Goal: Task Accomplishment & Management: Use online tool/utility

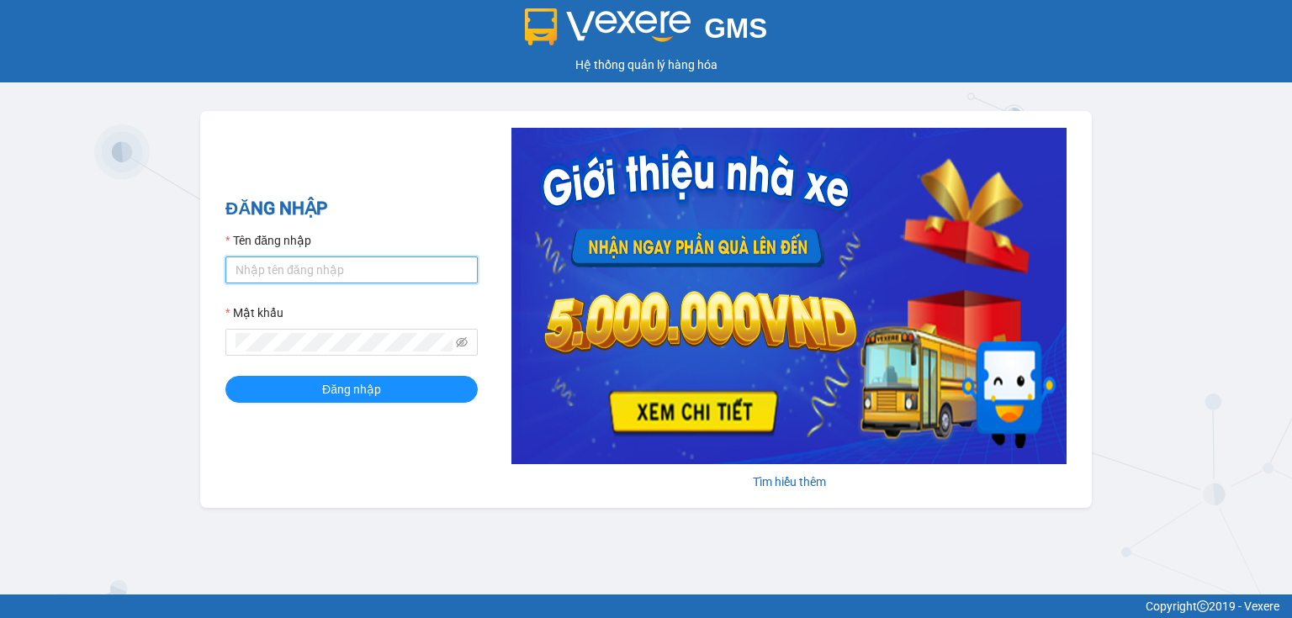
drag, startPoint x: 288, startPoint y: 263, endPoint x: 300, endPoint y: 284, distance: 24.1
click at [288, 265] on input "Tên đăng nhập" at bounding box center [351, 270] width 252 height 27
type input "thao.nhuquynh"
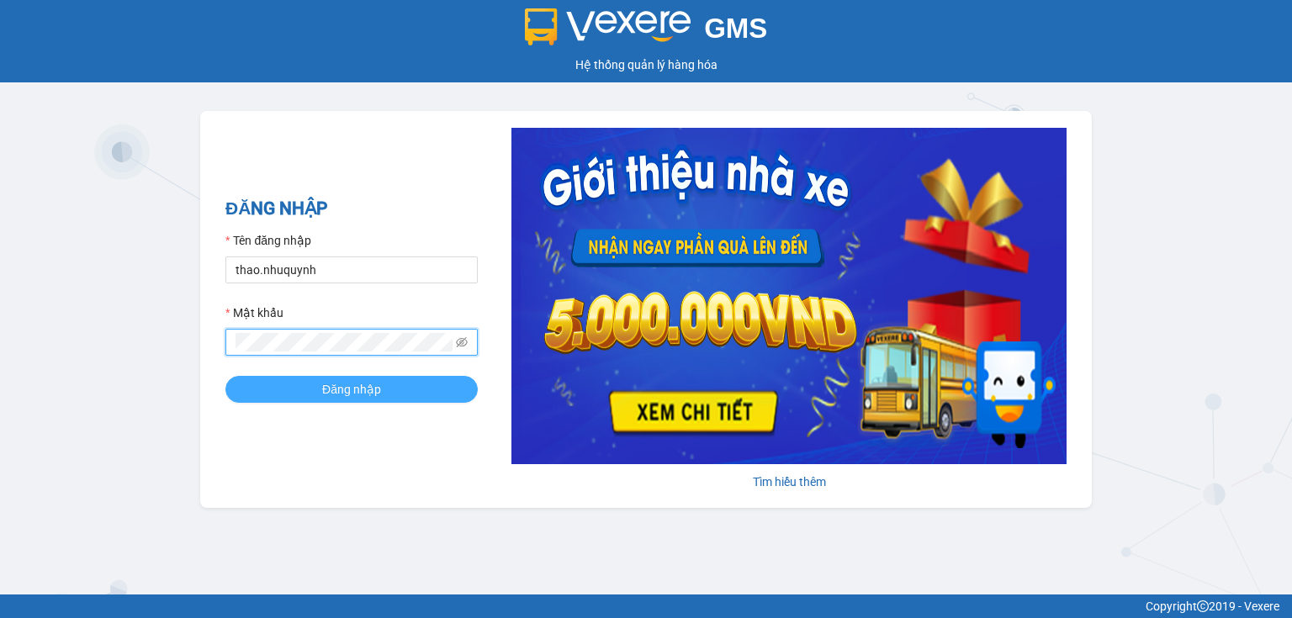
click at [326, 391] on span "Đăng nhập" at bounding box center [351, 389] width 59 height 19
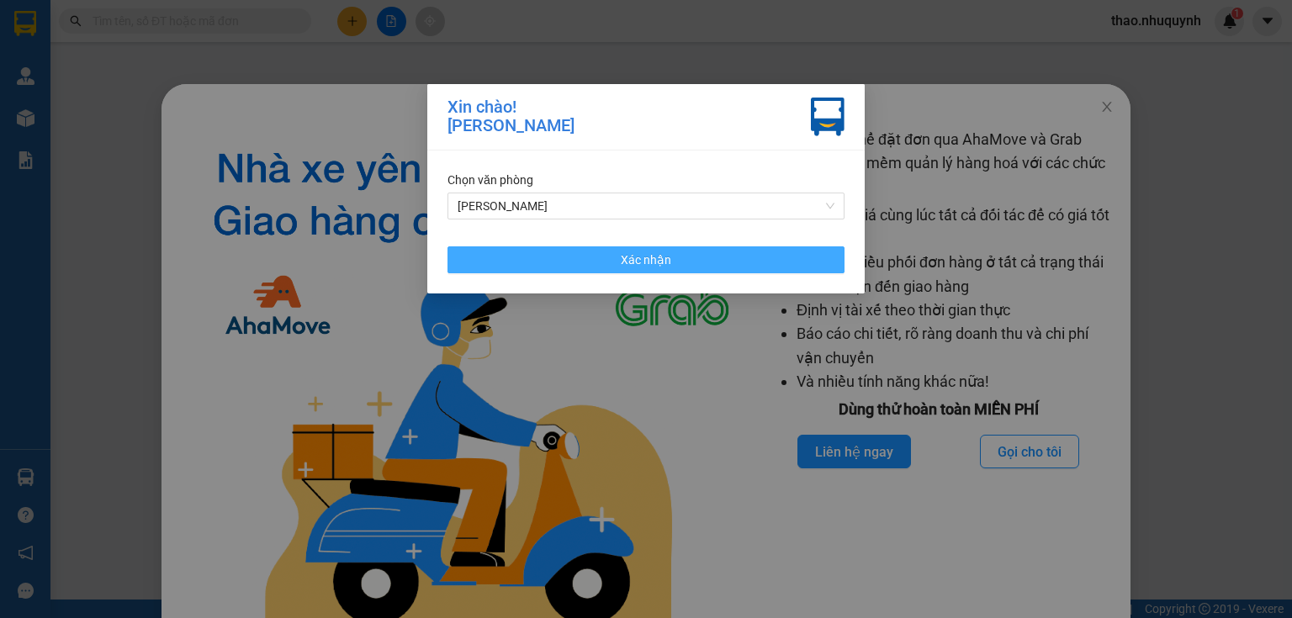
drag, startPoint x: 605, startPoint y: 263, endPoint x: 777, endPoint y: 259, distance: 171.7
click at [606, 263] on button "Xác nhận" at bounding box center [646, 260] width 397 height 27
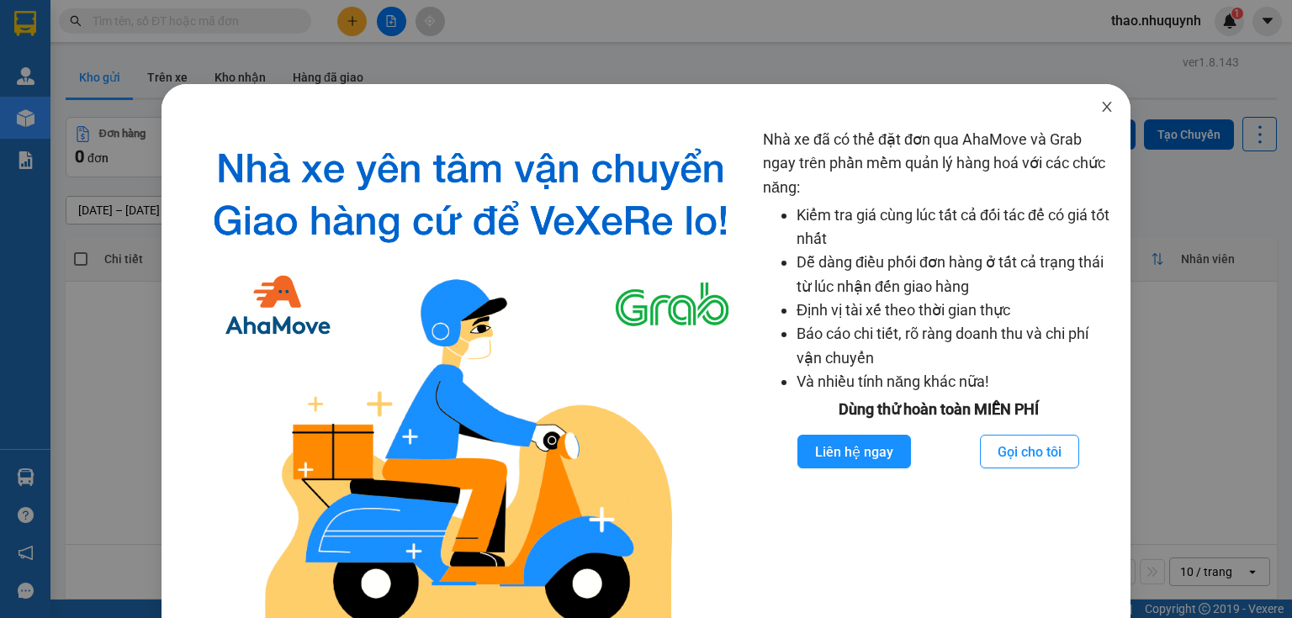
click at [1101, 110] on icon "close" at bounding box center [1107, 106] width 13 height 13
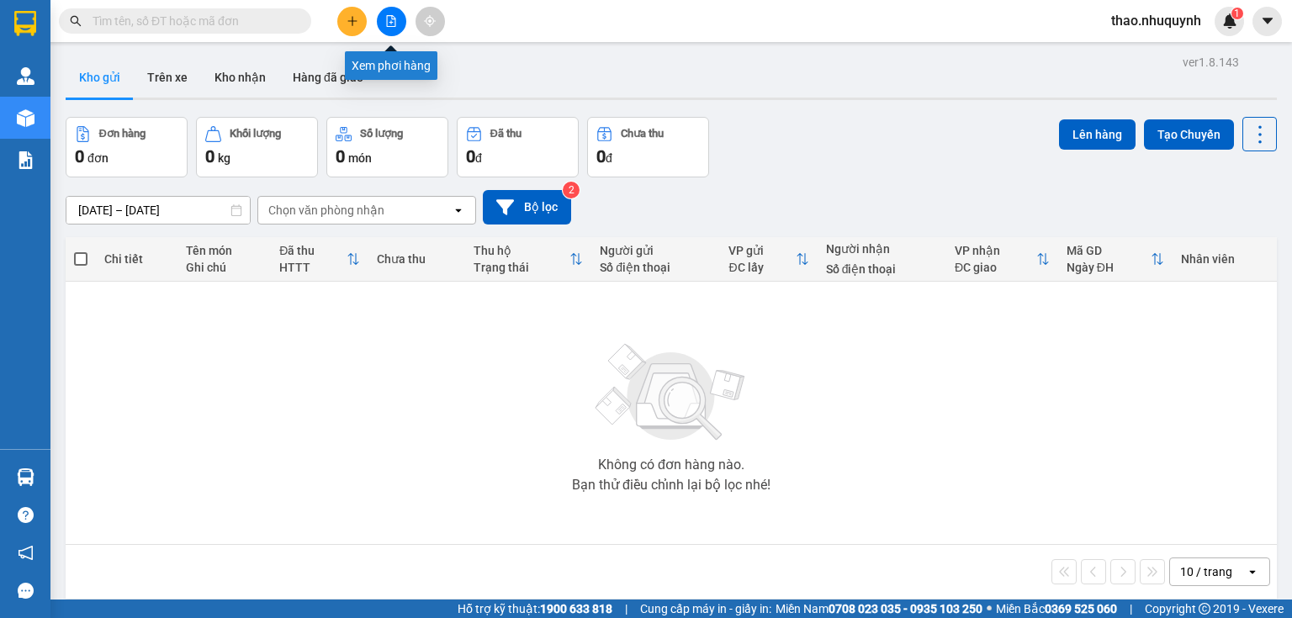
click at [390, 13] on button at bounding box center [391, 21] width 29 height 29
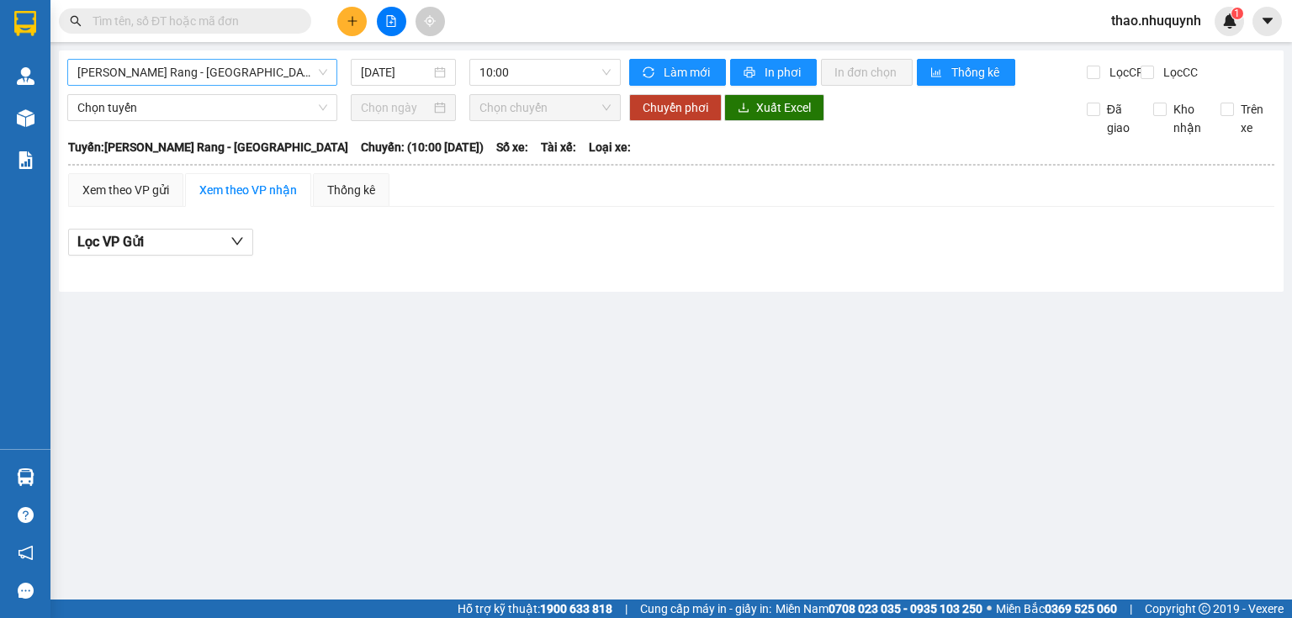
click at [182, 66] on span "Phan Rang - Sài Gòn" at bounding box center [202, 72] width 250 height 25
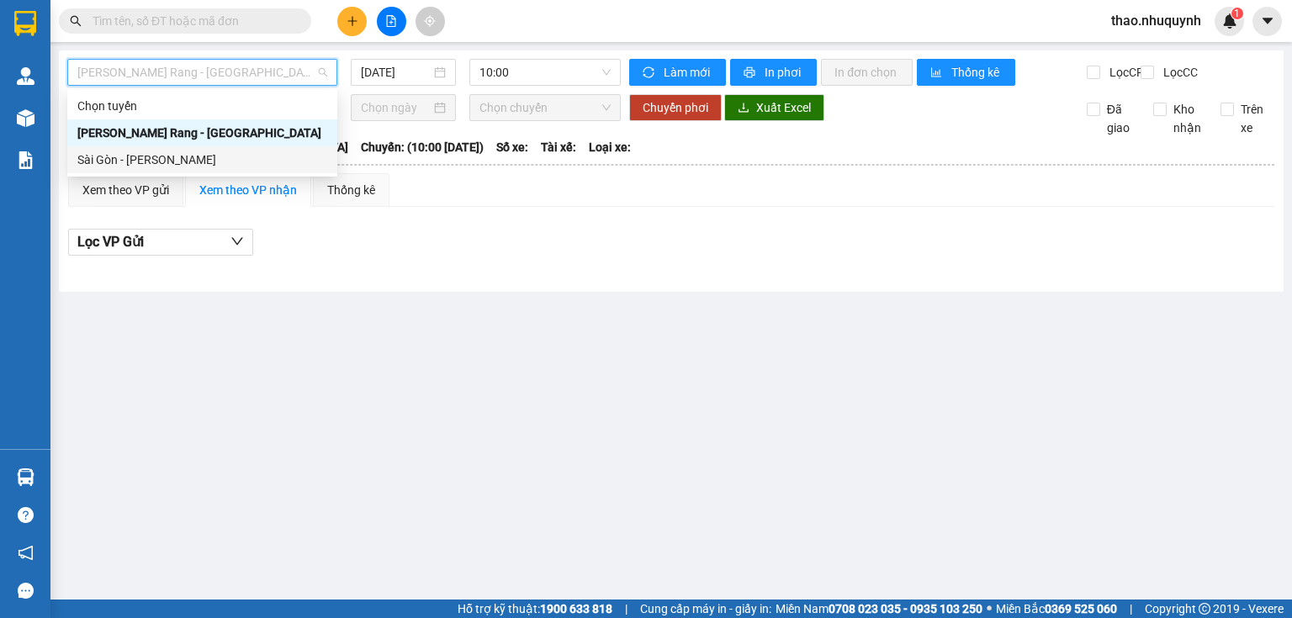
click at [123, 156] on div "Sài Gòn - Phan Rang" at bounding box center [202, 160] width 250 height 19
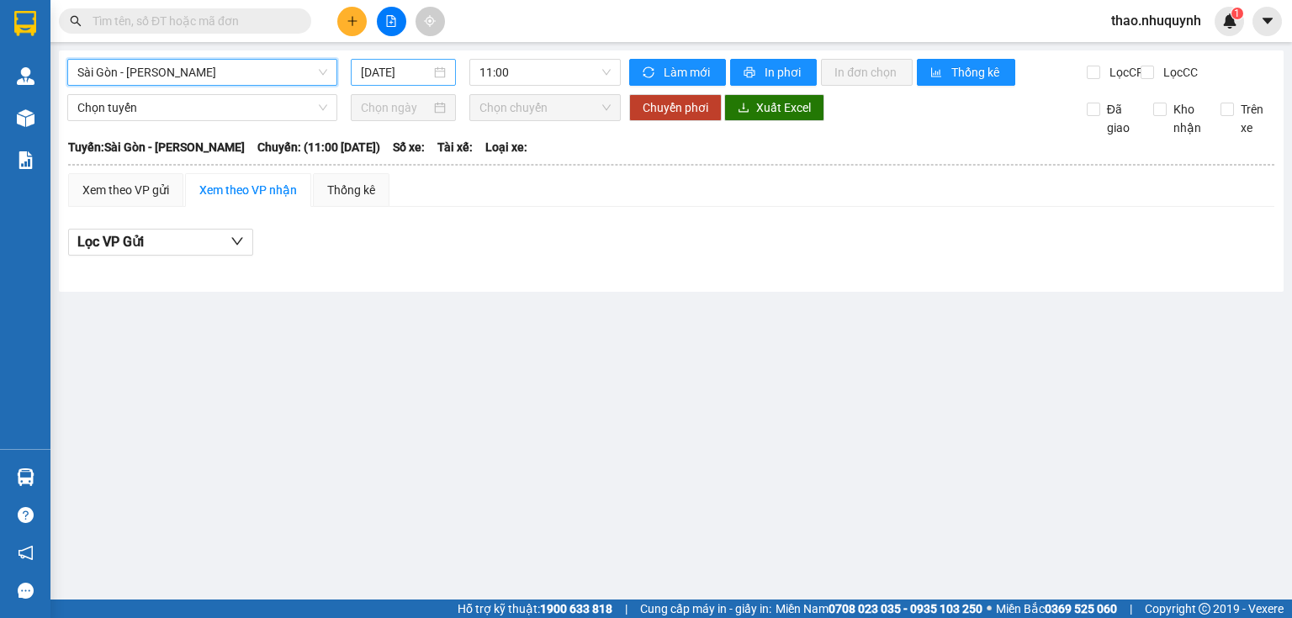
click at [401, 71] on input "14/09/2025" at bounding box center [395, 72] width 69 height 19
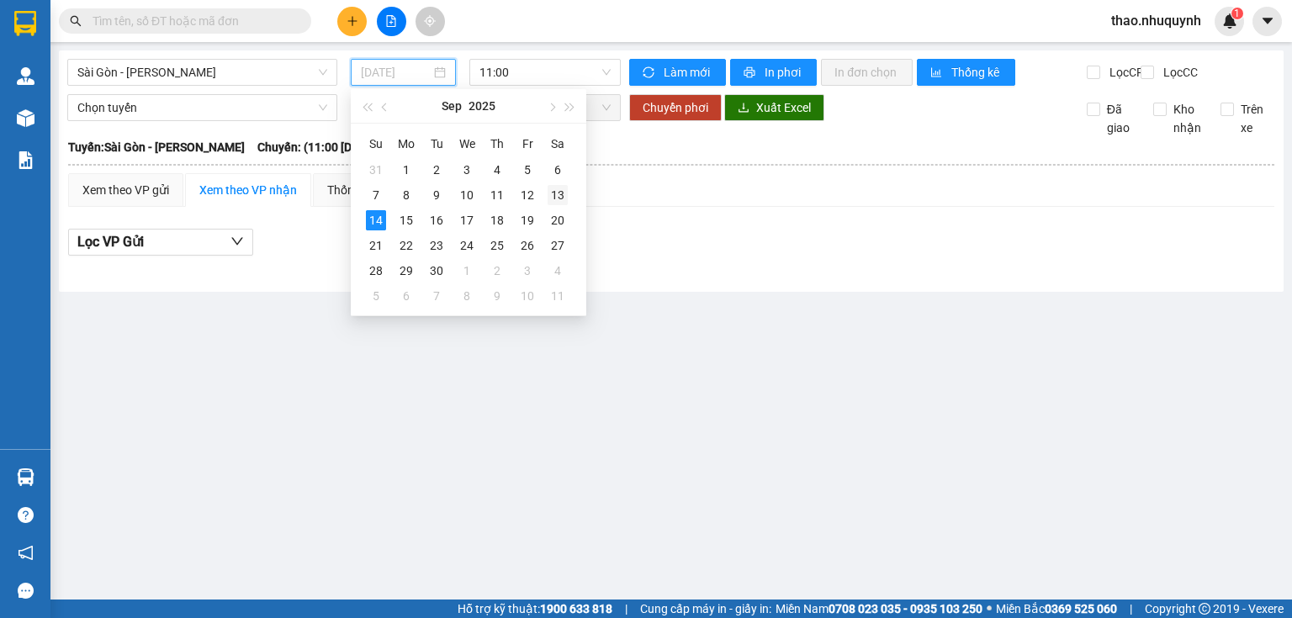
click at [554, 196] on div "13" at bounding box center [558, 195] width 20 height 20
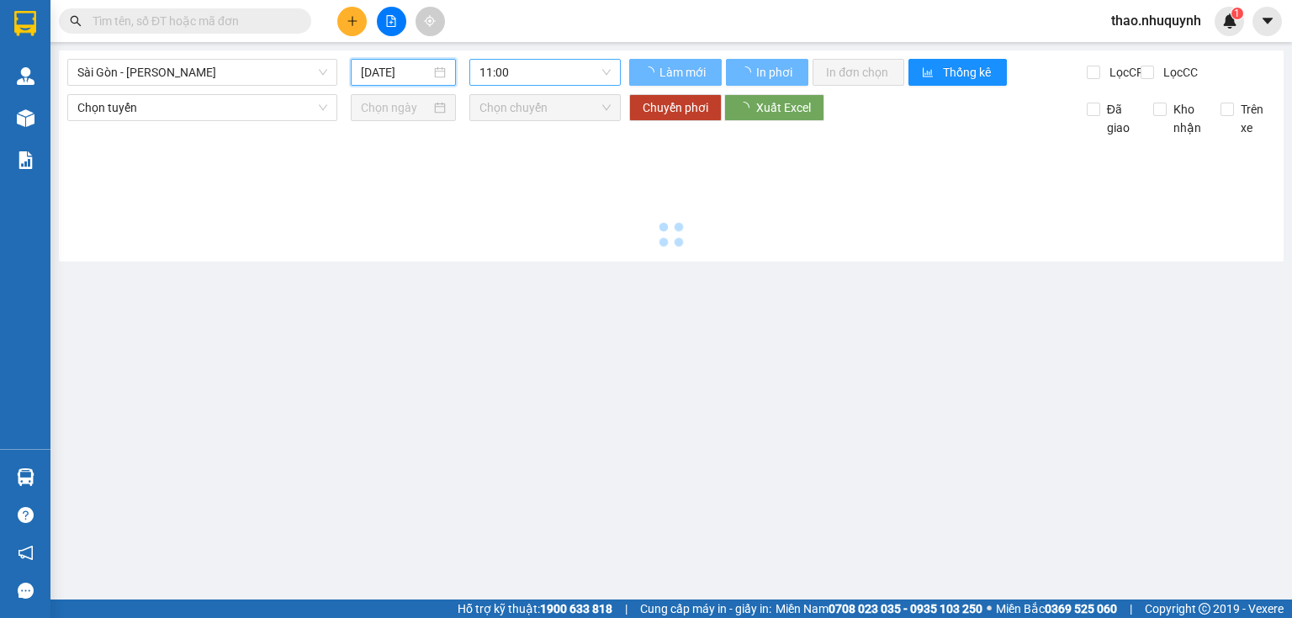
type input "13/09/2025"
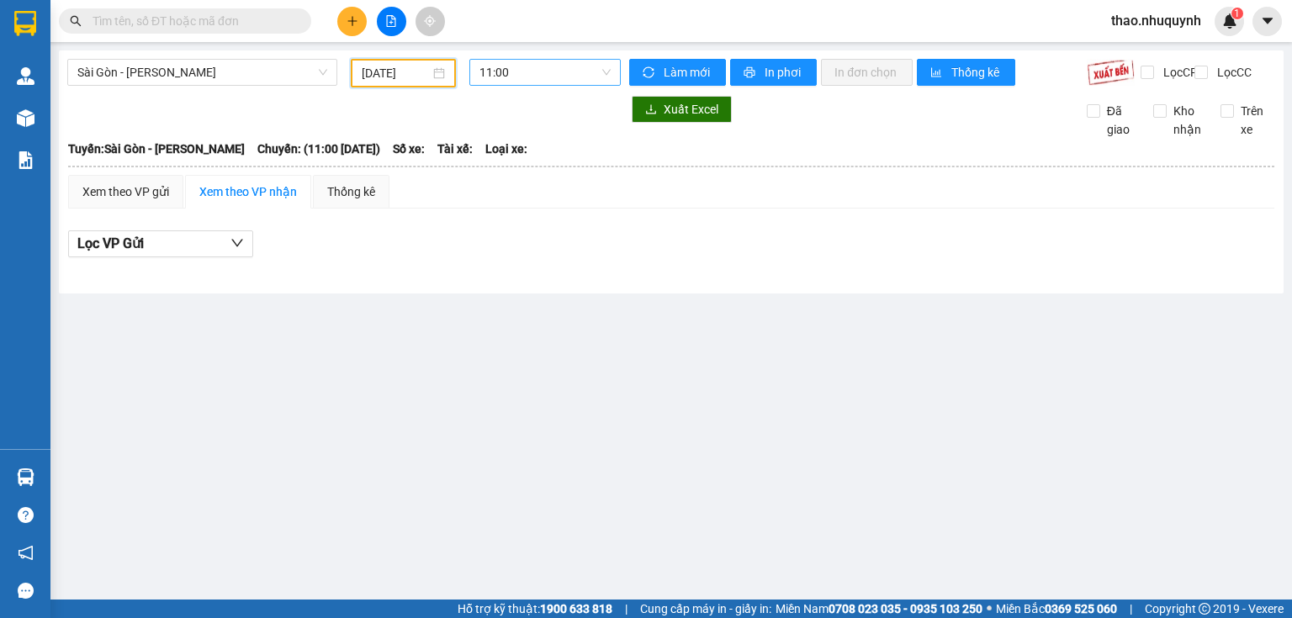
click at [553, 72] on span "11:00" at bounding box center [546, 72] width 132 height 25
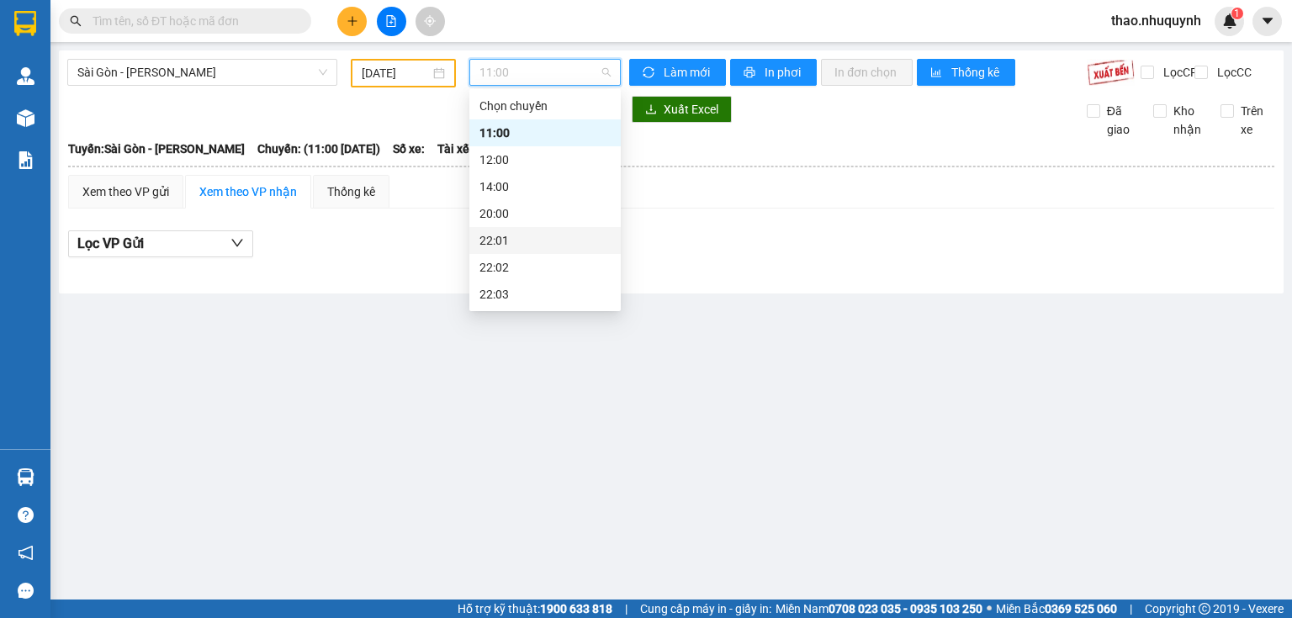
scroll to position [81, 0]
click at [505, 162] on div "22:01" at bounding box center [545, 160] width 131 height 19
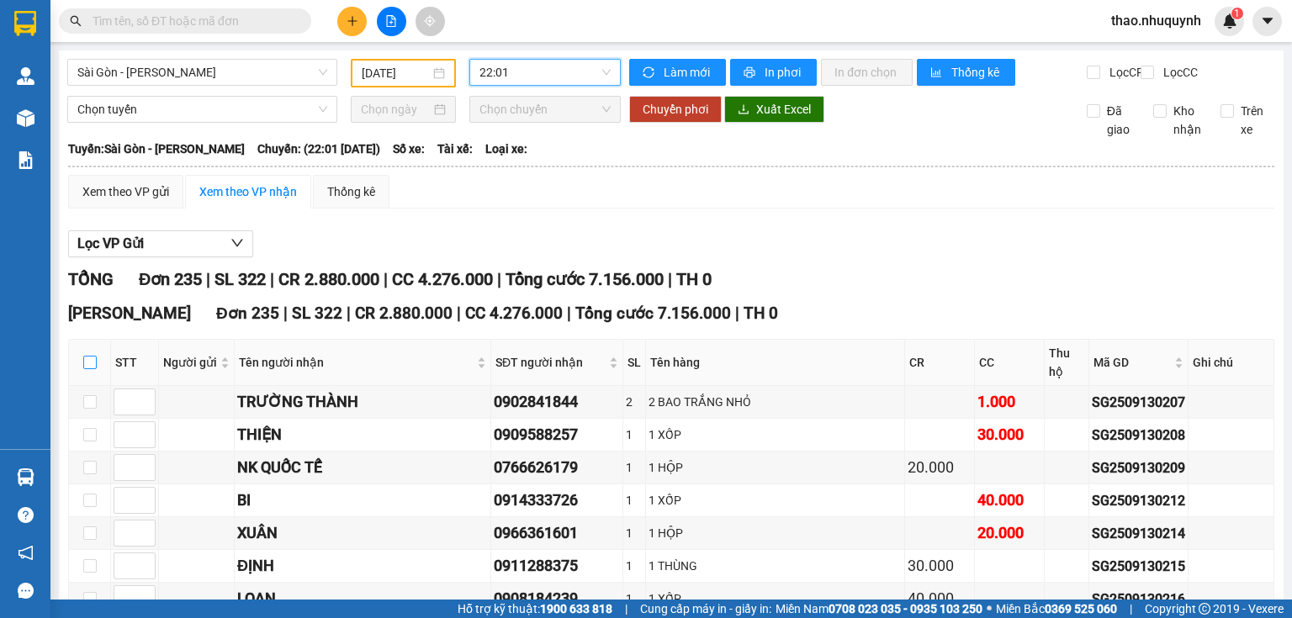
click at [90, 369] on input "checkbox" at bounding box center [89, 362] width 13 height 13
checkbox input "true"
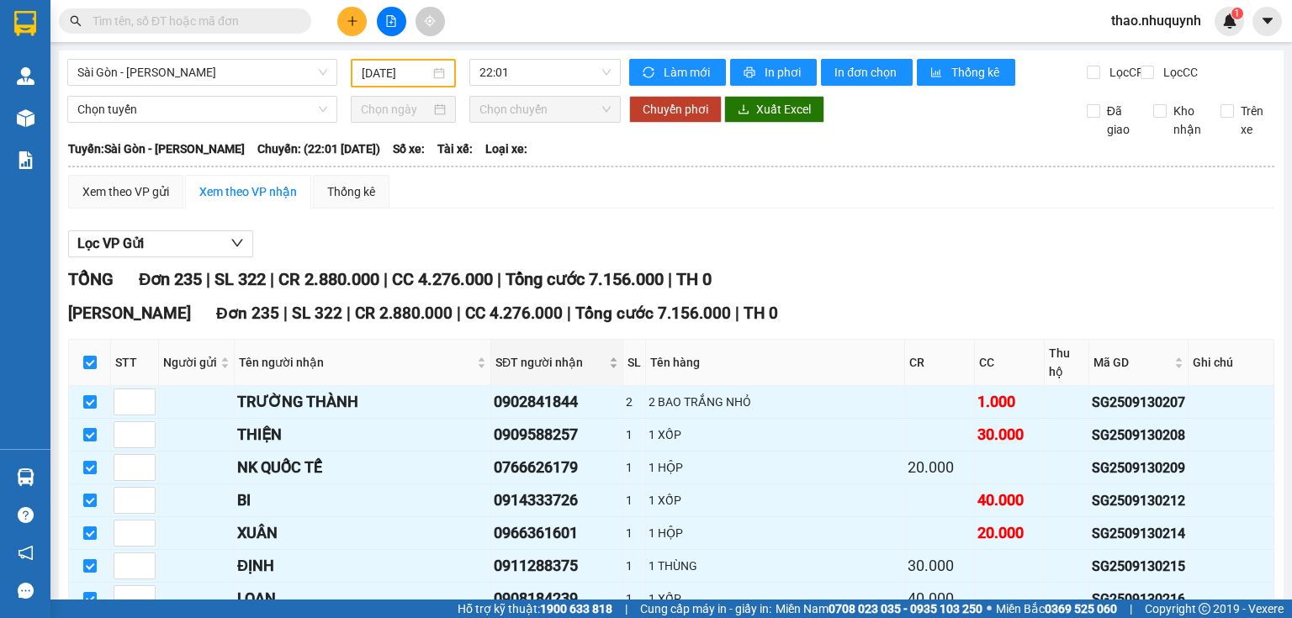
checkbox input "true"
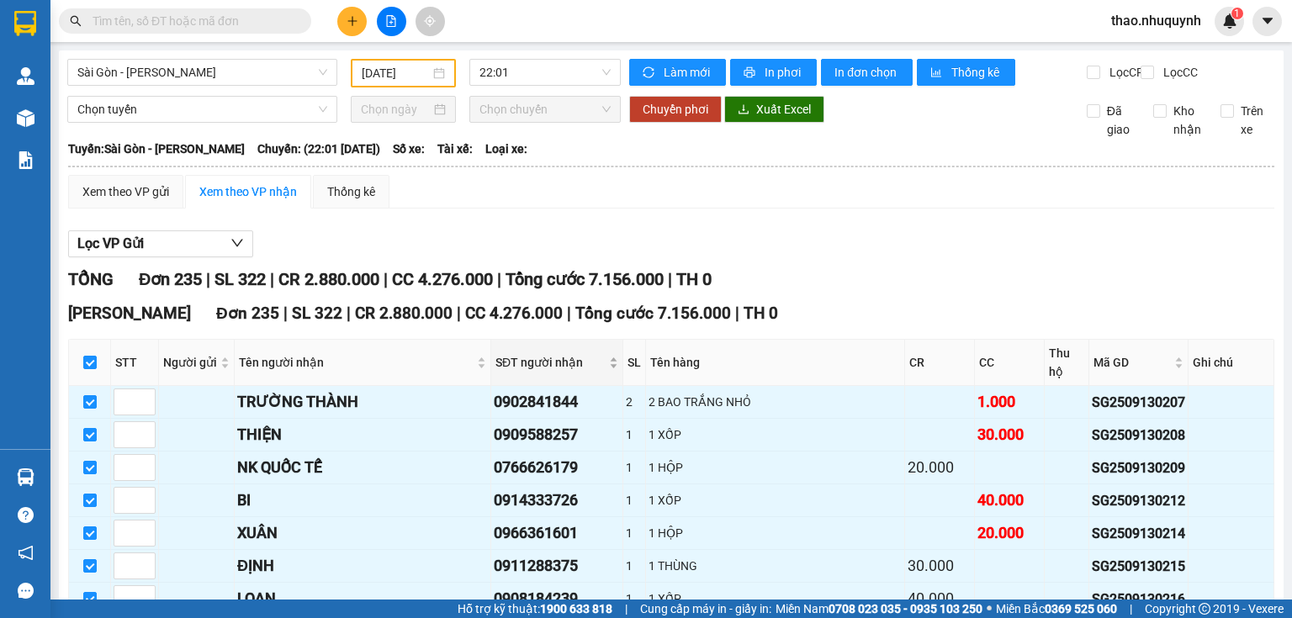
checkbox input "true"
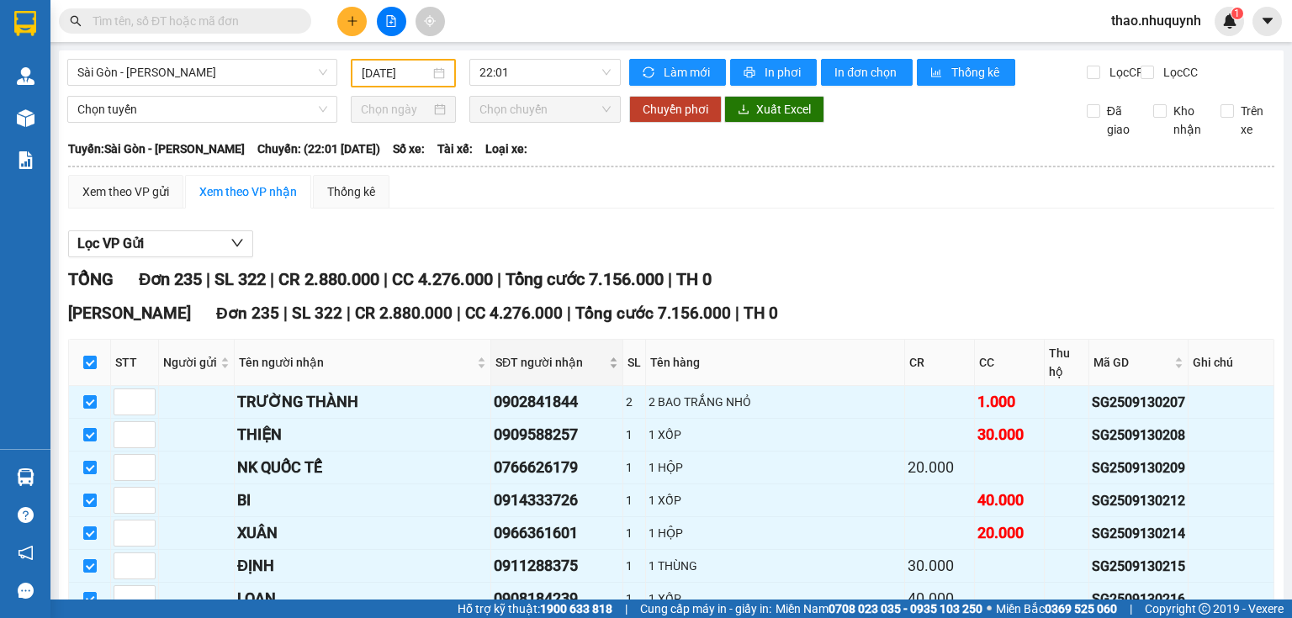
checkbox input "true"
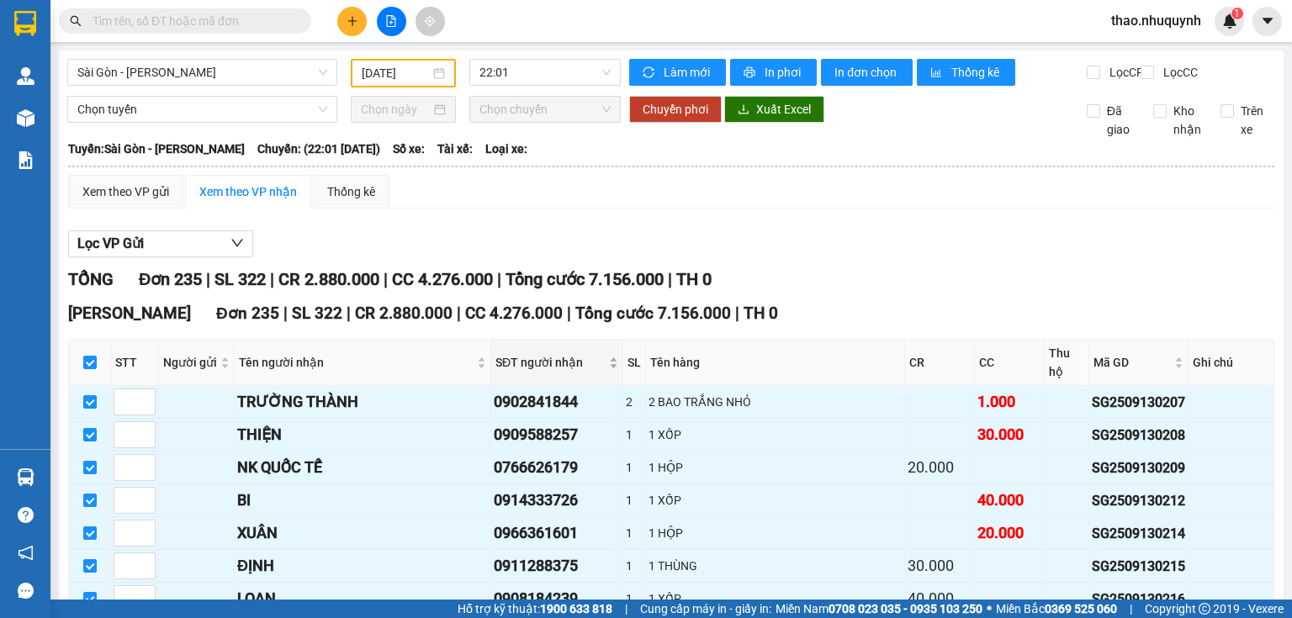
checkbox input "true"
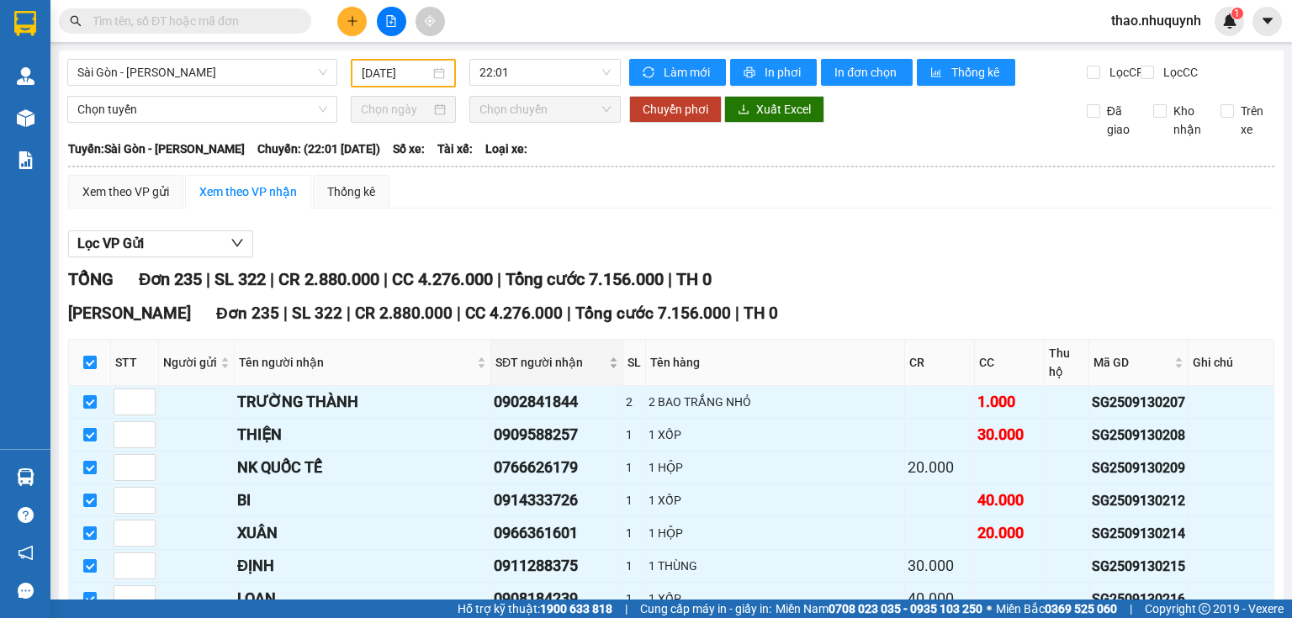
checkbox input "true"
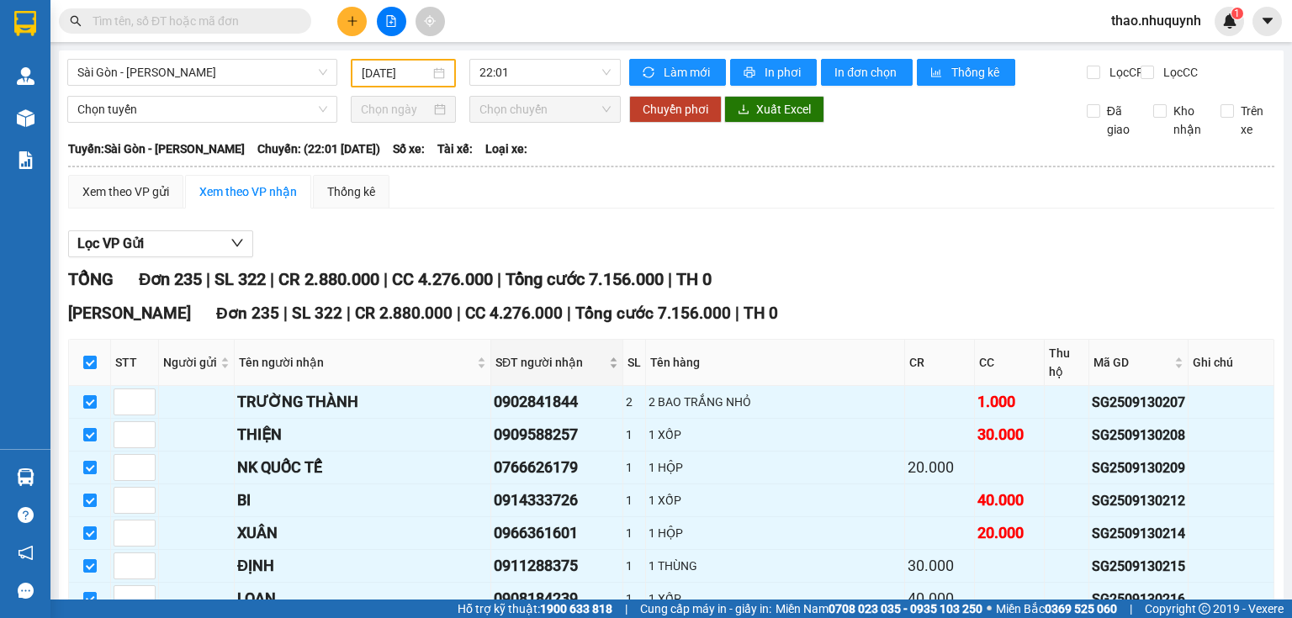
checkbox input "true"
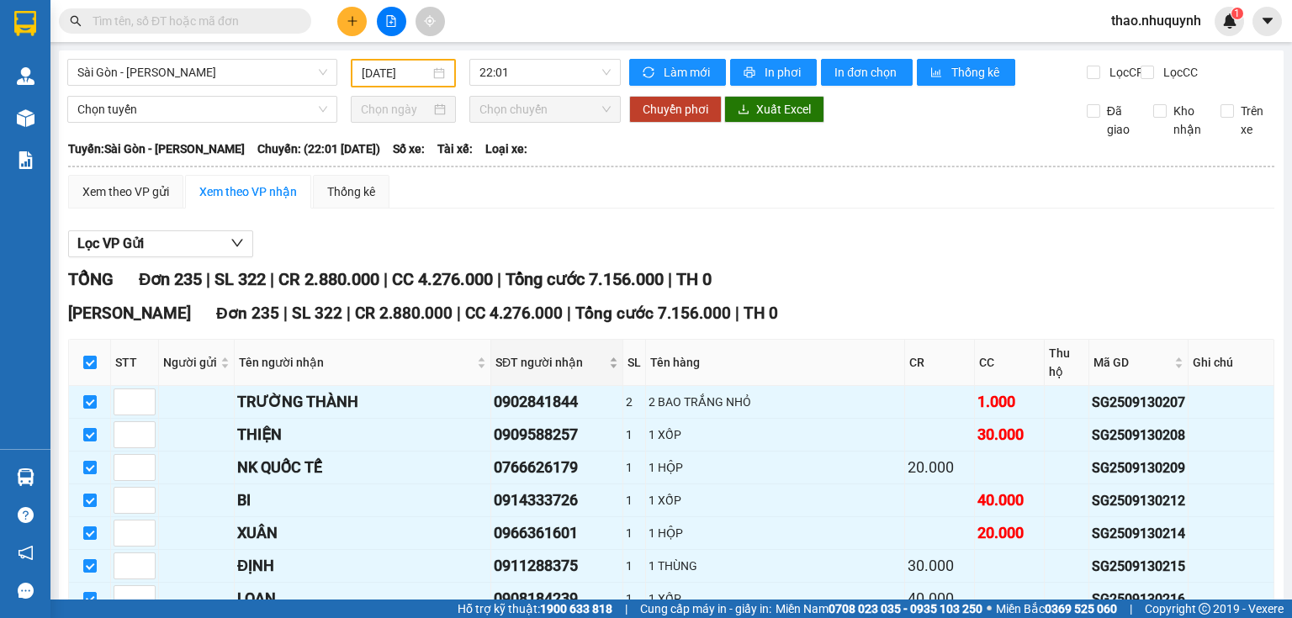
checkbox input "true"
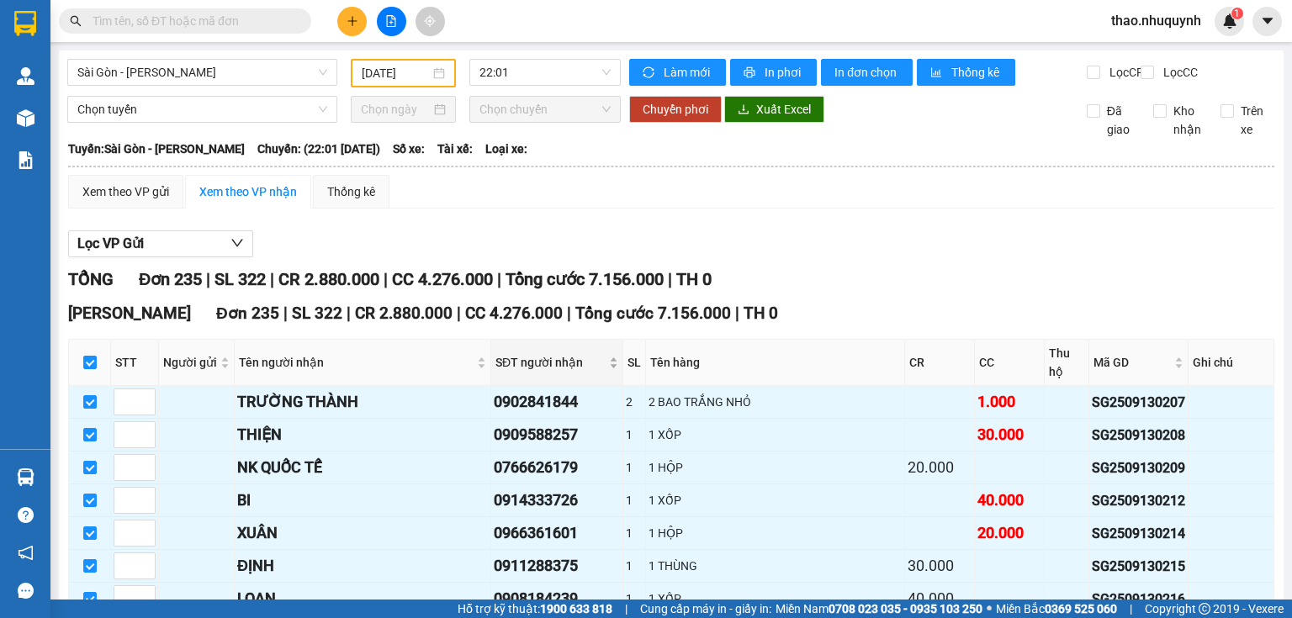
checkbox input "true"
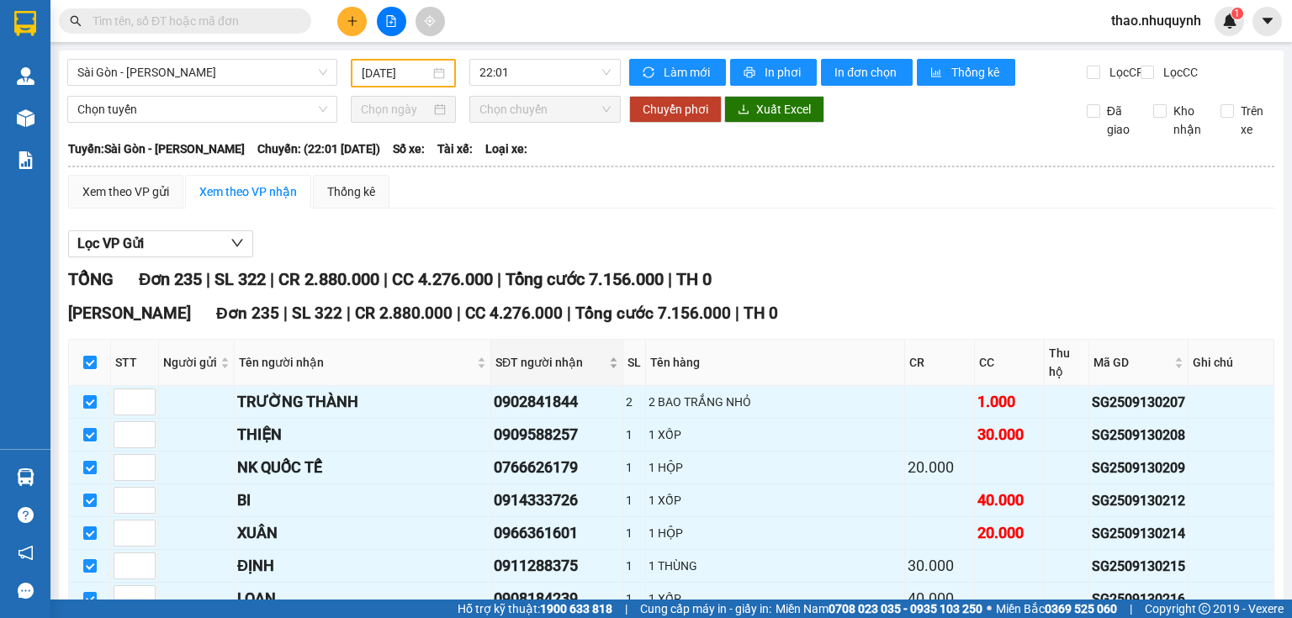
checkbox input "true"
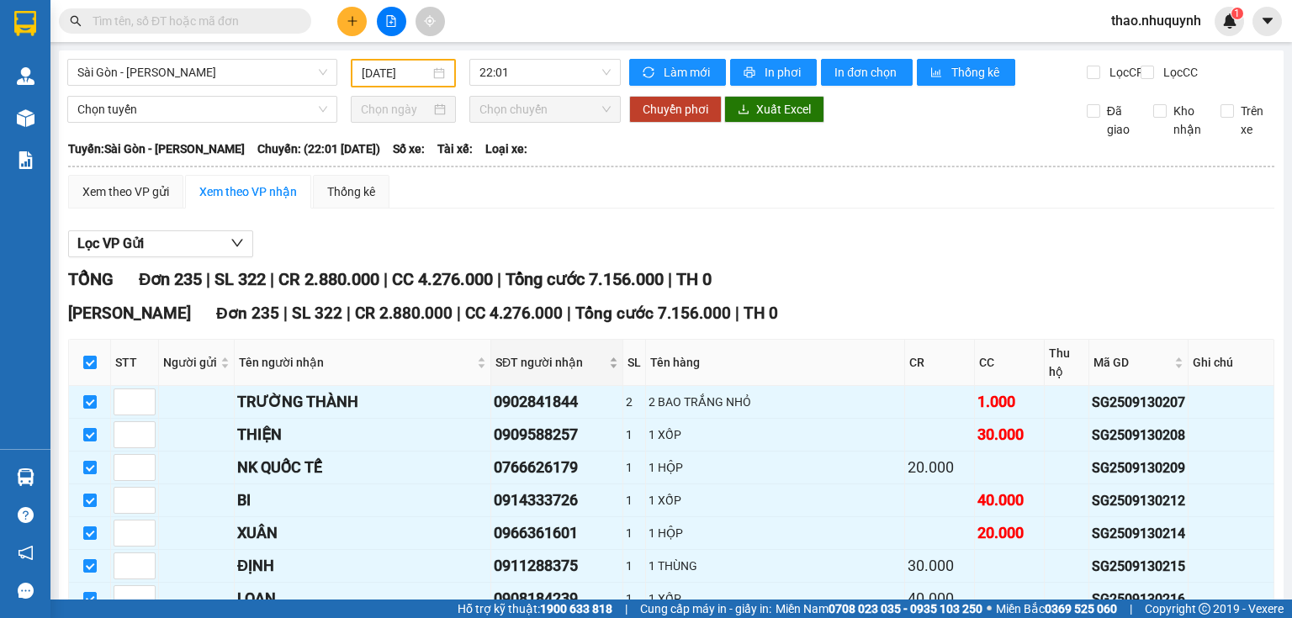
checkbox input "true"
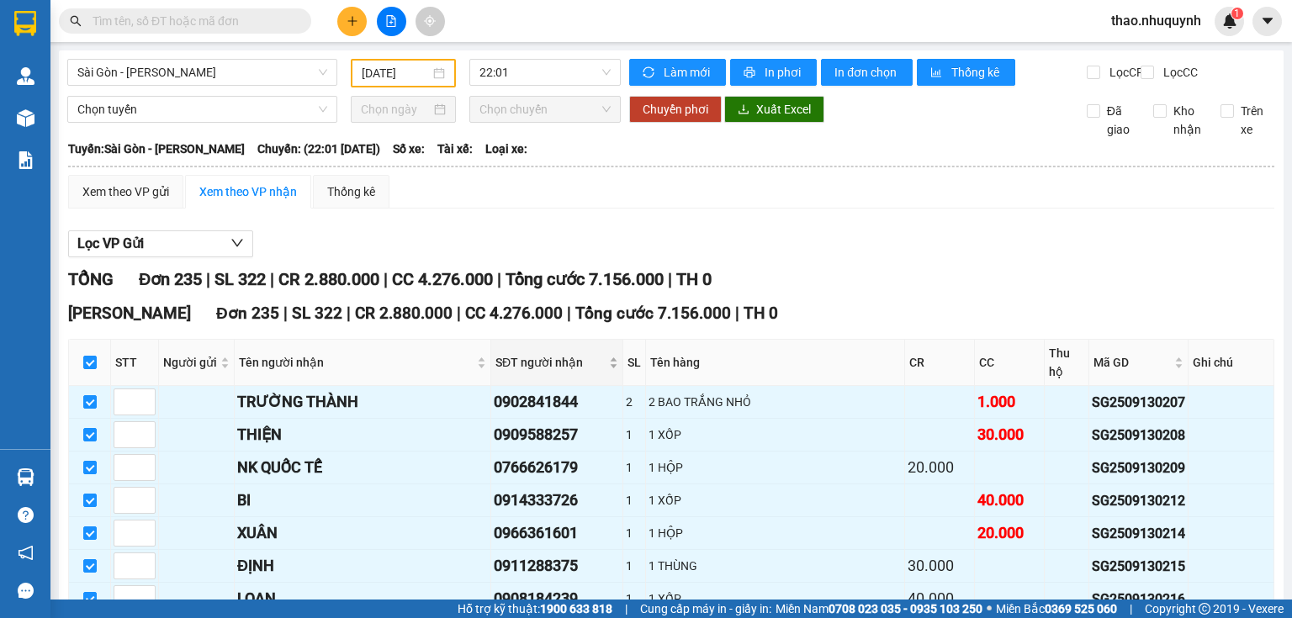
checkbox input "true"
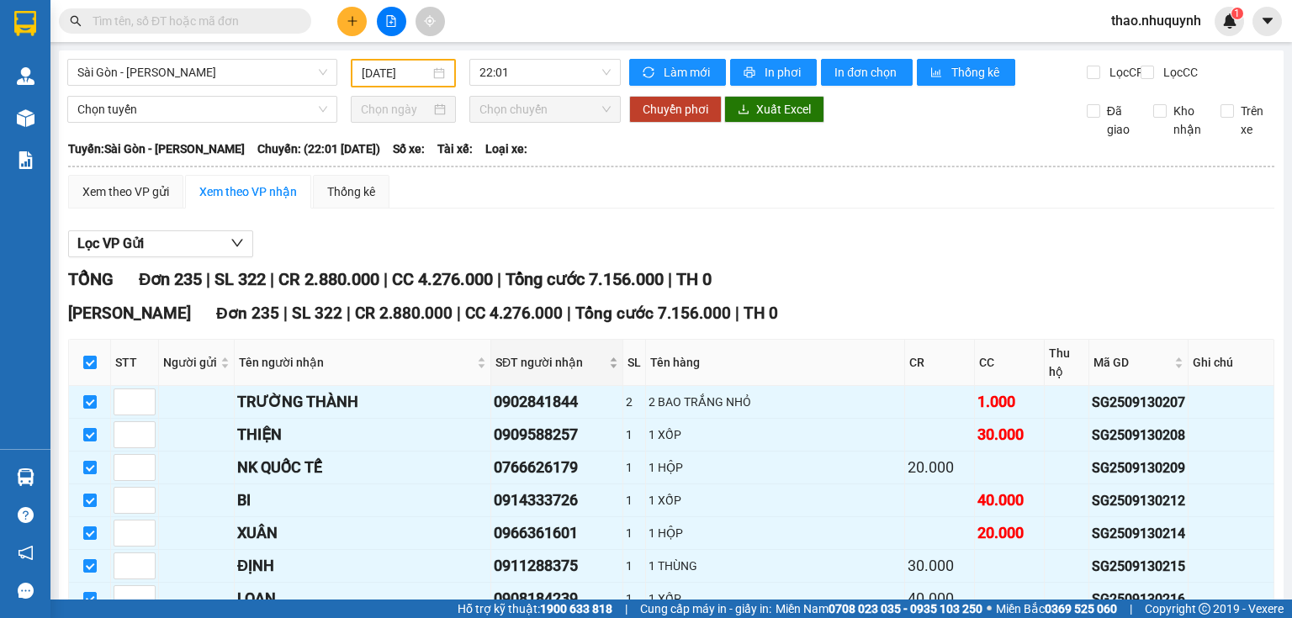
checkbox input "true"
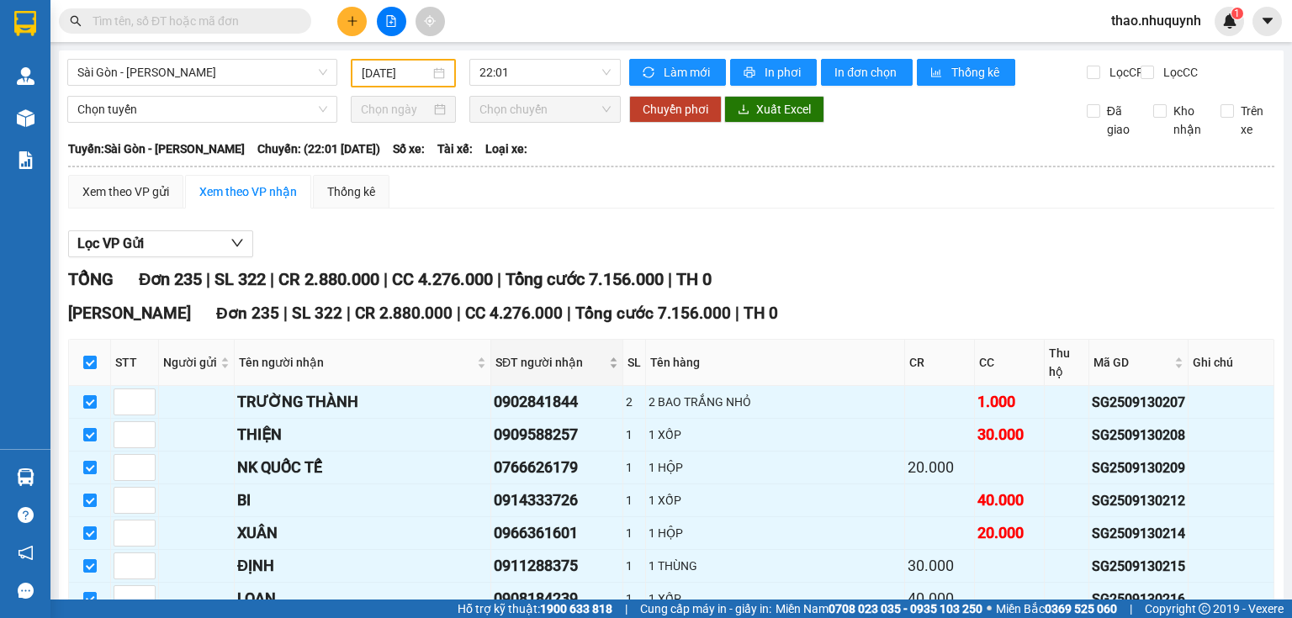
checkbox input "true"
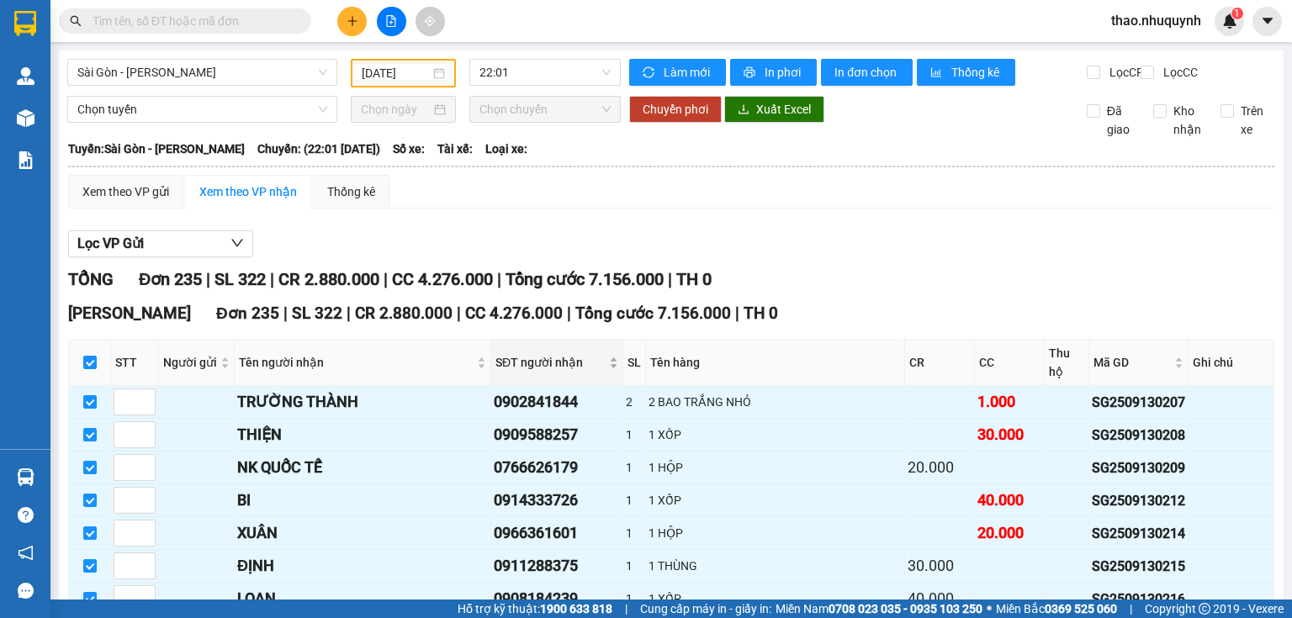
checkbox input "true"
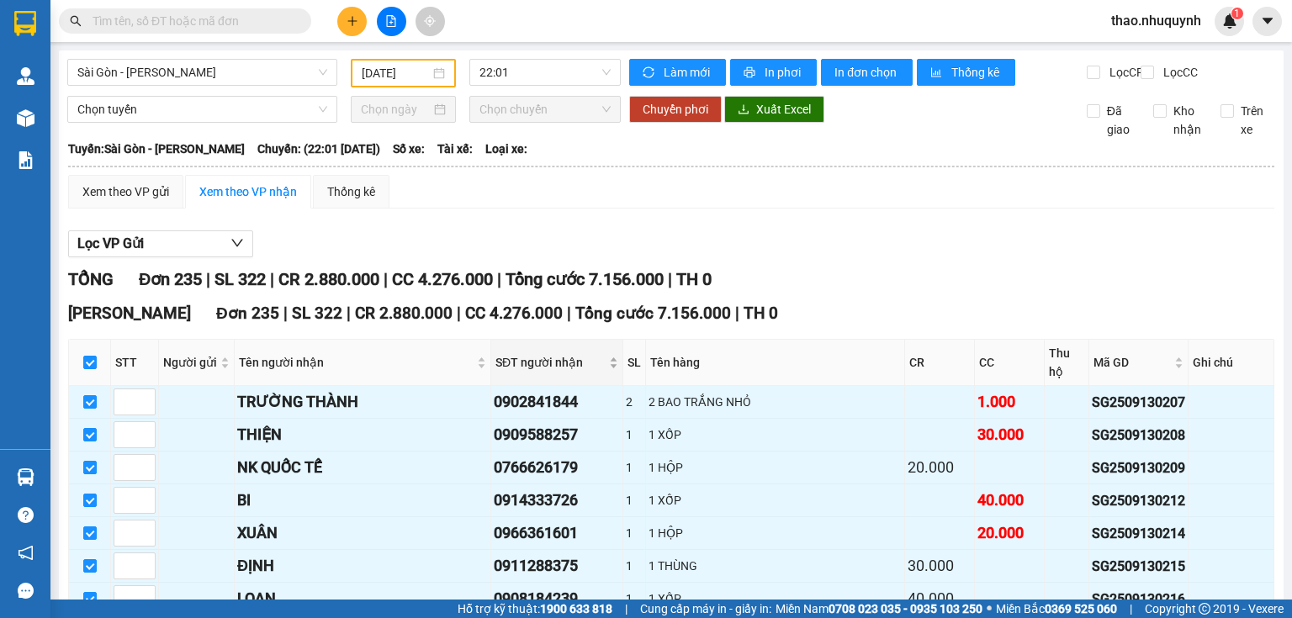
checkbox input "true"
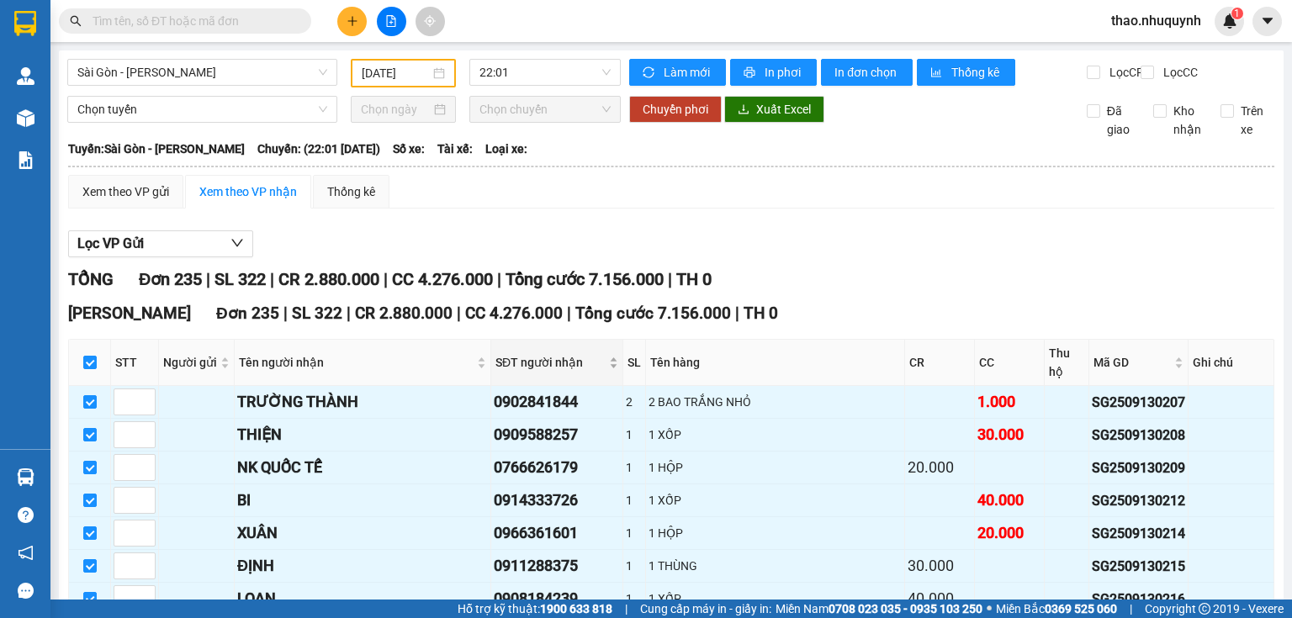
checkbox input "true"
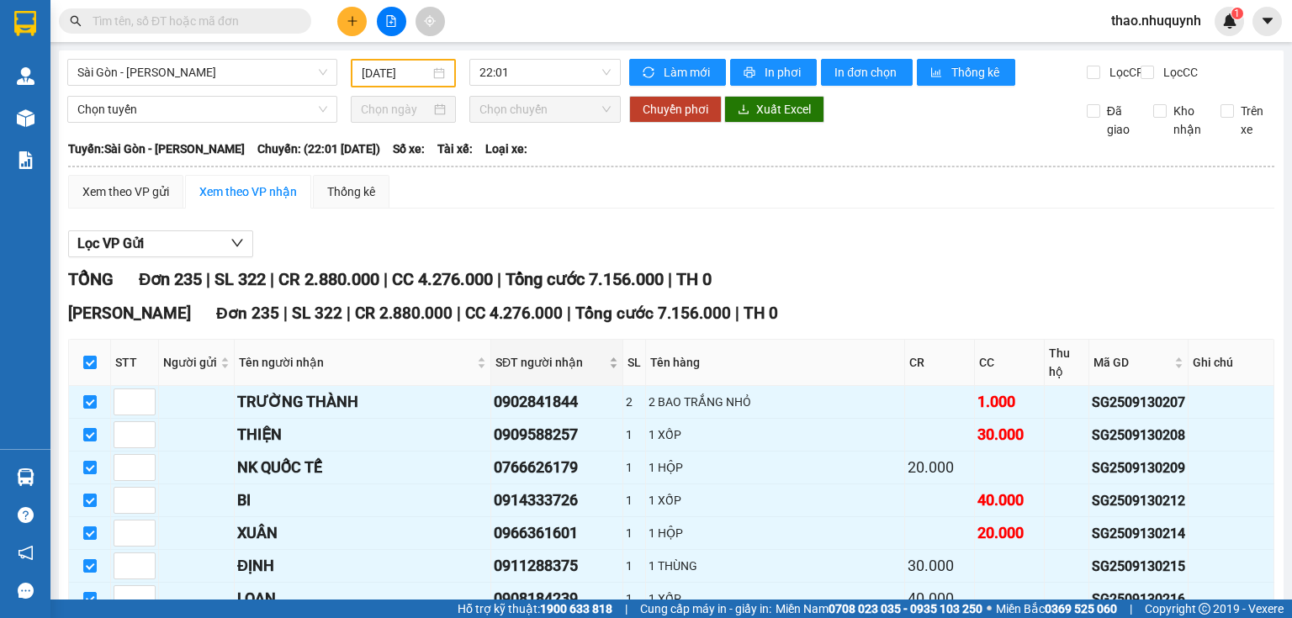
checkbox input "true"
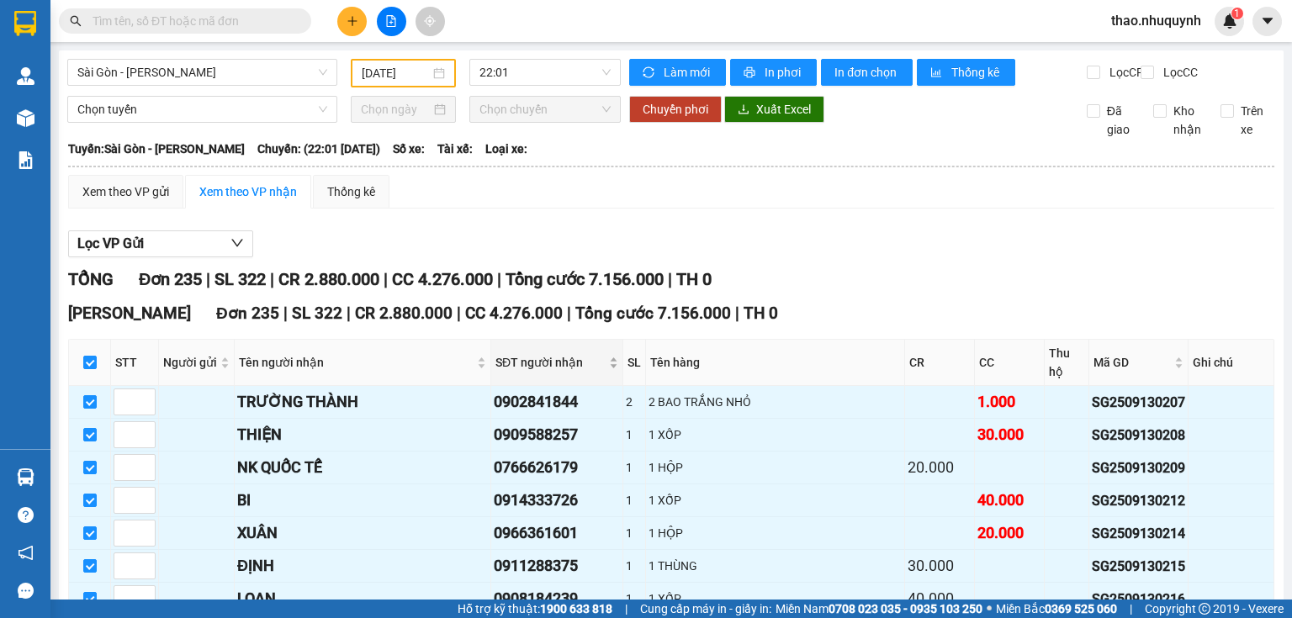
checkbox input "true"
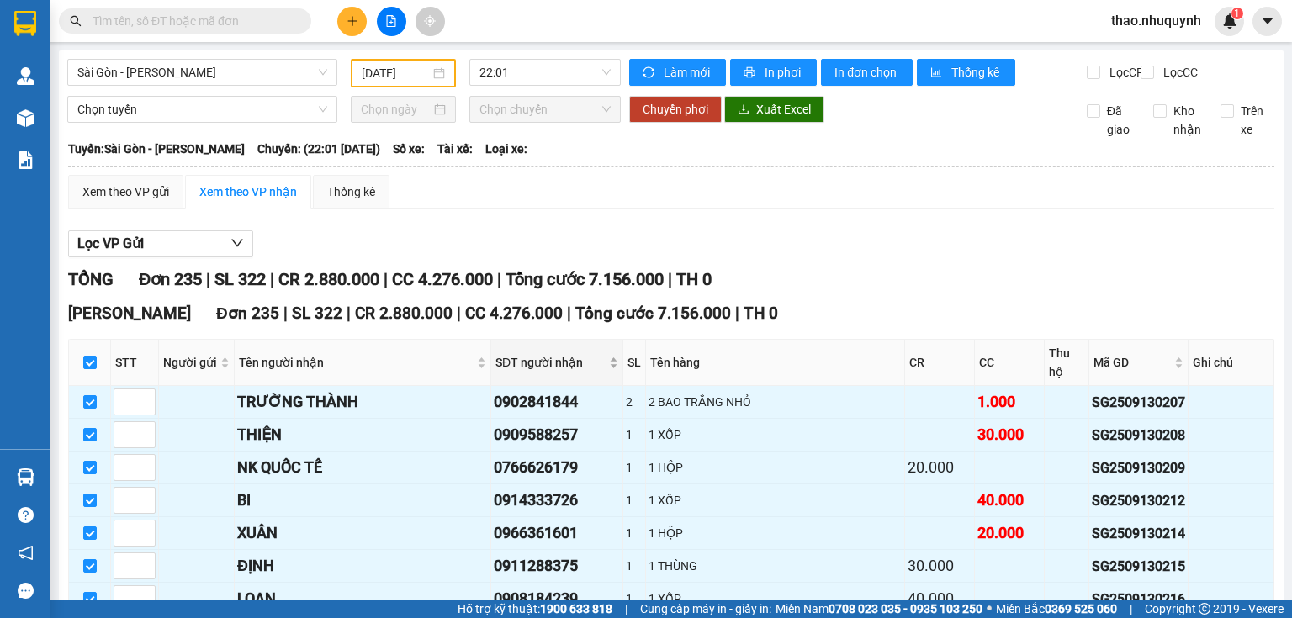
checkbox input "true"
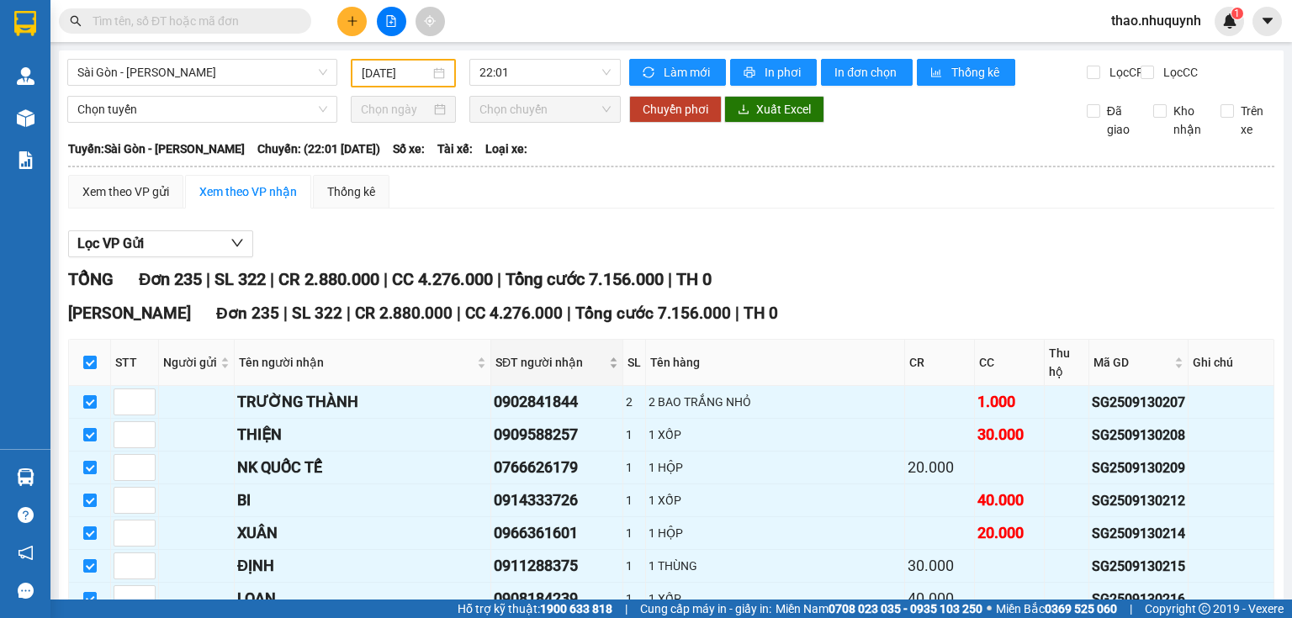
checkbox input "true"
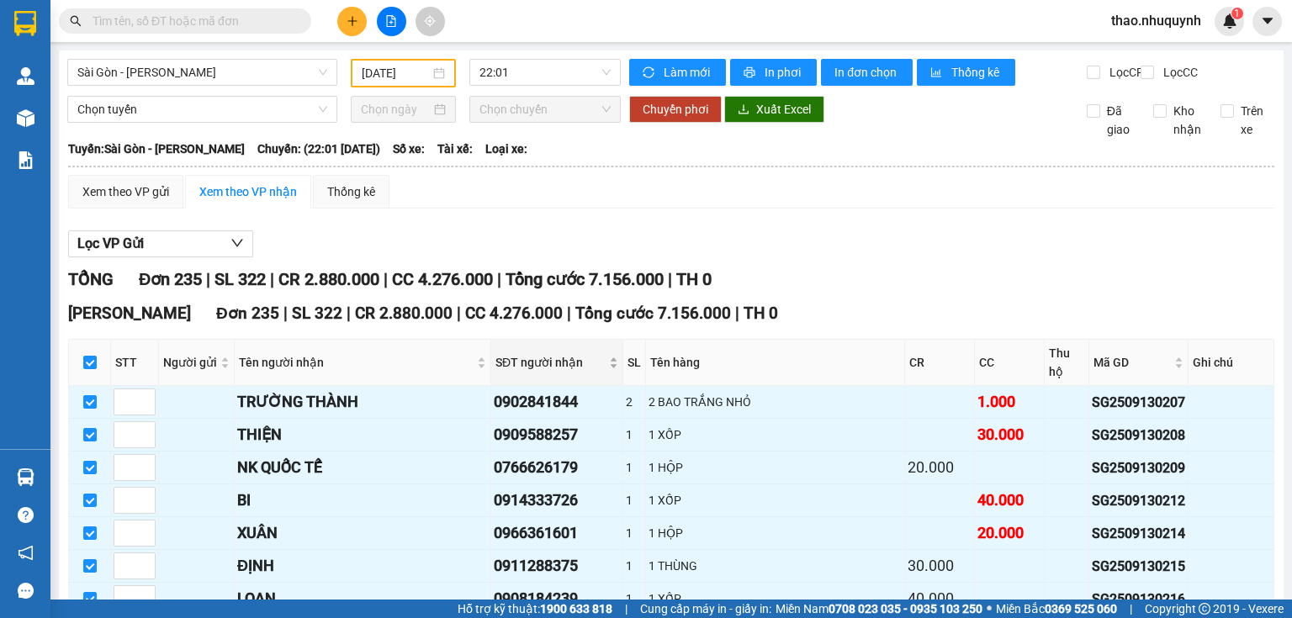
checkbox input "true"
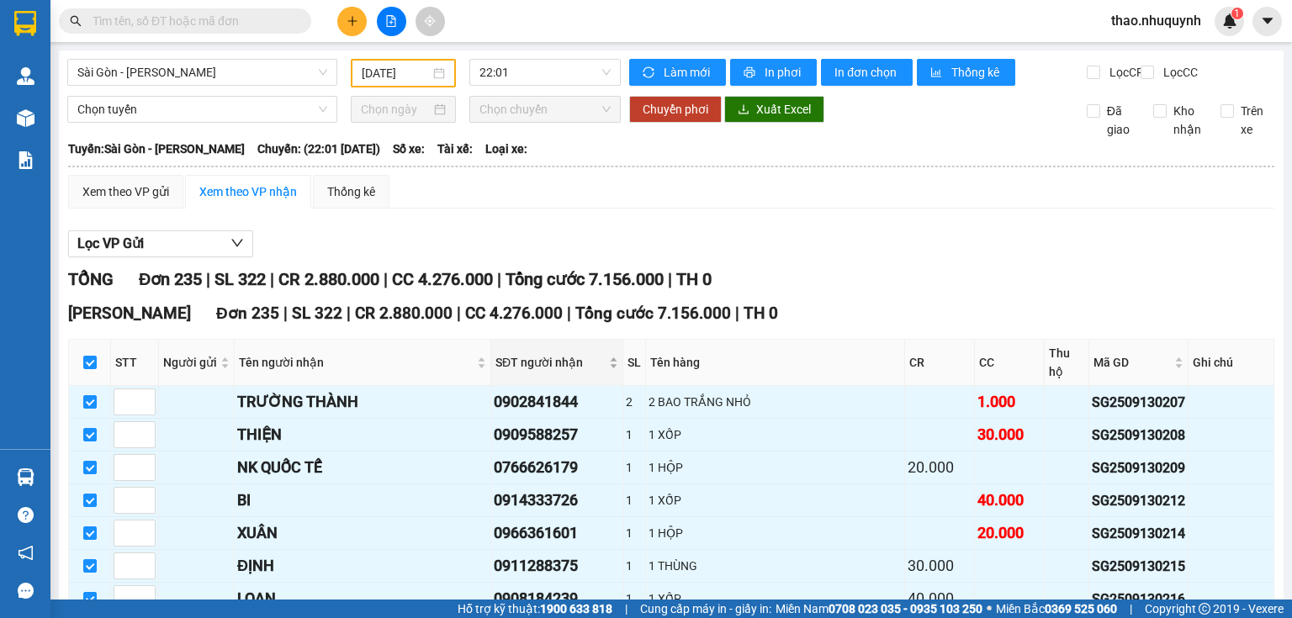
checkbox input "true"
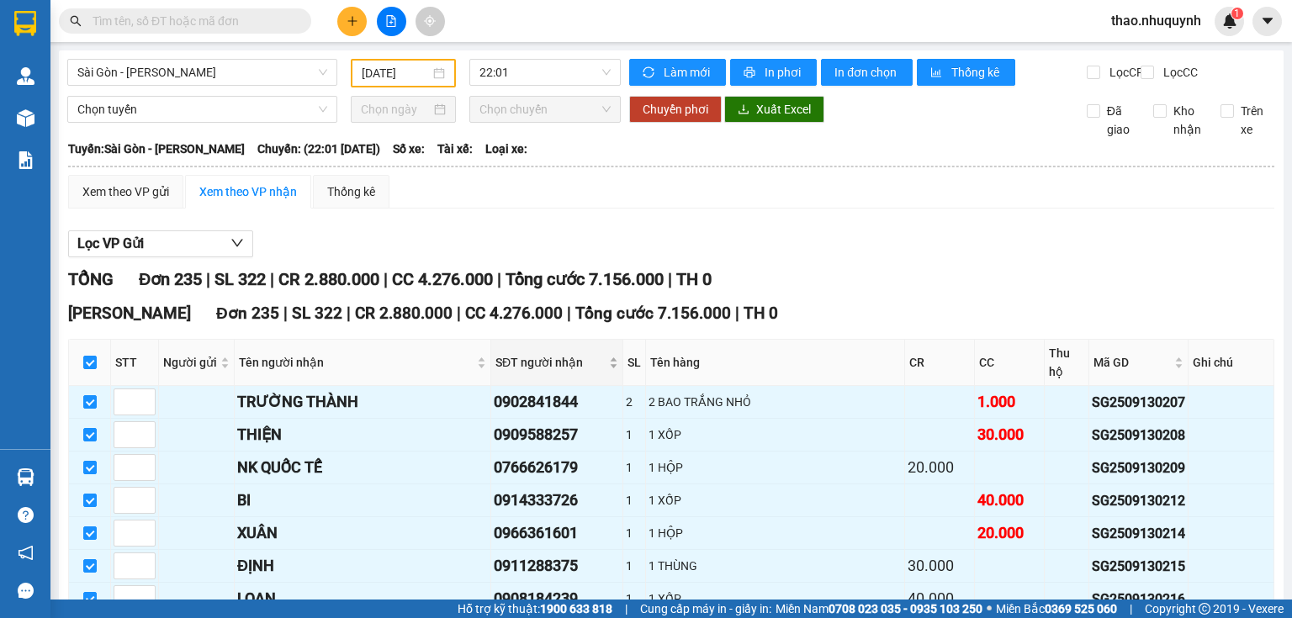
checkbox input "true"
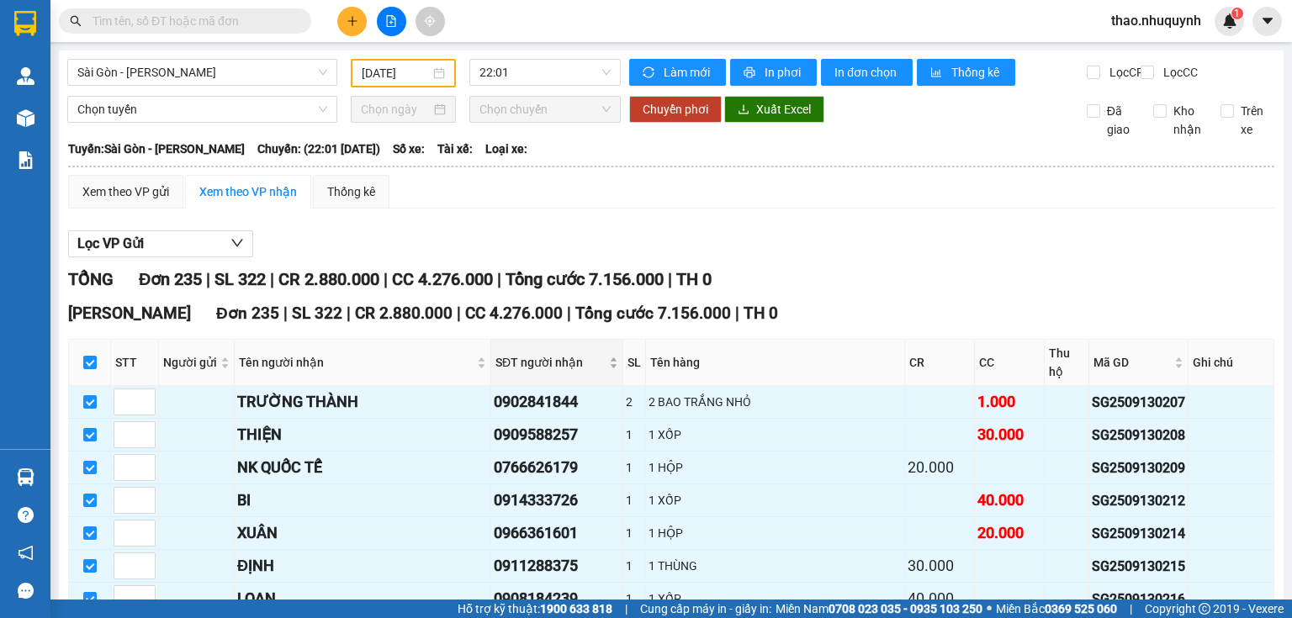
checkbox input "true"
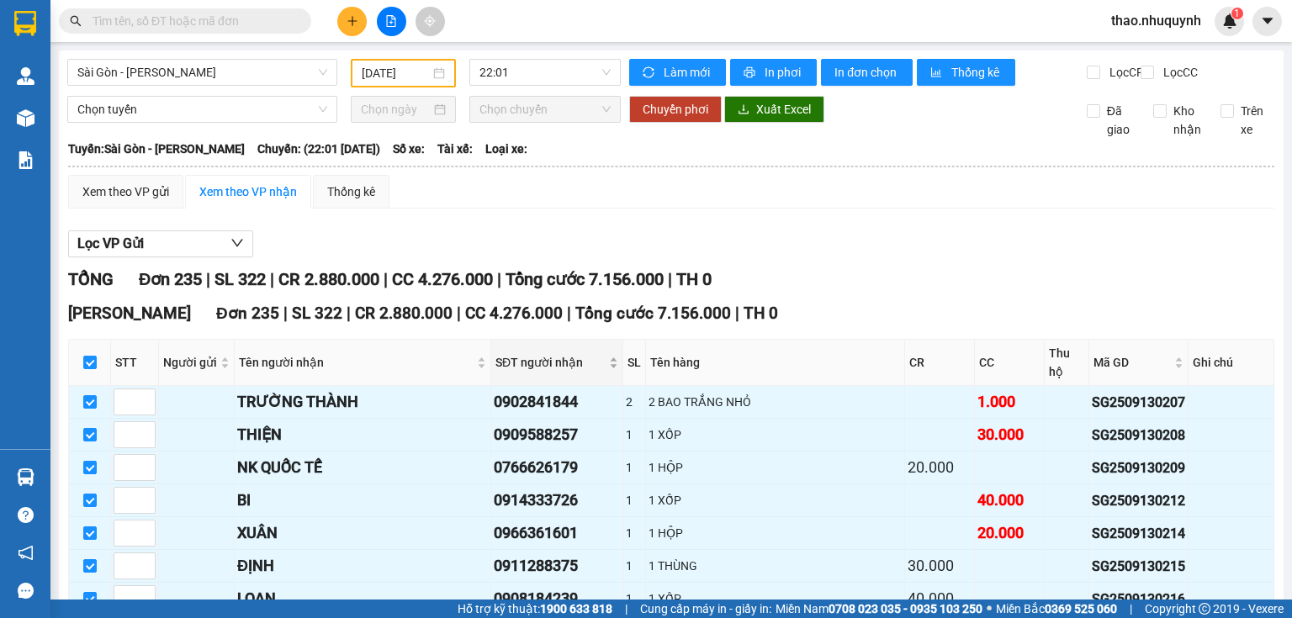
checkbox input "true"
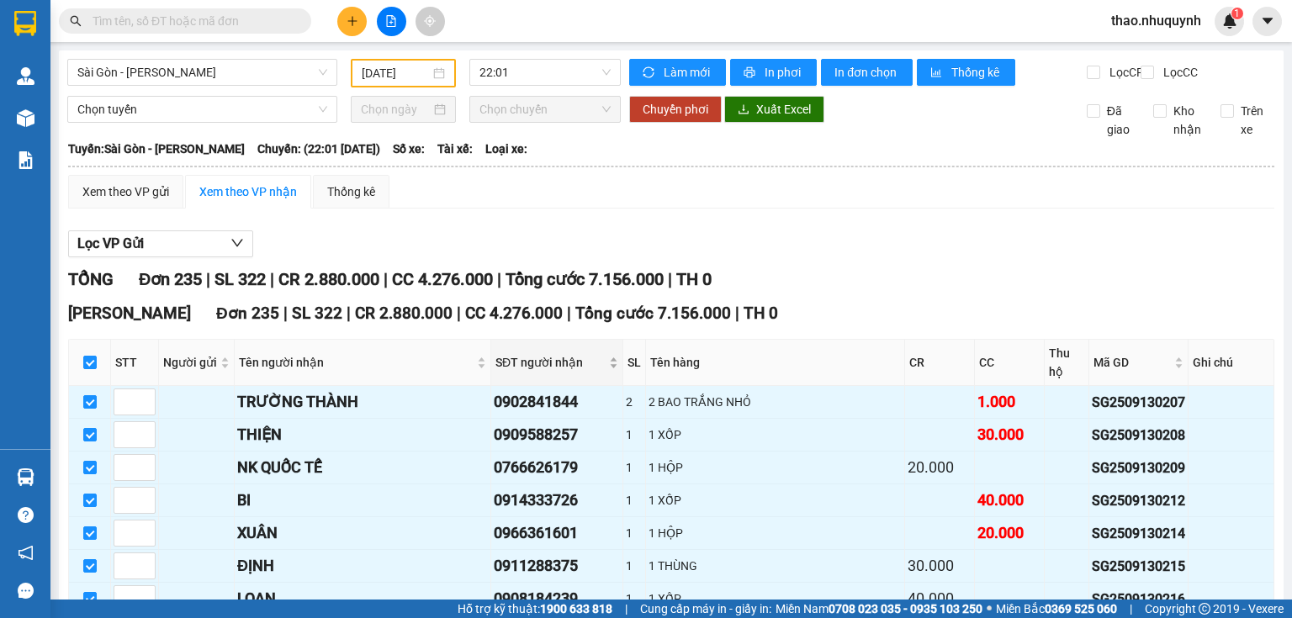
checkbox input "true"
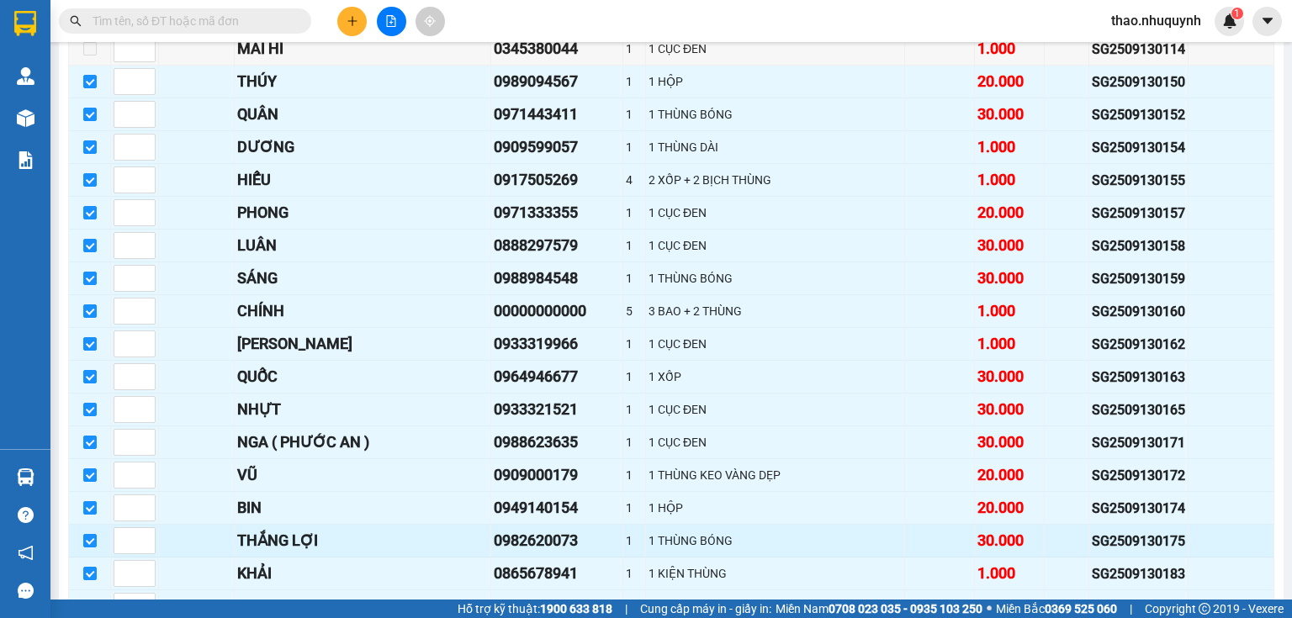
scroll to position [7497, 0]
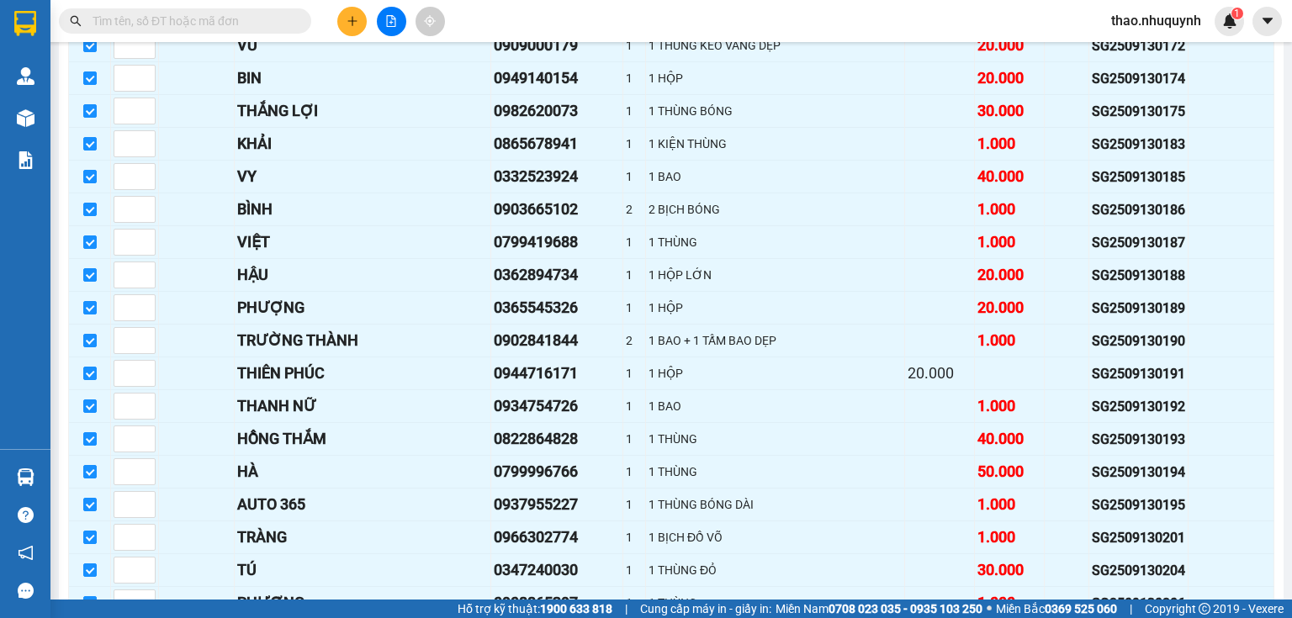
drag, startPoint x: 270, startPoint y: 535, endPoint x: 298, endPoint y: 489, distance: 54.0
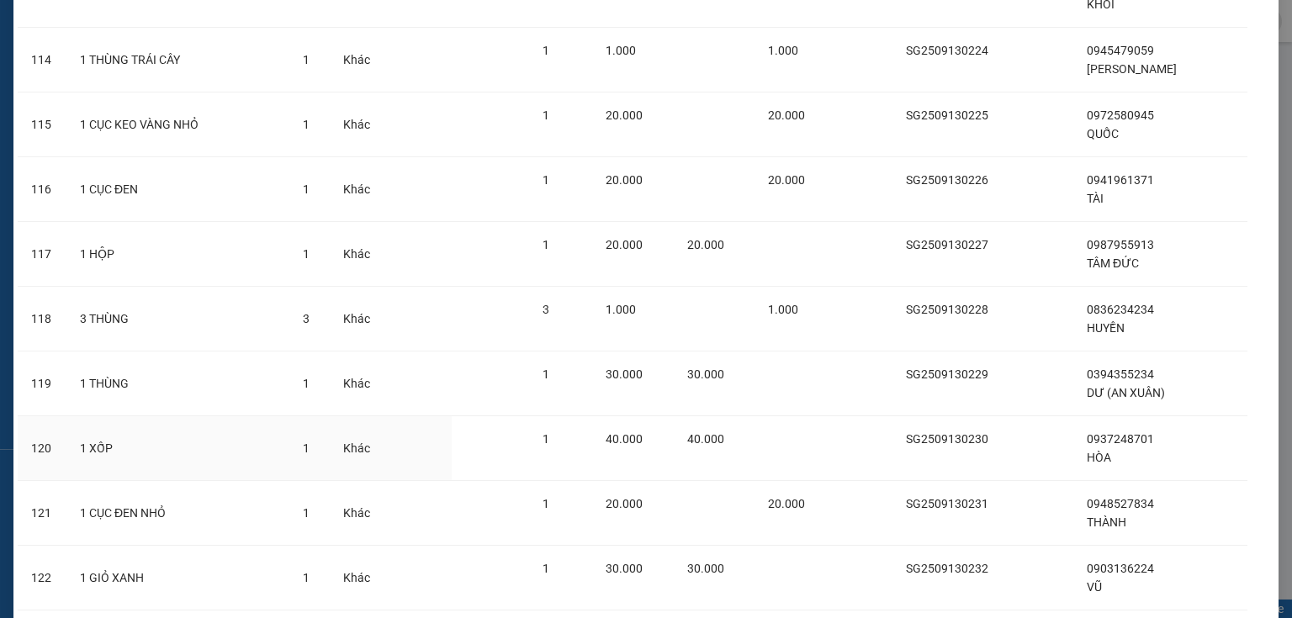
scroll to position [7889, 0]
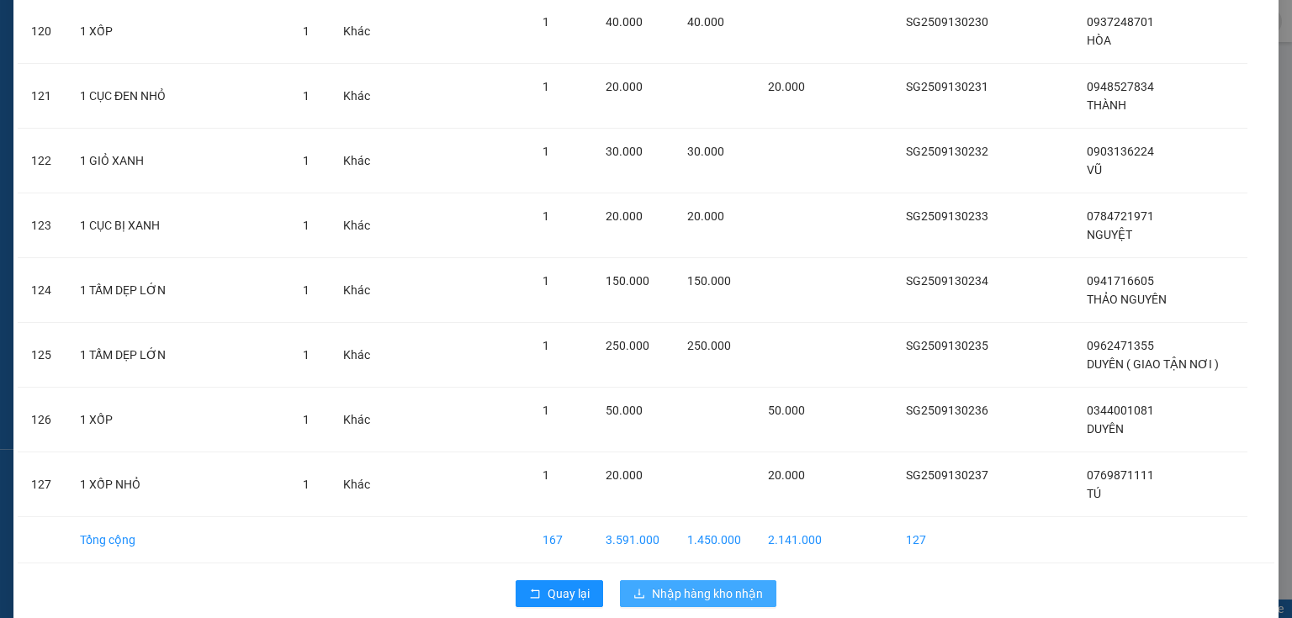
click at [680, 585] on span "Nhập hàng kho nhận" at bounding box center [707, 594] width 111 height 19
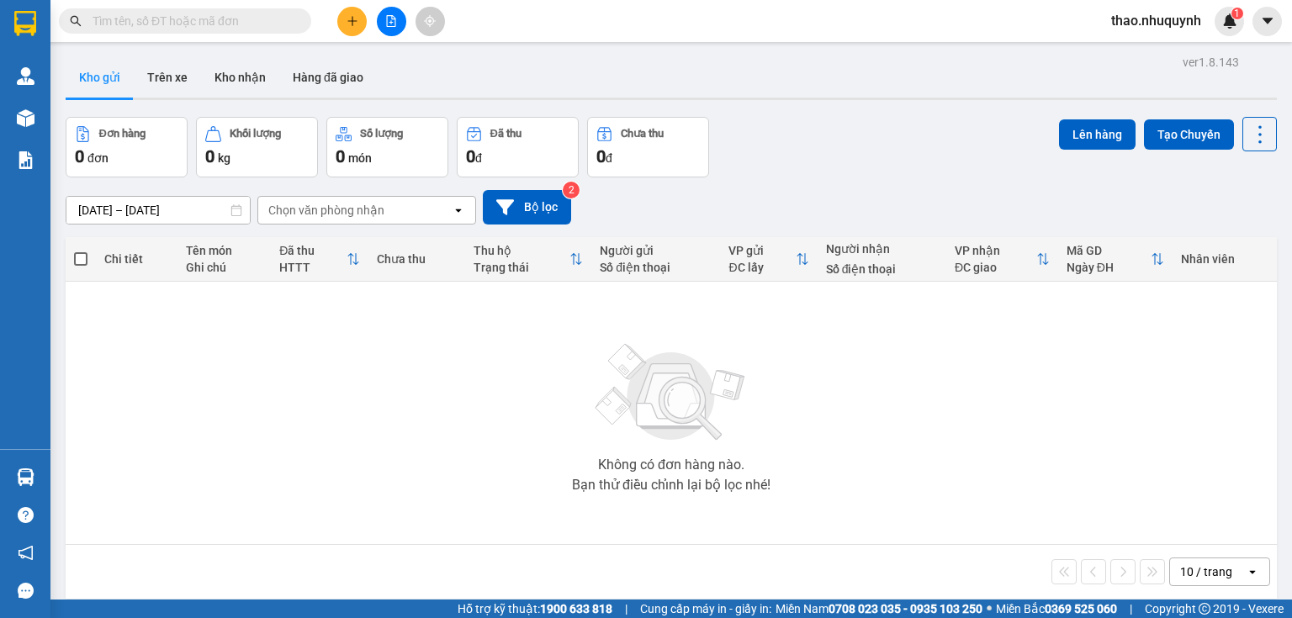
click at [190, 15] on input "text" at bounding box center [192, 21] width 199 height 19
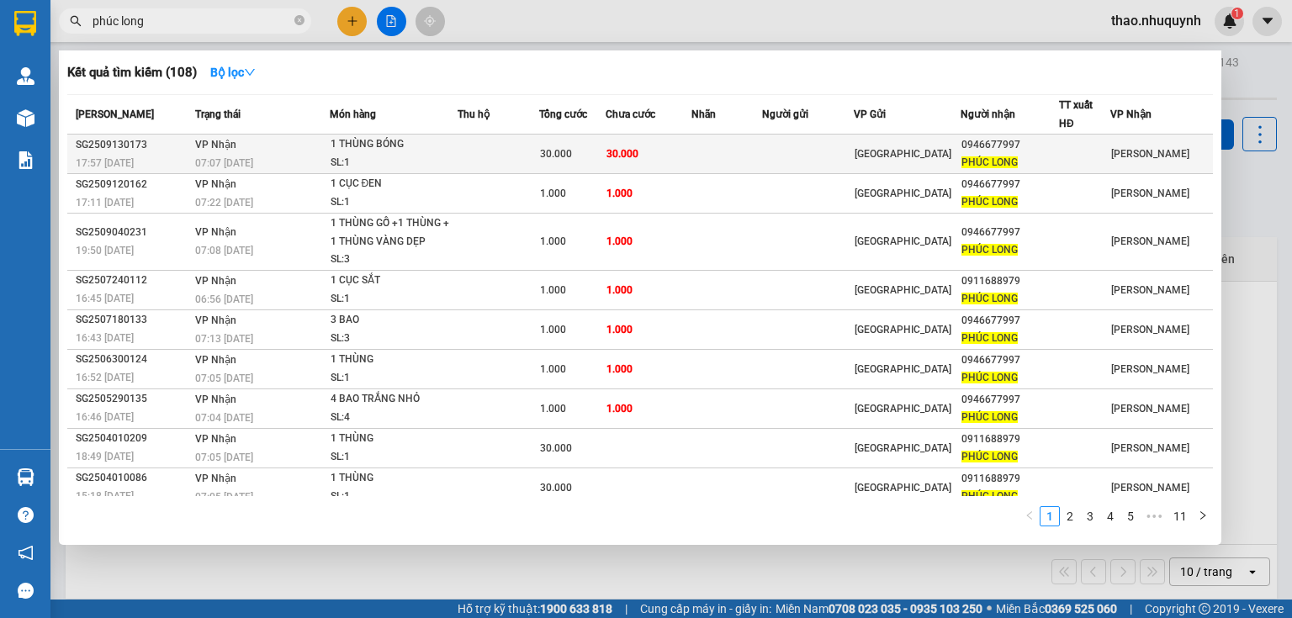
type input "phúc long"
click at [321, 154] on div "07:07 [DATE]" at bounding box center [261, 163] width 133 height 19
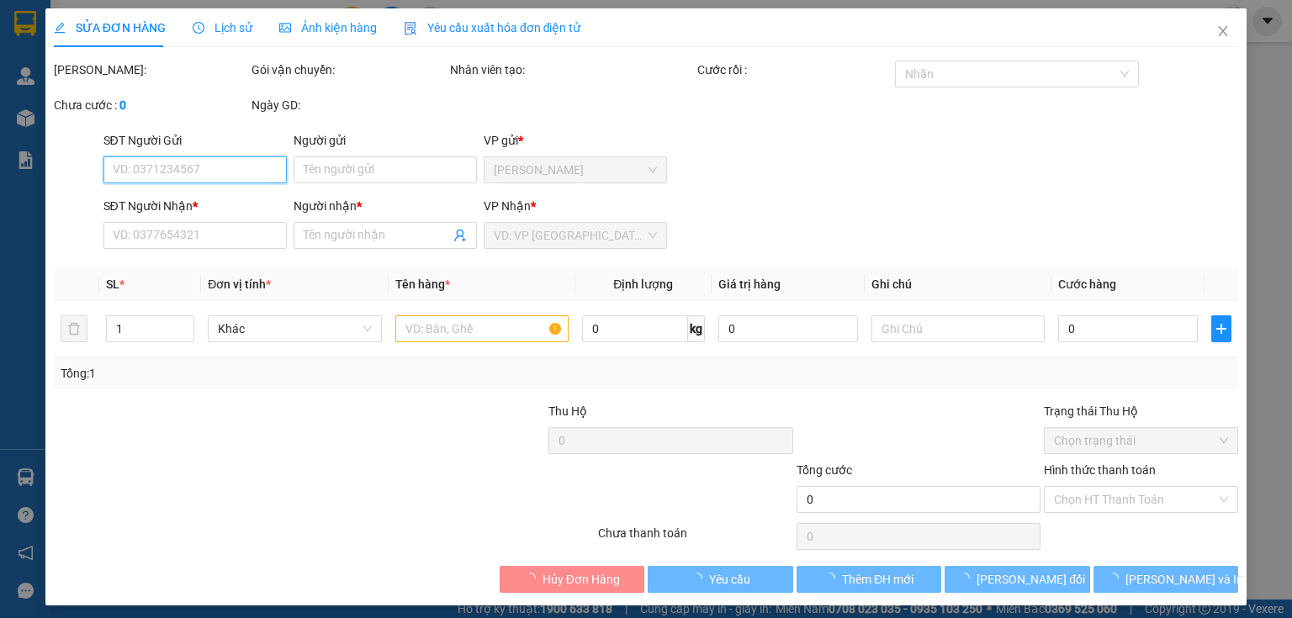
type input "0946677997"
type input "PHÚC LONG"
type input "30.000"
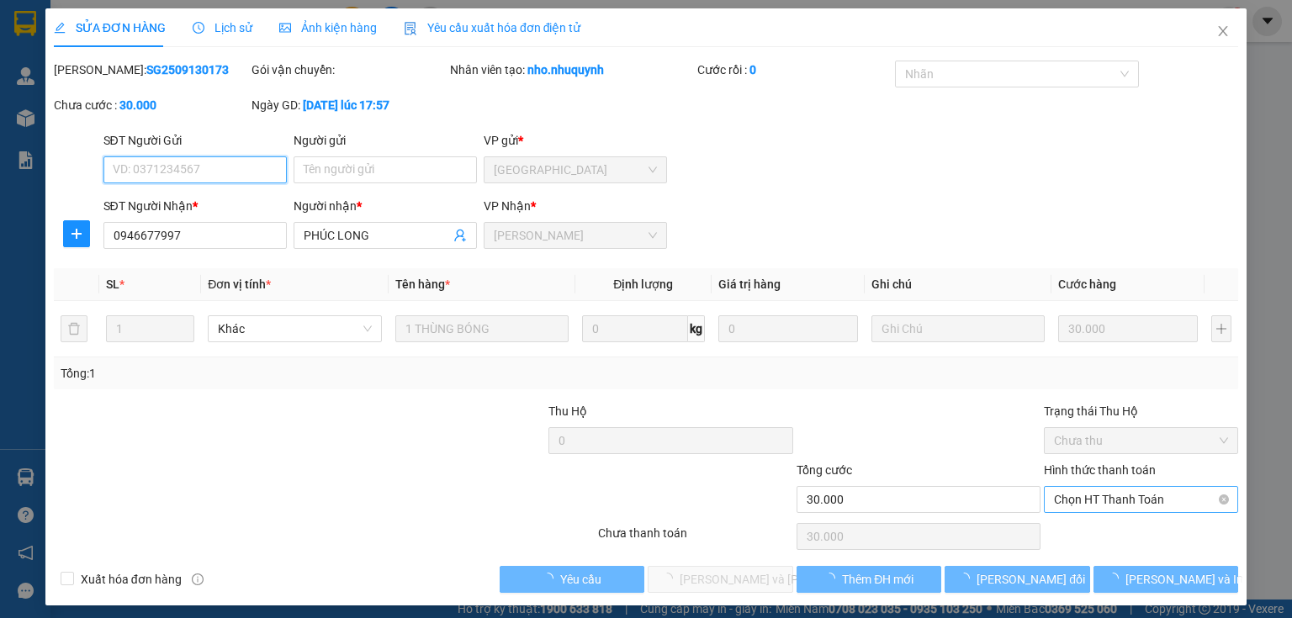
click at [1083, 501] on span "Chọn HT Thanh Toán" at bounding box center [1141, 499] width 174 height 25
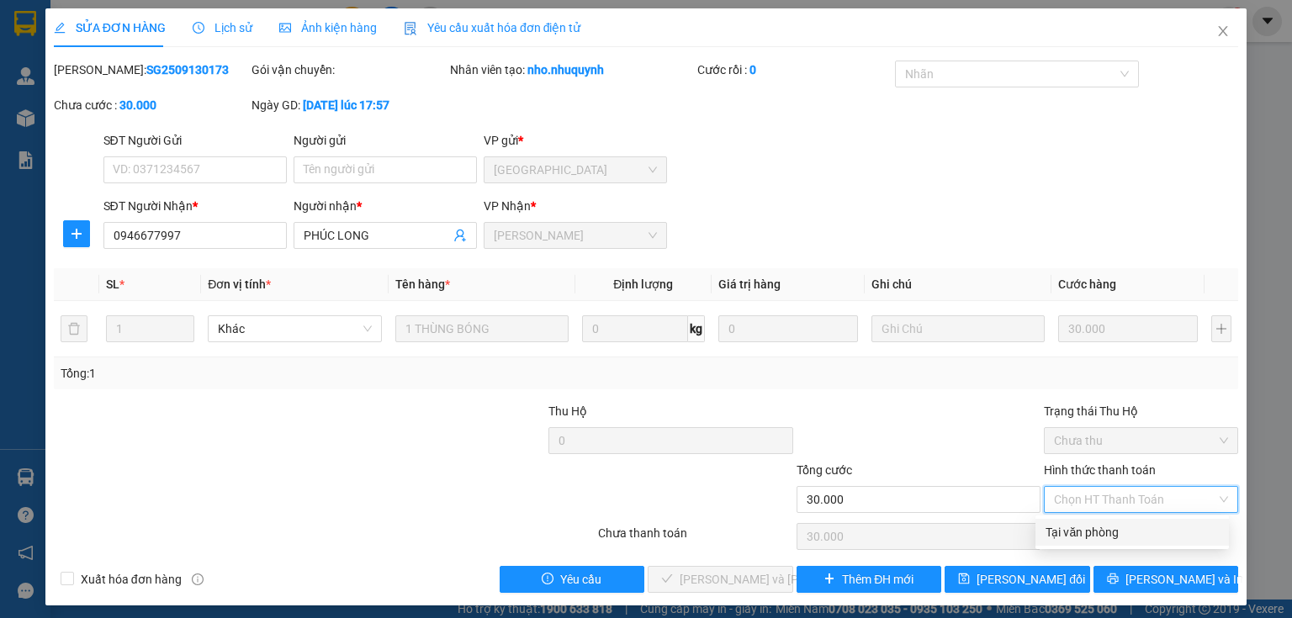
drag, startPoint x: 1065, startPoint y: 530, endPoint x: 1010, endPoint y: 538, distance: 56.2
click at [1065, 531] on div "Tại văn phòng" at bounding box center [1132, 532] width 173 height 19
type input "0"
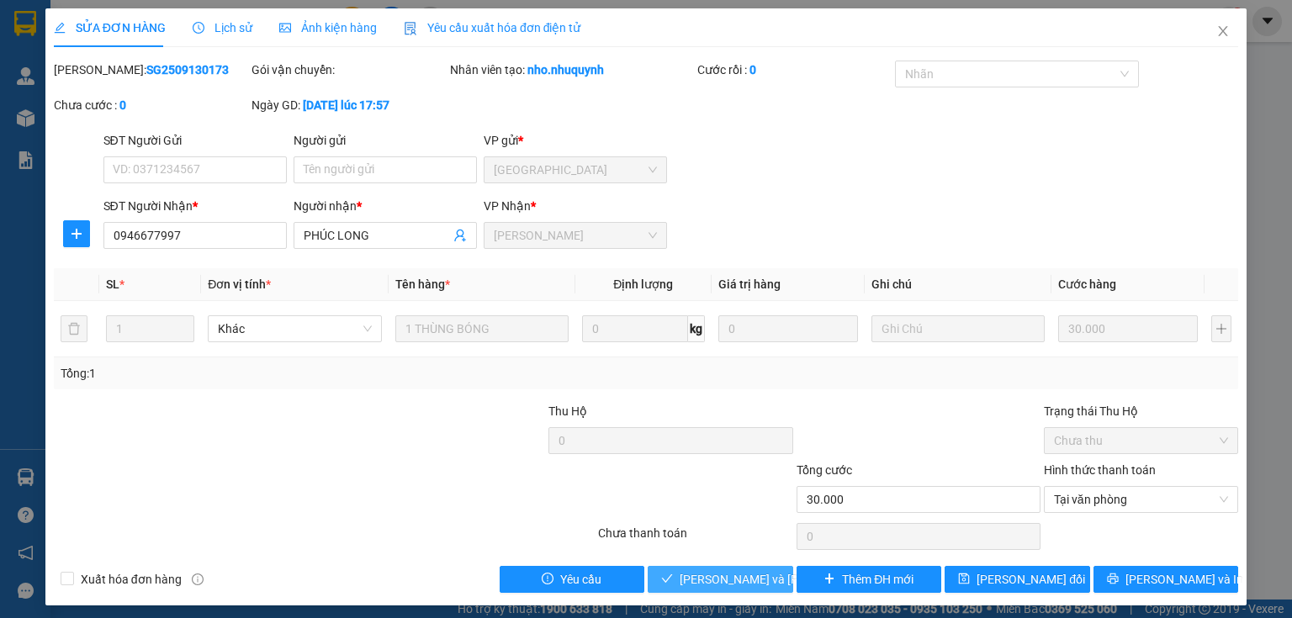
click at [712, 578] on span "[PERSON_NAME] và [PERSON_NAME] hàng" at bounding box center [793, 579] width 227 height 19
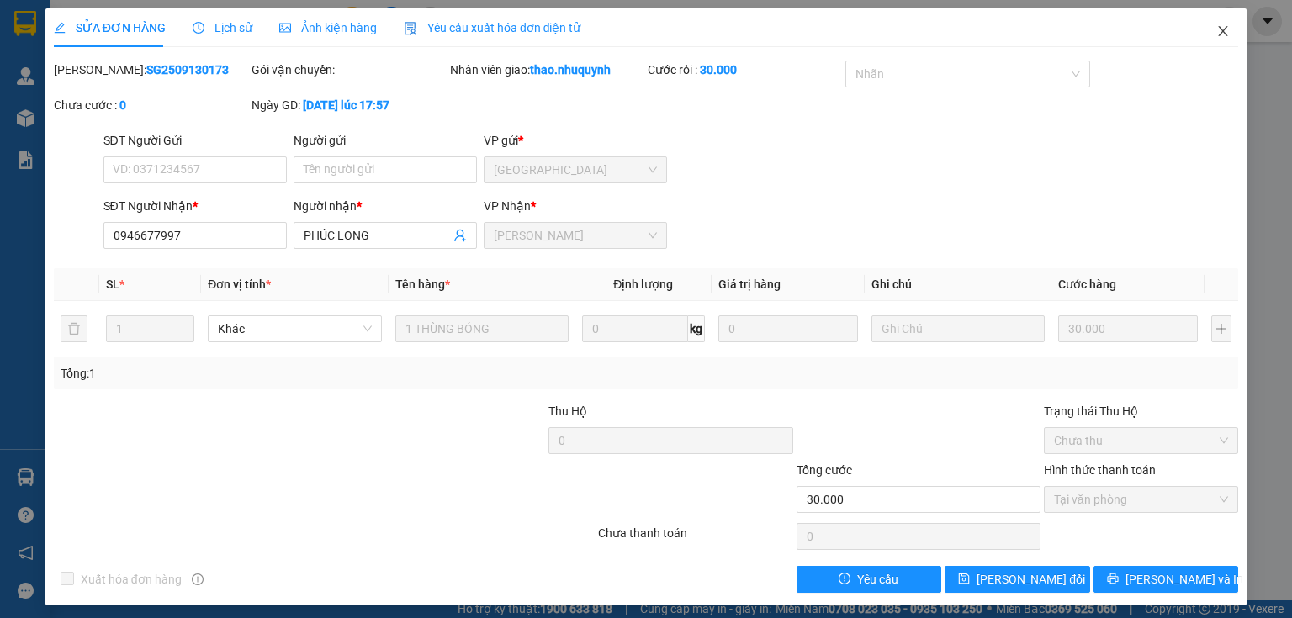
click at [1217, 32] on icon "close" at bounding box center [1223, 30] width 13 height 13
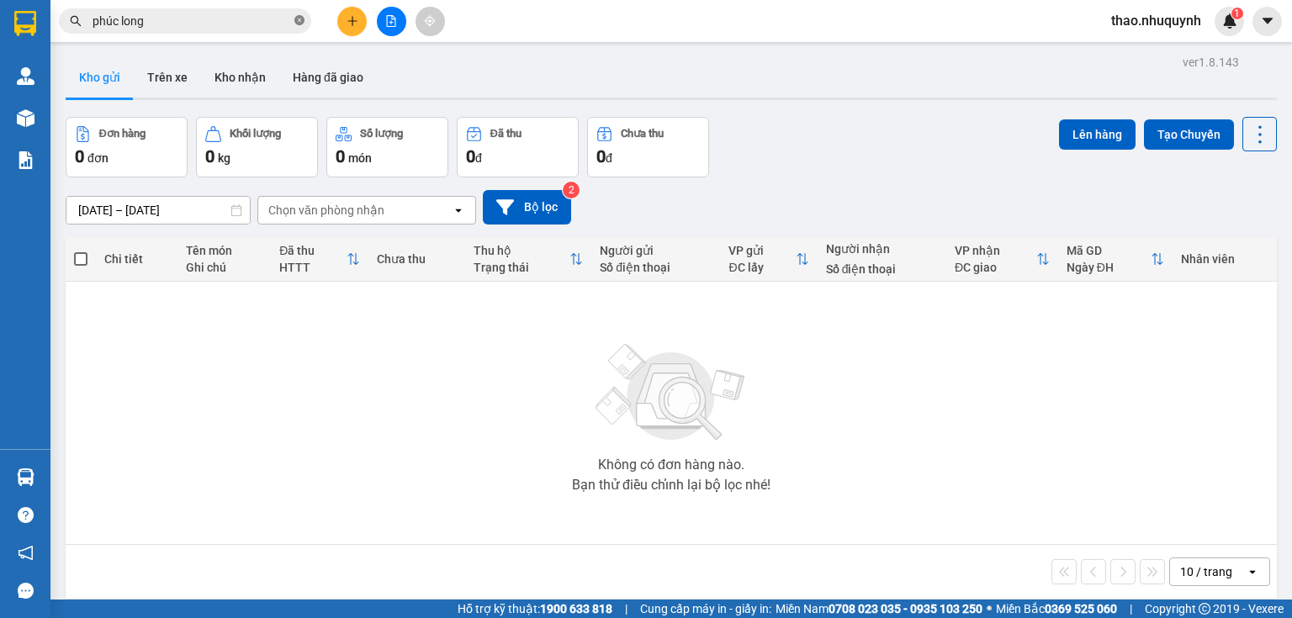
click at [294, 19] on icon "close-circle" at bounding box center [299, 20] width 10 height 10
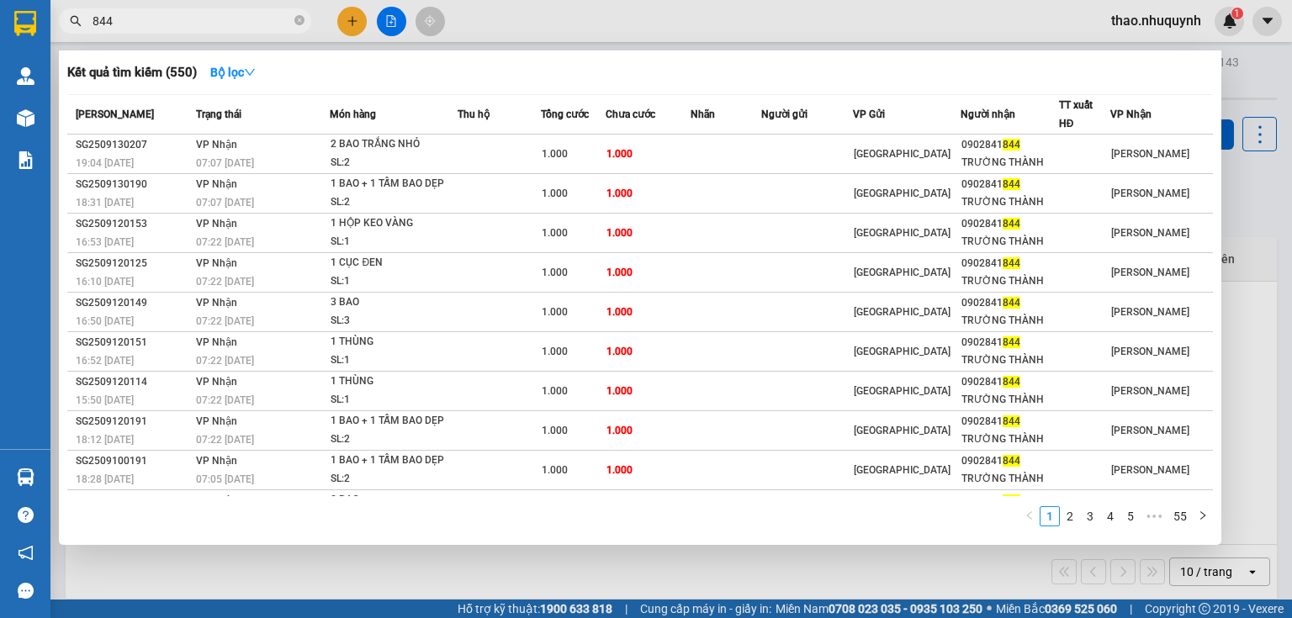
type input "844"
click at [303, 19] on icon "close-circle" at bounding box center [299, 20] width 10 height 10
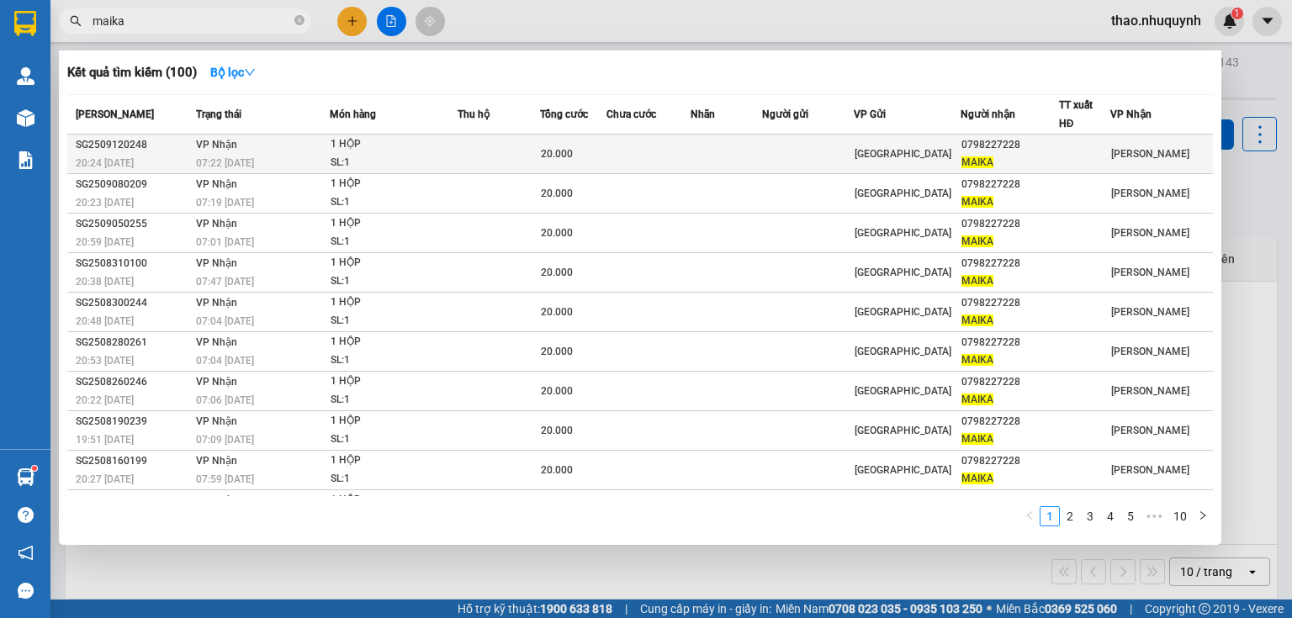
type input "maika"
click at [412, 138] on div "1 HỘP" at bounding box center [394, 144] width 126 height 19
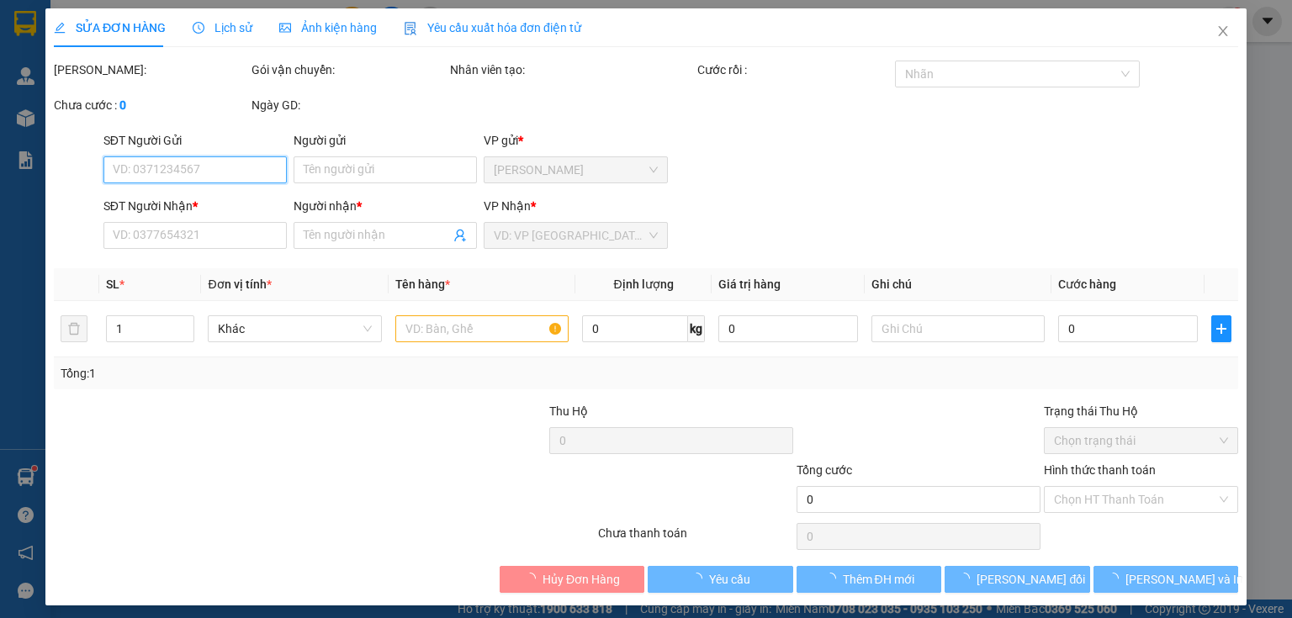
type input "0798227228"
type input "MAIKA"
type input "20.000"
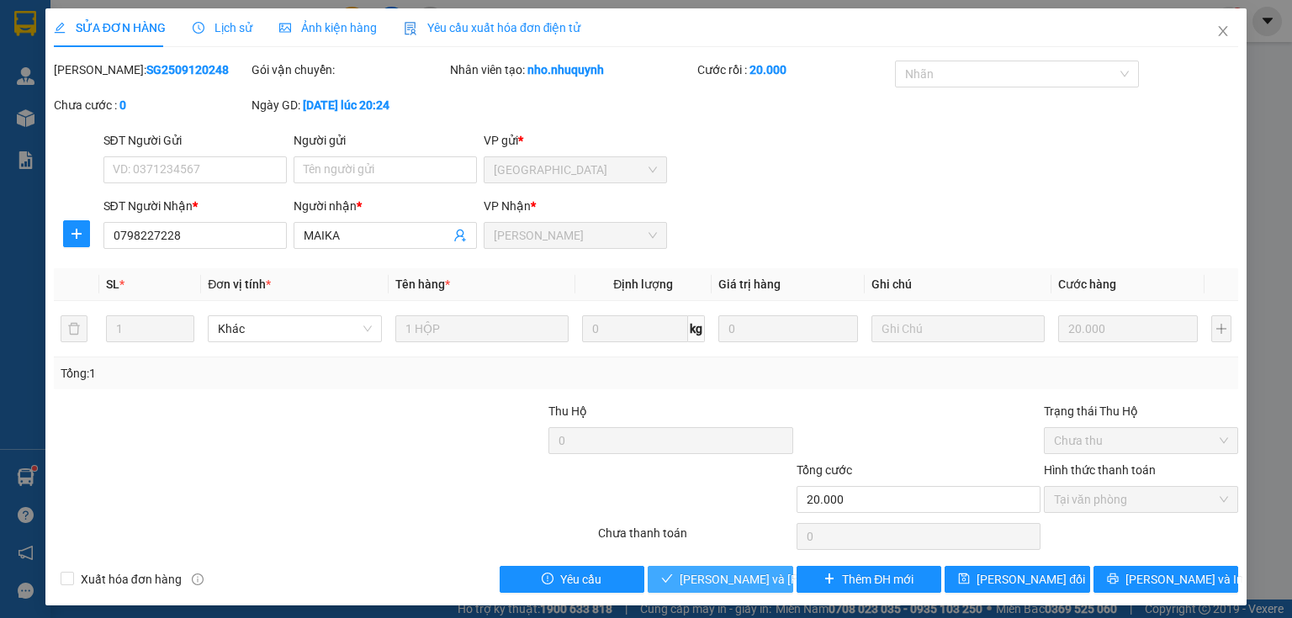
click at [722, 573] on span "[PERSON_NAME] và [PERSON_NAME] hàng" at bounding box center [793, 579] width 227 height 19
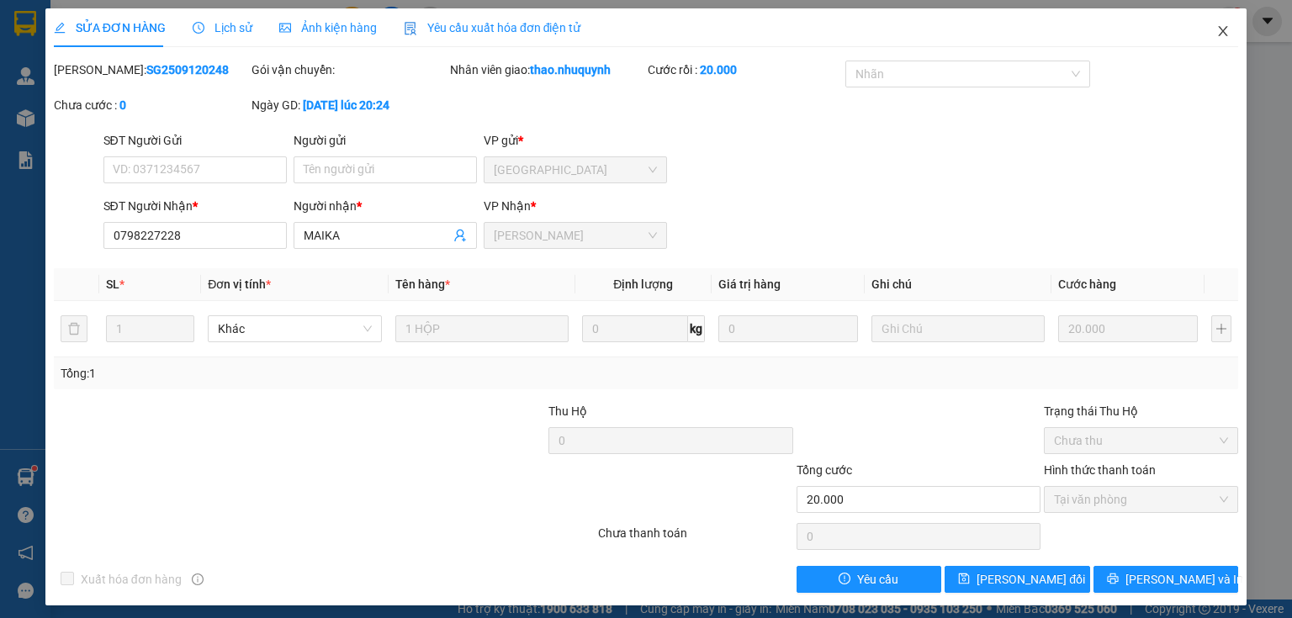
click at [1217, 35] on icon "close" at bounding box center [1223, 30] width 13 height 13
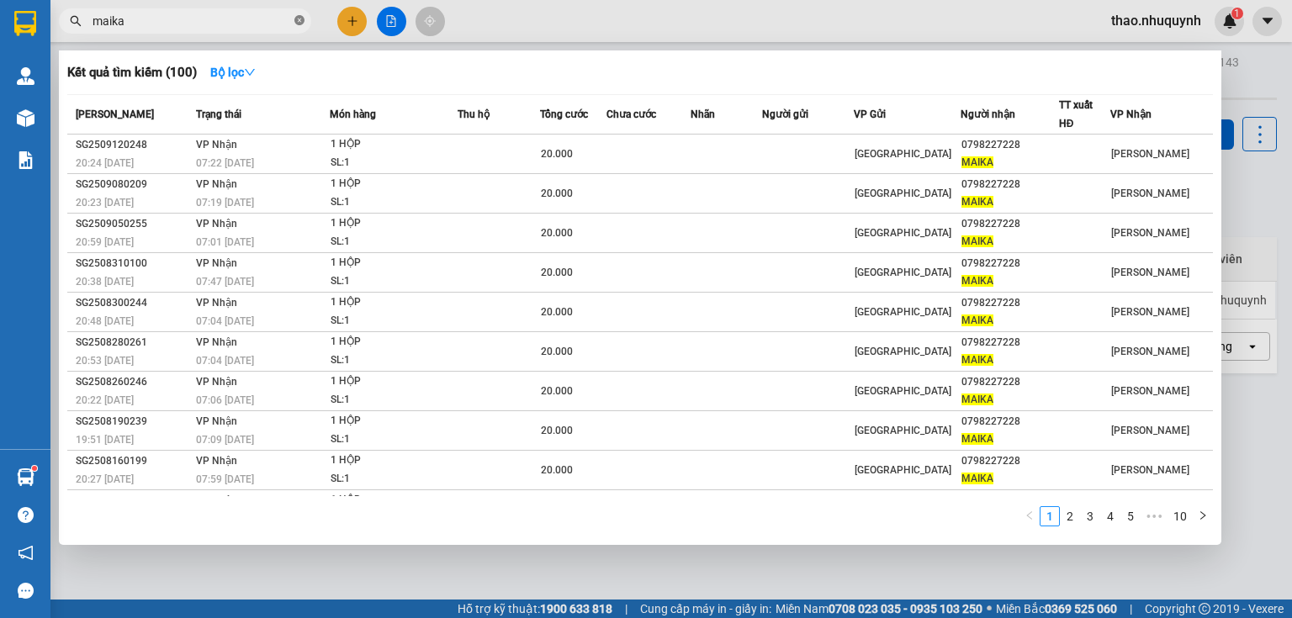
click at [300, 23] on icon "close-circle" at bounding box center [299, 20] width 10 height 10
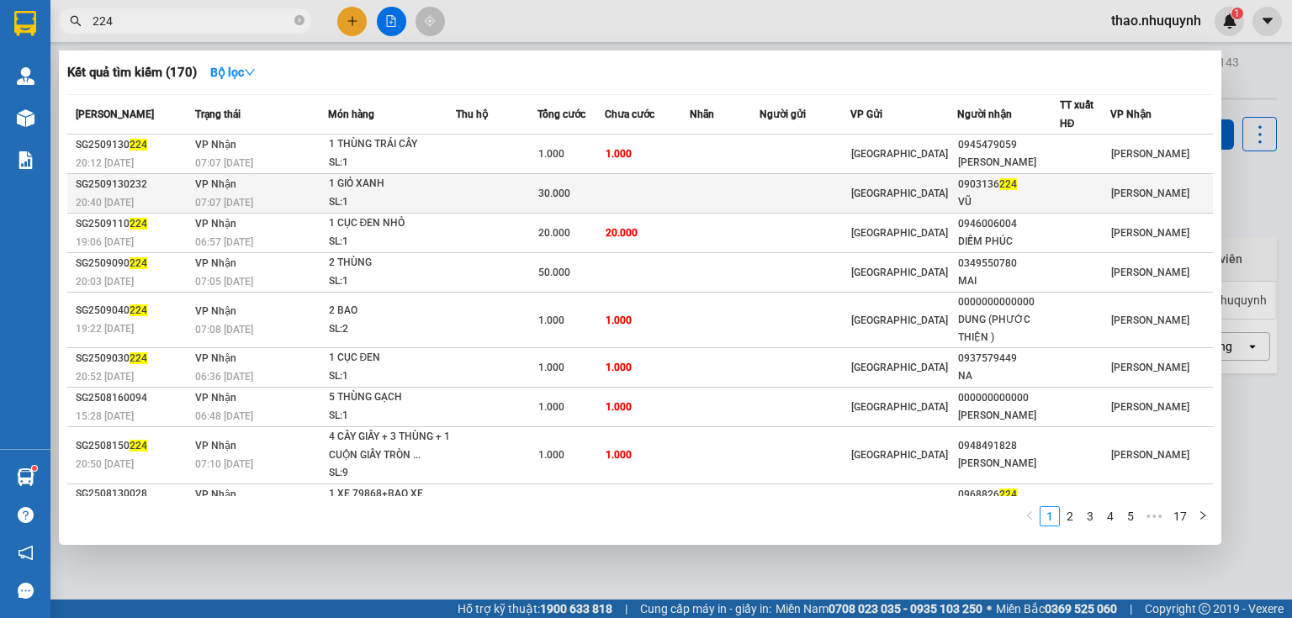
type input "224"
click at [356, 192] on div "1 GIỎ XANH" at bounding box center [392, 184] width 126 height 19
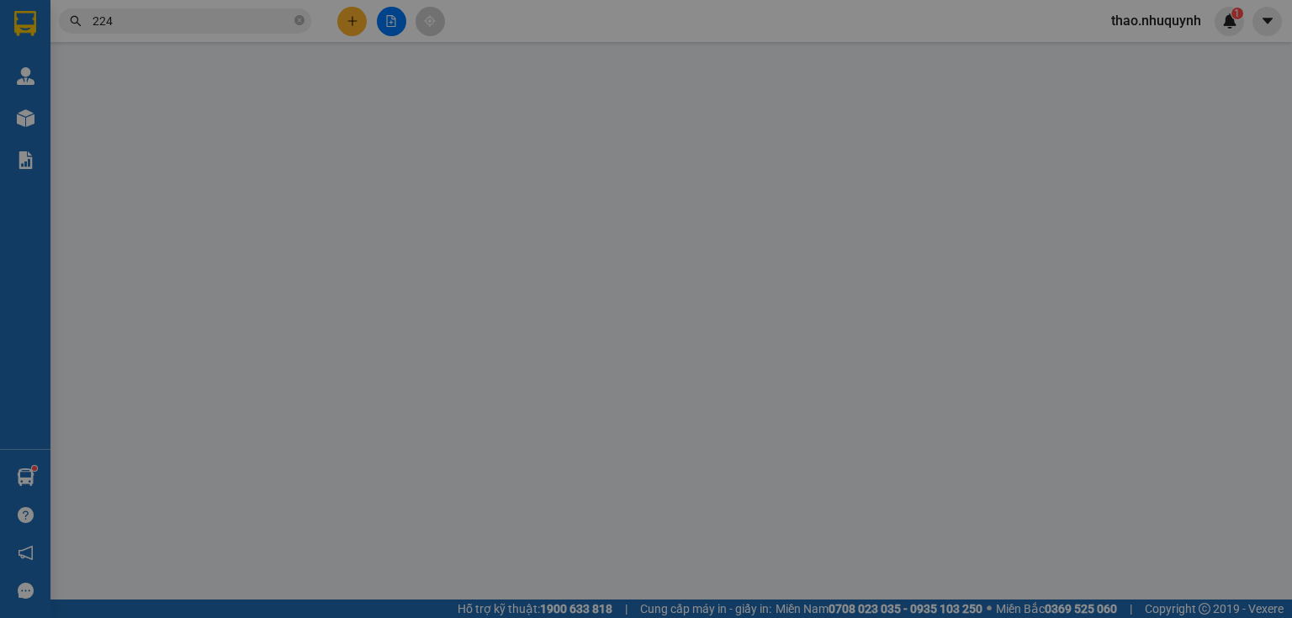
type input "0903136224"
type input "VŨ"
type input "30.000"
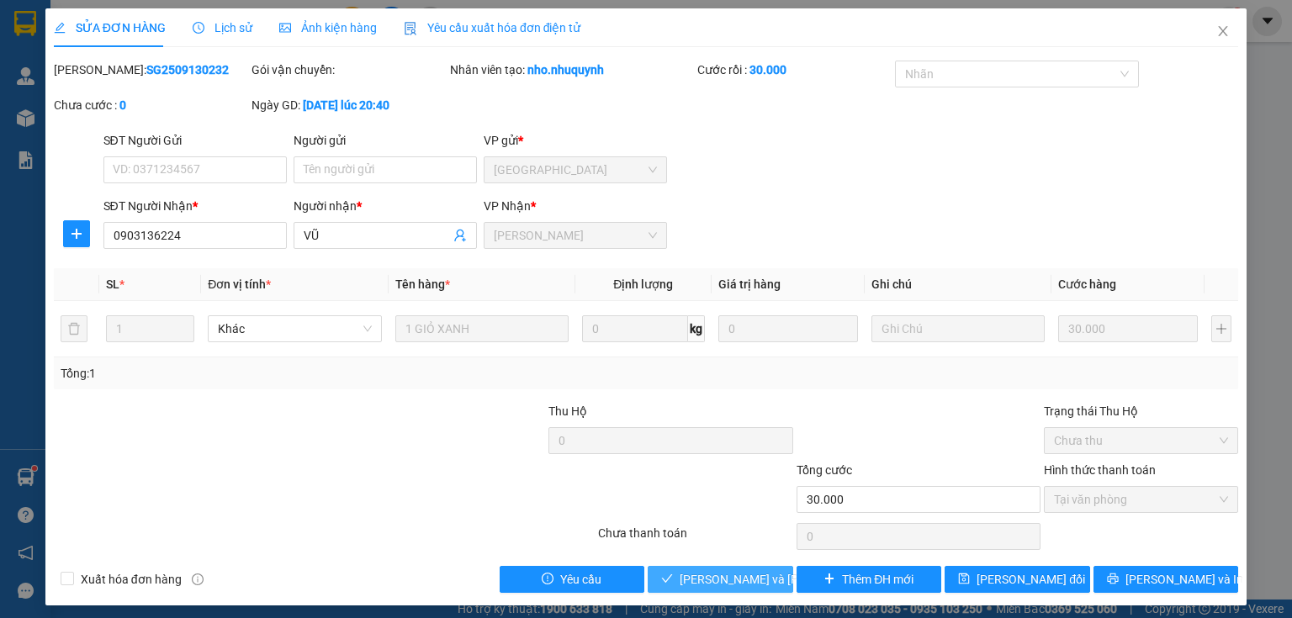
click at [681, 582] on span "[PERSON_NAME] và [PERSON_NAME] hàng" at bounding box center [793, 579] width 227 height 19
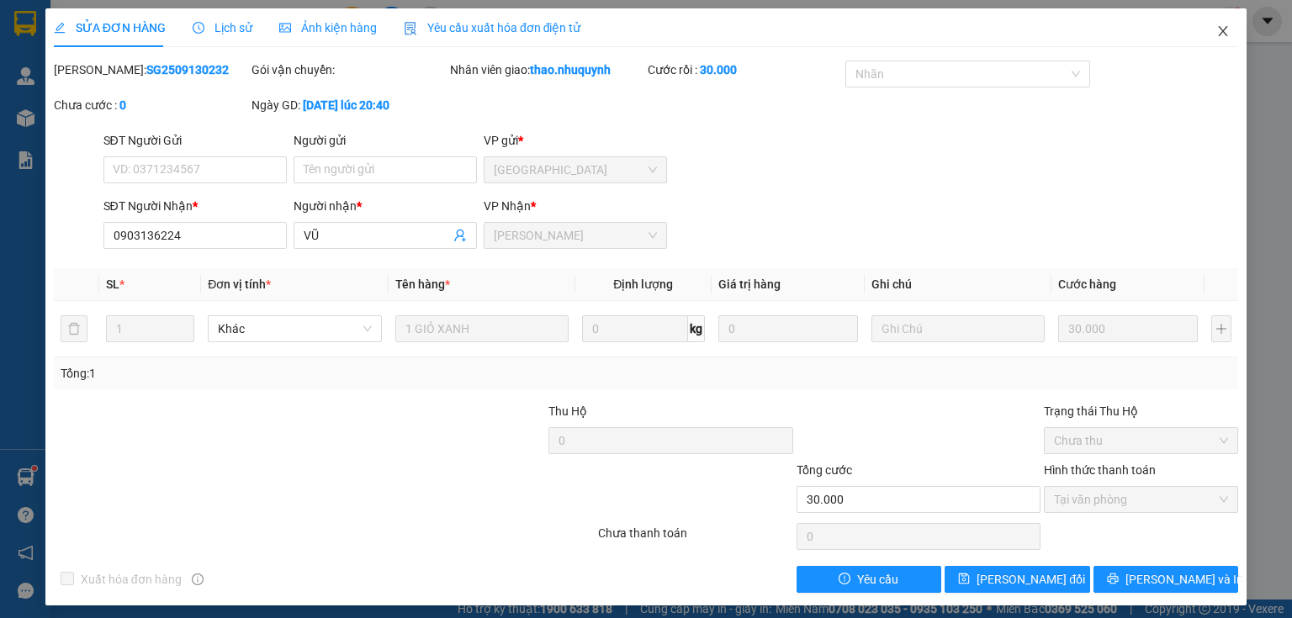
drag, startPoint x: 1212, startPoint y: 29, endPoint x: 1116, endPoint y: 3, distance: 98.4
click at [1219, 30] on icon "close" at bounding box center [1223, 31] width 9 height 10
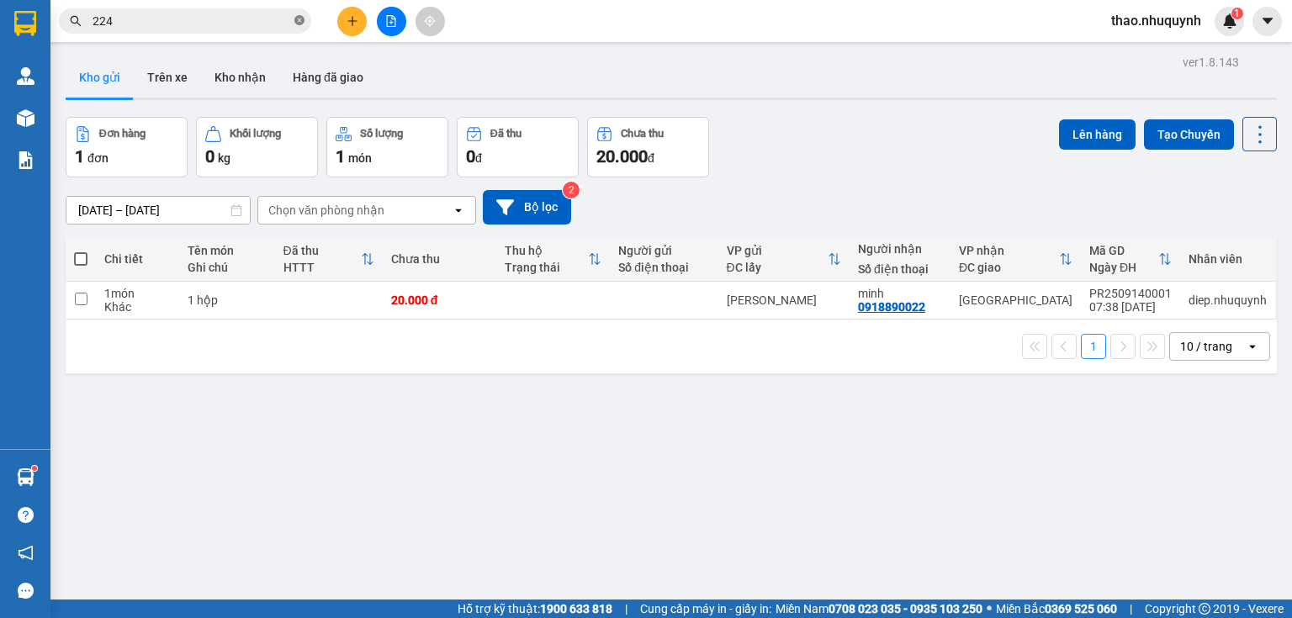
click at [297, 24] on icon "close-circle" at bounding box center [299, 20] width 10 height 10
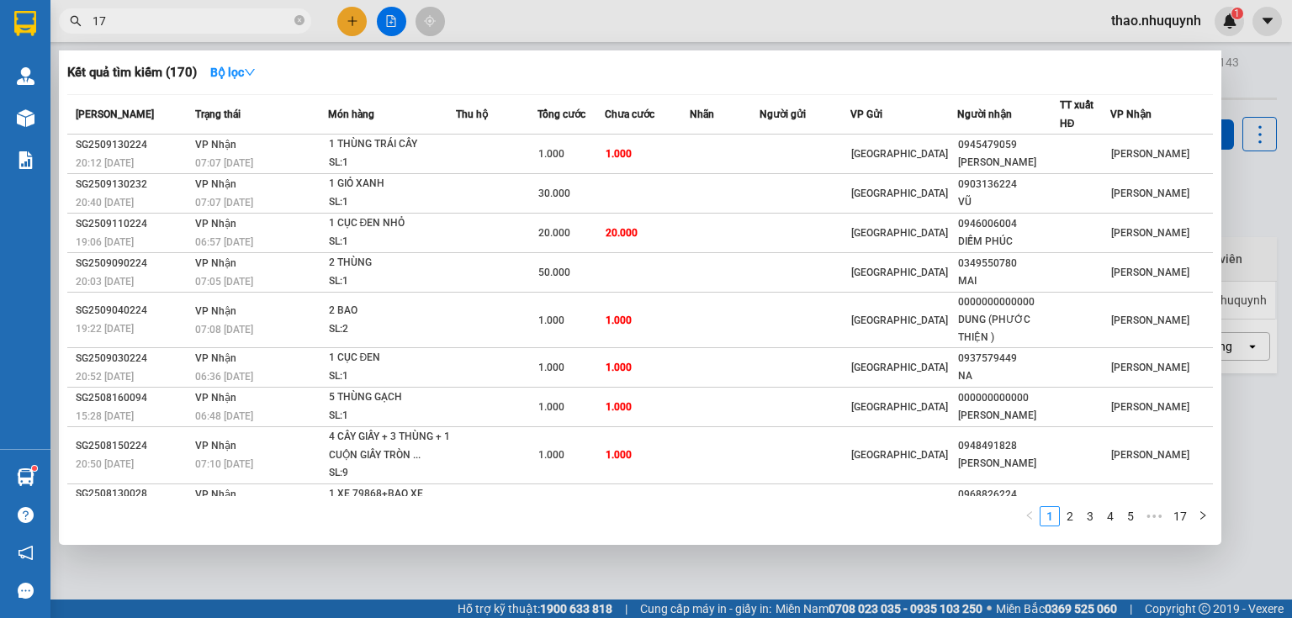
type input "171"
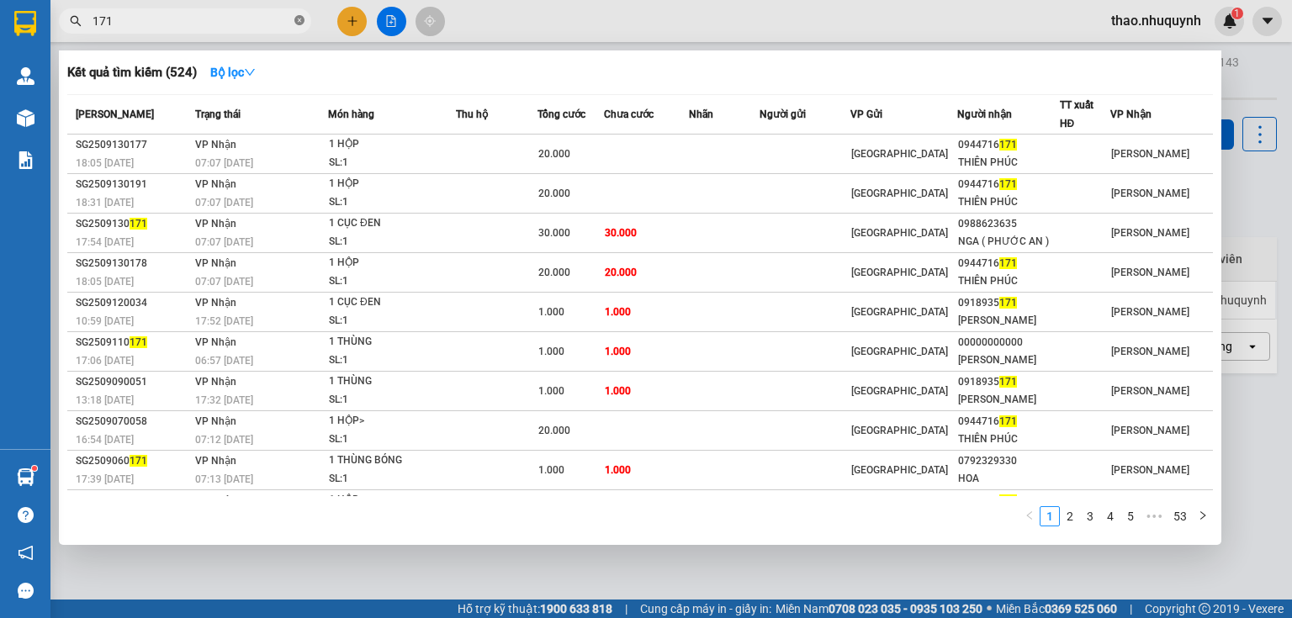
click at [297, 20] on icon "close-circle" at bounding box center [299, 20] width 10 height 10
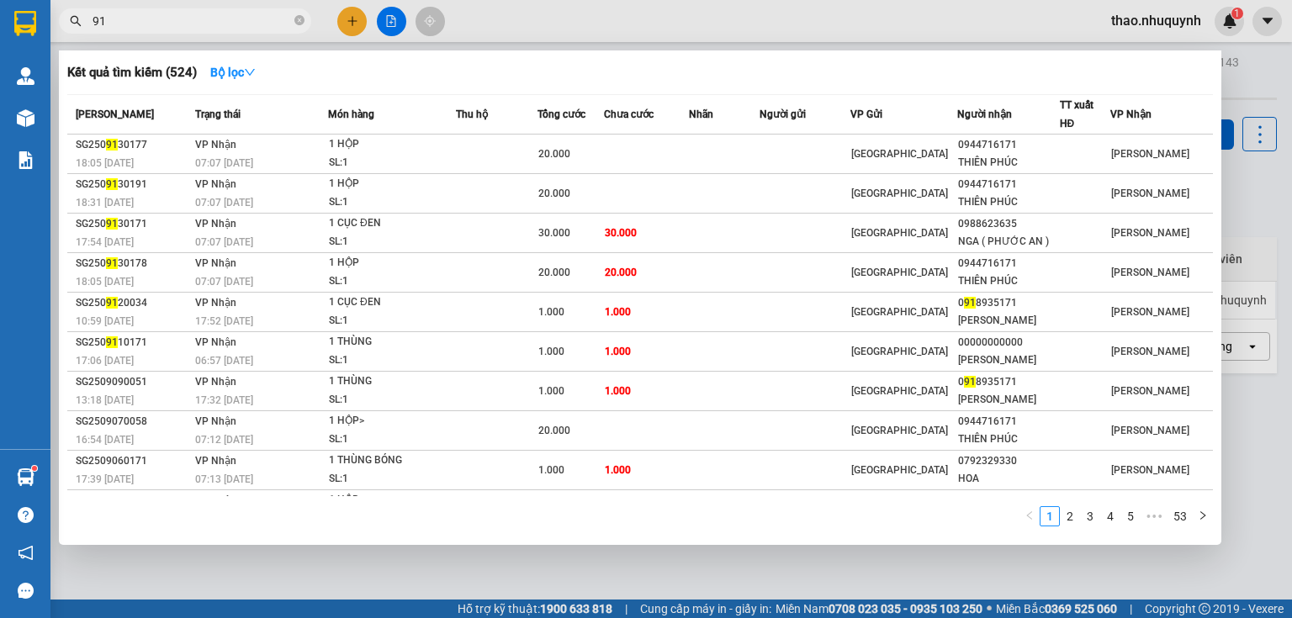
type input "913"
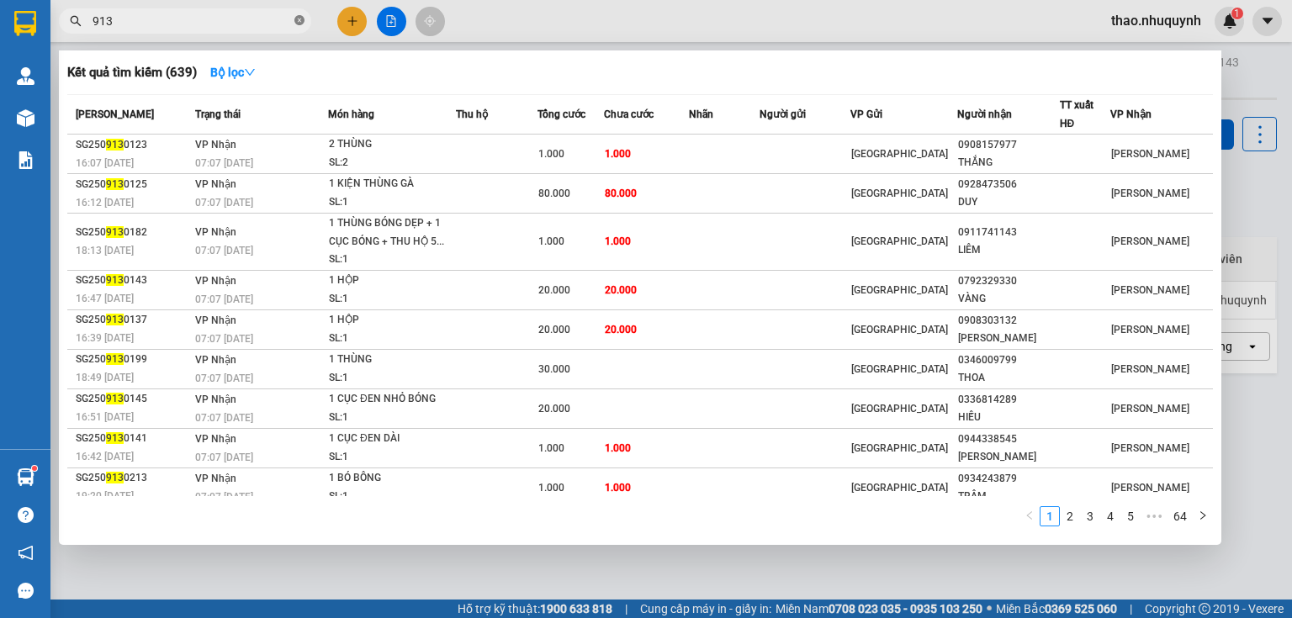
click at [303, 20] on icon "close-circle" at bounding box center [299, 20] width 10 height 10
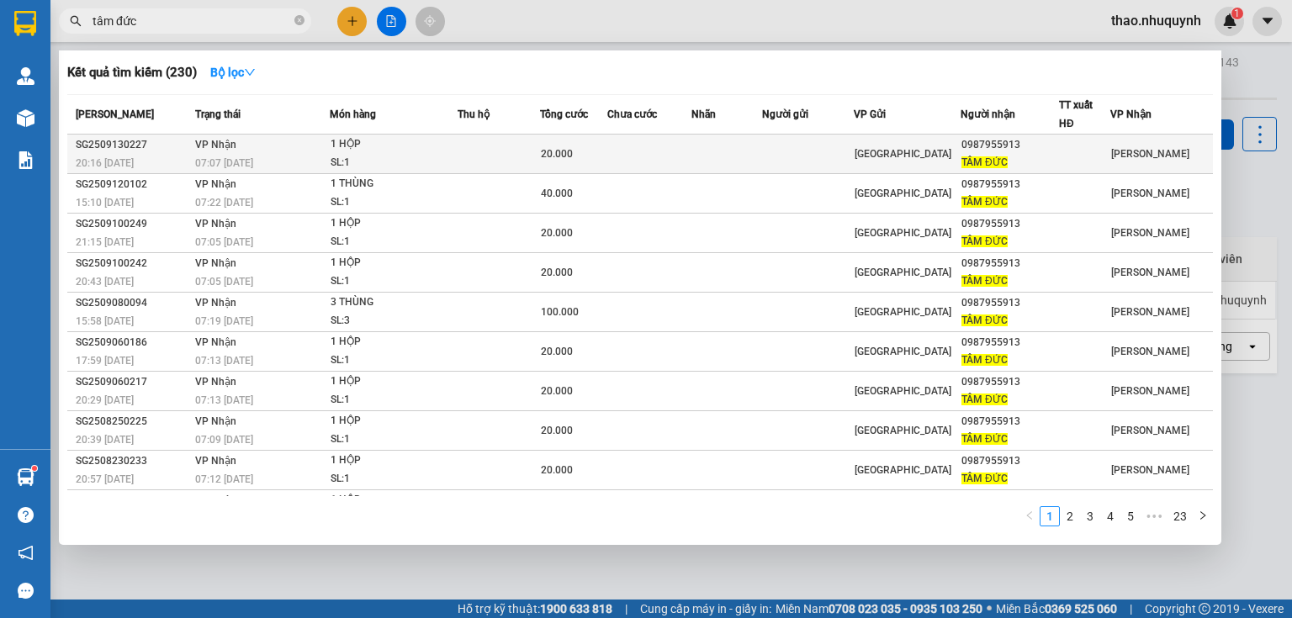
type input "tâm đức"
click at [339, 146] on div "1 HỘP" at bounding box center [394, 144] width 126 height 19
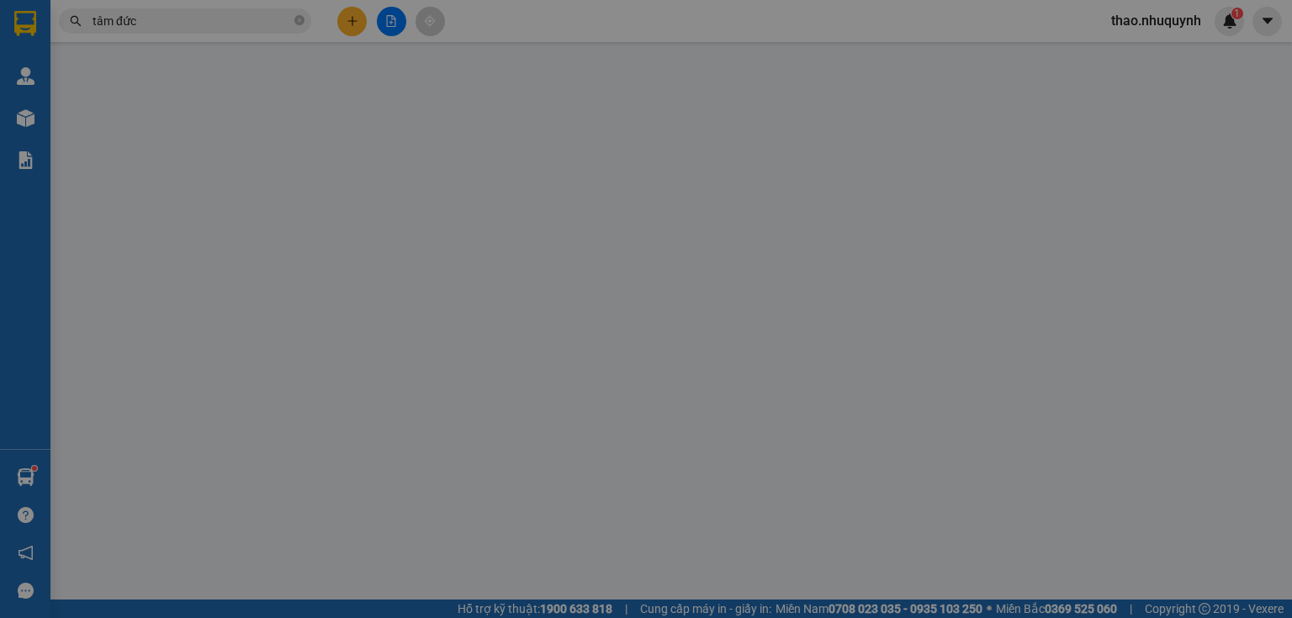
type input "0987955913"
type input "TÂM ĐỨC"
type input "20.000"
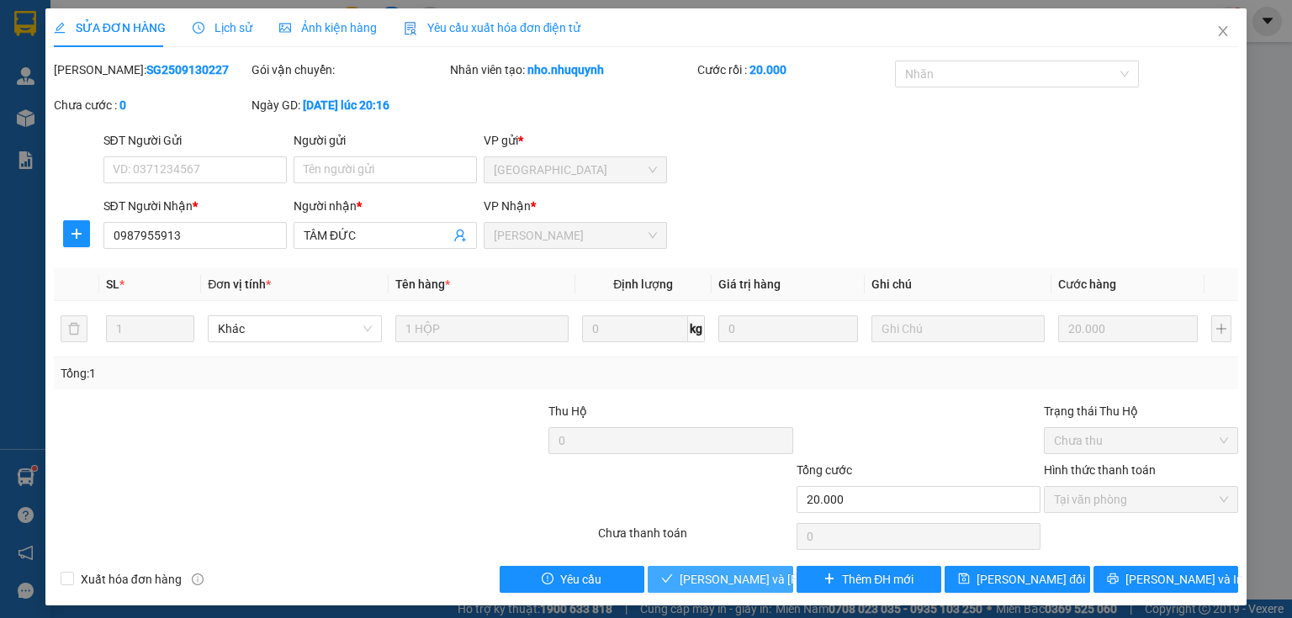
drag, startPoint x: 722, startPoint y: 570, endPoint x: 757, endPoint y: 518, distance: 63.0
click at [707, 580] on span "[PERSON_NAME] và [PERSON_NAME] hàng" at bounding box center [793, 579] width 227 height 19
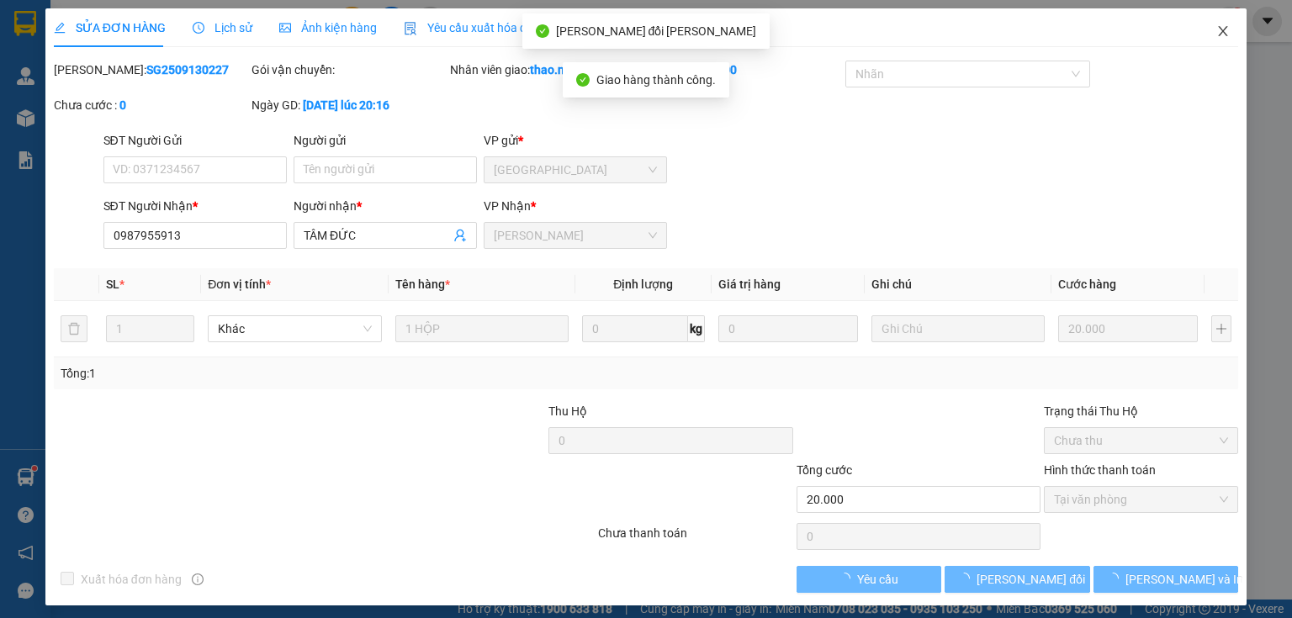
click at [1217, 30] on icon "close" at bounding box center [1223, 30] width 13 height 13
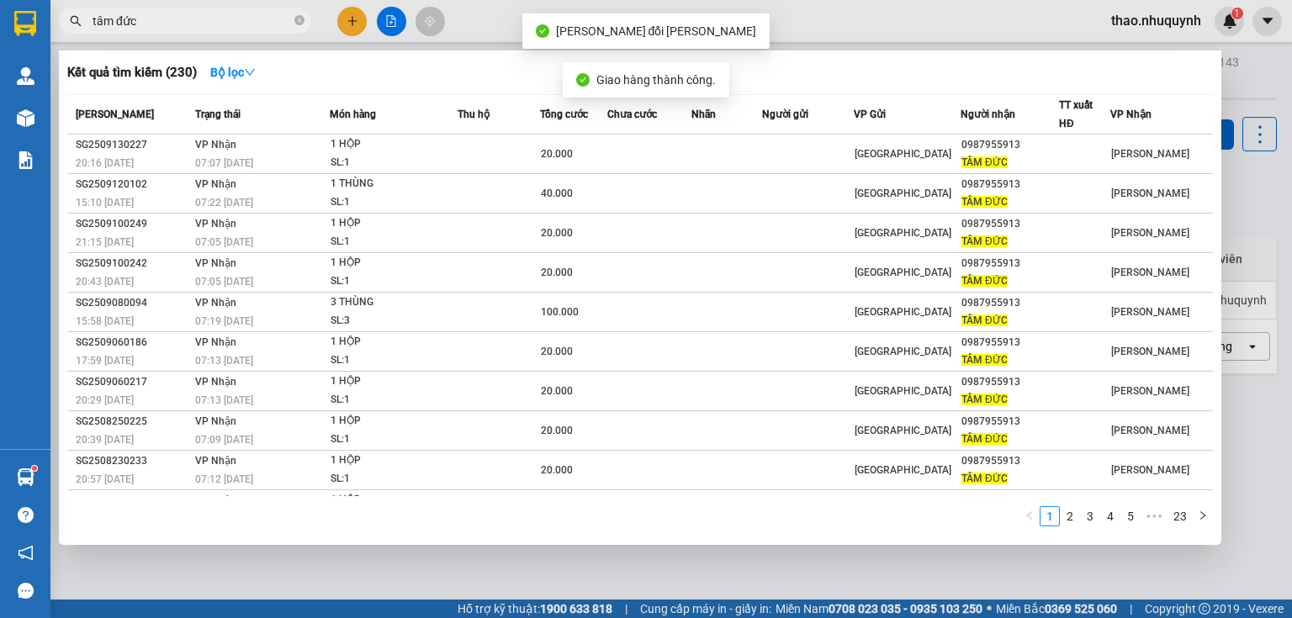
drag, startPoint x: 300, startPoint y: 17, endPoint x: 254, endPoint y: 20, distance: 45.6
click at [298, 17] on icon "close-circle" at bounding box center [299, 20] width 10 height 10
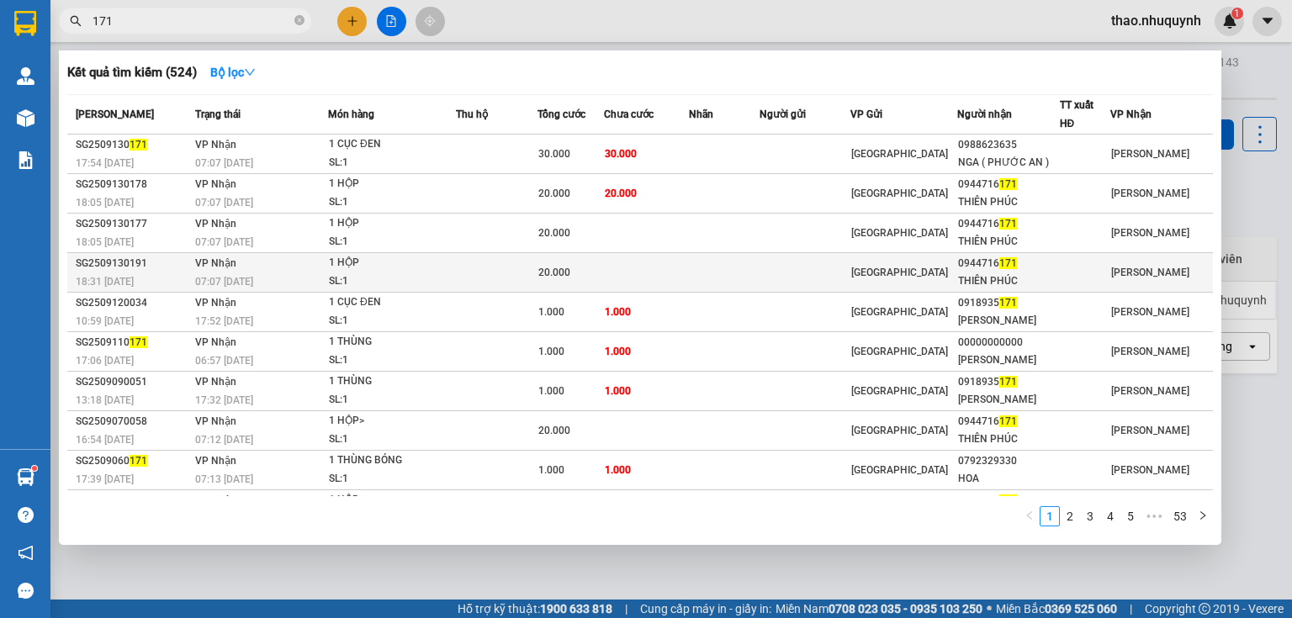
type input "171"
click at [209, 266] on span "VP Nhận" at bounding box center [215, 263] width 41 height 12
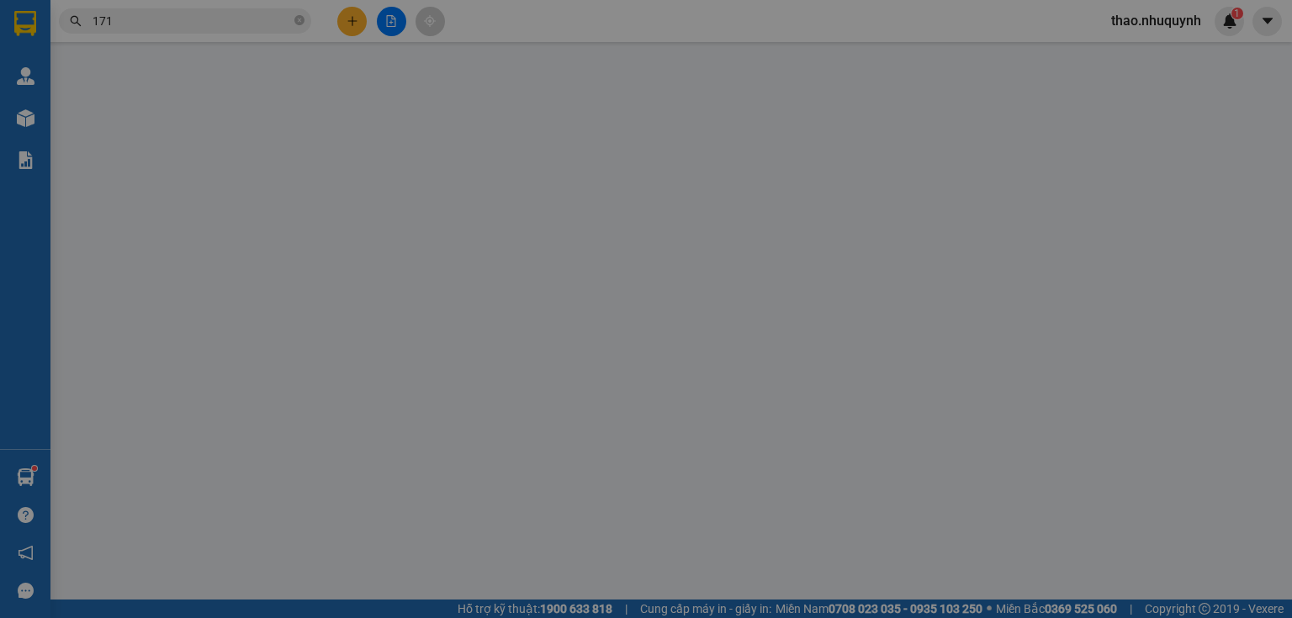
type input "0944716171"
type input "THIÊN PHÚC"
type input "20.000"
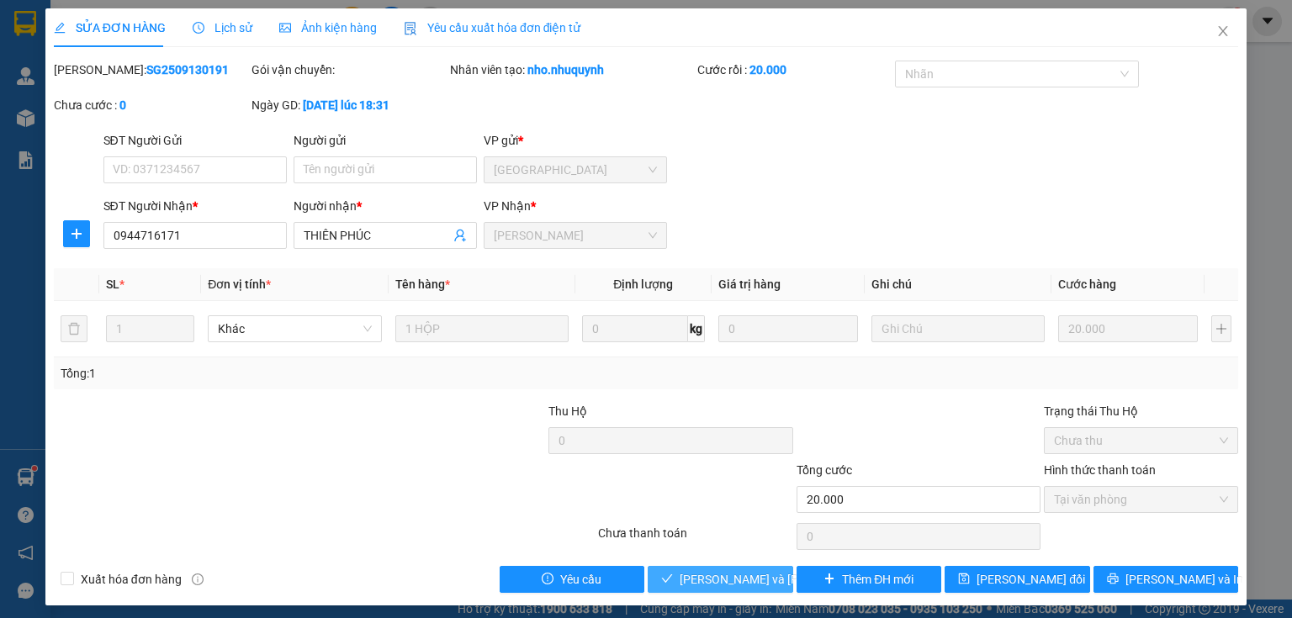
click at [692, 572] on span "[PERSON_NAME] và [PERSON_NAME] hàng" at bounding box center [793, 579] width 227 height 19
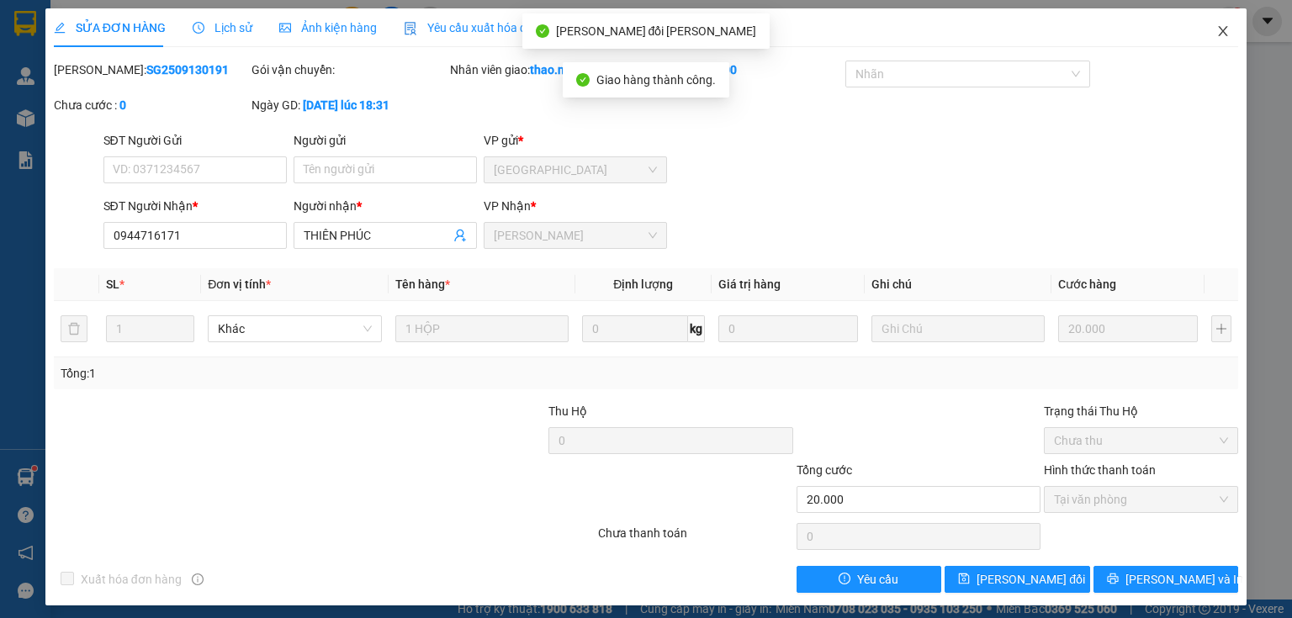
click at [1217, 30] on icon "close" at bounding box center [1223, 30] width 13 height 13
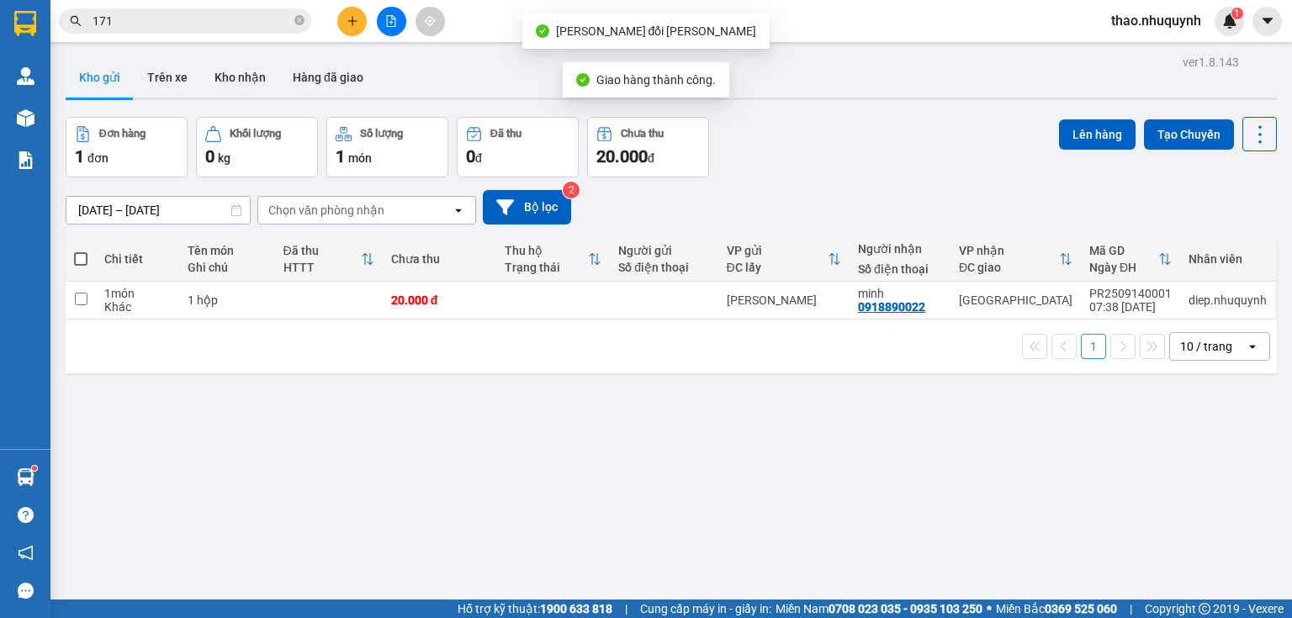
click at [146, 21] on input "171" at bounding box center [192, 21] width 199 height 19
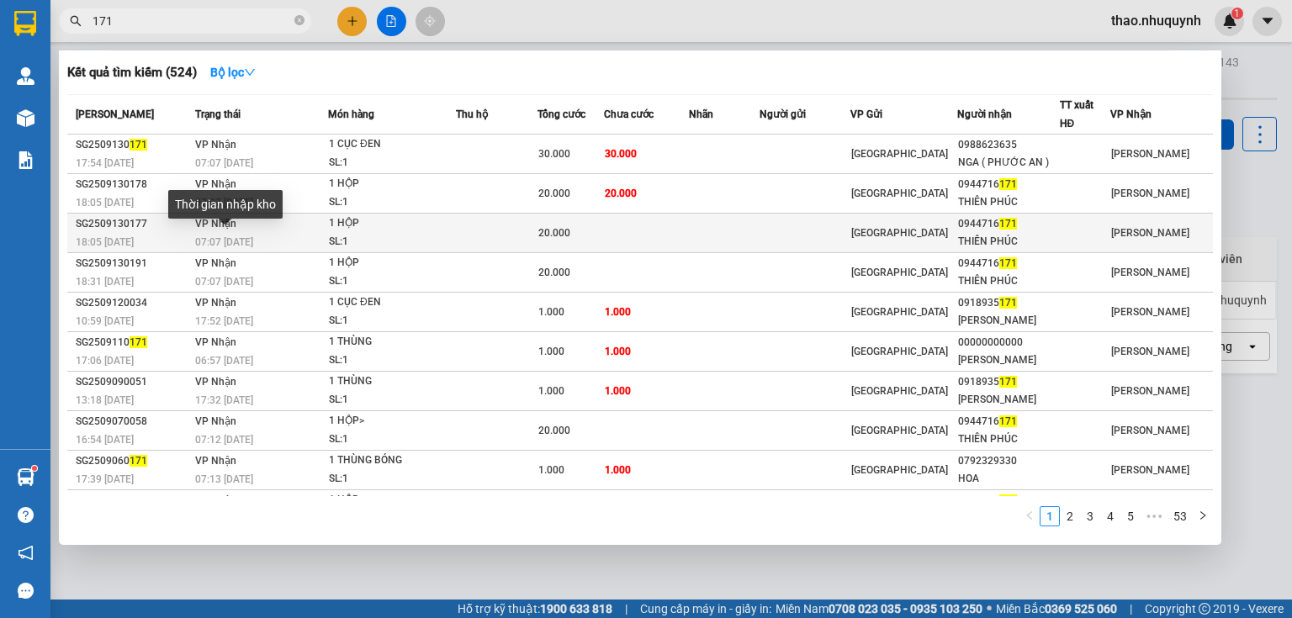
click at [225, 236] on span "07:07 [DATE]" at bounding box center [224, 242] width 58 height 12
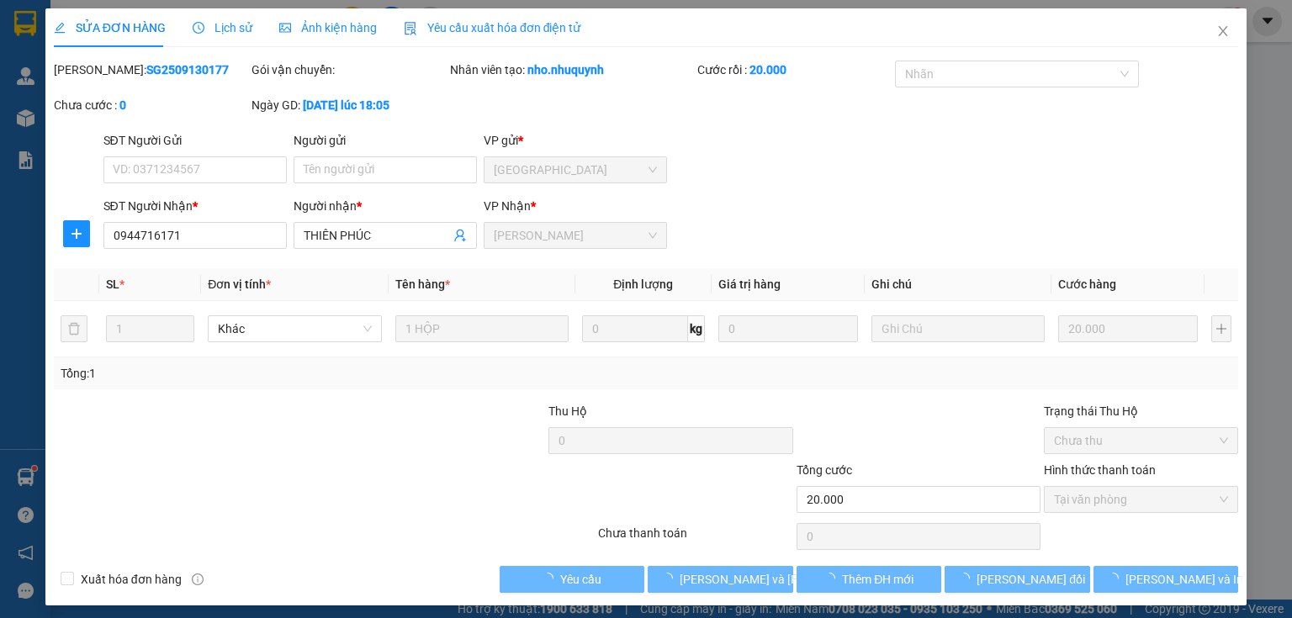
type input "0944716171"
type input "THIÊN PHÚC"
type input "20.000"
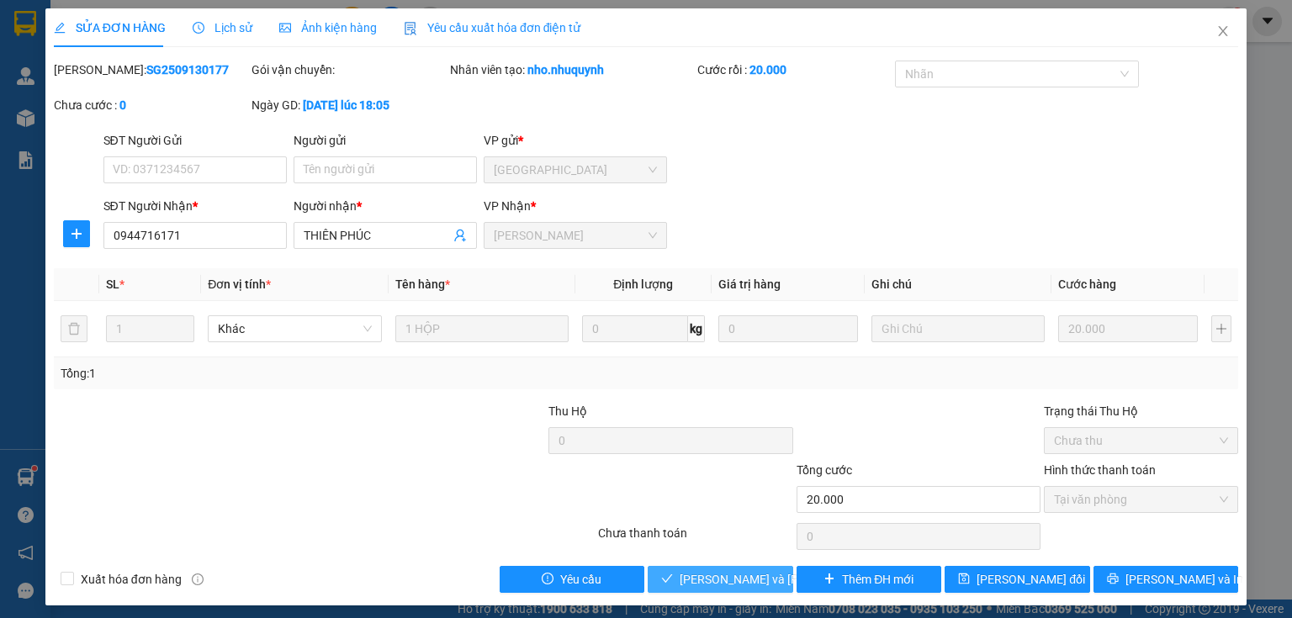
click at [700, 575] on span "[PERSON_NAME] và [PERSON_NAME] hàng" at bounding box center [793, 579] width 227 height 19
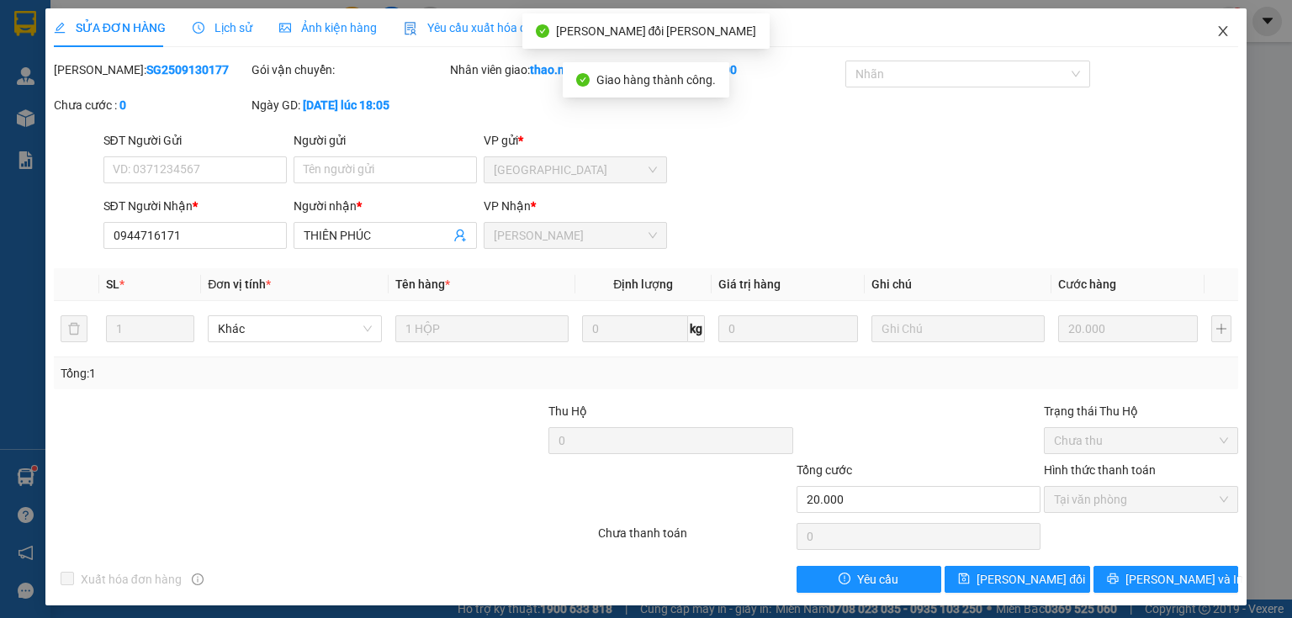
click at [1217, 30] on icon "close" at bounding box center [1223, 30] width 13 height 13
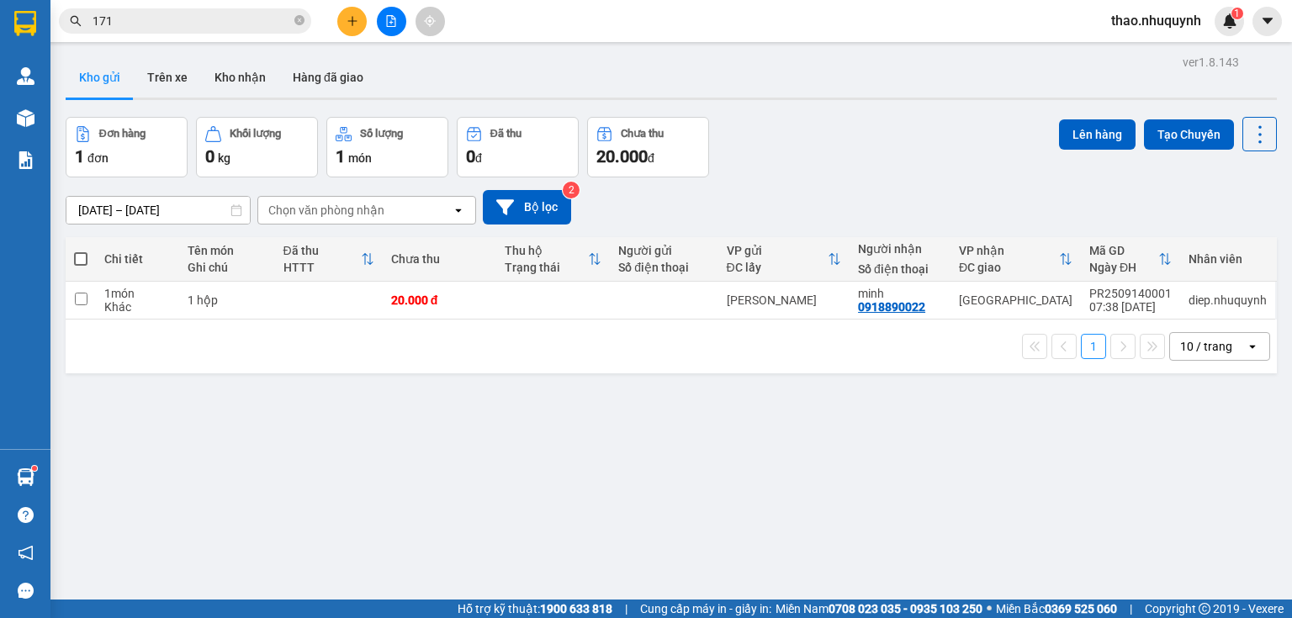
click at [301, 20] on icon "close-circle" at bounding box center [299, 20] width 10 height 10
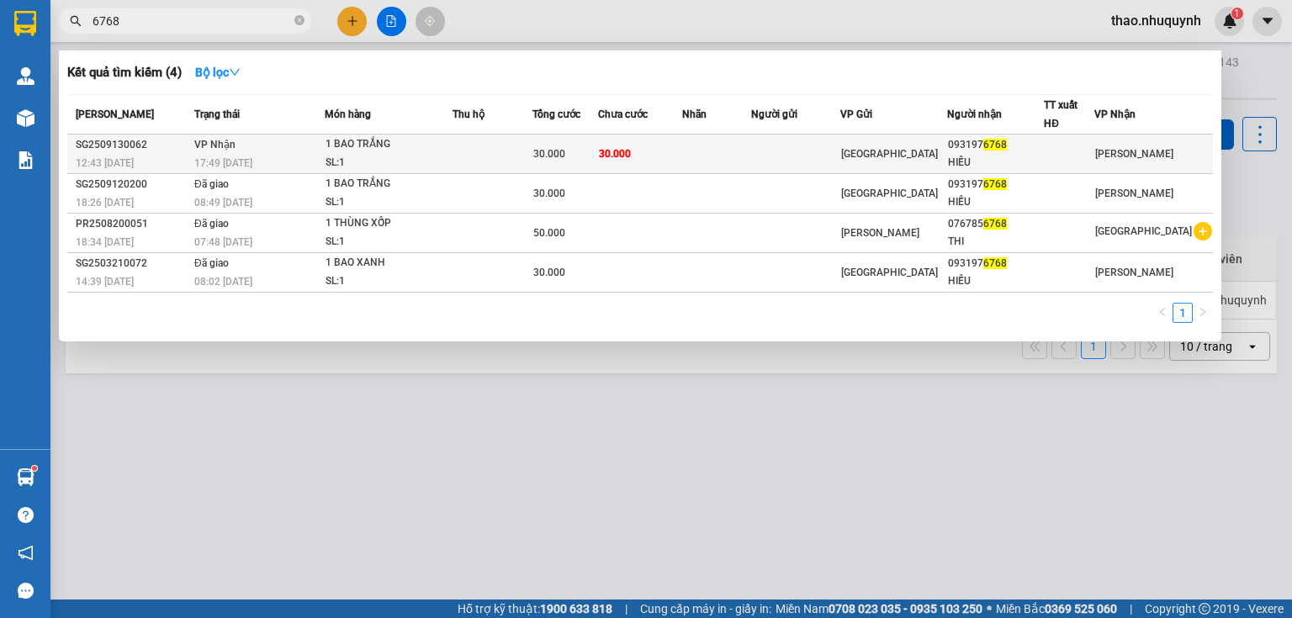
type input "6768"
click at [480, 152] on td at bounding box center [493, 155] width 80 height 40
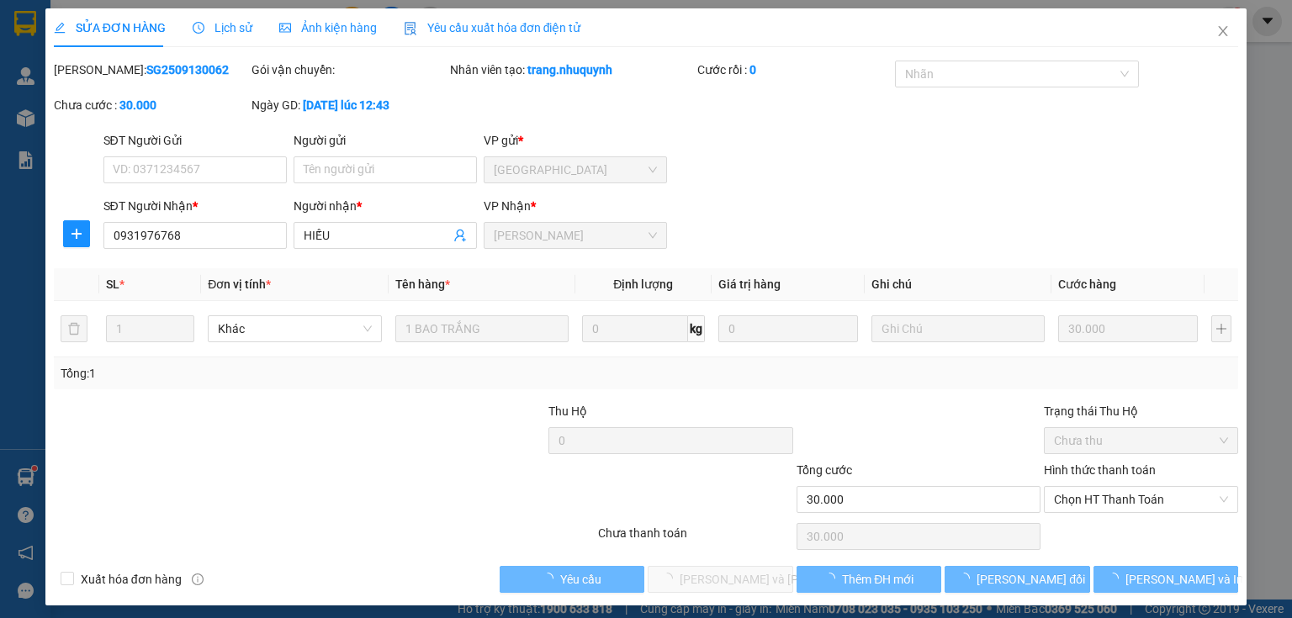
type input "0931976768"
type input "HIẾU"
type input "30.000"
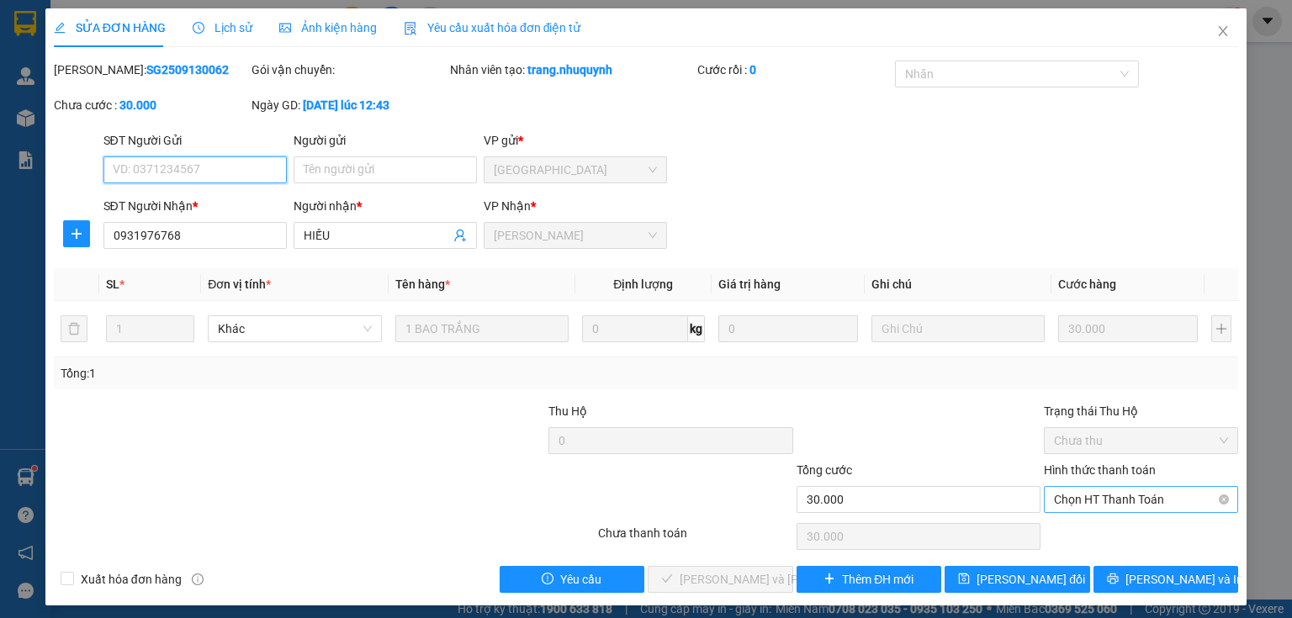
drag, startPoint x: 1066, startPoint y: 496, endPoint x: 1063, endPoint y: 512, distance: 16.2
click at [1066, 497] on span "Chọn HT Thanh Toán" at bounding box center [1141, 499] width 174 height 25
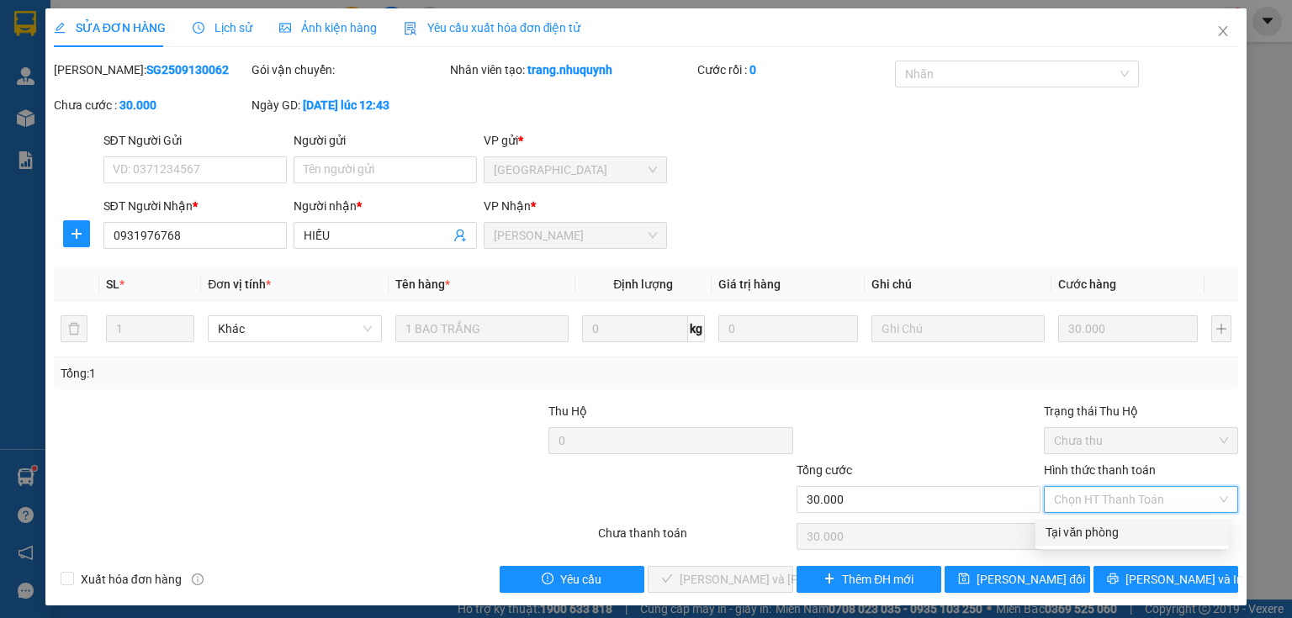
click at [1060, 538] on div "Tại văn phòng" at bounding box center [1132, 532] width 173 height 19
type input "0"
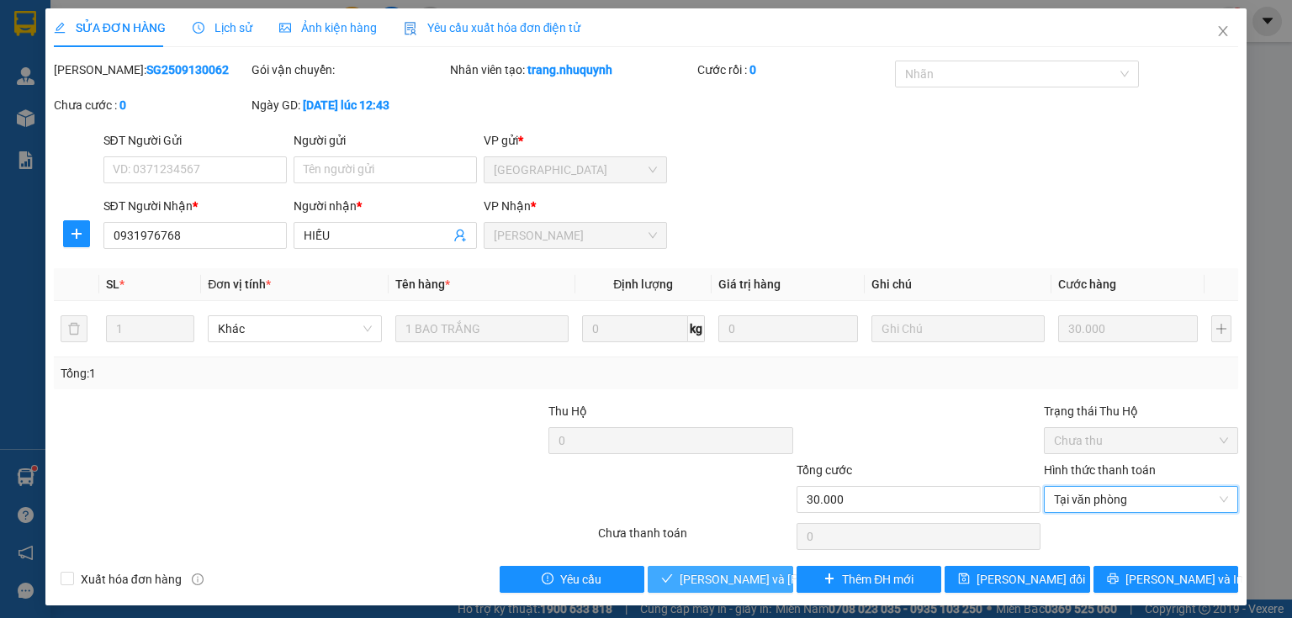
click at [697, 582] on span "[PERSON_NAME] và [PERSON_NAME] hàng" at bounding box center [793, 579] width 227 height 19
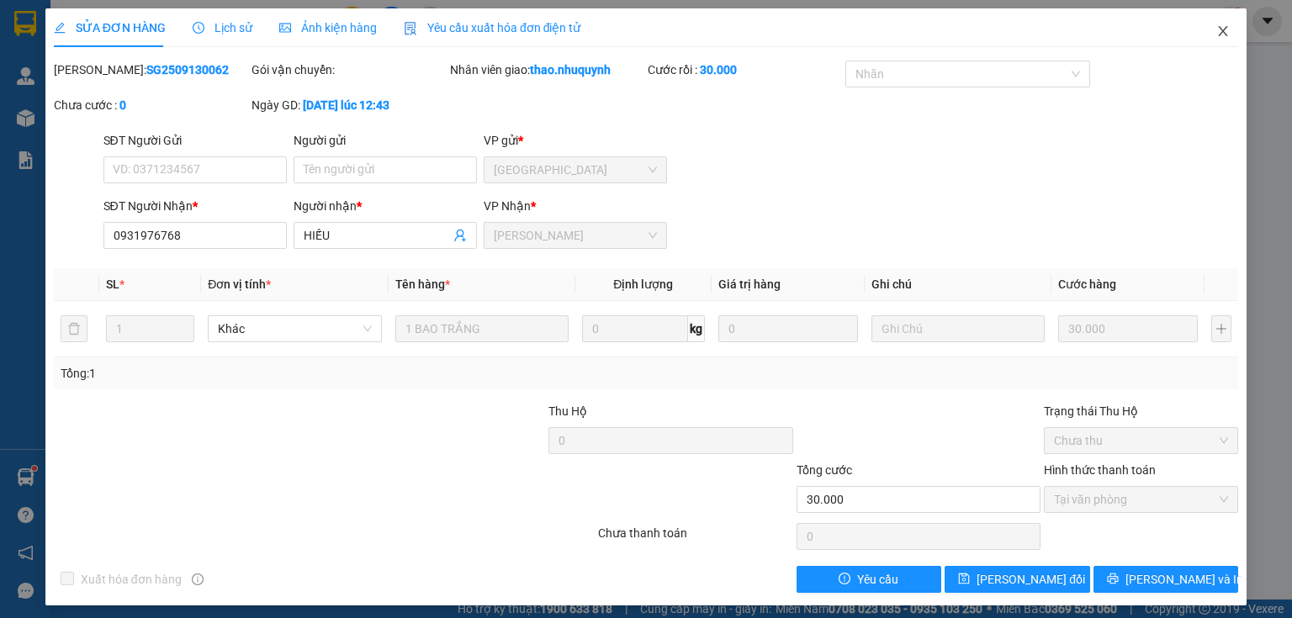
click at [1217, 29] on icon "close" at bounding box center [1223, 30] width 13 height 13
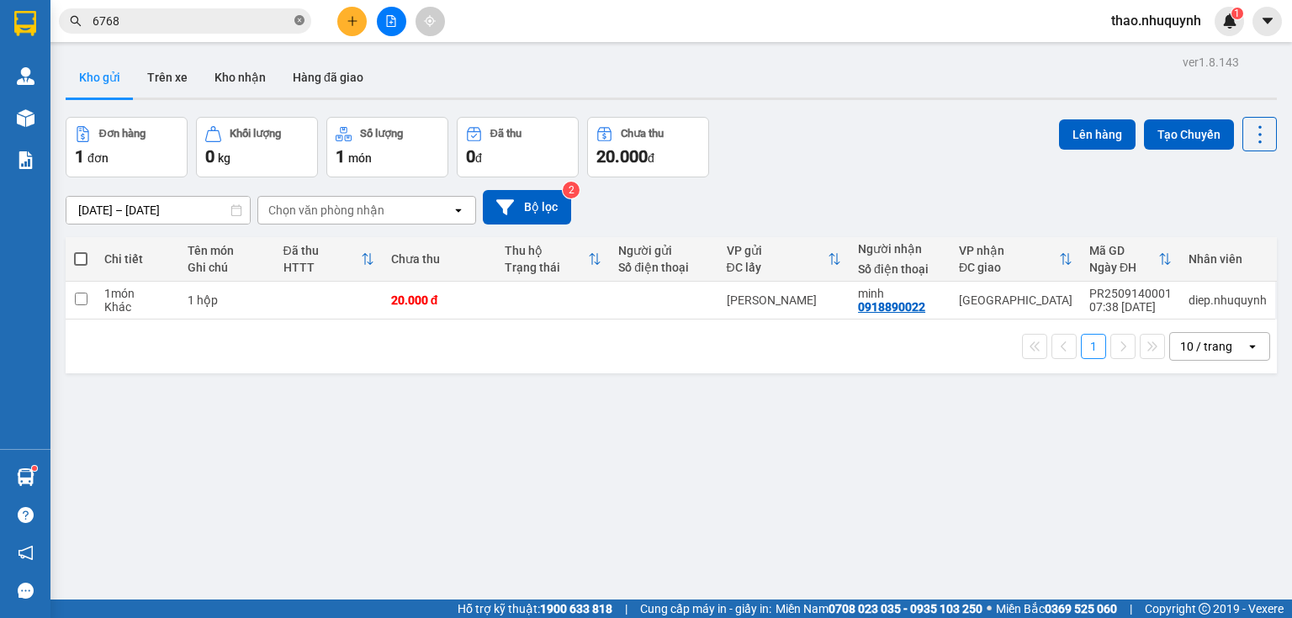
click at [298, 17] on icon "close-circle" at bounding box center [299, 20] width 10 height 10
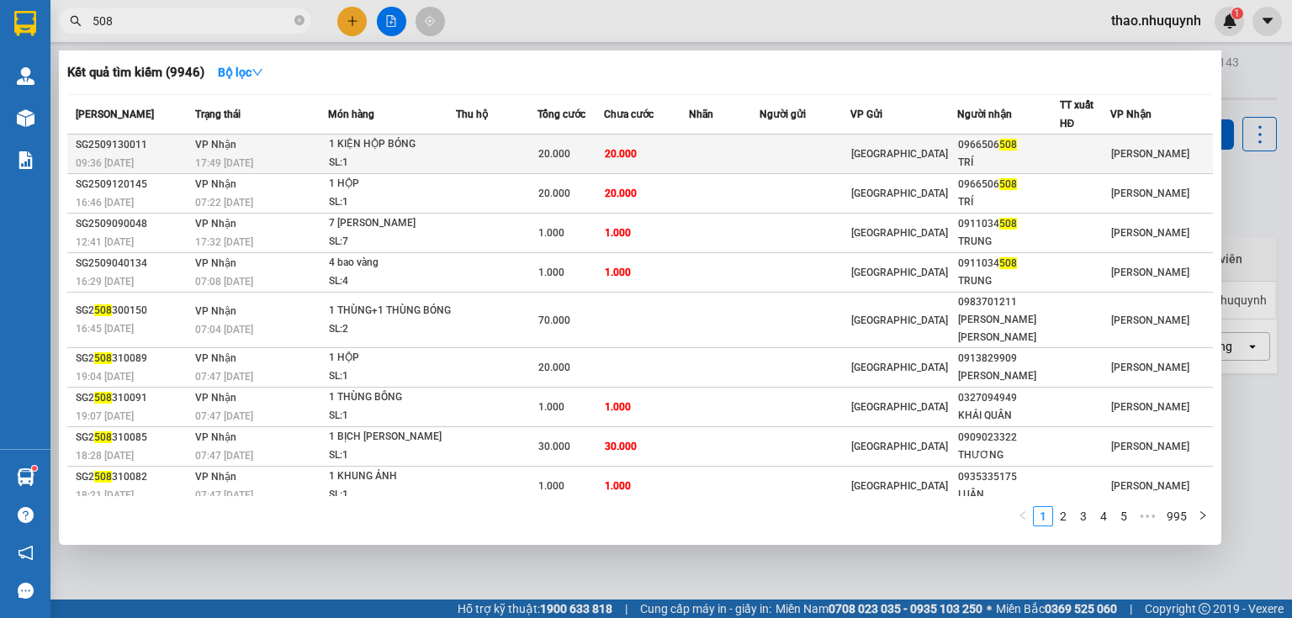
type input "508"
click at [488, 145] on td at bounding box center [497, 155] width 82 height 40
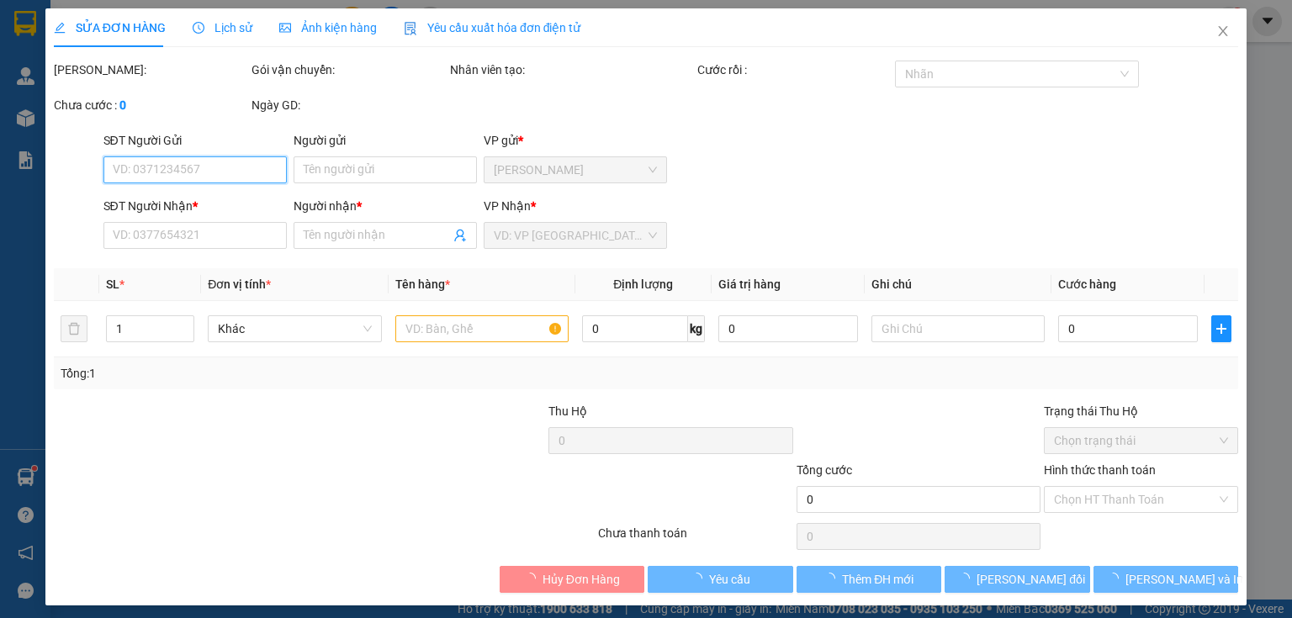
type input "0966506508"
type input "TRÍ"
type input "20.000"
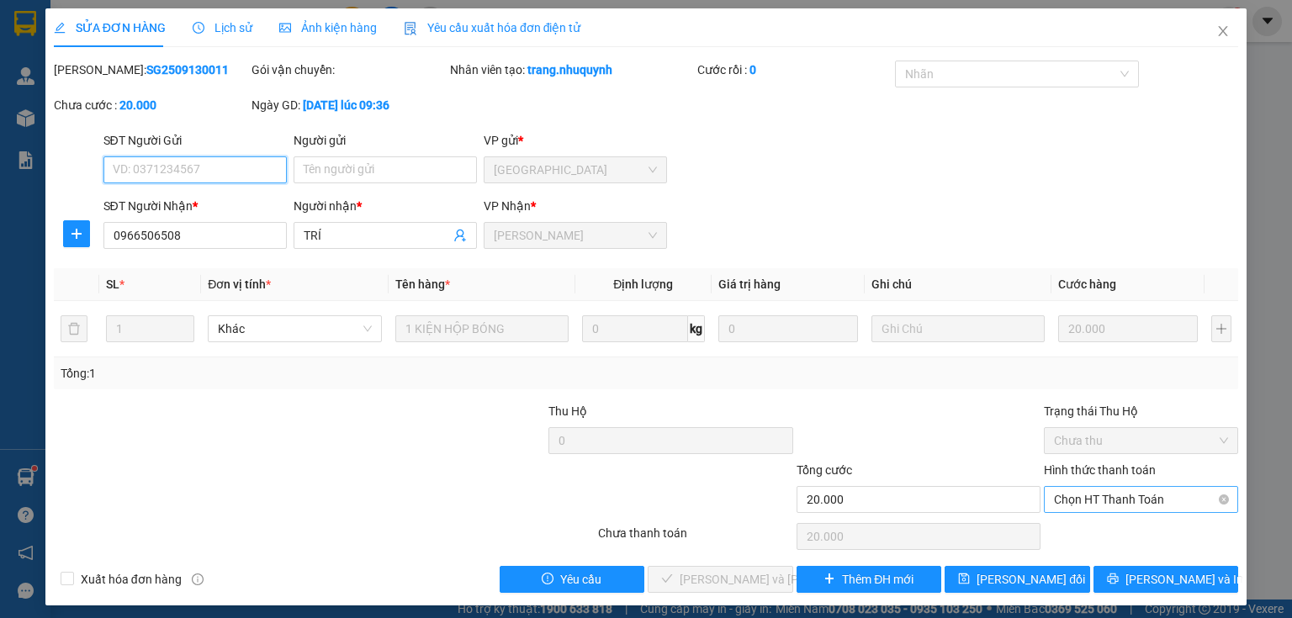
click at [1084, 501] on span "Chọn HT Thanh Toán" at bounding box center [1141, 499] width 174 height 25
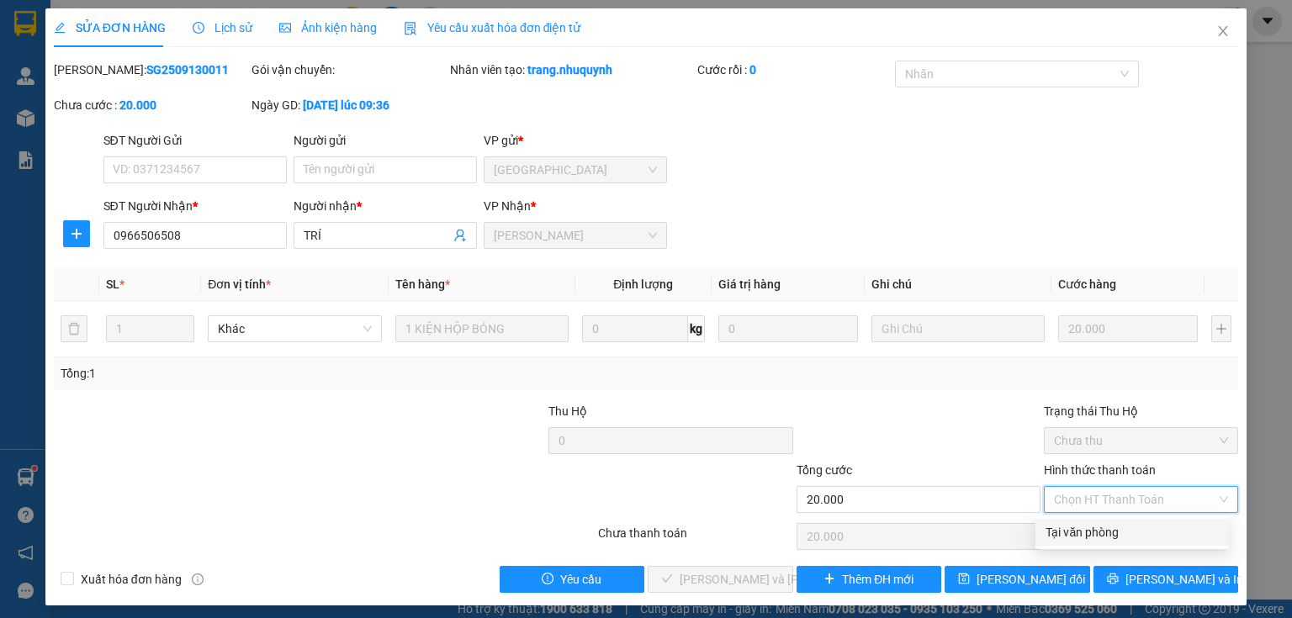
click at [1093, 528] on div "Tại văn phòng" at bounding box center [1132, 532] width 173 height 19
type input "0"
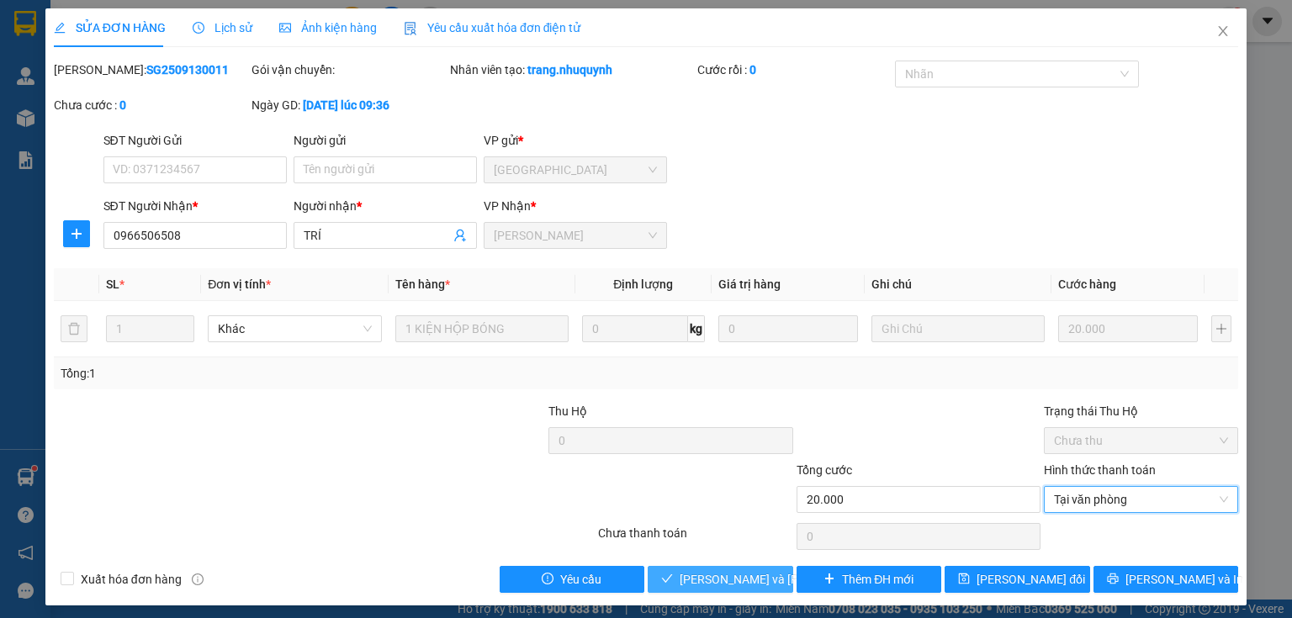
click at [739, 575] on span "[PERSON_NAME] và [PERSON_NAME] hàng" at bounding box center [793, 579] width 227 height 19
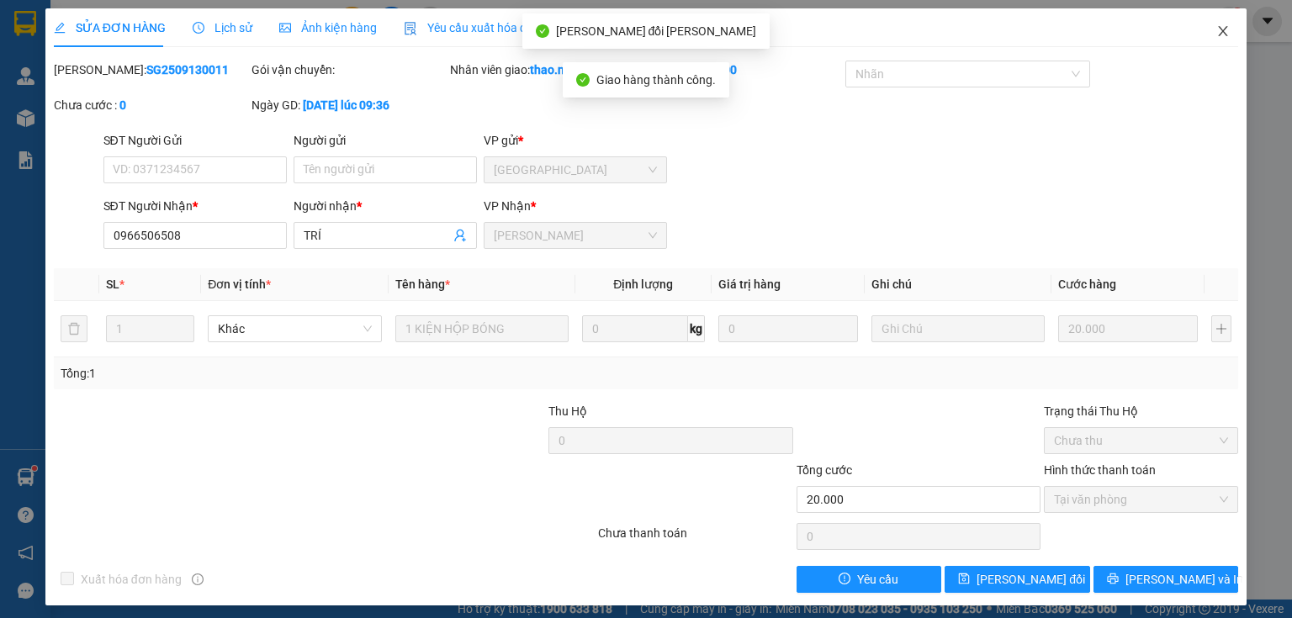
click at [1219, 34] on icon "close" at bounding box center [1223, 31] width 9 height 10
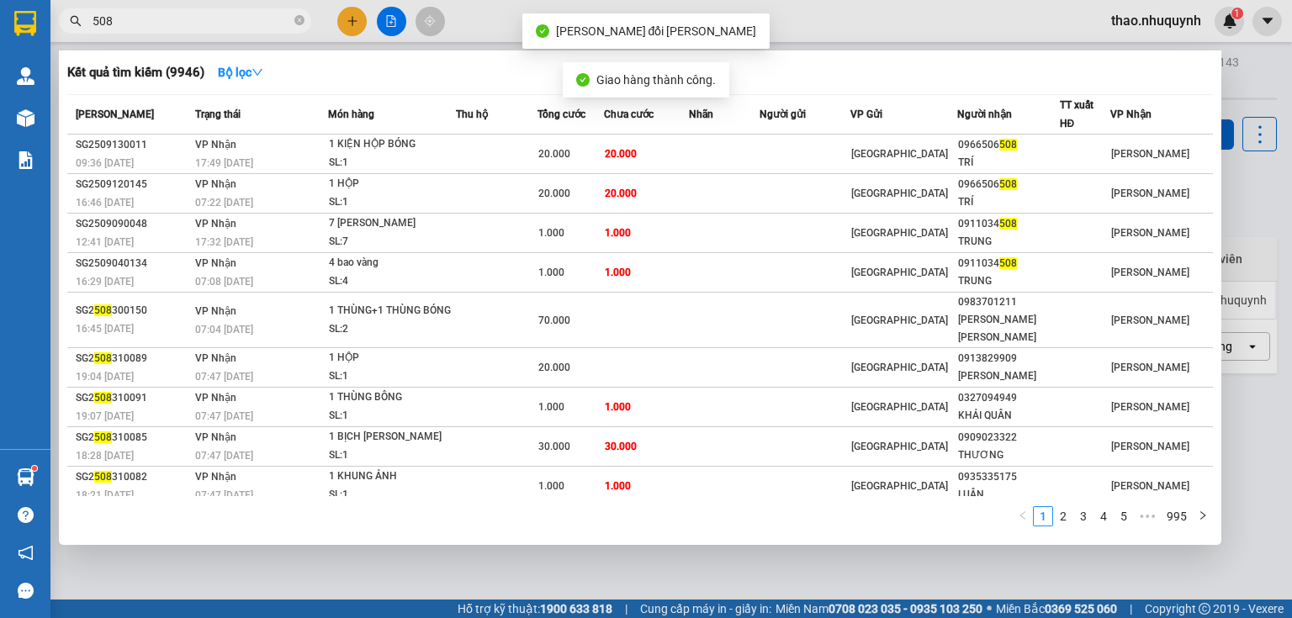
click at [193, 26] on input "508" at bounding box center [192, 21] width 199 height 19
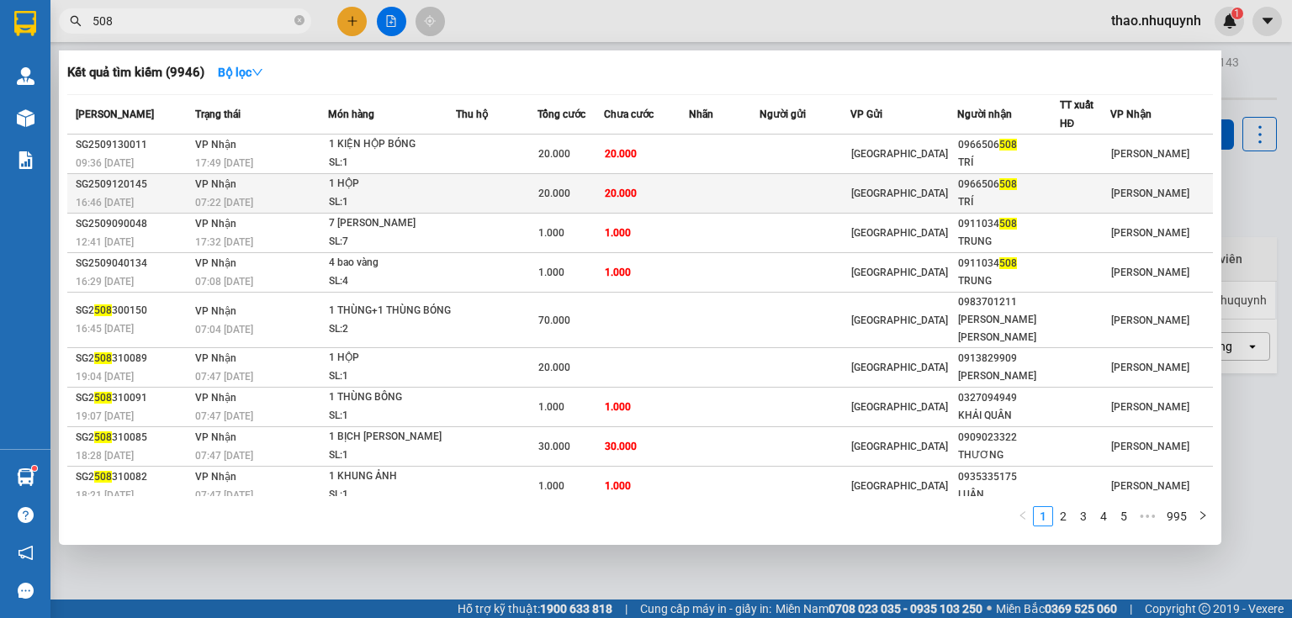
click at [304, 194] on div "07:22 [DATE]" at bounding box center [261, 203] width 132 height 19
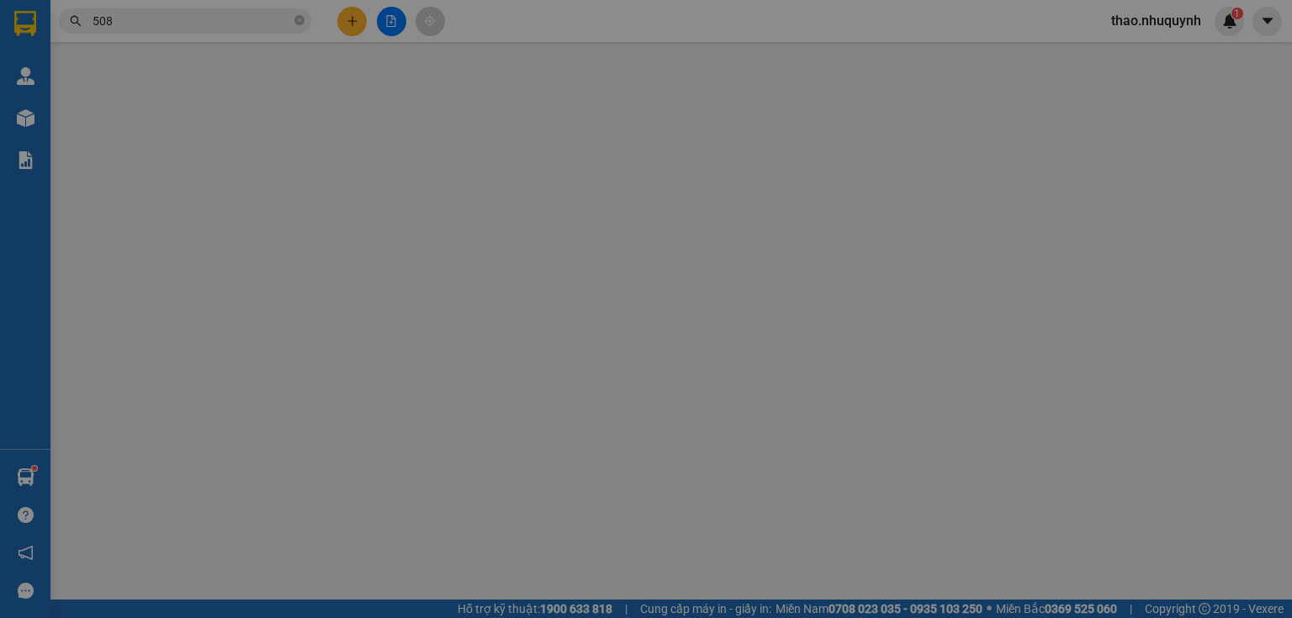
type input "0966506508"
type input "TRÍ"
type input "20.000"
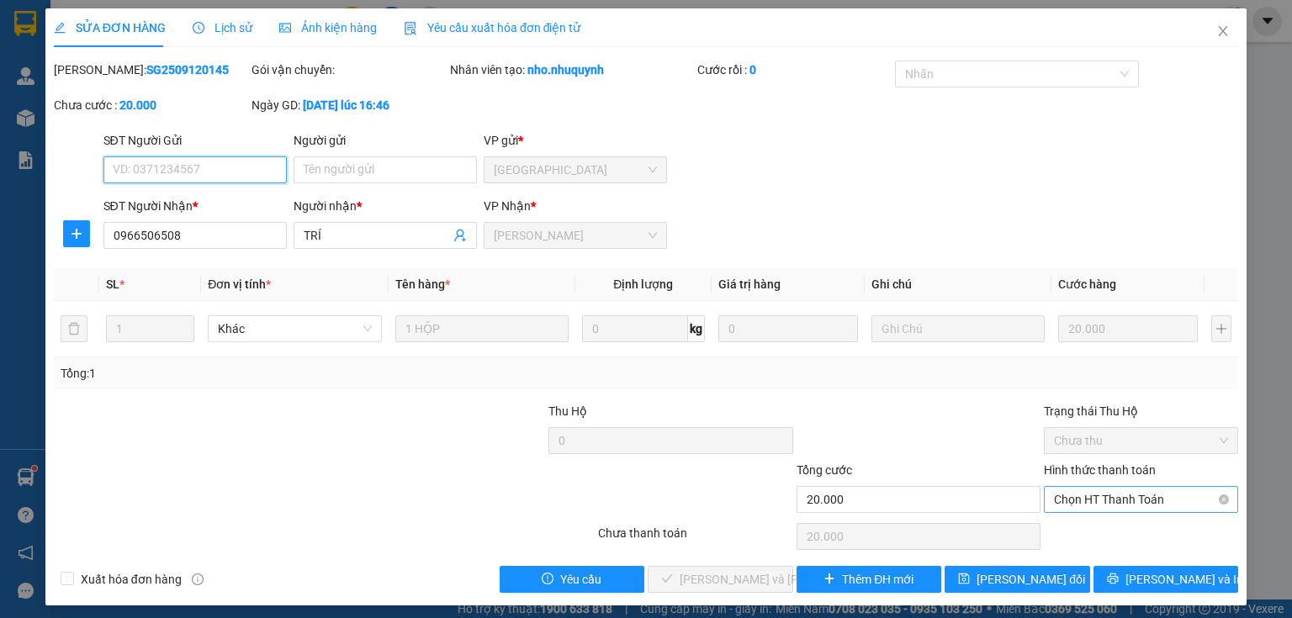
click at [1074, 498] on span "Chọn HT Thanh Toán" at bounding box center [1141, 499] width 174 height 25
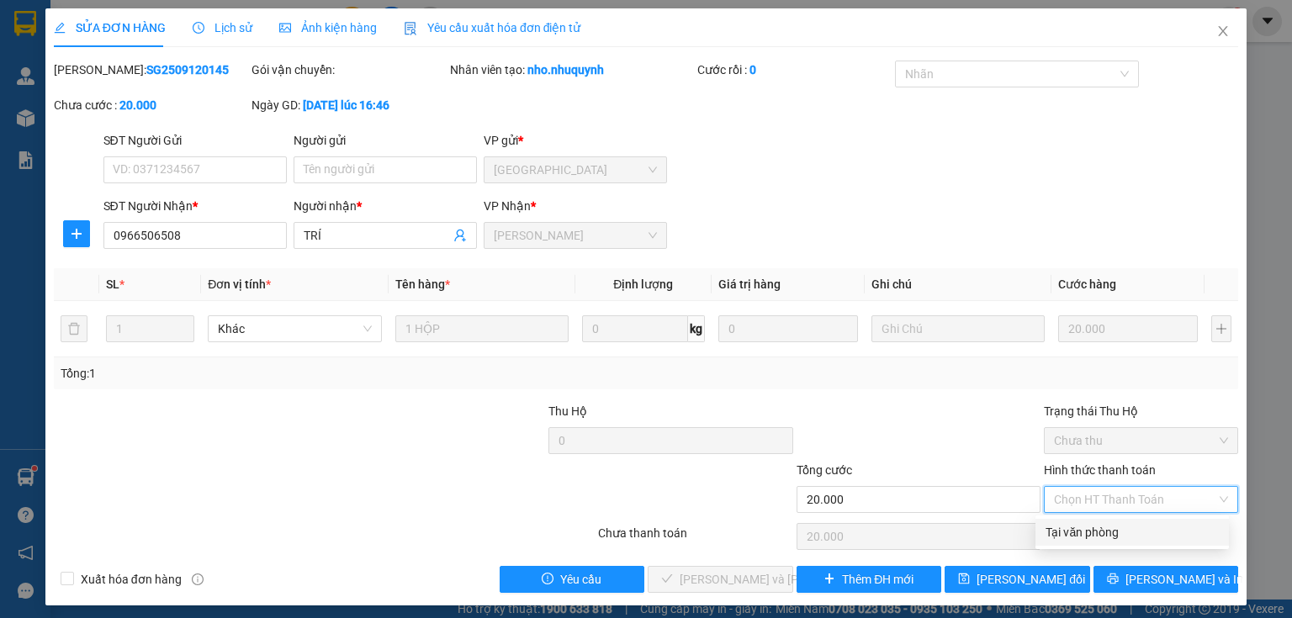
click at [1077, 522] on div "Tại văn phòng" at bounding box center [1133, 532] width 194 height 27
type input "0"
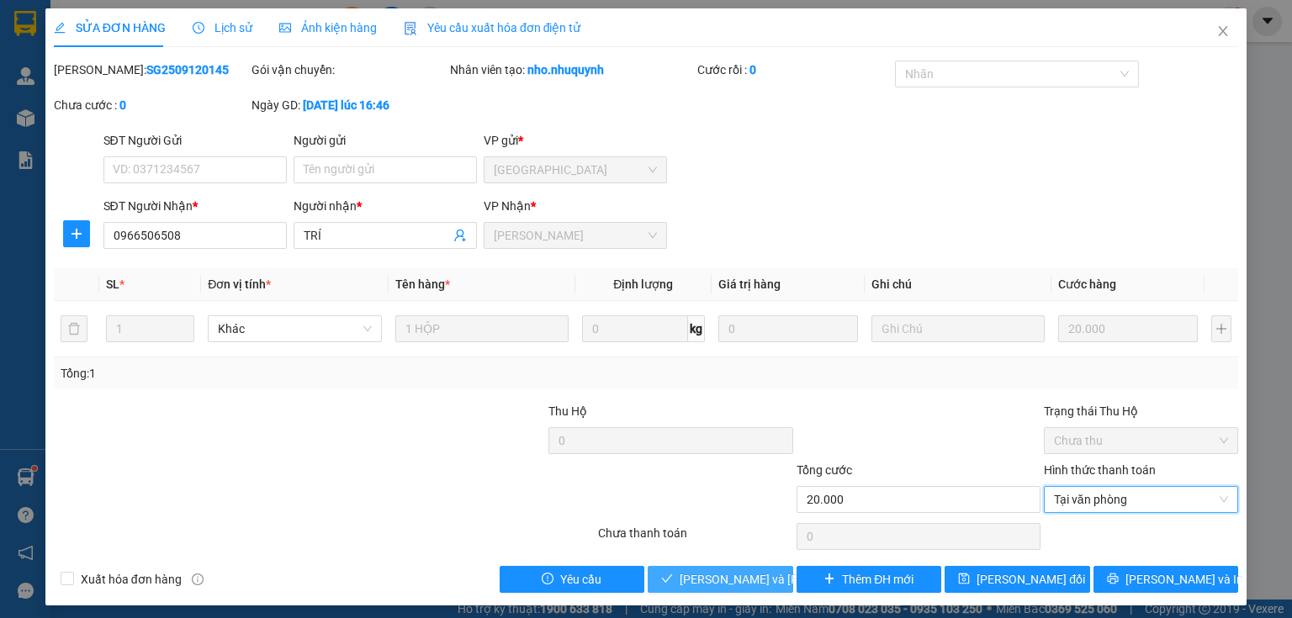
click at [713, 580] on span "[PERSON_NAME] và [PERSON_NAME] hàng" at bounding box center [793, 579] width 227 height 19
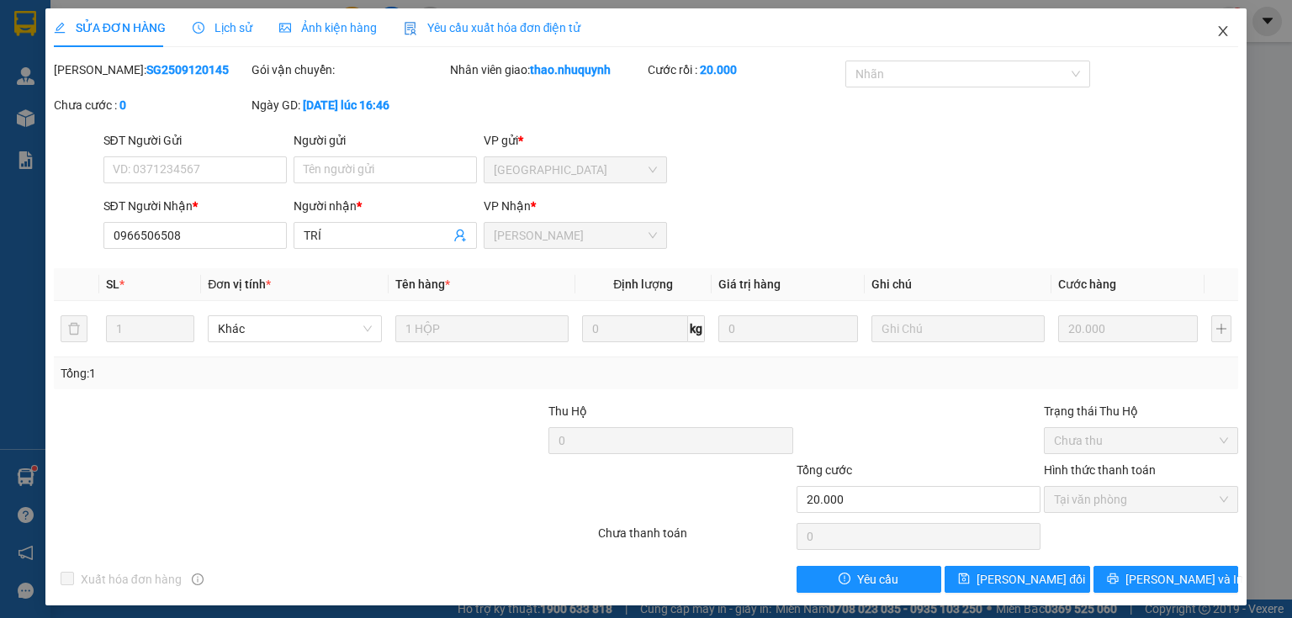
click at [1217, 32] on icon "close" at bounding box center [1223, 30] width 13 height 13
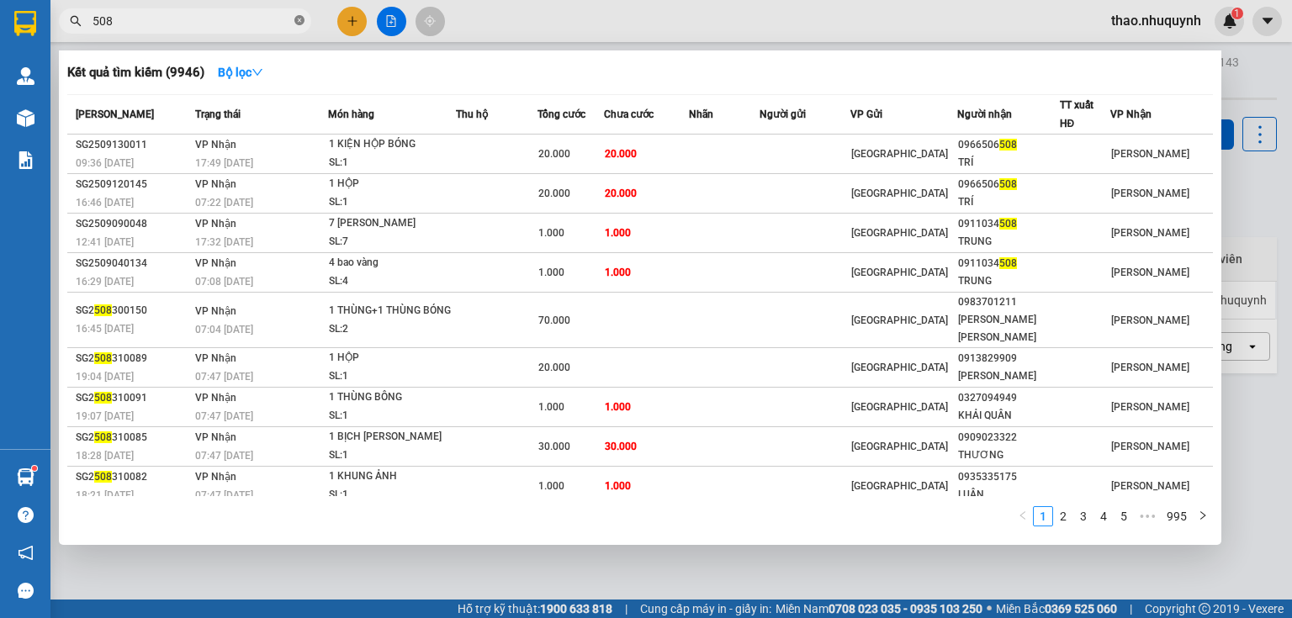
click at [300, 22] on icon "close-circle" at bounding box center [299, 20] width 10 height 10
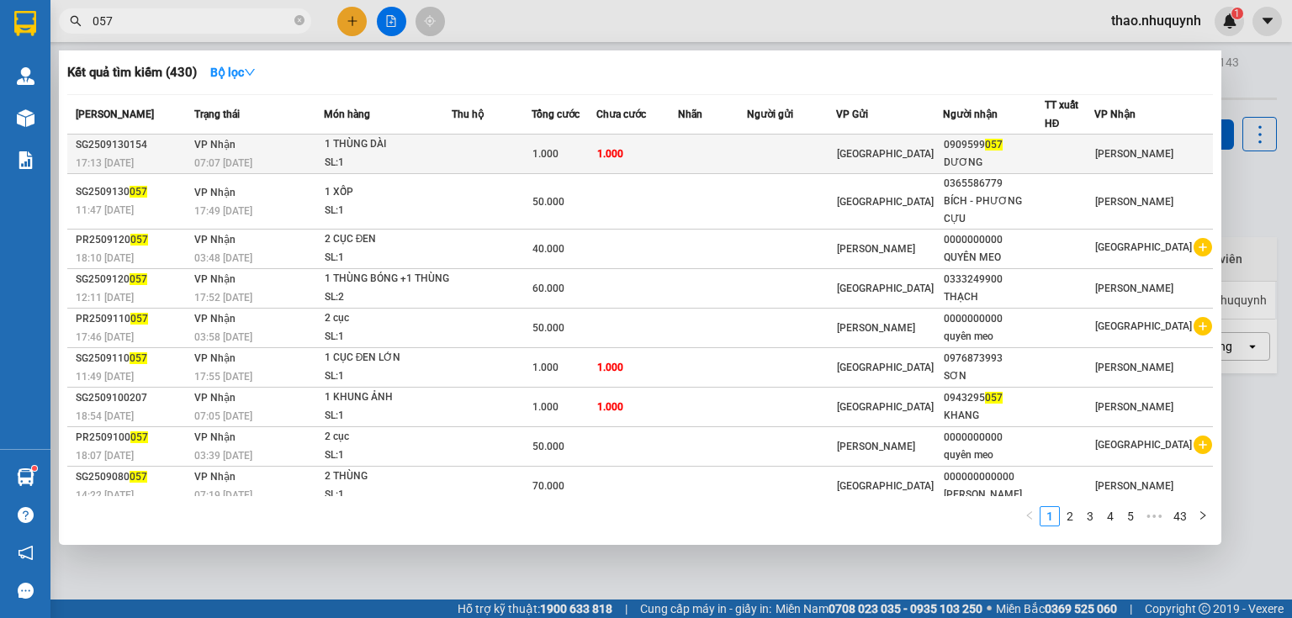
type input "057"
click at [504, 135] on td at bounding box center [492, 155] width 80 height 40
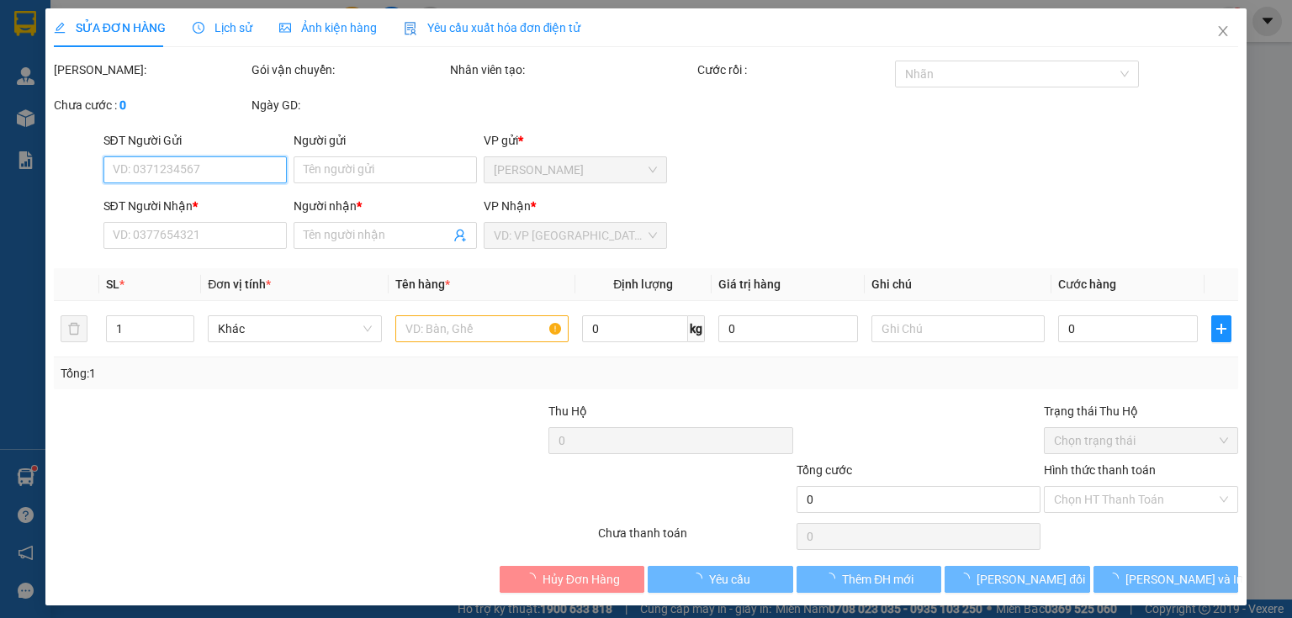
type input "0909599057"
type input "DƯƠNG"
type input "1.000"
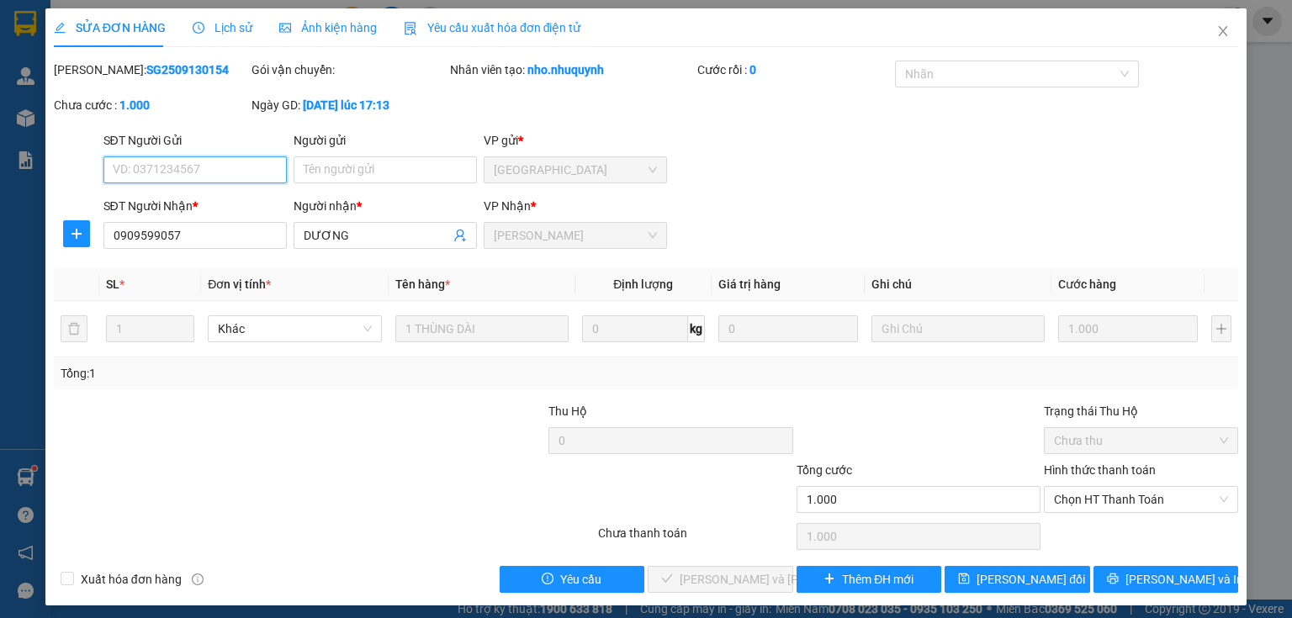
click at [1073, 496] on span "Chọn HT Thanh Toán" at bounding box center [1141, 499] width 174 height 25
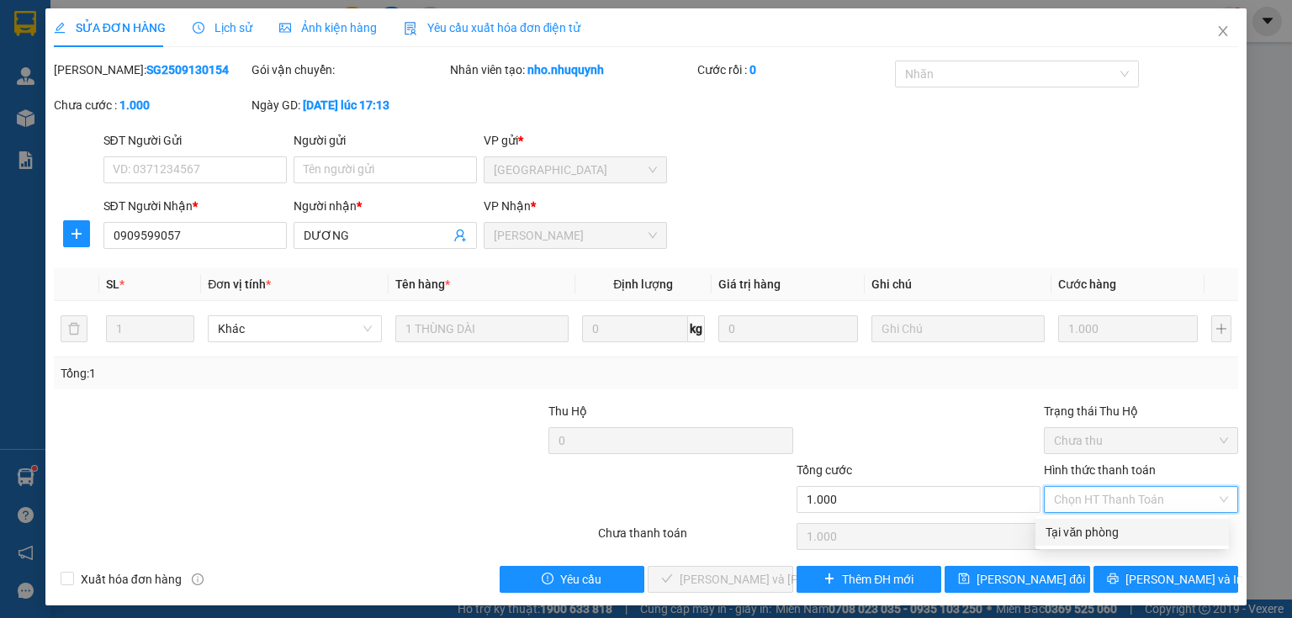
click at [1072, 525] on div "Tại văn phòng" at bounding box center [1132, 532] width 173 height 19
type input "0"
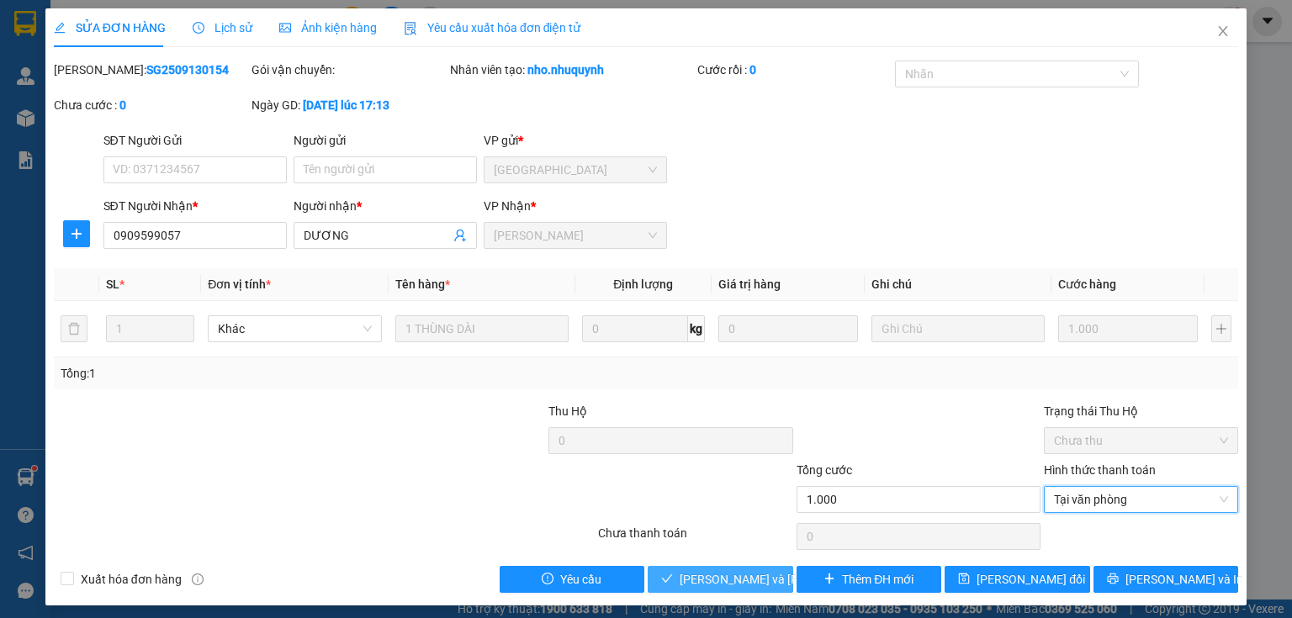
drag, startPoint x: 717, startPoint y: 576, endPoint x: 787, endPoint y: 321, distance: 265.1
click at [717, 573] on span "[PERSON_NAME] và [PERSON_NAME] hàng" at bounding box center [793, 579] width 227 height 19
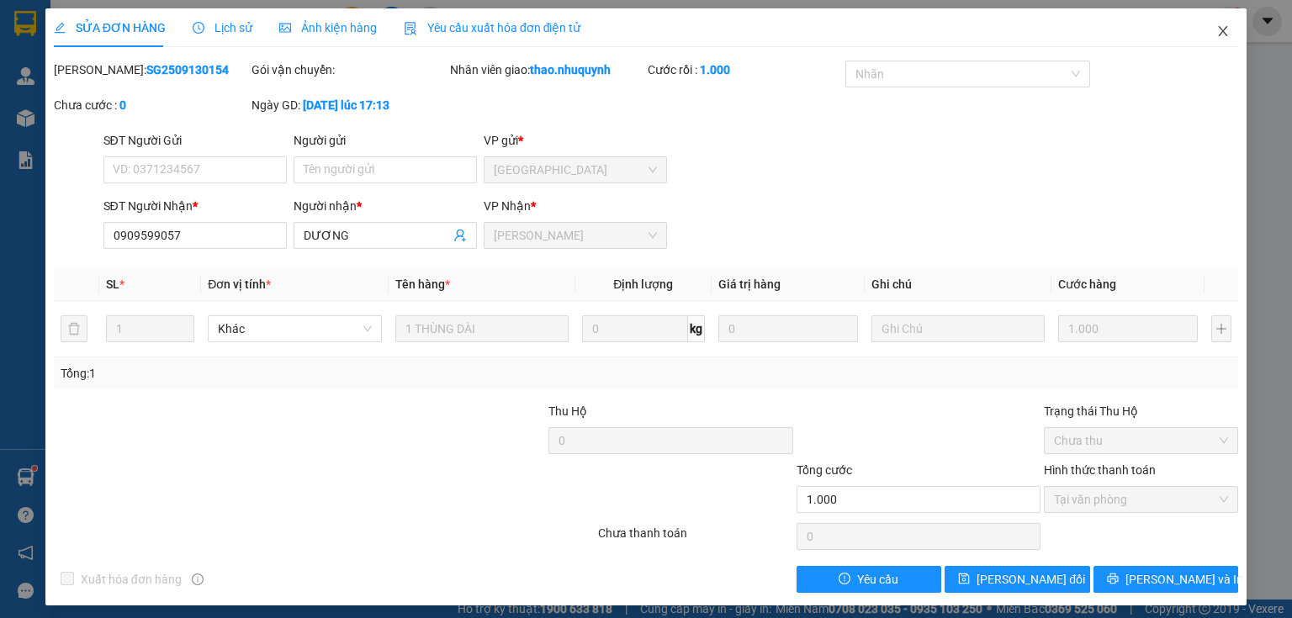
click at [1217, 33] on icon "close" at bounding box center [1223, 30] width 13 height 13
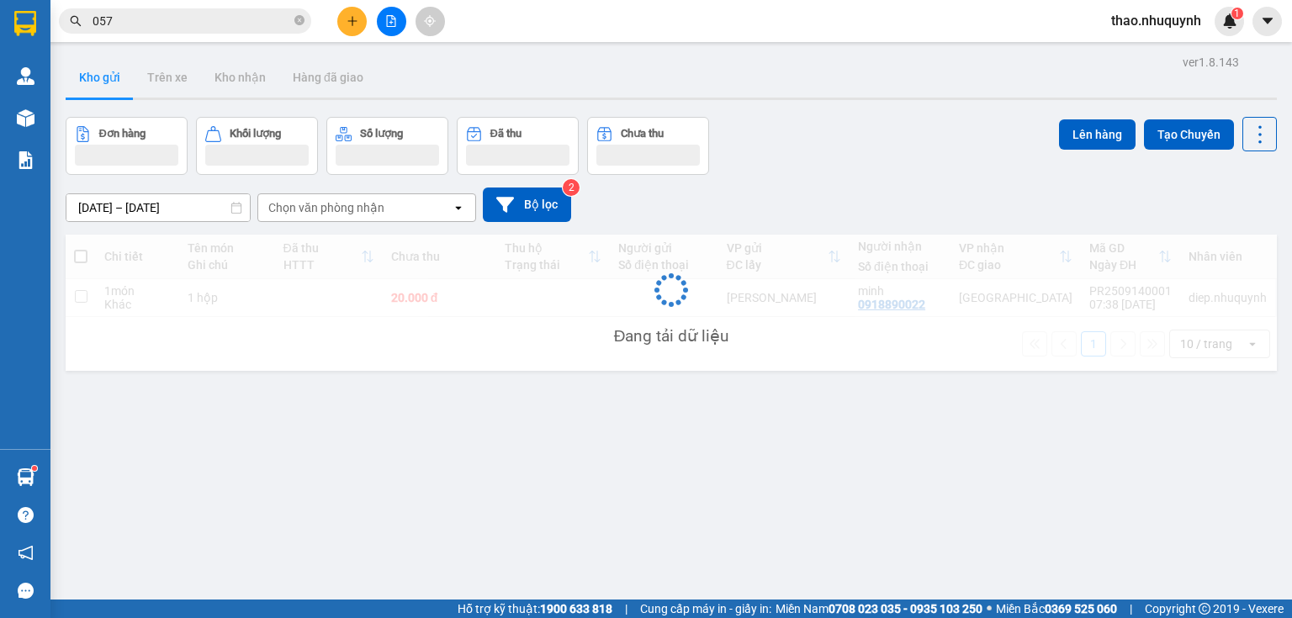
click at [353, 21] on icon "plus" at bounding box center [353, 21] width 12 height 12
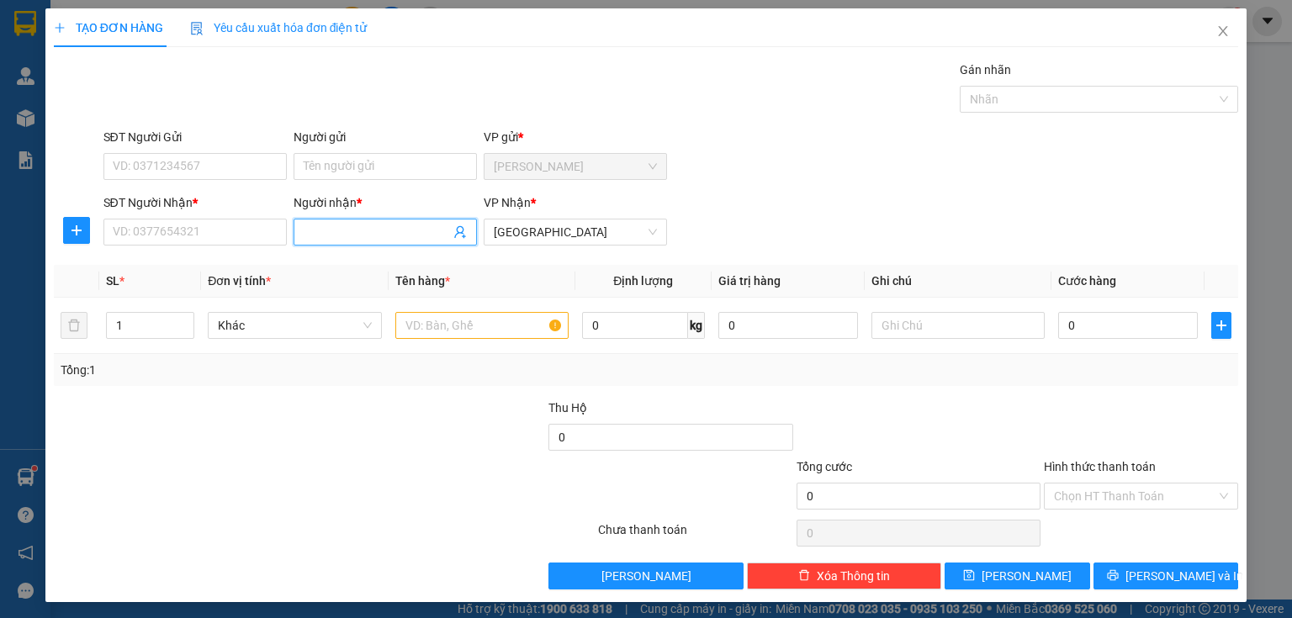
click at [328, 232] on input "Người nhận *" at bounding box center [377, 232] width 146 height 19
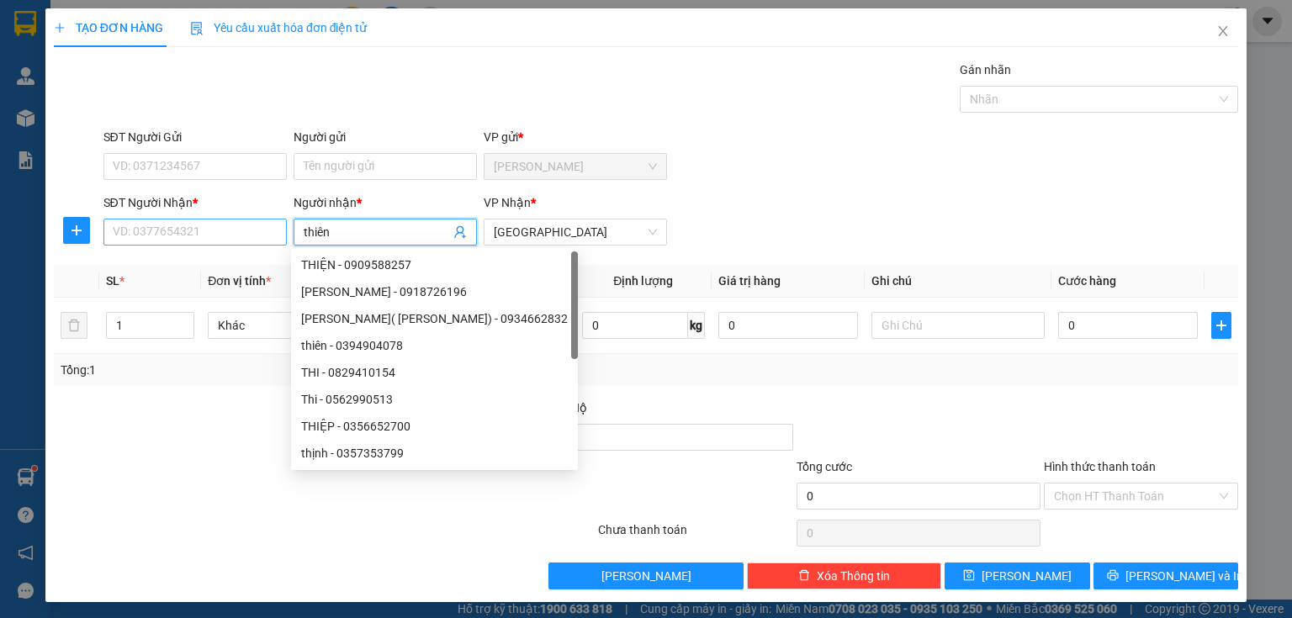
type input "thiên"
click at [235, 231] on input "SĐT Người Nhận *" at bounding box center [194, 232] width 183 height 27
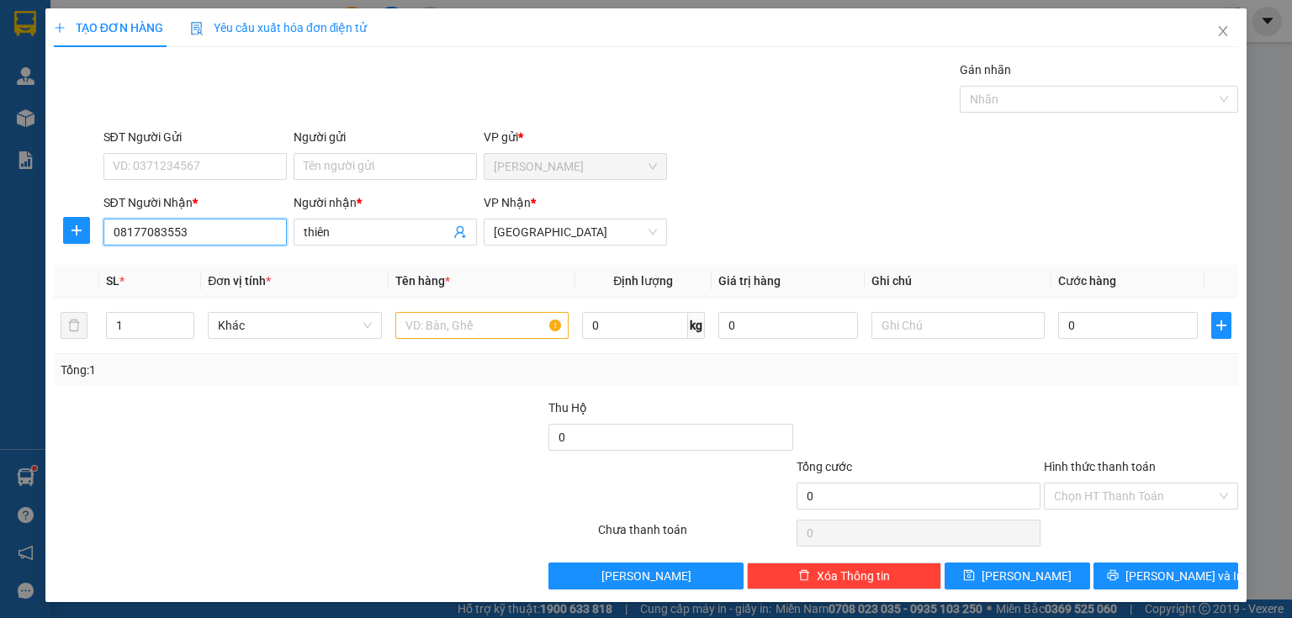
click at [168, 228] on input "08177083553" at bounding box center [194, 232] width 183 height 27
type input "0817708353"
click at [437, 322] on input "text" at bounding box center [481, 325] width 173 height 27
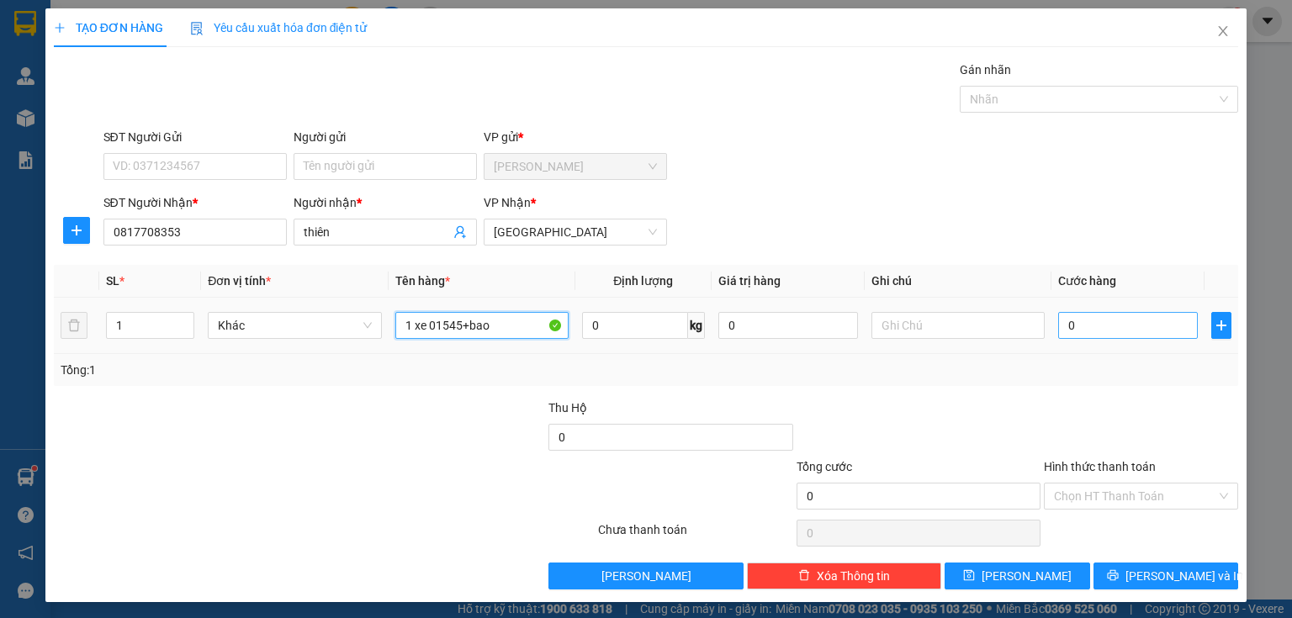
type input "1 xe 01545+bao"
click at [1114, 321] on input "0" at bounding box center [1128, 325] width 140 height 27
type input "2"
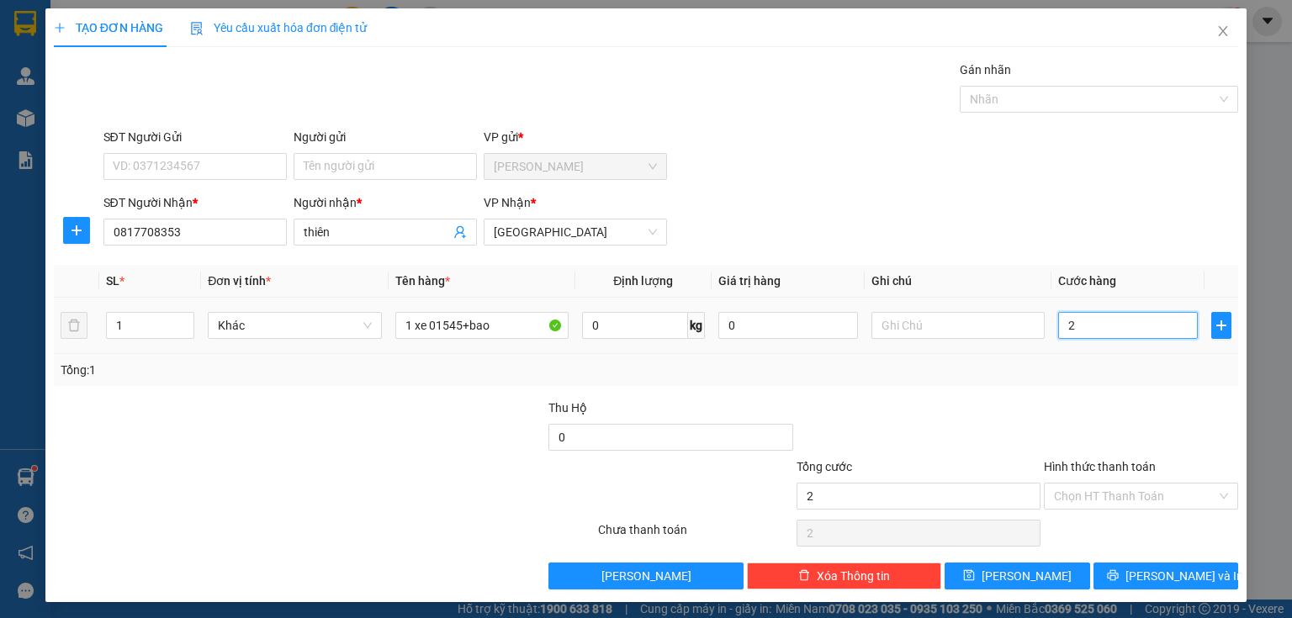
type input "25"
type input "250"
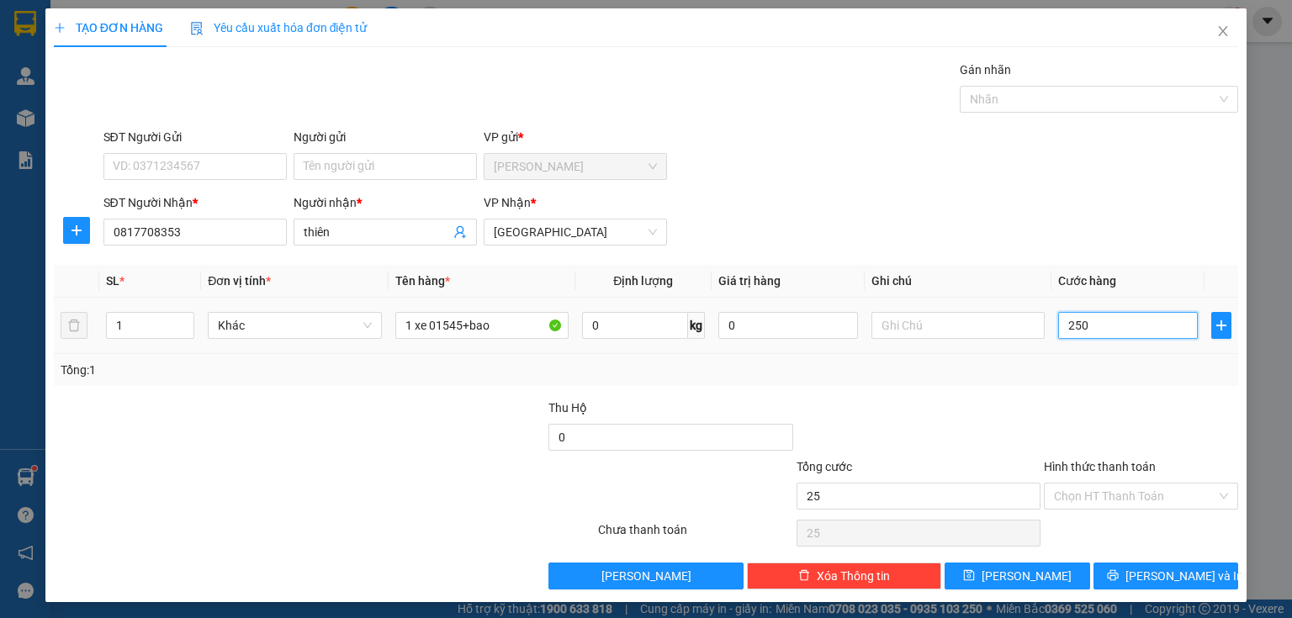
type input "250"
type input "2.500"
type input "25.000"
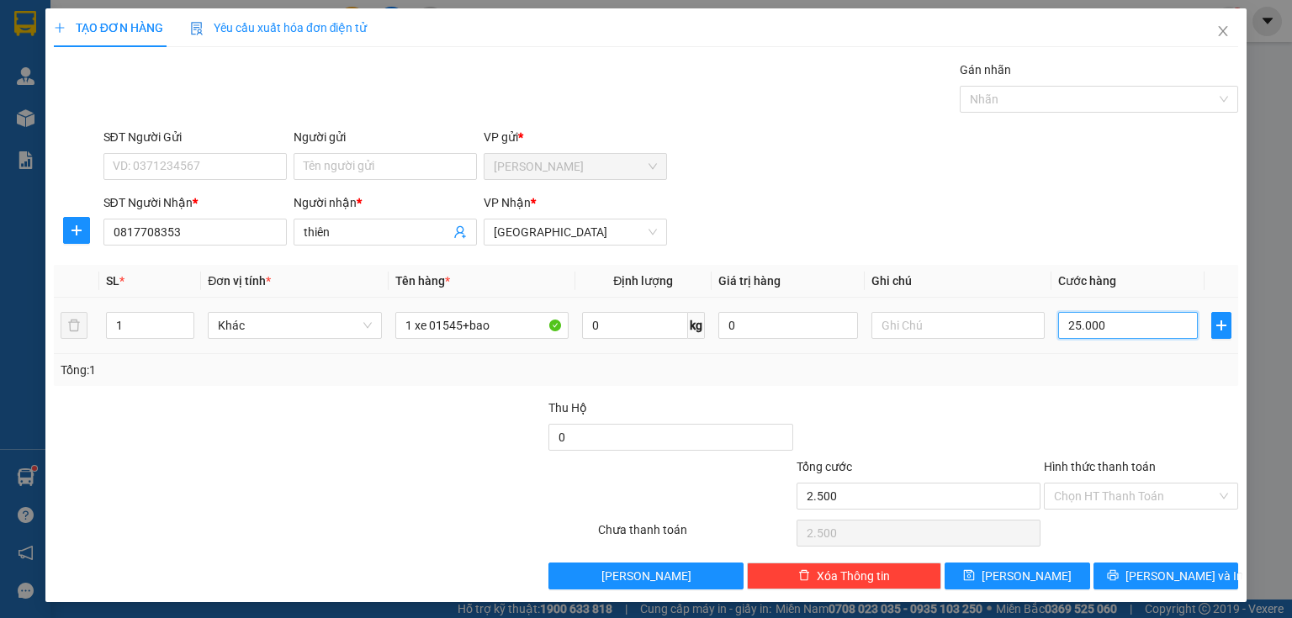
type input "25.000"
type input "250.000"
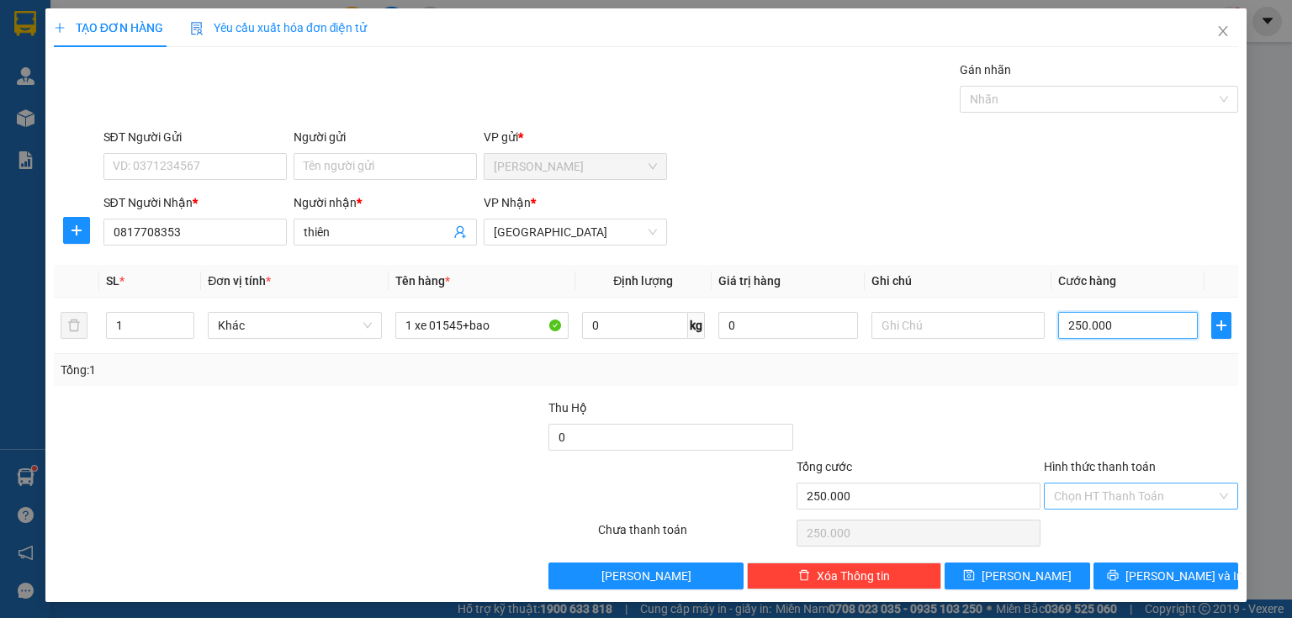
type input "250.000"
click at [1078, 498] on input "Hình thức thanh toán" at bounding box center [1135, 496] width 162 height 25
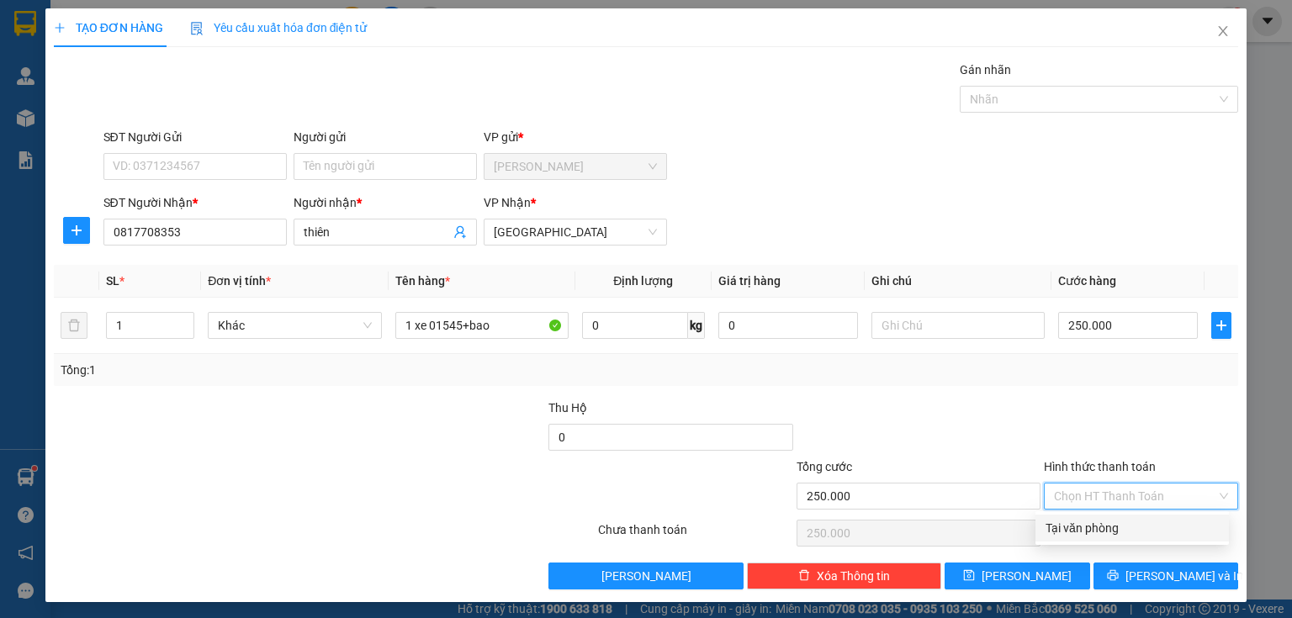
click at [1075, 528] on div "Tại văn phòng" at bounding box center [1132, 528] width 173 height 19
type input "0"
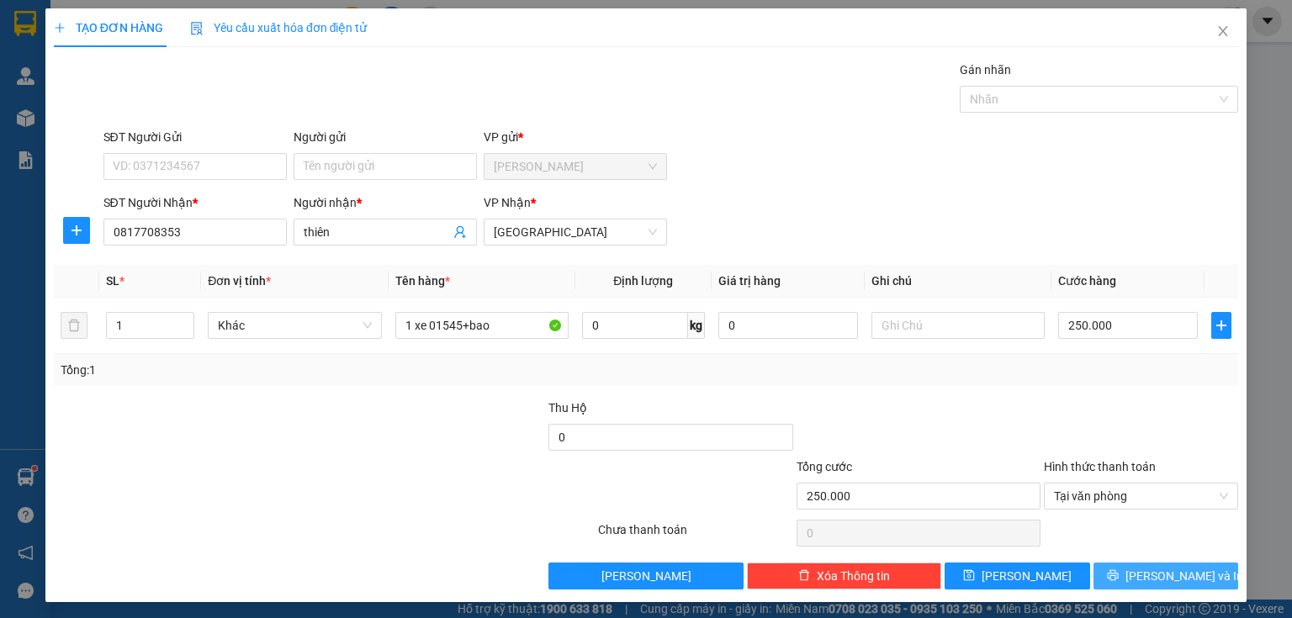
click at [1115, 584] on button "[PERSON_NAME] và In" at bounding box center [1167, 576] width 146 height 27
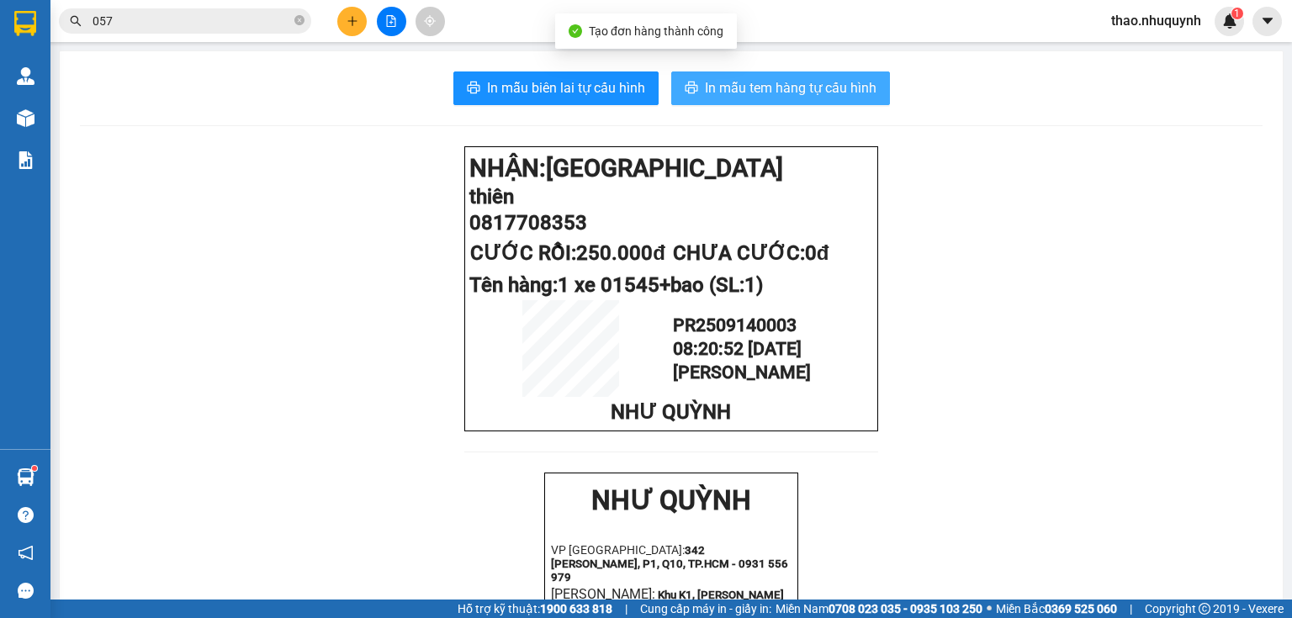
click at [719, 95] on span "In mẫu tem hàng tự cấu hình" at bounding box center [791, 87] width 172 height 21
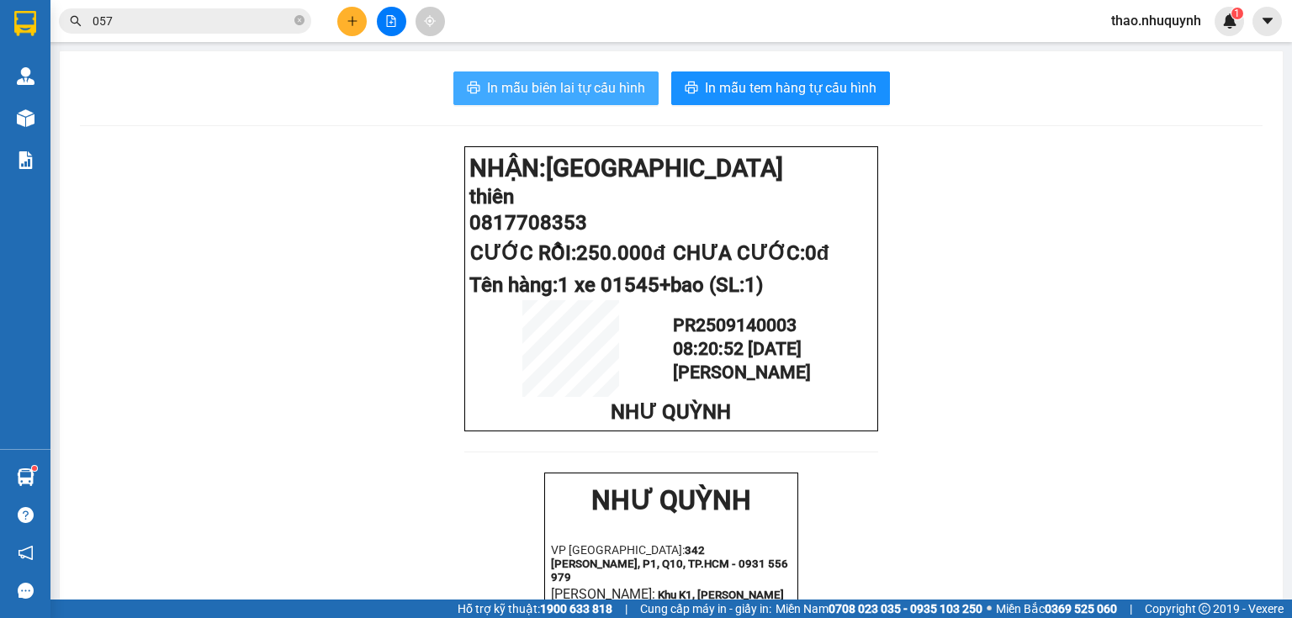
click at [508, 93] on span "In mẫu biên lai tự cấu hình" at bounding box center [566, 87] width 158 height 21
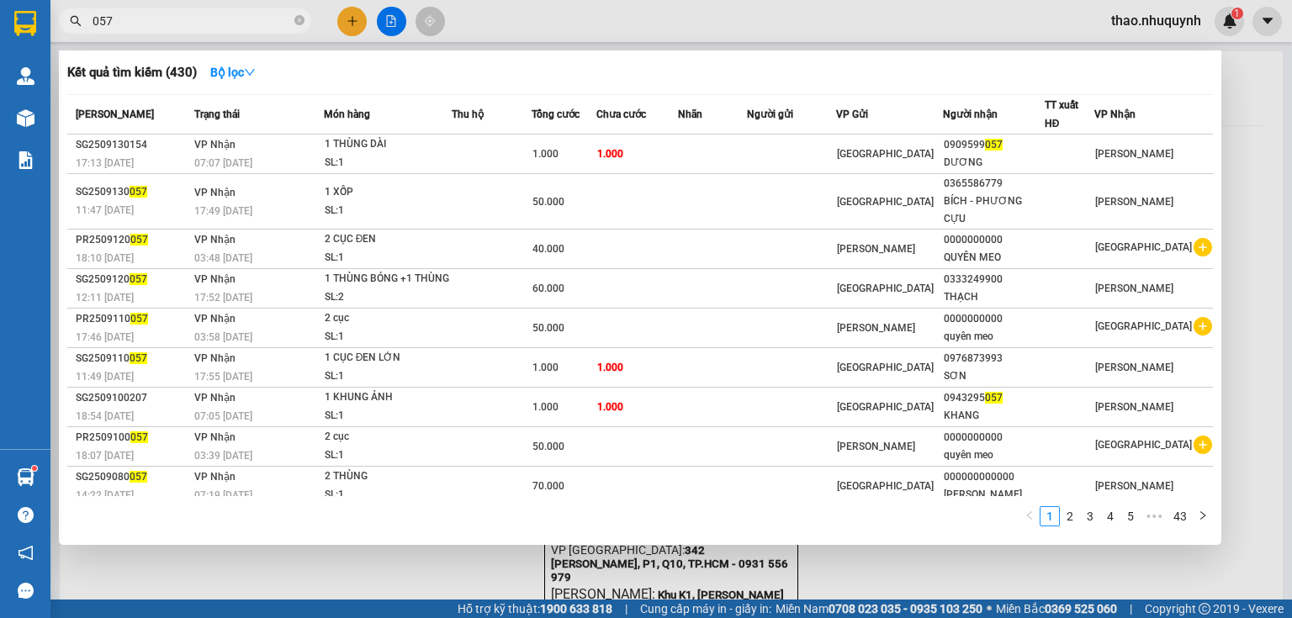
drag, startPoint x: 300, startPoint y: 14, endPoint x: 298, endPoint y: 31, distance: 16.9
click at [298, 29] on span at bounding box center [299, 21] width 10 height 19
type input "0577940"
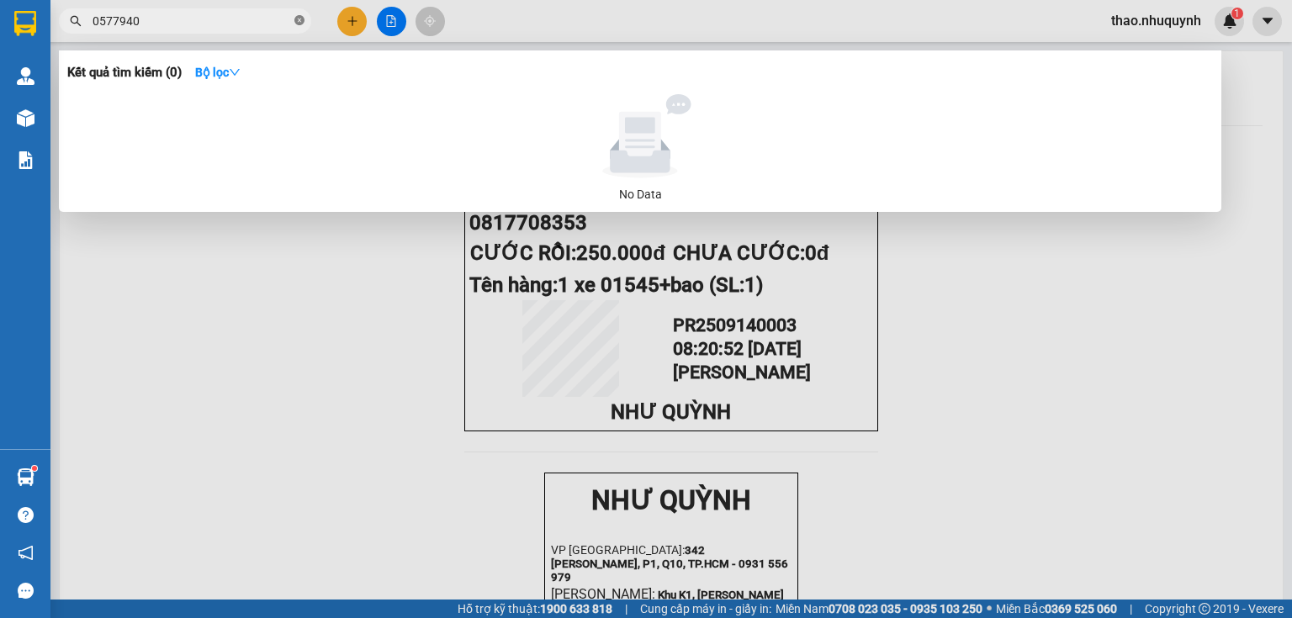
click at [300, 22] on icon "close-circle" at bounding box center [299, 20] width 10 height 10
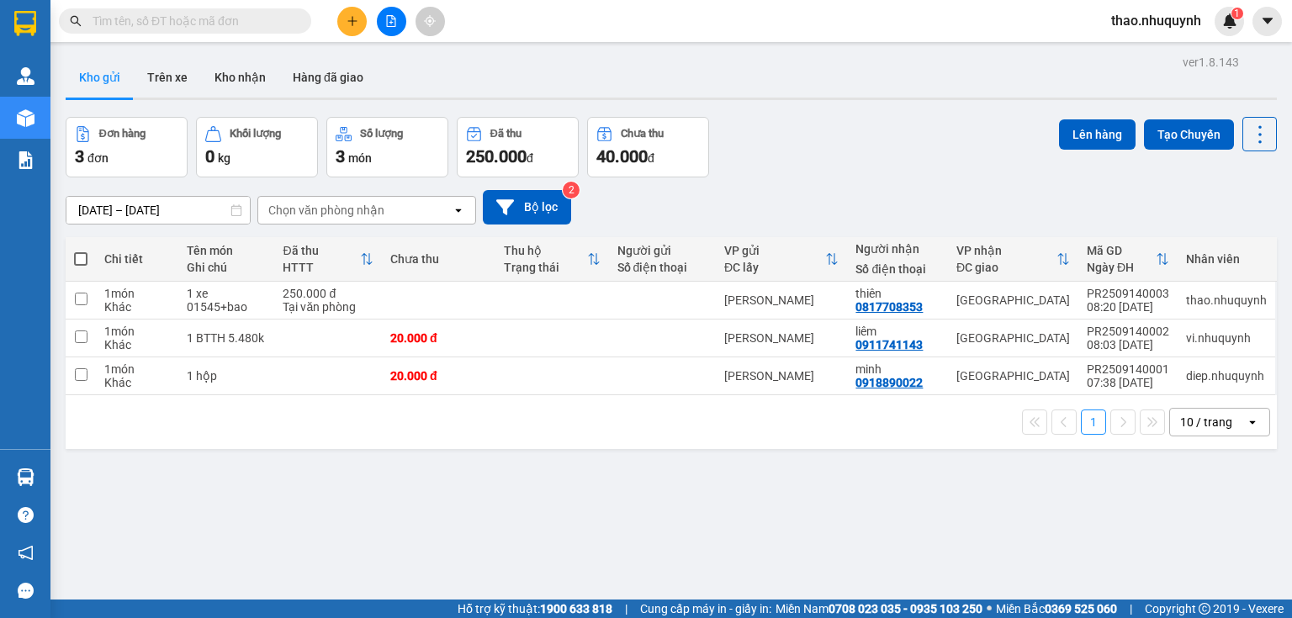
click at [294, 21] on span at bounding box center [299, 21] width 10 height 19
click at [290, 19] on input "text" at bounding box center [192, 21] width 199 height 19
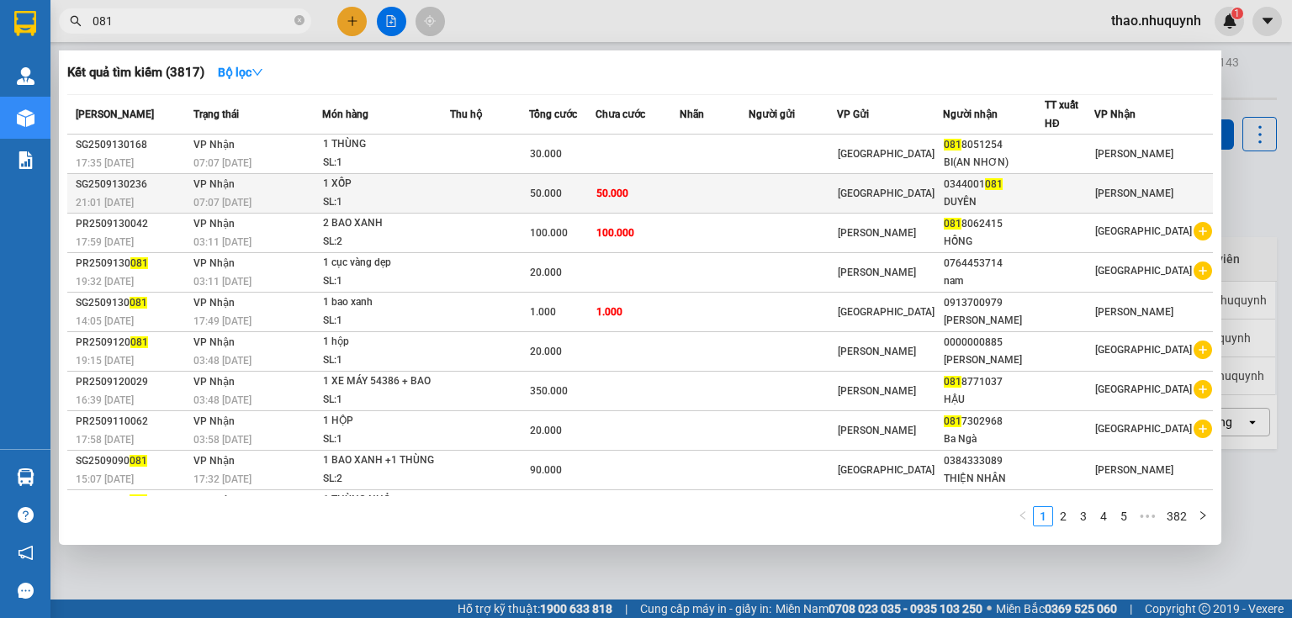
type input "081"
click at [374, 188] on div "1 XỐP" at bounding box center [386, 184] width 126 height 19
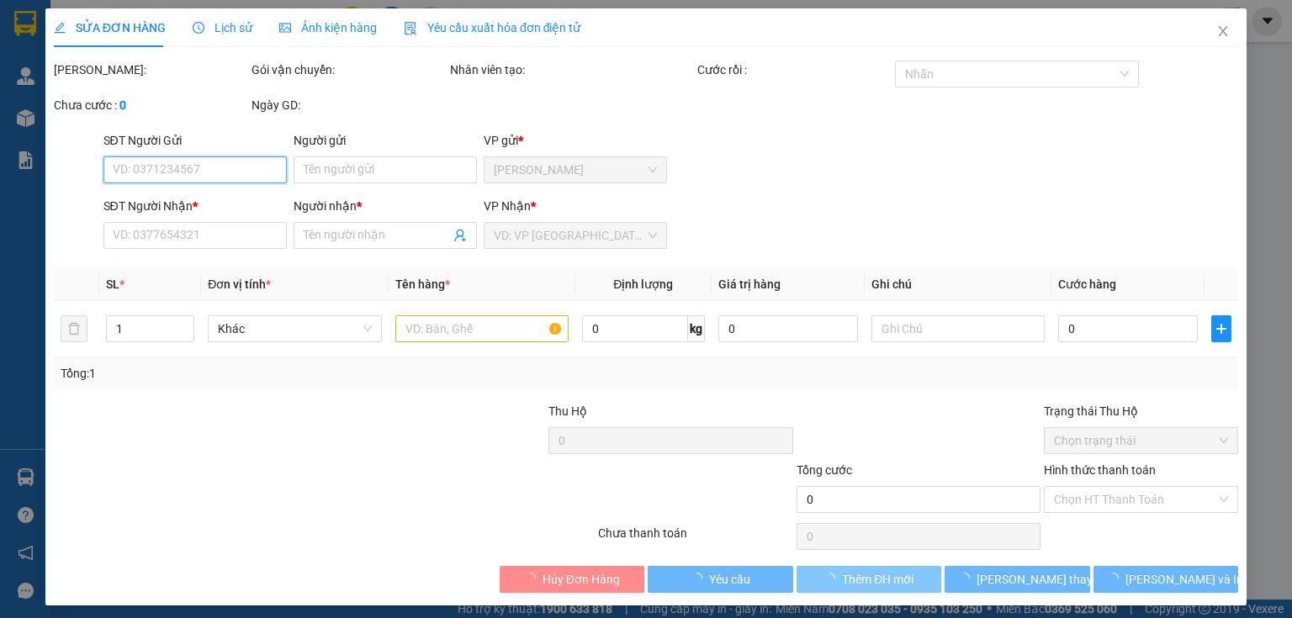
type input "0344001081"
type input "DUYÊN"
type input "50.000"
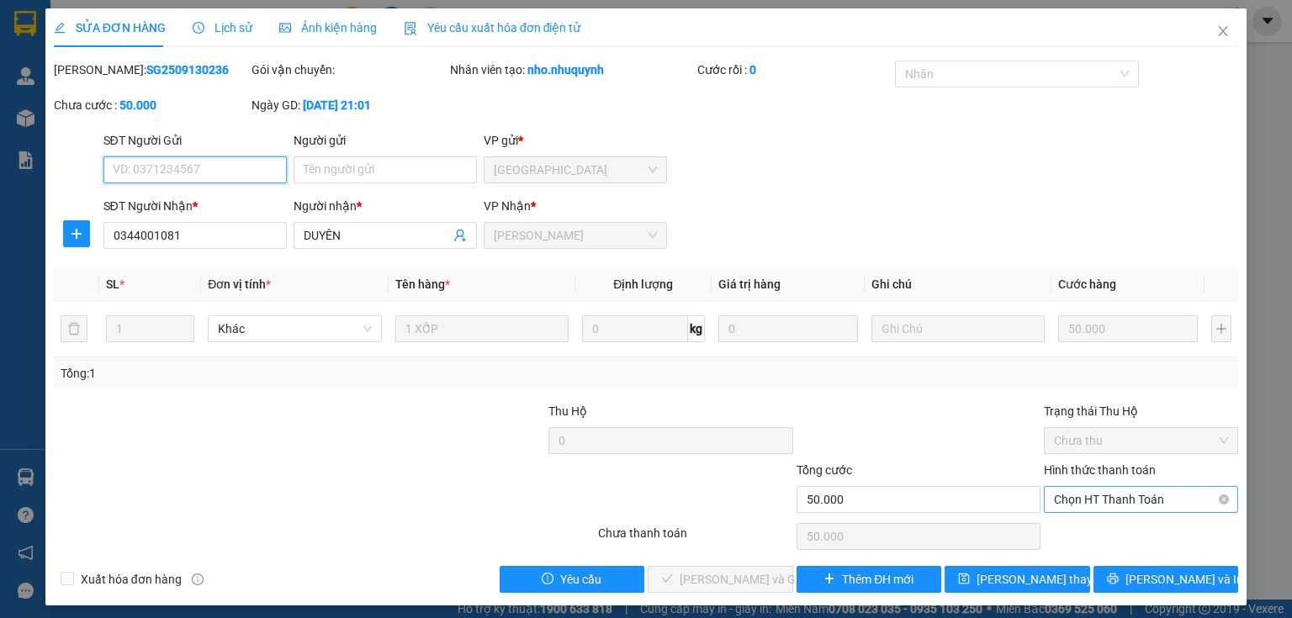
click at [1070, 501] on span "Chọn HT Thanh Toán" at bounding box center [1141, 499] width 174 height 25
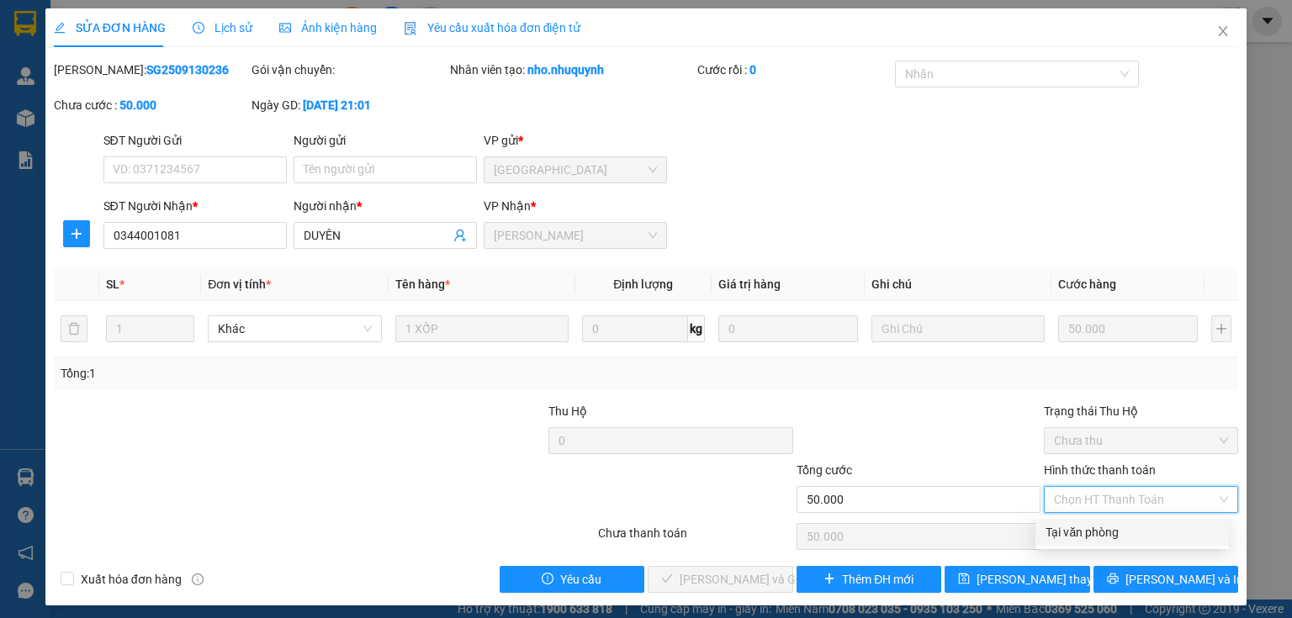
click at [1072, 539] on div "Tại văn phòng" at bounding box center [1132, 532] width 173 height 19
type input "0"
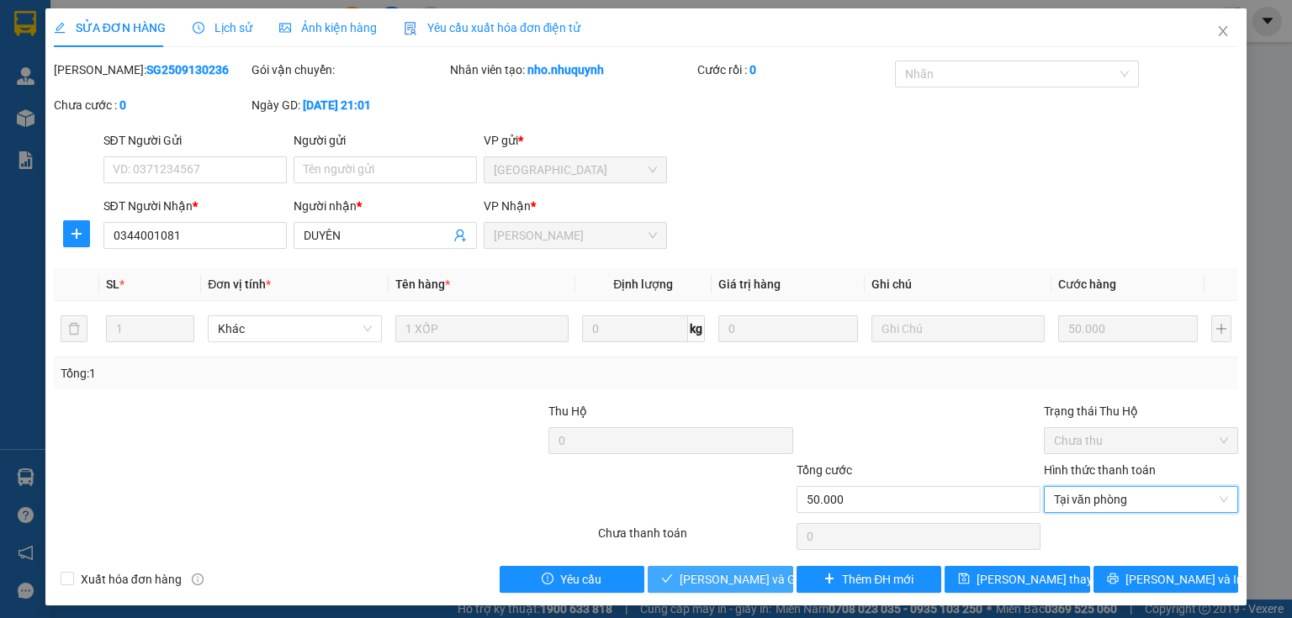
click at [683, 570] on span "[PERSON_NAME] và [PERSON_NAME] hàng" at bounding box center [761, 579] width 162 height 19
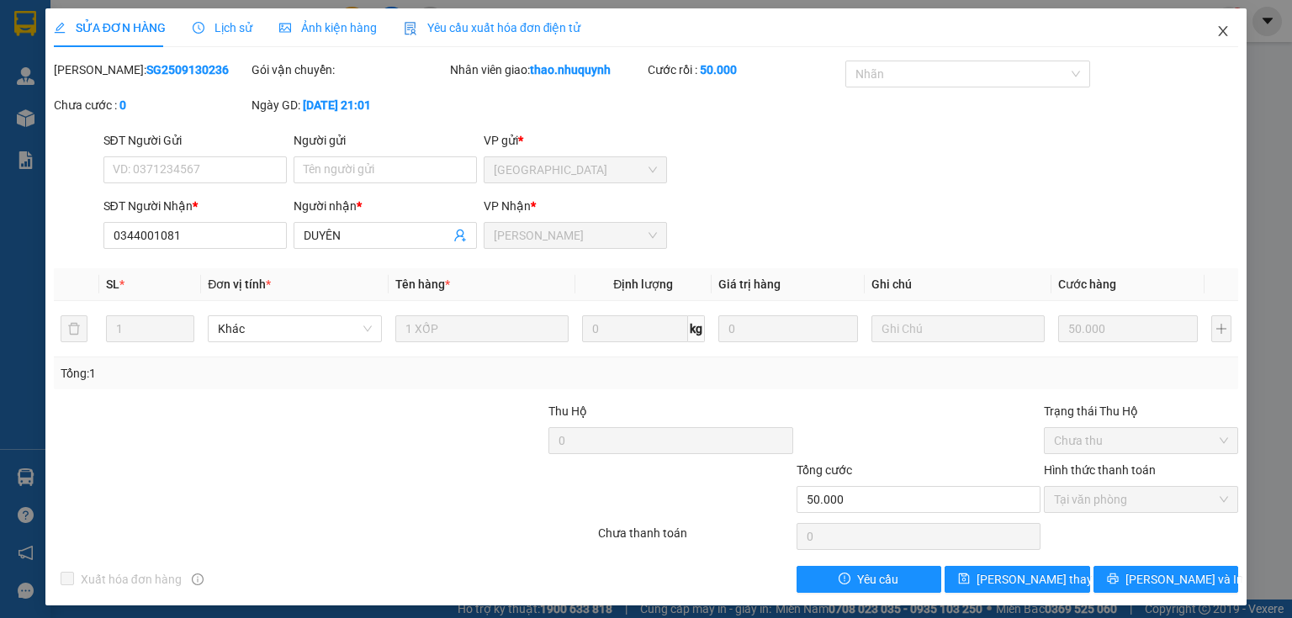
click at [1217, 36] on icon "close" at bounding box center [1223, 30] width 13 height 13
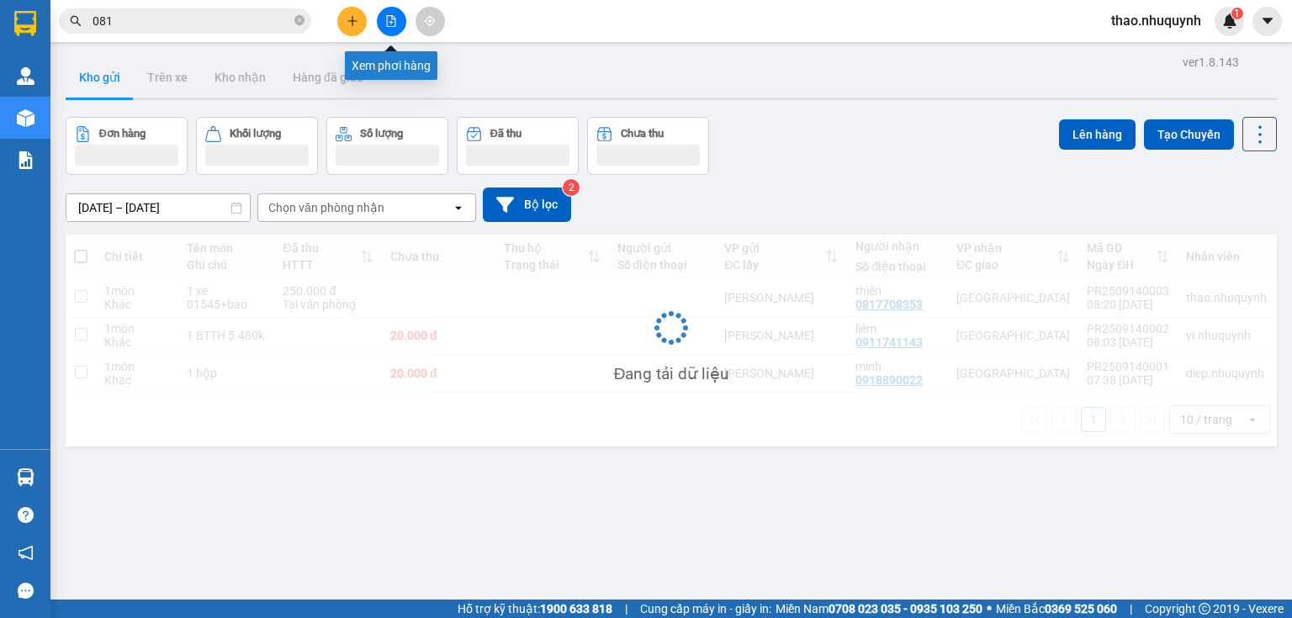
click at [387, 20] on icon "file-add" at bounding box center [391, 21] width 12 height 12
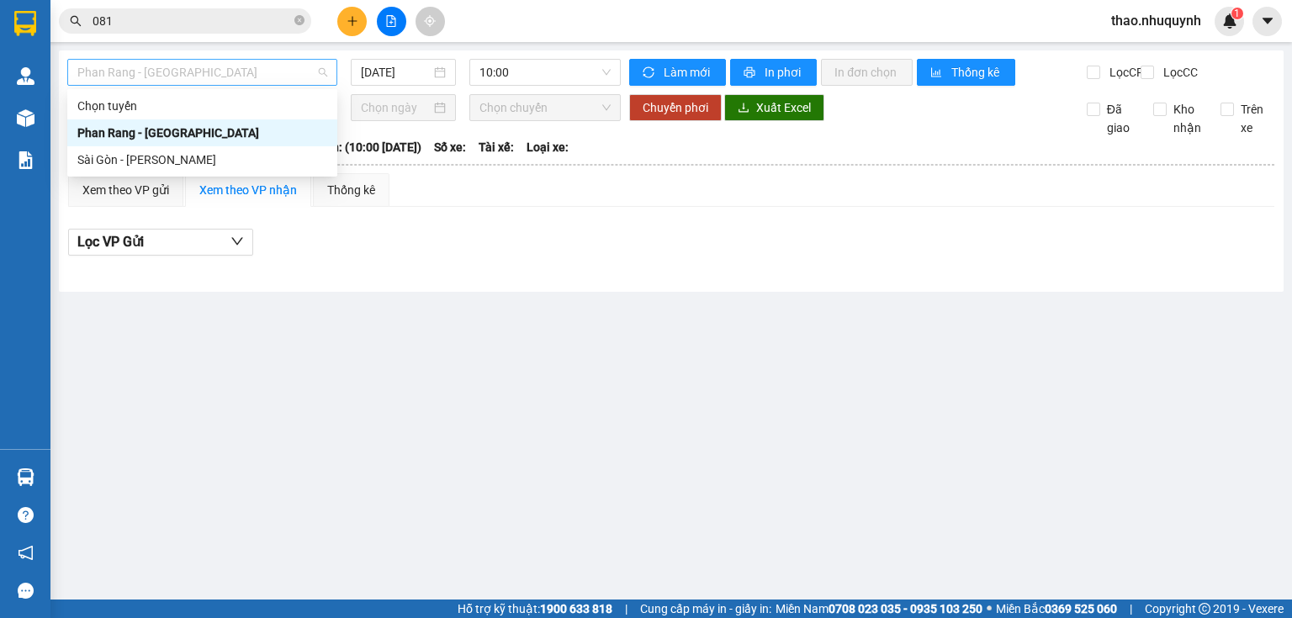
click at [265, 80] on span "Phan Rang - Sài Gòn" at bounding box center [202, 72] width 250 height 25
click at [172, 156] on div "Sài Gòn - Phan Rang" at bounding box center [202, 160] width 250 height 19
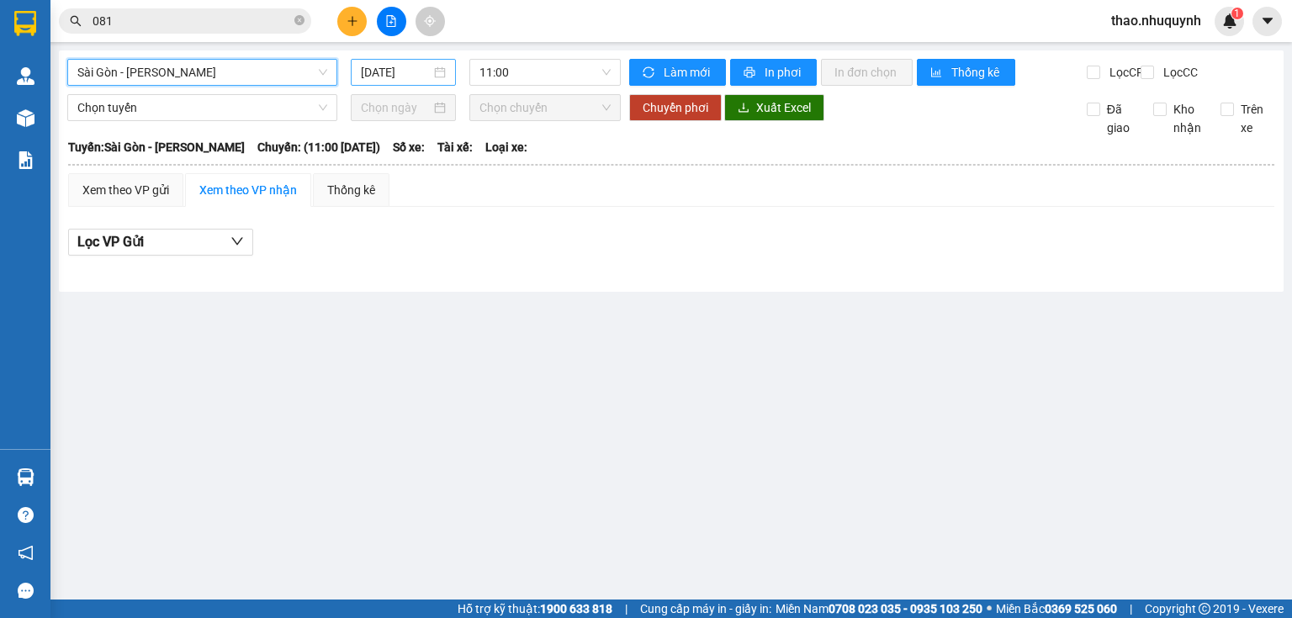
click at [397, 81] on input "14/09/2025" at bounding box center [395, 72] width 69 height 19
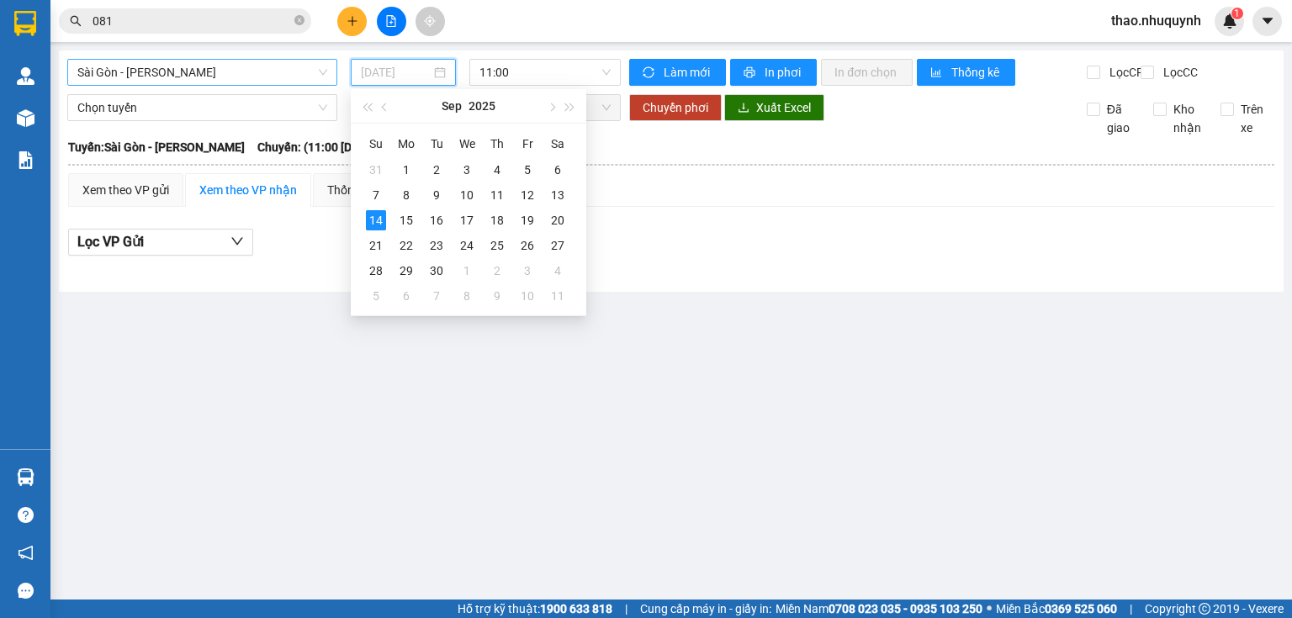
type input "14/09/2025"
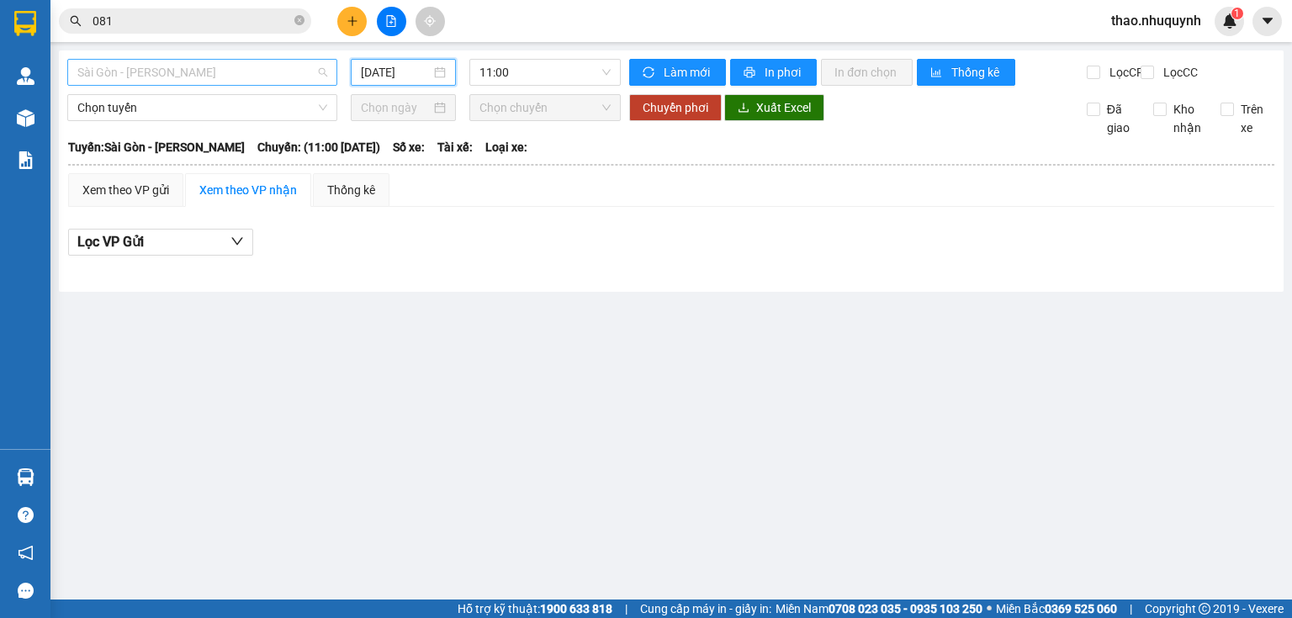
click at [182, 70] on span "Sài Gòn - Phan Rang" at bounding box center [202, 72] width 250 height 25
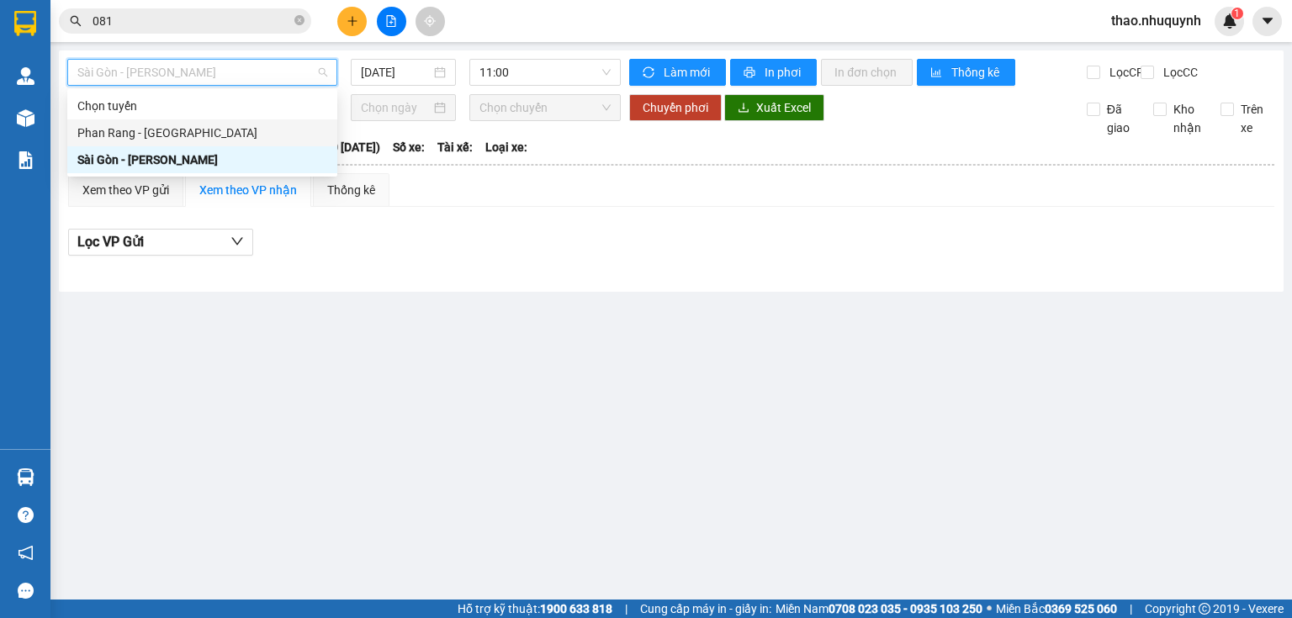
click at [172, 133] on div "Phan Rang - Sài Gòn" at bounding box center [202, 133] width 250 height 19
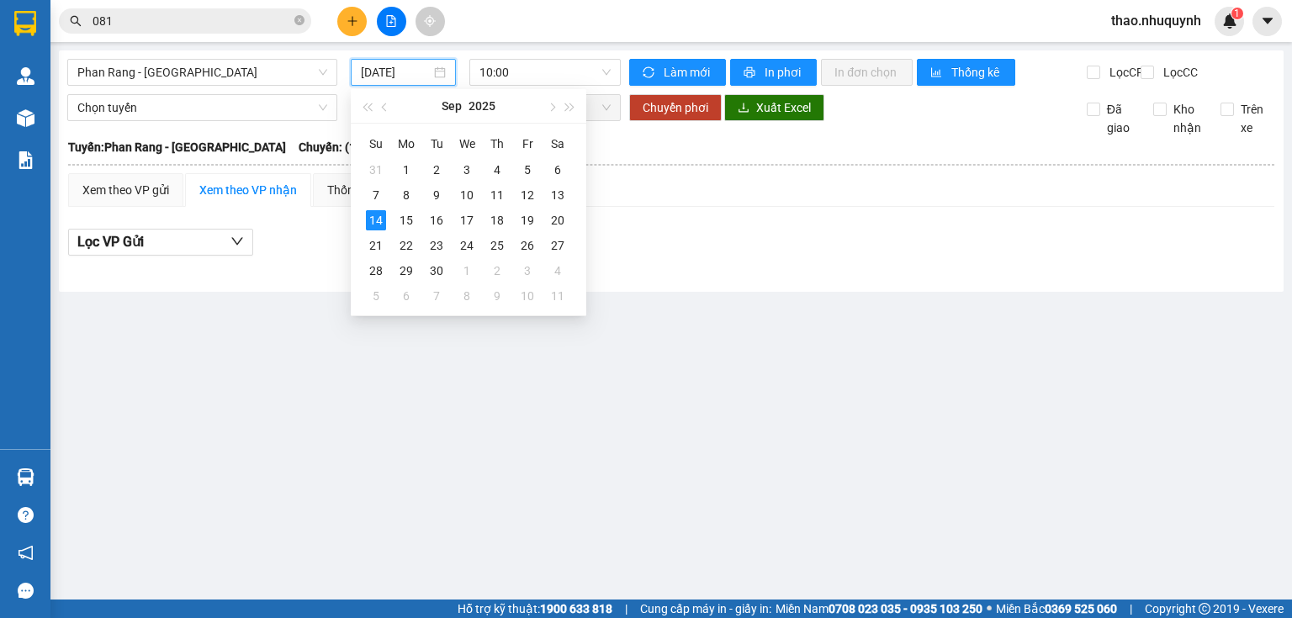
click at [407, 70] on input "14/09/2025" at bounding box center [395, 72] width 69 height 19
click at [556, 192] on div "13" at bounding box center [558, 195] width 20 height 20
type input "13/09/2025"
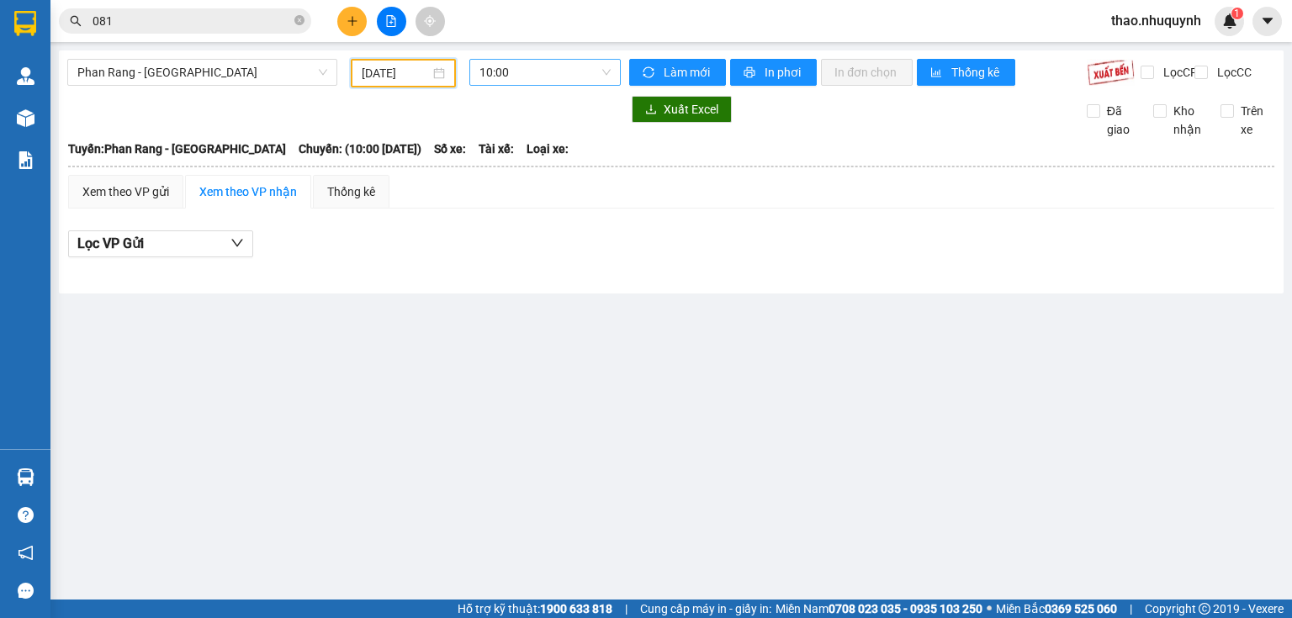
click at [551, 77] on span "10:00" at bounding box center [546, 72] width 132 height 25
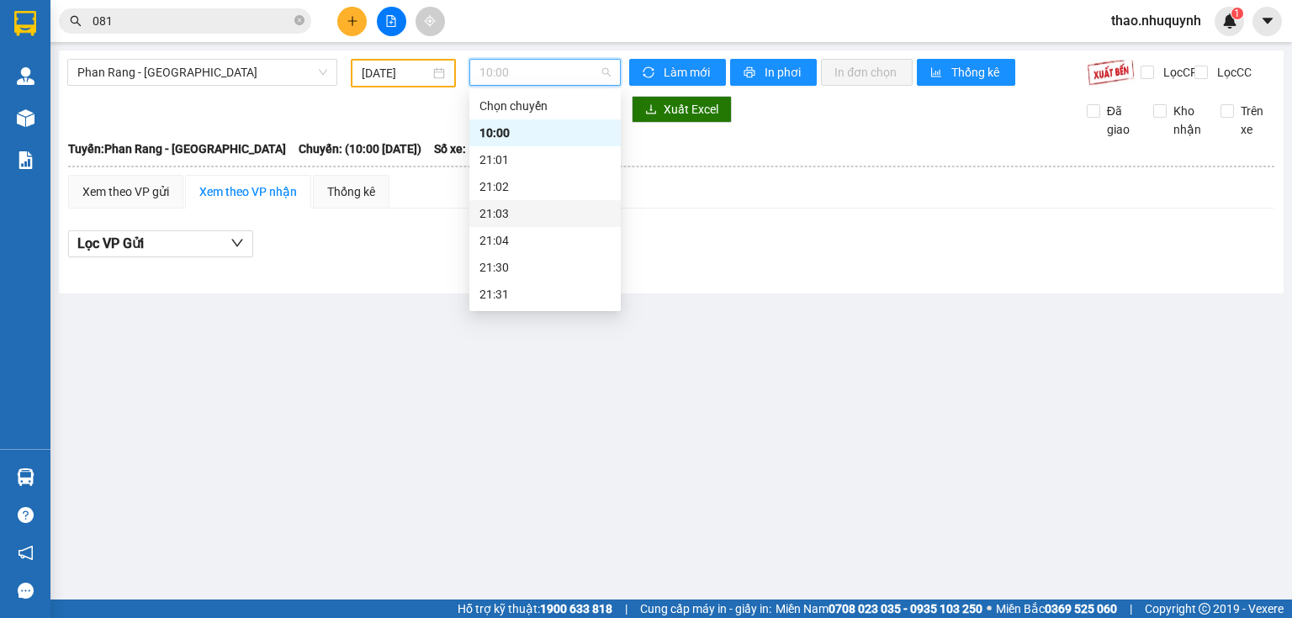
scroll to position [67, 0]
click at [496, 255] on div "22:00" at bounding box center [545, 254] width 131 height 19
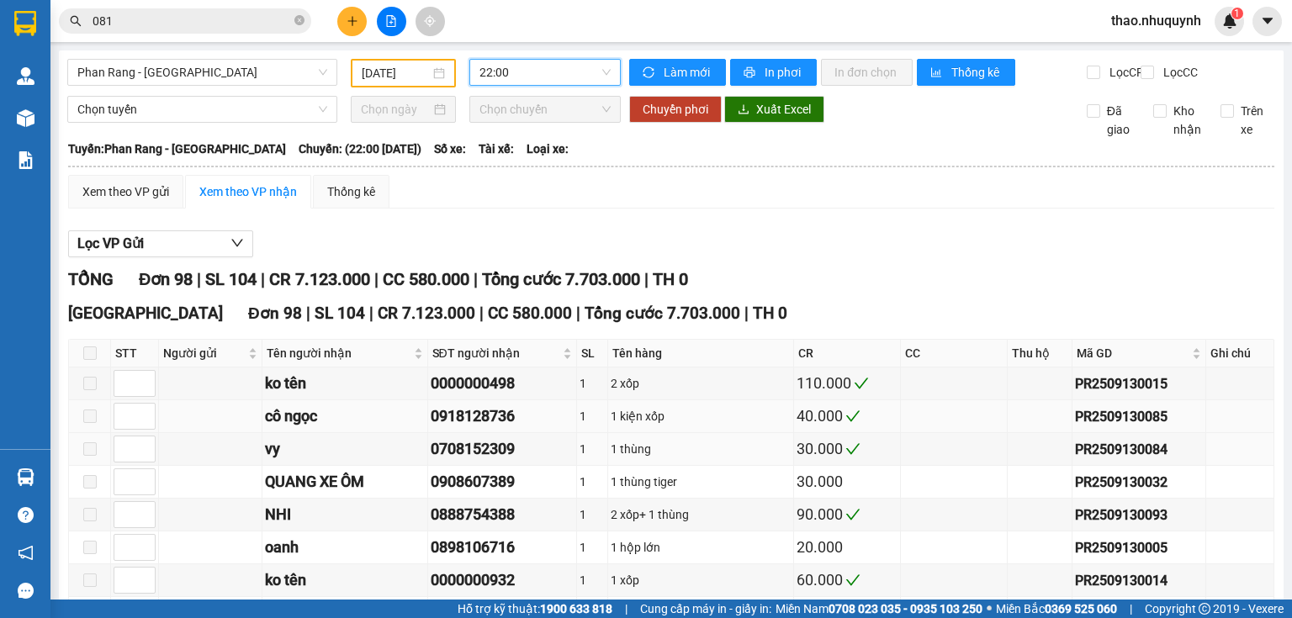
scroll to position [67, 0]
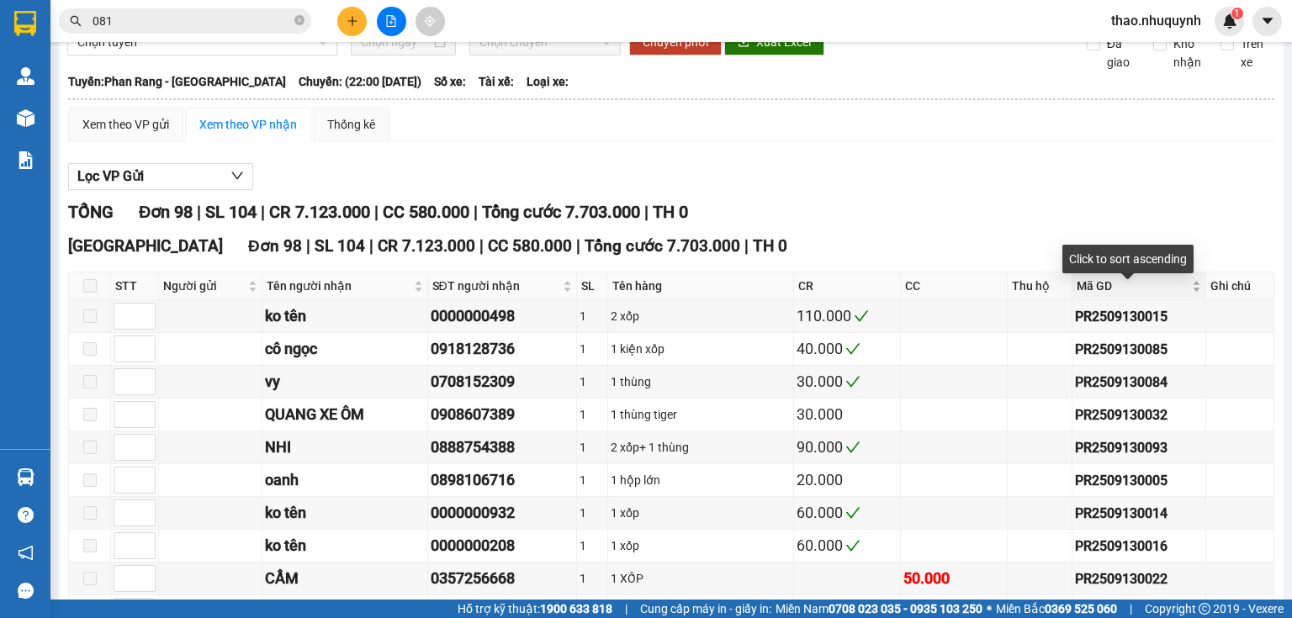
click at [1191, 295] on div "Mã GD" at bounding box center [1139, 286] width 125 height 19
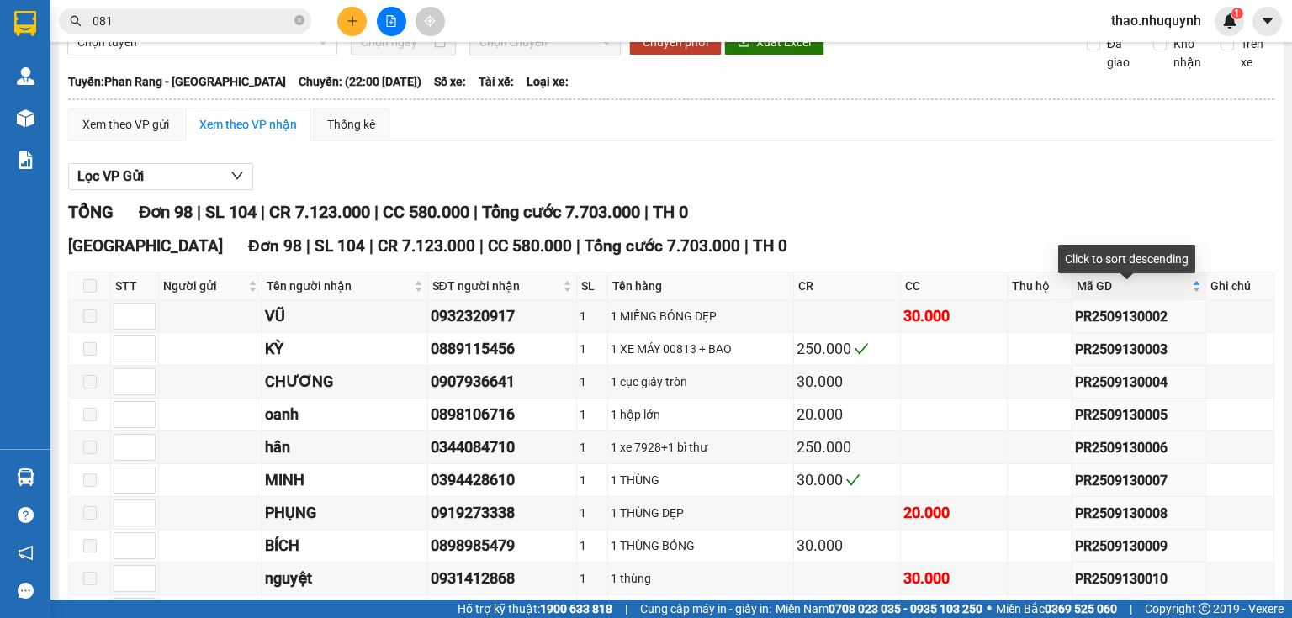
click at [1188, 295] on div "Mã GD" at bounding box center [1139, 286] width 125 height 19
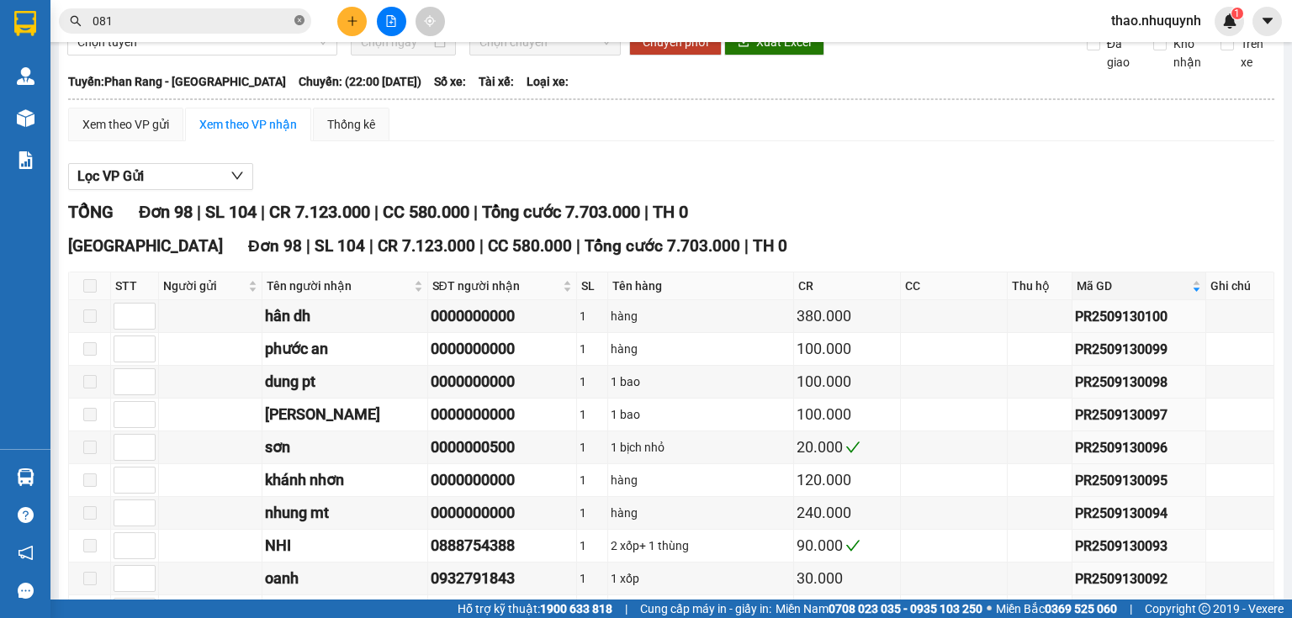
click at [300, 24] on icon "close-circle" at bounding box center [299, 20] width 10 height 10
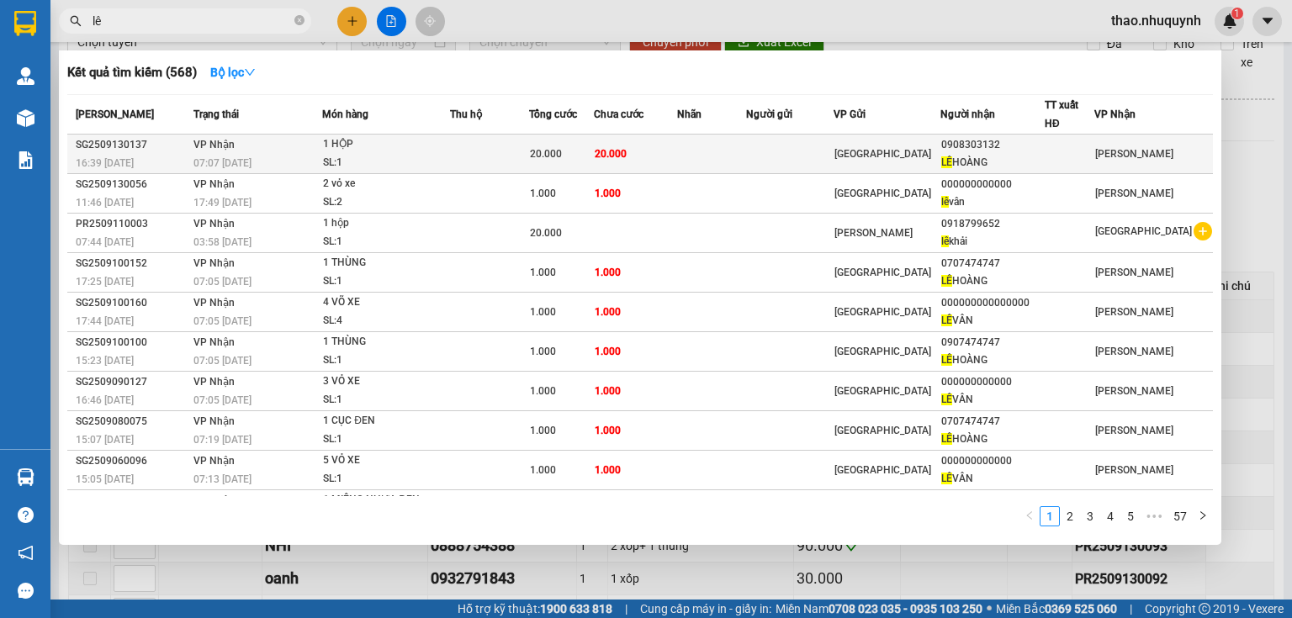
type input "lê"
click at [411, 149] on div "1 HỘP" at bounding box center [386, 144] width 126 height 19
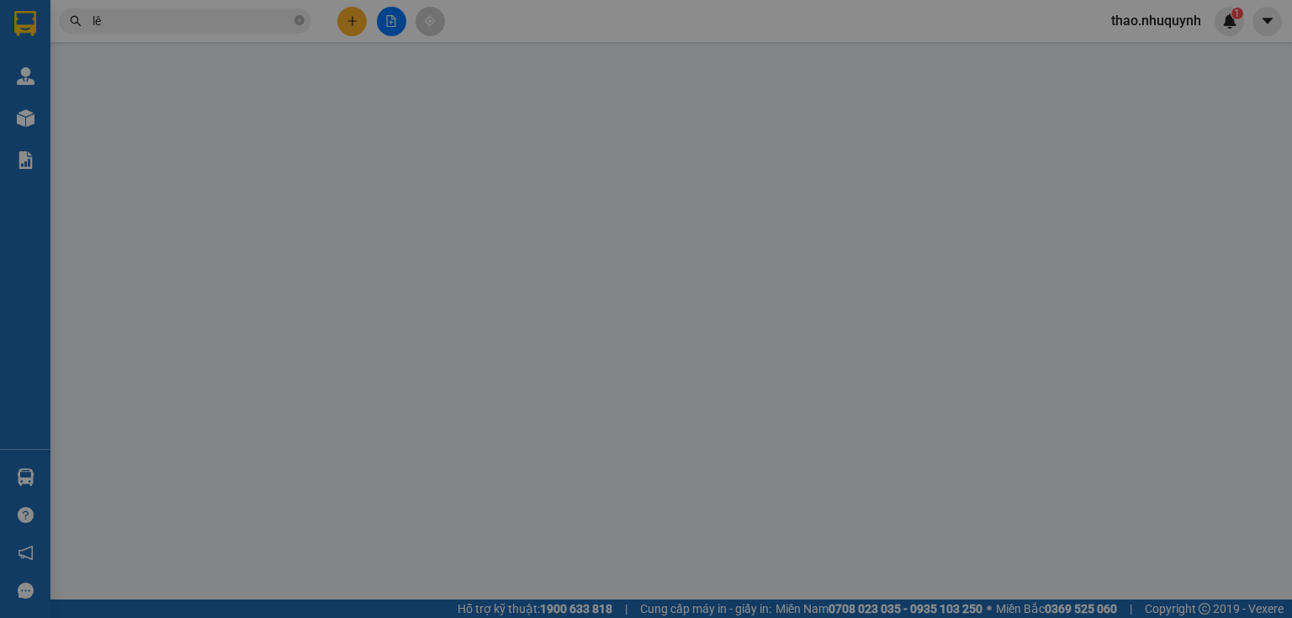
type input "0908303132"
type input "[PERSON_NAME]"
type input "20.000"
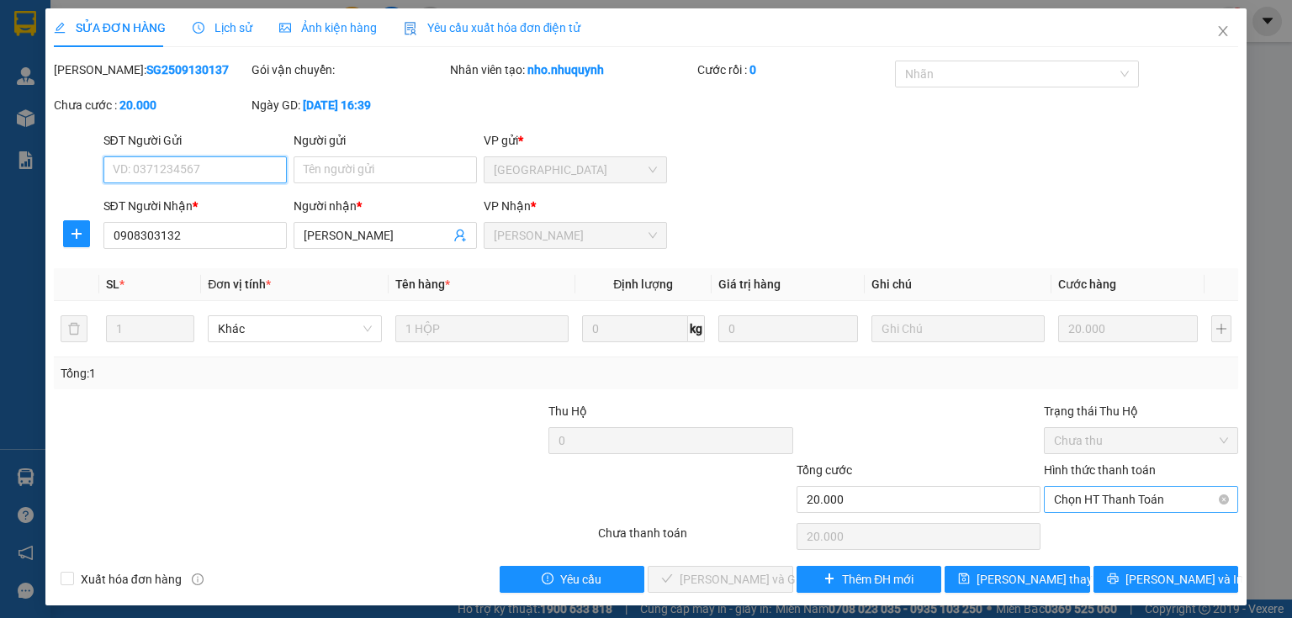
click at [1076, 507] on span "Chọn HT Thanh Toán" at bounding box center [1141, 499] width 174 height 25
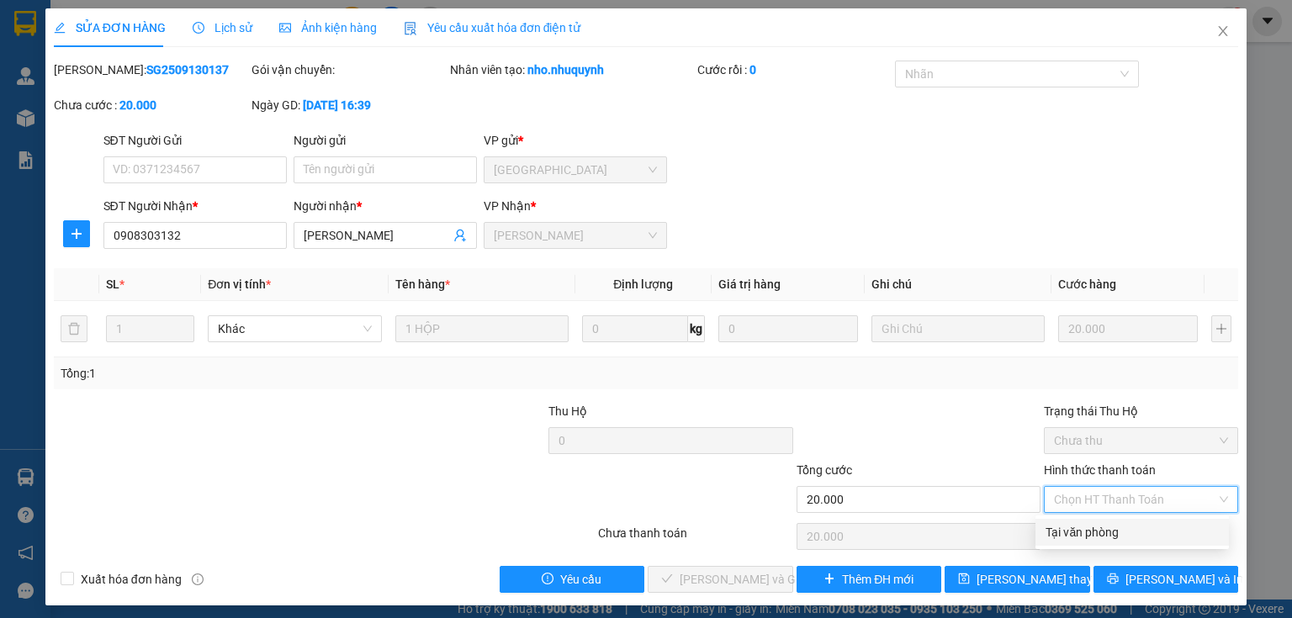
click at [1070, 528] on div "Tại văn phòng" at bounding box center [1132, 532] width 173 height 19
type input "0"
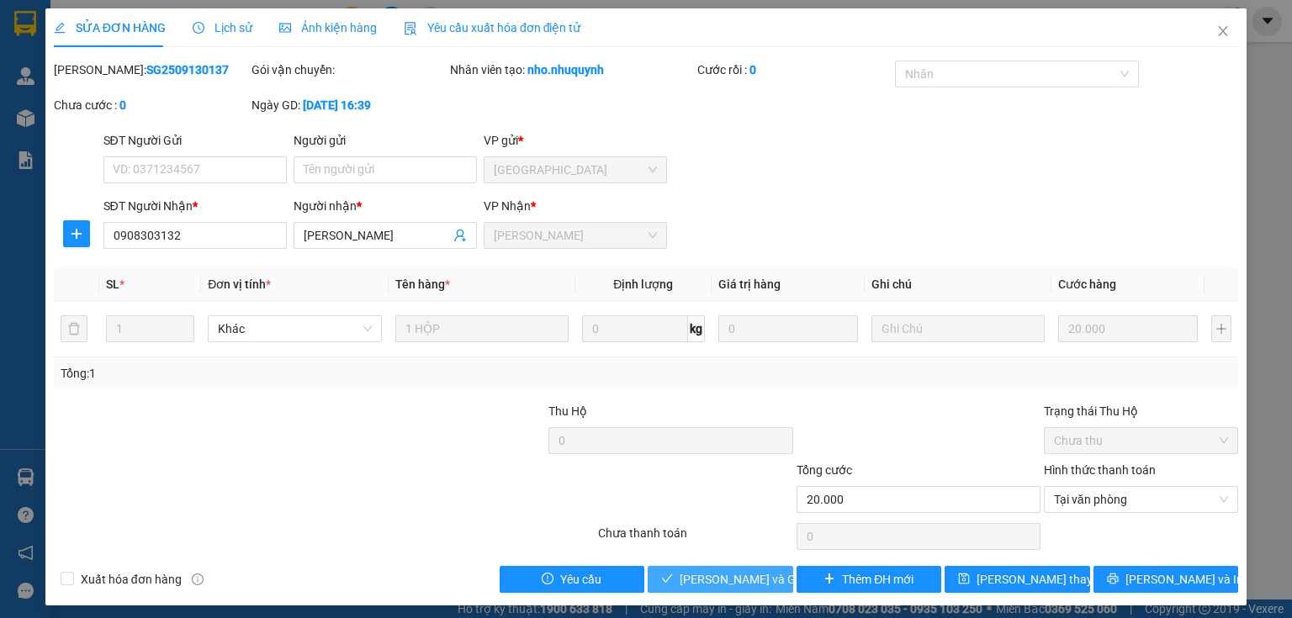
click at [737, 578] on span "[PERSON_NAME] và [PERSON_NAME] hàng" at bounding box center [761, 579] width 162 height 19
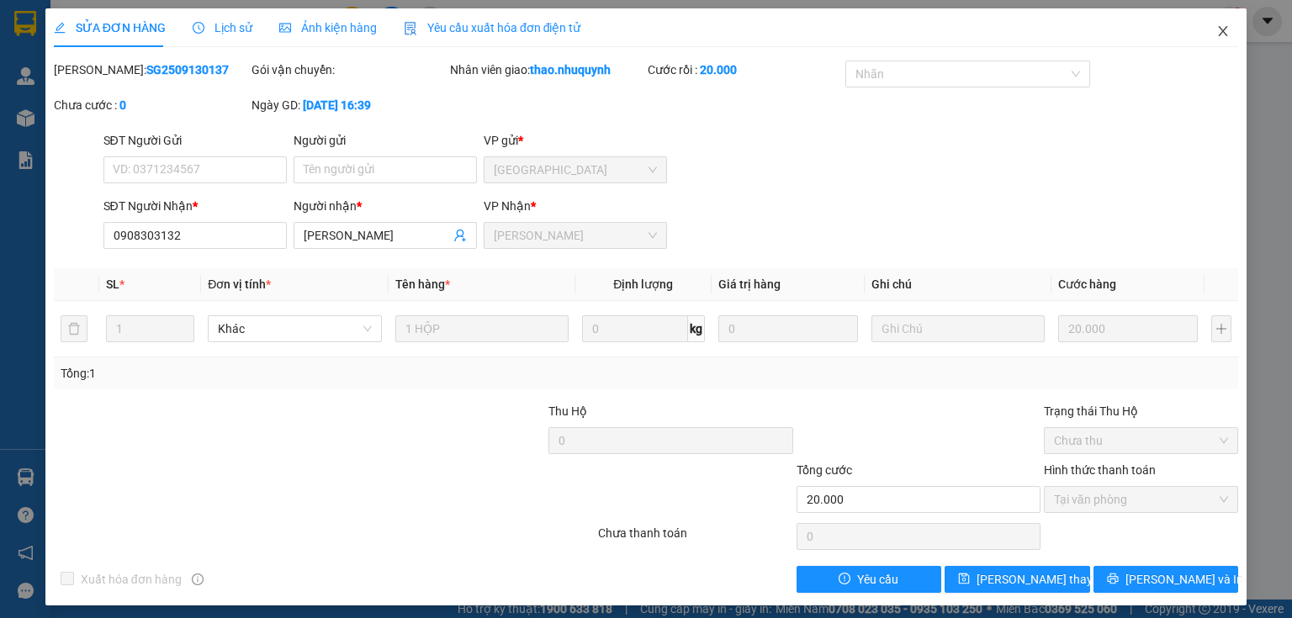
click at [1219, 31] on icon "close" at bounding box center [1223, 31] width 9 height 10
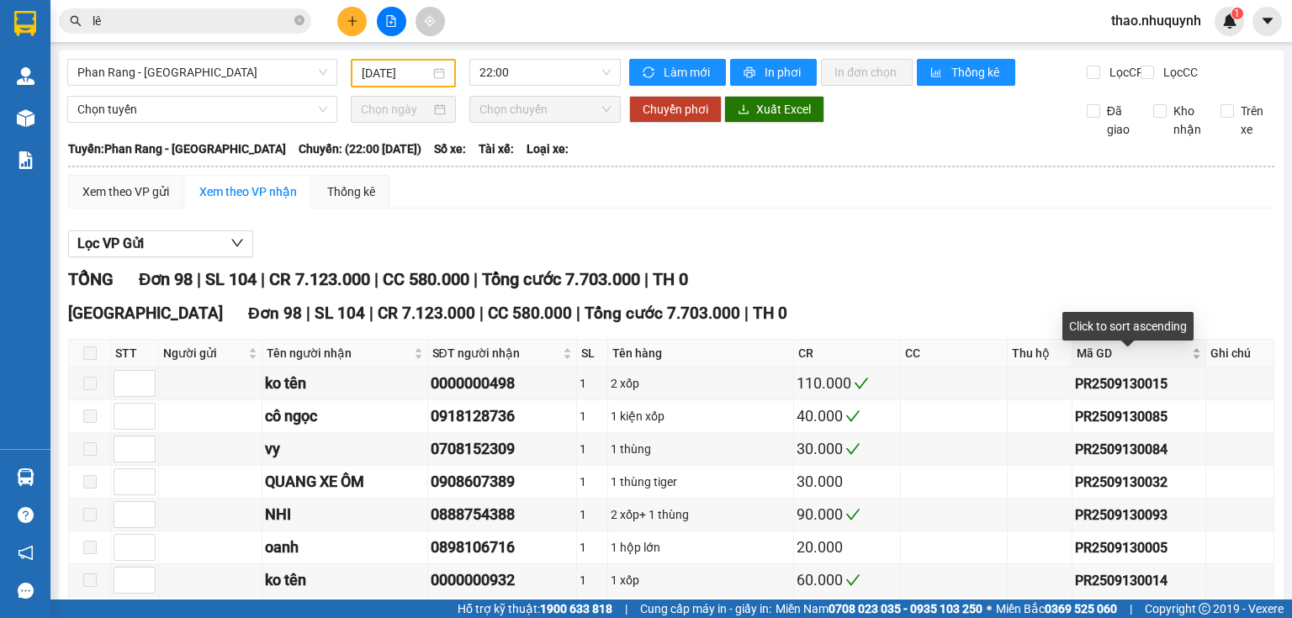
click at [1185, 363] on div "Mã GD" at bounding box center [1139, 353] width 125 height 19
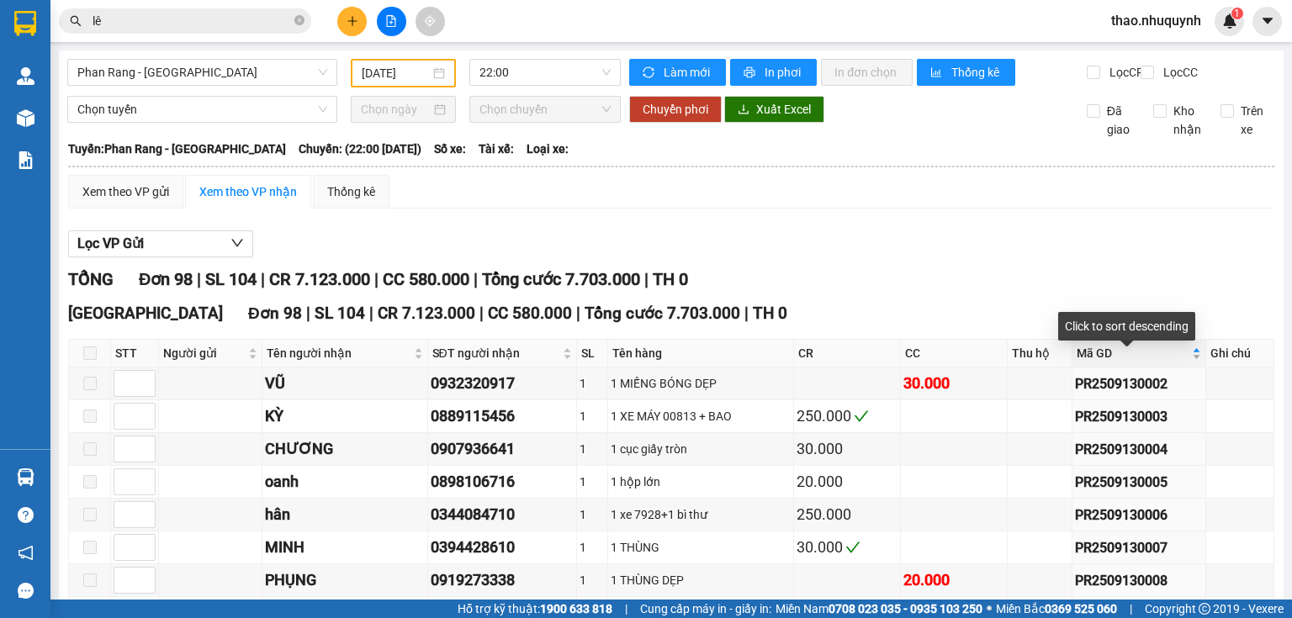
click at [1185, 363] on div "Mã GD" at bounding box center [1139, 353] width 125 height 19
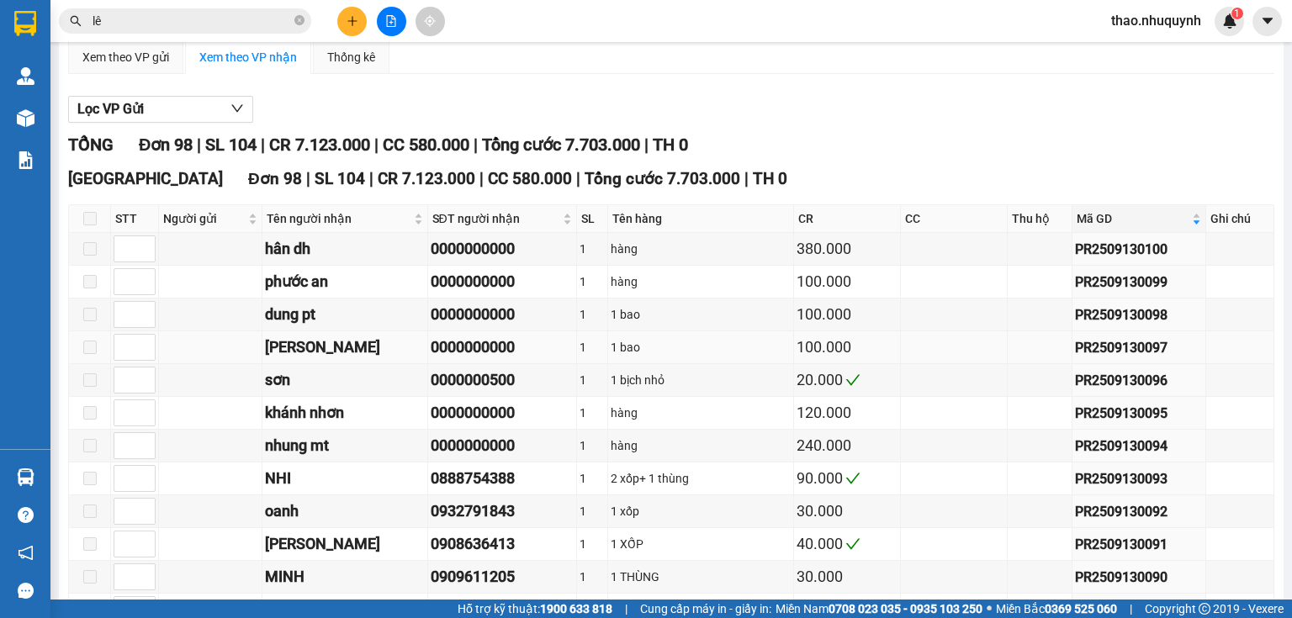
scroll to position [202, 0]
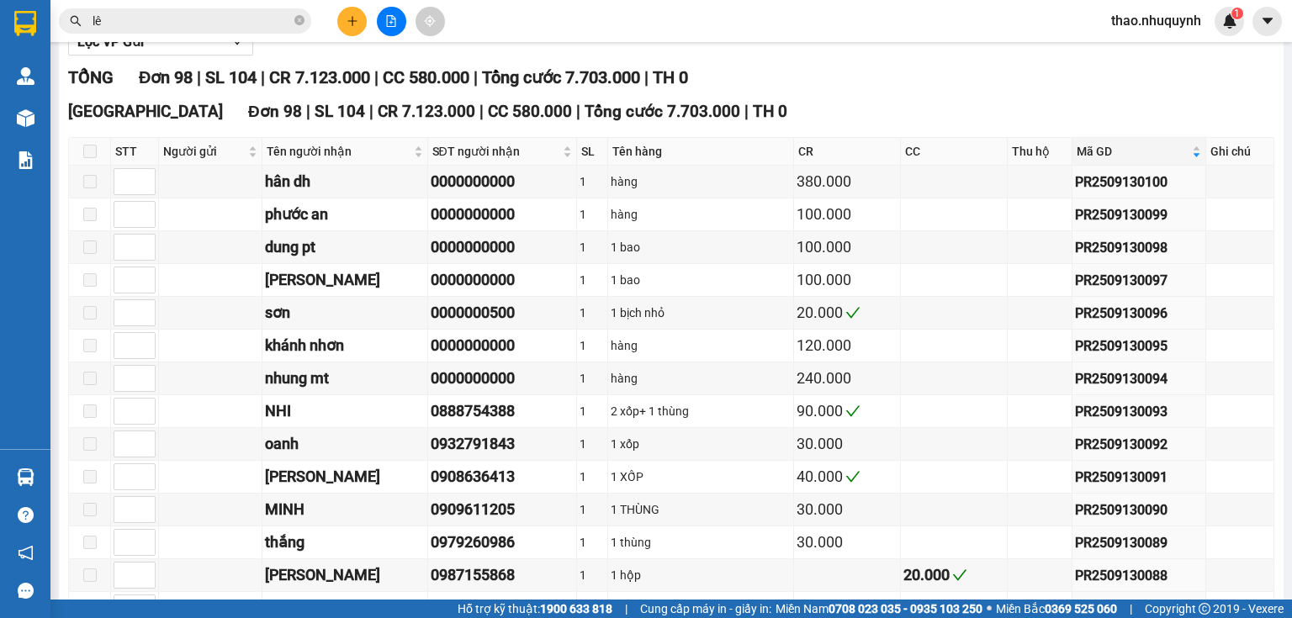
click at [351, 25] on icon "plus" at bounding box center [353, 21] width 12 height 12
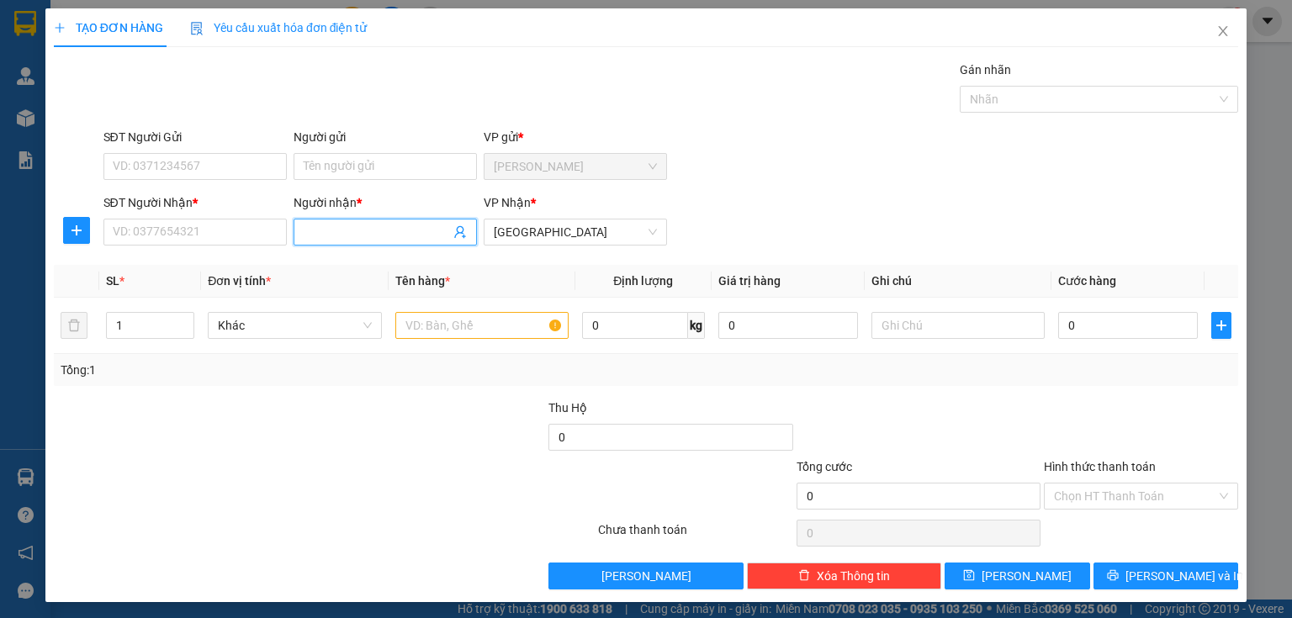
click at [331, 226] on input "Người nhận *" at bounding box center [377, 232] width 146 height 19
type input "phước an"
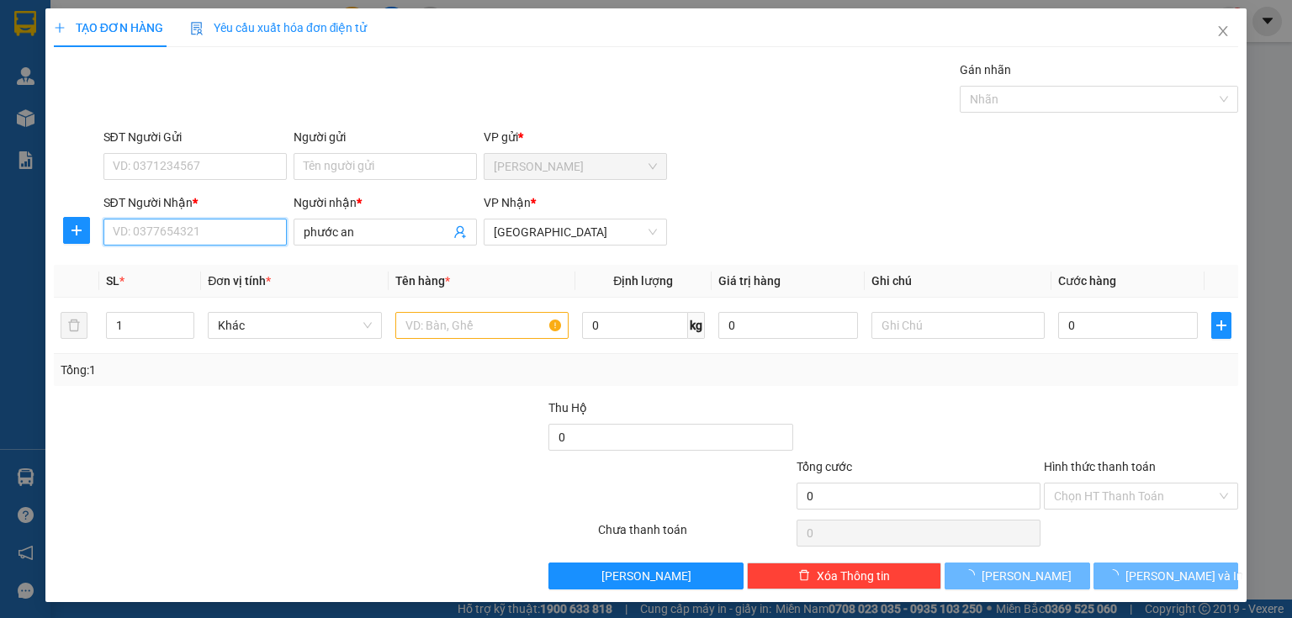
click at [227, 232] on input "SĐT Người Nhận *" at bounding box center [194, 232] width 183 height 27
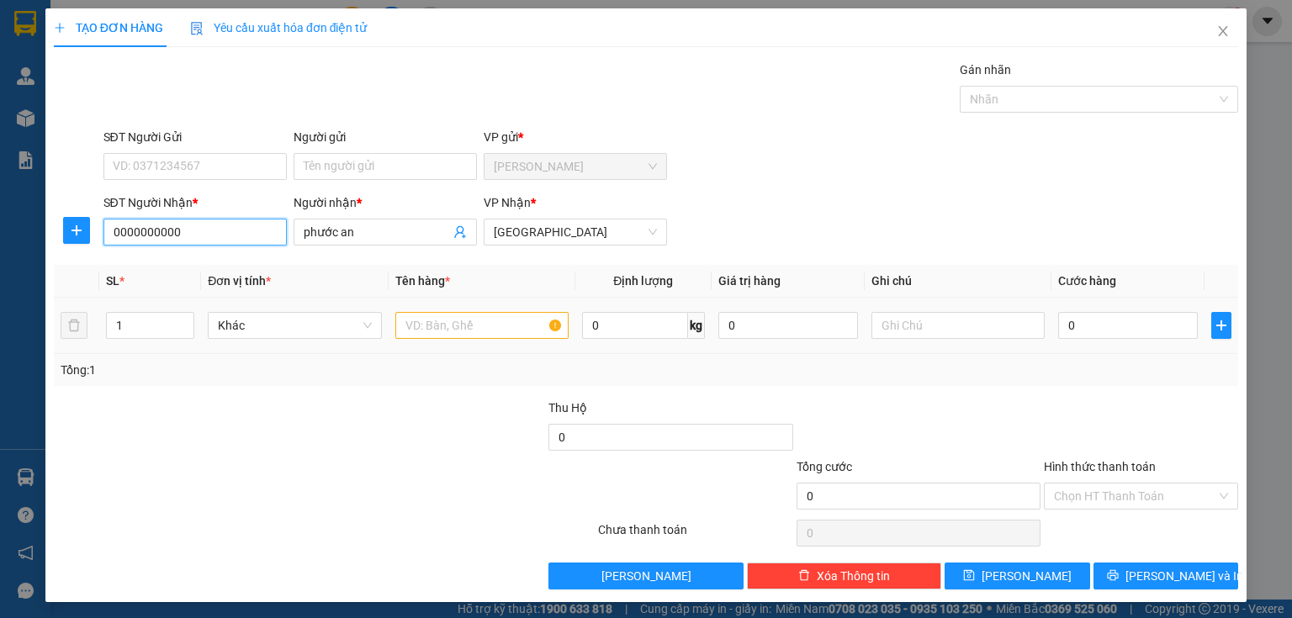
type input "0000000000"
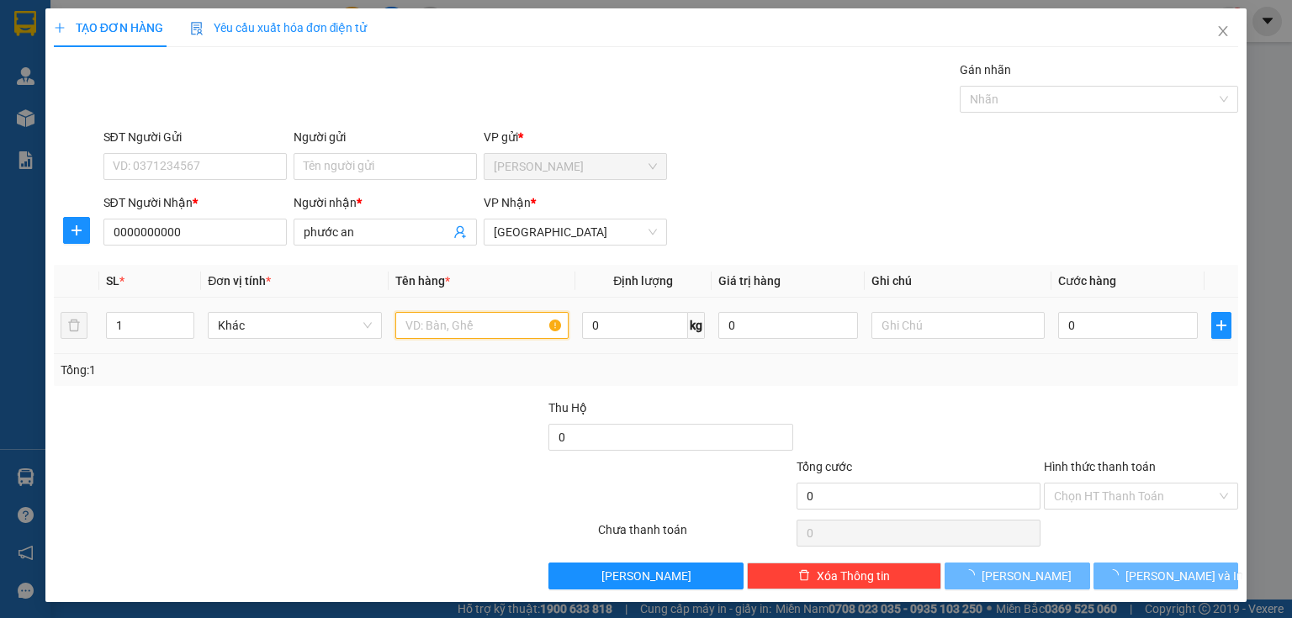
click at [432, 316] on input "text" at bounding box center [481, 325] width 173 height 27
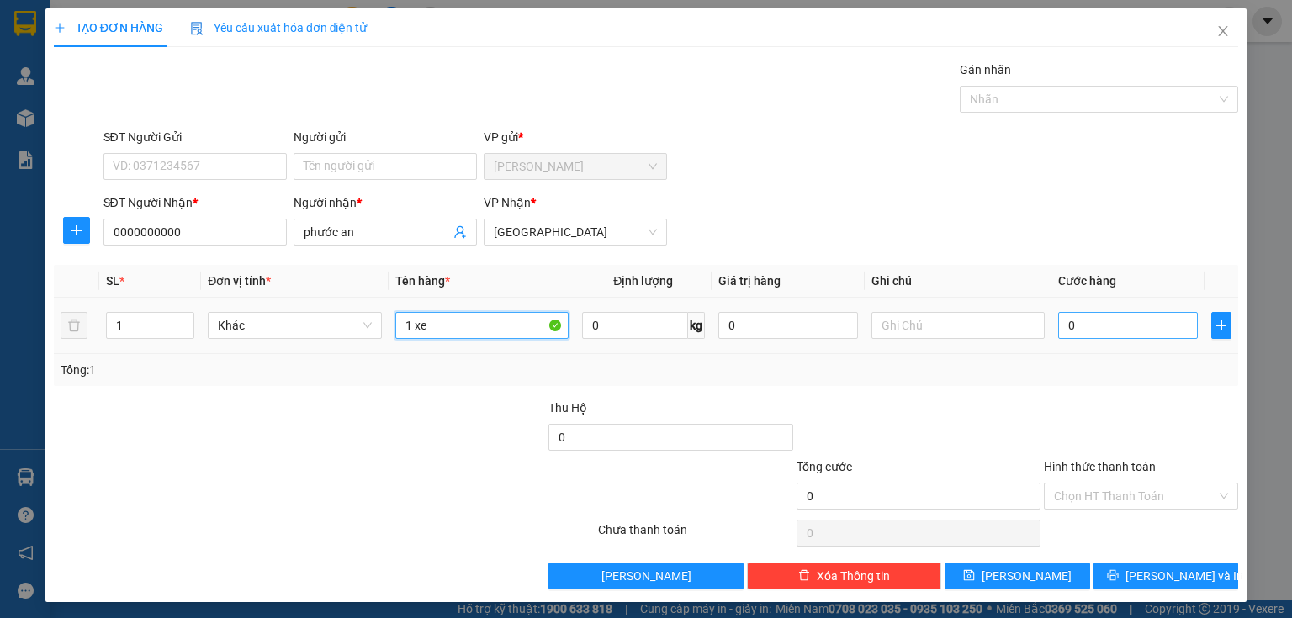
type input "1 xe"
click at [1114, 323] on input "0" at bounding box center [1128, 325] width 140 height 27
type input "2"
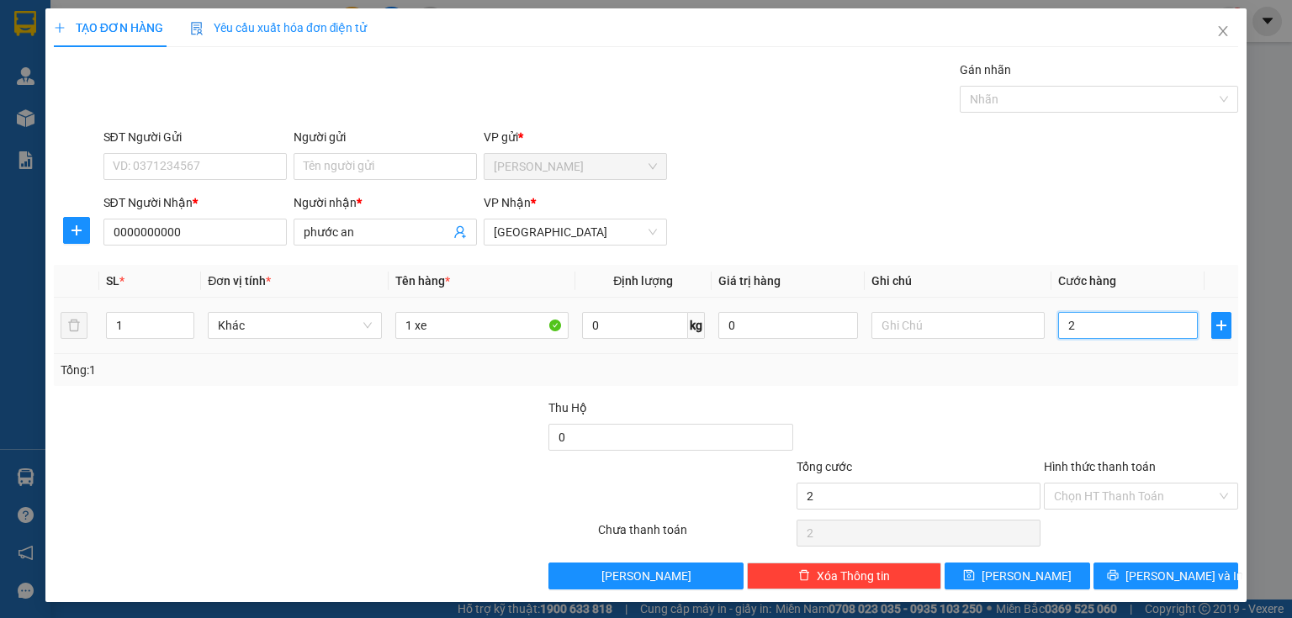
type input "24"
type input "240"
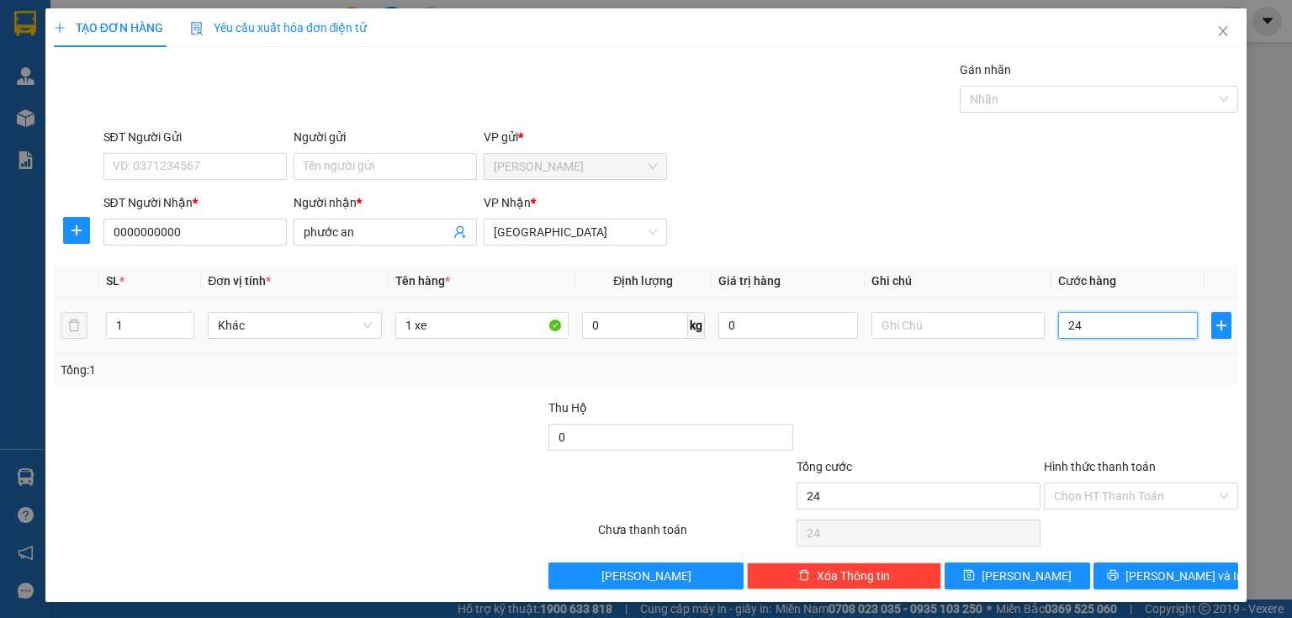
type input "240"
type input "2.400"
type input "24.000"
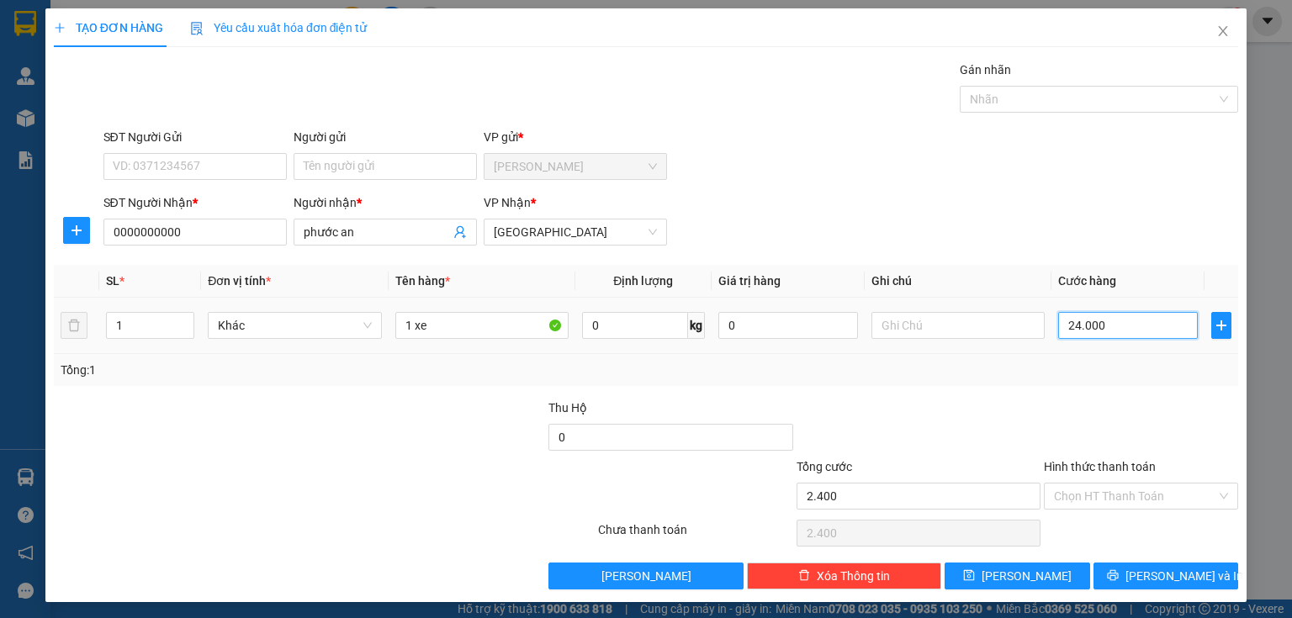
type input "24.000"
type input "240.000"
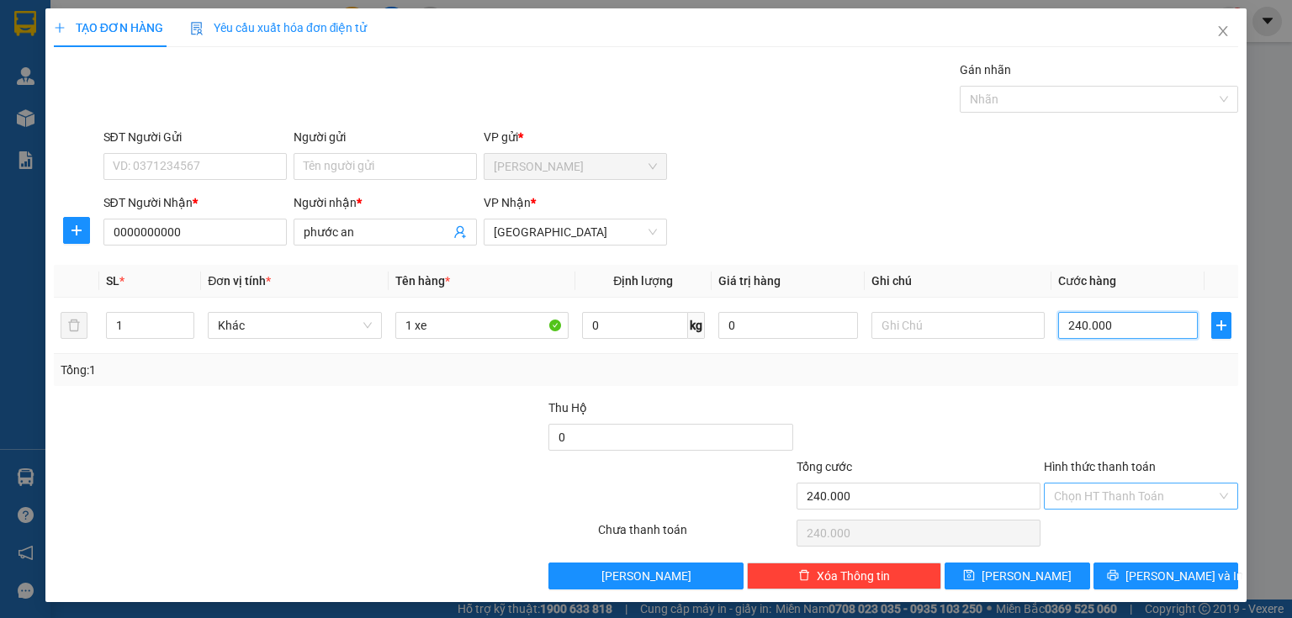
type input "240.000"
drag, startPoint x: 1093, startPoint y: 483, endPoint x: 1085, endPoint y: 507, distance: 24.7
click at [1093, 486] on input "Hình thức thanh toán" at bounding box center [1135, 496] width 162 height 25
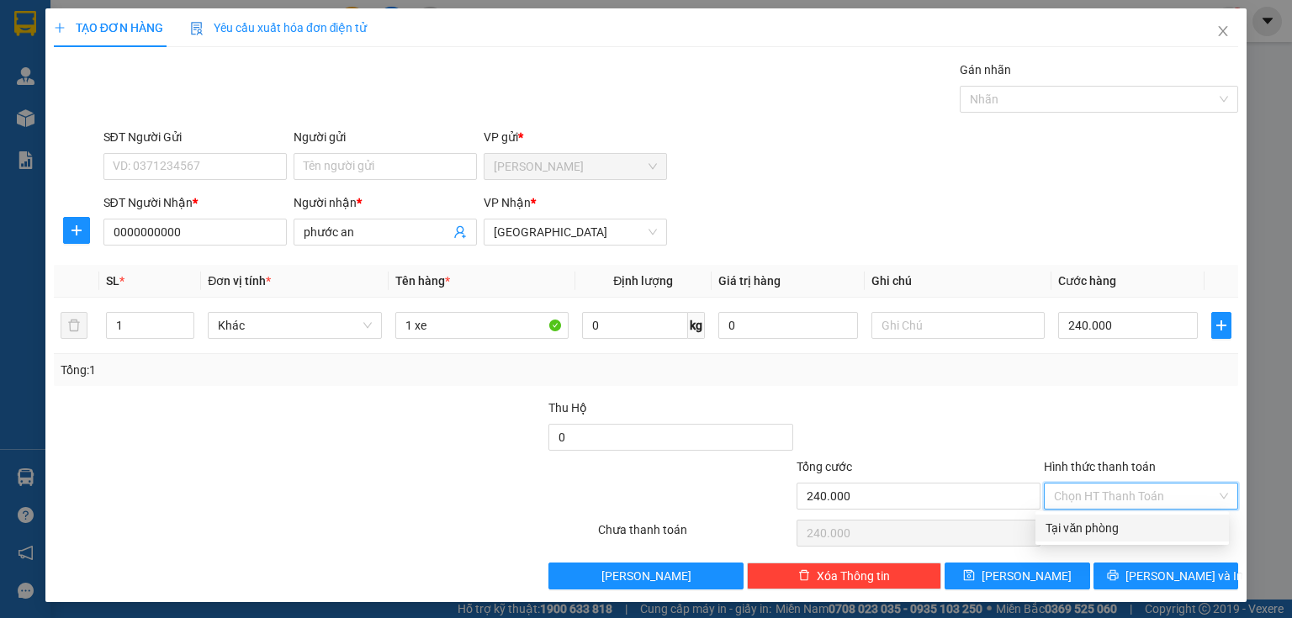
click at [1072, 522] on div "Tại văn phòng" at bounding box center [1132, 528] width 173 height 19
type input "0"
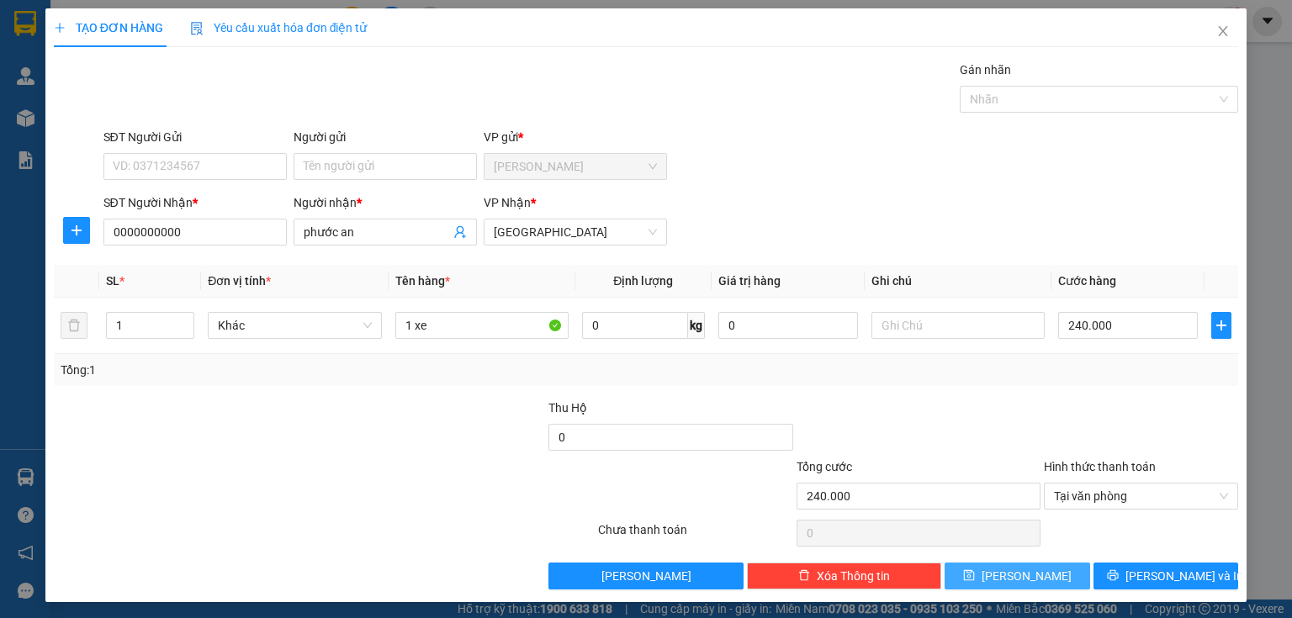
click at [975, 575] on icon "save" at bounding box center [969, 575] width 11 height 11
type input "0"
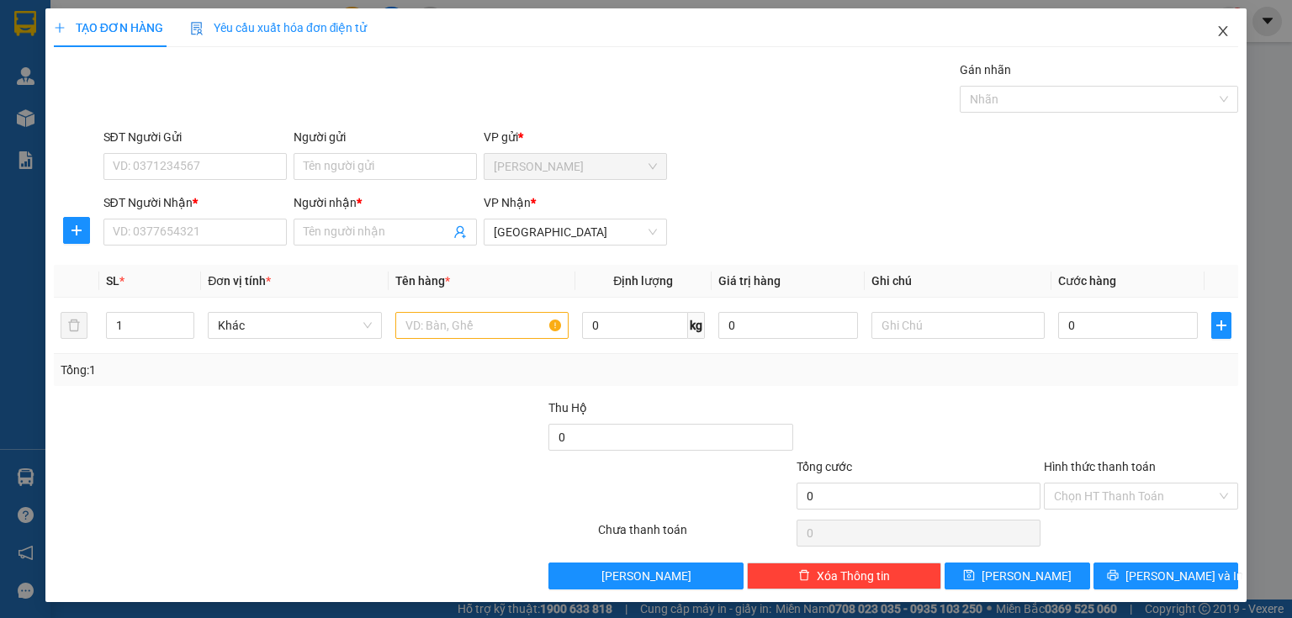
click at [1218, 30] on icon "close" at bounding box center [1223, 30] width 13 height 13
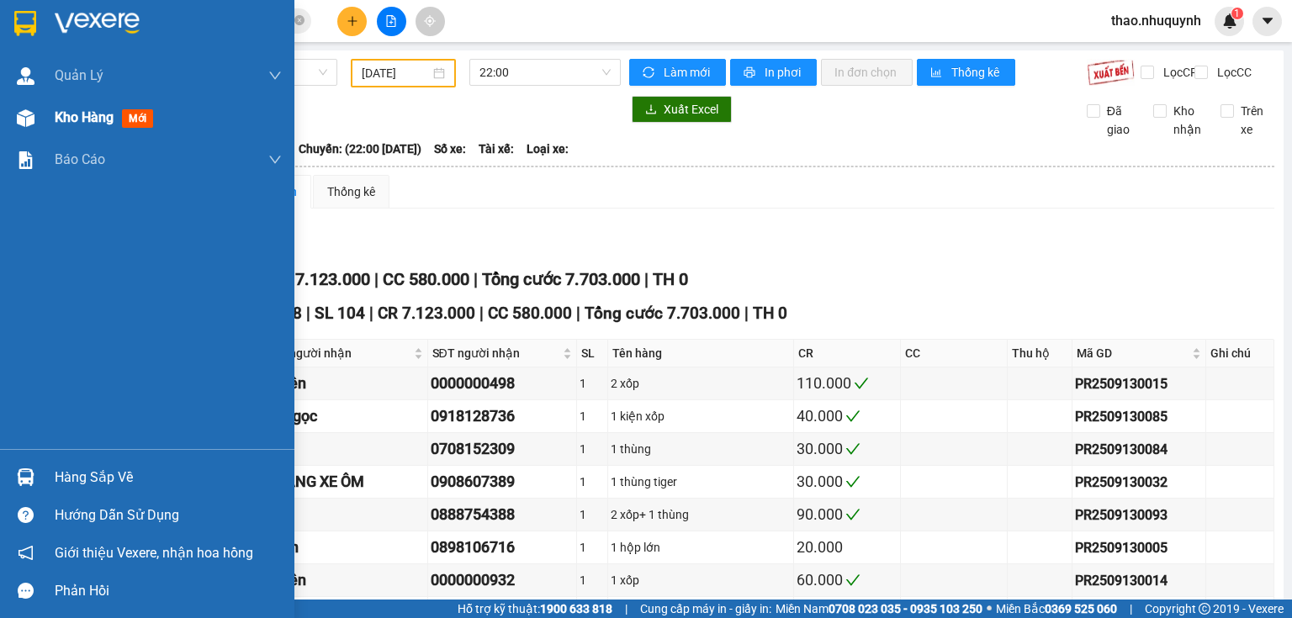
click at [77, 123] on span "Kho hàng" at bounding box center [84, 117] width 59 height 16
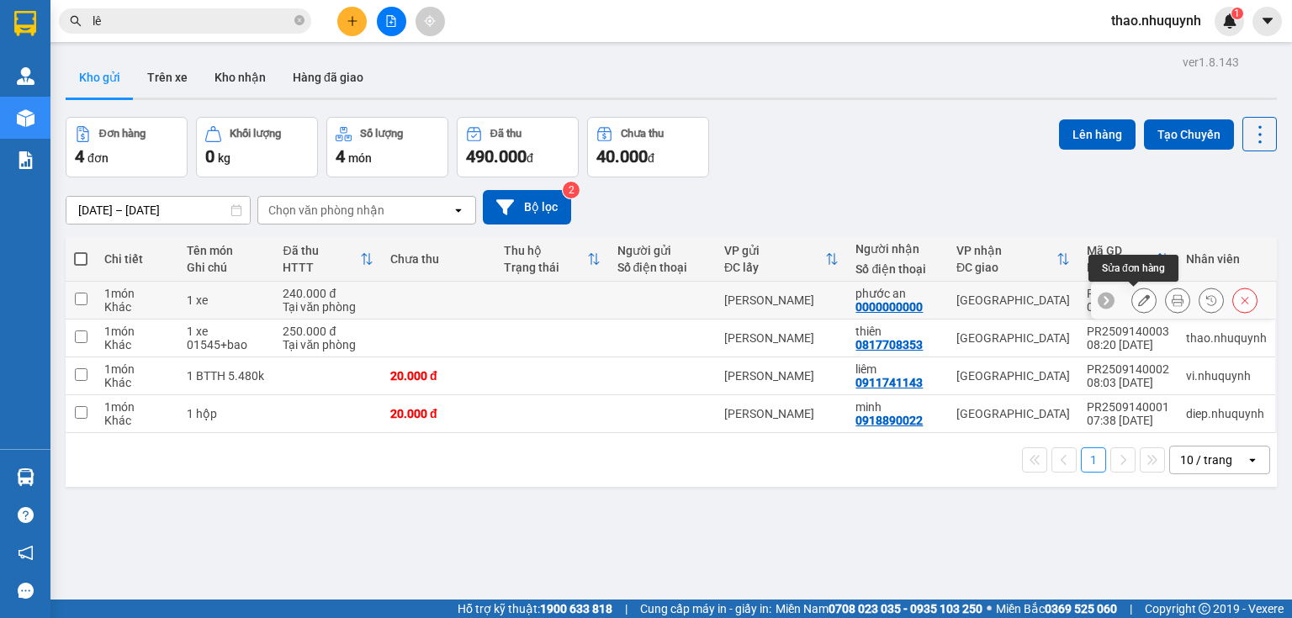
click at [1138, 300] on icon at bounding box center [1144, 300] width 12 height 12
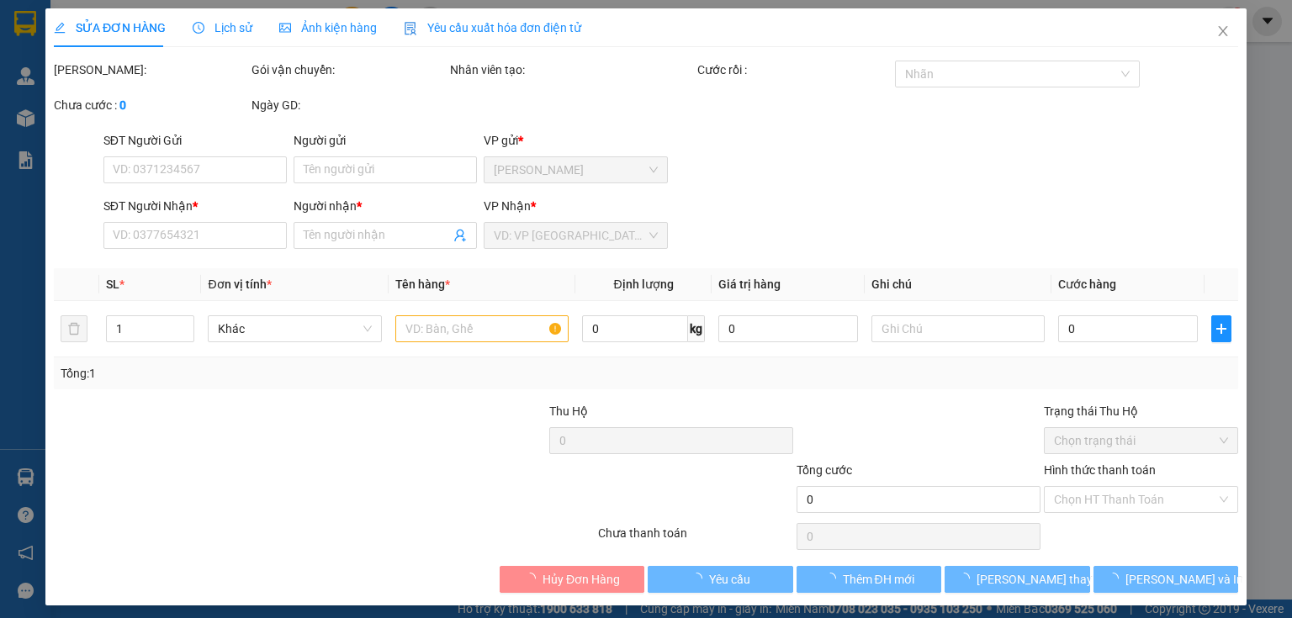
type input "0000000000"
type input "phước an"
type input "240.000"
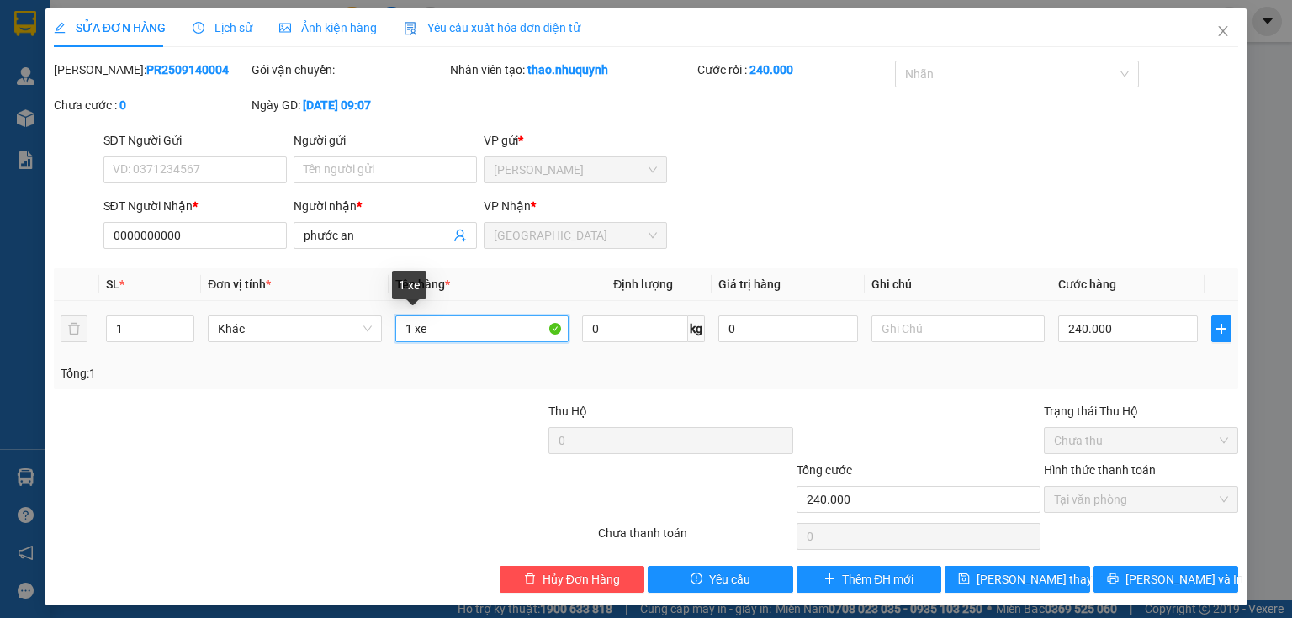
click at [458, 325] on input "1 xe" at bounding box center [481, 329] width 173 height 27
type input "1 xe (hôm qa)"
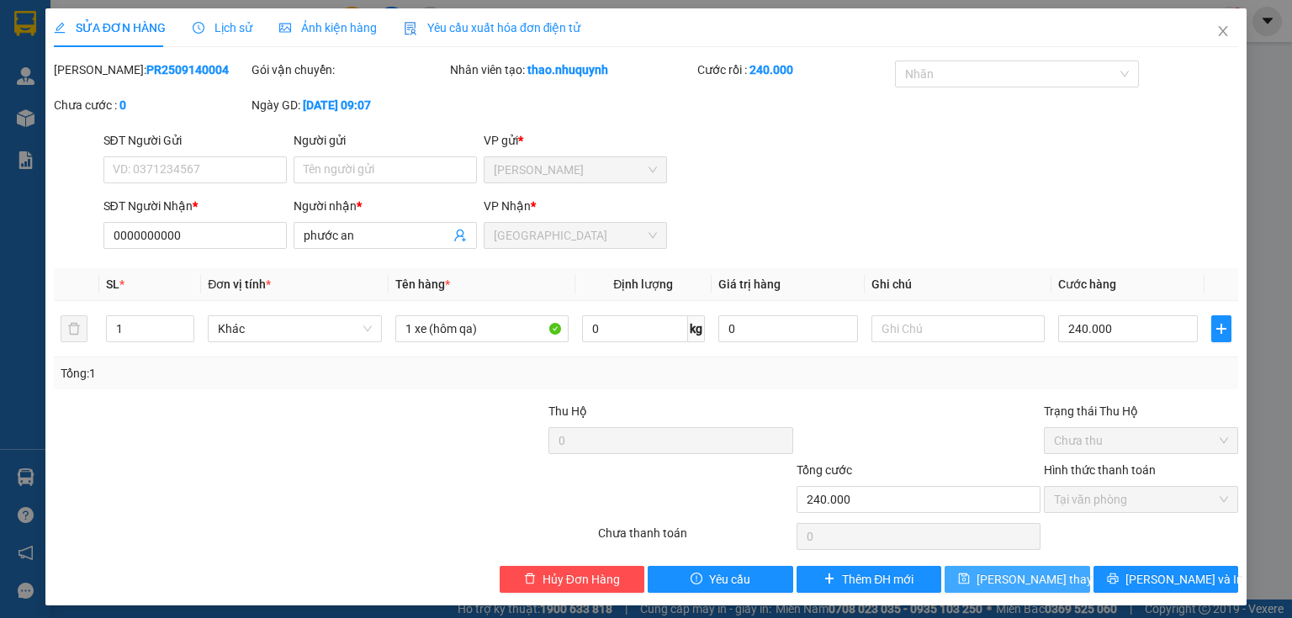
click at [970, 579] on icon "save" at bounding box center [964, 579] width 12 height 12
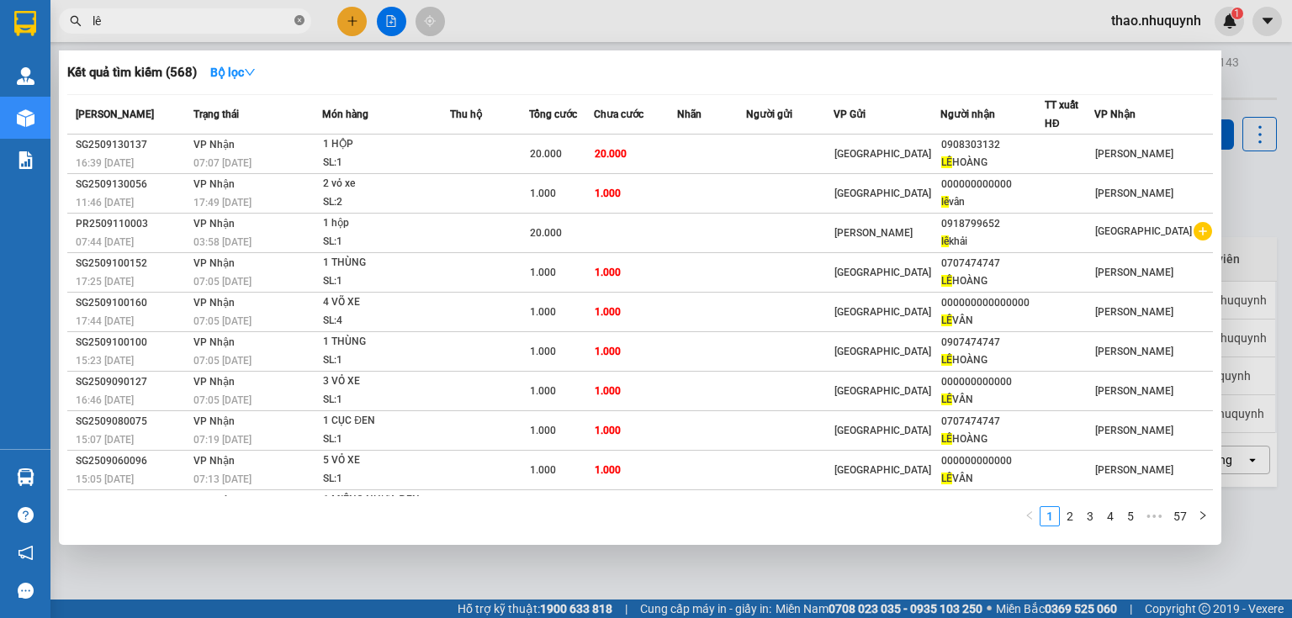
click at [298, 17] on icon "close-circle" at bounding box center [299, 20] width 10 height 10
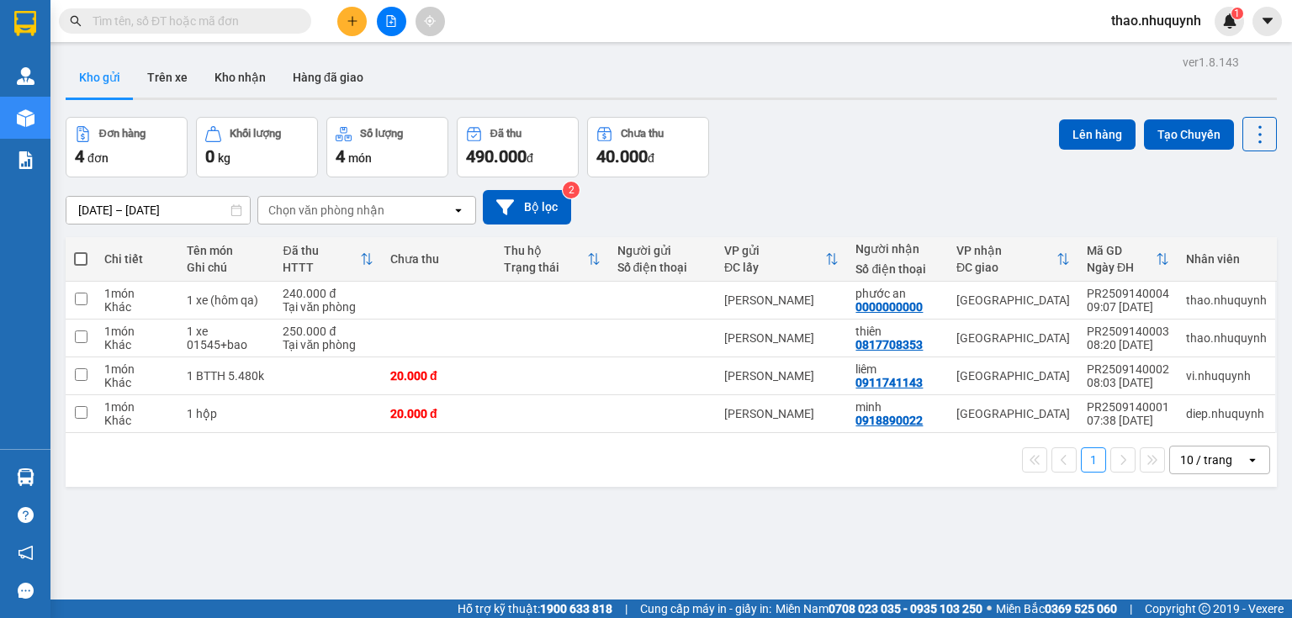
click at [163, 27] on input "text" at bounding box center [192, 21] width 199 height 19
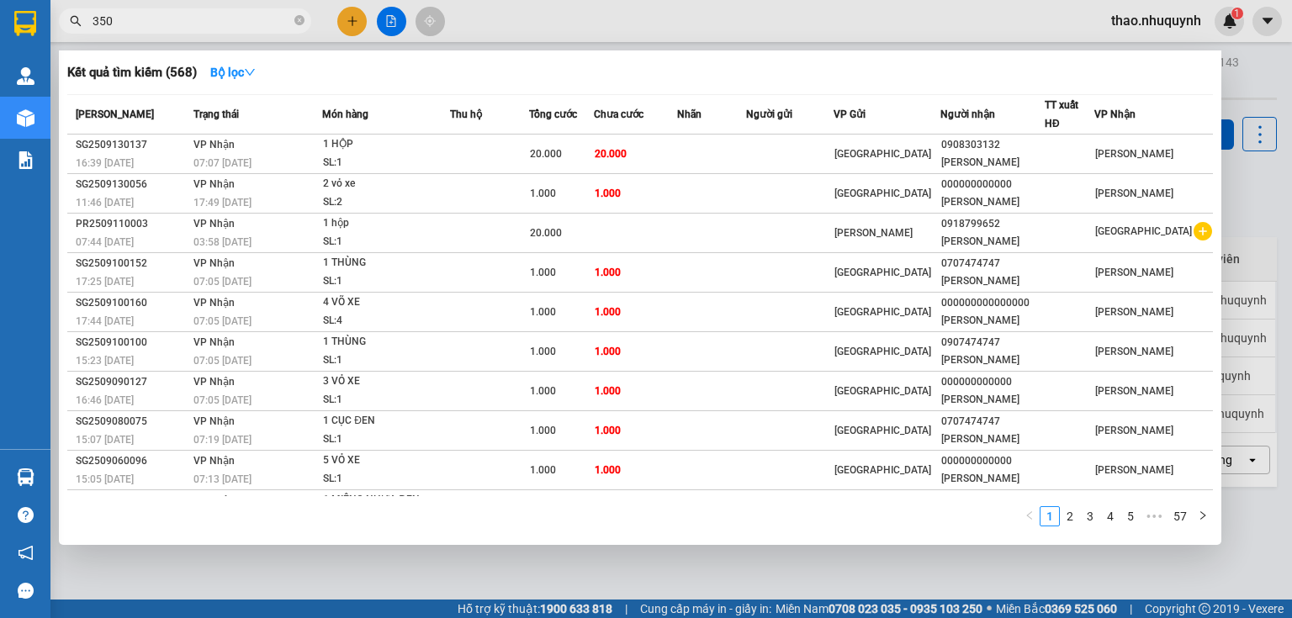
type input "3504"
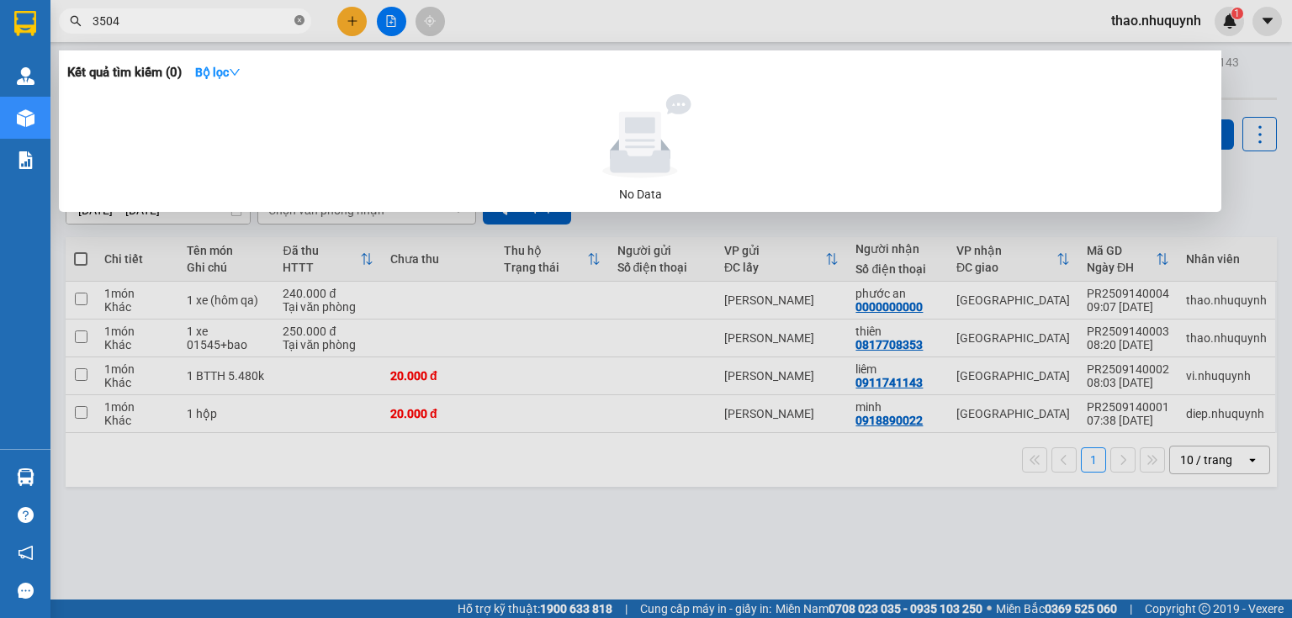
click at [300, 18] on icon "close-circle" at bounding box center [299, 20] width 10 height 10
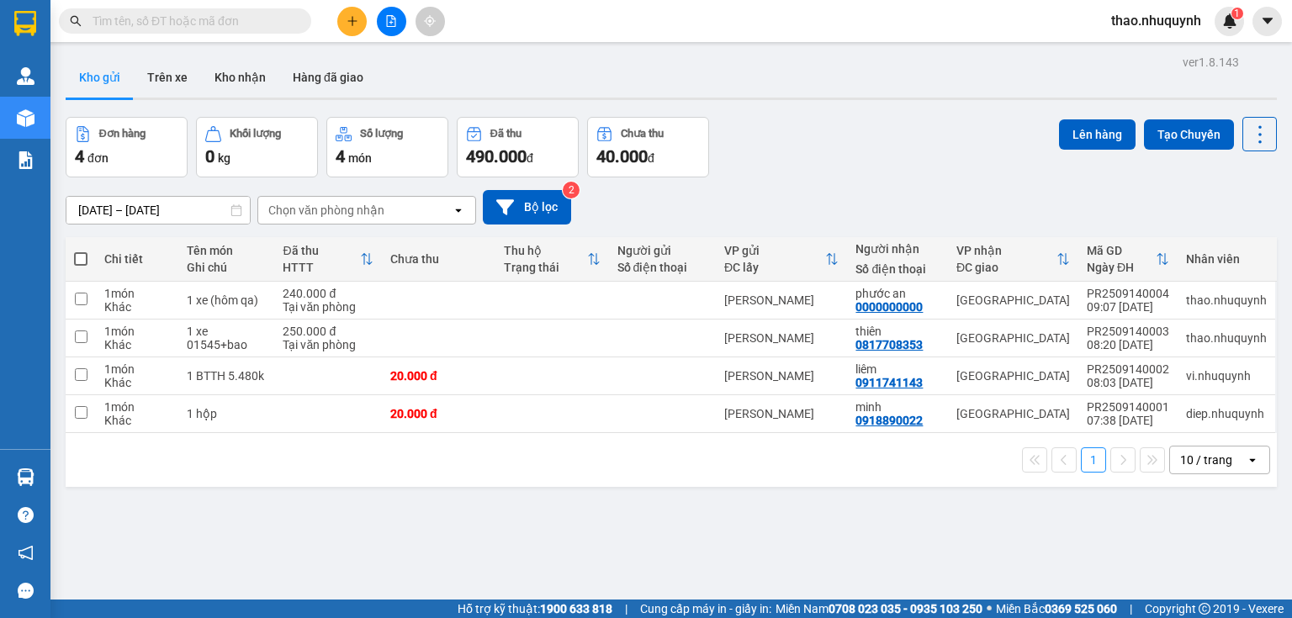
click at [236, 24] on input "text" at bounding box center [192, 21] width 199 height 19
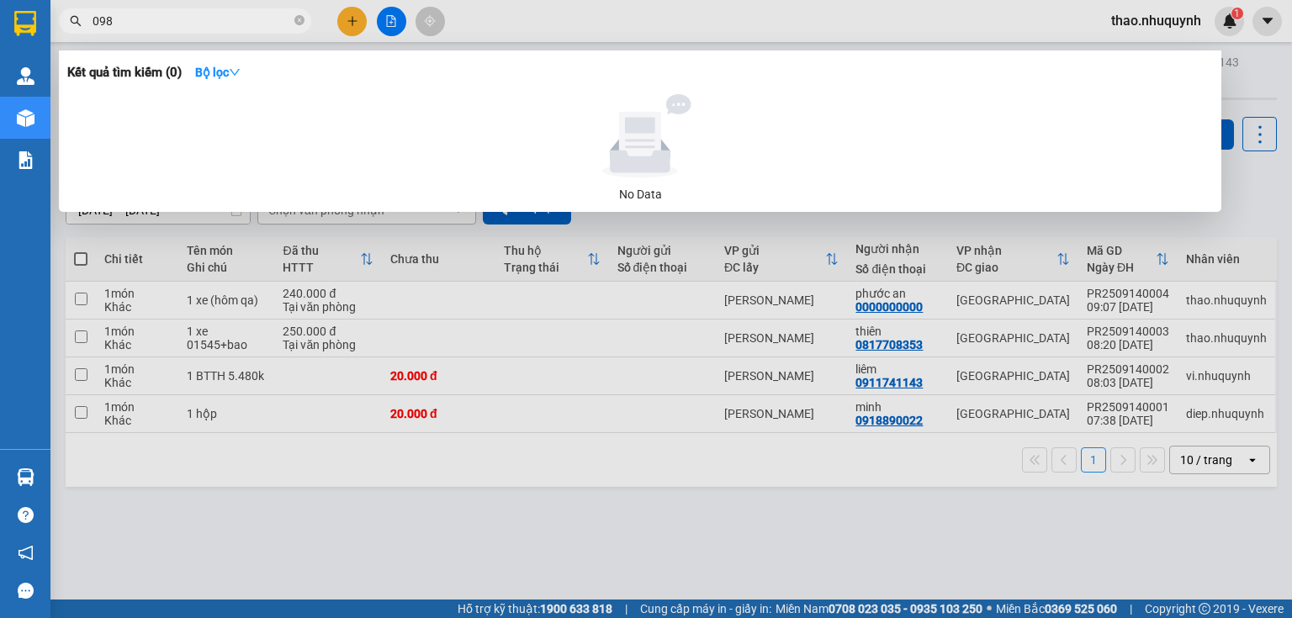
type input "0986"
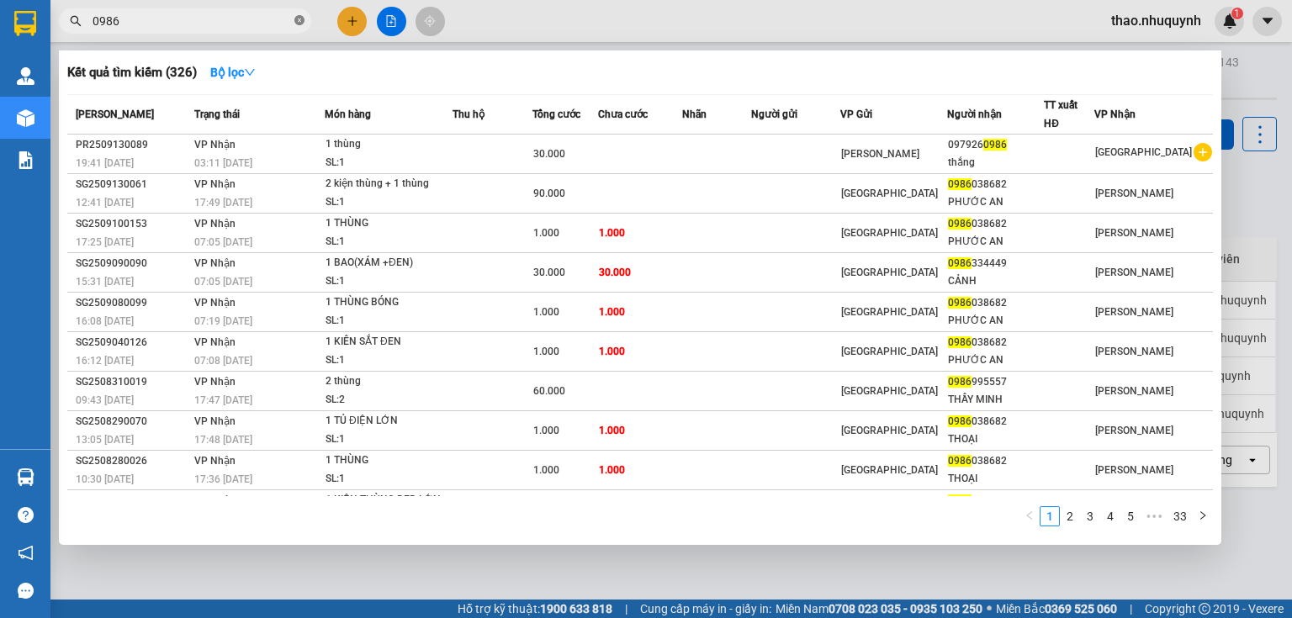
click at [294, 20] on icon "close-circle" at bounding box center [299, 20] width 10 height 10
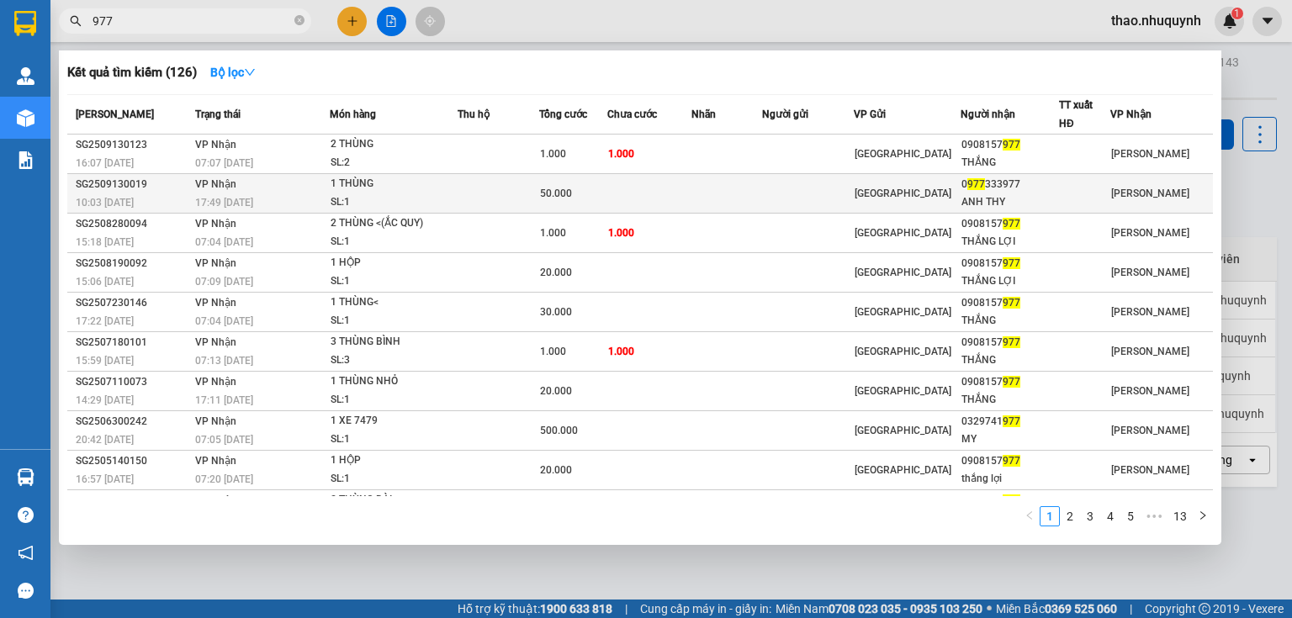
type input "977"
click at [431, 195] on div "SL: 1" at bounding box center [394, 203] width 126 height 19
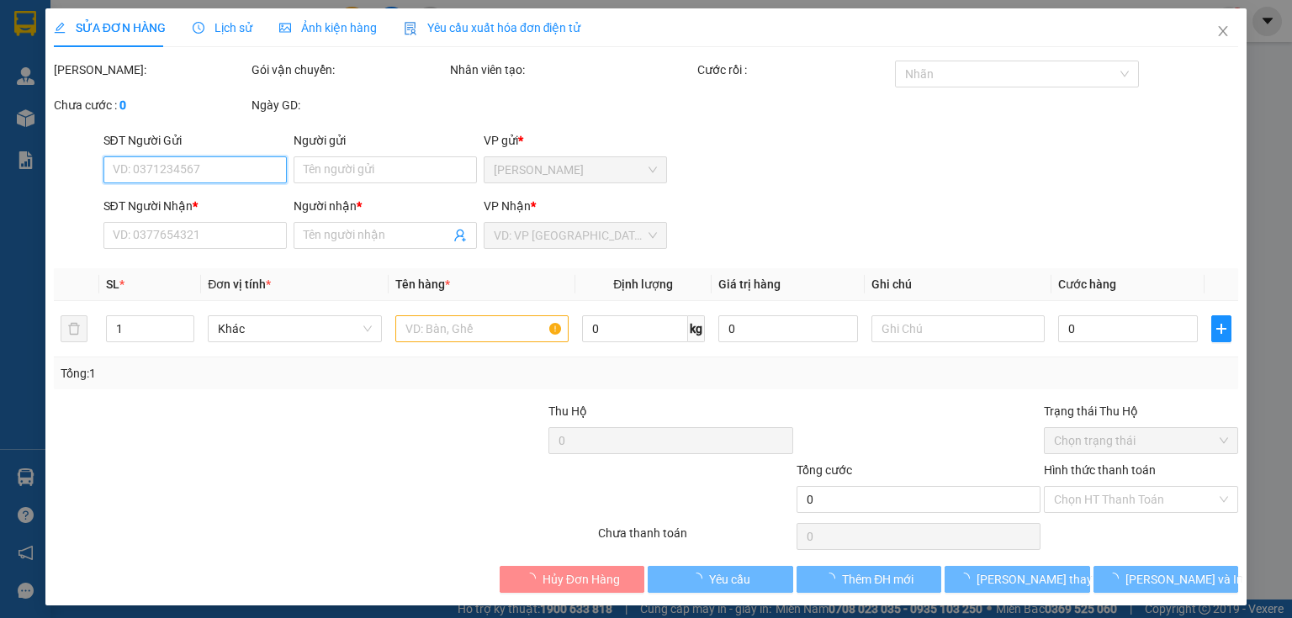
type input "0977333977"
type input "ANH THY"
type input "50.000"
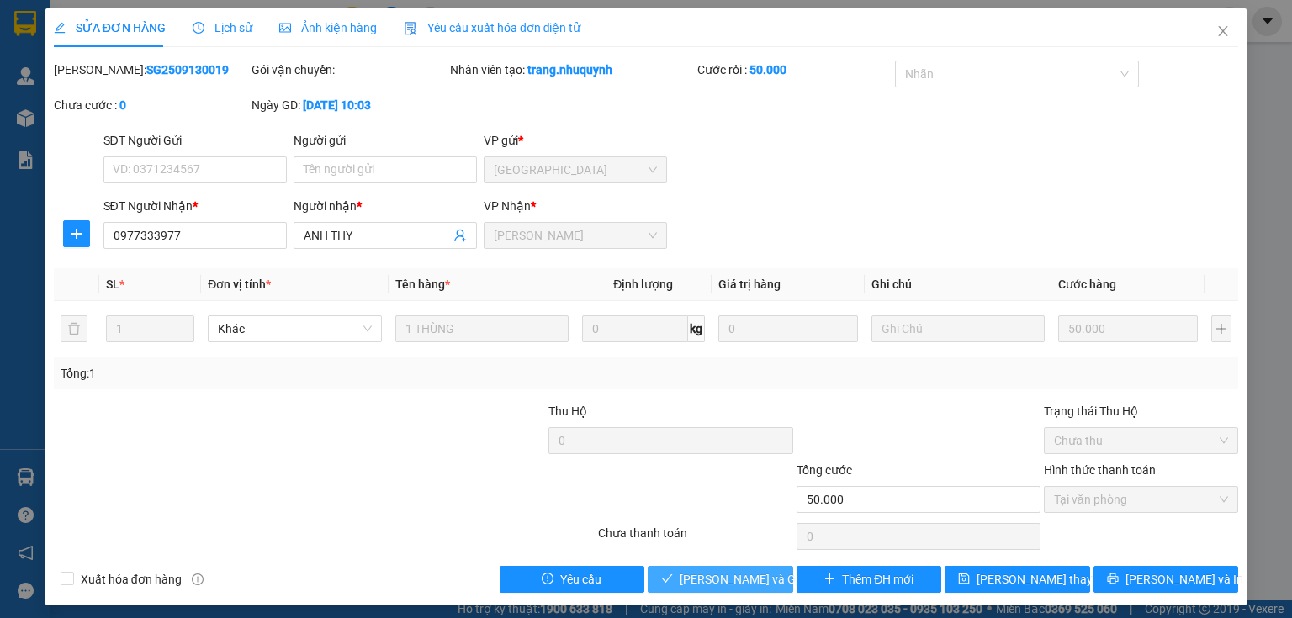
drag, startPoint x: 700, startPoint y: 575, endPoint x: 720, endPoint y: 549, distance: 33.0
click at [700, 574] on span "[PERSON_NAME] và [PERSON_NAME] hàng" at bounding box center [761, 579] width 162 height 19
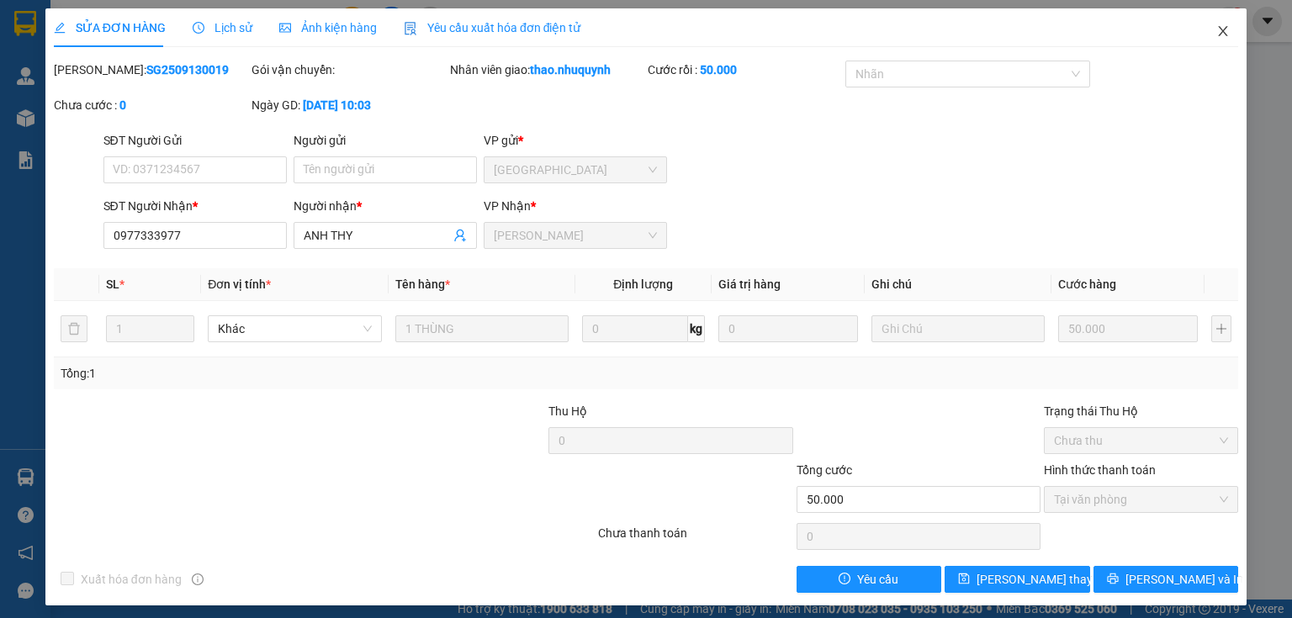
click at [1217, 29] on icon "close" at bounding box center [1223, 30] width 13 height 13
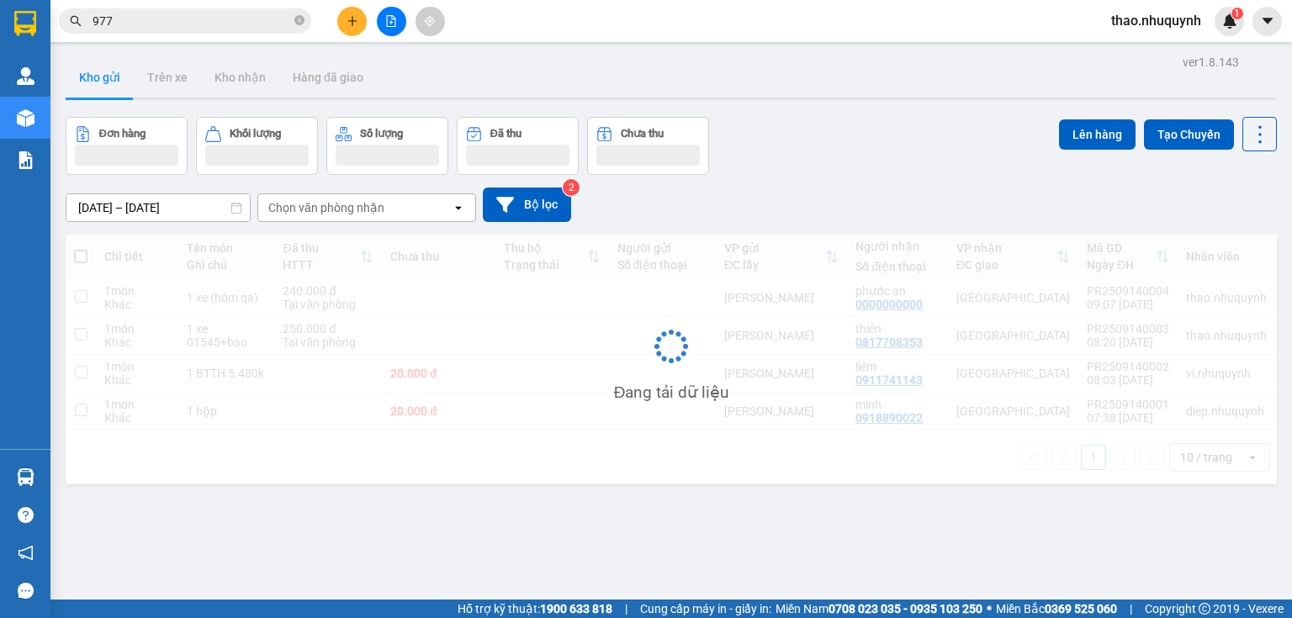
click at [179, 23] on input "977" at bounding box center [192, 21] width 199 height 19
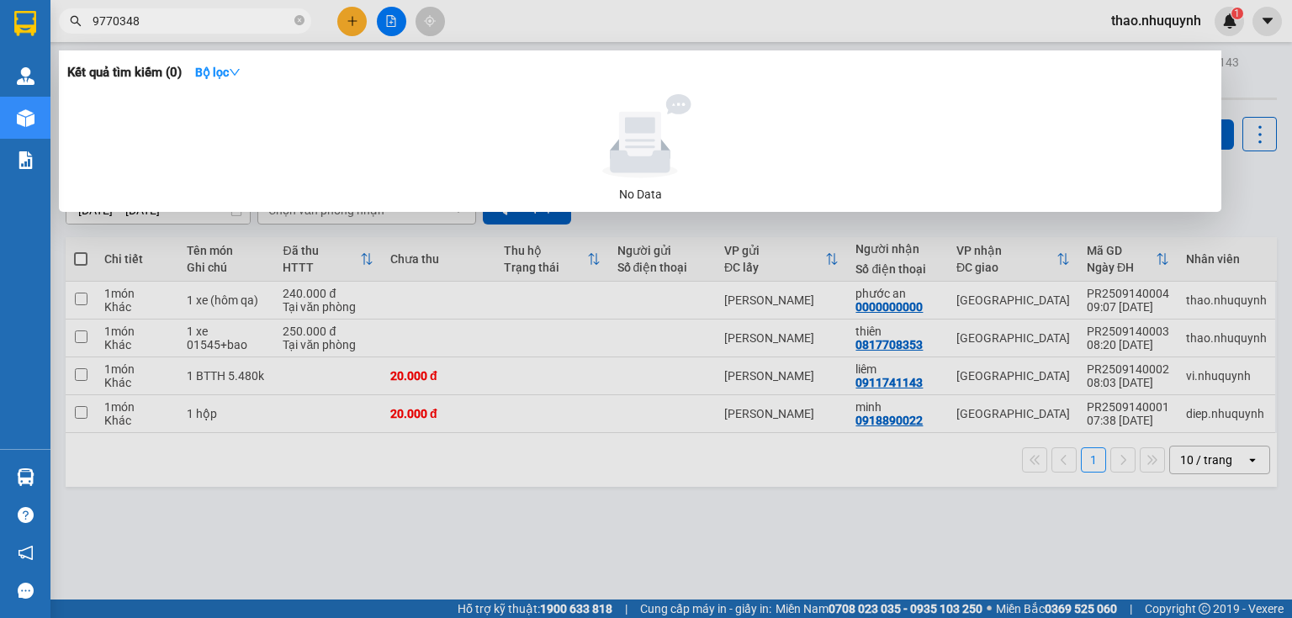
click at [184, 10] on span "9770348" at bounding box center [185, 20] width 252 height 25
click at [181, 18] on input "9770348" at bounding box center [192, 21] width 199 height 19
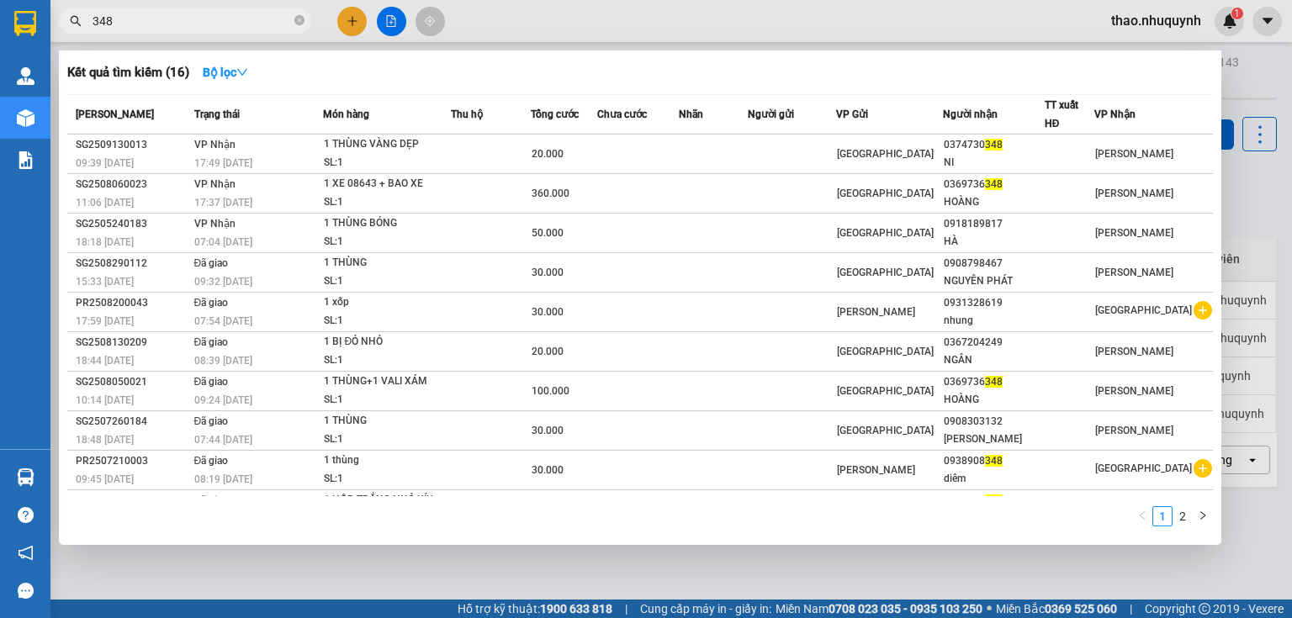
type input "348"
click at [301, 17] on icon "close-circle" at bounding box center [299, 20] width 10 height 10
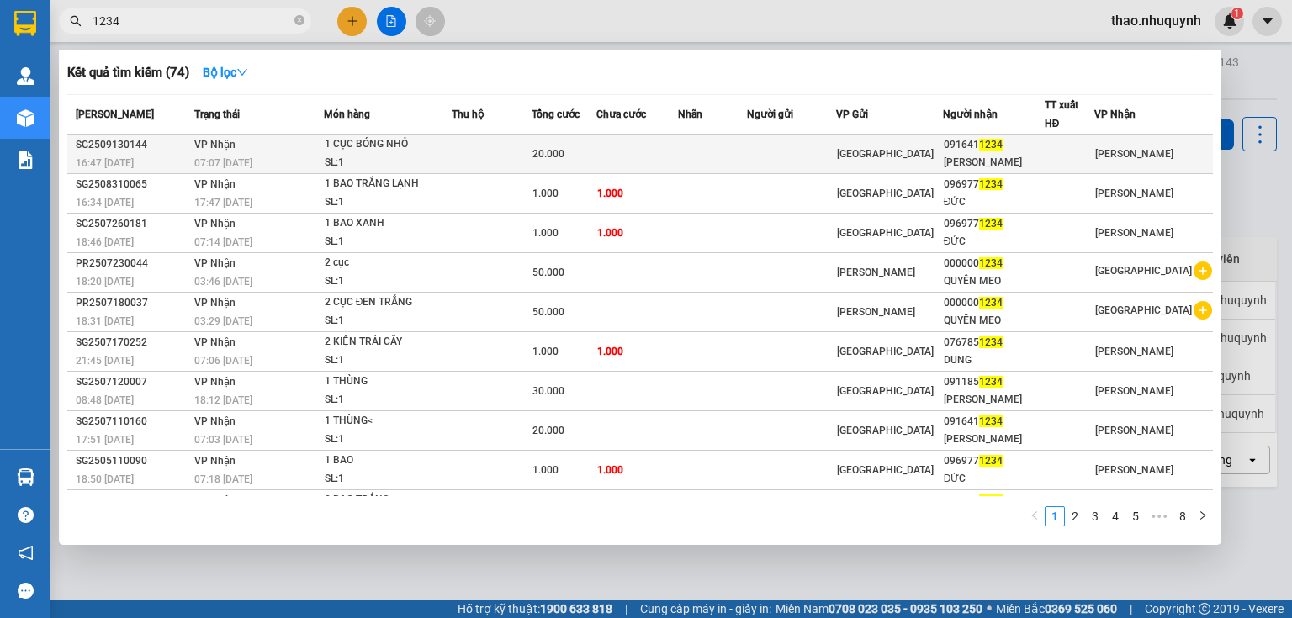
type input "1234"
click at [306, 154] on div "07:07 [DATE]" at bounding box center [258, 163] width 129 height 19
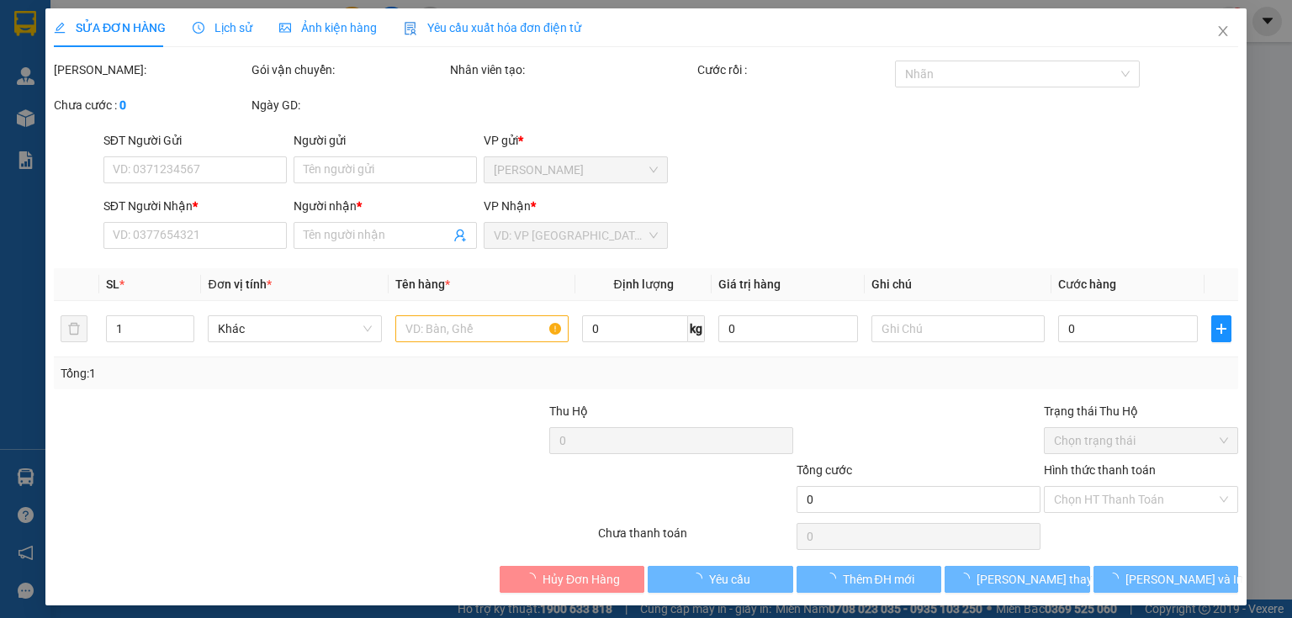
type input "0916411234"
type input "XUÂN PHƯƠNG"
type input "20.000"
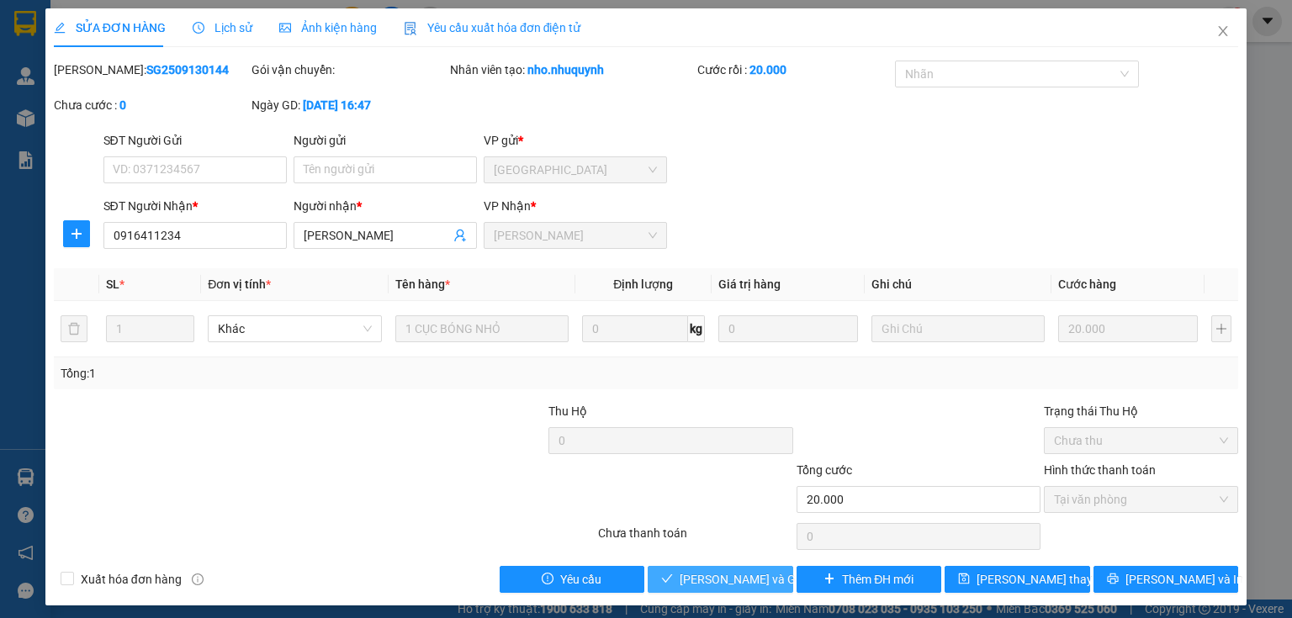
drag, startPoint x: 743, startPoint y: 569, endPoint x: 1021, endPoint y: 411, distance: 319.5
click at [754, 568] on button "[PERSON_NAME] và [PERSON_NAME] hàng" at bounding box center [721, 579] width 146 height 27
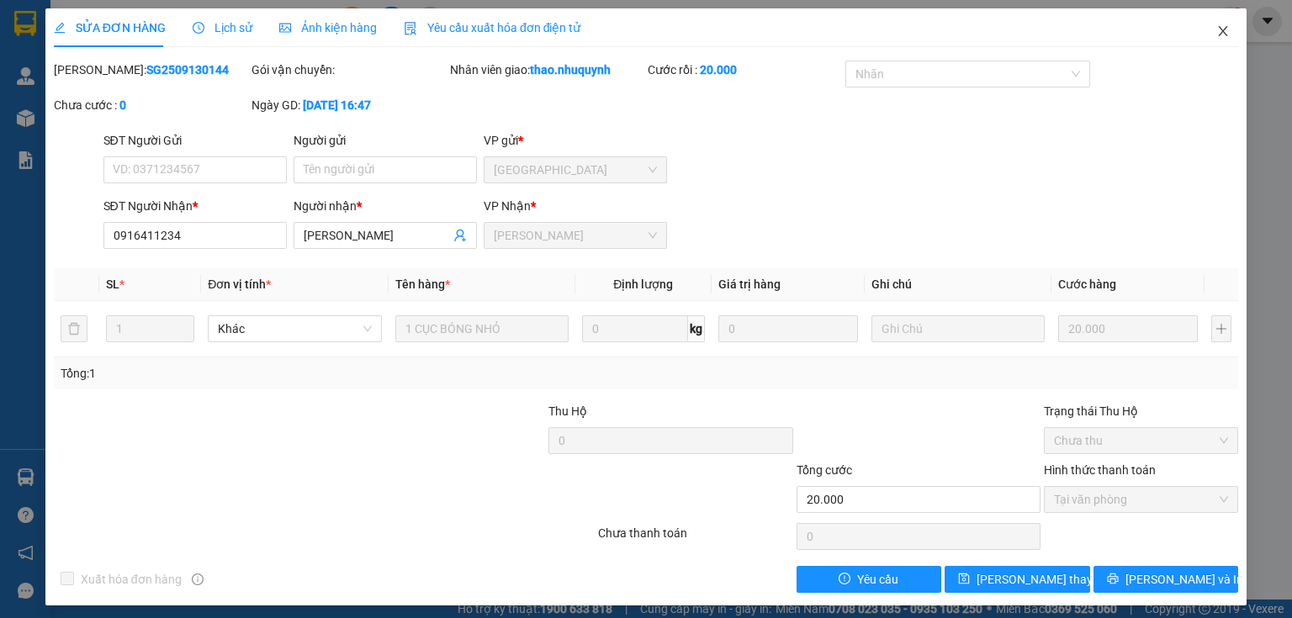
click at [1219, 29] on icon "close" at bounding box center [1223, 31] width 9 height 10
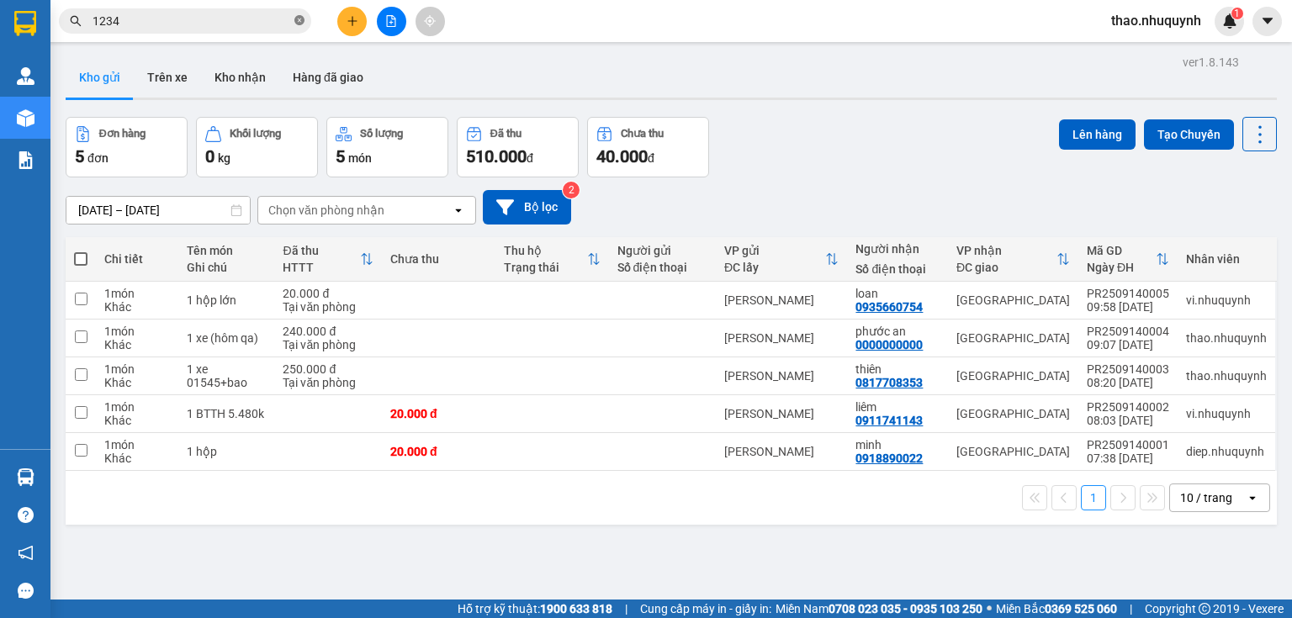
click at [296, 19] on icon "close-circle" at bounding box center [299, 20] width 10 height 10
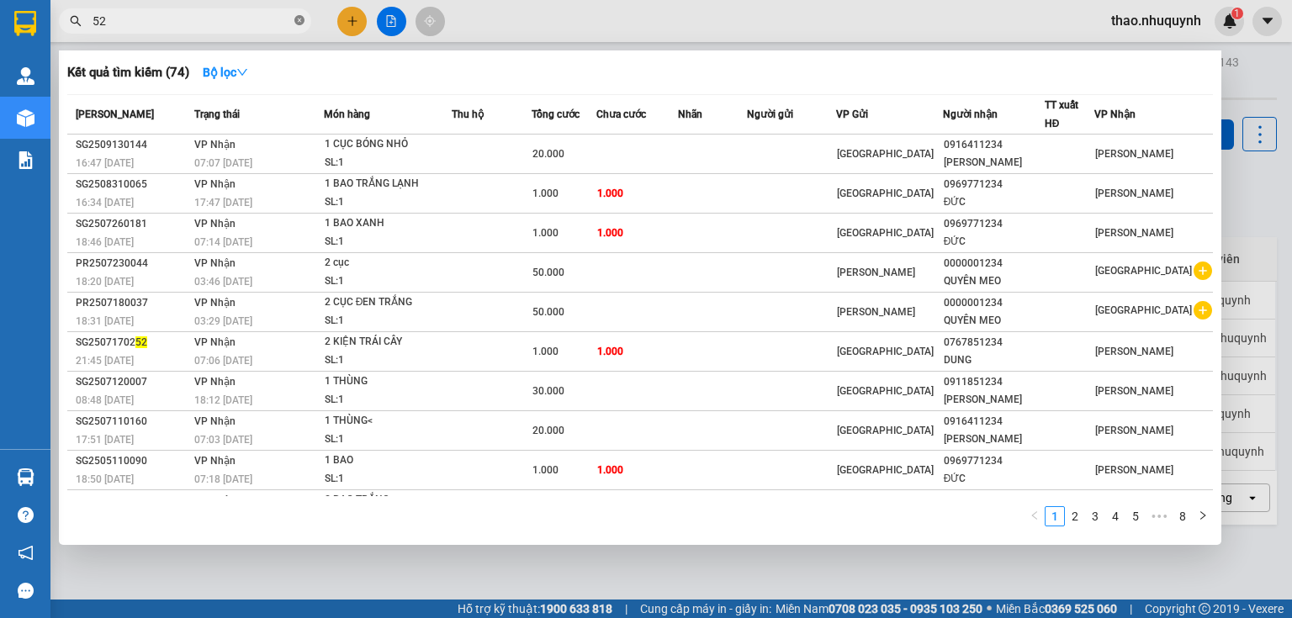
type input "522"
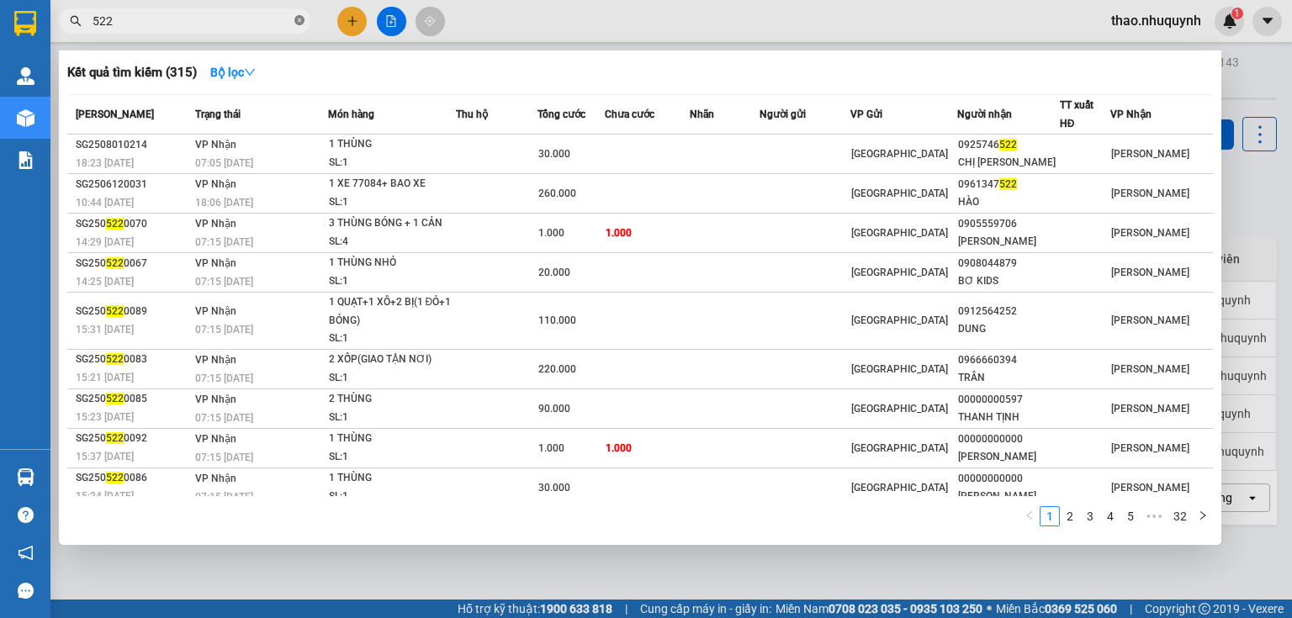
click at [301, 19] on icon "close-circle" at bounding box center [299, 20] width 10 height 10
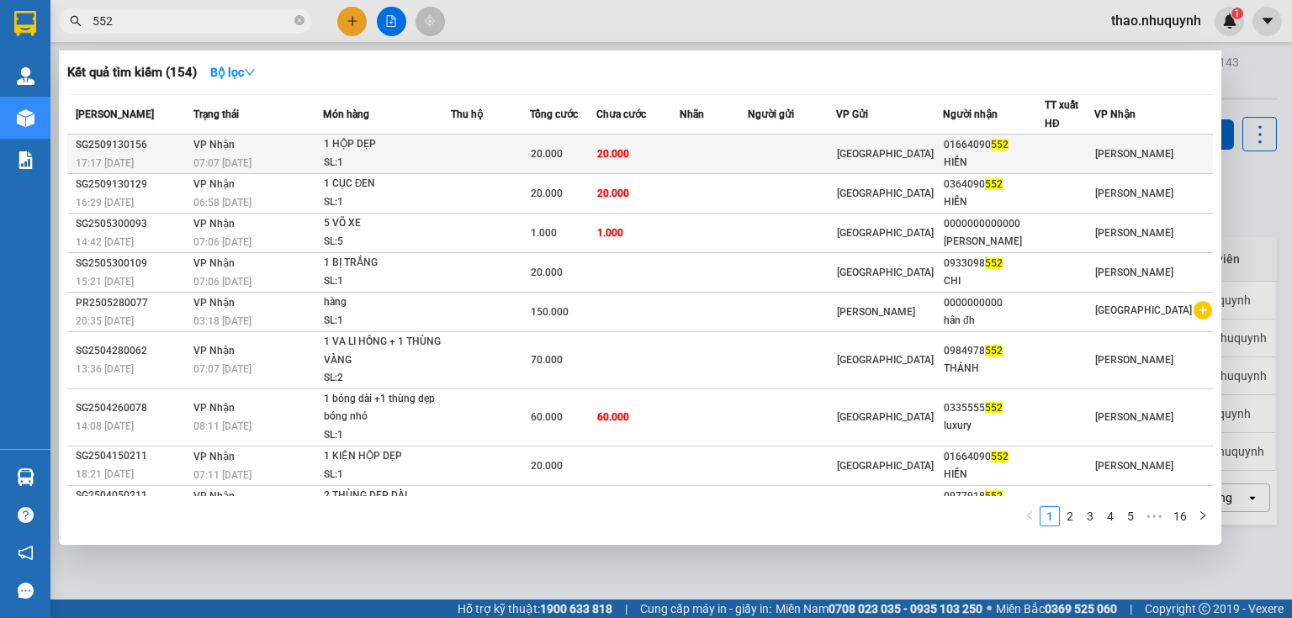
type input "552"
click at [450, 158] on div "SL: 1" at bounding box center [387, 163] width 126 height 19
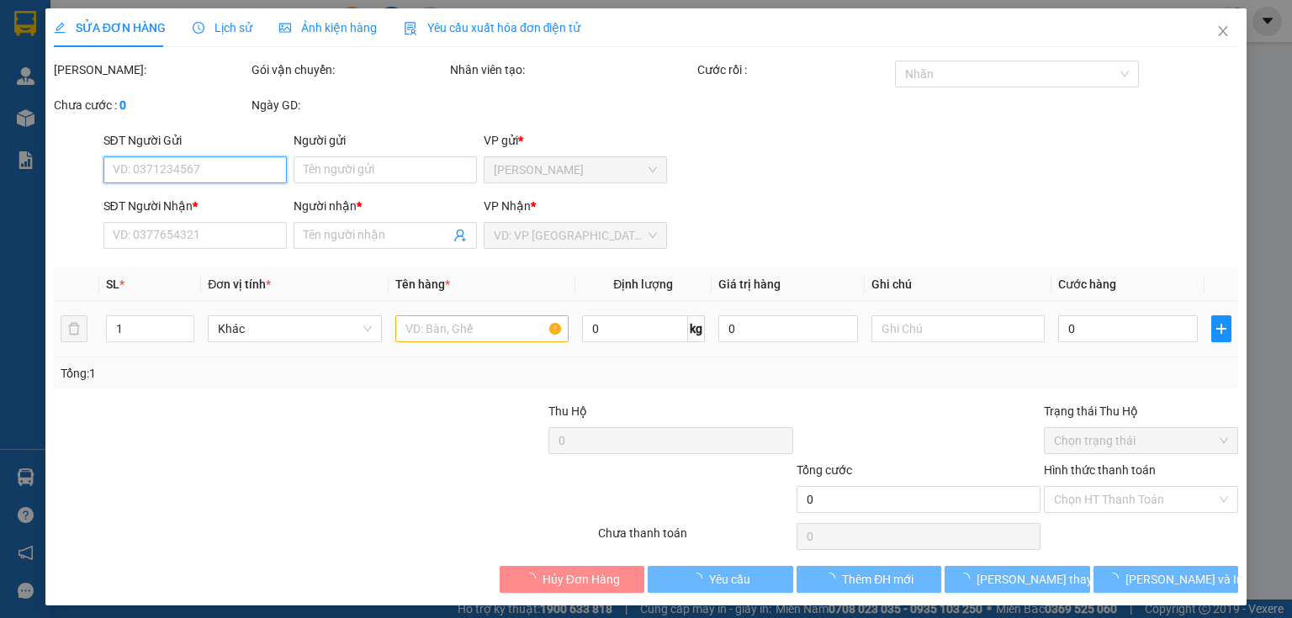
type input "01664090552"
type input "HIỀN"
type input "20.000"
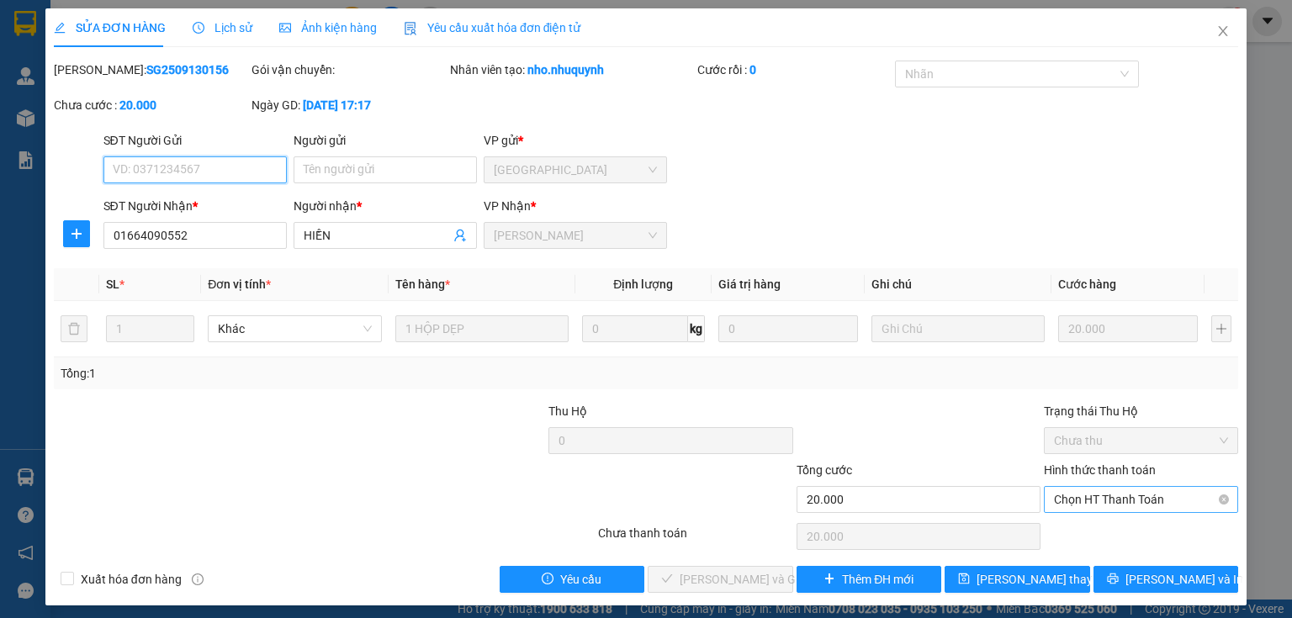
click at [1095, 488] on span "Chọn HT Thanh Toán" at bounding box center [1141, 499] width 174 height 25
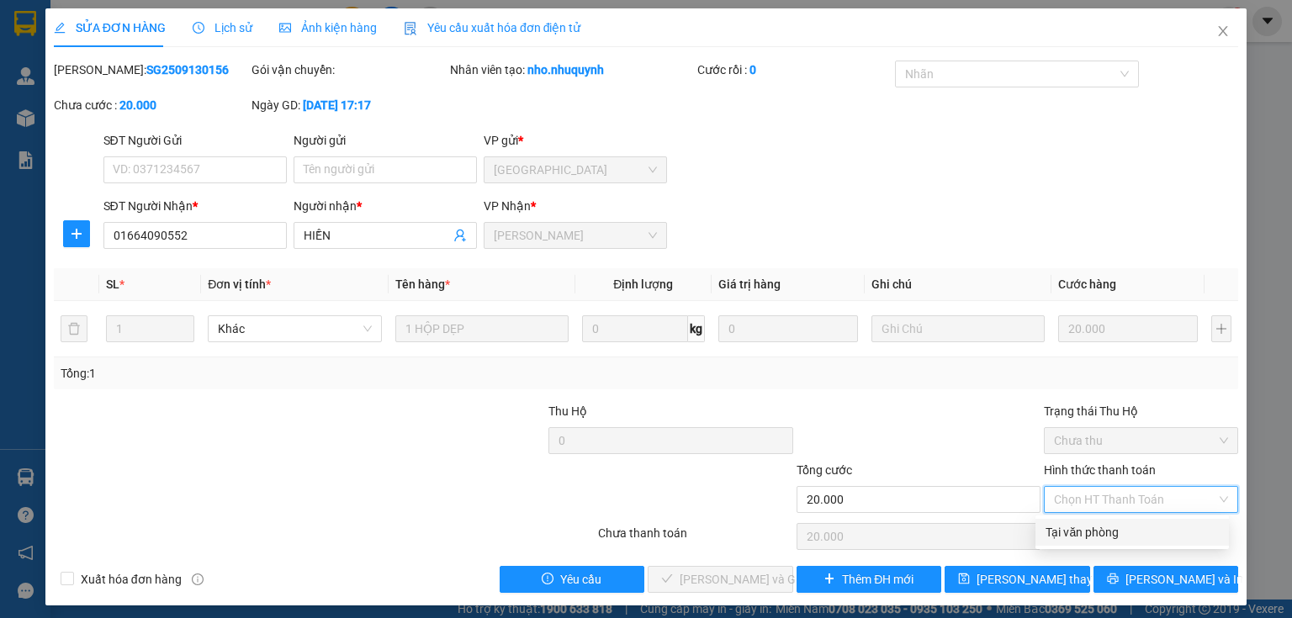
click at [1081, 529] on div "Tại văn phòng" at bounding box center [1132, 532] width 173 height 19
type input "0"
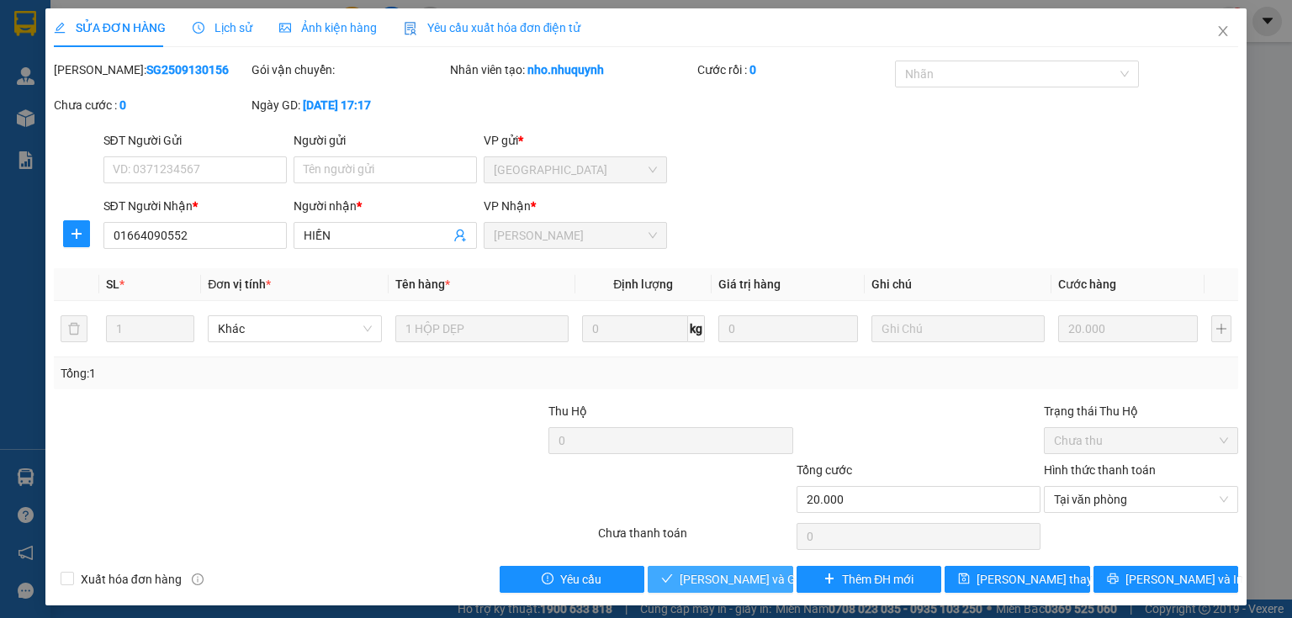
click at [702, 579] on span "[PERSON_NAME] và [PERSON_NAME] hàng" at bounding box center [761, 579] width 162 height 19
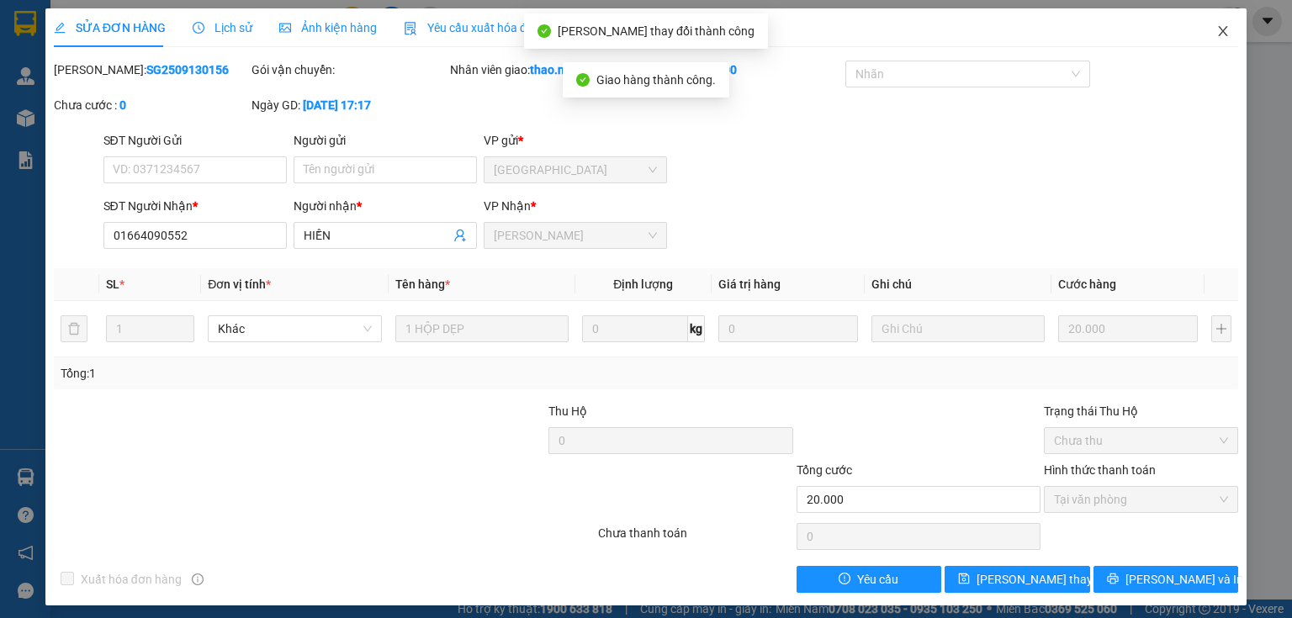
click at [1217, 30] on icon "close" at bounding box center [1223, 30] width 13 height 13
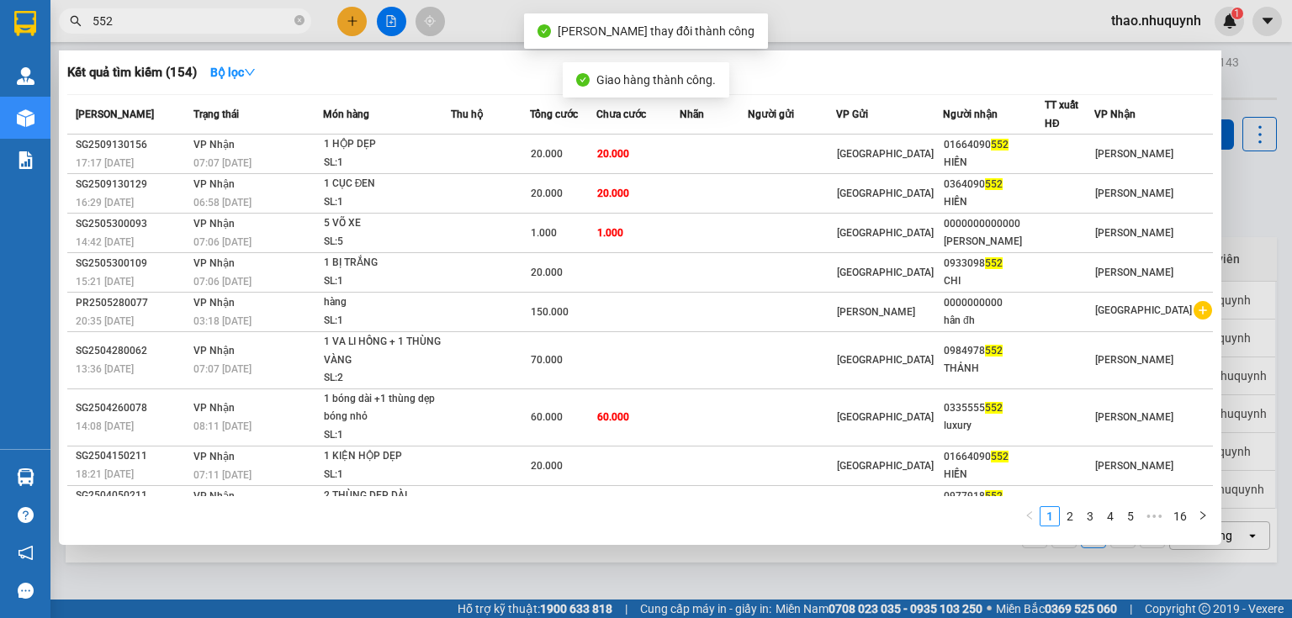
click at [204, 20] on input "552" at bounding box center [192, 21] width 199 height 19
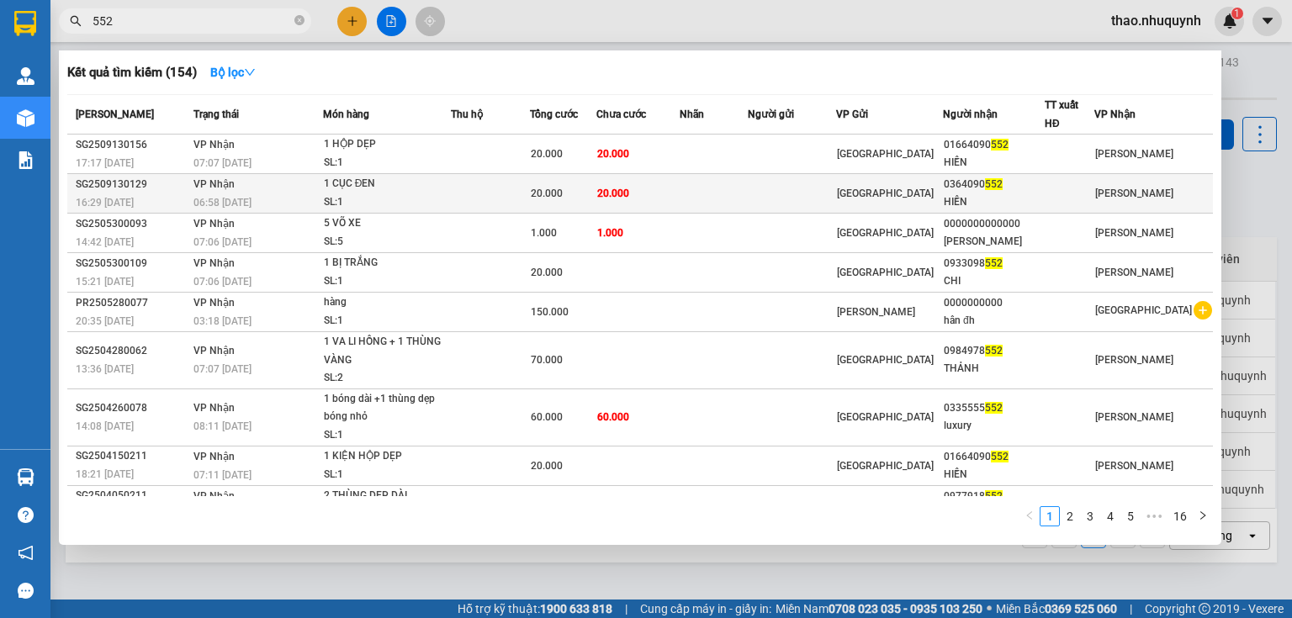
click at [357, 192] on div "1 CỤC ĐEN" at bounding box center [387, 184] width 126 height 19
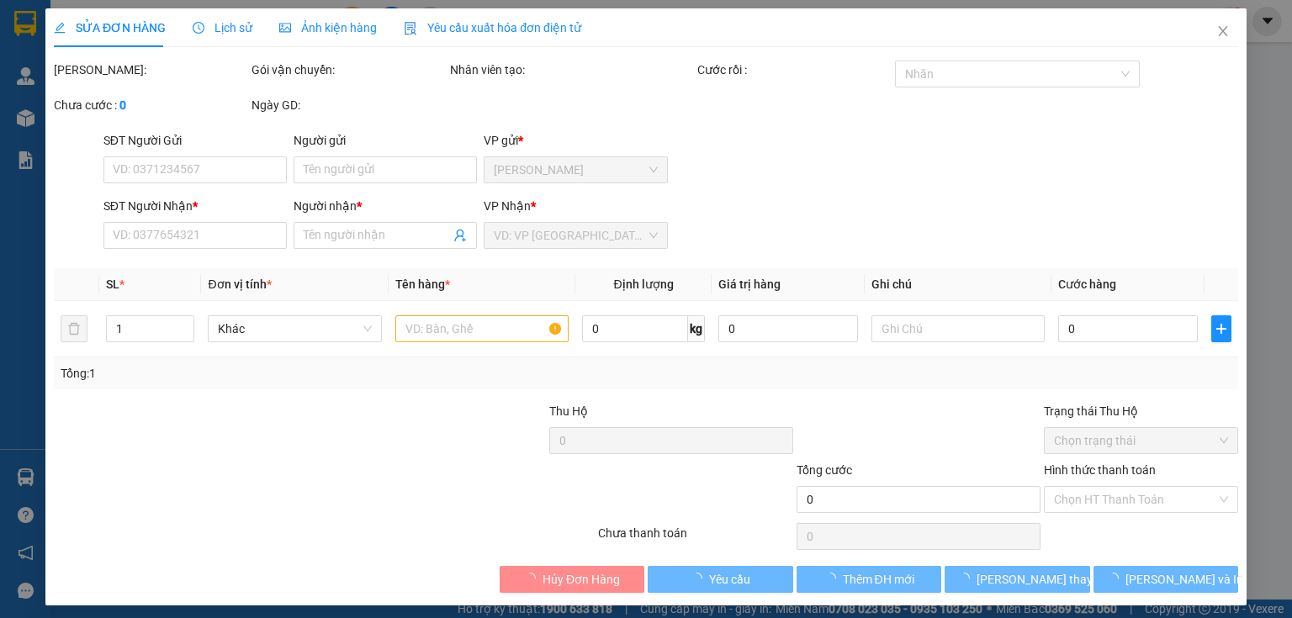
type input "0364090552"
type input "HIỀN"
type input "20.000"
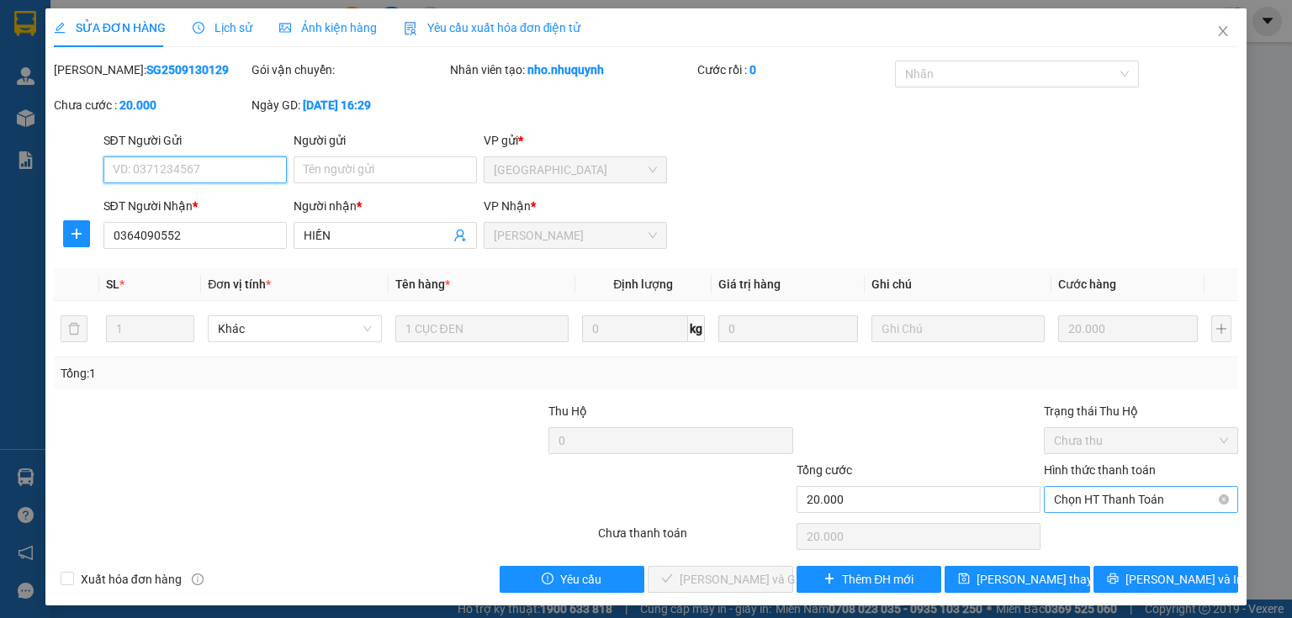
click at [1073, 496] on span "Chọn HT Thanh Toán" at bounding box center [1141, 499] width 174 height 25
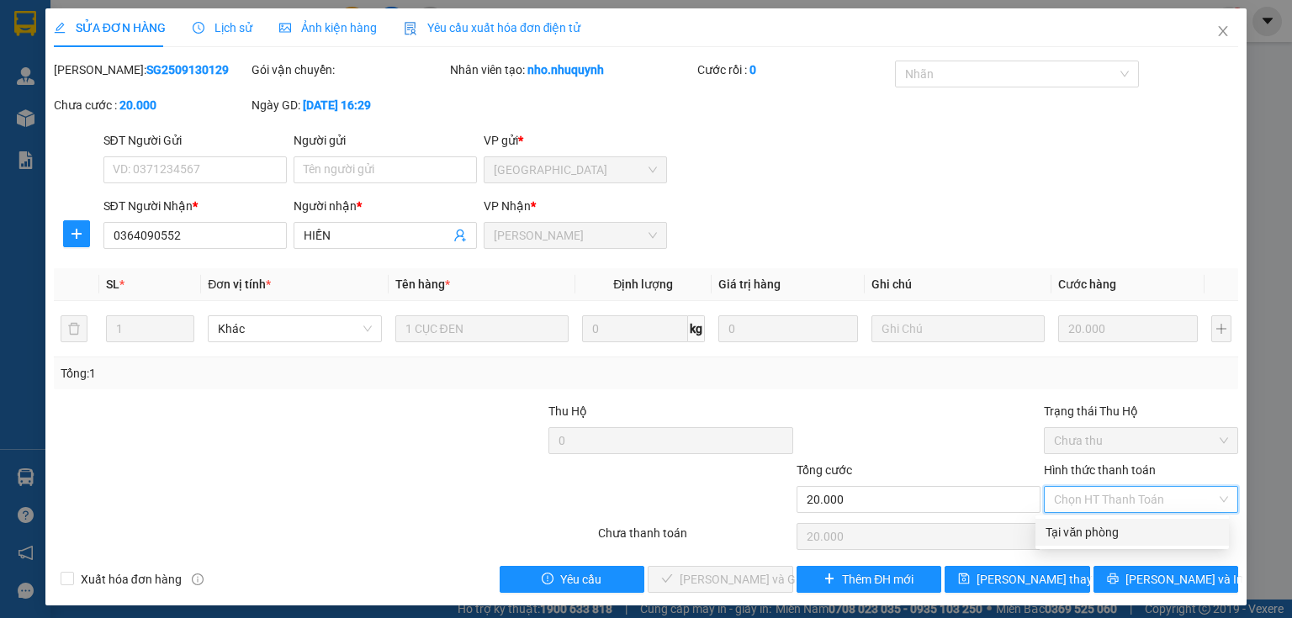
click at [1070, 528] on div "Tại văn phòng" at bounding box center [1132, 532] width 173 height 19
type input "0"
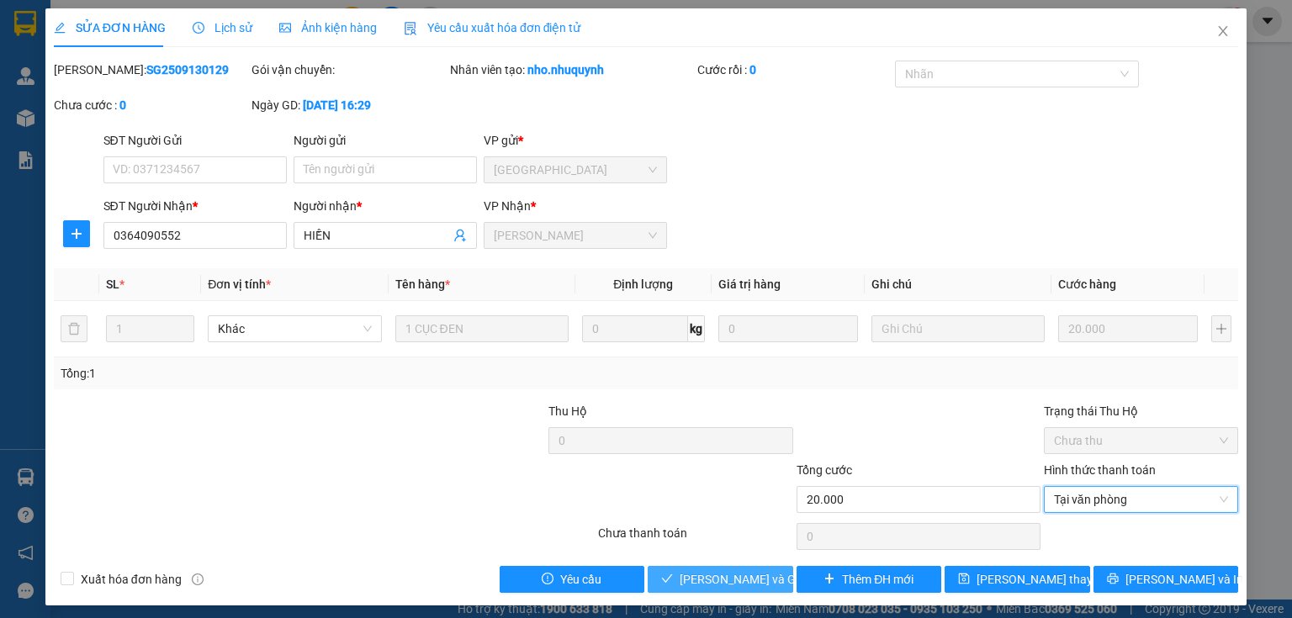
click at [729, 576] on span "[PERSON_NAME] và [PERSON_NAME] hàng" at bounding box center [761, 579] width 162 height 19
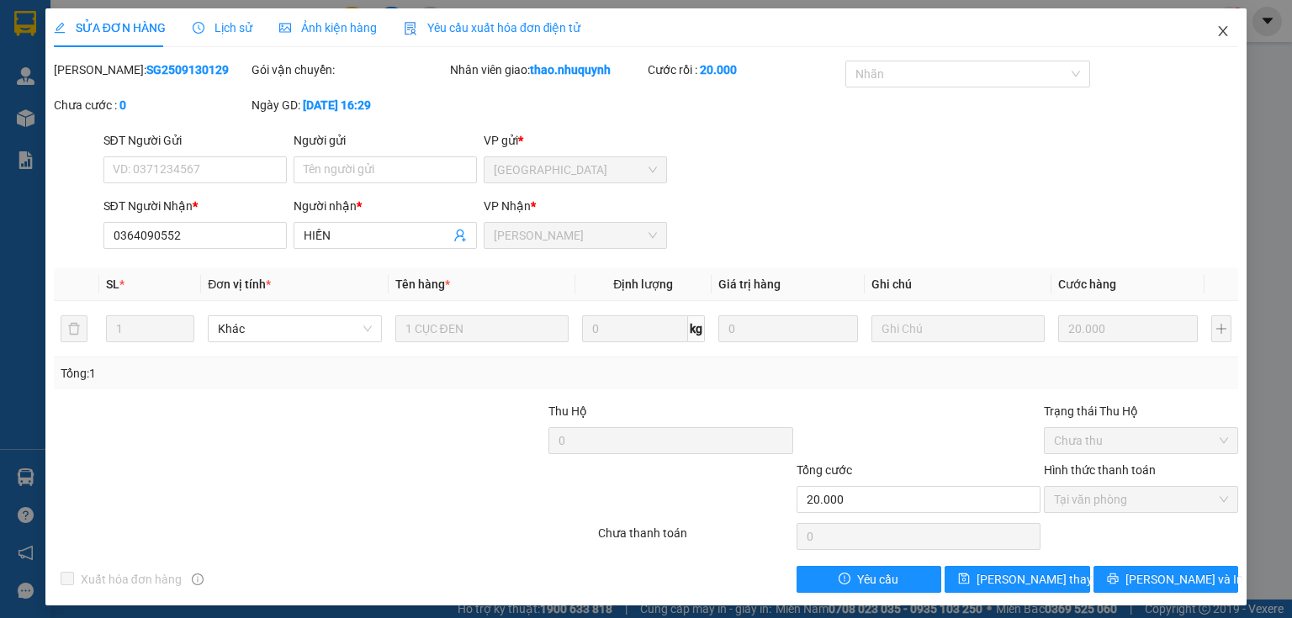
click at [1217, 34] on icon "close" at bounding box center [1223, 30] width 13 height 13
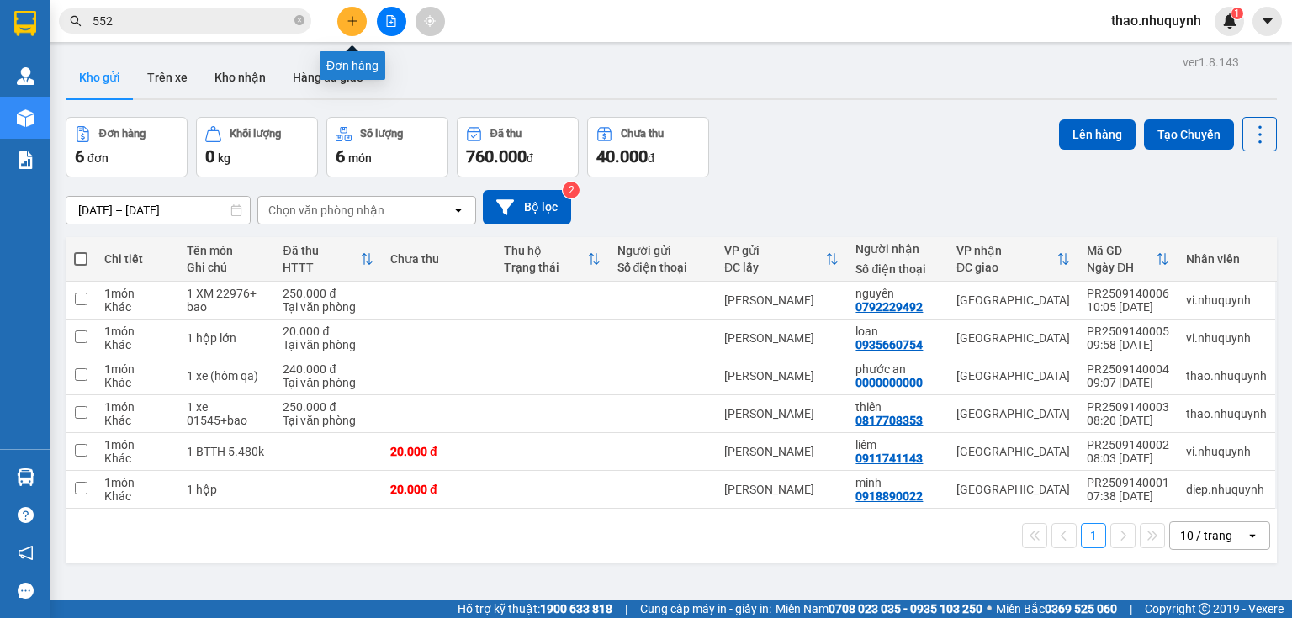
click at [350, 27] on button at bounding box center [351, 21] width 29 height 29
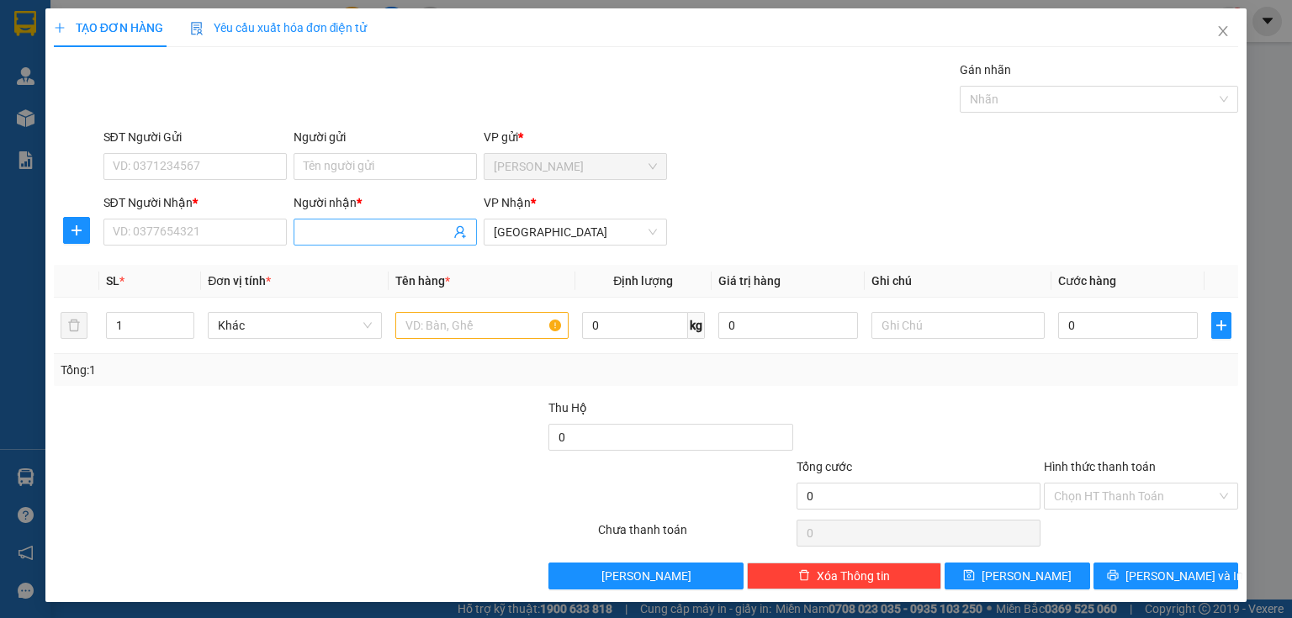
click at [320, 231] on input "Người nhận *" at bounding box center [377, 232] width 146 height 19
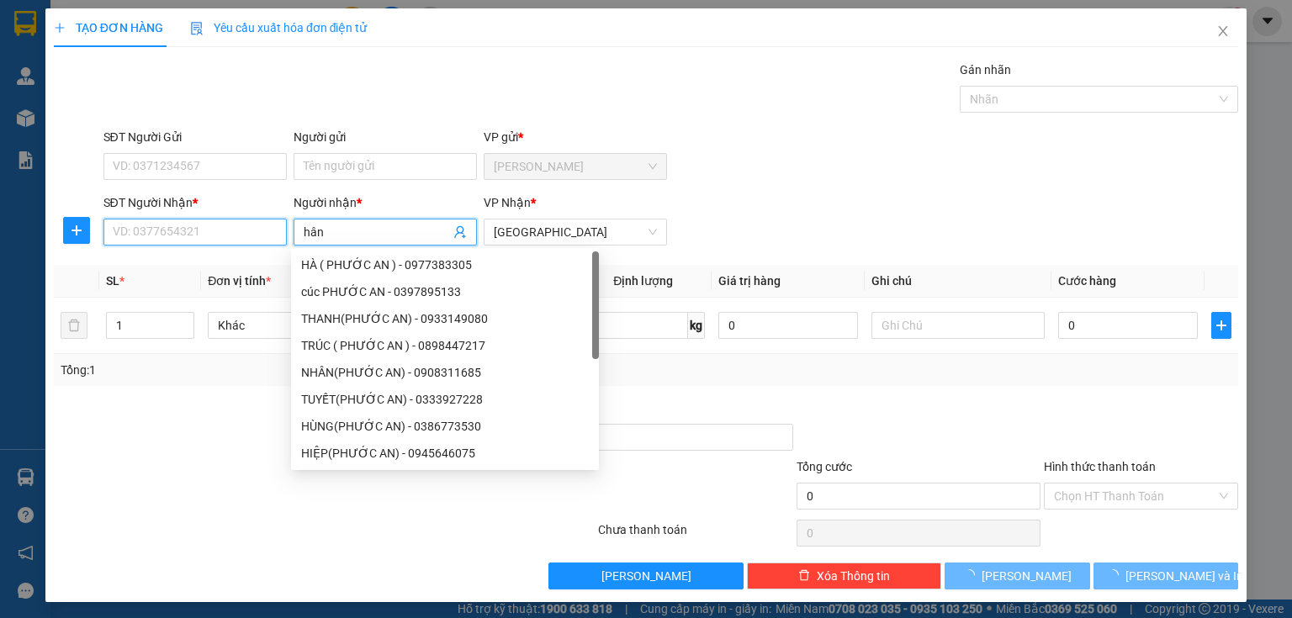
click at [220, 232] on input "SĐT Người Nhận *" at bounding box center [194, 232] width 183 height 27
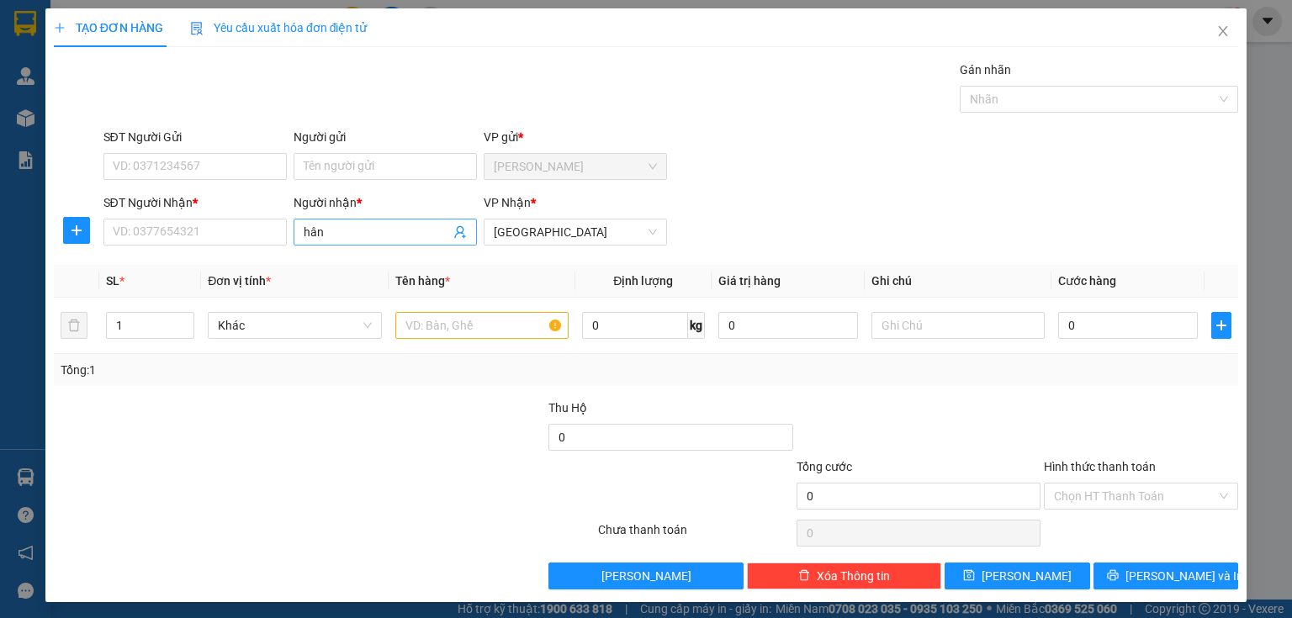
click at [316, 235] on input "hân" at bounding box center [377, 232] width 146 height 19
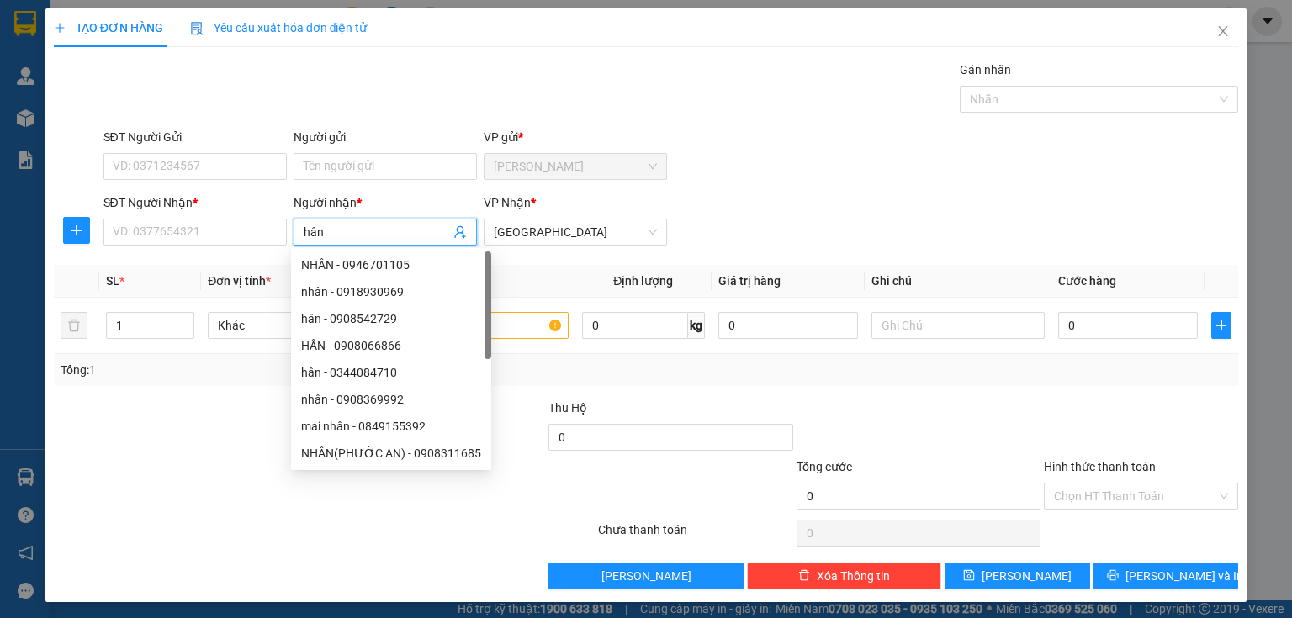
click at [346, 233] on input "hân" at bounding box center [377, 232] width 146 height 19
type input "huy"
click at [199, 229] on input "SĐT Người Nhận *" at bounding box center [194, 232] width 183 height 27
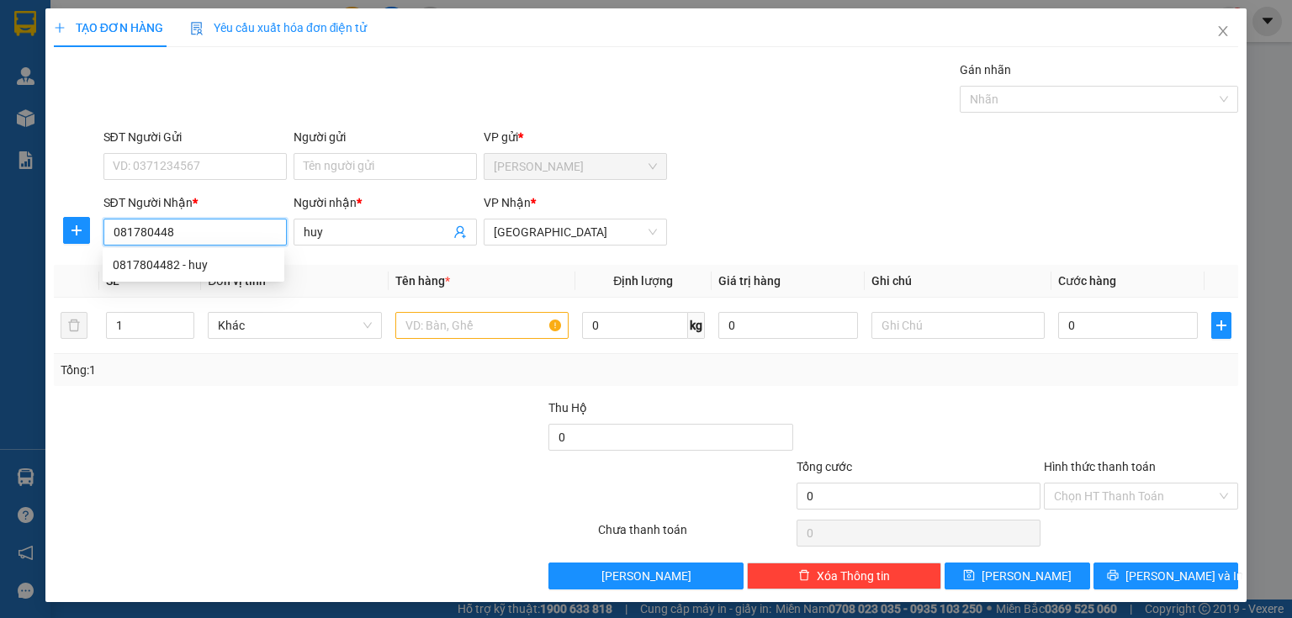
type input "0817804482"
click at [175, 263] on div "0817804482 - huy" at bounding box center [194, 265] width 162 height 19
type input "20.000"
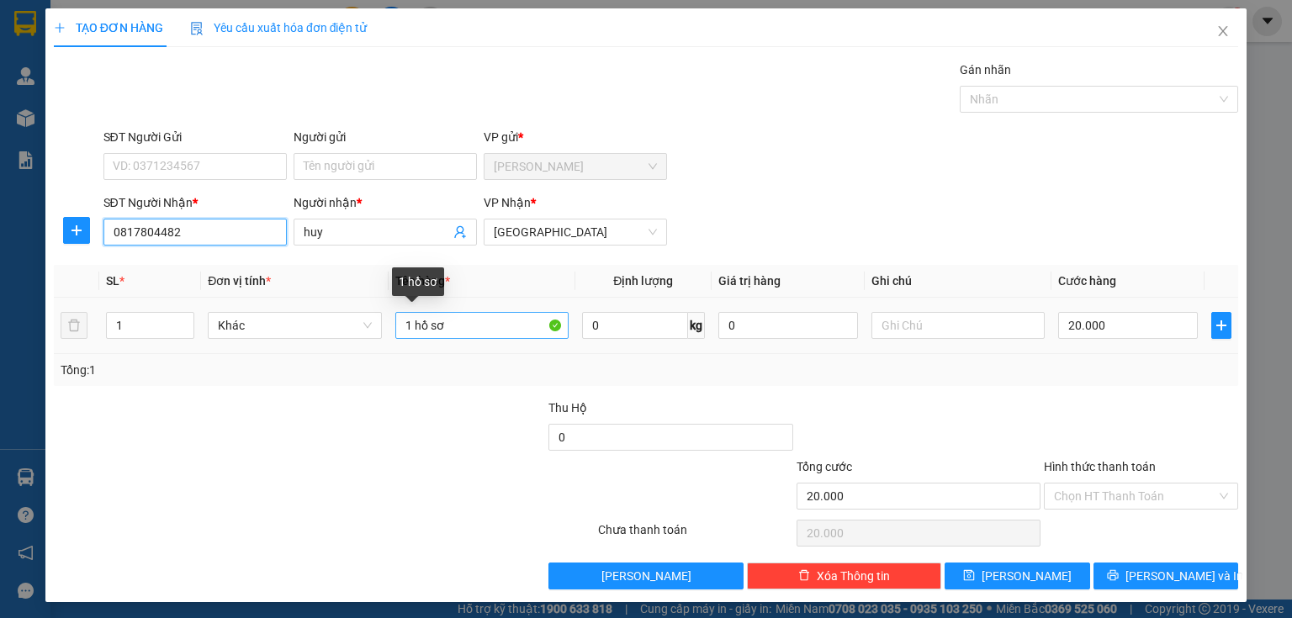
type input "0817804482"
click at [472, 328] on input "1 hồ sơ" at bounding box center [481, 325] width 173 height 27
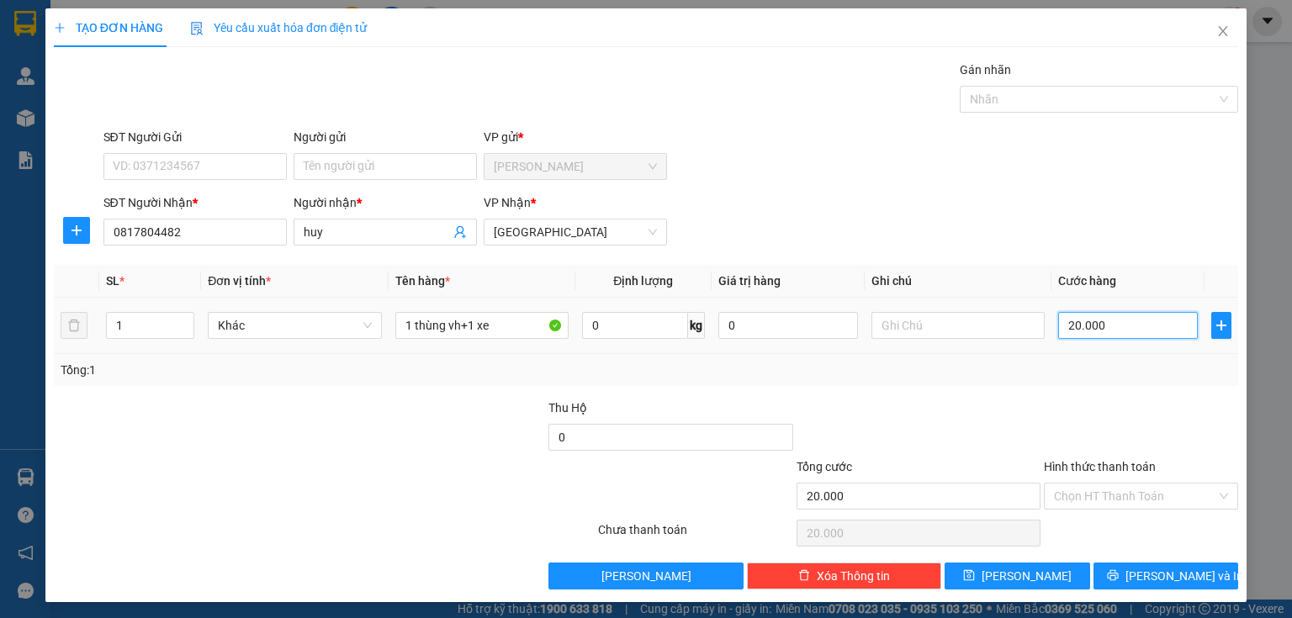
click at [1097, 316] on input "20.000" at bounding box center [1128, 325] width 140 height 27
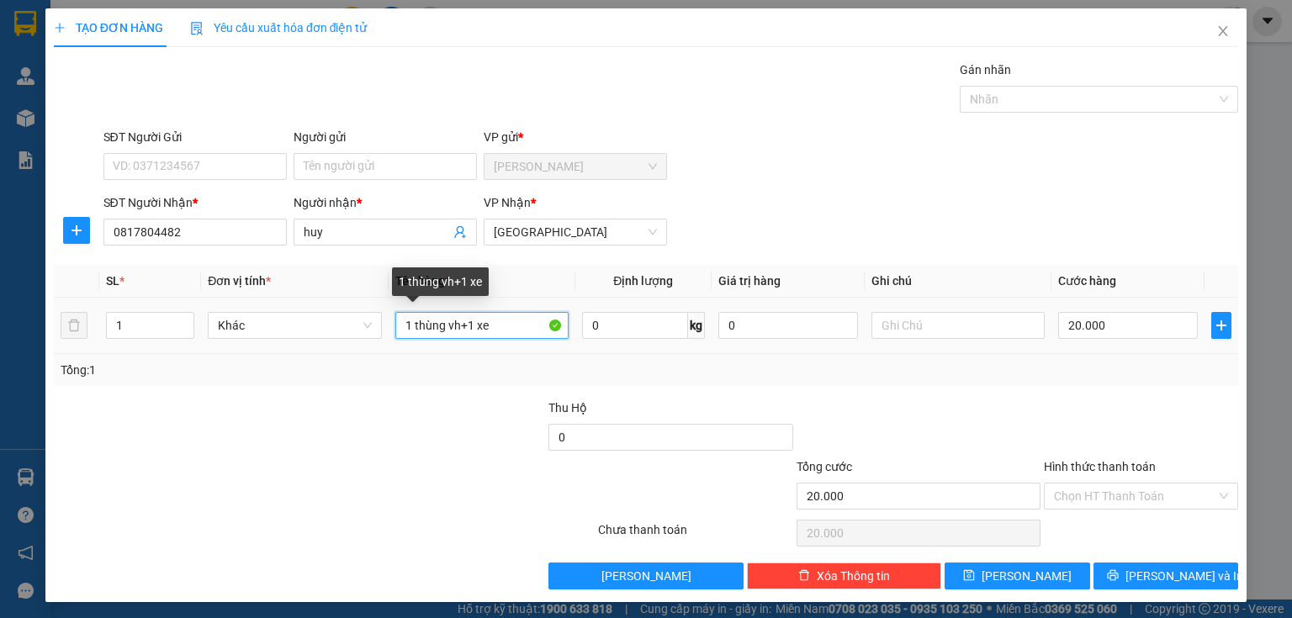
click at [514, 328] on input "1 thùng vh+1 xe" at bounding box center [481, 325] width 173 height 27
type input "1 thùng vh+1 xe 01016"
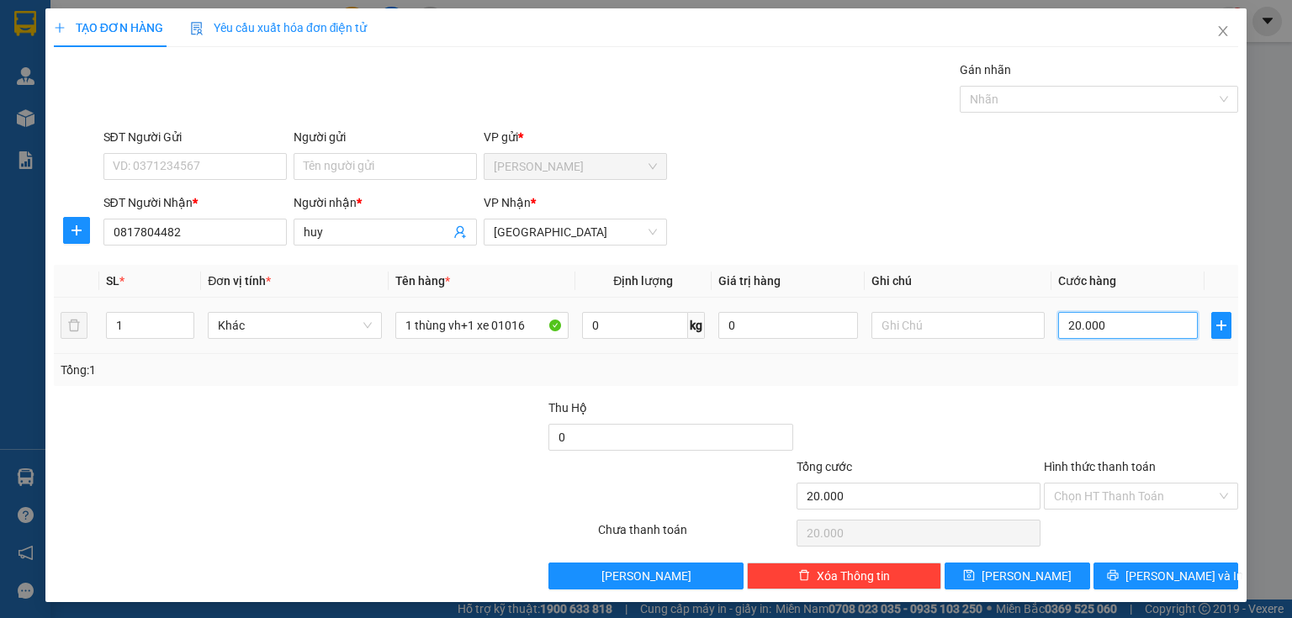
click at [1115, 324] on input "20.000" at bounding box center [1128, 325] width 140 height 27
type input "2"
type input "28"
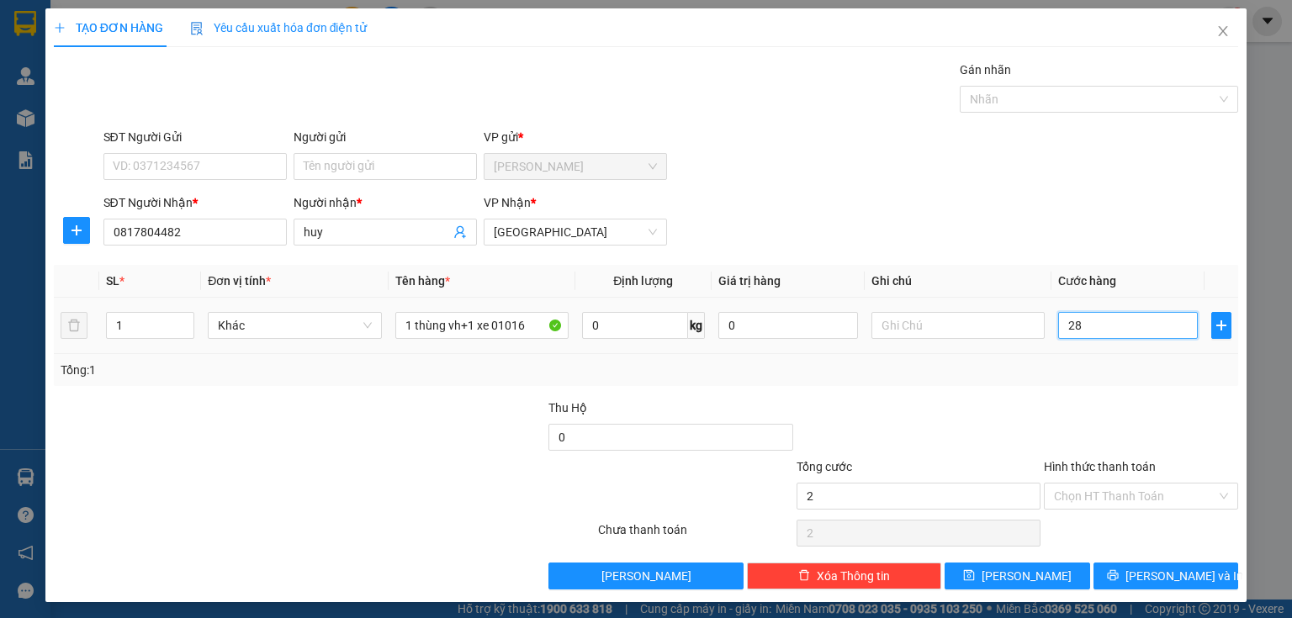
type input "28"
type input "280"
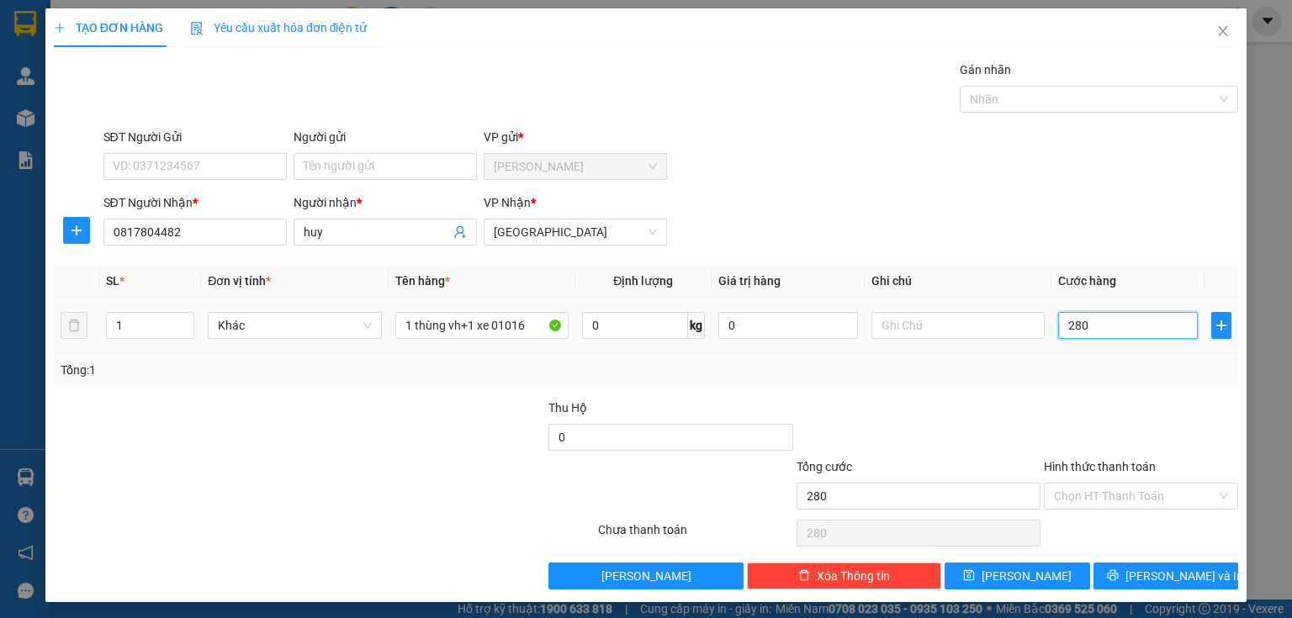
type input "2.800"
type input "28.000"
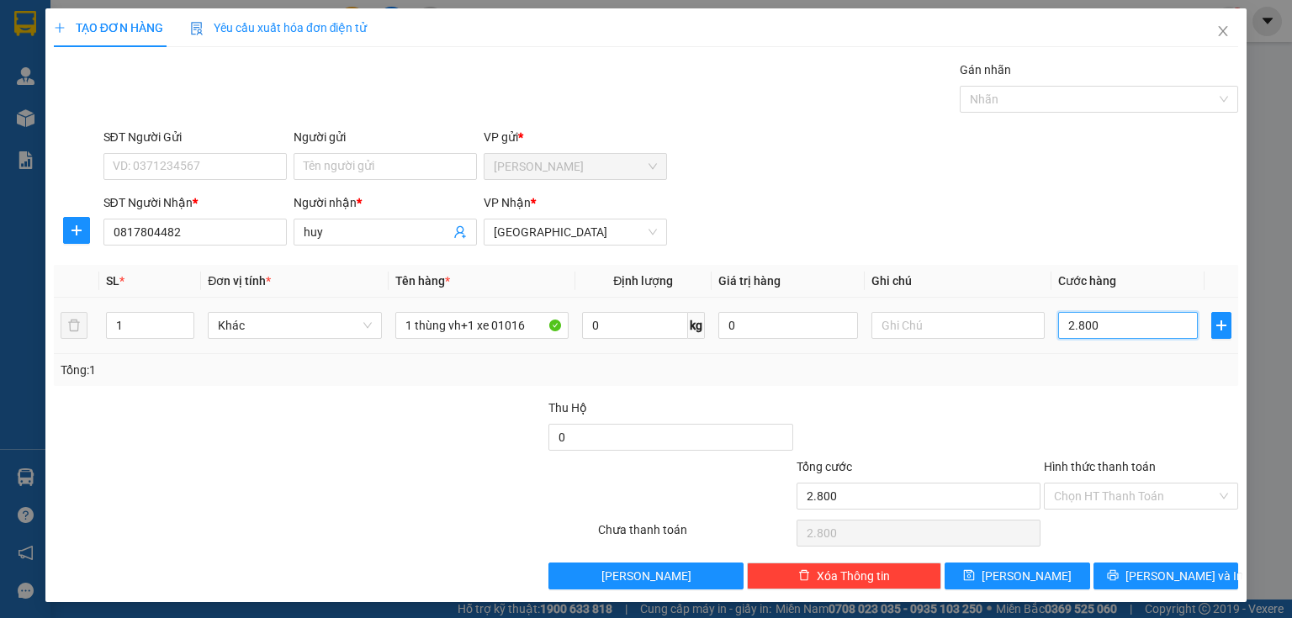
type input "28.000"
type input "280.000"
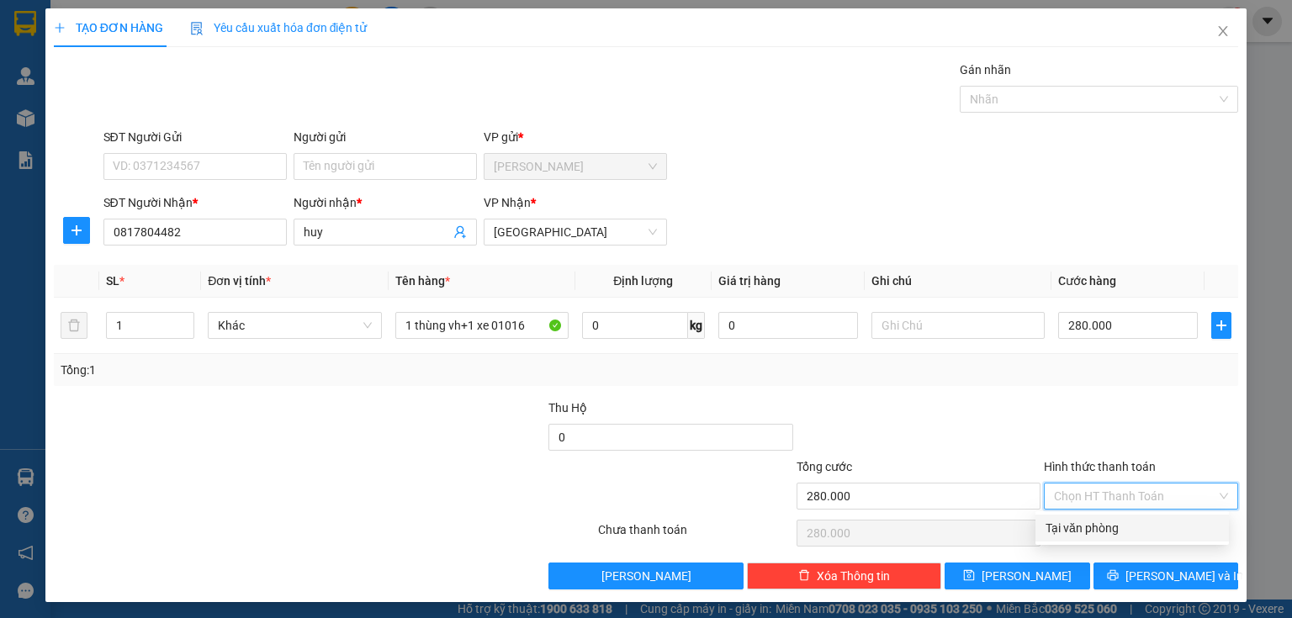
click at [1093, 496] on input "Hình thức thanh toán" at bounding box center [1135, 496] width 162 height 25
drag, startPoint x: 1085, startPoint y: 525, endPoint x: 1072, endPoint y: 528, distance: 13.1
click at [1084, 525] on div "Tại văn phòng" at bounding box center [1132, 528] width 173 height 19
type input "0"
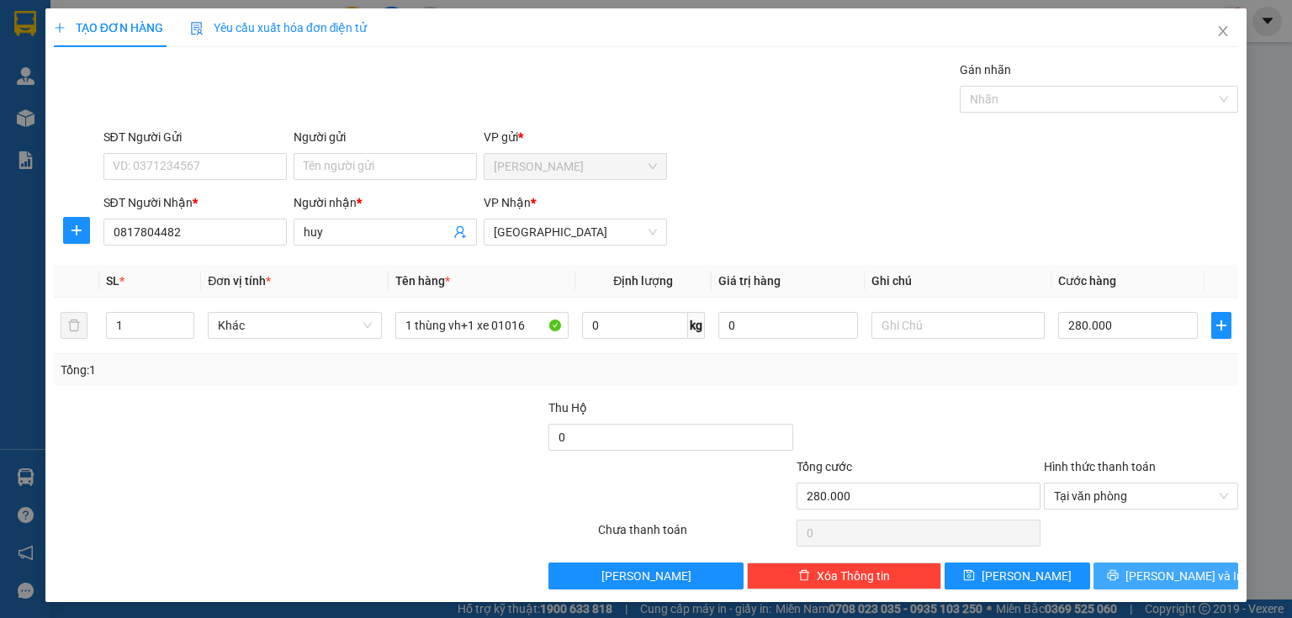
click at [1094, 567] on button "[PERSON_NAME] và In" at bounding box center [1167, 576] width 146 height 27
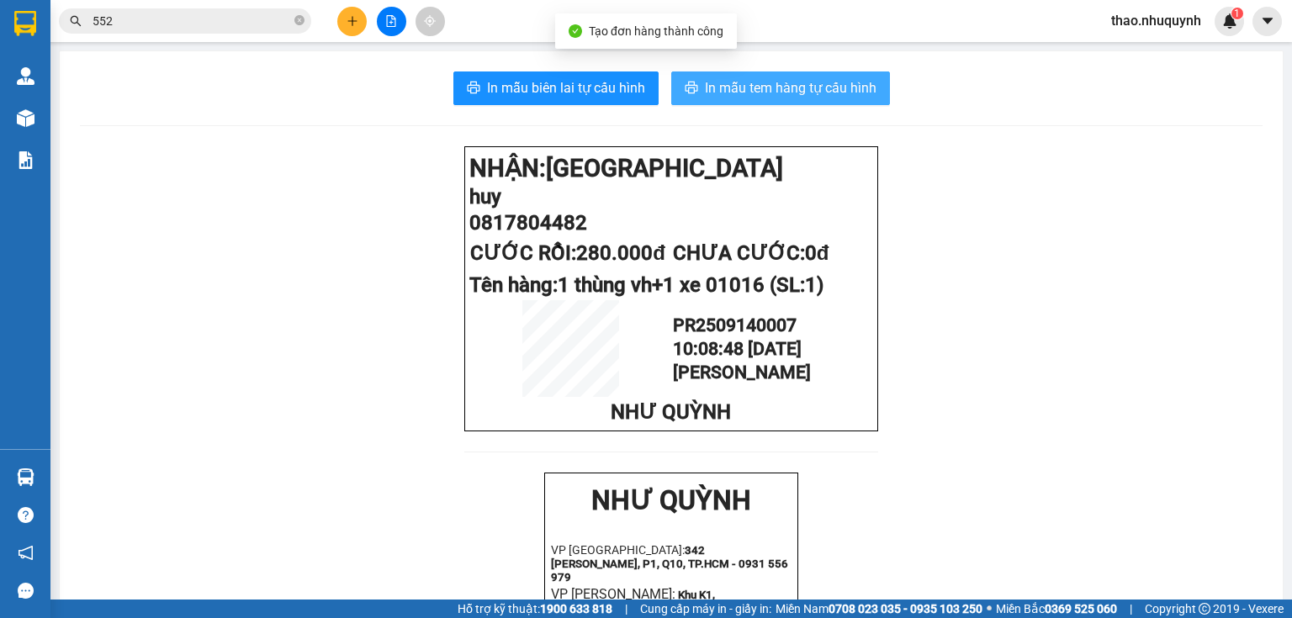
click at [771, 84] on span "In mẫu tem hàng tự cấu hình" at bounding box center [791, 87] width 172 height 21
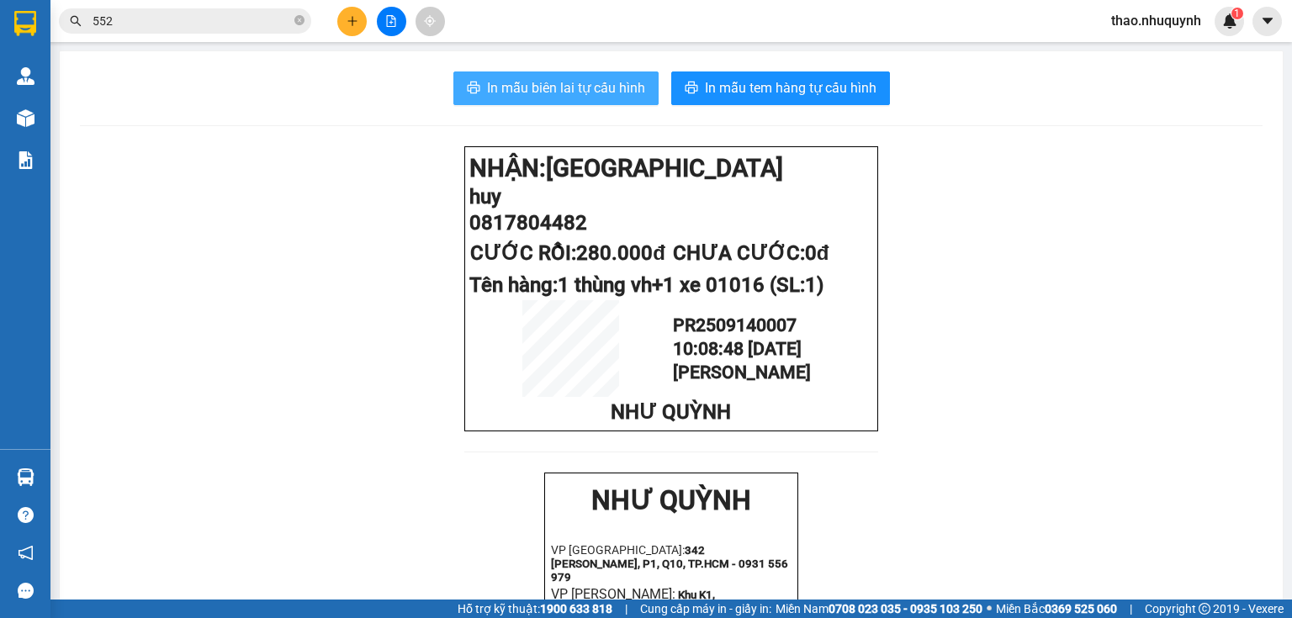
click at [562, 74] on button "In mẫu biên lai tự cấu hình" at bounding box center [555, 89] width 205 height 34
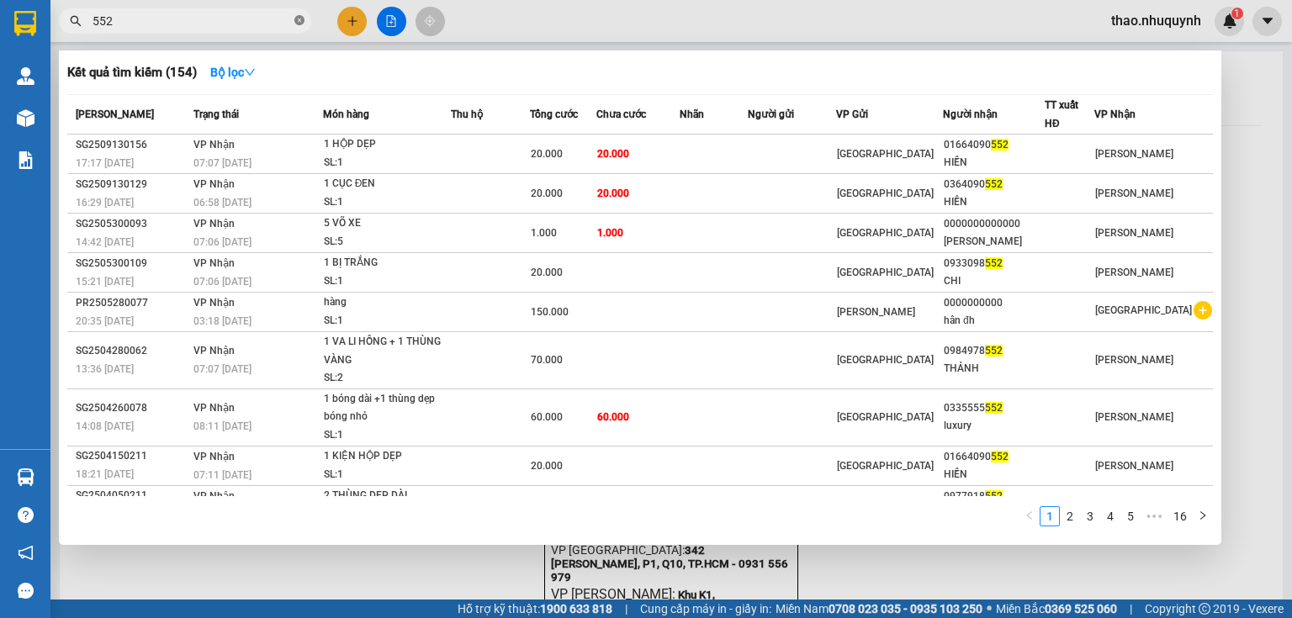
click at [300, 24] on icon "close-circle" at bounding box center [299, 20] width 10 height 10
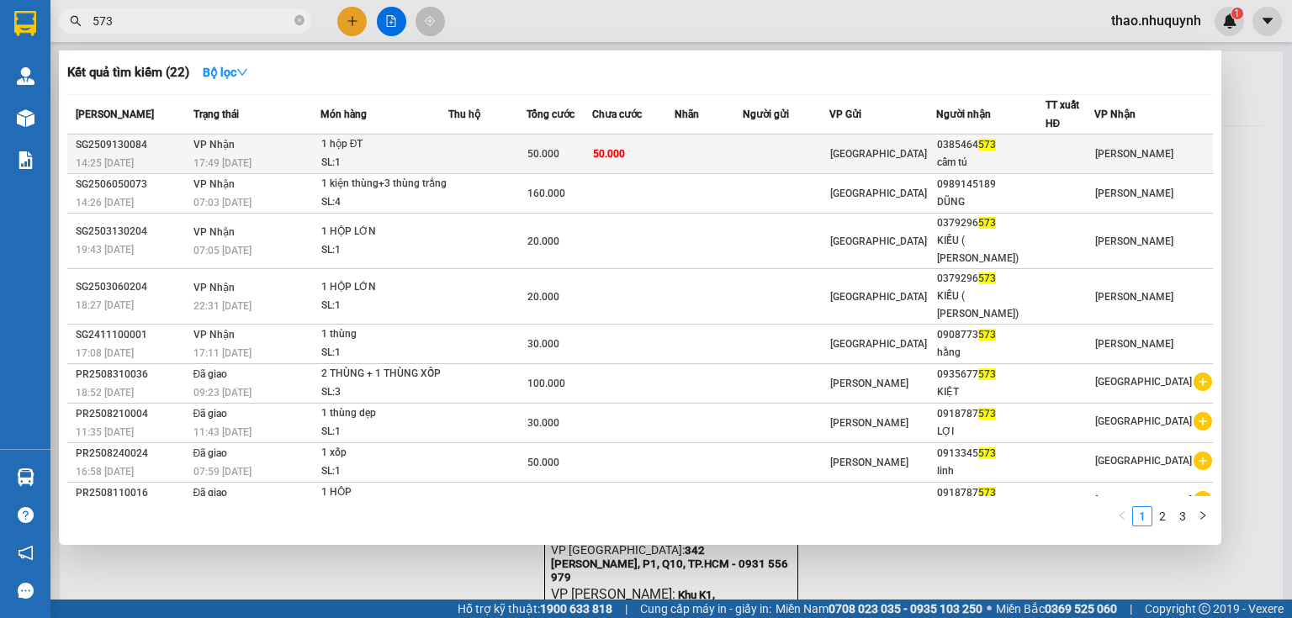
type input "573"
click at [337, 154] on div "SL: 1" at bounding box center [384, 163] width 126 height 19
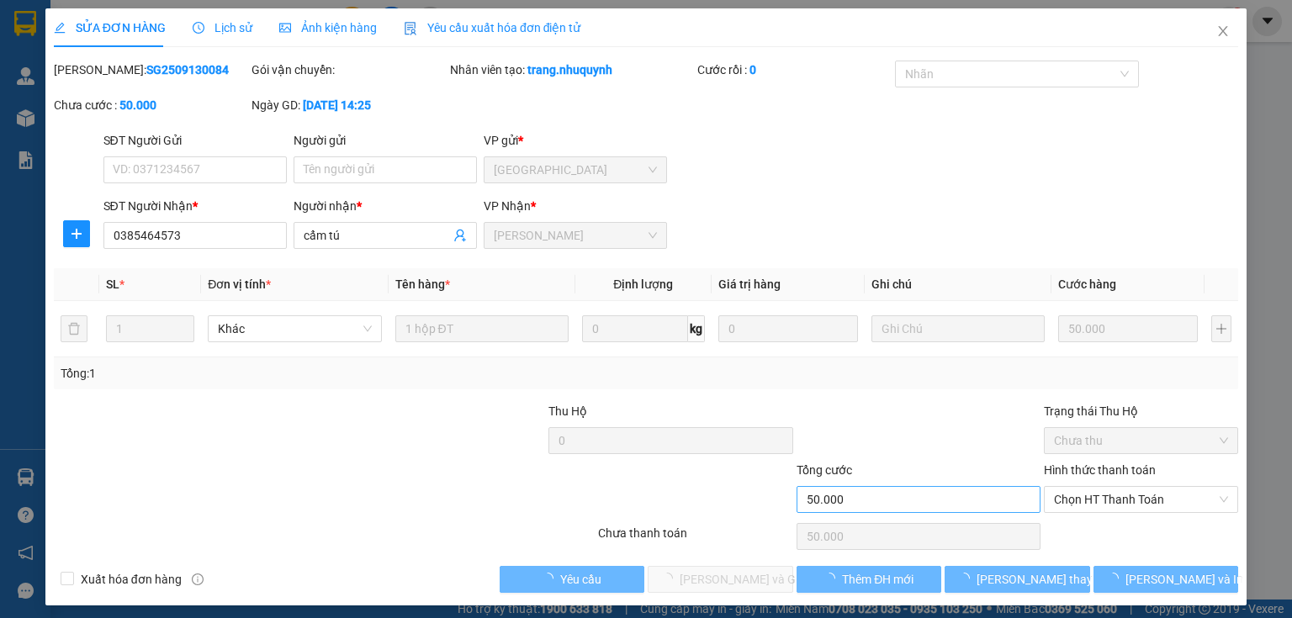
type input "0385464573"
type input "cẩm tú"
type input "50.000"
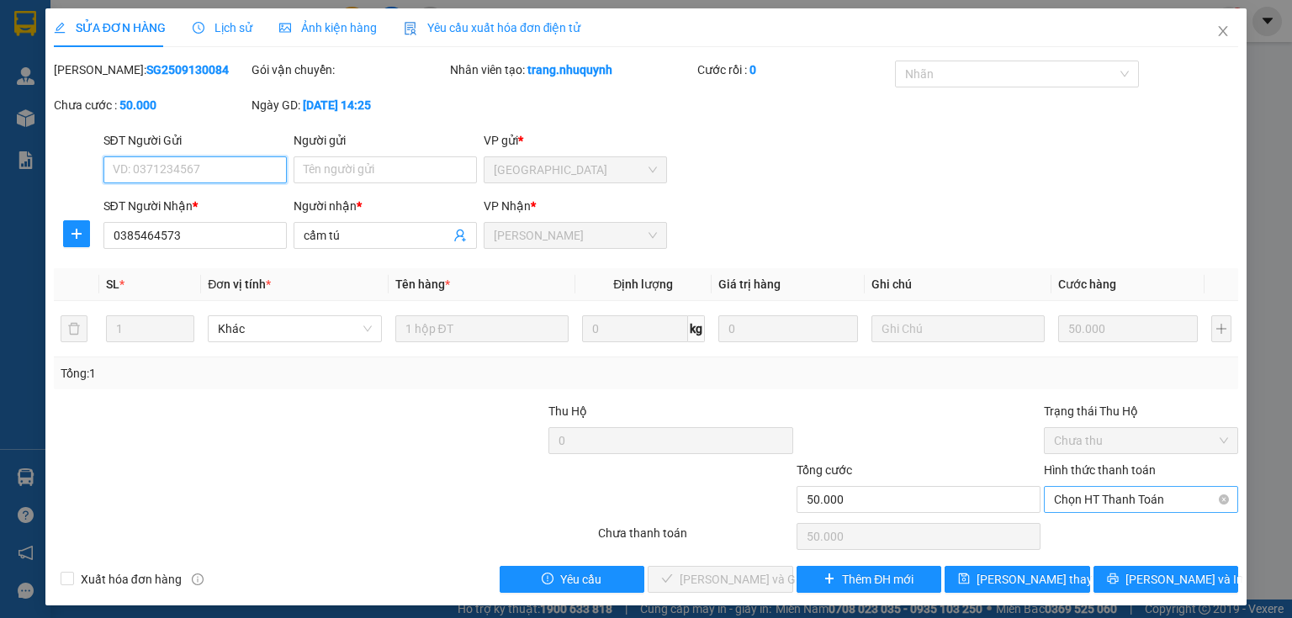
click at [1074, 499] on span "Chọn HT Thanh Toán" at bounding box center [1141, 499] width 174 height 25
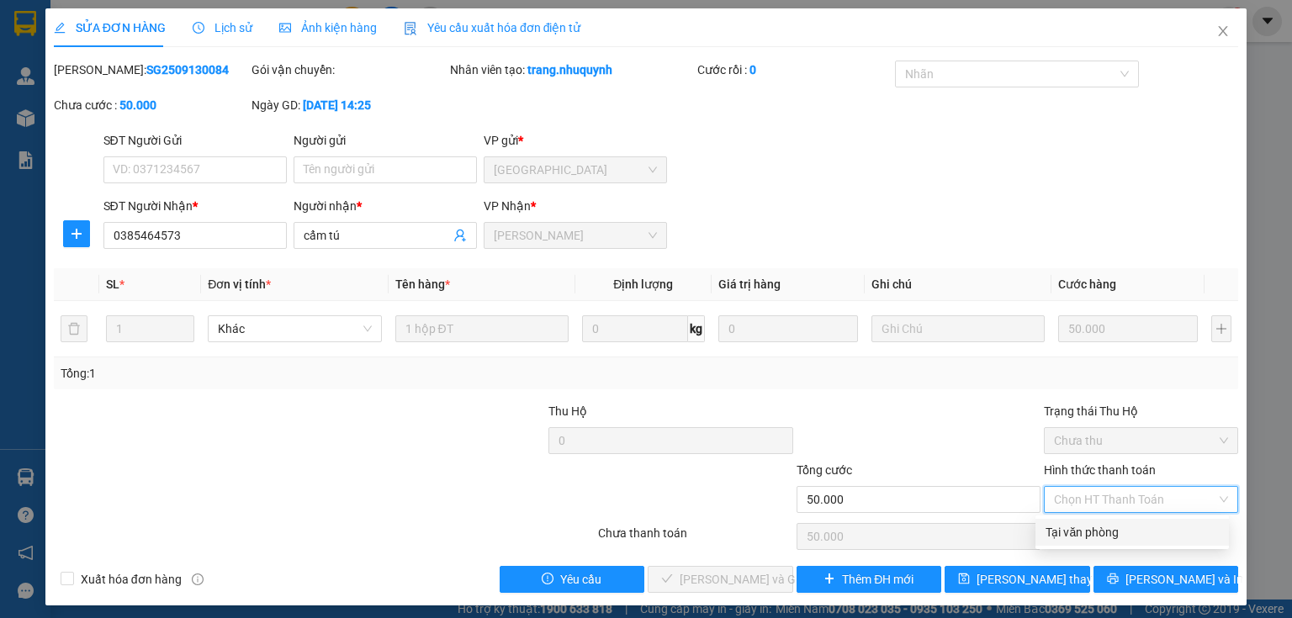
click at [1074, 528] on div "Tại văn phòng" at bounding box center [1132, 532] width 173 height 19
type input "0"
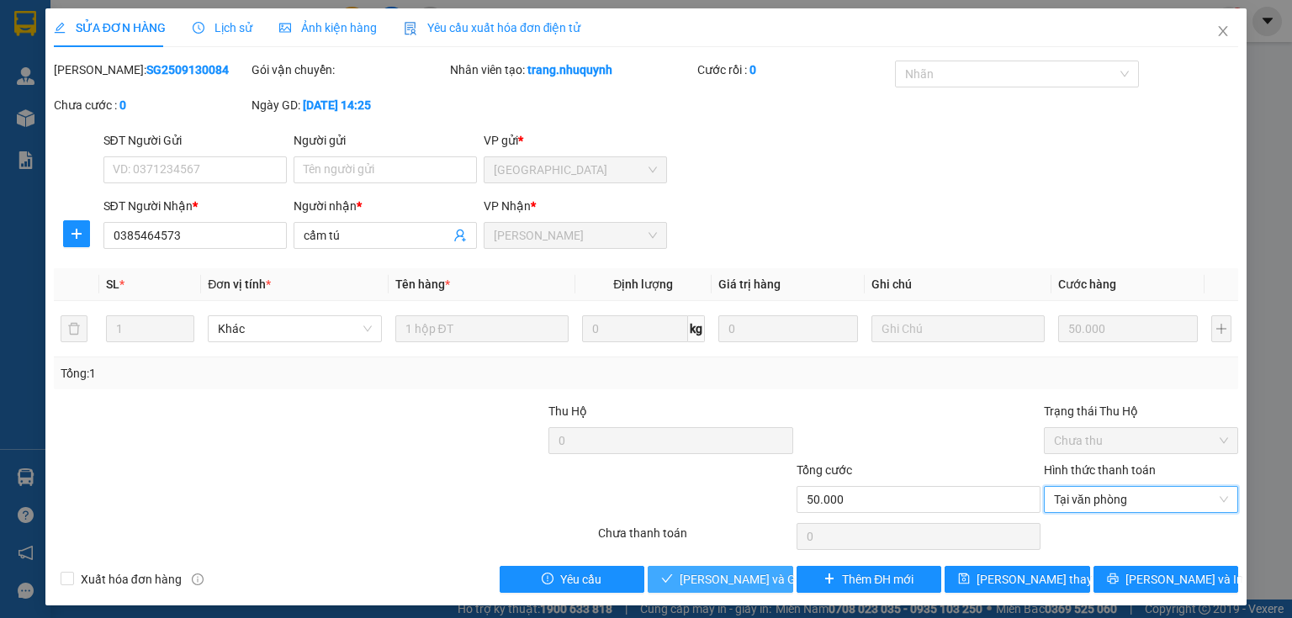
drag, startPoint x: 679, startPoint y: 574, endPoint x: 703, endPoint y: 531, distance: 49.4
click at [681, 567] on button "[PERSON_NAME] và [PERSON_NAME] hàng" at bounding box center [721, 579] width 146 height 27
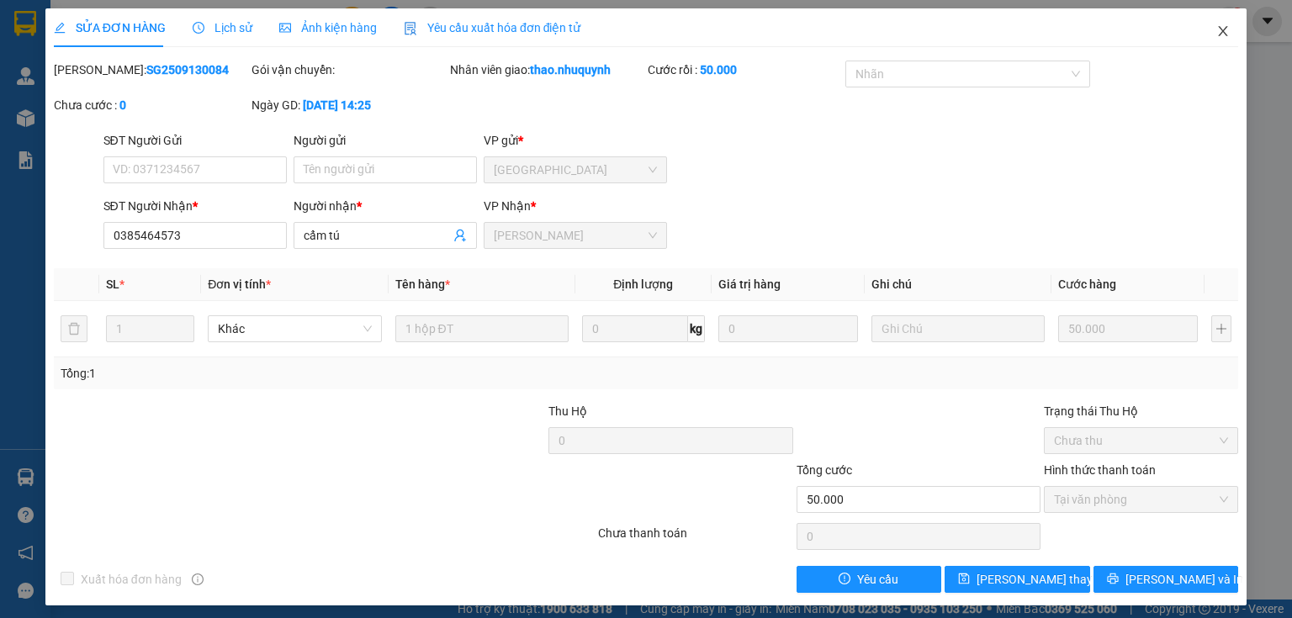
click at [1217, 27] on icon "close" at bounding box center [1223, 30] width 13 height 13
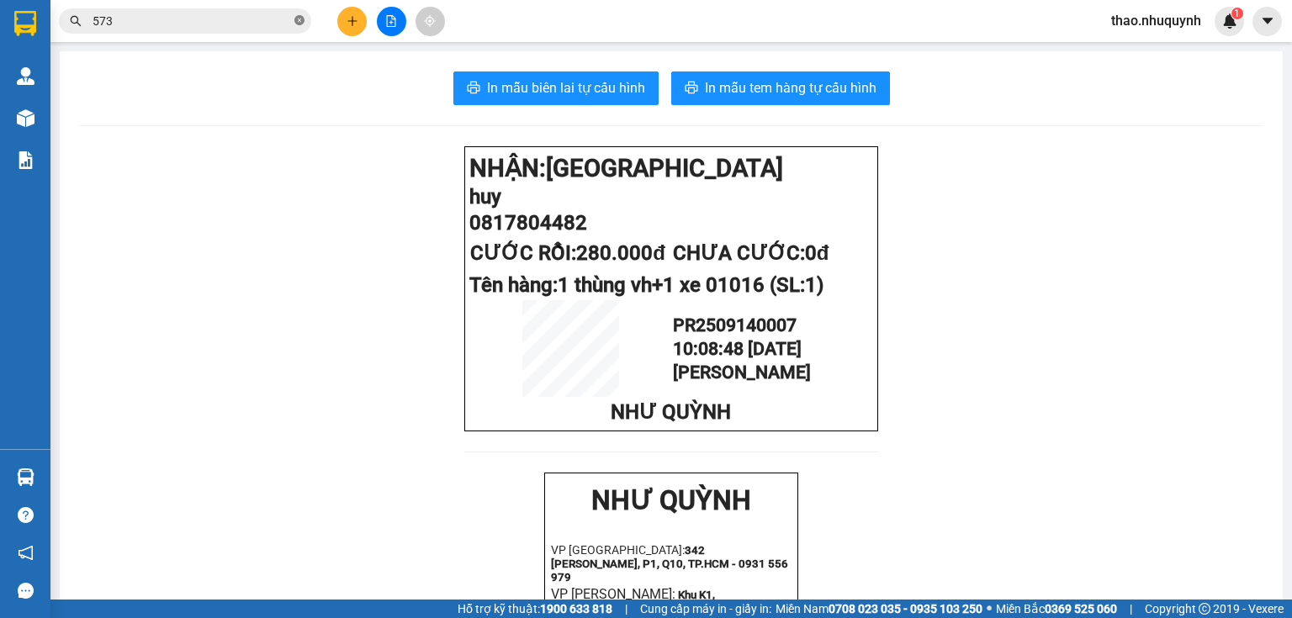
click at [300, 20] on icon "close-circle" at bounding box center [299, 20] width 10 height 10
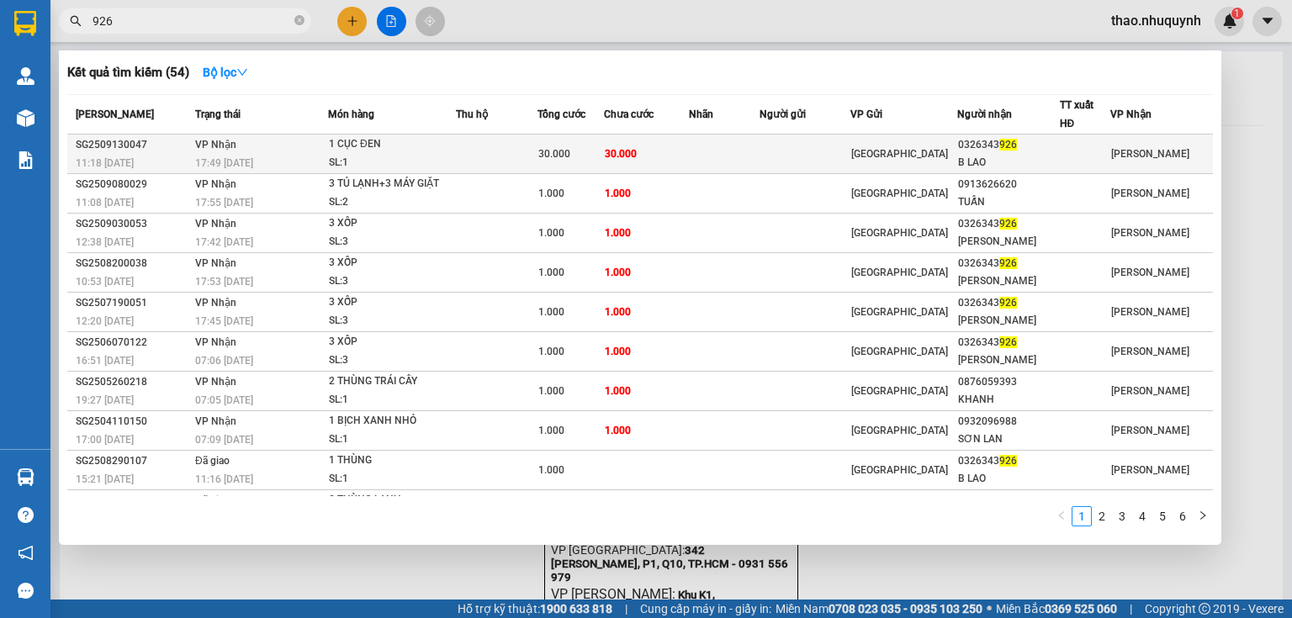
type input "926"
drag, startPoint x: 350, startPoint y: 151, endPoint x: 357, endPoint y: 156, distance: 8.9
click at [357, 156] on span "1 CỤC ĐEN SL: 1" at bounding box center [392, 153] width 126 height 36
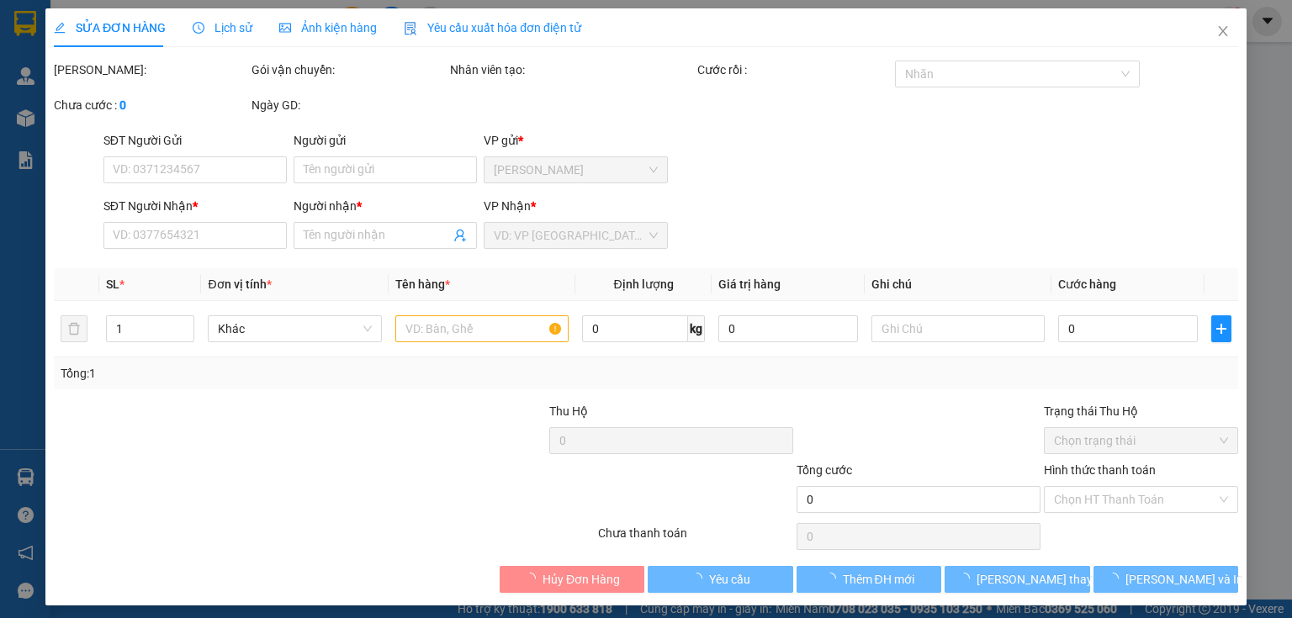
type input "0326343926"
type input "B LAO"
type input "30.000"
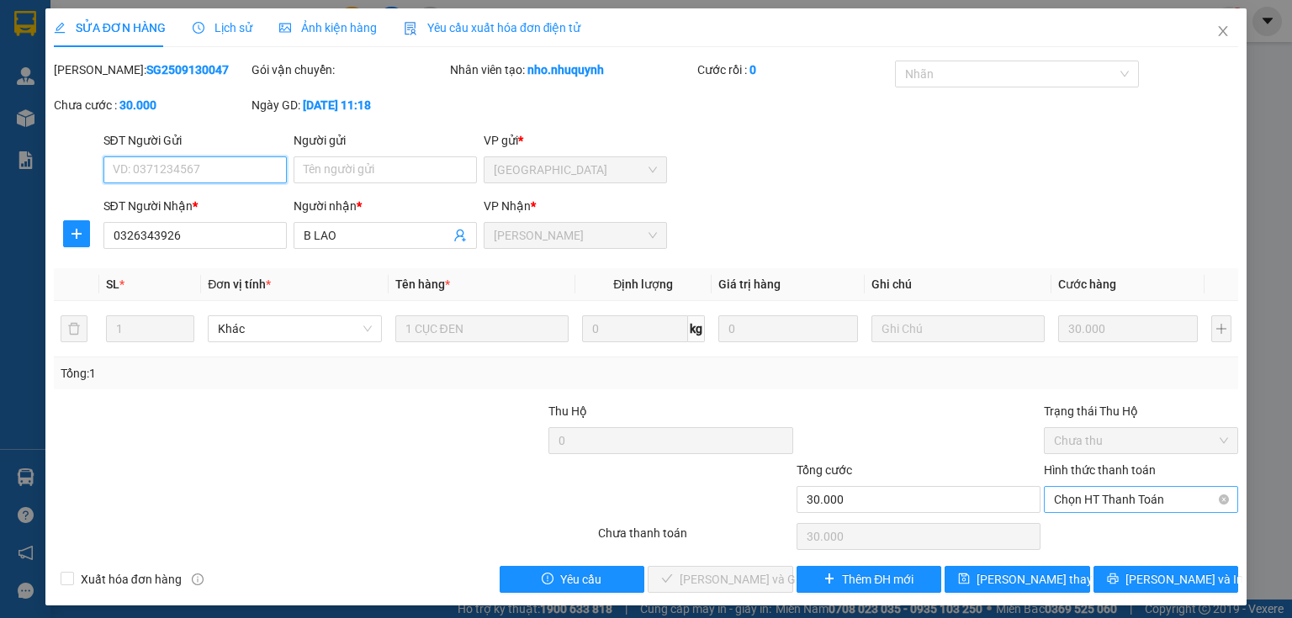
click at [1143, 491] on span "Chọn HT Thanh Toán" at bounding box center [1141, 499] width 174 height 25
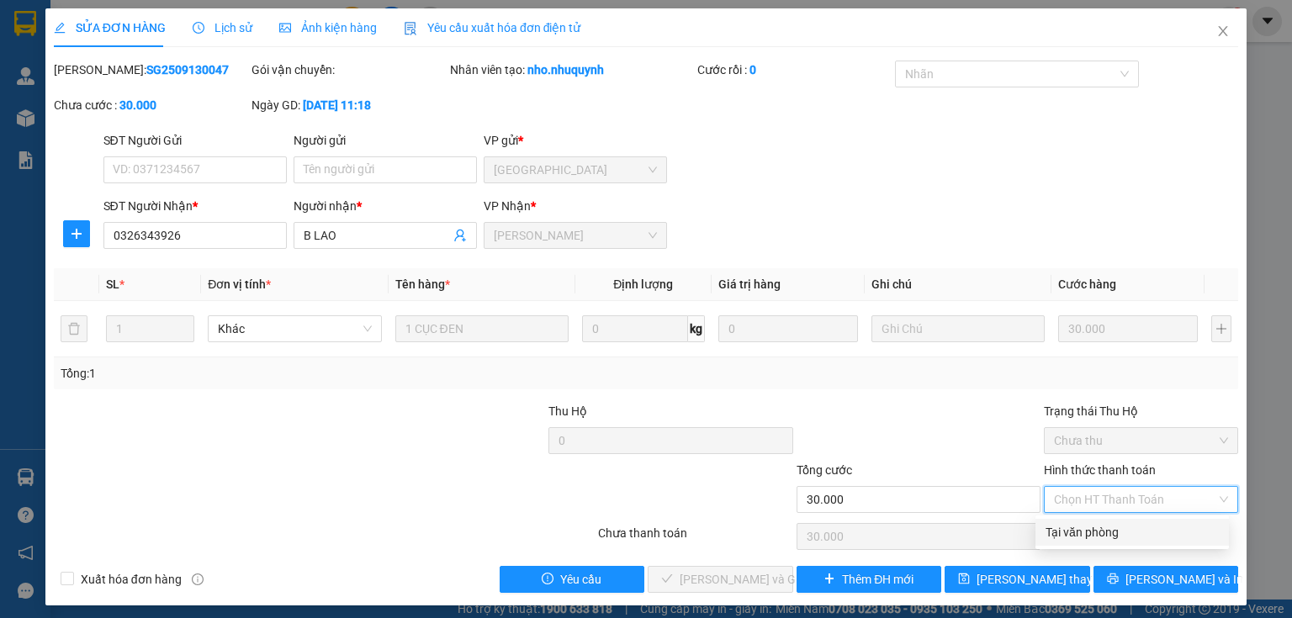
drag, startPoint x: 1094, startPoint y: 527, endPoint x: 1027, endPoint y: 538, distance: 67.5
click at [1092, 528] on div "Tại văn phòng" at bounding box center [1132, 532] width 173 height 19
type input "0"
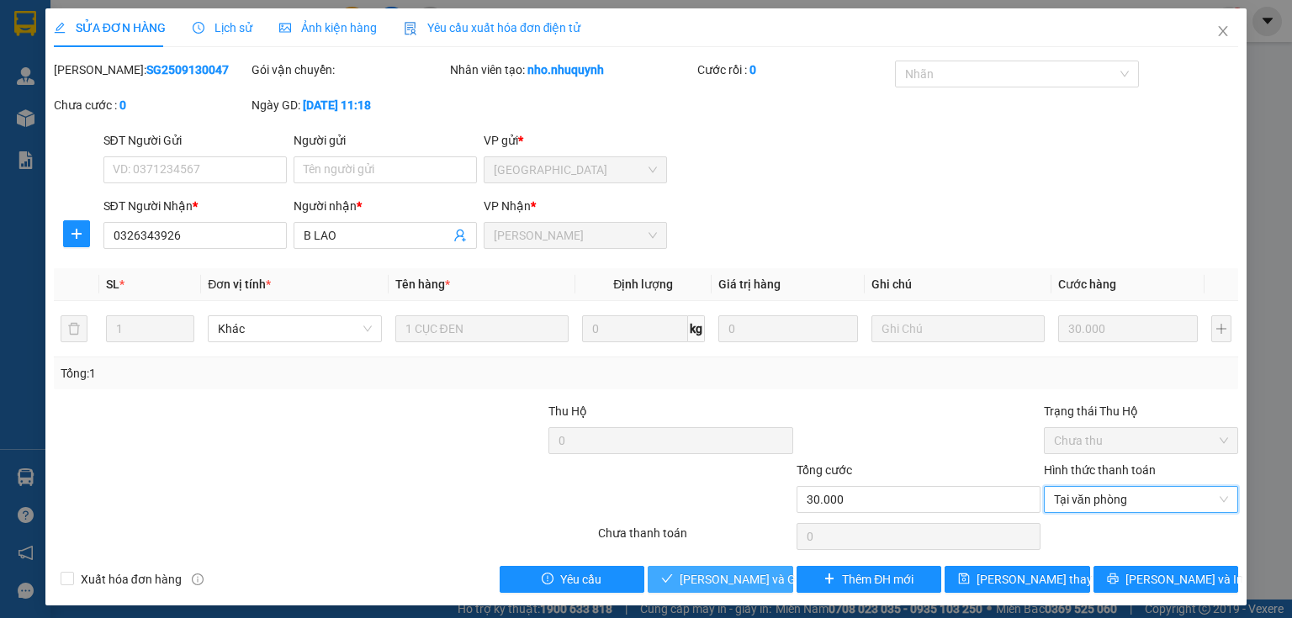
drag, startPoint x: 731, startPoint y: 580, endPoint x: 851, endPoint y: 544, distance: 124.6
click at [734, 579] on span "[PERSON_NAME] và [PERSON_NAME] hàng" at bounding box center [761, 579] width 162 height 19
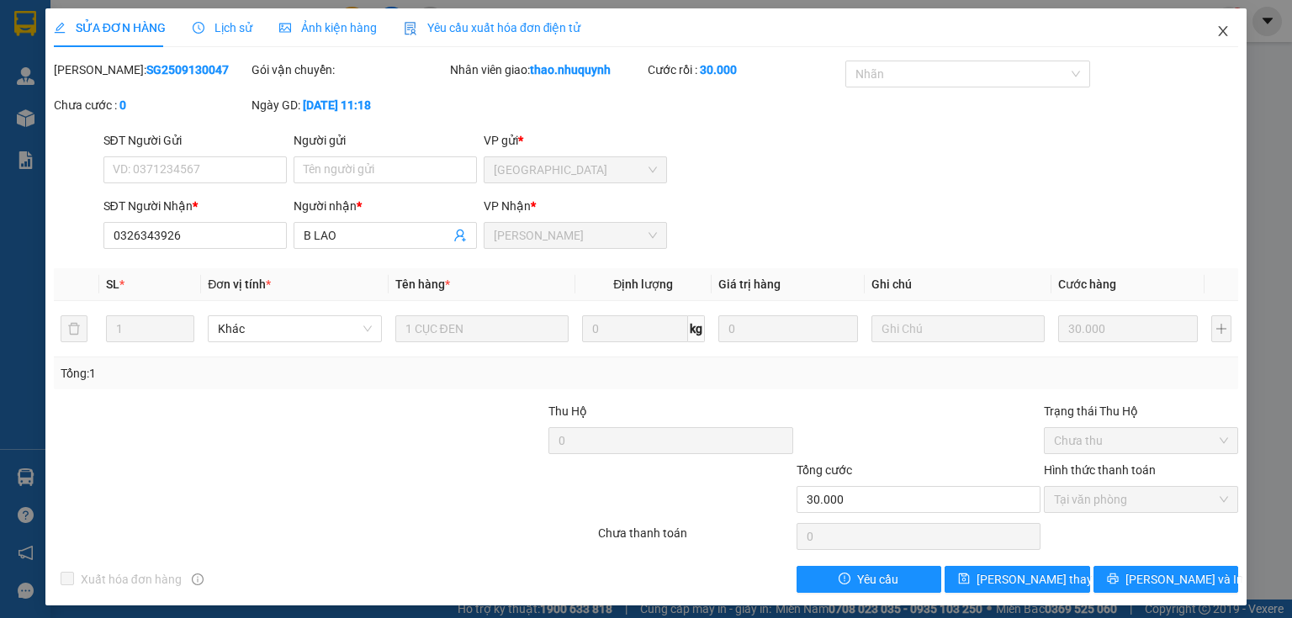
click at [1217, 34] on icon "close" at bounding box center [1223, 30] width 13 height 13
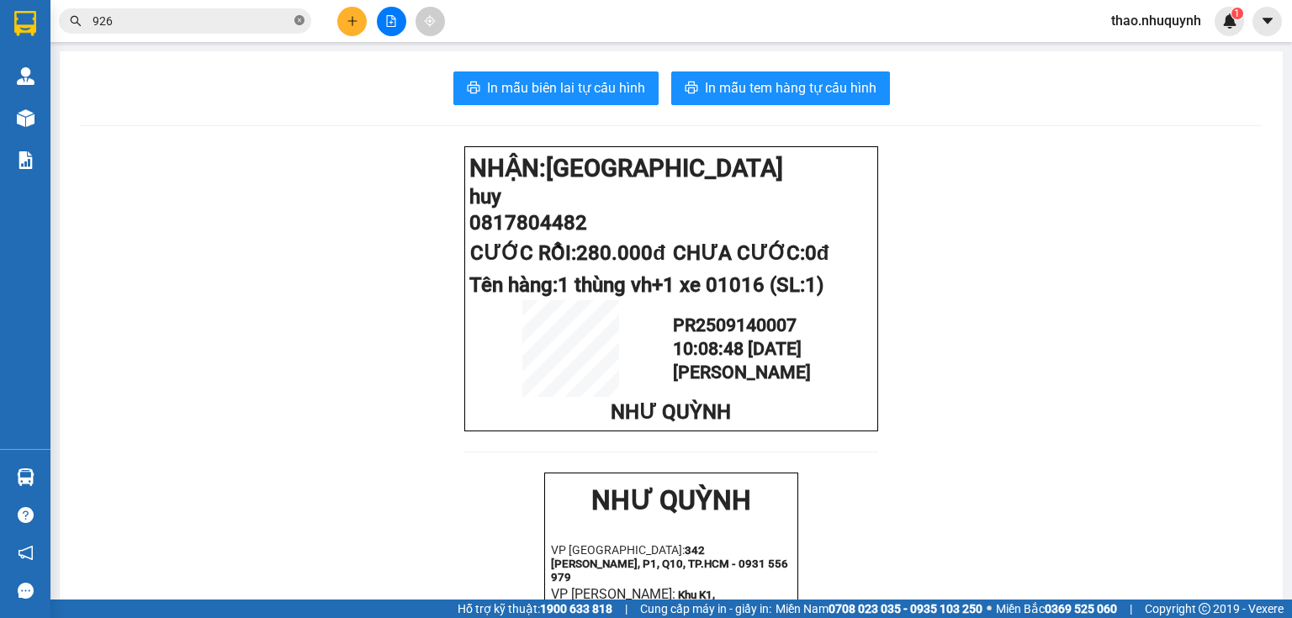
click at [298, 19] on icon "close-circle" at bounding box center [299, 20] width 10 height 10
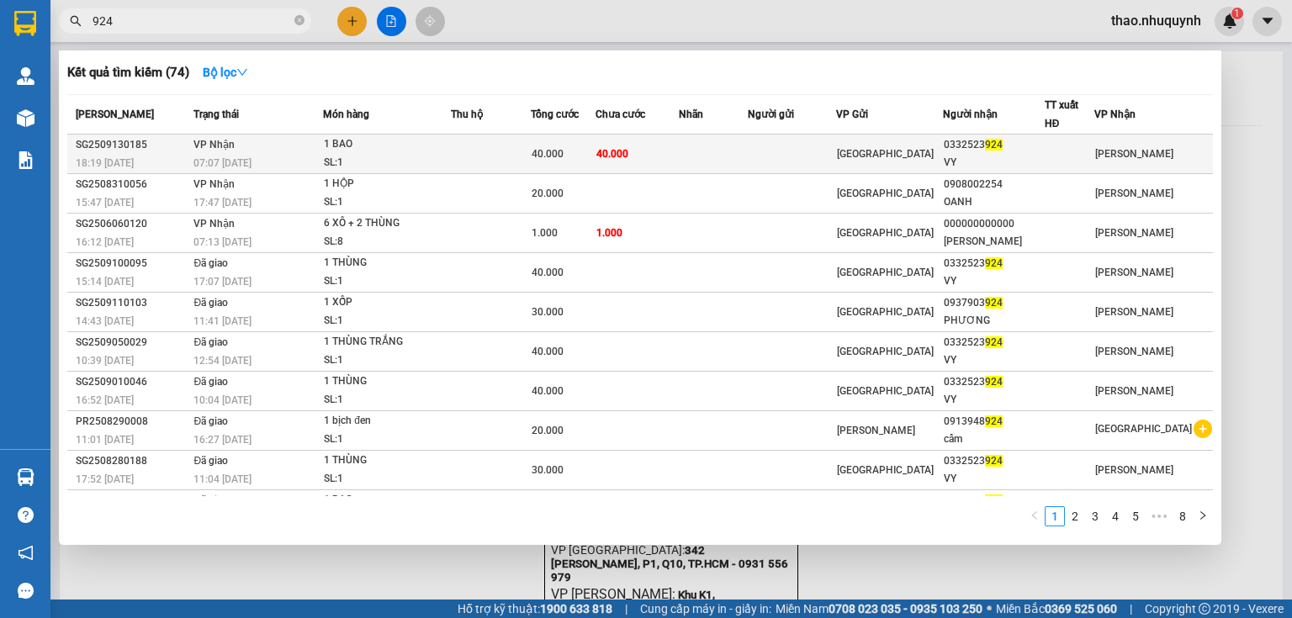
type input "924"
click at [432, 148] on div "1 BAO" at bounding box center [387, 144] width 126 height 19
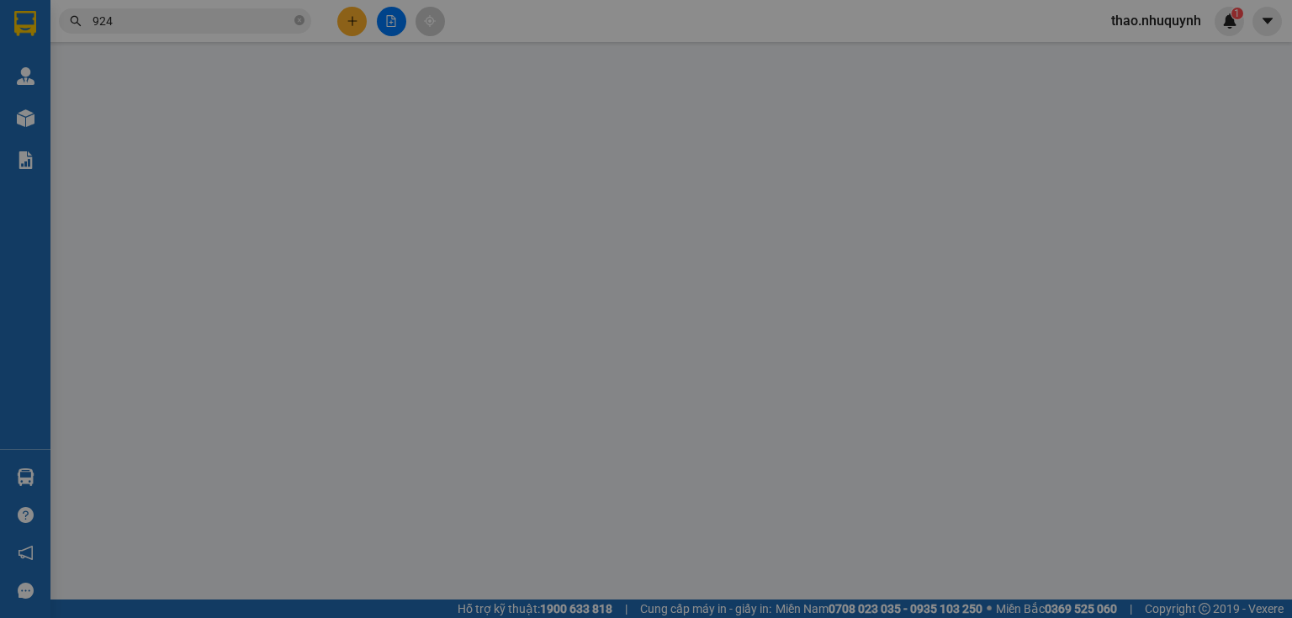
type input "0332523924"
type input "VY"
type input "40.000"
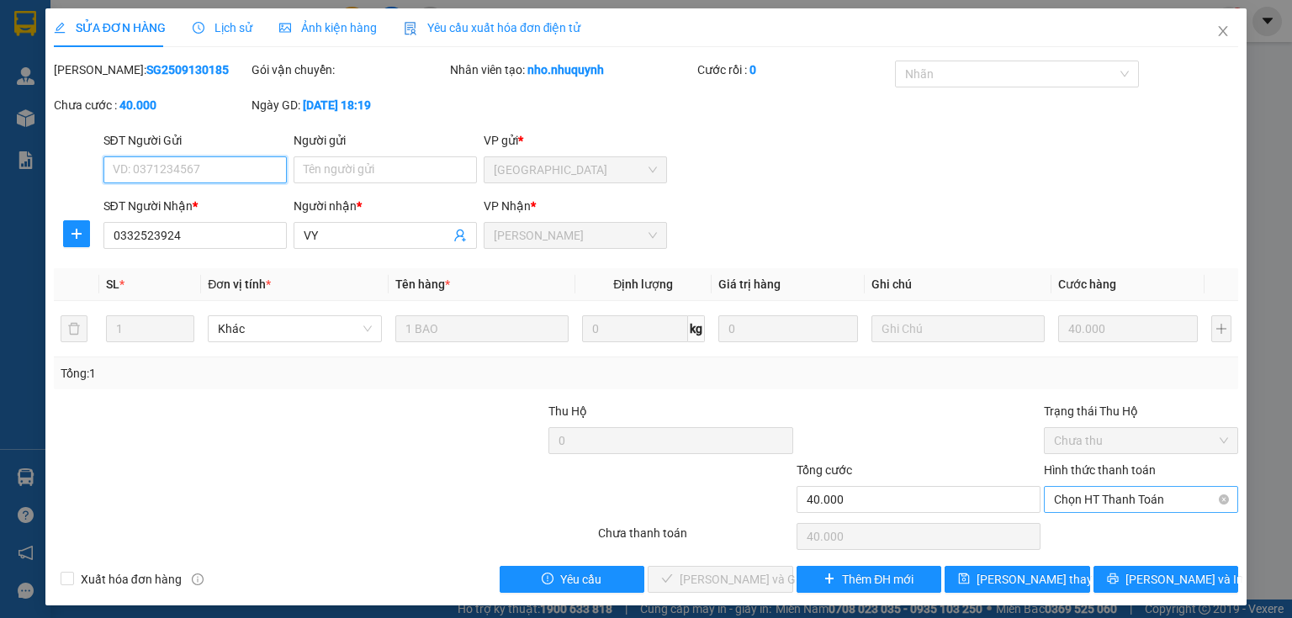
click at [1071, 498] on span "Chọn HT Thanh Toán" at bounding box center [1141, 499] width 174 height 25
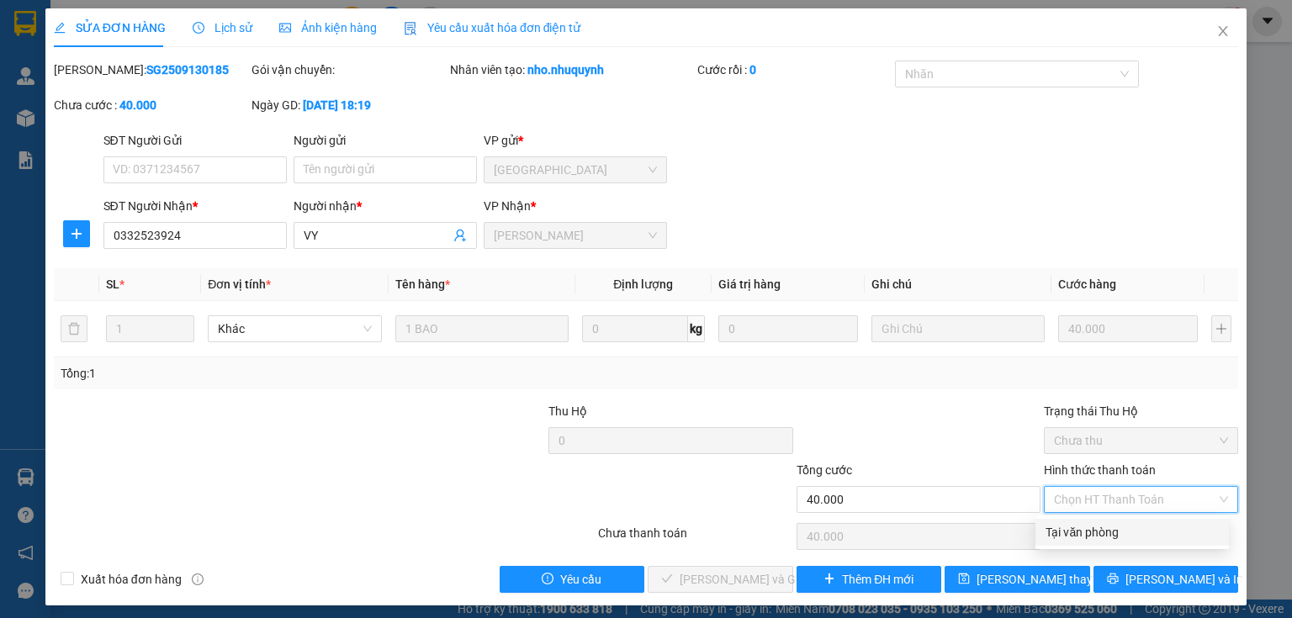
drag, startPoint x: 1066, startPoint y: 538, endPoint x: 811, endPoint y: 560, distance: 255.9
click at [1061, 532] on div "Tại văn phòng" at bounding box center [1132, 532] width 173 height 19
type input "0"
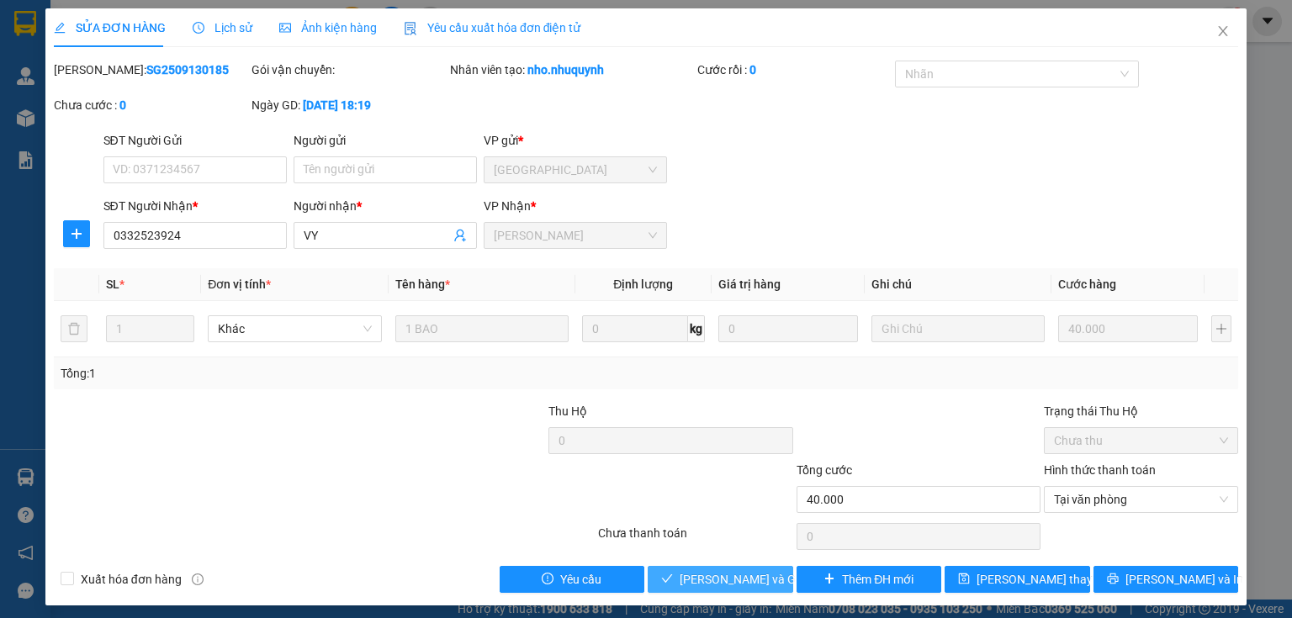
drag, startPoint x: 707, startPoint y: 575, endPoint x: 637, endPoint y: 475, distance: 122.8
click at [707, 575] on span "[PERSON_NAME] và [PERSON_NAME] hàng" at bounding box center [761, 579] width 162 height 19
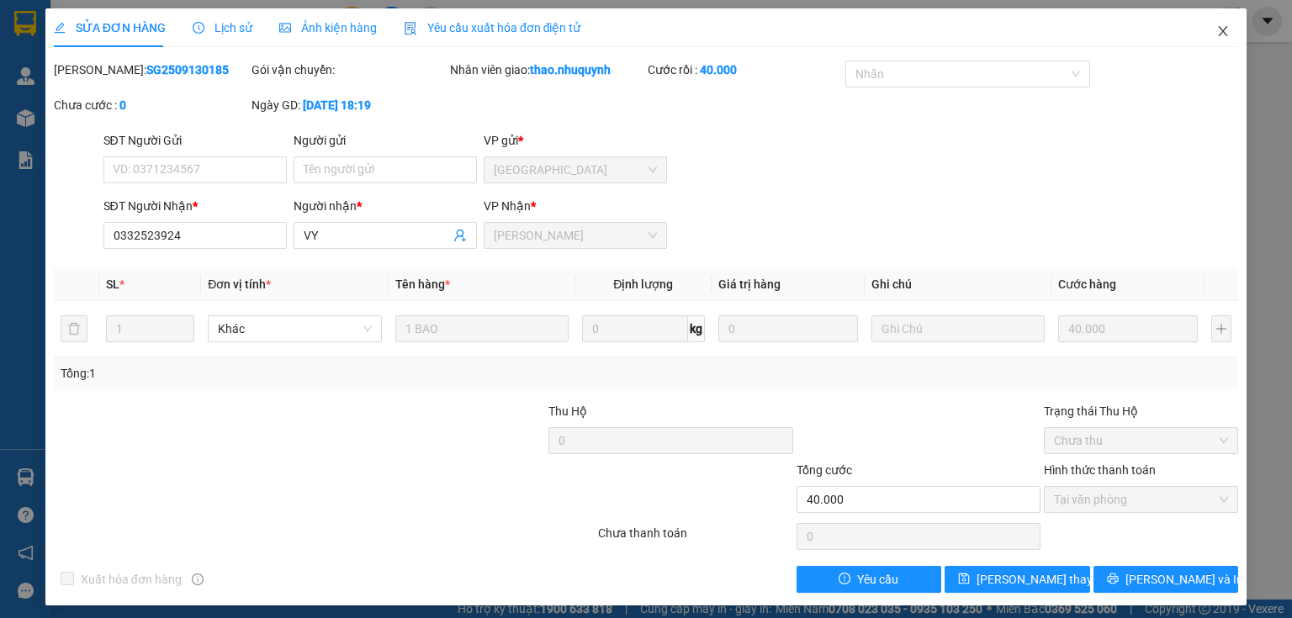
click at [1217, 31] on icon "close" at bounding box center [1223, 30] width 13 height 13
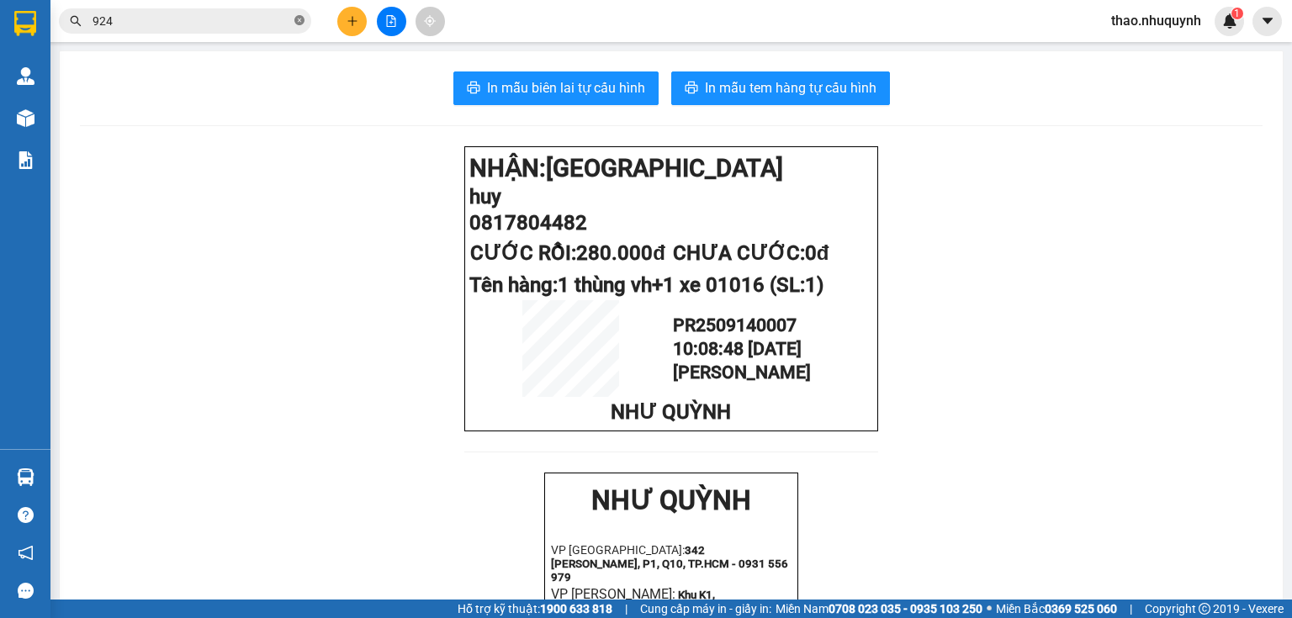
click at [300, 17] on icon "close-circle" at bounding box center [299, 20] width 10 height 10
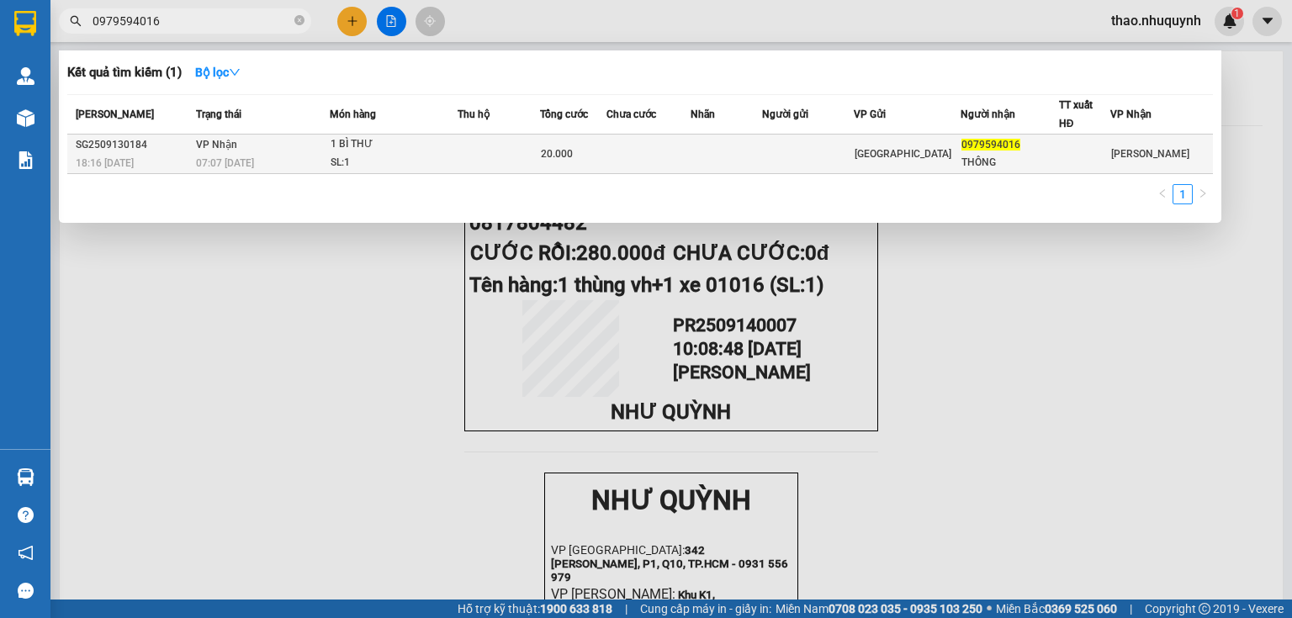
type input "0979594016"
click at [323, 154] on div "07:07 [DATE]" at bounding box center [263, 163] width 134 height 19
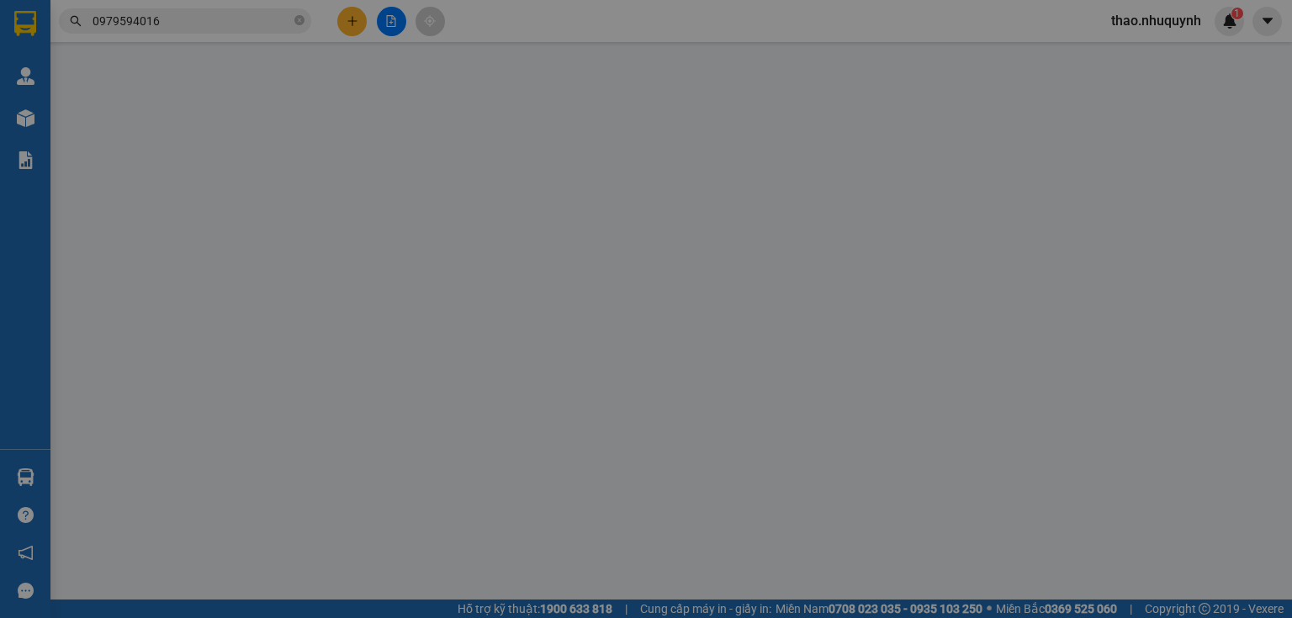
type input "0979594016"
type input "THÔNG"
type input "20.000"
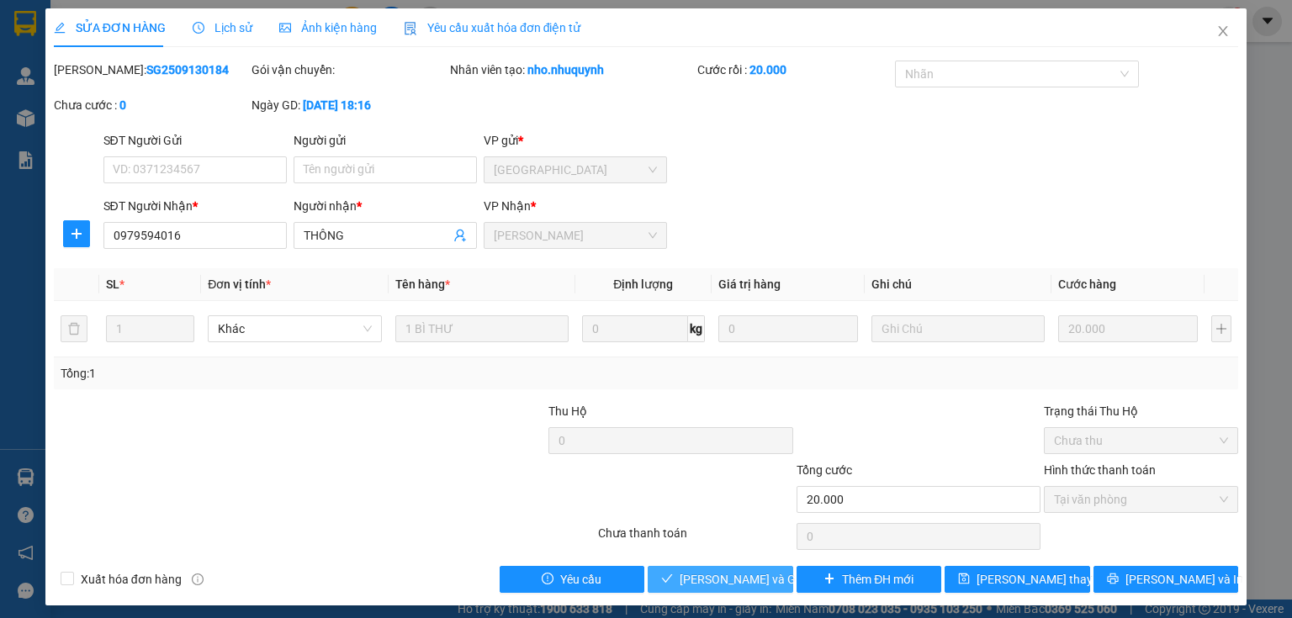
click at [673, 580] on button "[PERSON_NAME] và [PERSON_NAME] hàng" at bounding box center [721, 579] width 146 height 27
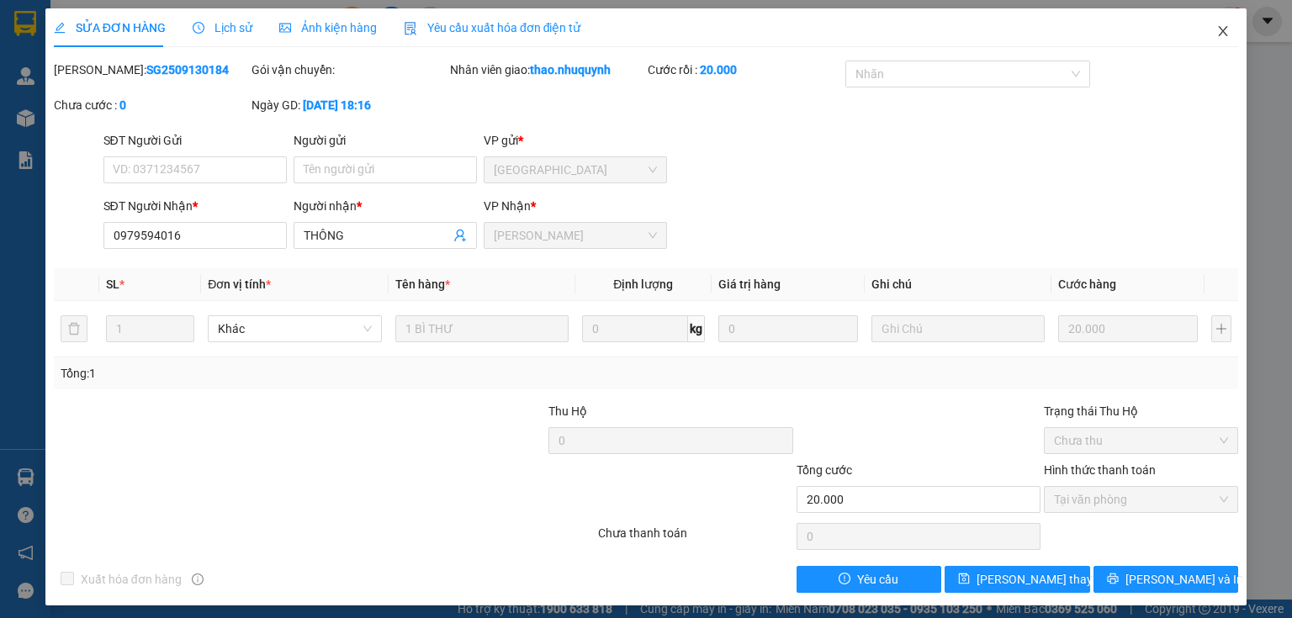
click at [1215, 24] on span "Close" at bounding box center [1223, 31] width 47 height 47
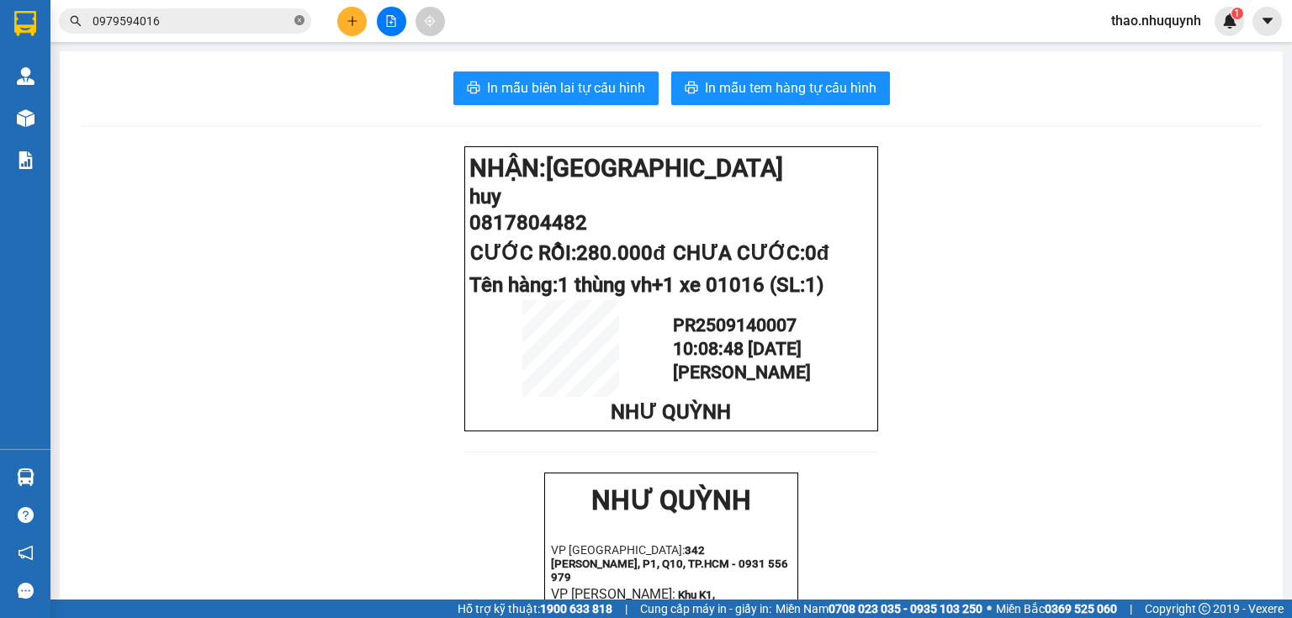
click at [298, 21] on icon "close-circle" at bounding box center [299, 20] width 10 height 10
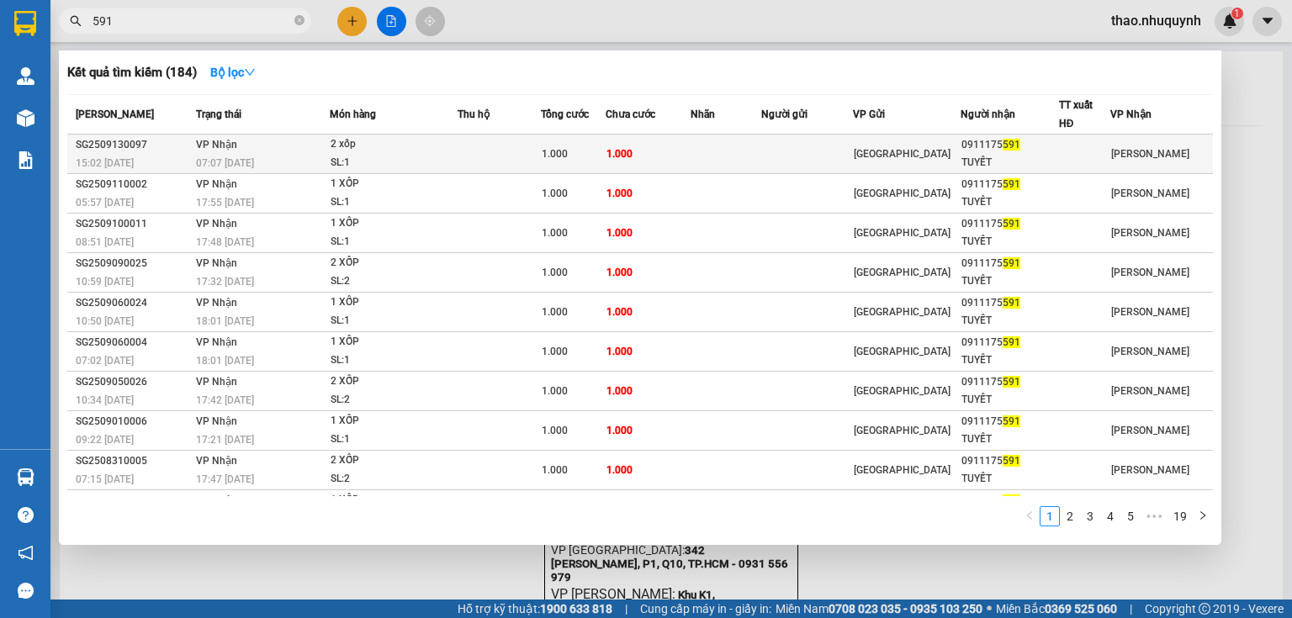
type input "591"
click at [384, 154] on div "SL: 1" at bounding box center [394, 163] width 126 height 19
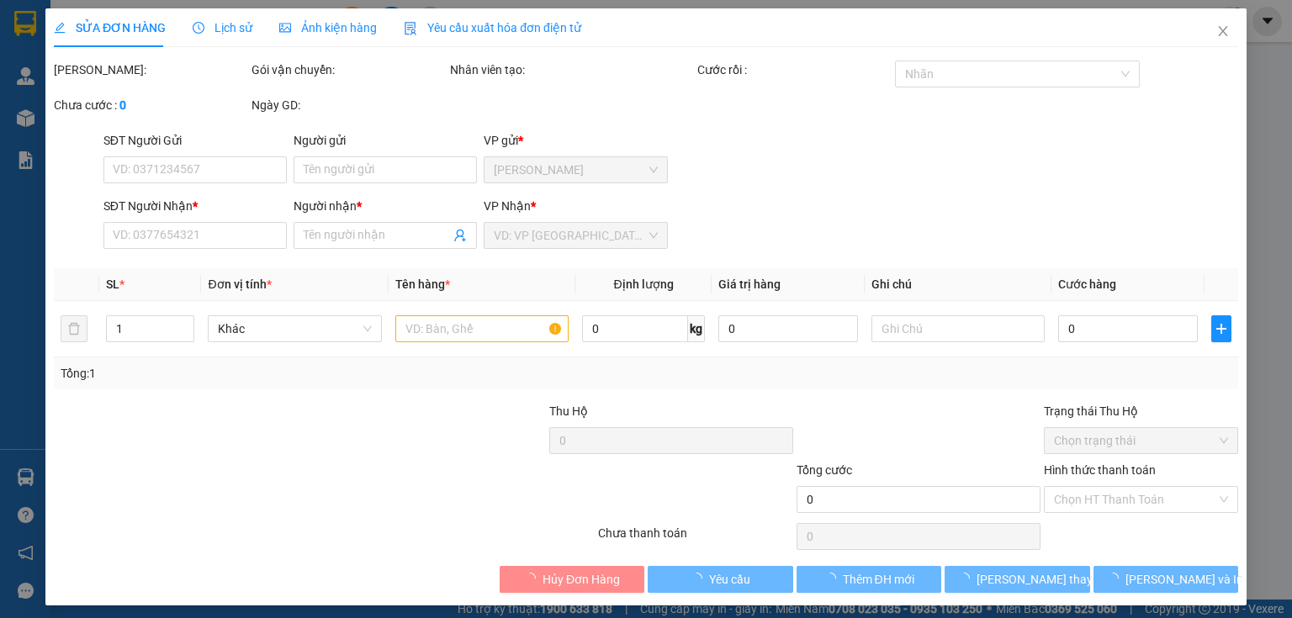
type input "0911175591"
type input "TUYẾT"
type input "1.000"
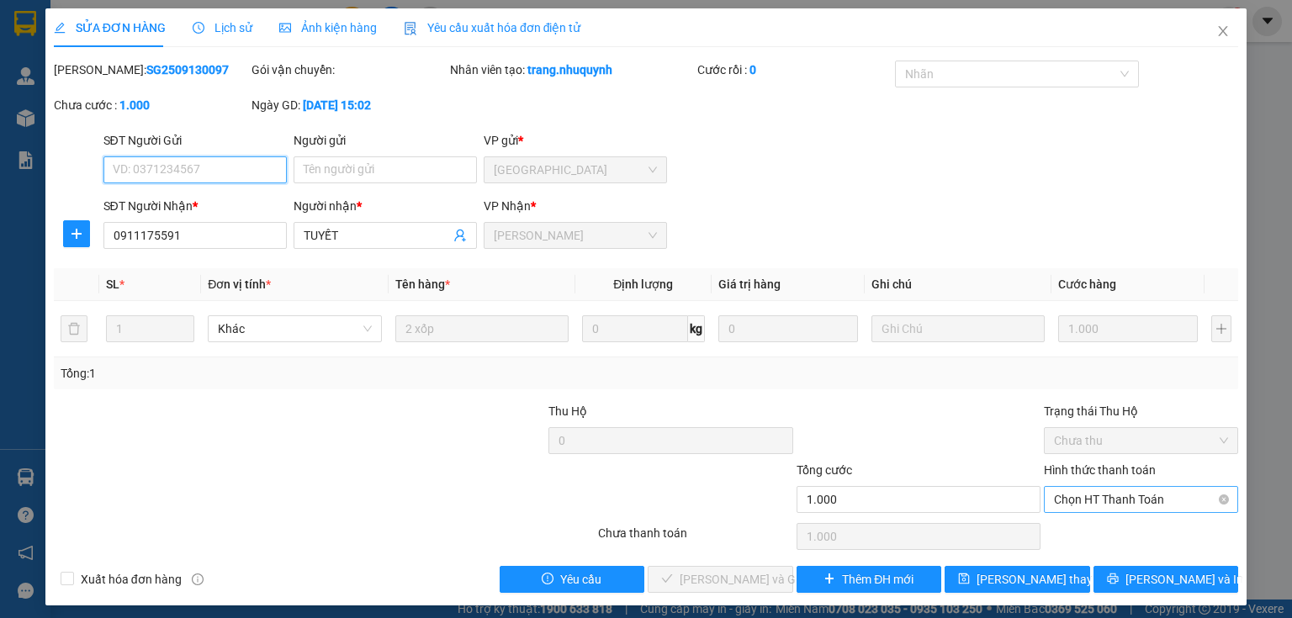
click at [1104, 497] on span "Chọn HT Thanh Toán" at bounding box center [1141, 499] width 174 height 25
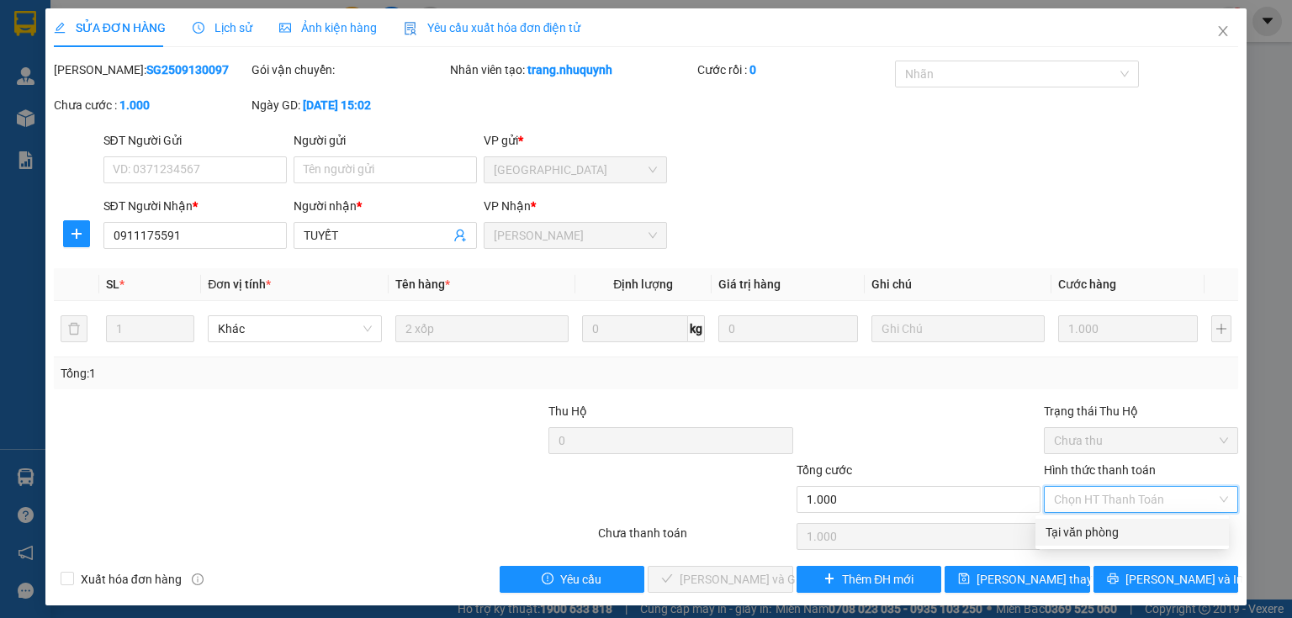
click at [1103, 533] on div "Tại văn phòng" at bounding box center [1132, 532] width 173 height 19
type input "0"
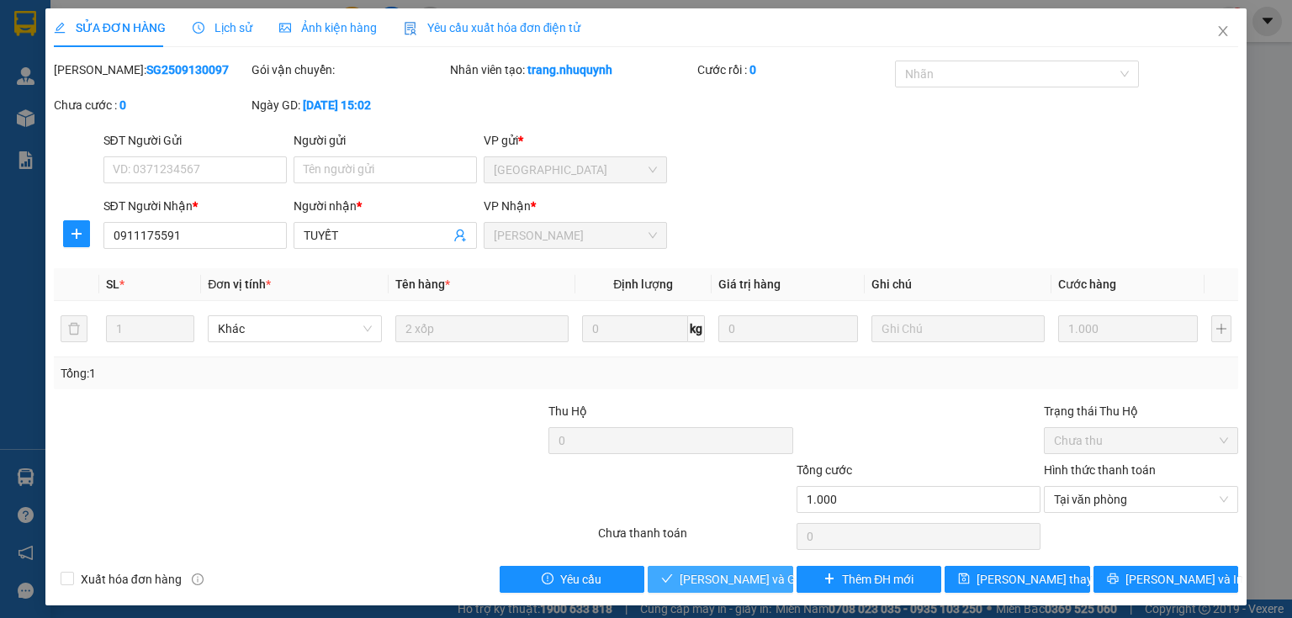
click at [723, 576] on span "[PERSON_NAME] và [PERSON_NAME] hàng" at bounding box center [761, 579] width 162 height 19
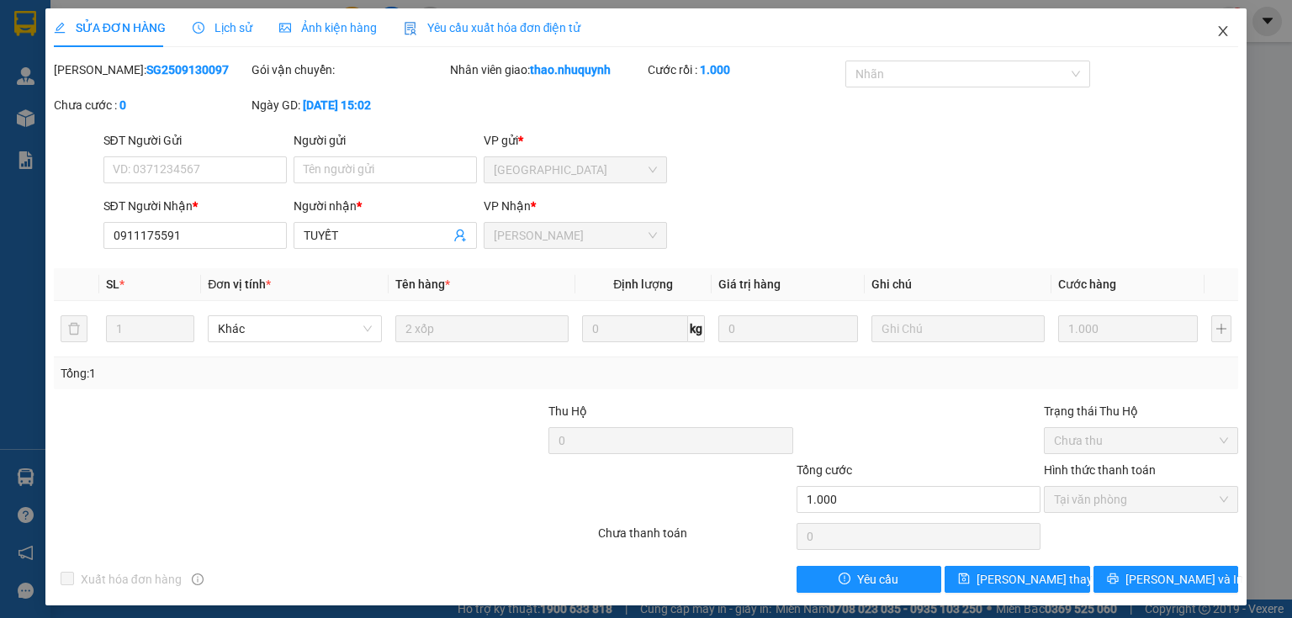
click at [1219, 30] on icon "close" at bounding box center [1223, 31] width 9 height 10
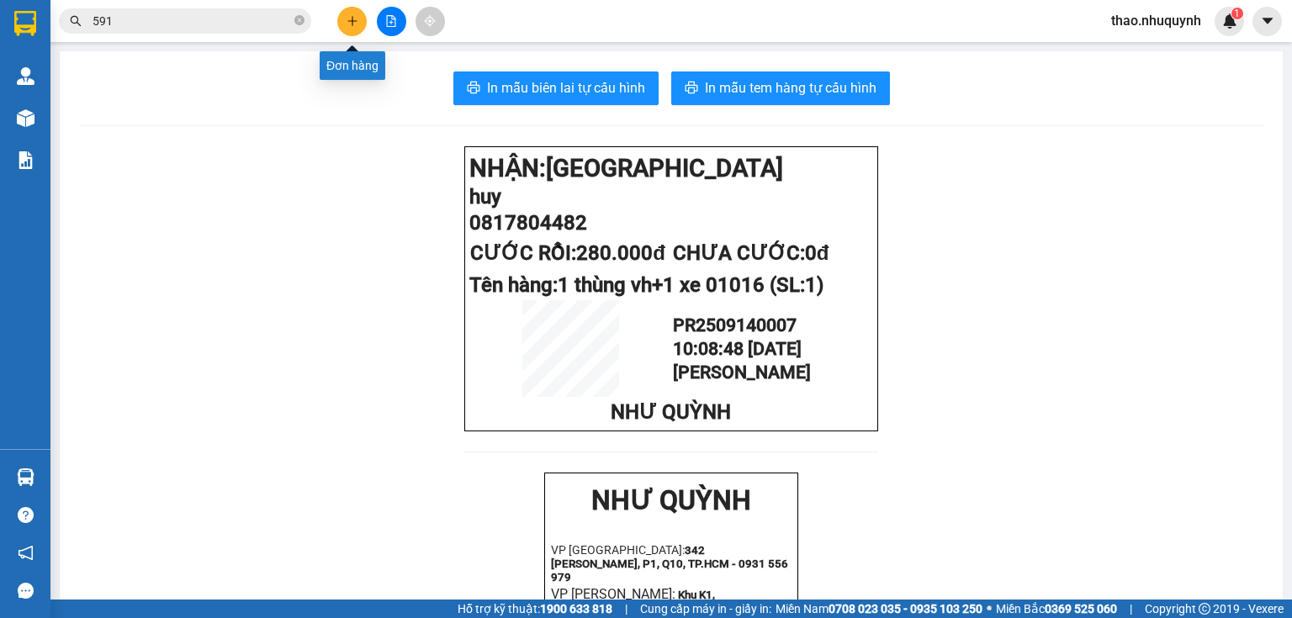
click at [353, 15] on icon "plus" at bounding box center [353, 21] width 12 height 12
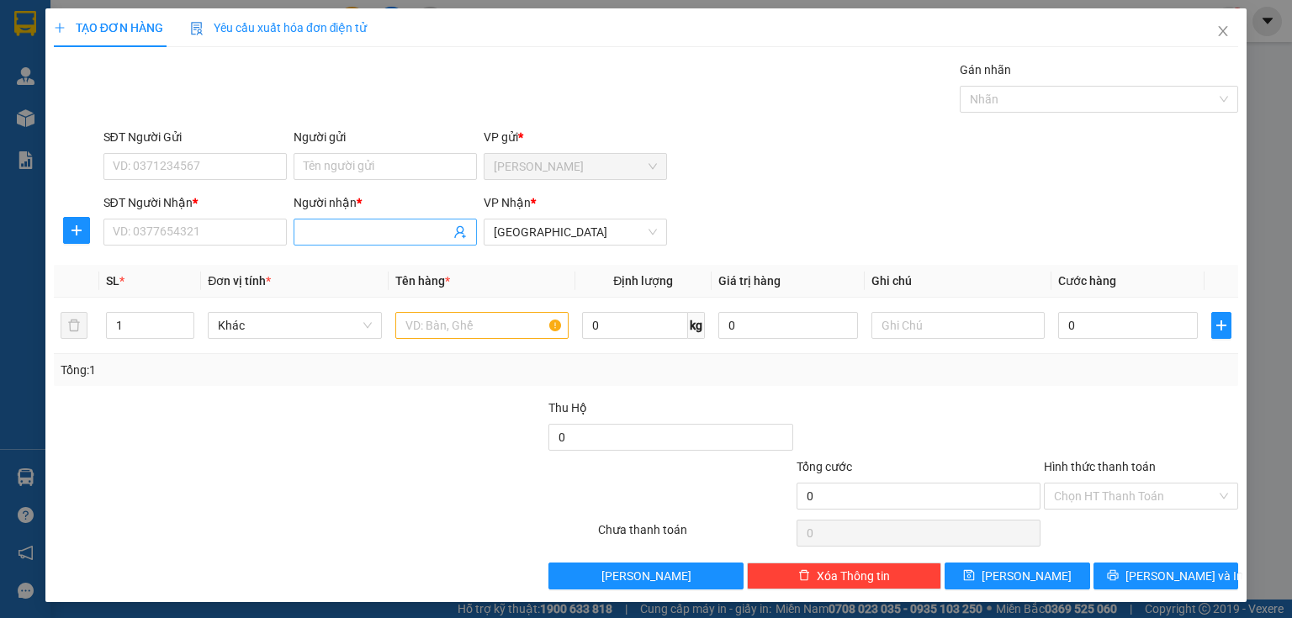
click at [321, 225] on input "Người nhận *" at bounding box center [377, 232] width 146 height 19
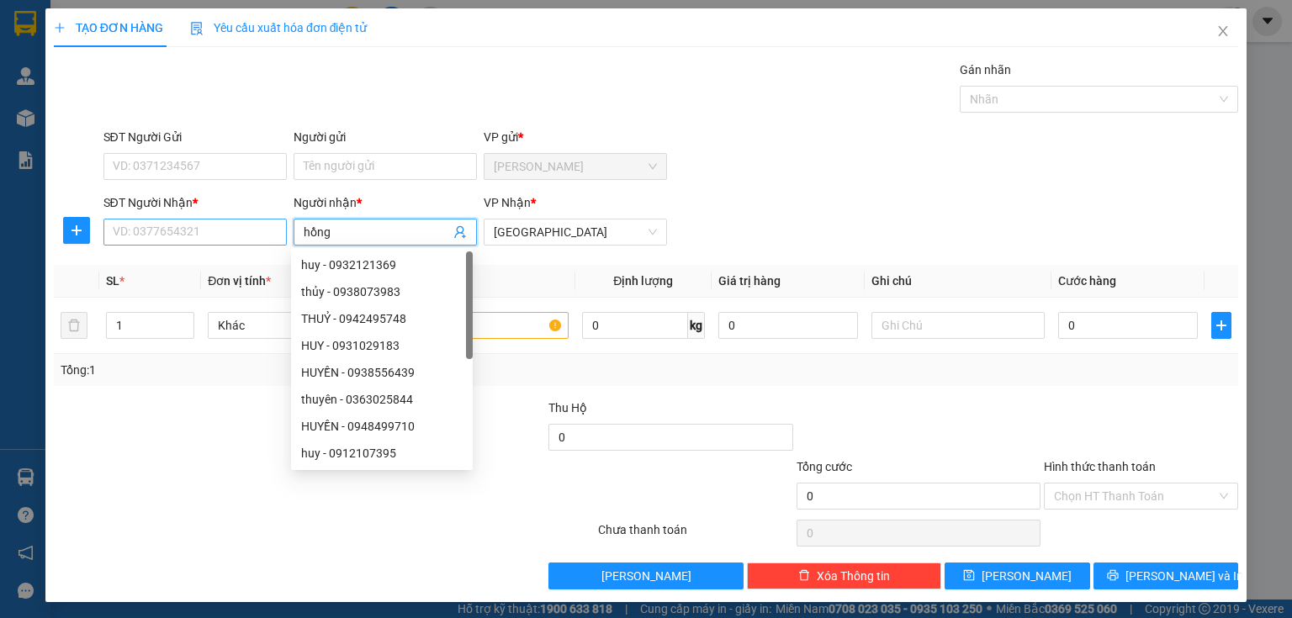
type input "hồng"
click at [178, 225] on input "SĐT Người Nhận *" at bounding box center [194, 232] width 183 height 27
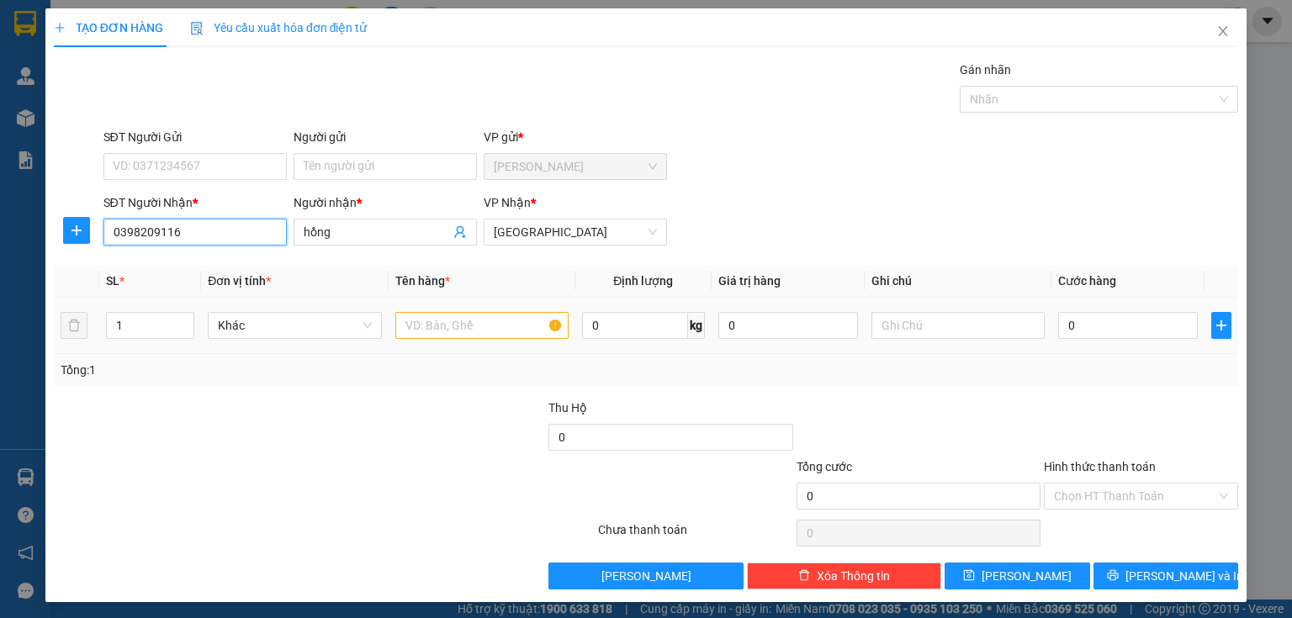
type input "0398209116"
click at [438, 329] on input "text" at bounding box center [481, 325] width 173 height 27
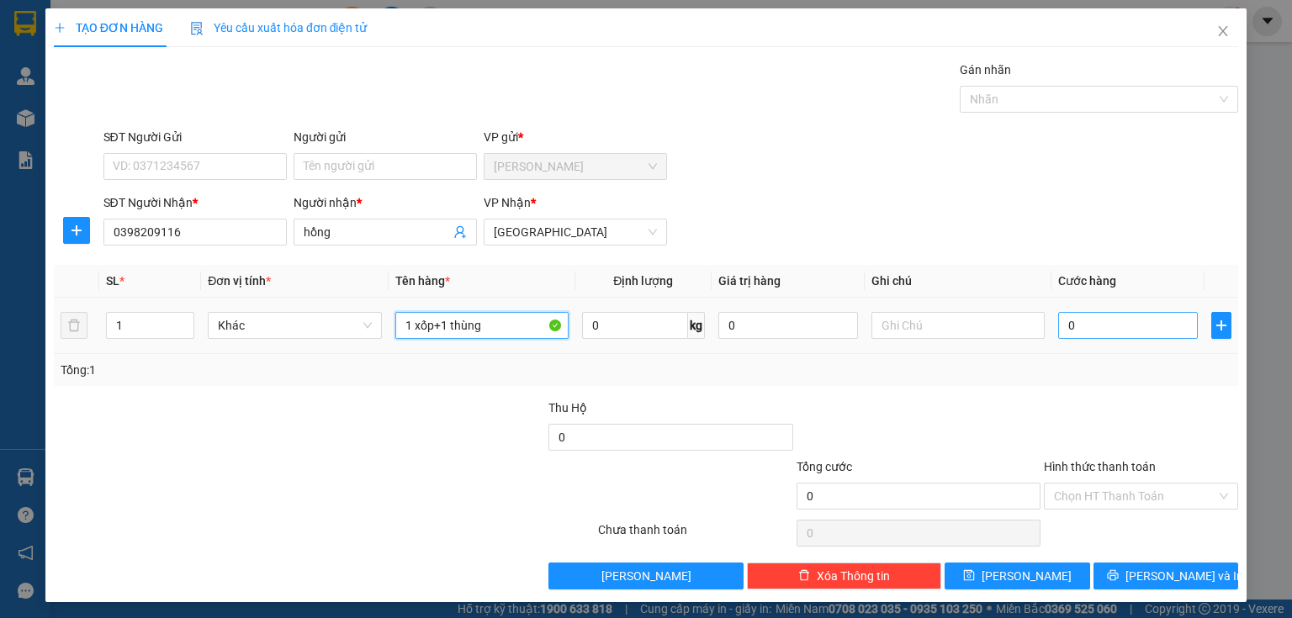
type input "1 xốp+1 thùng"
click at [1105, 333] on input "0" at bounding box center [1128, 325] width 140 height 27
type input "7"
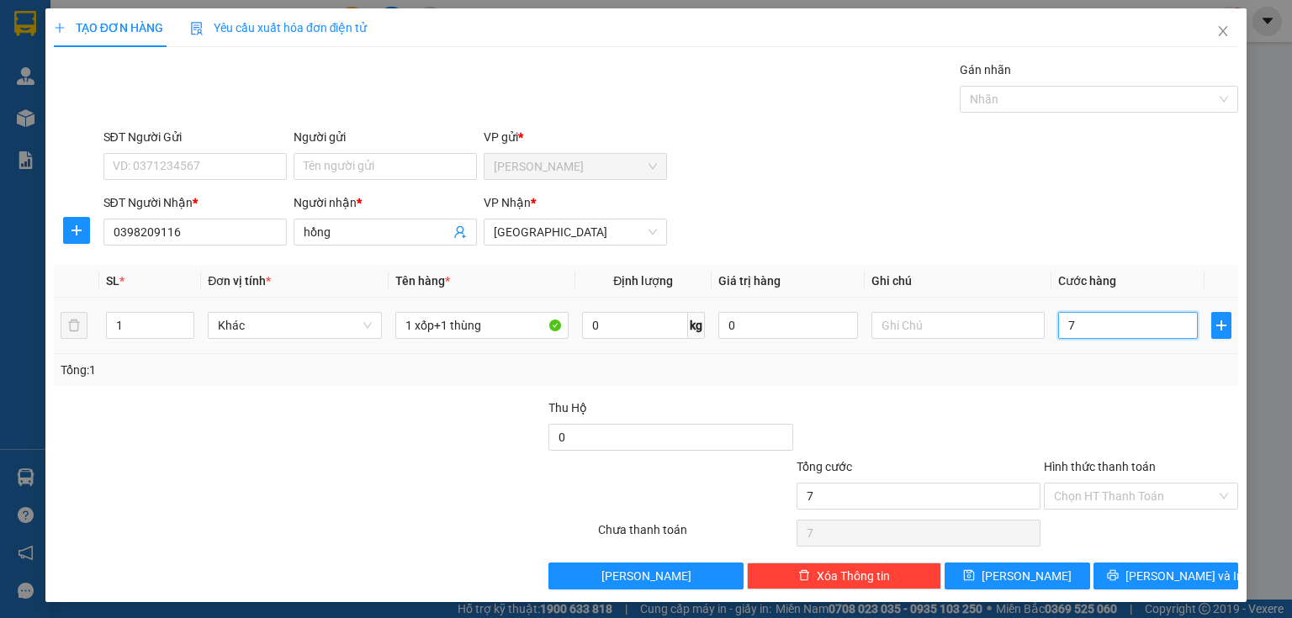
type input "70"
type input "700"
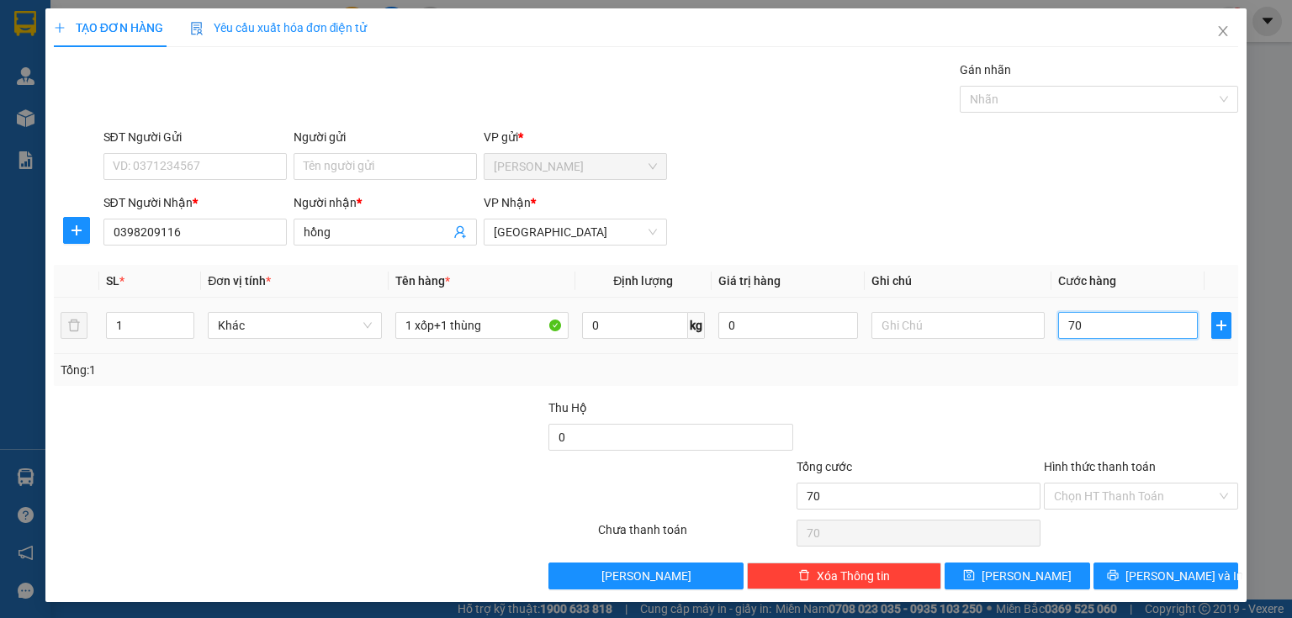
type input "700"
type input "7.000"
type input "70.000"
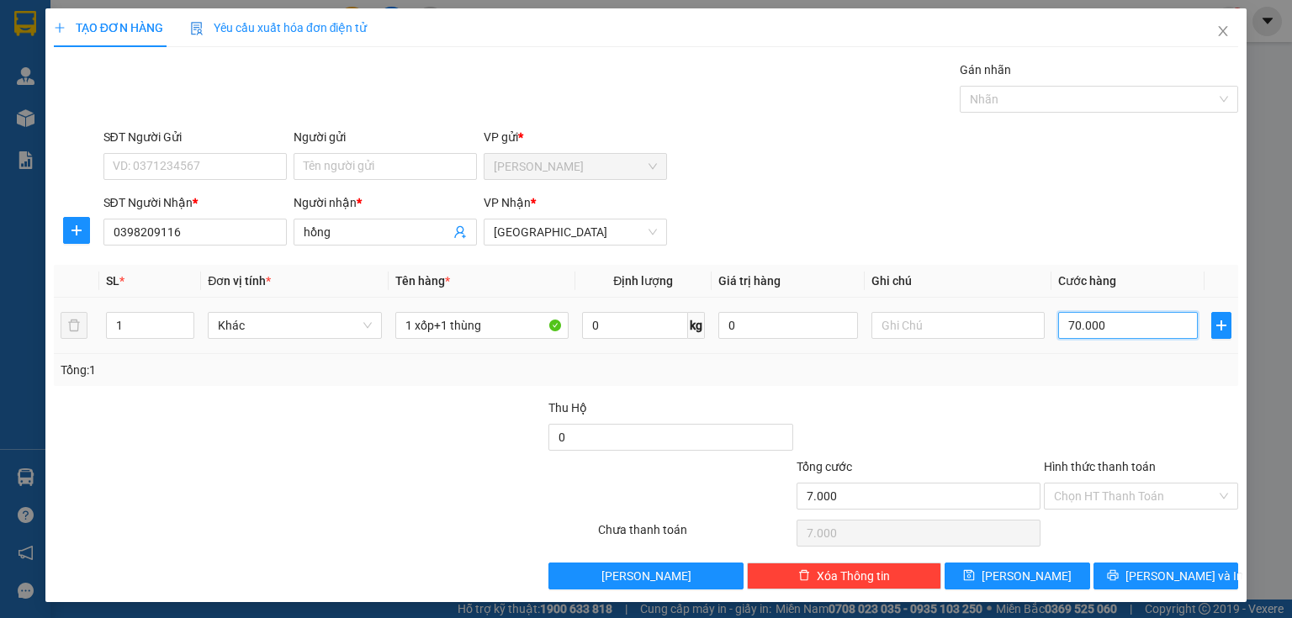
type input "70.000"
click at [1088, 493] on input "Hình thức thanh toán" at bounding box center [1135, 496] width 162 height 25
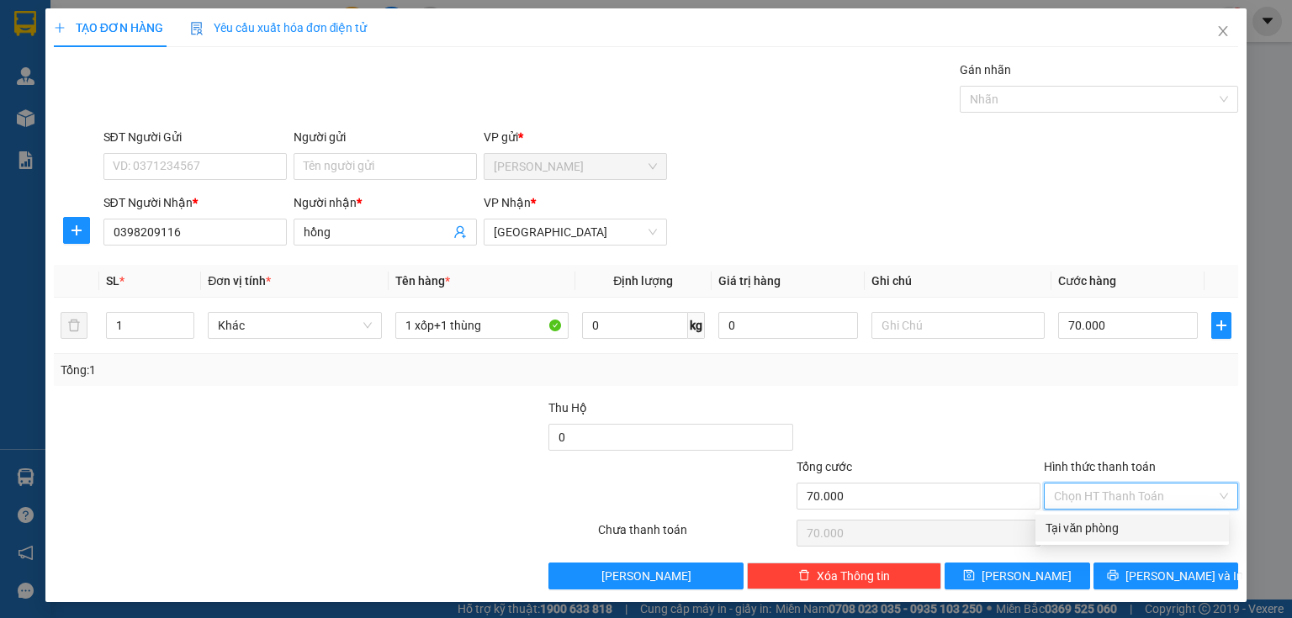
click at [1077, 528] on div "Tại văn phòng" at bounding box center [1132, 528] width 173 height 19
type input "0"
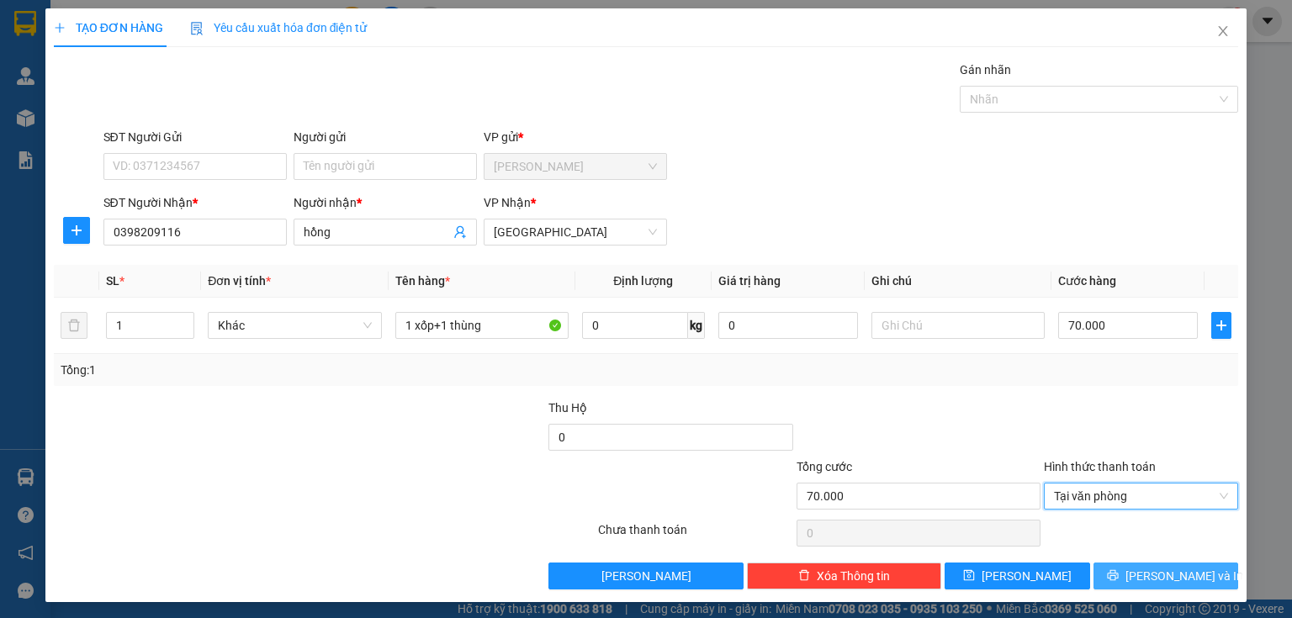
click at [1103, 570] on button "[PERSON_NAME] và In" at bounding box center [1167, 576] width 146 height 27
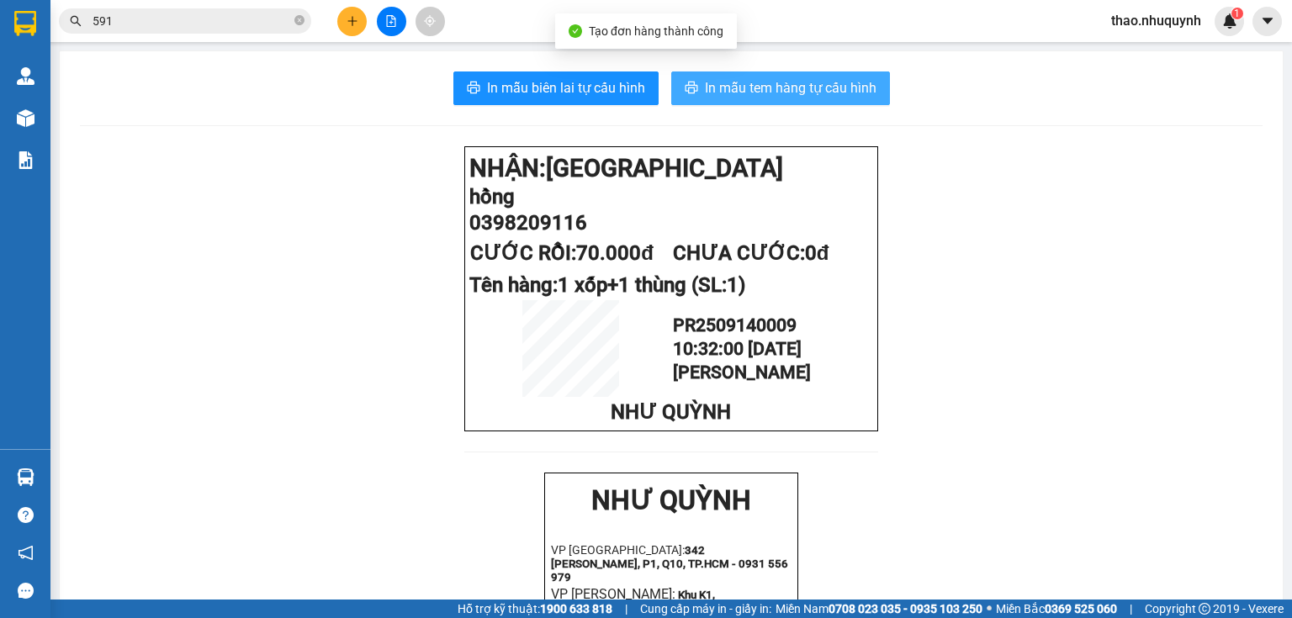
click at [750, 84] on span "In mẫu tem hàng tự cấu hình" at bounding box center [791, 87] width 172 height 21
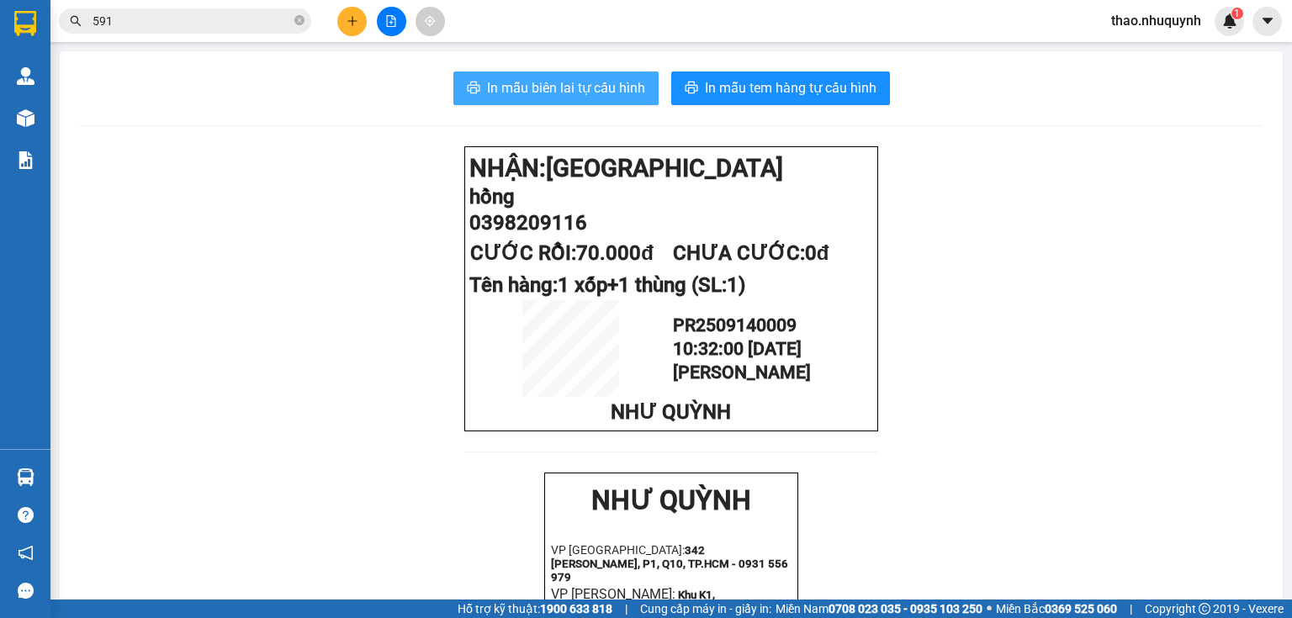
click at [556, 88] on span "In mẫu biên lai tự cấu hình" at bounding box center [566, 87] width 158 height 21
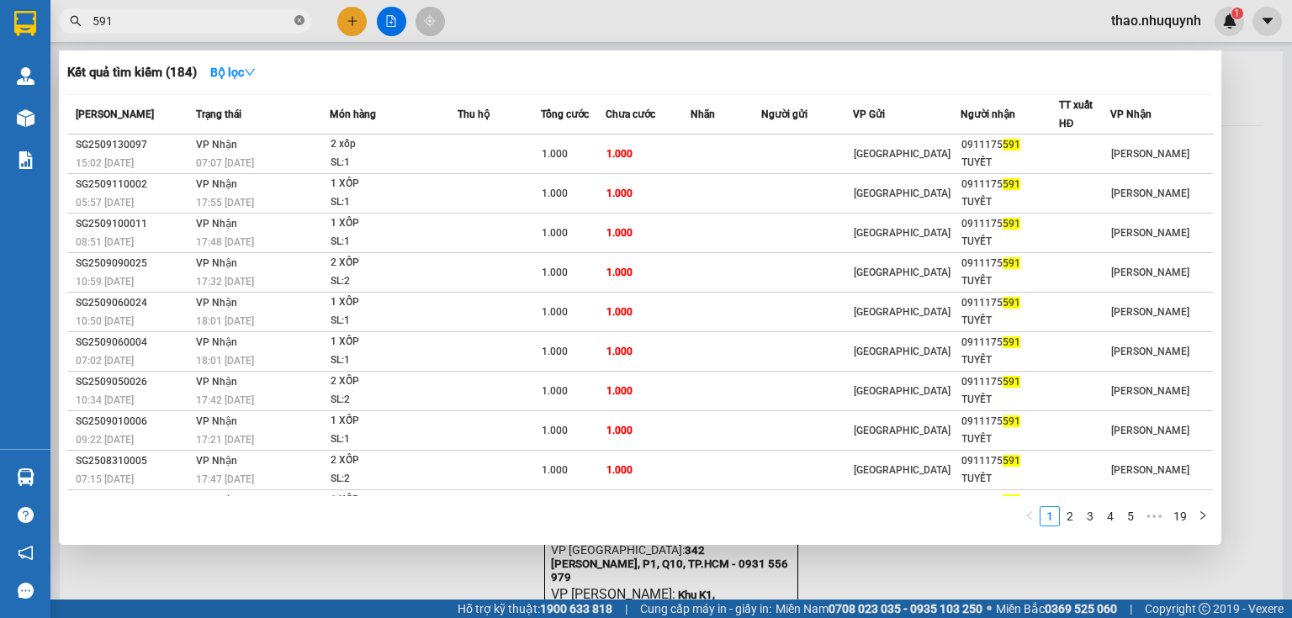
click at [300, 21] on icon "close-circle" at bounding box center [299, 20] width 10 height 10
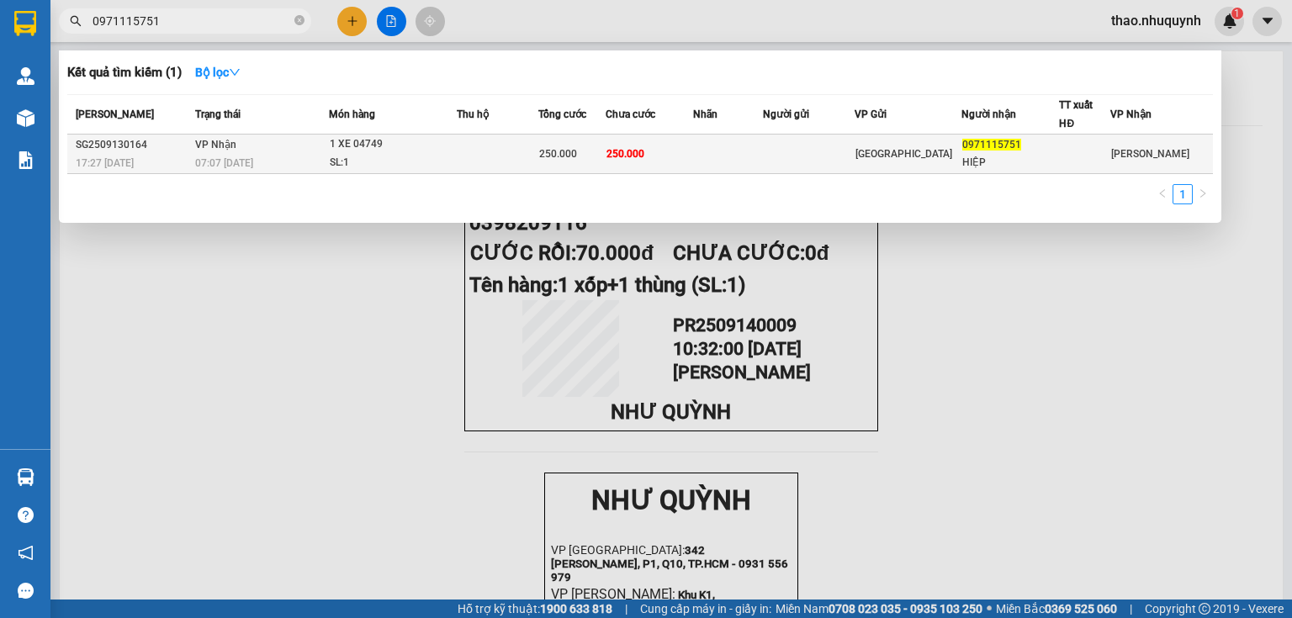
type input "0971115751"
click at [494, 151] on td at bounding box center [498, 155] width 82 height 40
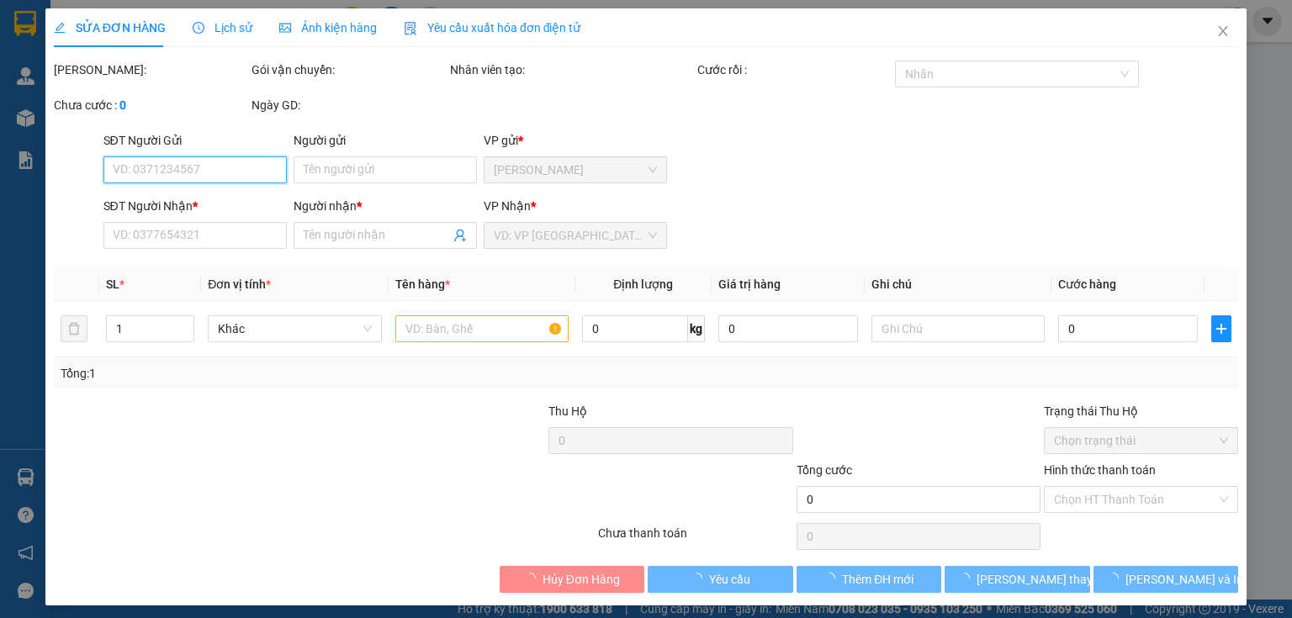
type input "0971115751"
type input "HIỆP"
type input "250.000"
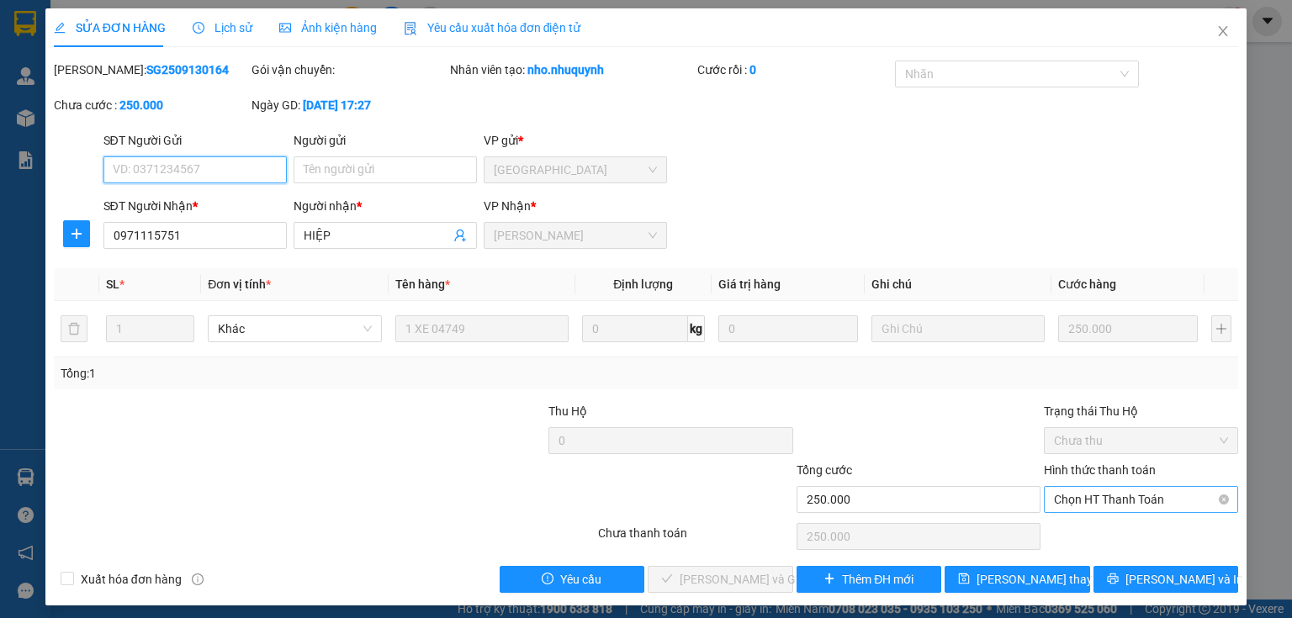
click at [1074, 495] on span "Chọn HT Thanh Toán" at bounding box center [1141, 499] width 174 height 25
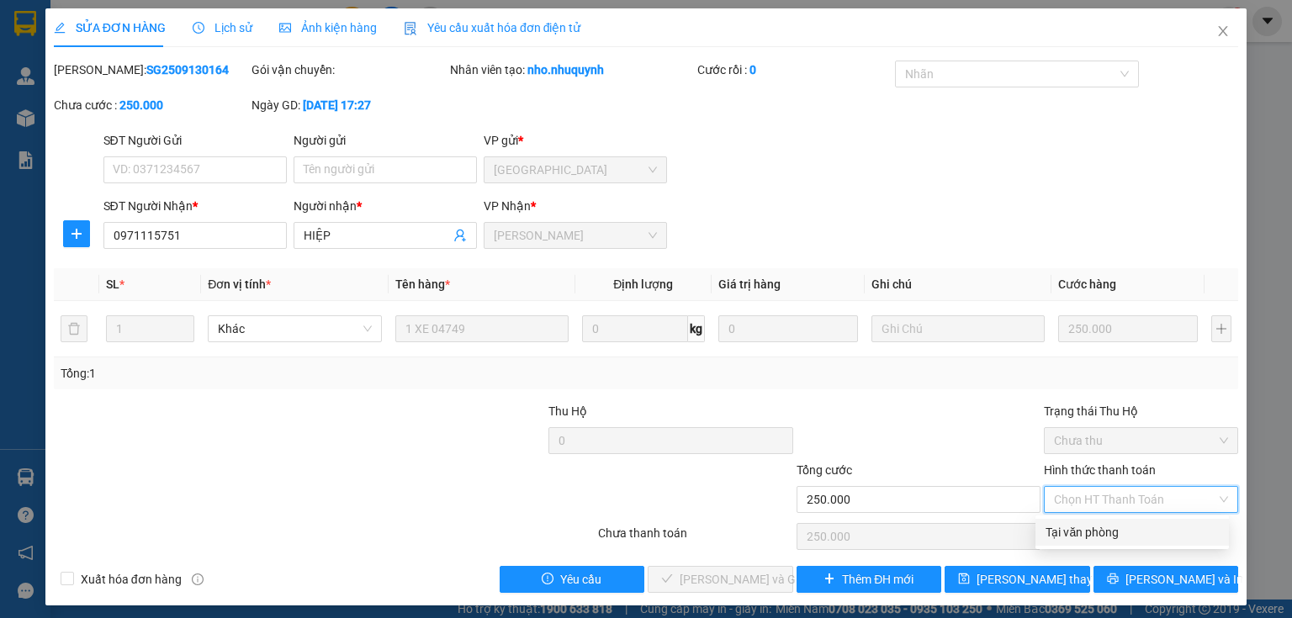
click at [1066, 528] on div "Tại văn phòng" at bounding box center [1132, 532] width 173 height 19
type input "0"
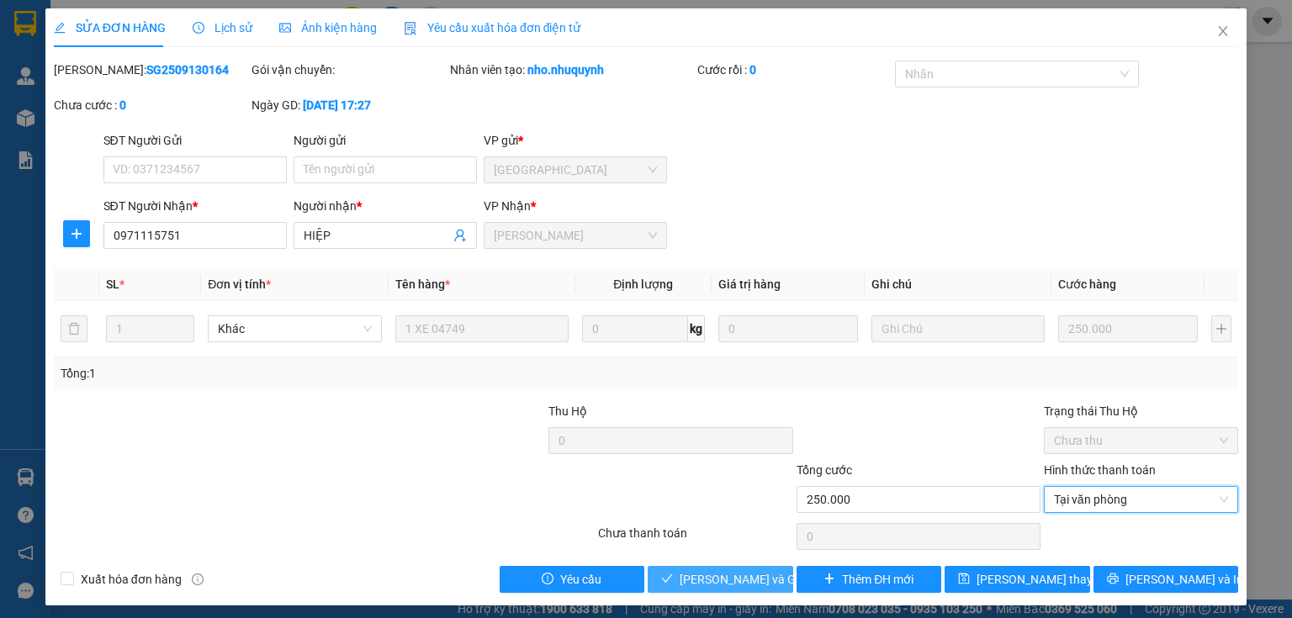
click at [737, 576] on span "[PERSON_NAME] và [PERSON_NAME] hàng" at bounding box center [761, 579] width 162 height 19
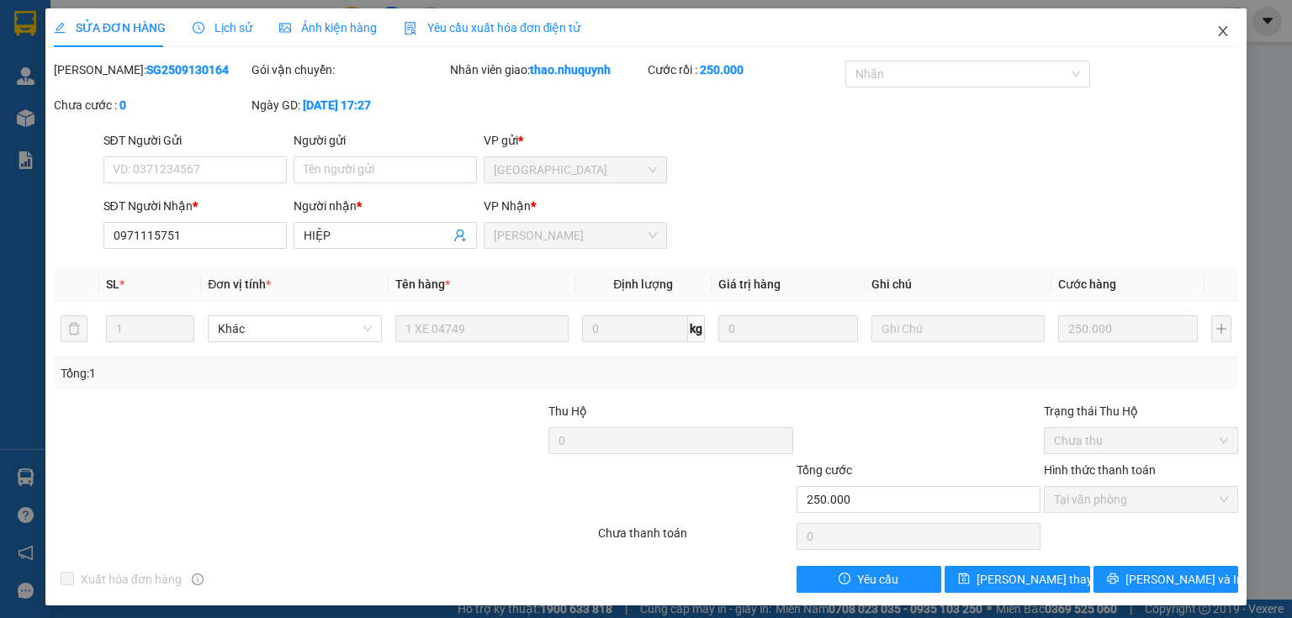
click at [1217, 31] on icon "close" at bounding box center [1223, 30] width 13 height 13
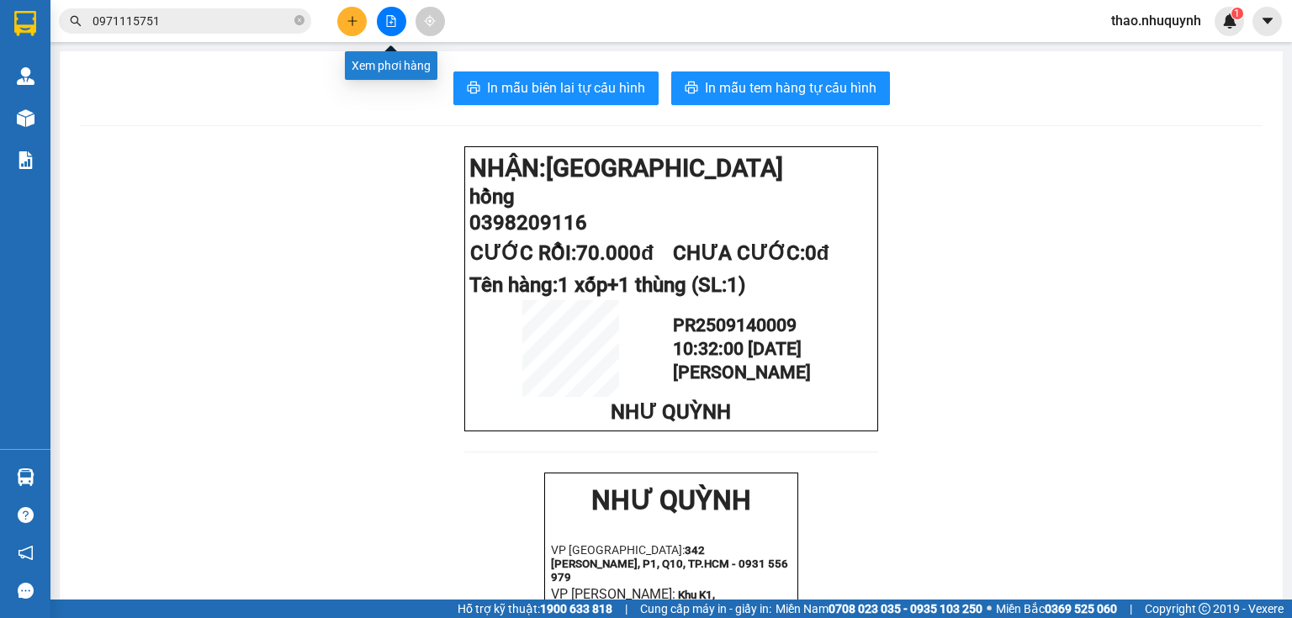
click at [387, 25] on icon "file-add" at bounding box center [391, 21] width 9 height 12
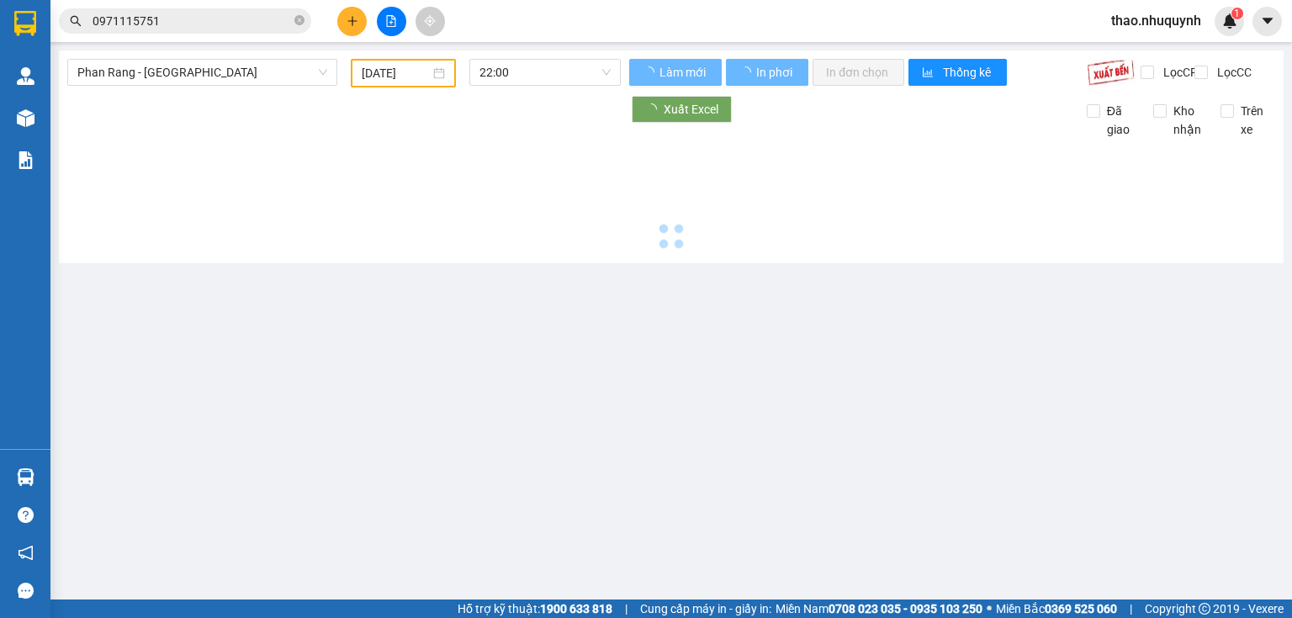
type input "14/09/2025"
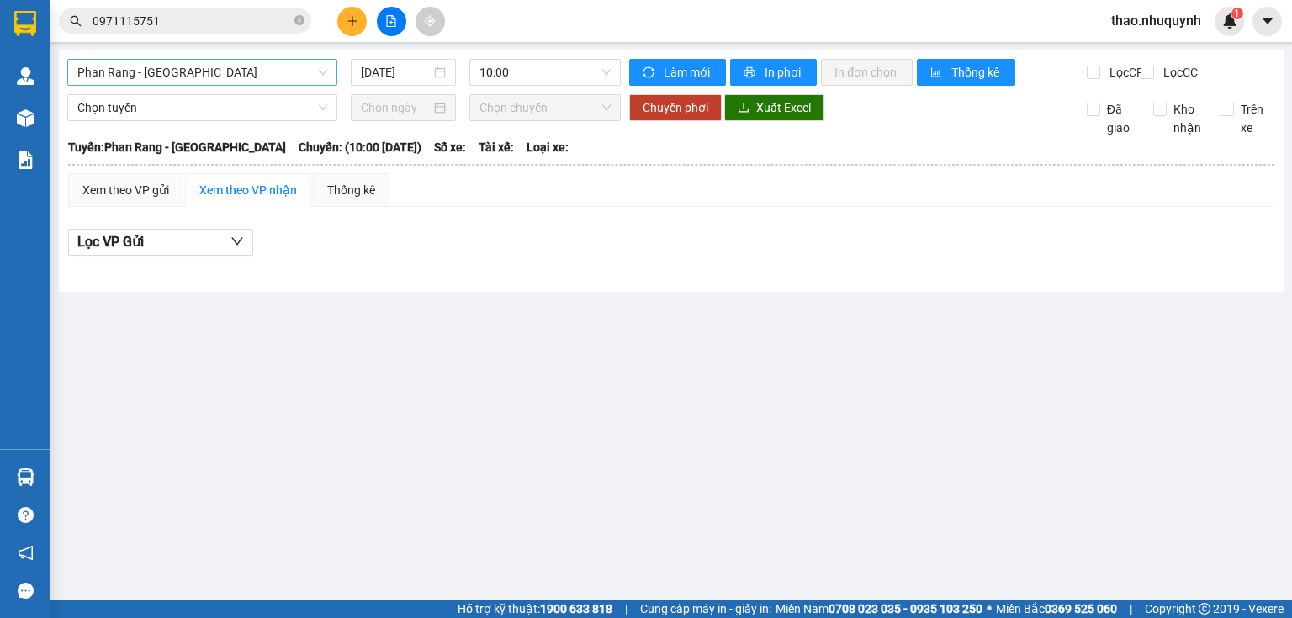
click at [215, 77] on span "Phan Rang - Sài Gòn" at bounding box center [202, 72] width 250 height 25
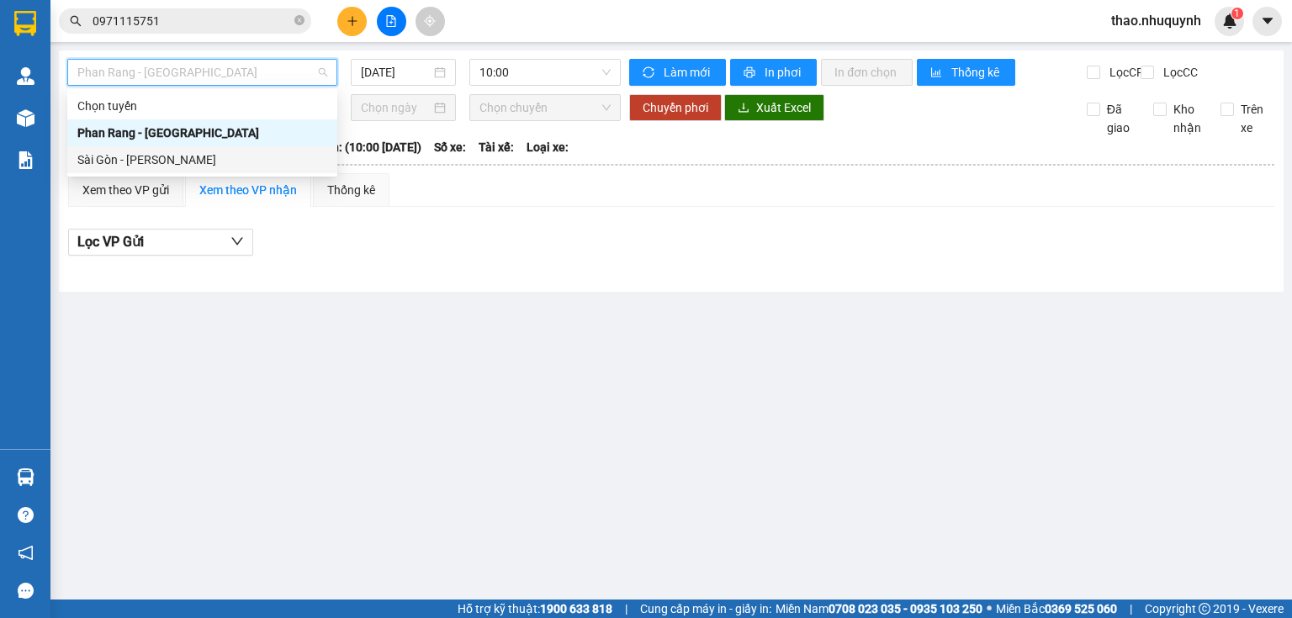
click at [153, 155] on div "Sài Gòn - Phan Rang" at bounding box center [202, 160] width 250 height 19
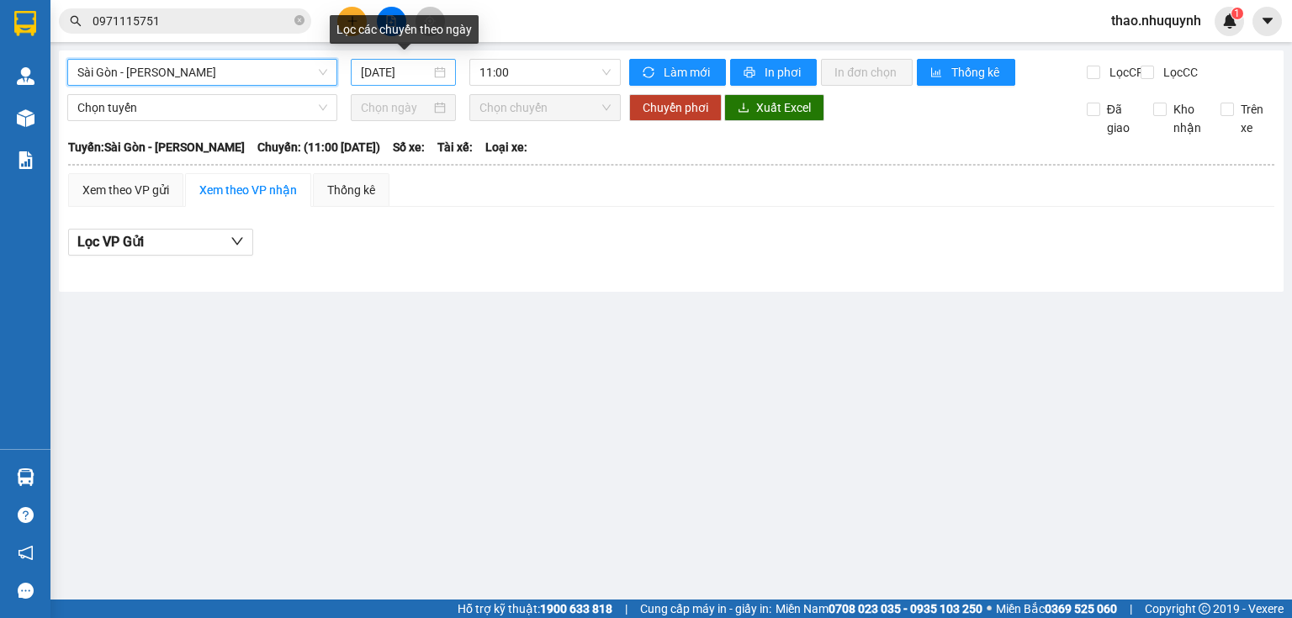
click at [387, 71] on input "14/09/2025" at bounding box center [395, 72] width 69 height 19
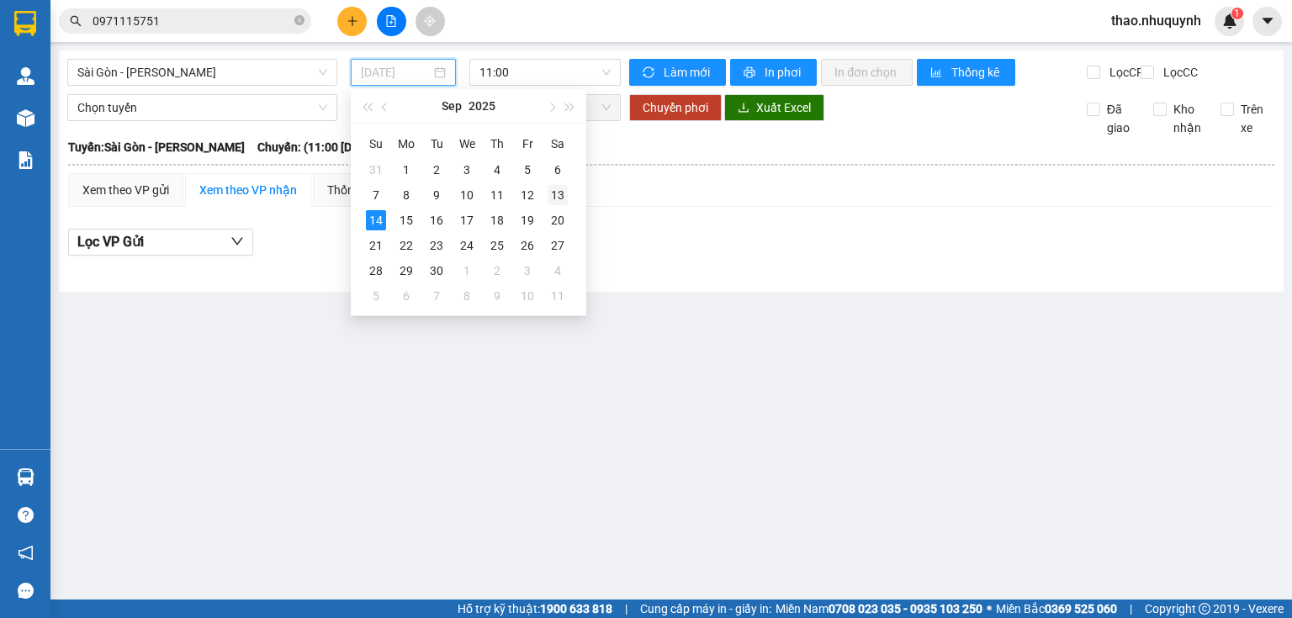
click at [559, 199] on div "13" at bounding box center [558, 195] width 20 height 20
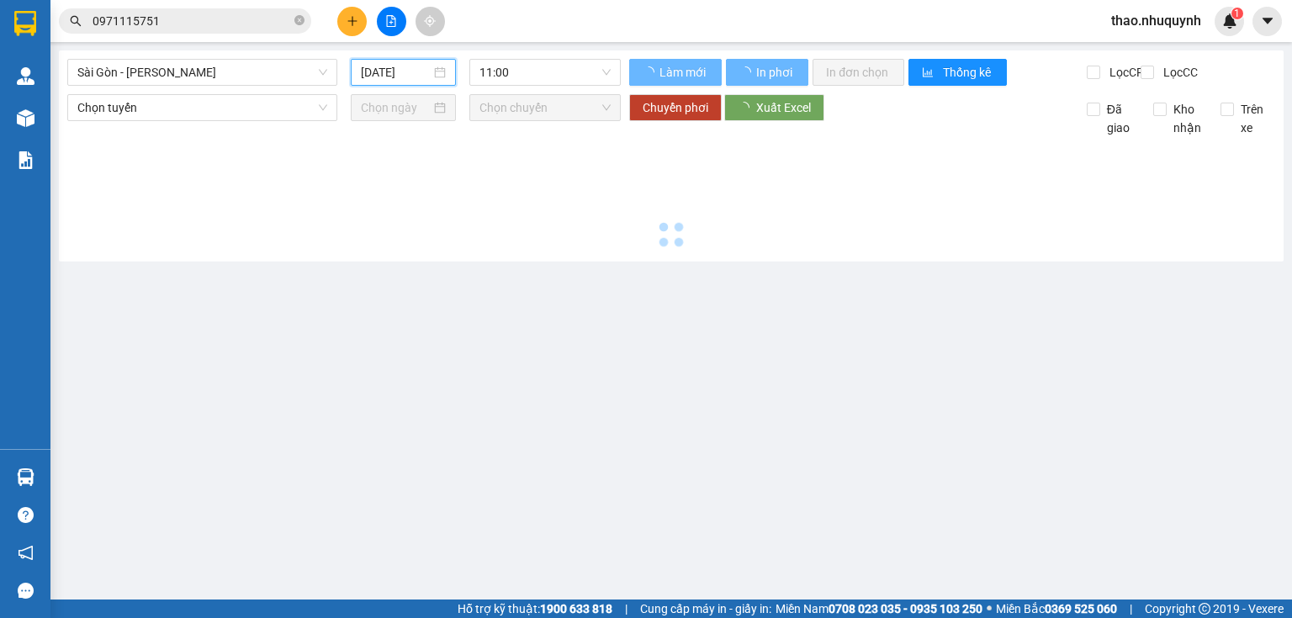
type input "13/09/2025"
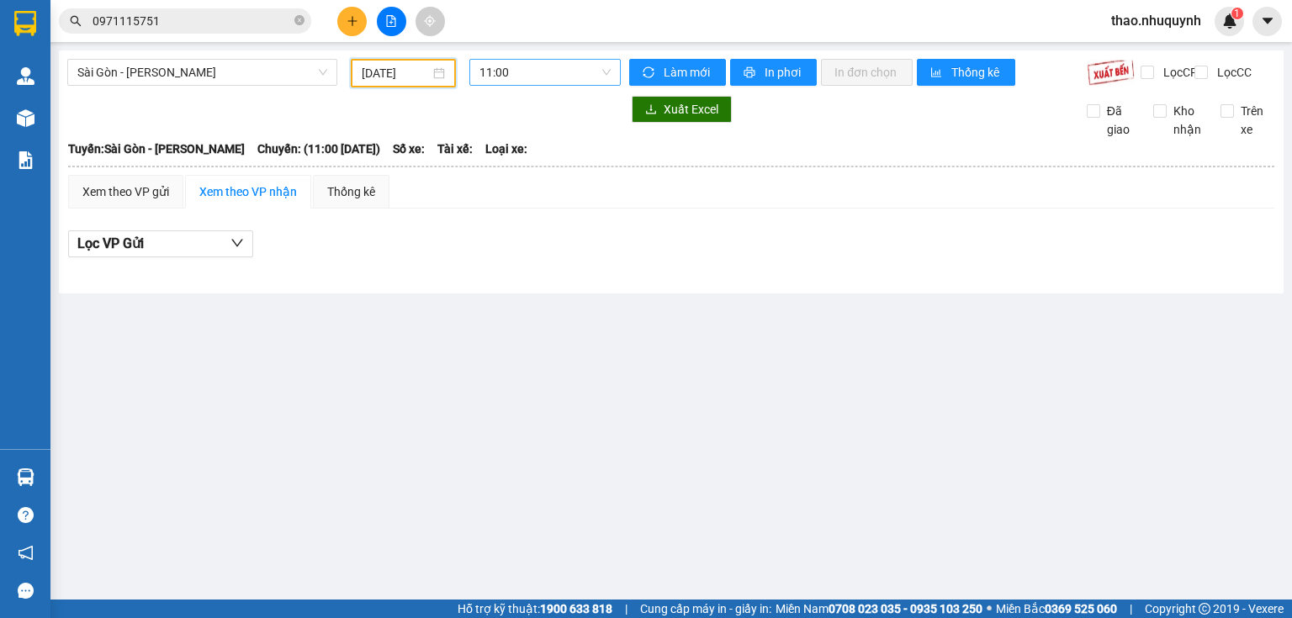
click at [544, 64] on span "11:00" at bounding box center [546, 72] width 132 height 25
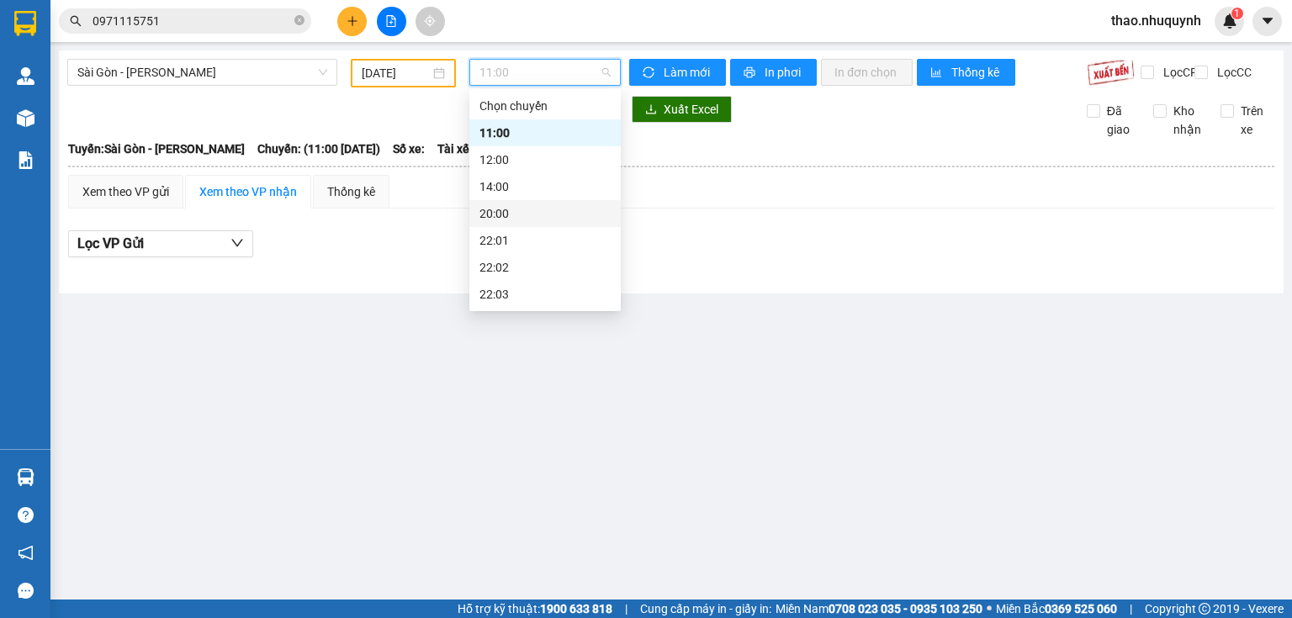
click at [739, 246] on div "Lọc VP Gửi" at bounding box center [671, 245] width 1207 height 28
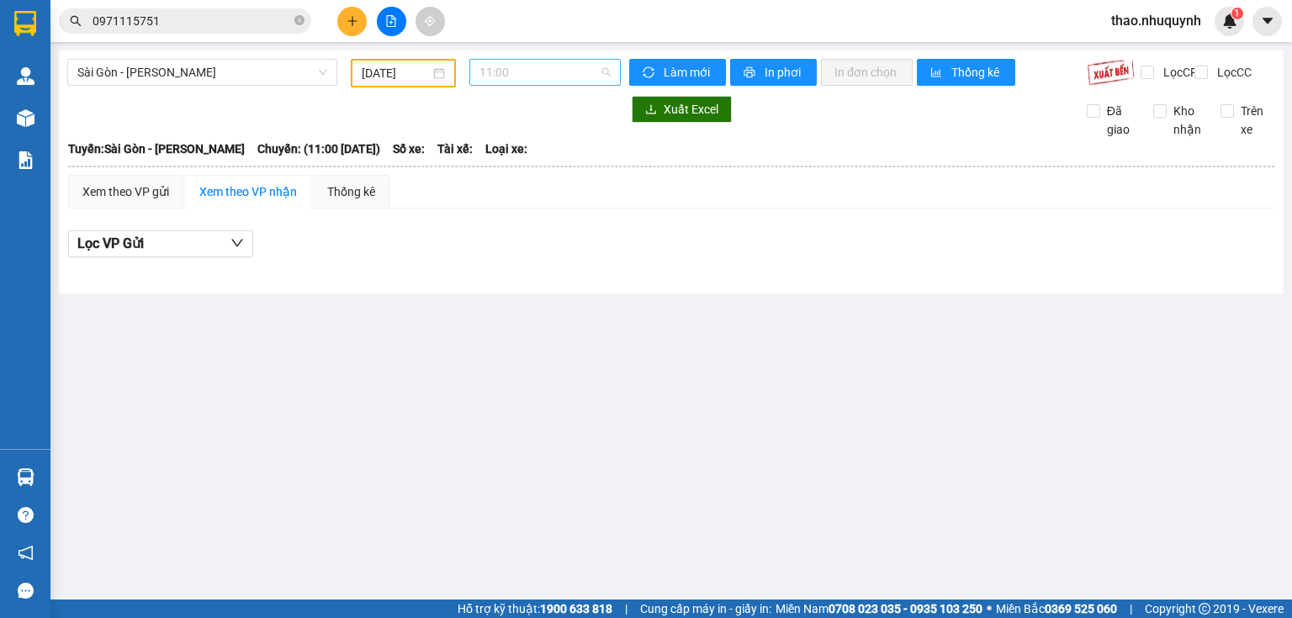
click at [528, 67] on span "11:00" at bounding box center [546, 72] width 132 height 25
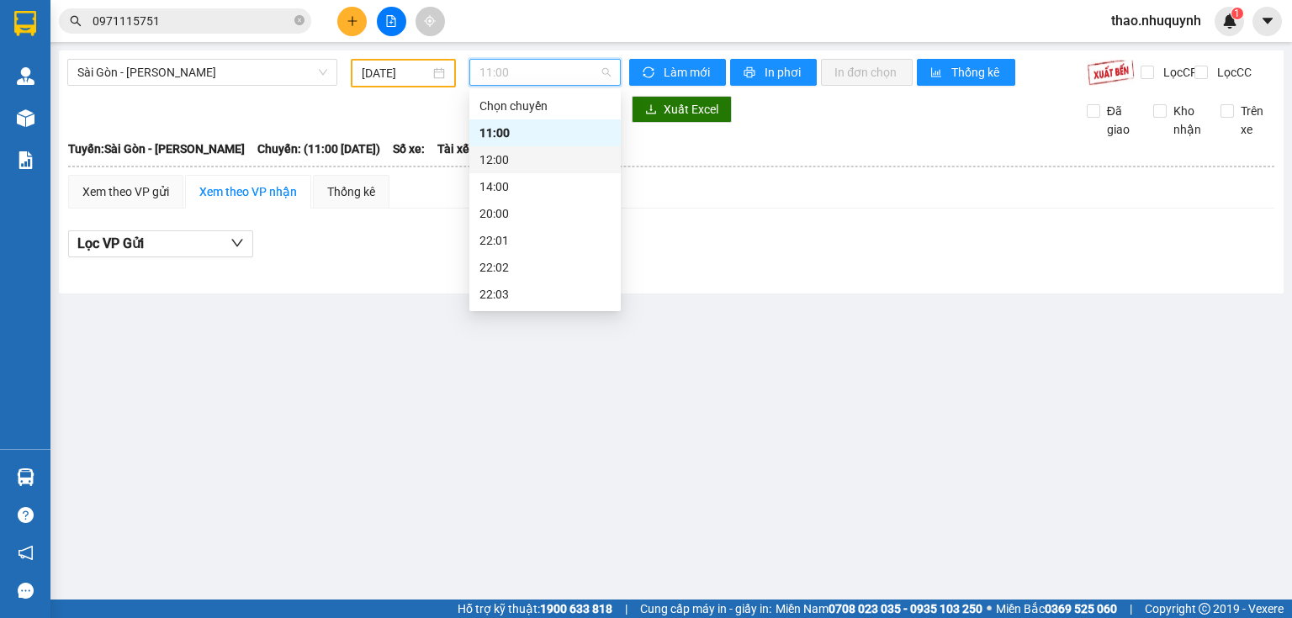
scroll to position [81, 0]
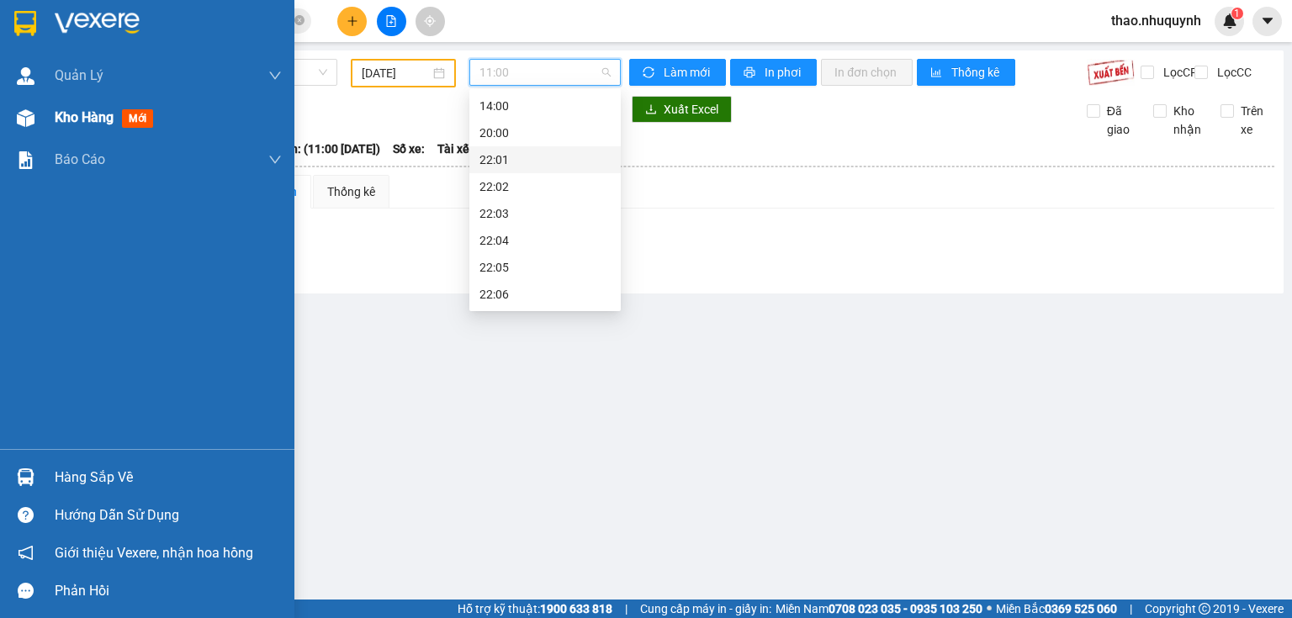
click at [94, 118] on span "Kho hàng" at bounding box center [84, 117] width 59 height 16
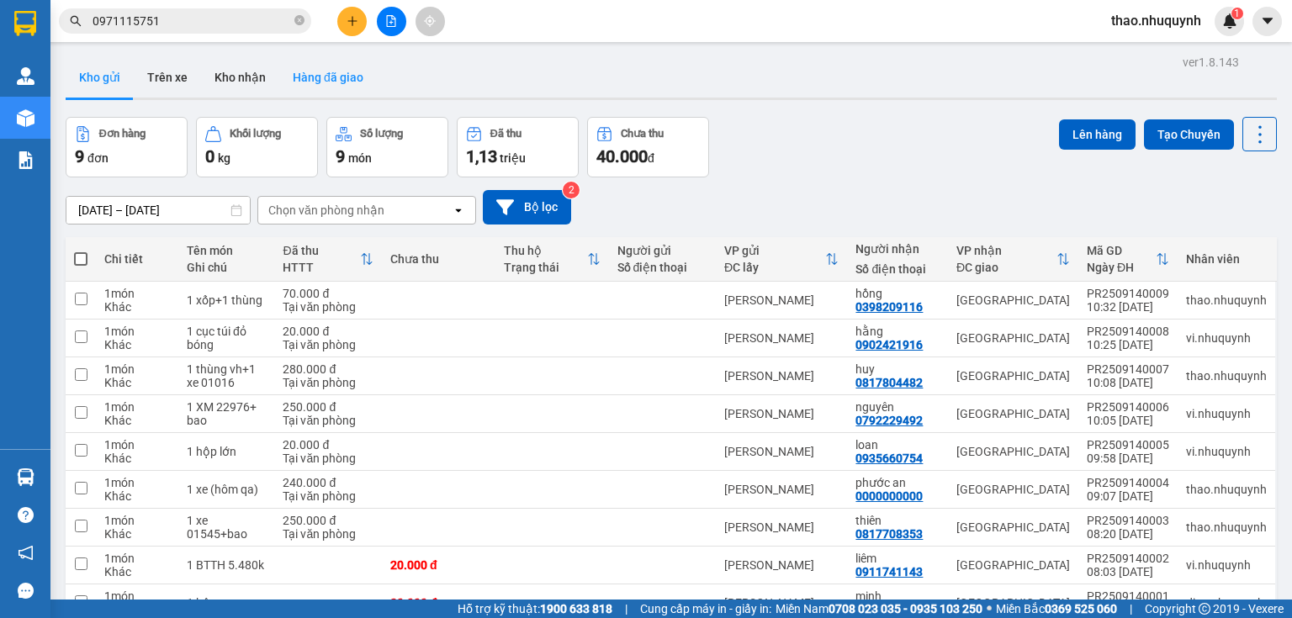
click at [307, 76] on button "Hàng đã giao" at bounding box center [328, 77] width 98 height 40
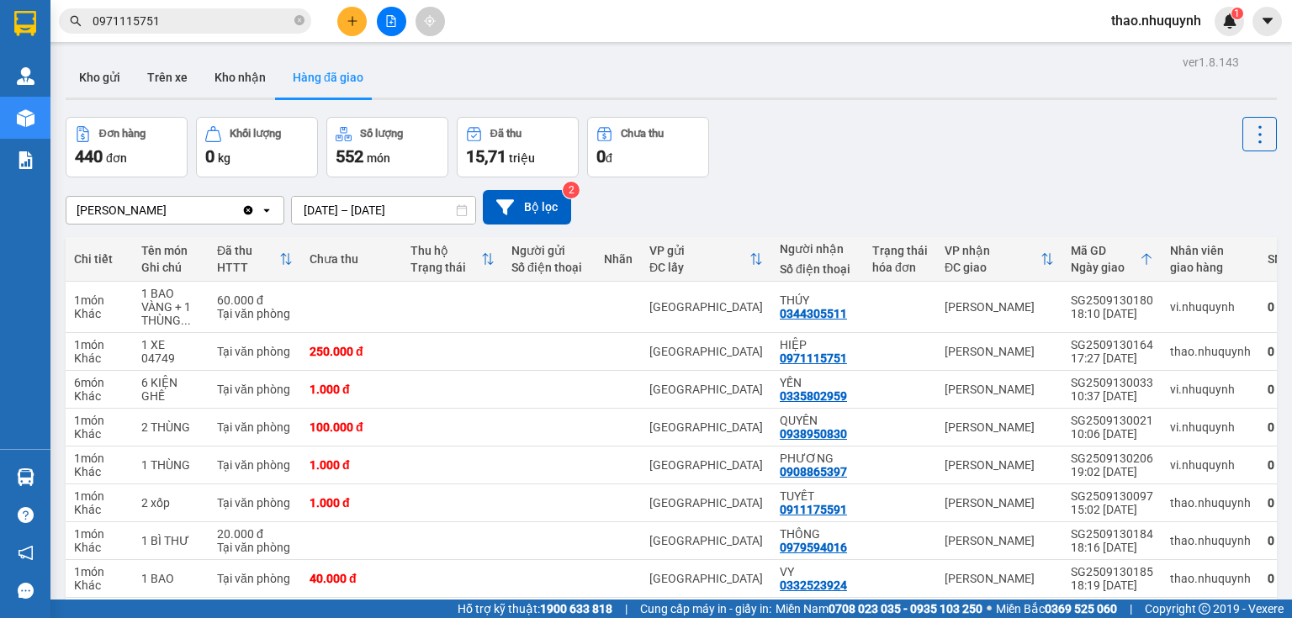
click at [187, 213] on div "[PERSON_NAME]" at bounding box center [153, 210] width 175 height 27
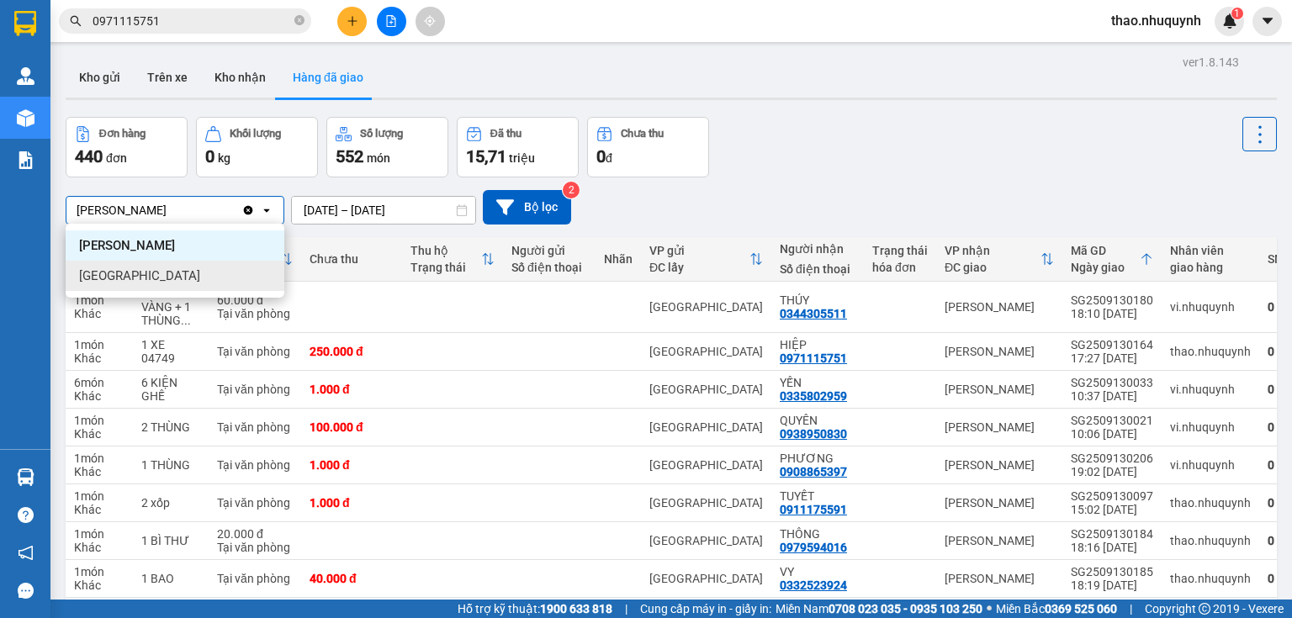
click at [135, 276] on div "[GEOGRAPHIC_DATA]" at bounding box center [175, 276] width 219 height 30
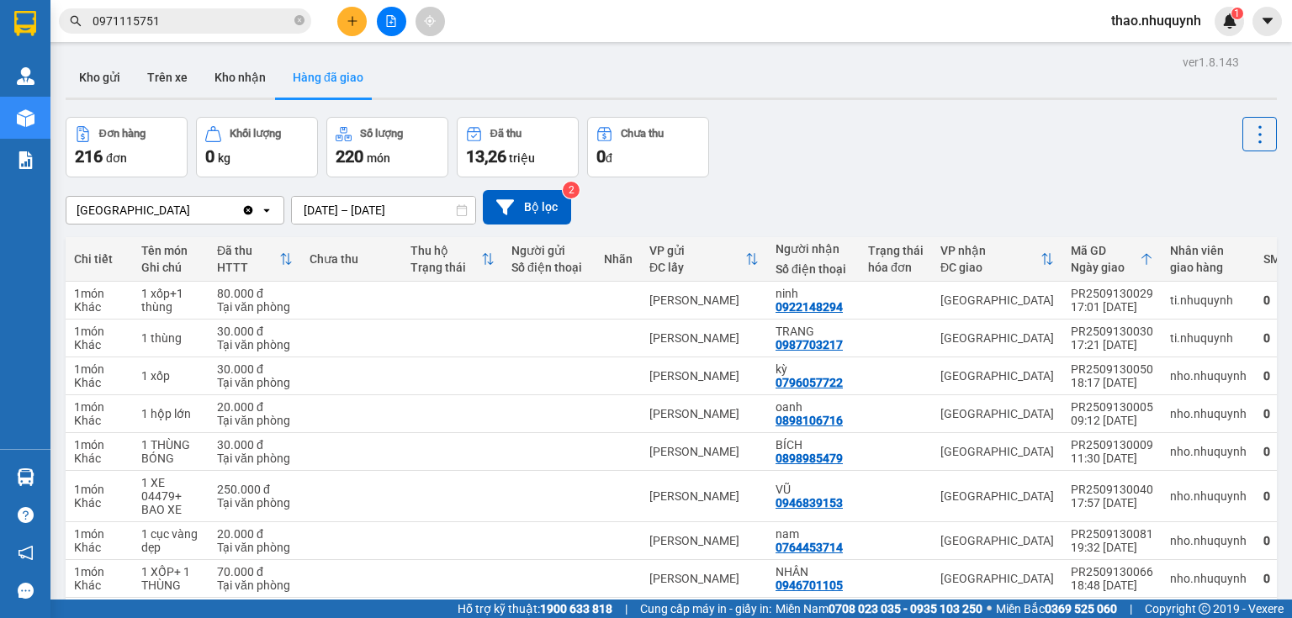
click at [386, 209] on input "[DATE] – [DATE]" at bounding box center [383, 210] width 183 height 27
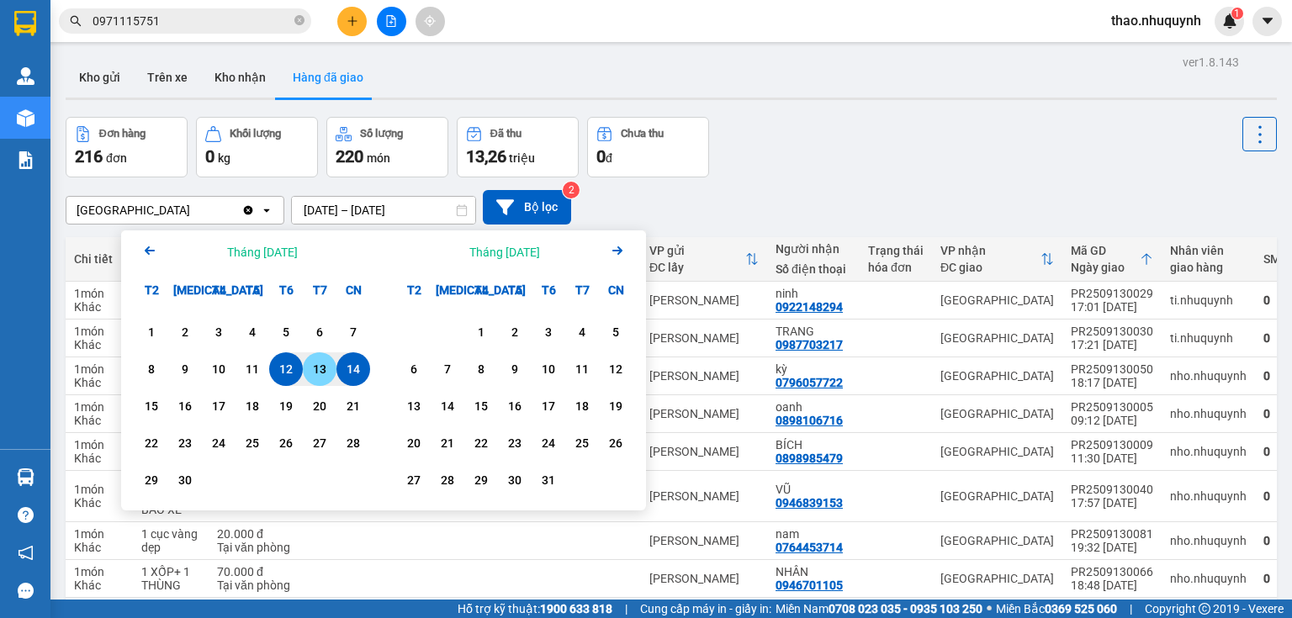
click at [316, 371] on div "13" at bounding box center [320, 369] width 24 height 20
click at [326, 369] on div "13" at bounding box center [320, 369] width 24 height 20
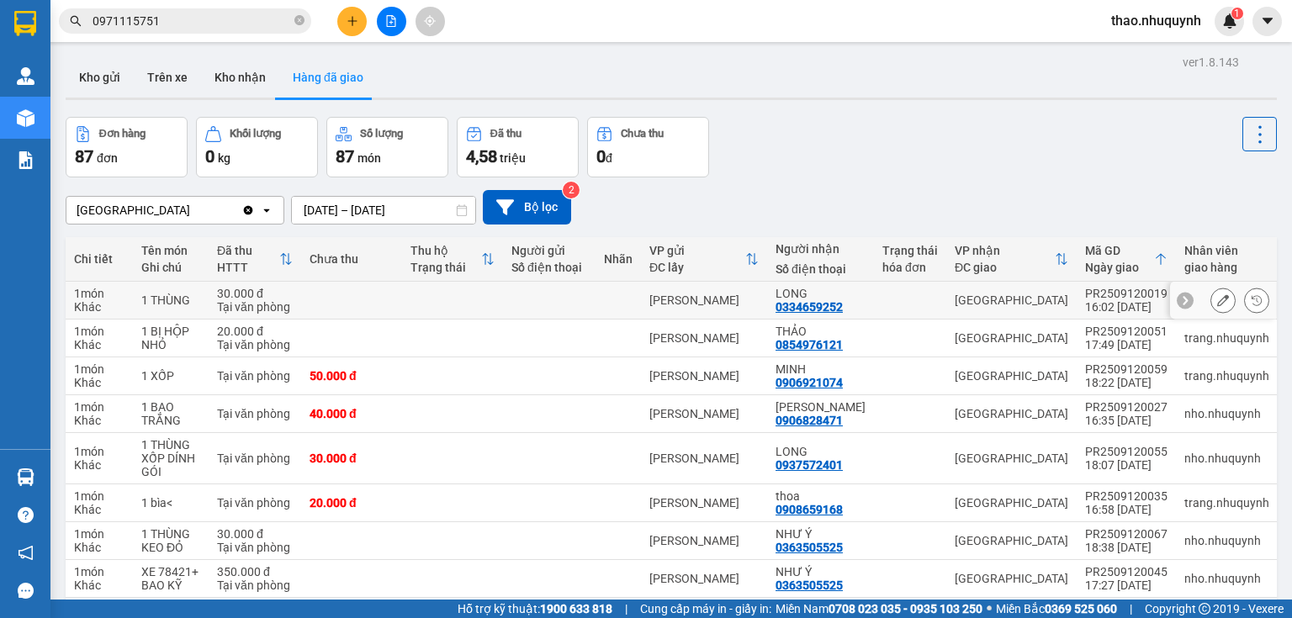
scroll to position [146, 0]
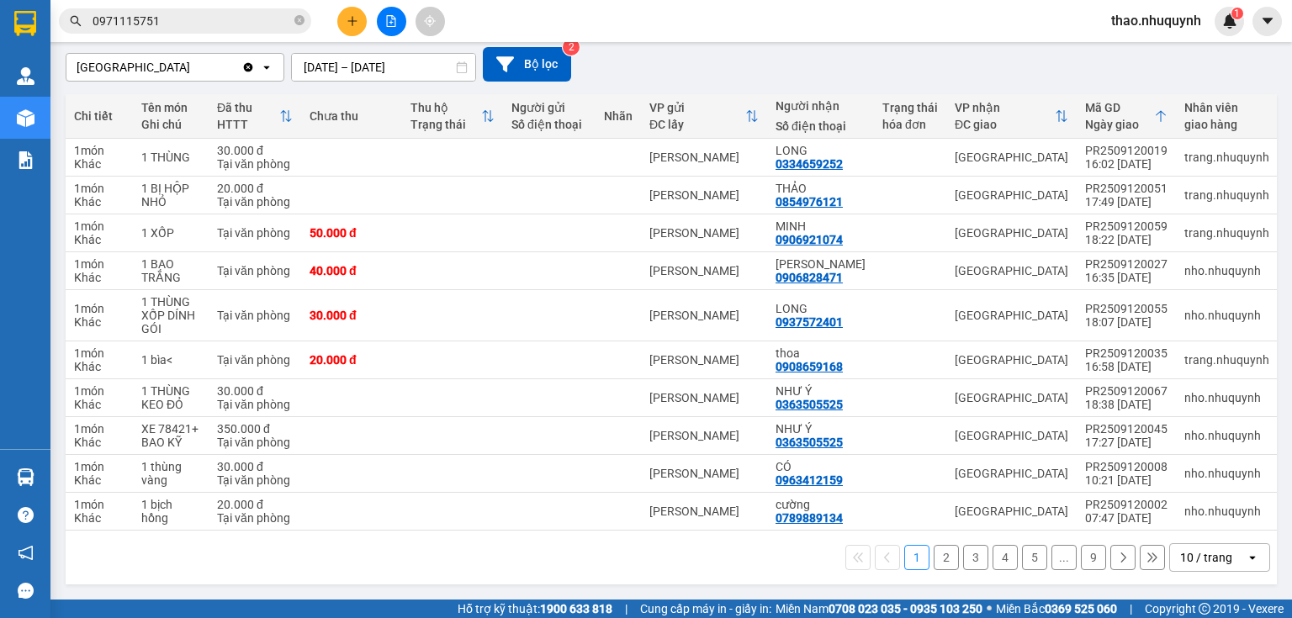
click at [1194, 561] on div "10 / trang" at bounding box center [1206, 557] width 52 height 17
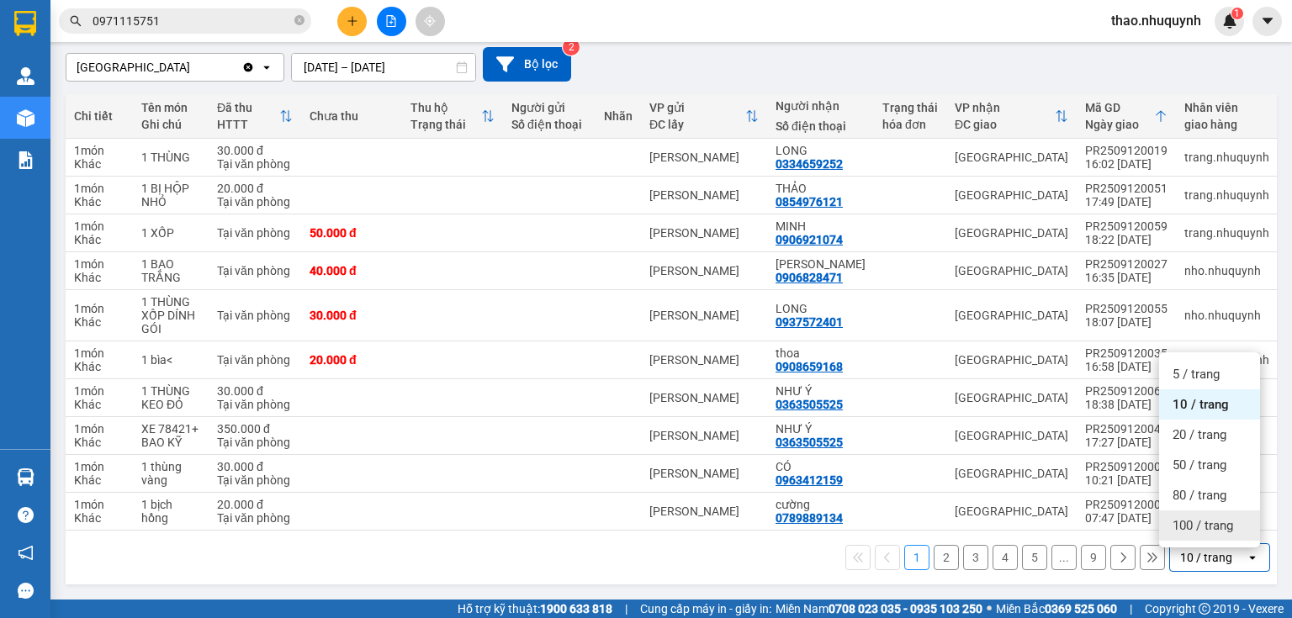
click at [1191, 528] on span "100 / trang" at bounding box center [1203, 525] width 61 height 17
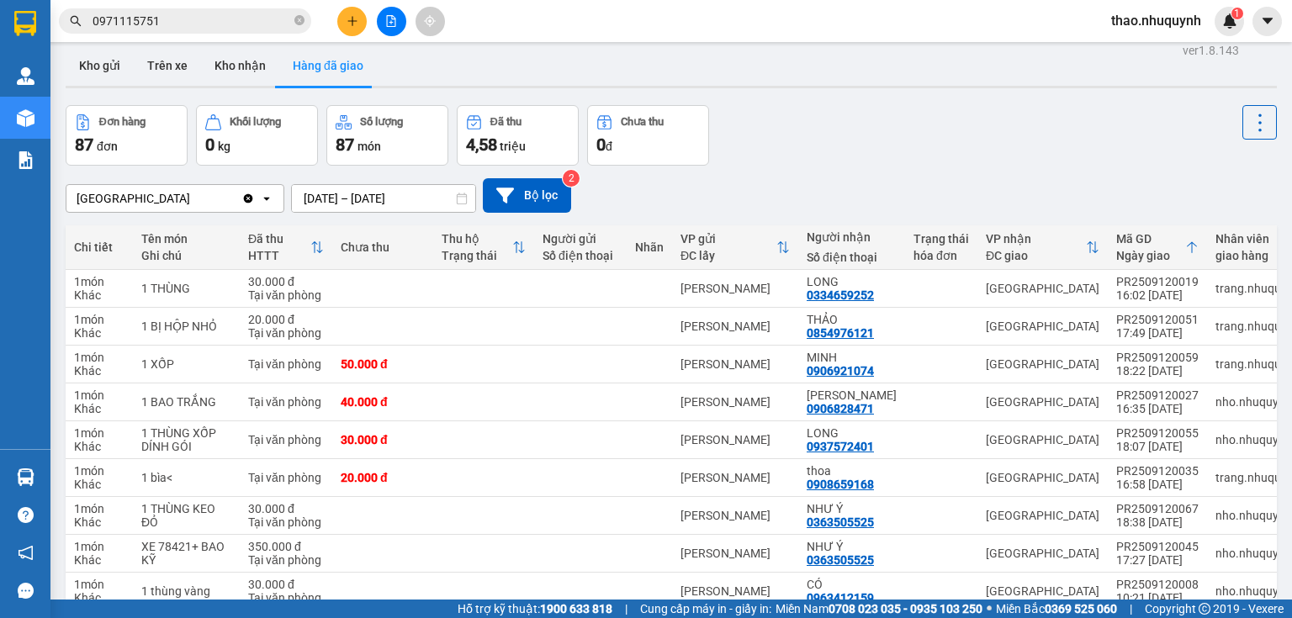
scroll to position [0, 0]
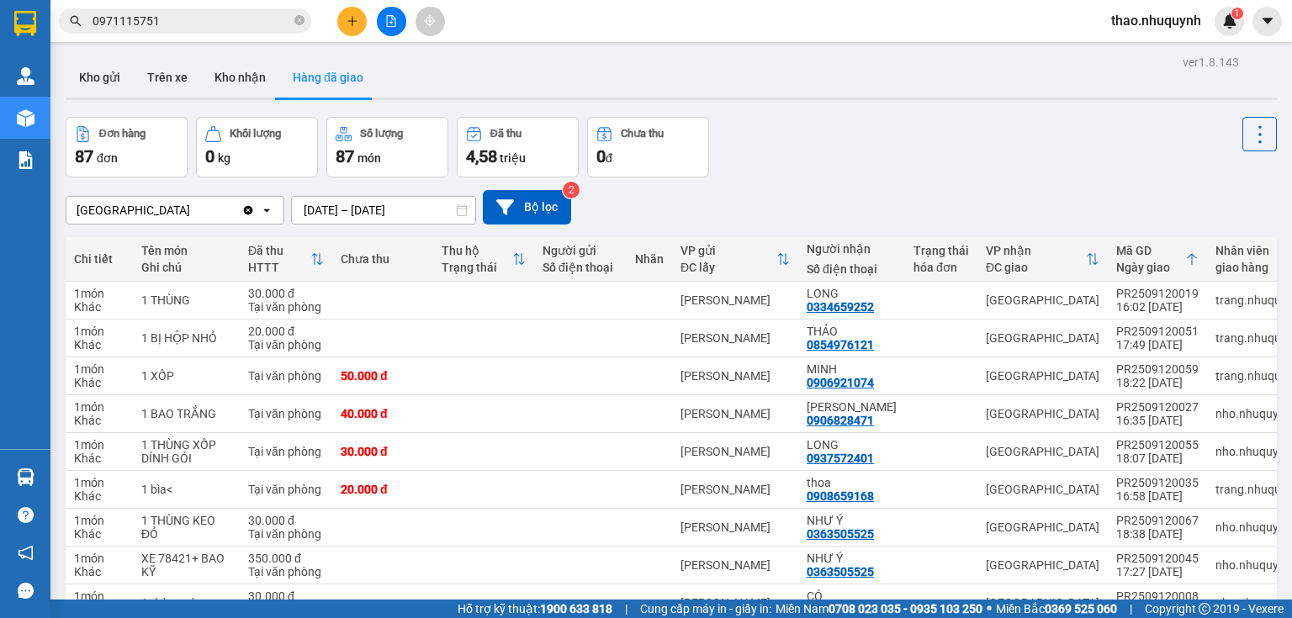
click at [430, 210] on input "13/09/2025 – 13/09/2025" at bounding box center [383, 210] width 183 height 27
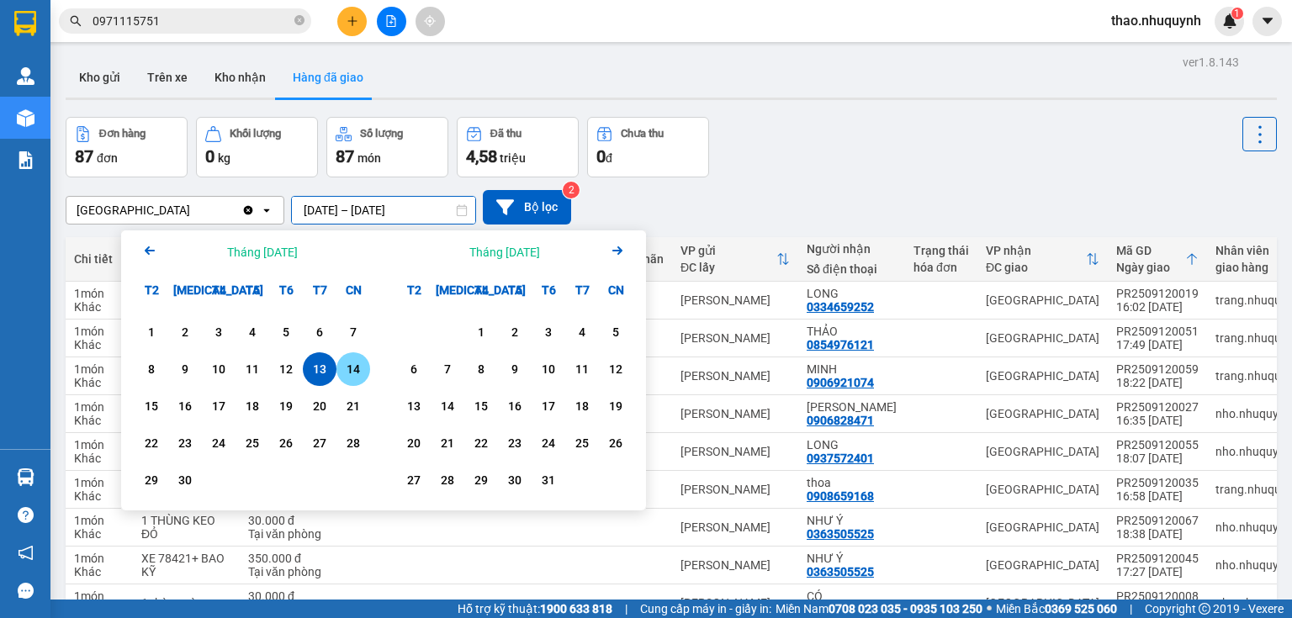
click at [360, 369] on div "14" at bounding box center [354, 369] width 24 height 20
type input "14/09/2025 – / /"
click at [424, 201] on input "14/09/2025 – / /" at bounding box center [383, 210] width 183 height 27
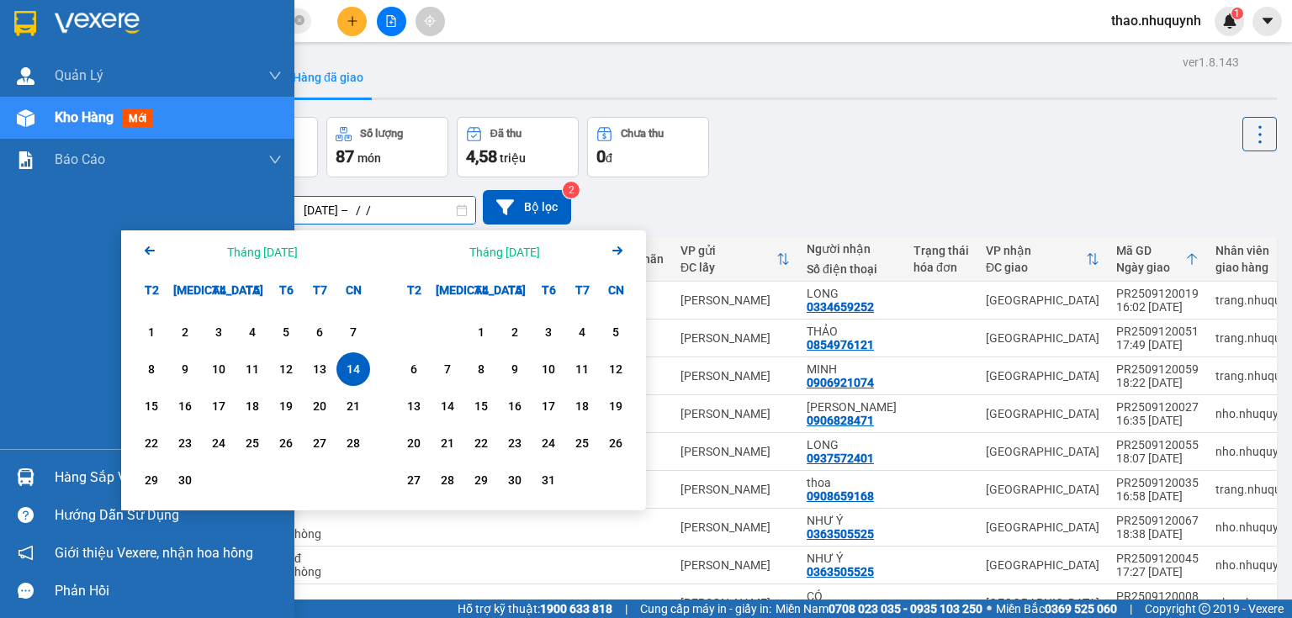
click at [81, 114] on span "Kho hàng" at bounding box center [84, 117] width 59 height 16
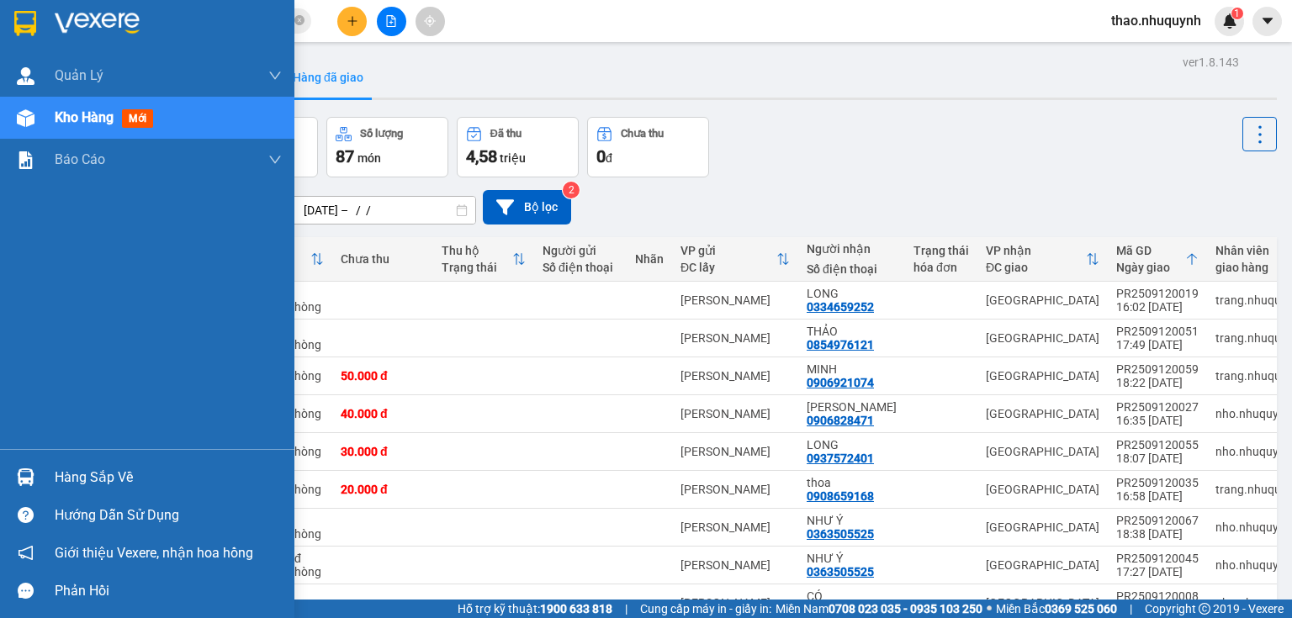
click at [71, 119] on span "Kho hàng" at bounding box center [84, 117] width 59 height 16
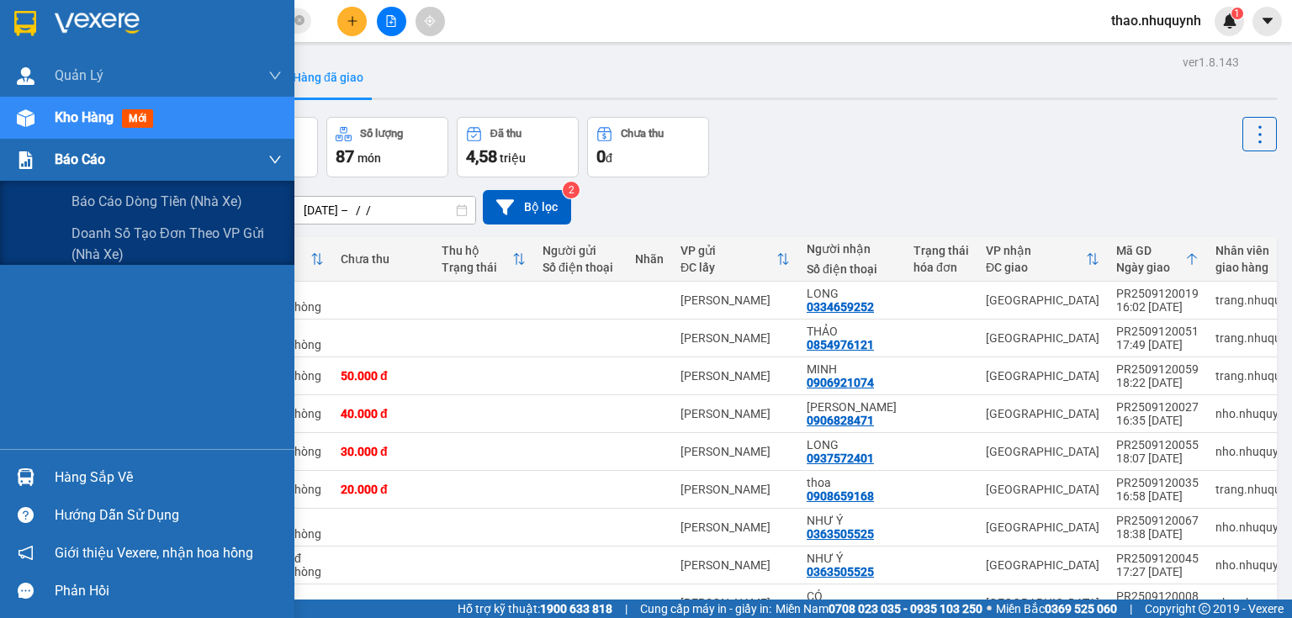
click at [98, 157] on span "Báo cáo" at bounding box center [80, 159] width 50 height 21
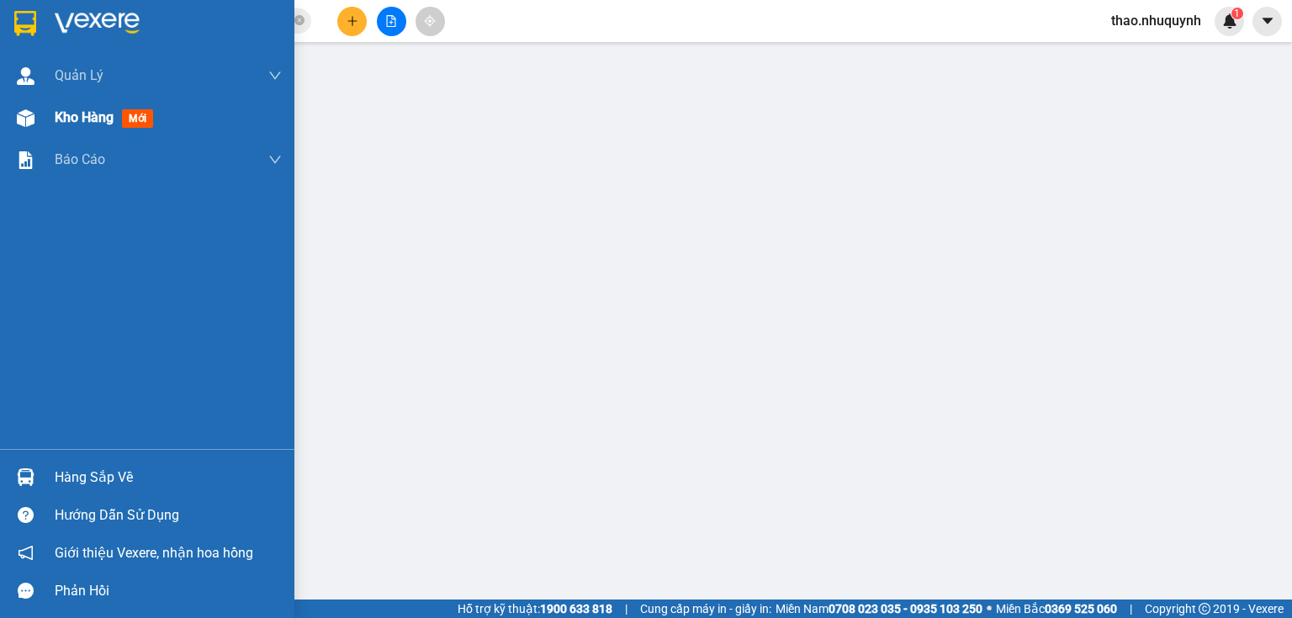
click at [61, 119] on span "Kho hàng" at bounding box center [84, 117] width 59 height 16
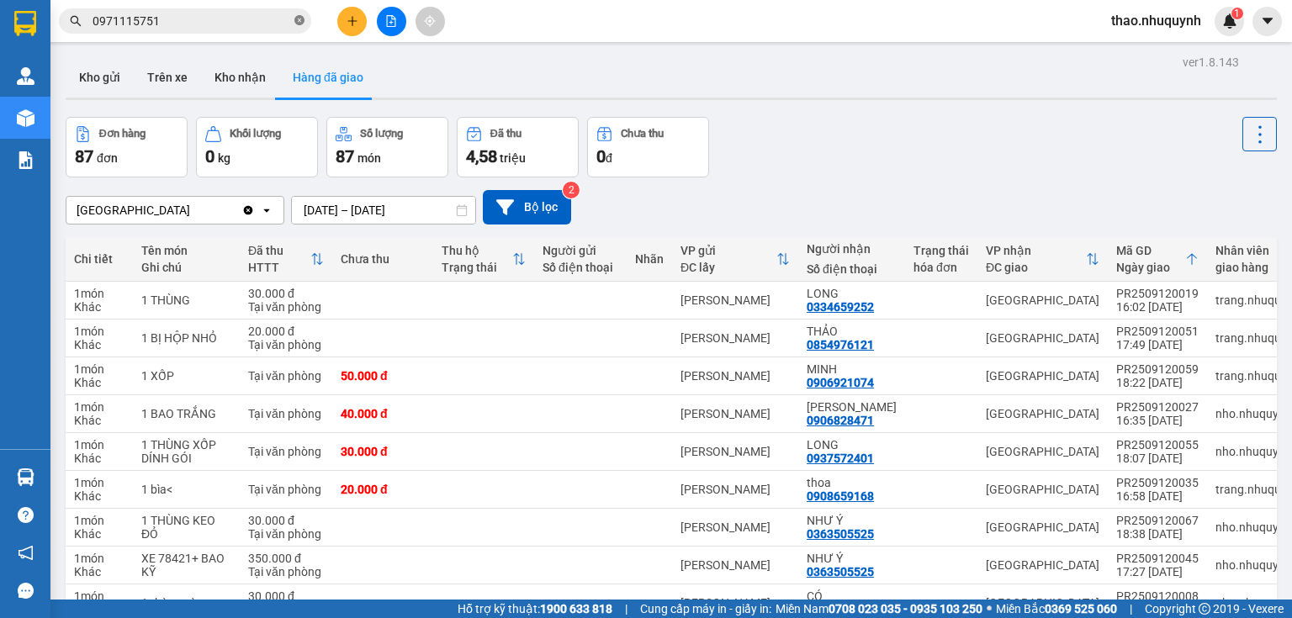
click at [297, 24] on icon "close-circle" at bounding box center [299, 20] width 10 height 10
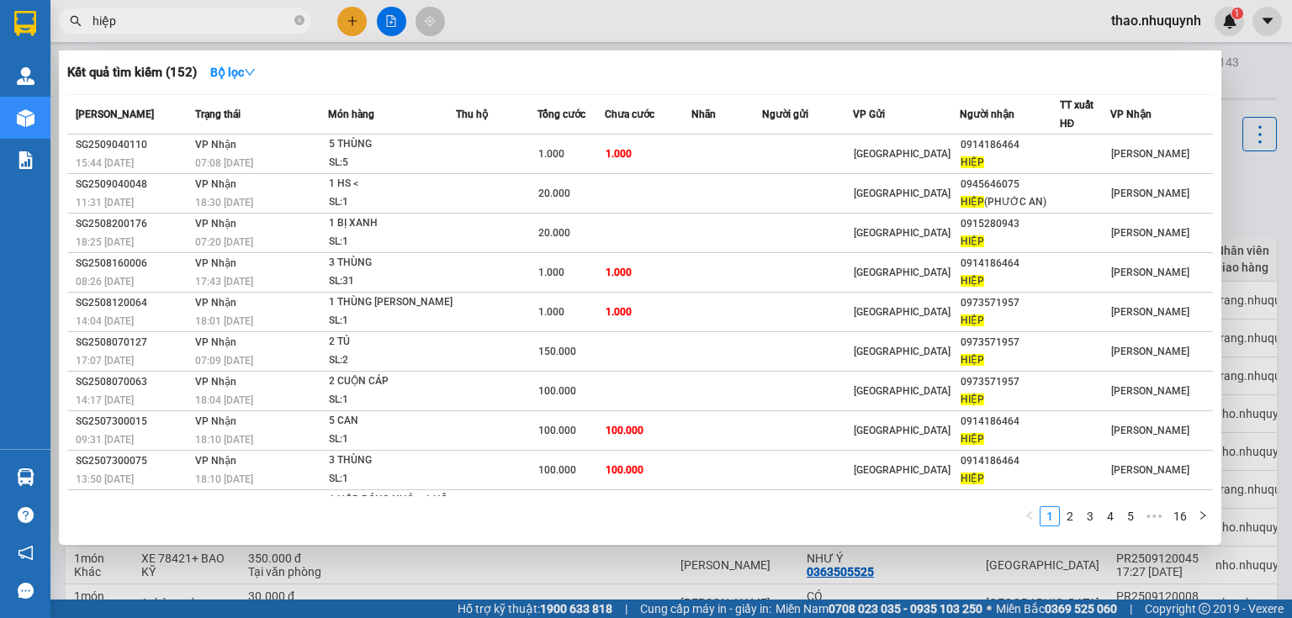
type input "hiệp"
click at [989, 29] on div at bounding box center [646, 309] width 1292 height 618
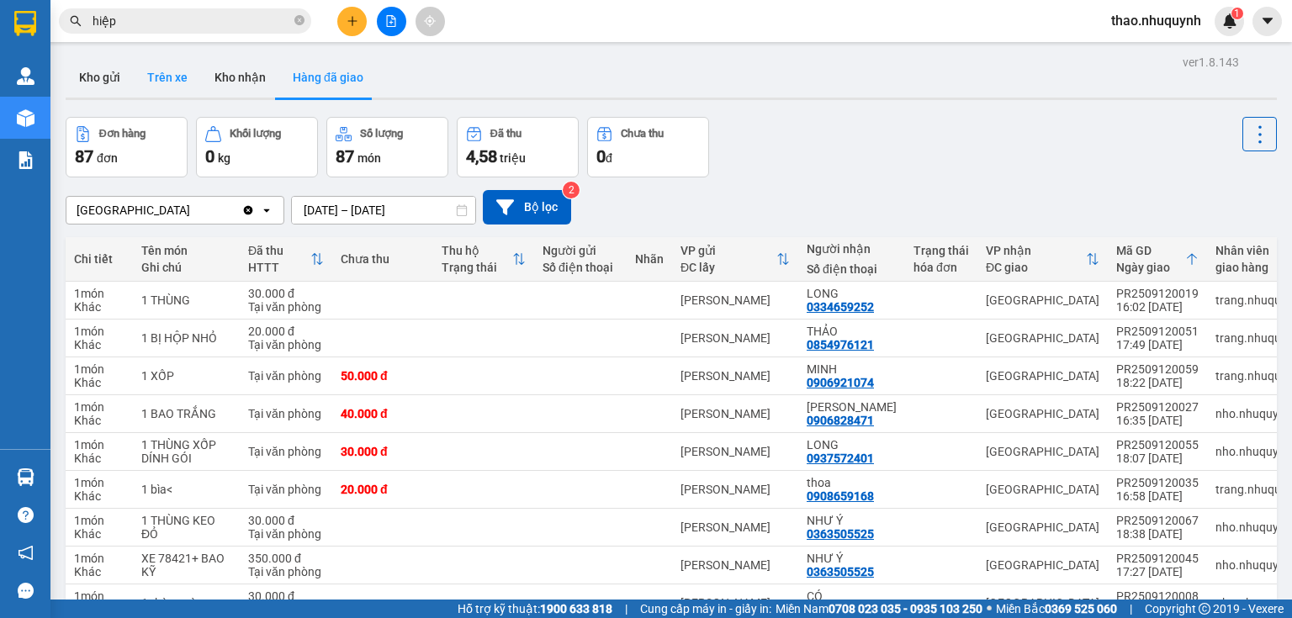
drag, startPoint x: 238, startPoint y: 81, endPoint x: 141, endPoint y: 76, distance: 96.9
click at [236, 77] on button "Kho nhận" at bounding box center [240, 77] width 78 height 40
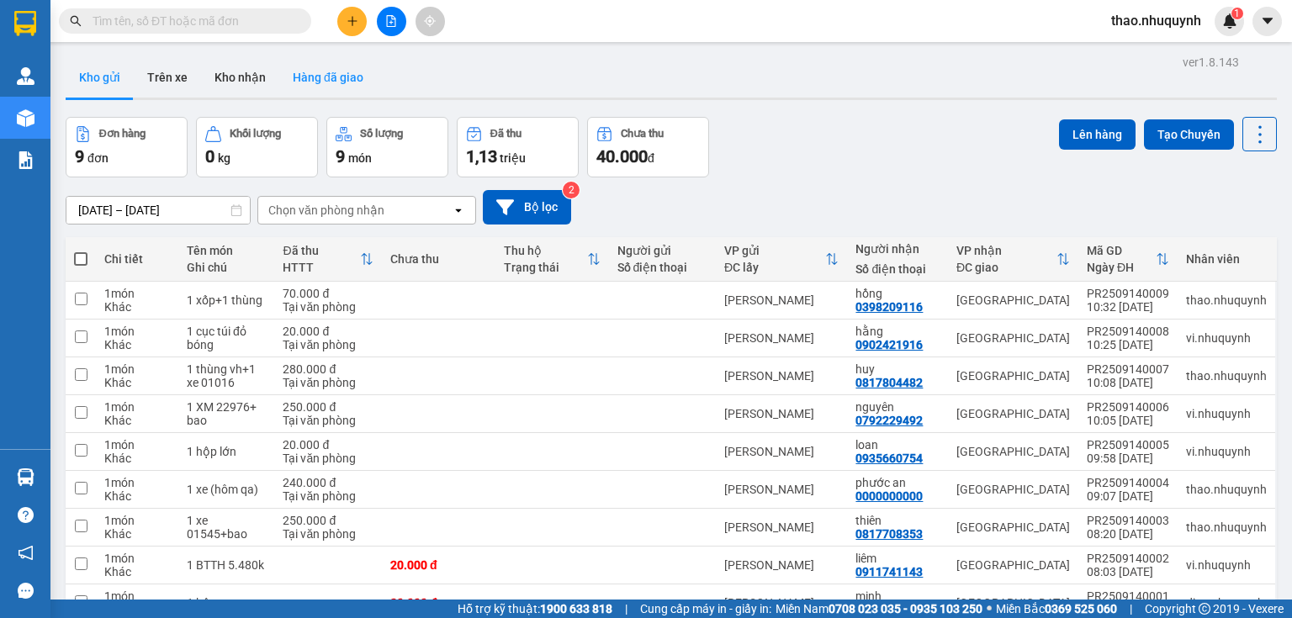
click at [329, 83] on button "Hàng đã giao" at bounding box center [328, 77] width 98 height 40
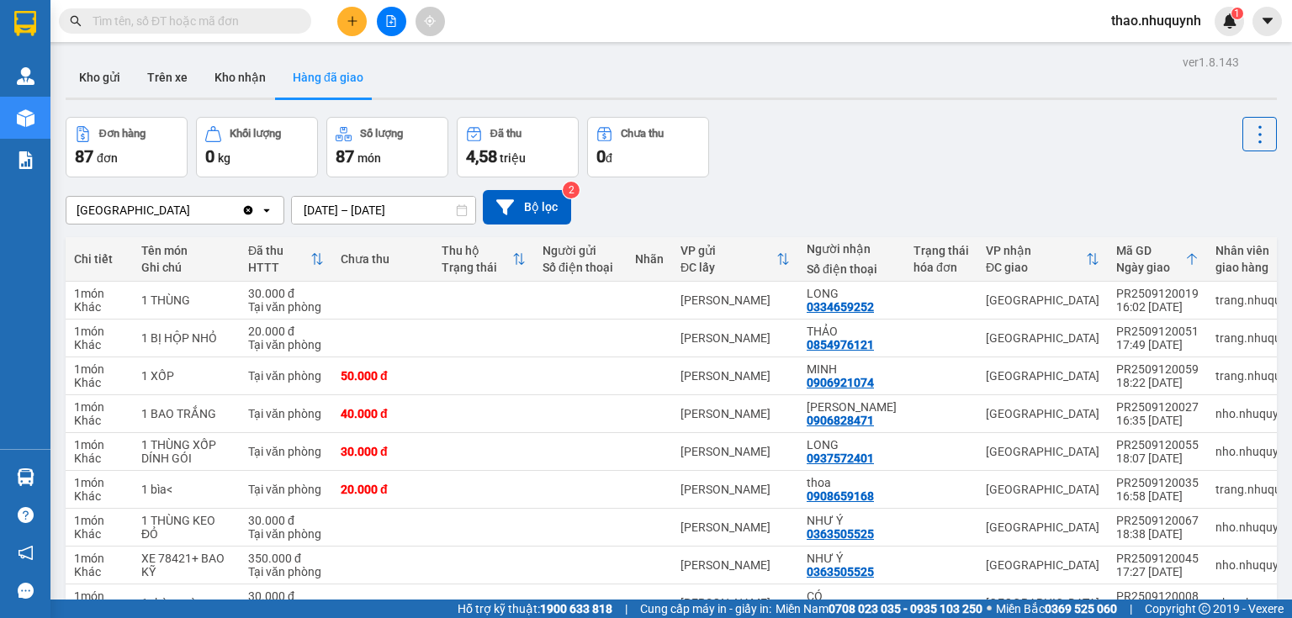
click at [363, 209] on input "13/09/2025 – 13/09/2025" at bounding box center [383, 210] width 183 height 27
click at [461, 212] on icon at bounding box center [462, 210] width 12 height 12
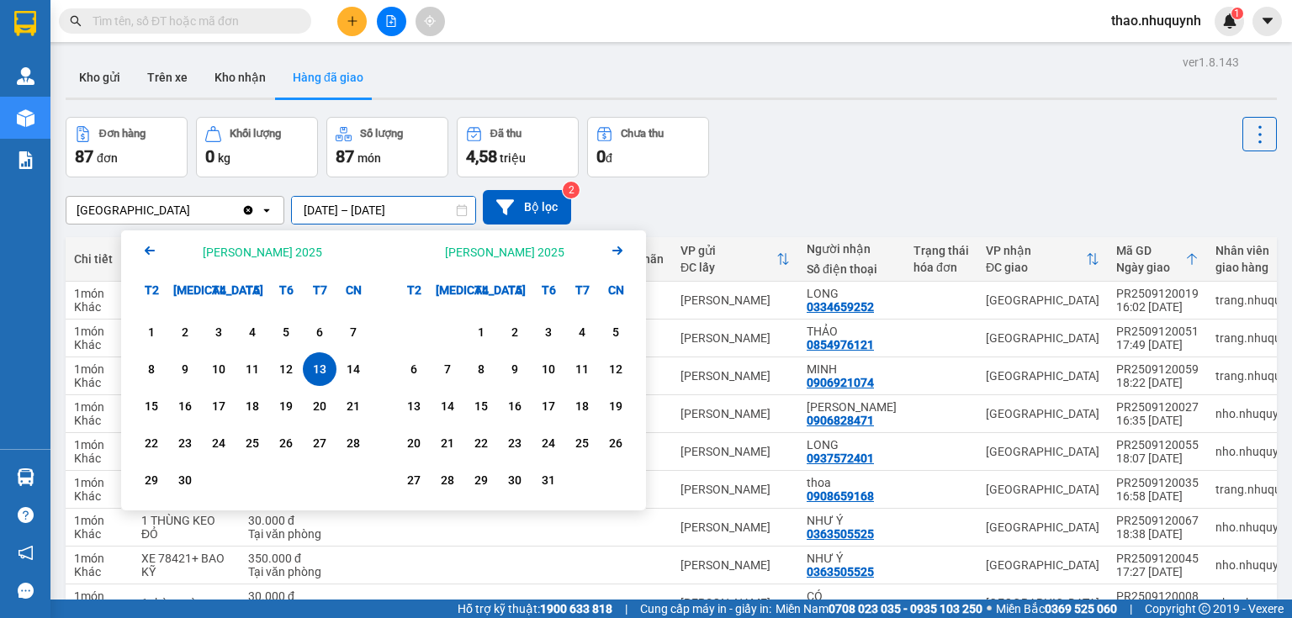
click at [430, 205] on input "13/09/2025 – 13/09/2025" at bounding box center [383, 210] width 183 height 27
click at [364, 367] on div "14" at bounding box center [354, 369] width 24 height 20
click at [321, 365] on div "13" at bounding box center [320, 369] width 24 height 20
type input "[DATE] – [DATE]"
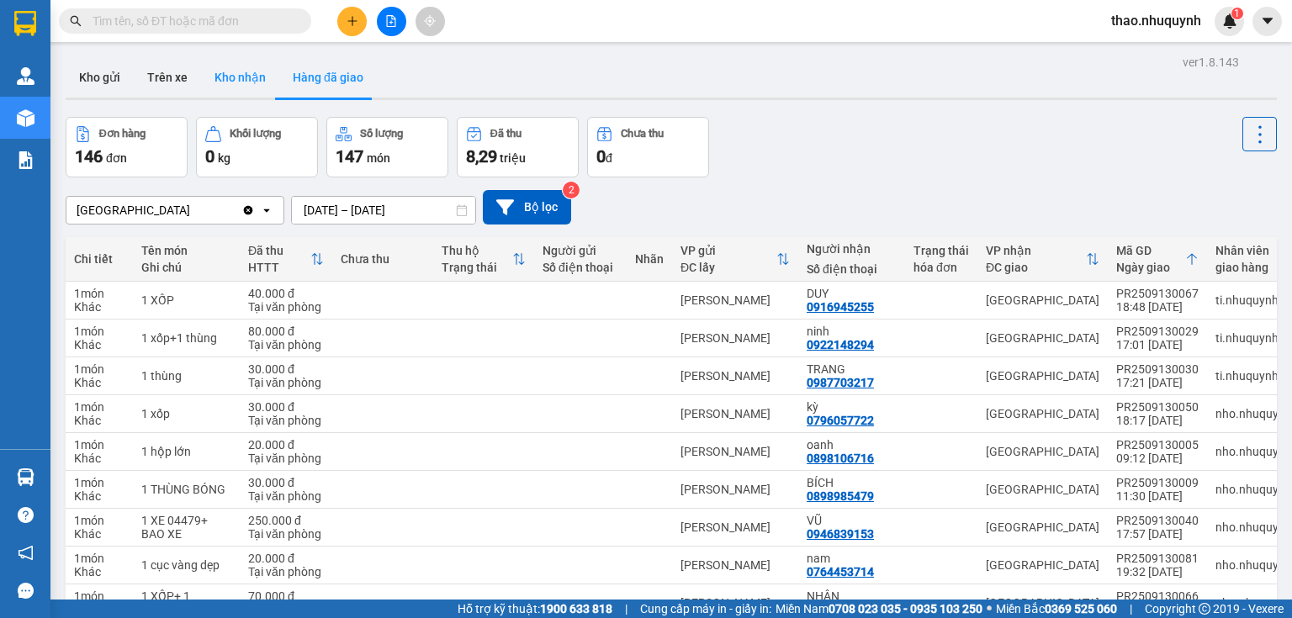
click at [242, 71] on button "Kho nhận" at bounding box center [240, 77] width 78 height 40
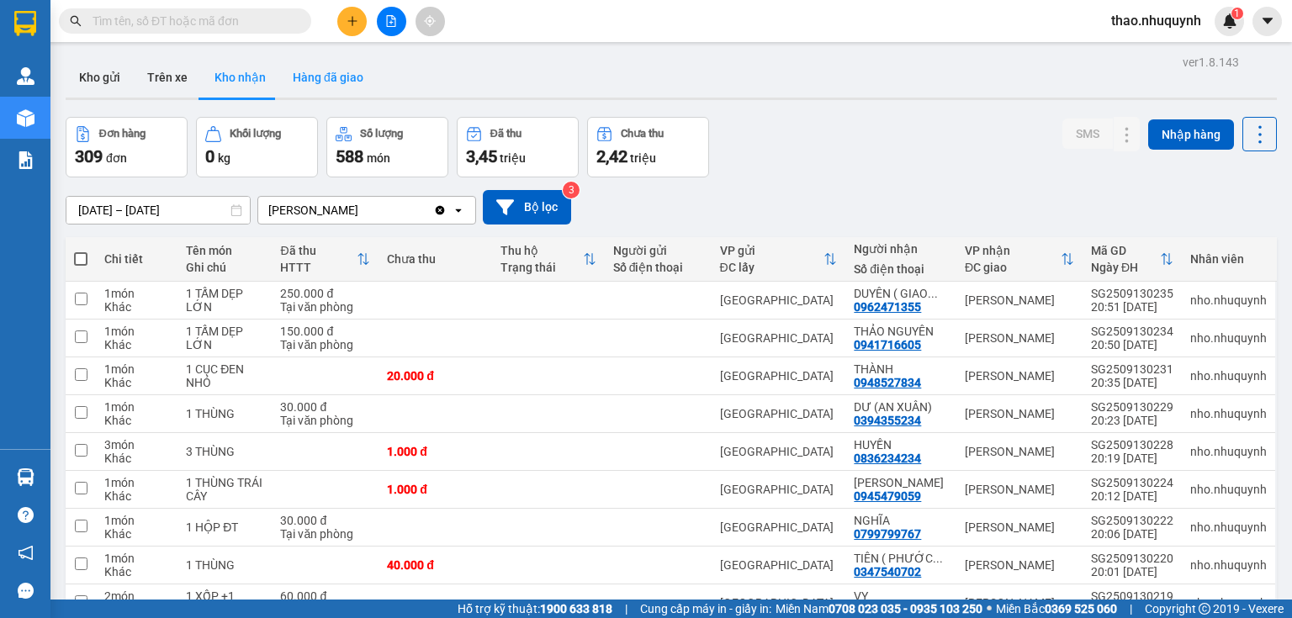
click at [318, 77] on button "Hàng đã giao" at bounding box center [328, 77] width 98 height 40
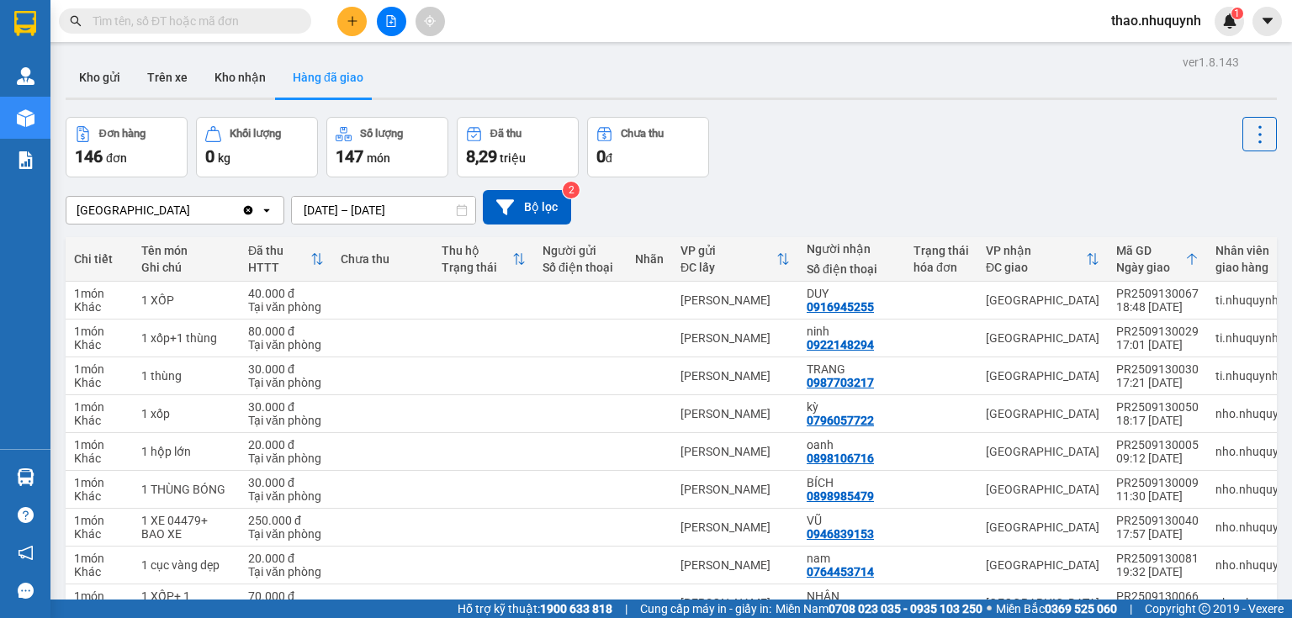
click at [247, 209] on icon "Clear value" at bounding box center [248, 209] width 9 height 9
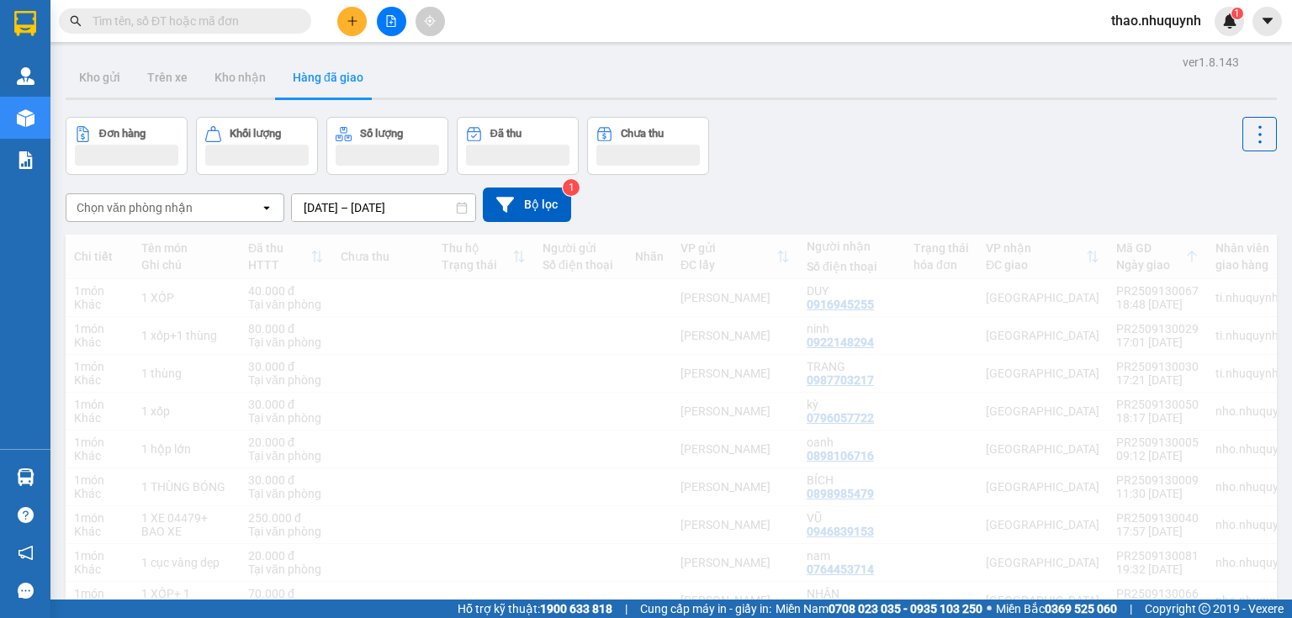
click at [235, 208] on div "Chọn văn phòng nhận" at bounding box center [163, 207] width 194 height 27
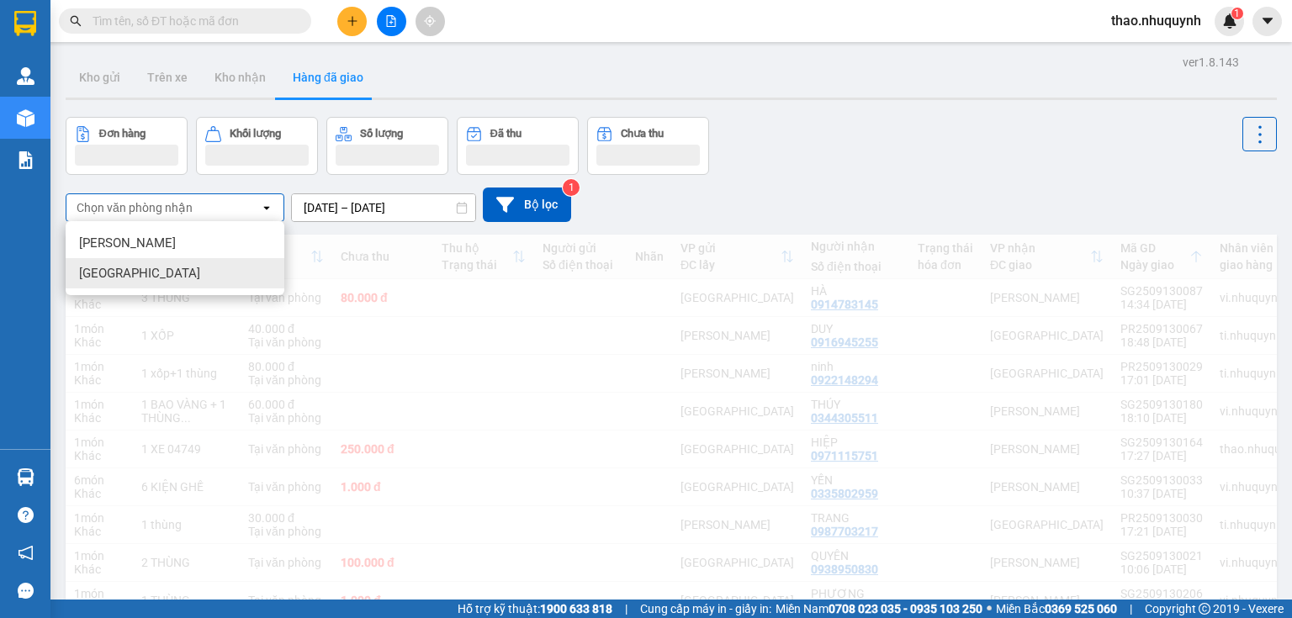
click at [151, 246] on div "[PERSON_NAME]" at bounding box center [175, 243] width 219 height 30
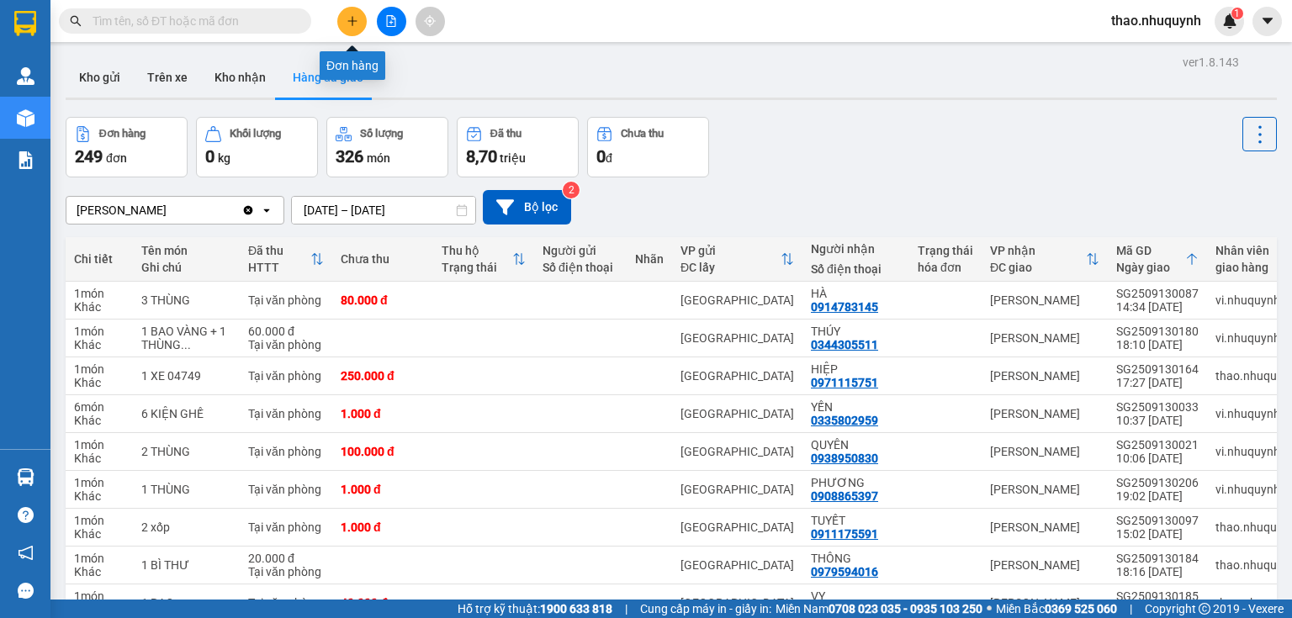
click at [352, 25] on icon "plus" at bounding box center [352, 20] width 1 height 9
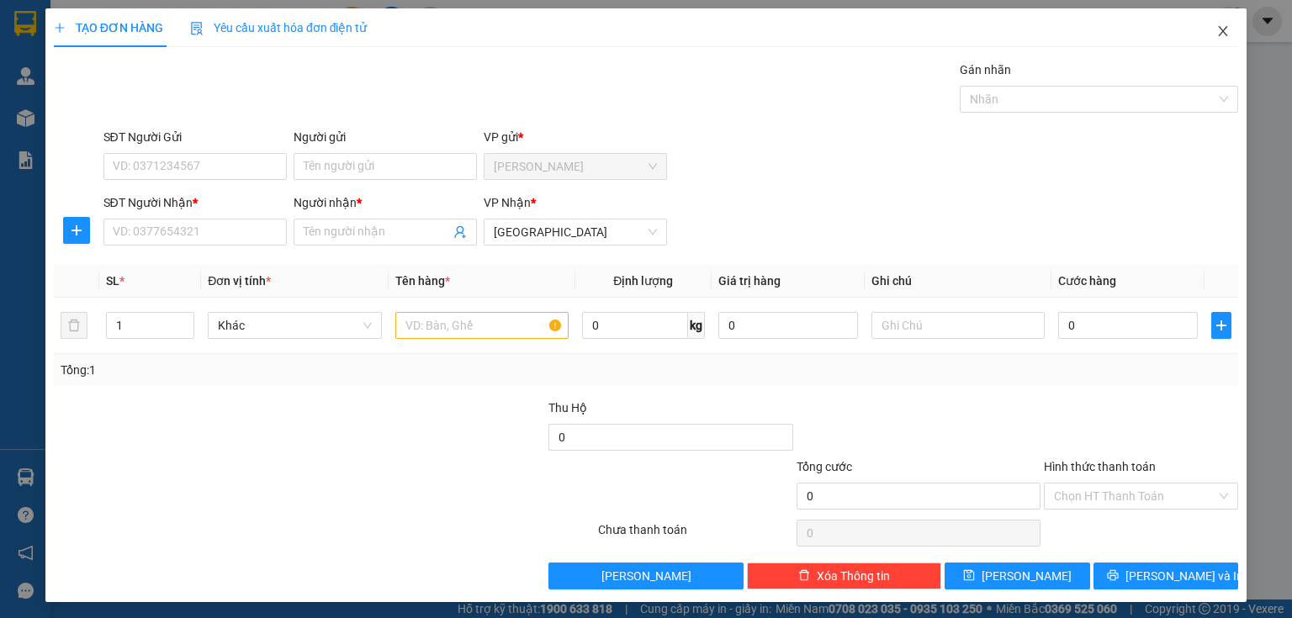
click at [1217, 27] on icon "close" at bounding box center [1223, 30] width 13 height 13
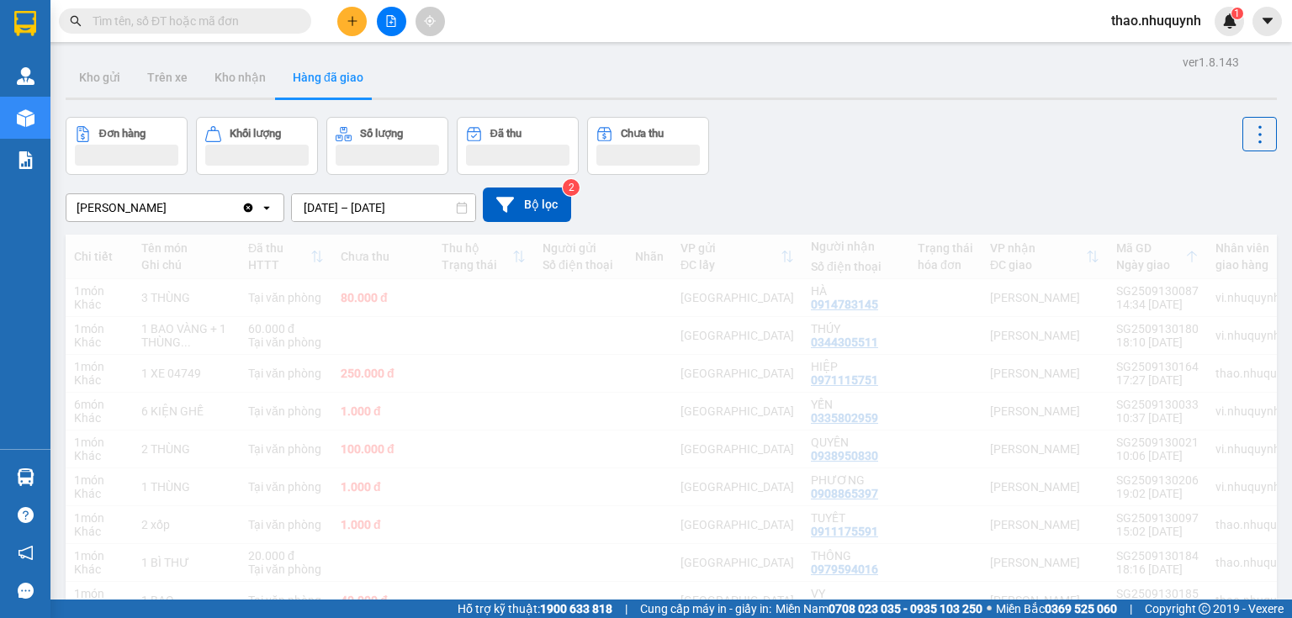
click at [240, 27] on input "text" at bounding box center [192, 21] width 199 height 19
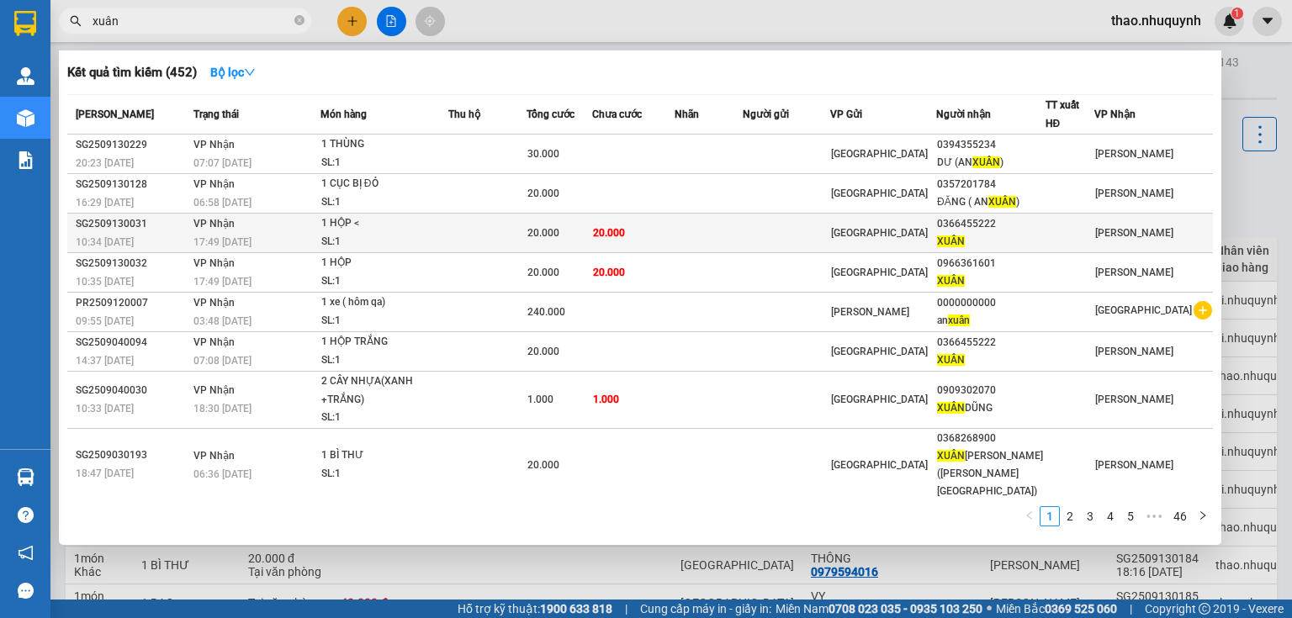
type input "xuân"
click at [527, 234] on td at bounding box center [487, 234] width 78 height 40
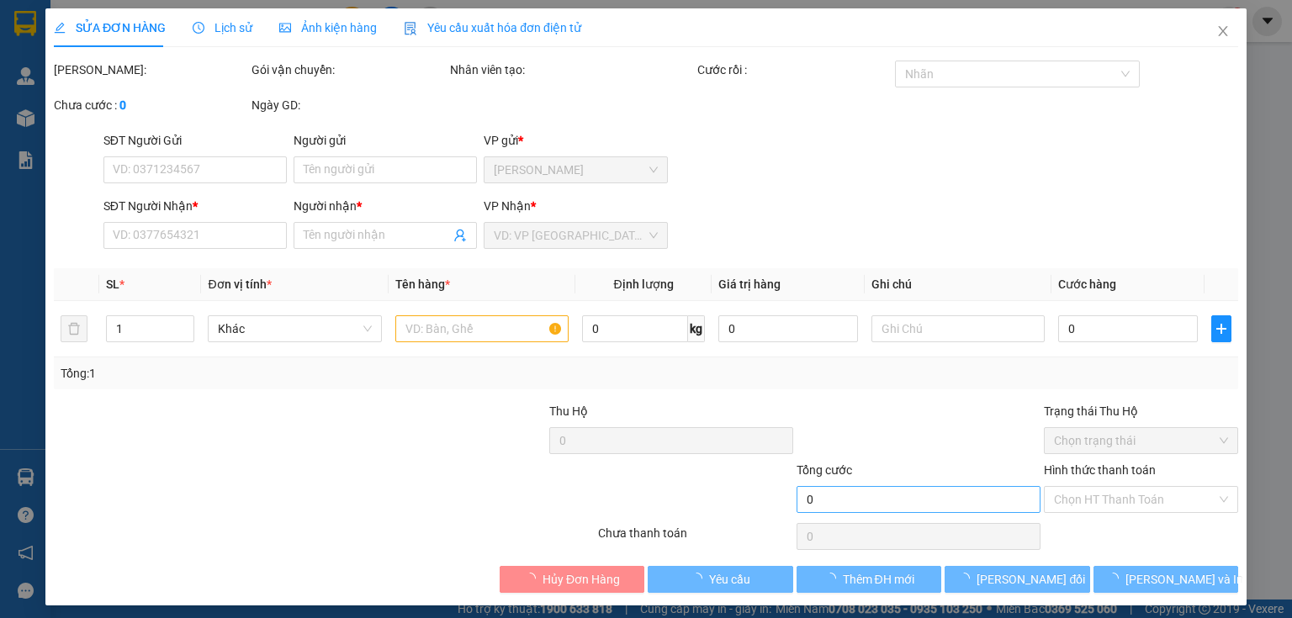
type input "0366455222"
type input "XUÂN"
type input "20.000"
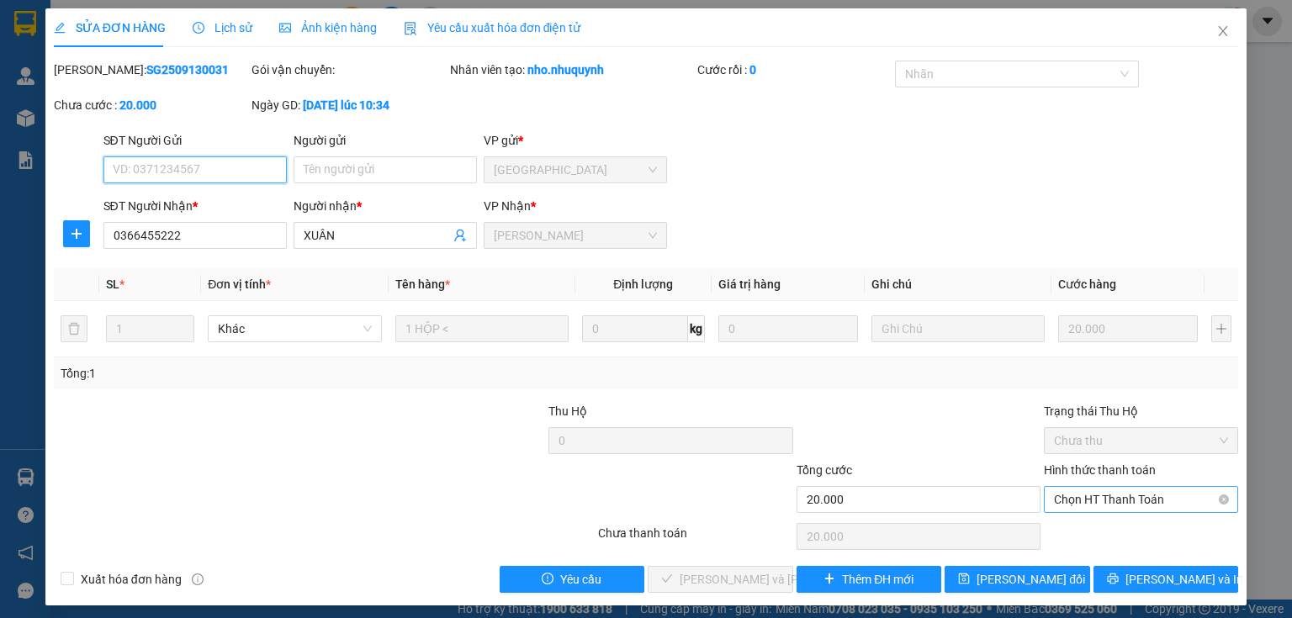
click at [1077, 498] on span "Chọn HT Thanh Toán" at bounding box center [1141, 499] width 174 height 25
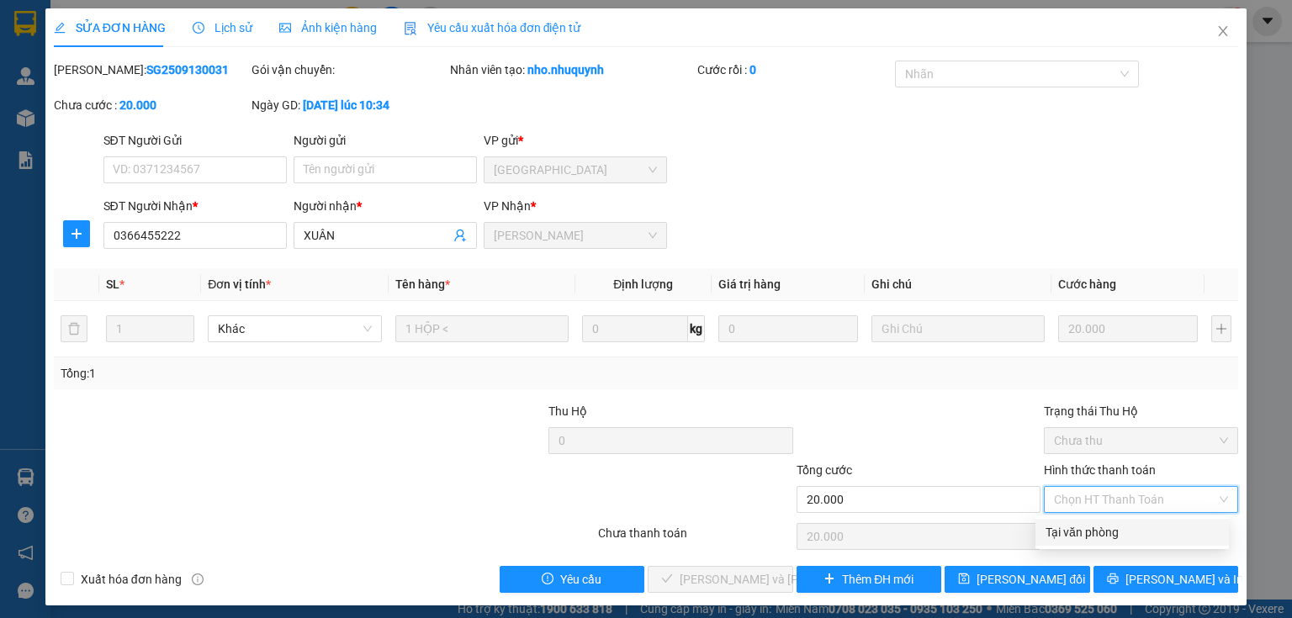
drag, startPoint x: 1077, startPoint y: 518, endPoint x: 1042, endPoint y: 544, distance: 43.2
click at [1076, 519] on div "Tại văn phòng" at bounding box center [1133, 532] width 194 height 27
type input "0"
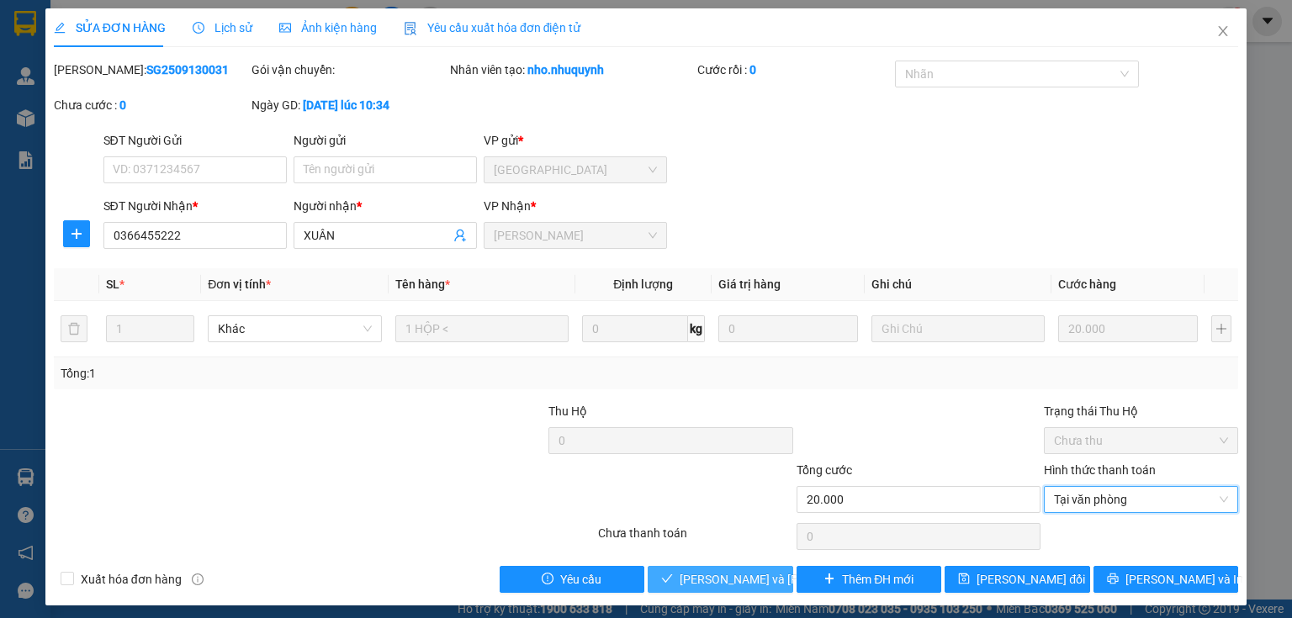
click at [697, 579] on span "[PERSON_NAME] và [PERSON_NAME] hàng" at bounding box center [793, 579] width 227 height 19
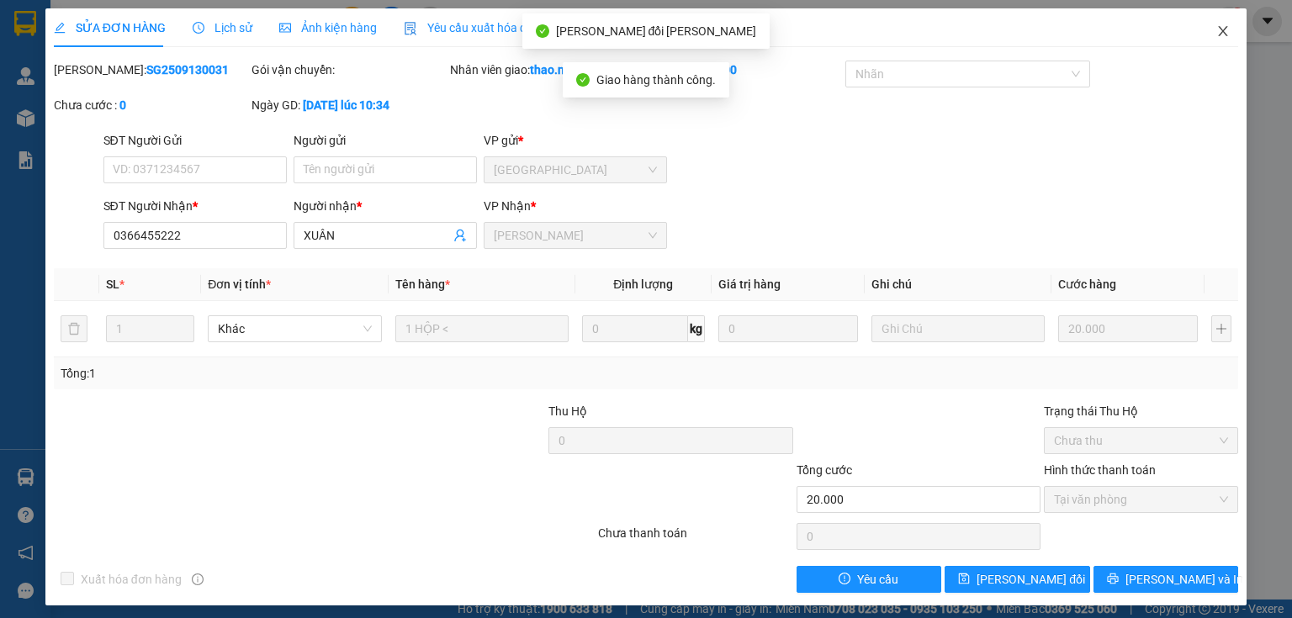
click at [1219, 30] on icon "close" at bounding box center [1223, 31] width 9 height 10
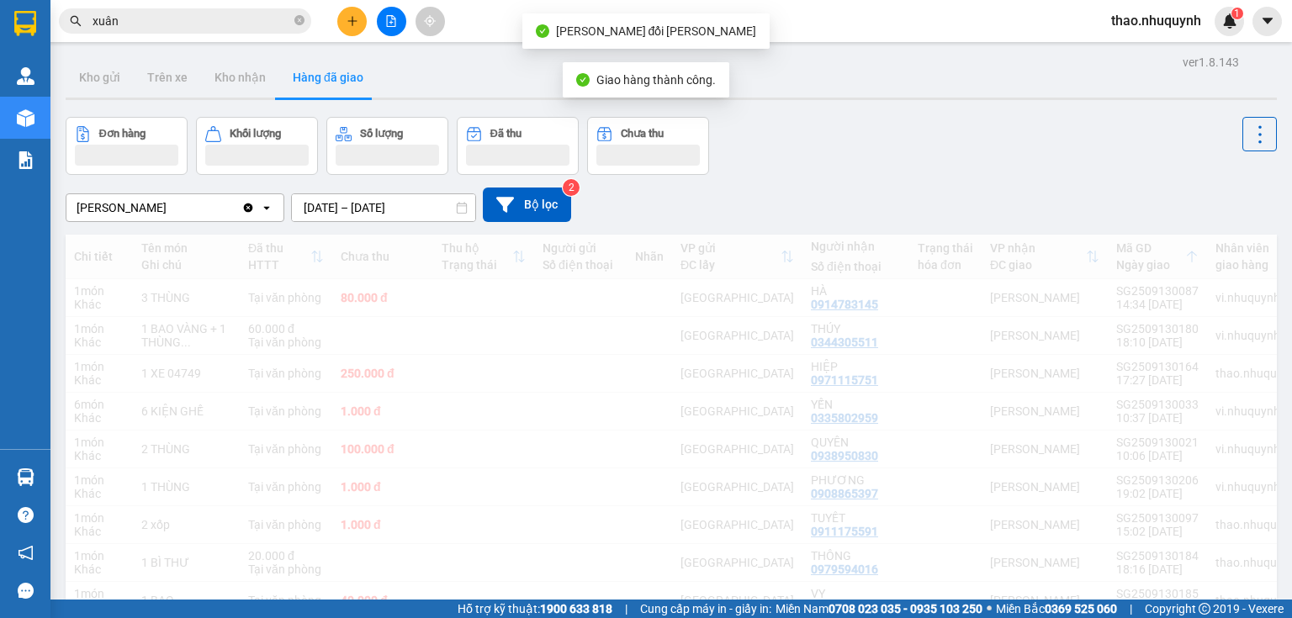
click at [218, 15] on input "xuân" at bounding box center [192, 21] width 199 height 19
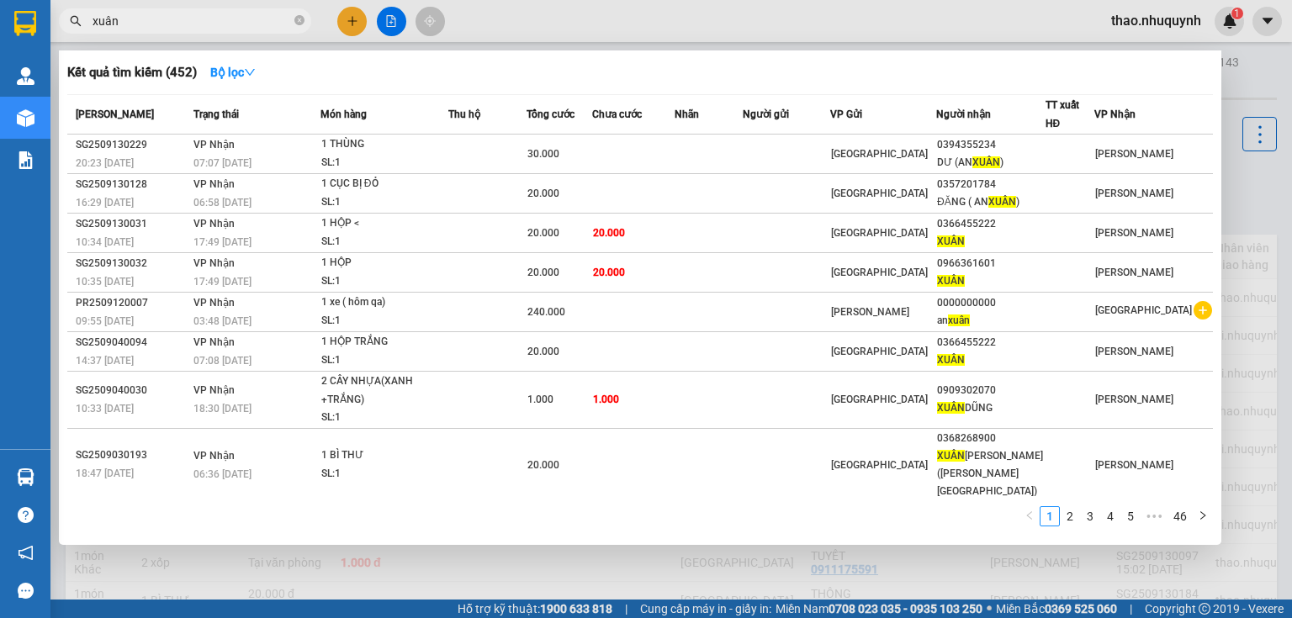
click at [213, 30] on span "xuân" at bounding box center [185, 20] width 252 height 25
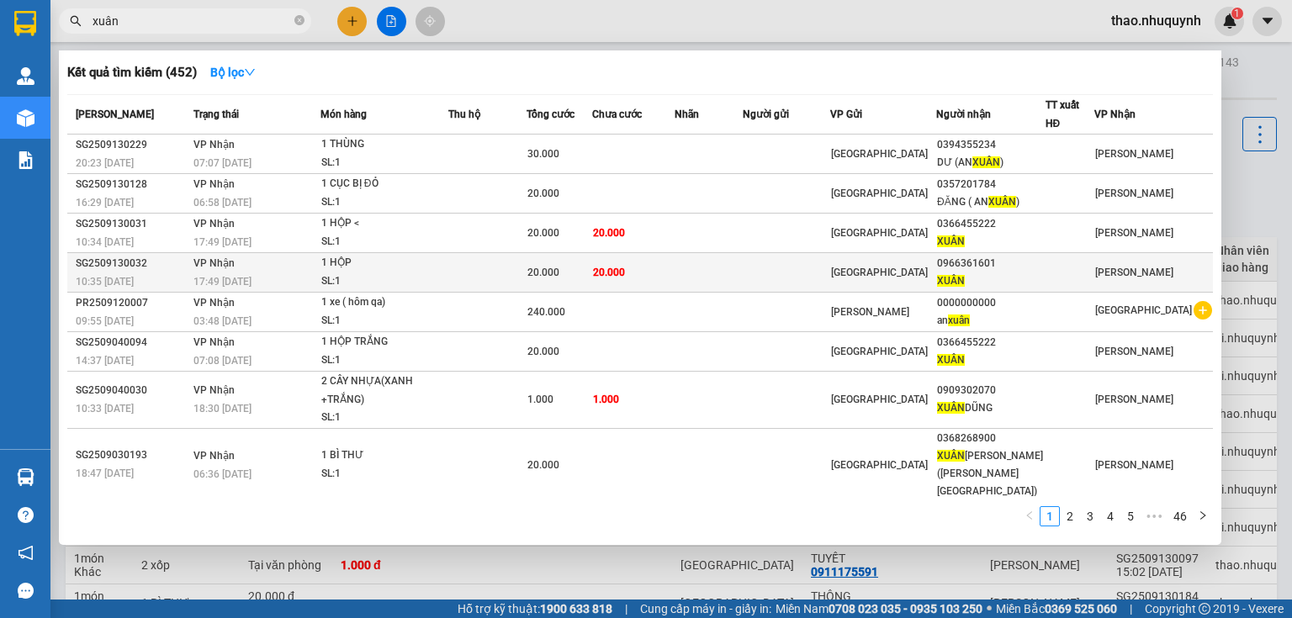
click at [390, 273] on div "SL: 1" at bounding box center [384, 282] width 126 height 19
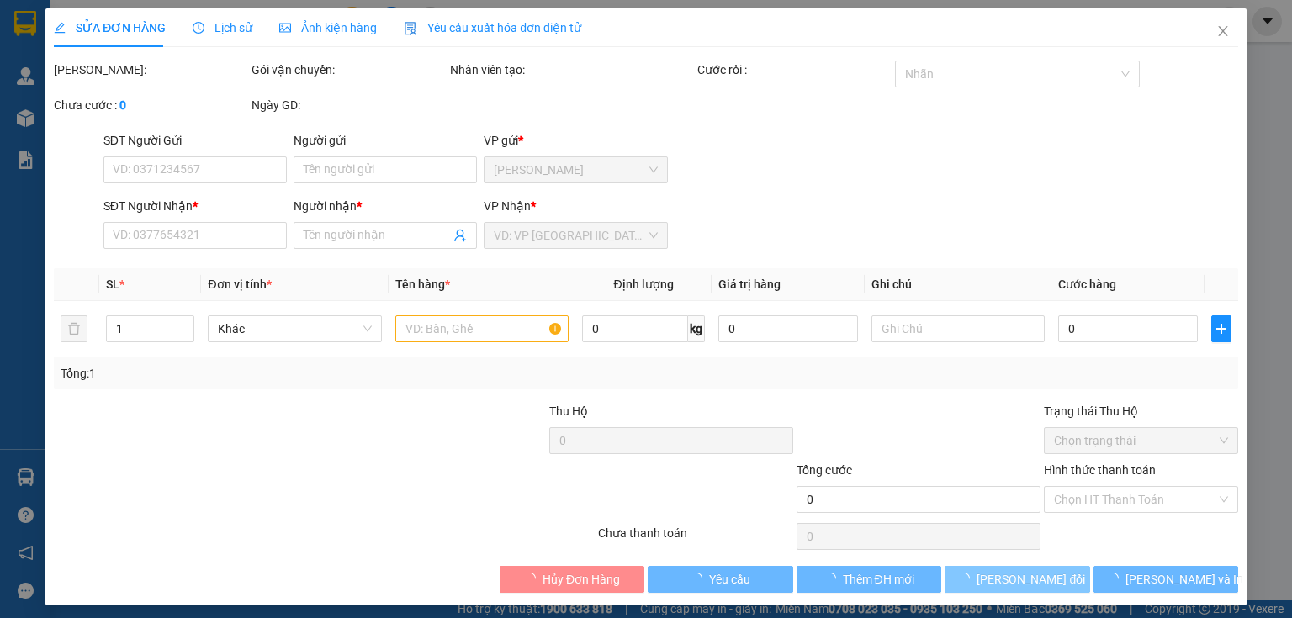
type input "0966361601"
type input "XUÂN"
type input "20.000"
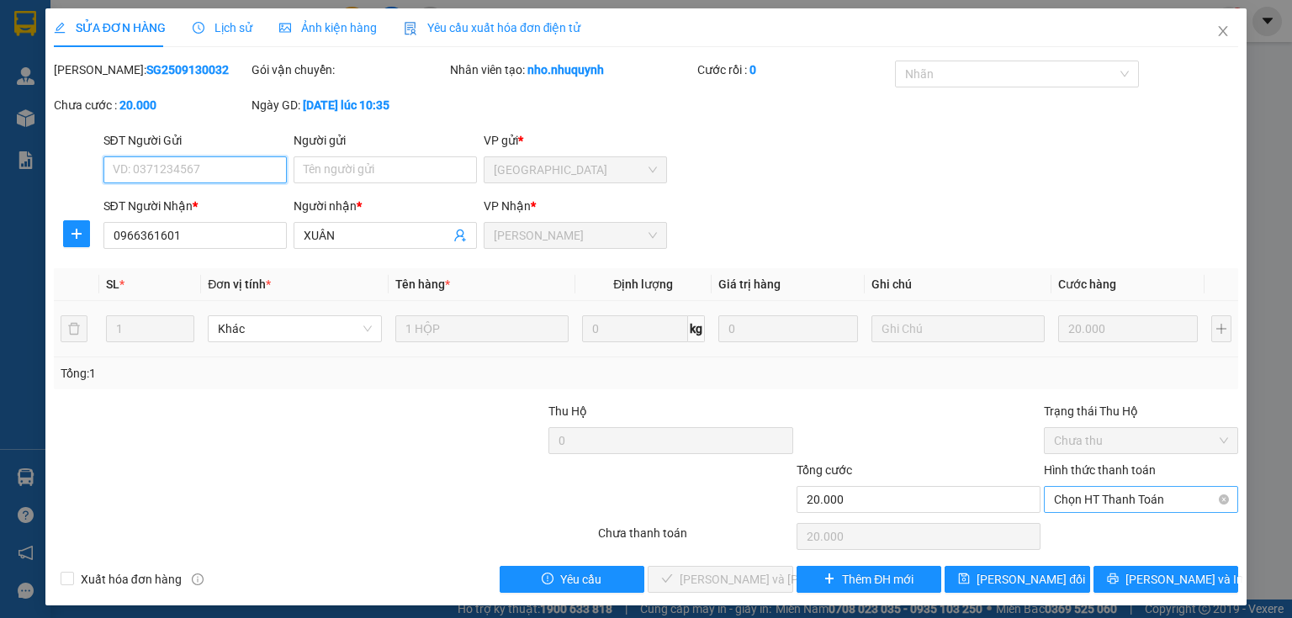
click at [1054, 501] on span "Chọn HT Thanh Toán" at bounding box center [1141, 499] width 174 height 25
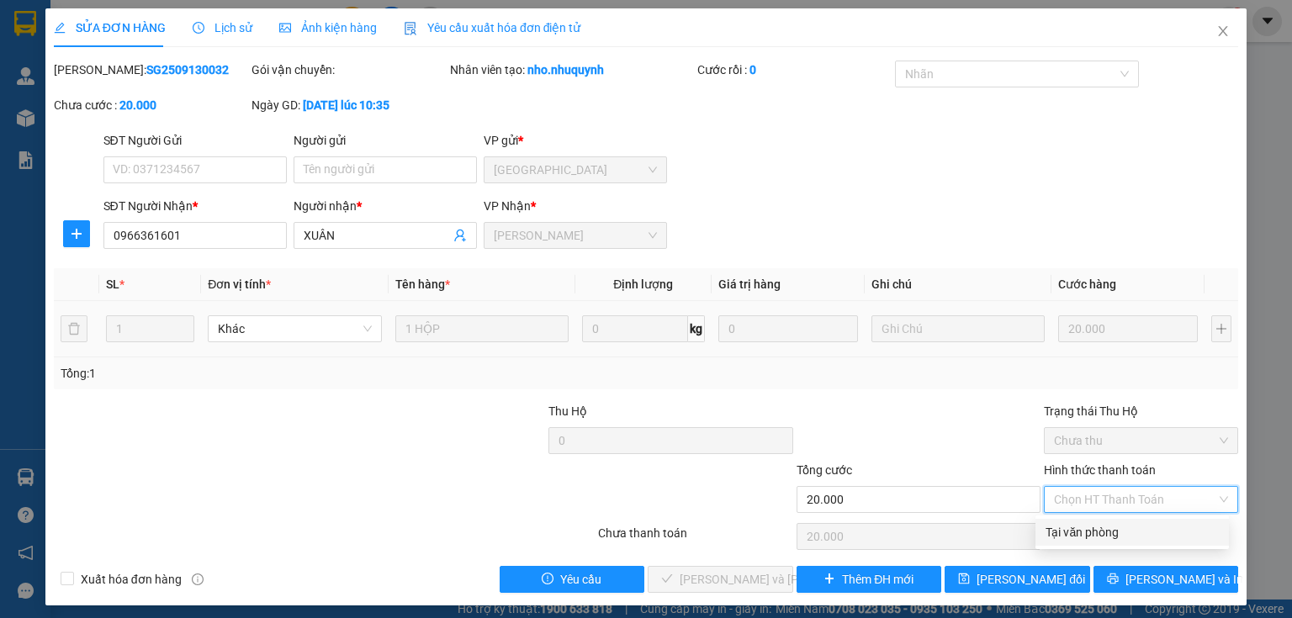
click at [1066, 528] on div "Tại văn phòng" at bounding box center [1132, 532] width 173 height 19
type input "0"
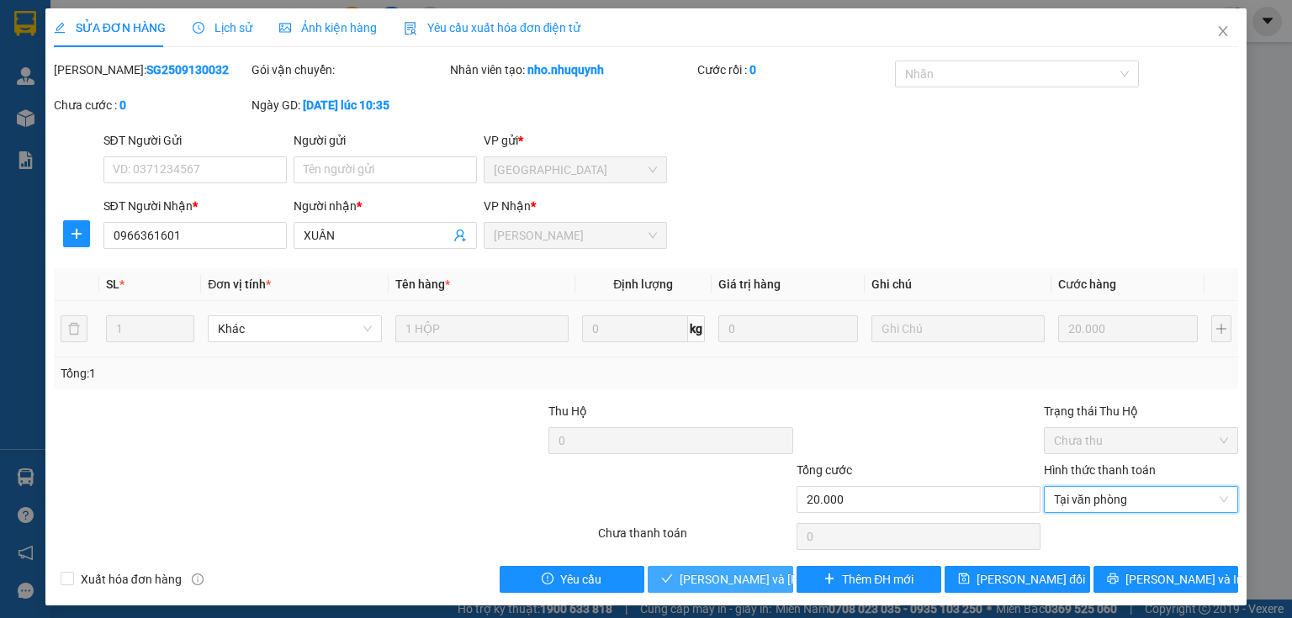
click at [731, 579] on span "[PERSON_NAME] và [PERSON_NAME] hàng" at bounding box center [793, 579] width 227 height 19
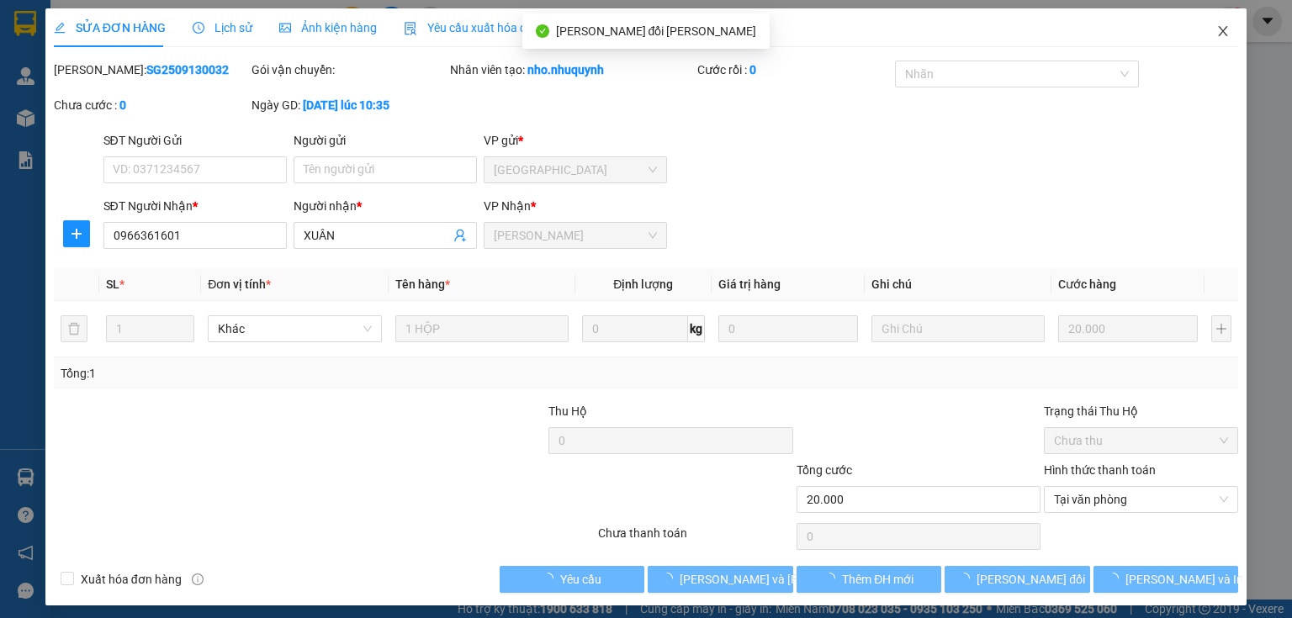
click at [1217, 34] on icon "close" at bounding box center [1223, 30] width 13 height 13
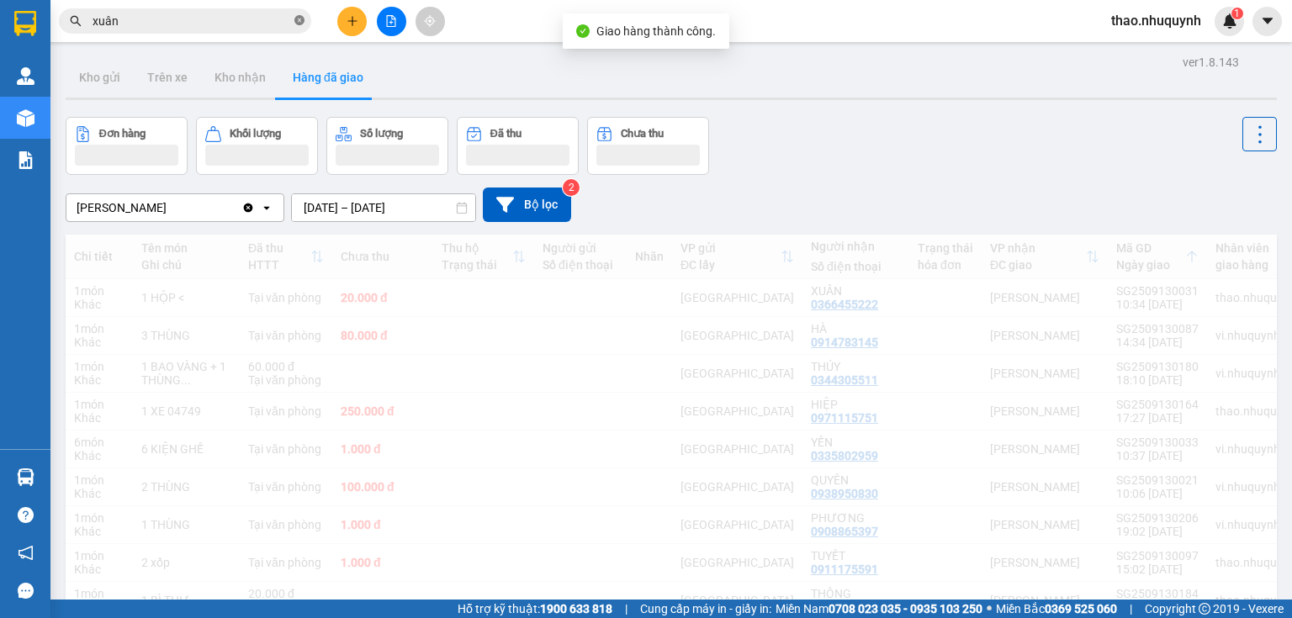
click at [298, 19] on icon "close-circle" at bounding box center [299, 20] width 10 height 10
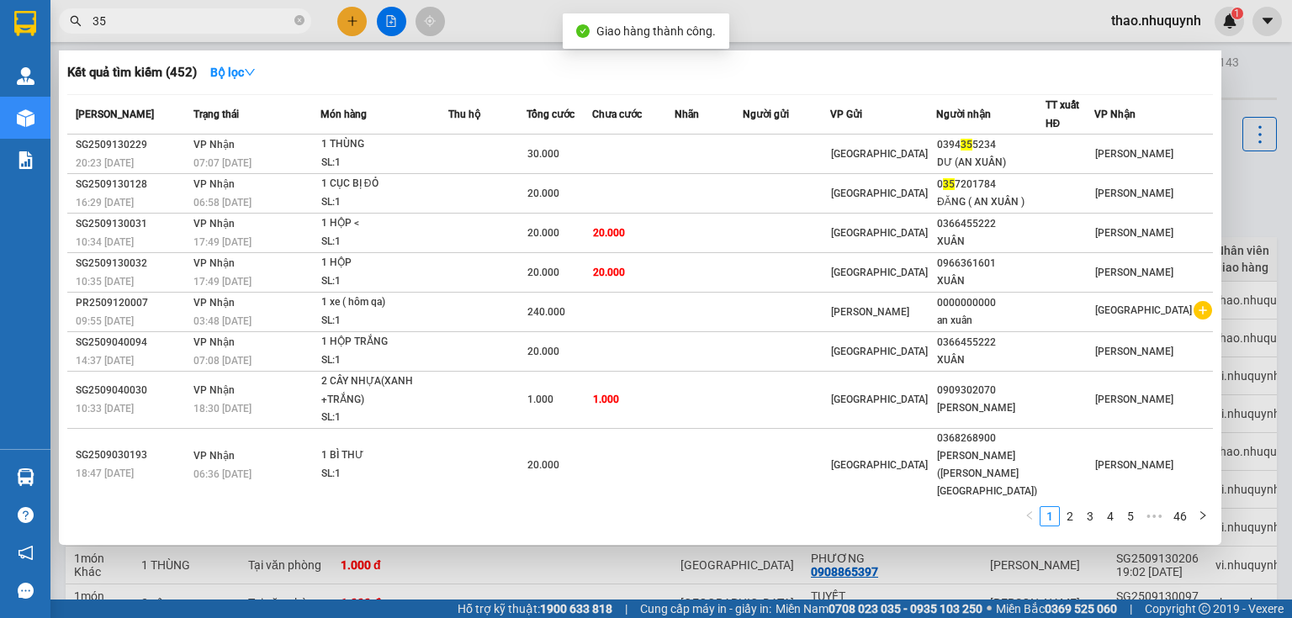
type input "354"
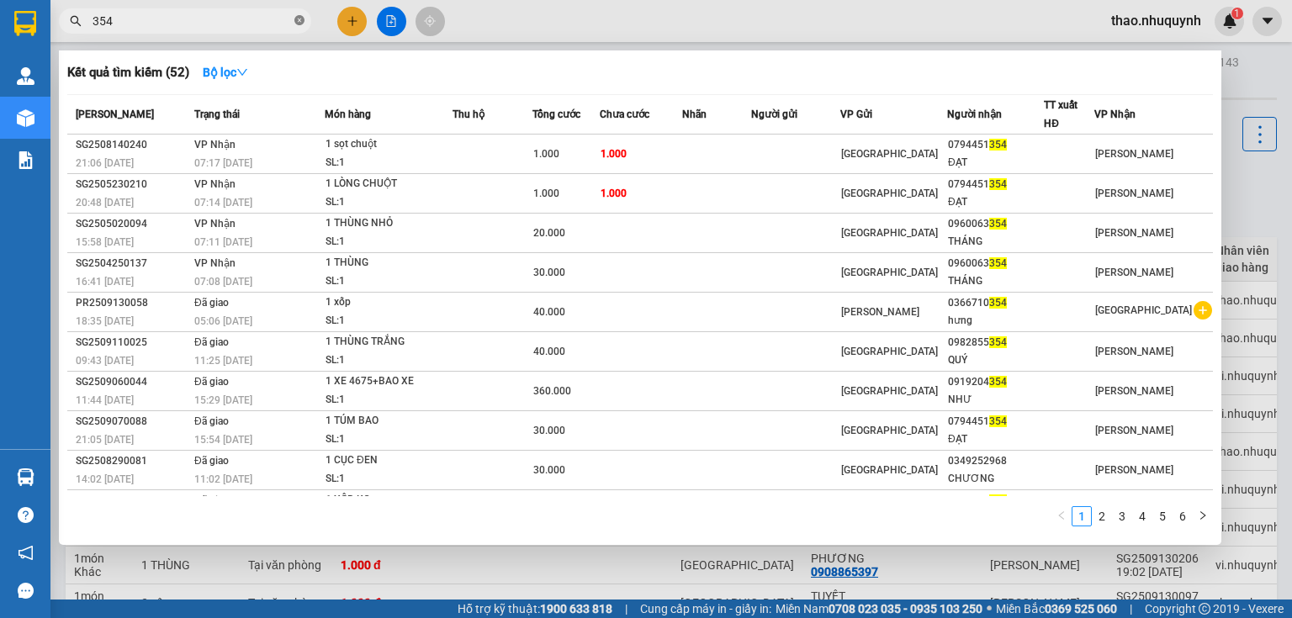
click at [302, 21] on icon "close-circle" at bounding box center [299, 20] width 10 height 10
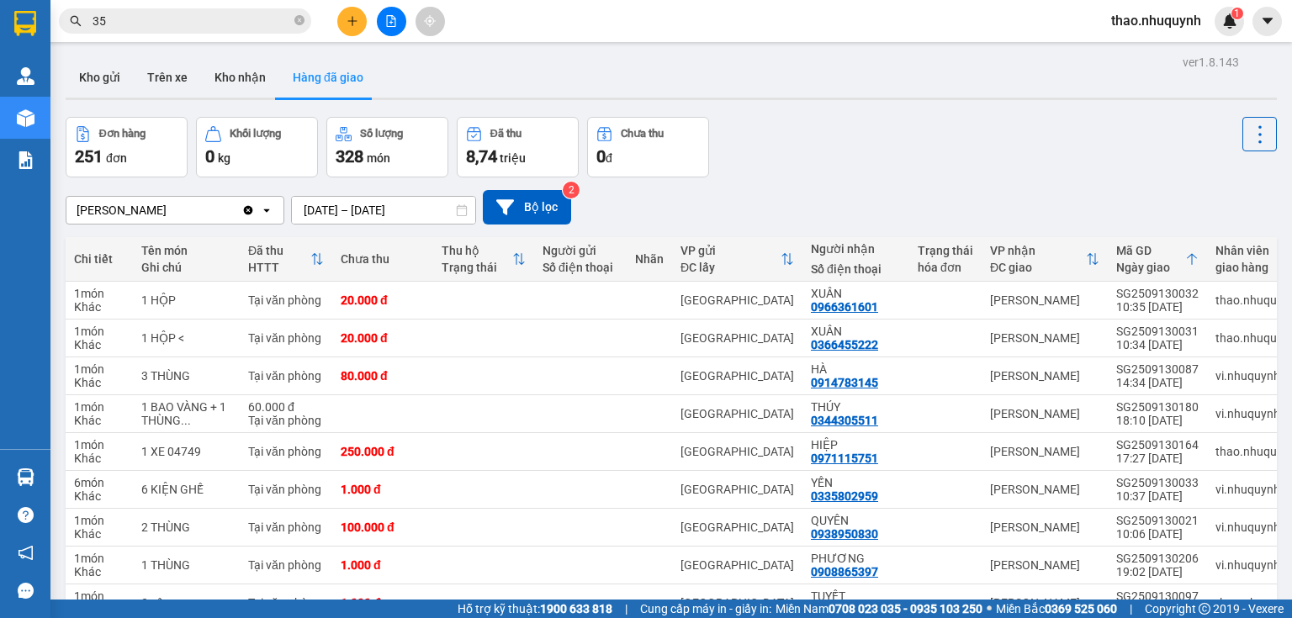
type input "354"
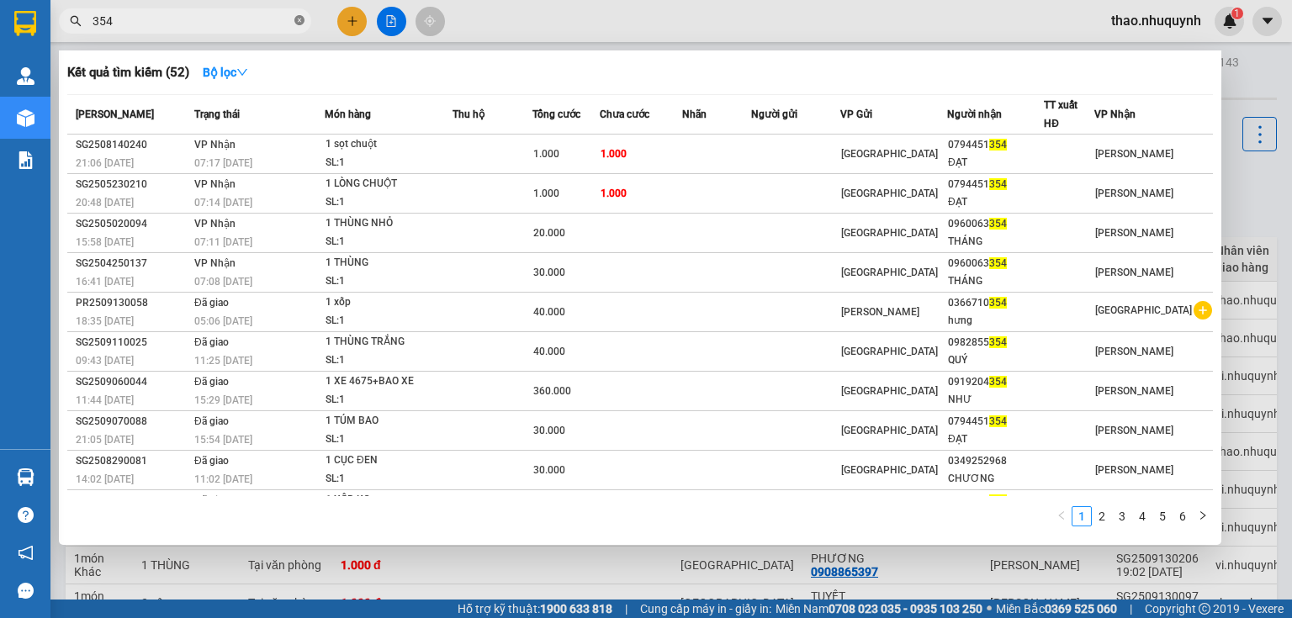
click at [295, 22] on icon "close-circle" at bounding box center [299, 20] width 10 height 10
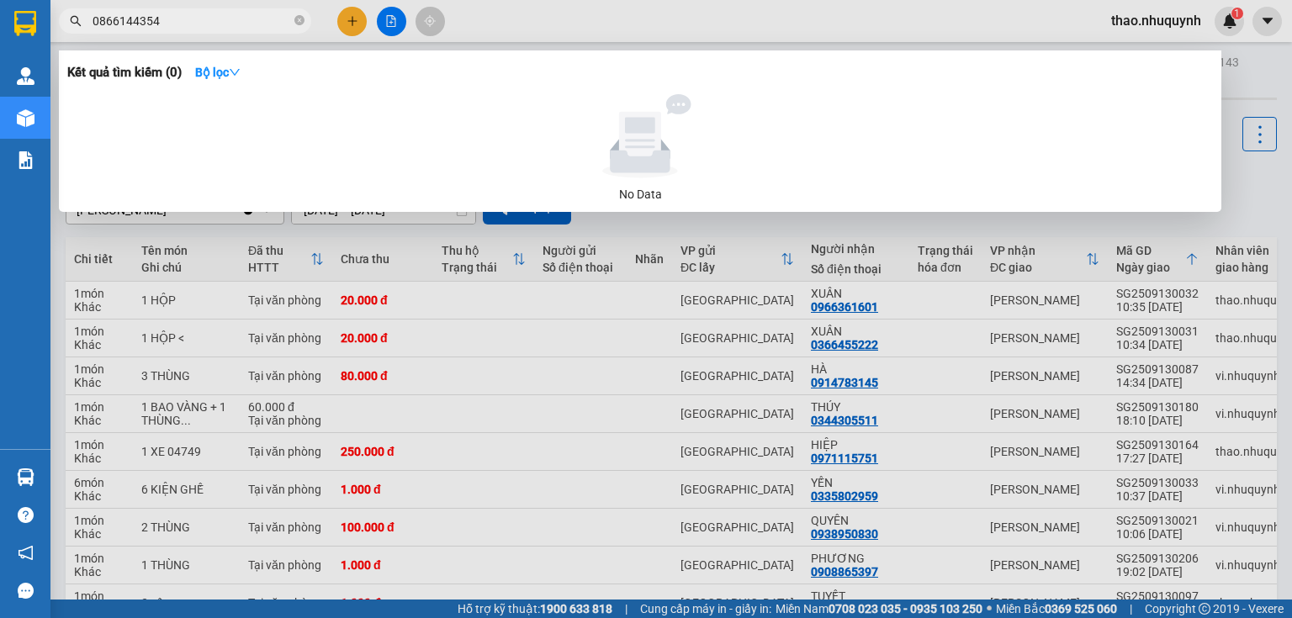
type input "0866144354"
click at [296, 22] on icon "close-circle" at bounding box center [299, 20] width 10 height 10
type input "031"
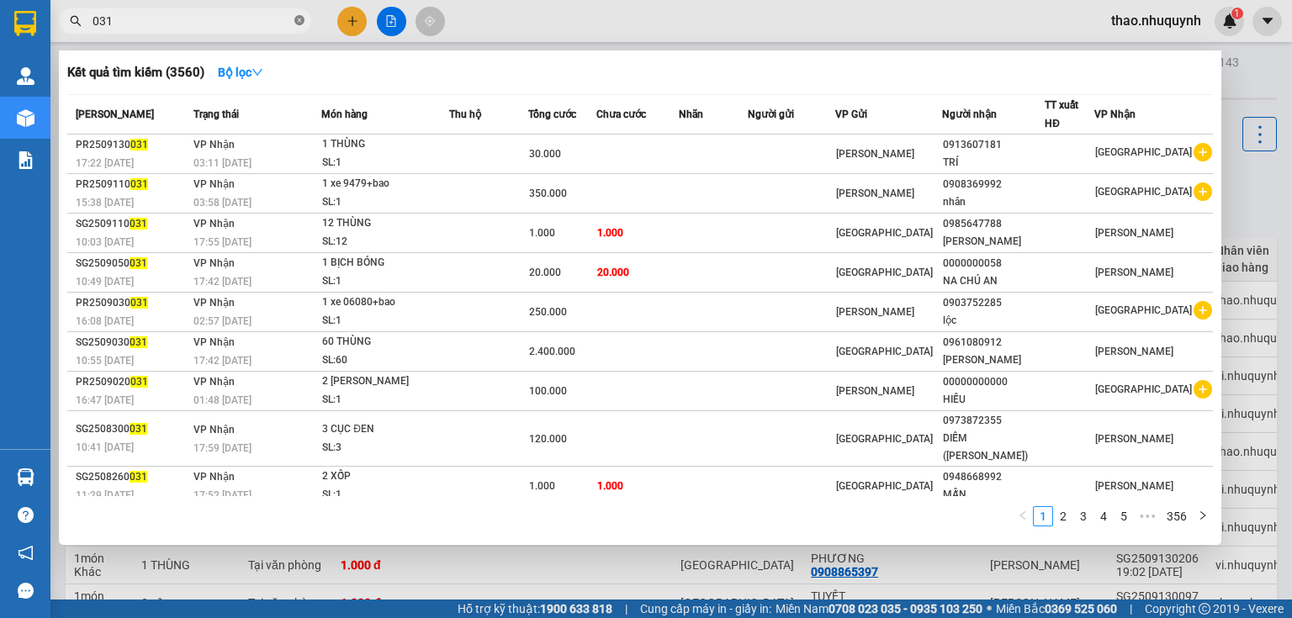
click at [300, 23] on icon "close-circle" at bounding box center [299, 20] width 10 height 10
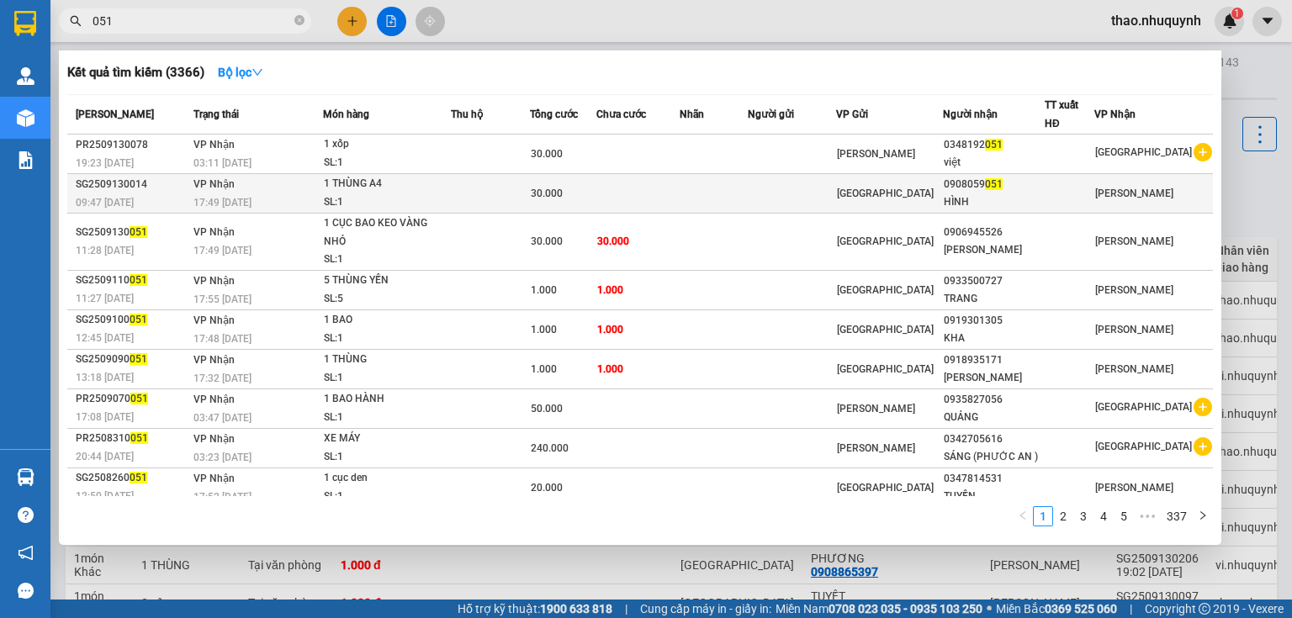
type input "051"
click at [450, 202] on div "SL: 1" at bounding box center [387, 203] width 126 height 19
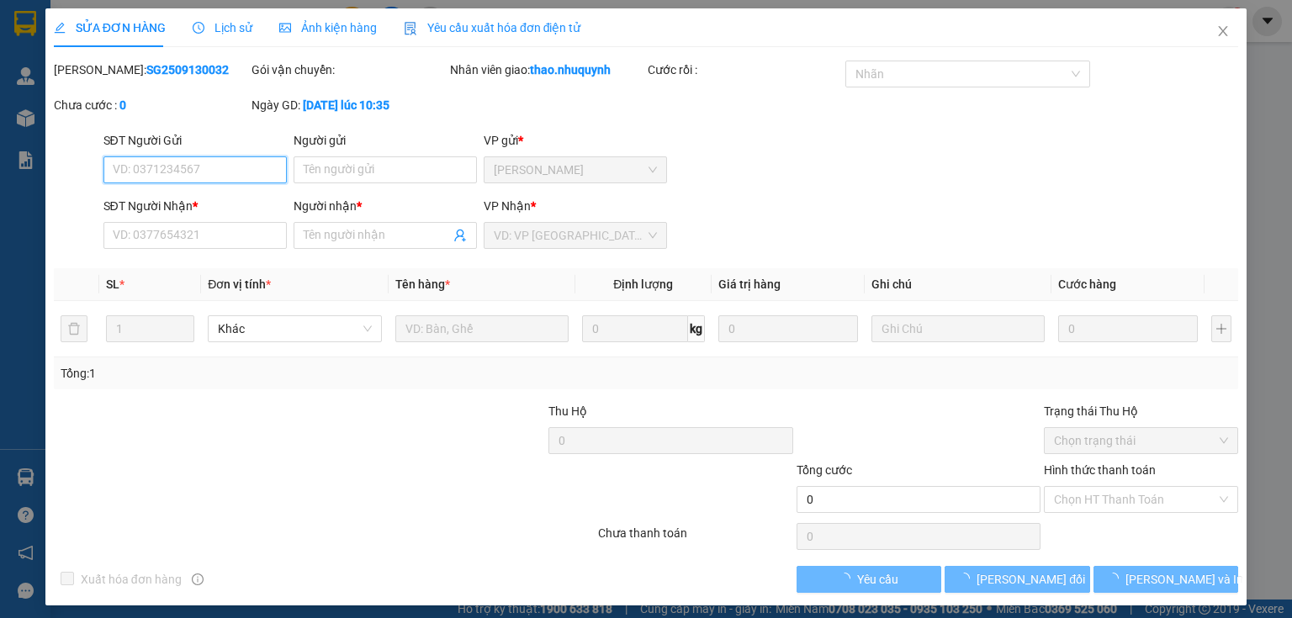
type input "0908059051"
type input "HÌNH"
type input "30.000"
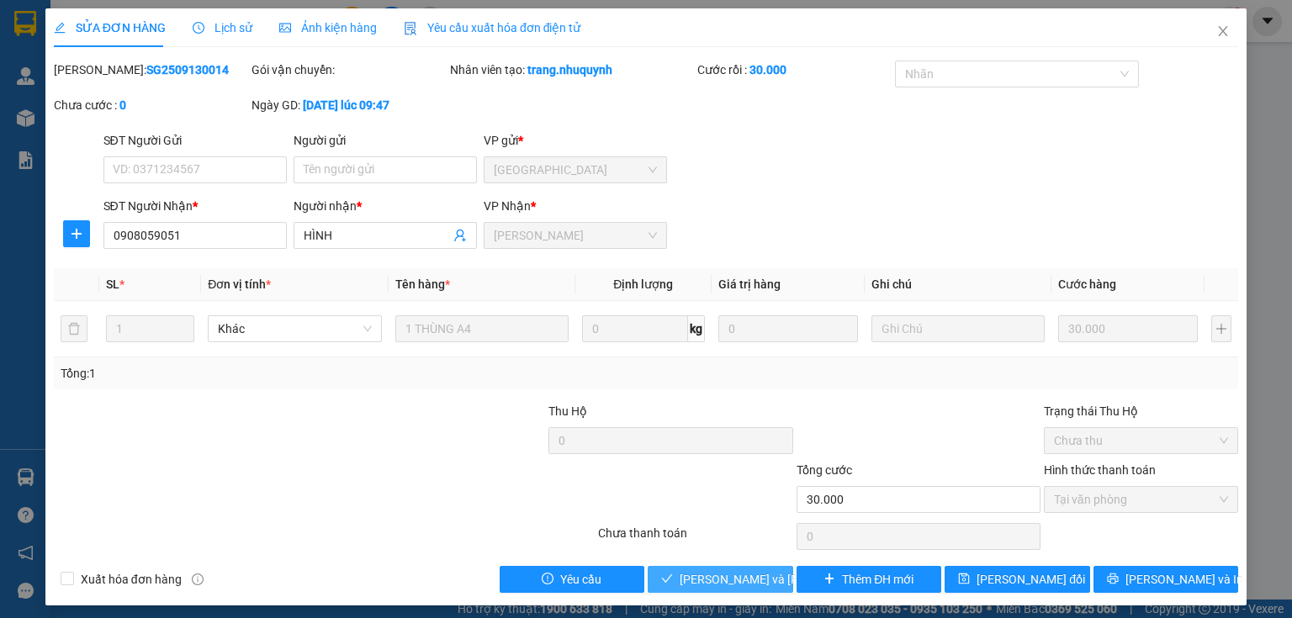
click at [717, 579] on span "[PERSON_NAME] và [PERSON_NAME] hàng" at bounding box center [793, 579] width 227 height 19
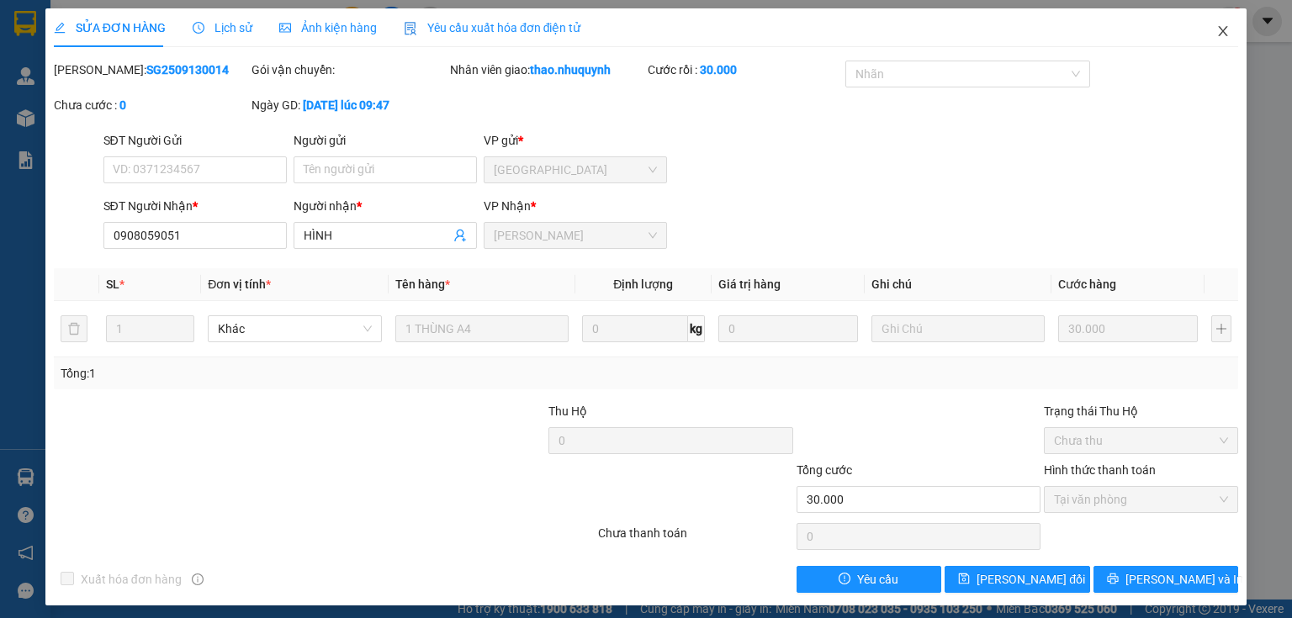
click at [1217, 29] on icon "close" at bounding box center [1223, 30] width 13 height 13
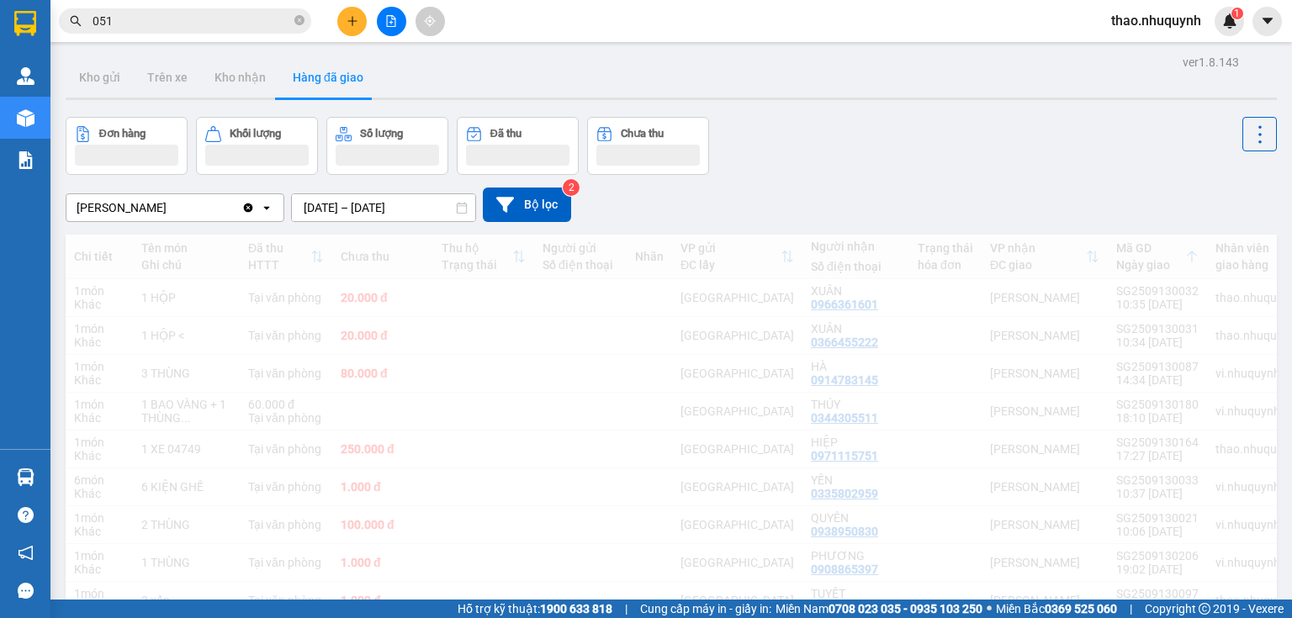
click at [1212, 31] on div "thao.nhuquynh 1" at bounding box center [1171, 21] width 146 height 29
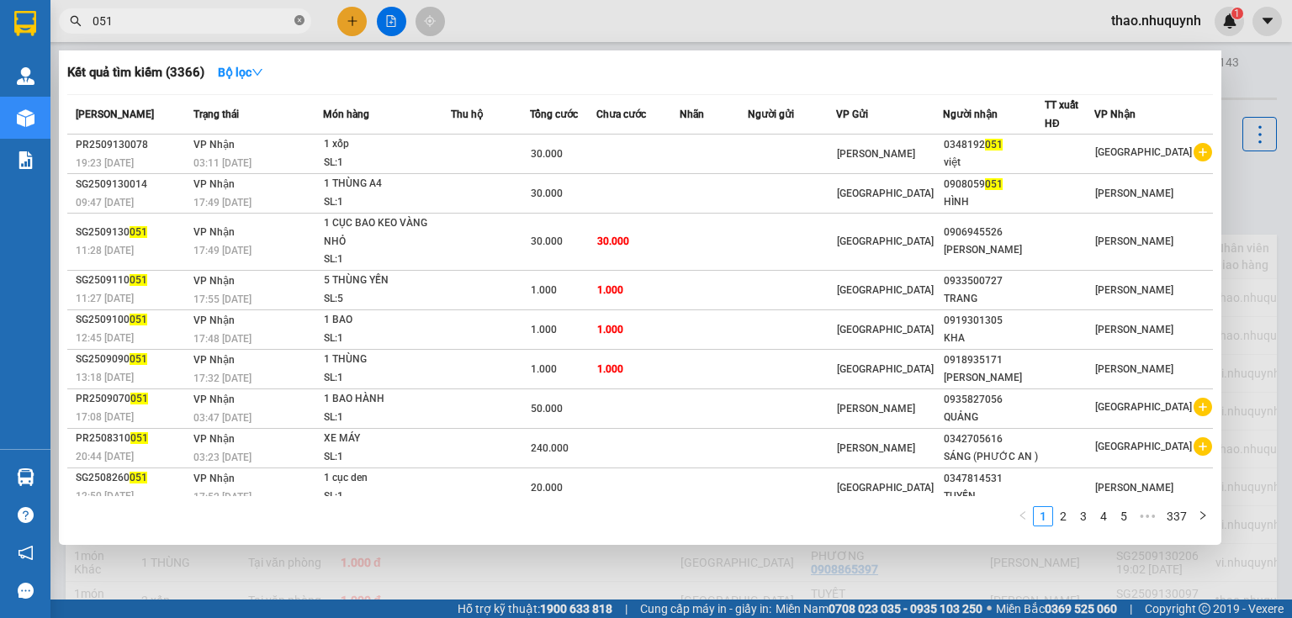
click at [301, 21] on icon "close-circle" at bounding box center [299, 20] width 10 height 10
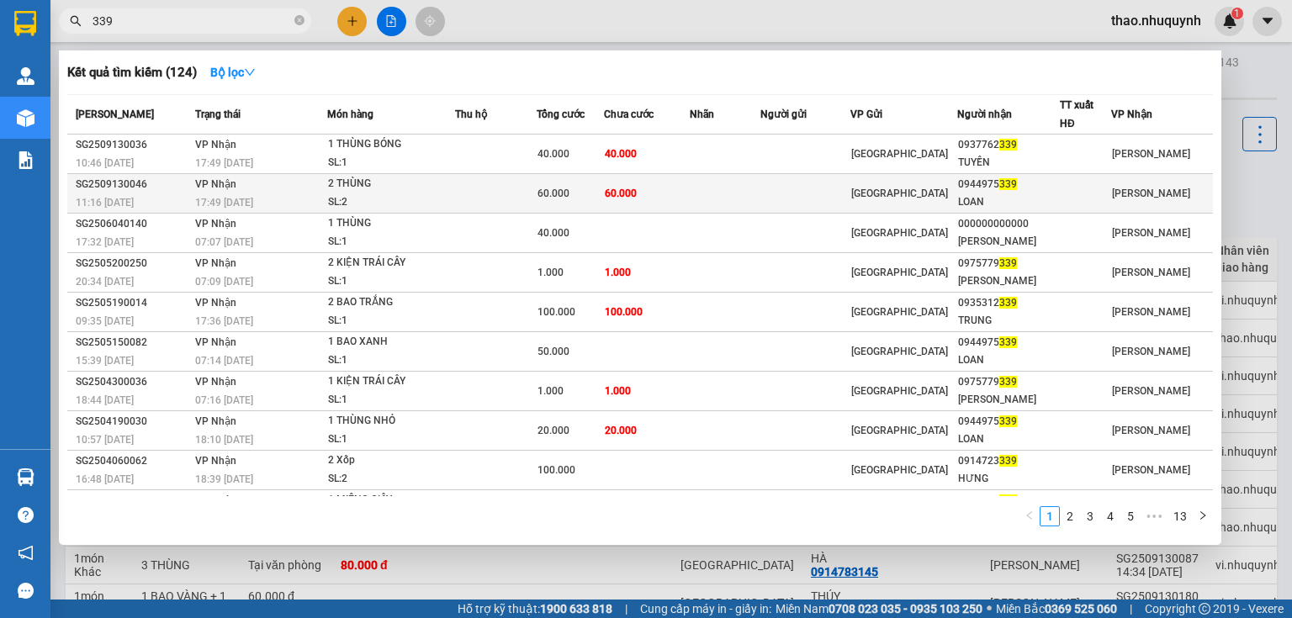
type input "339"
click at [371, 195] on div "SL: 2" at bounding box center [391, 203] width 126 height 19
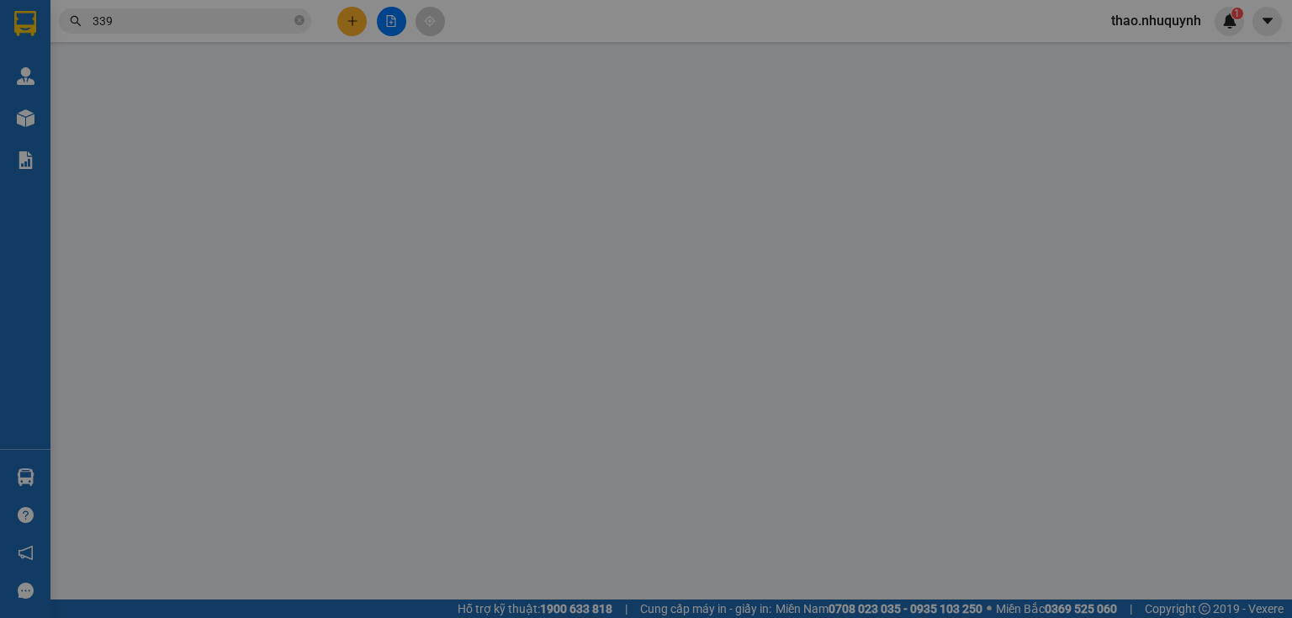
type input "0944975339"
type input "LOAN"
type input "60.000"
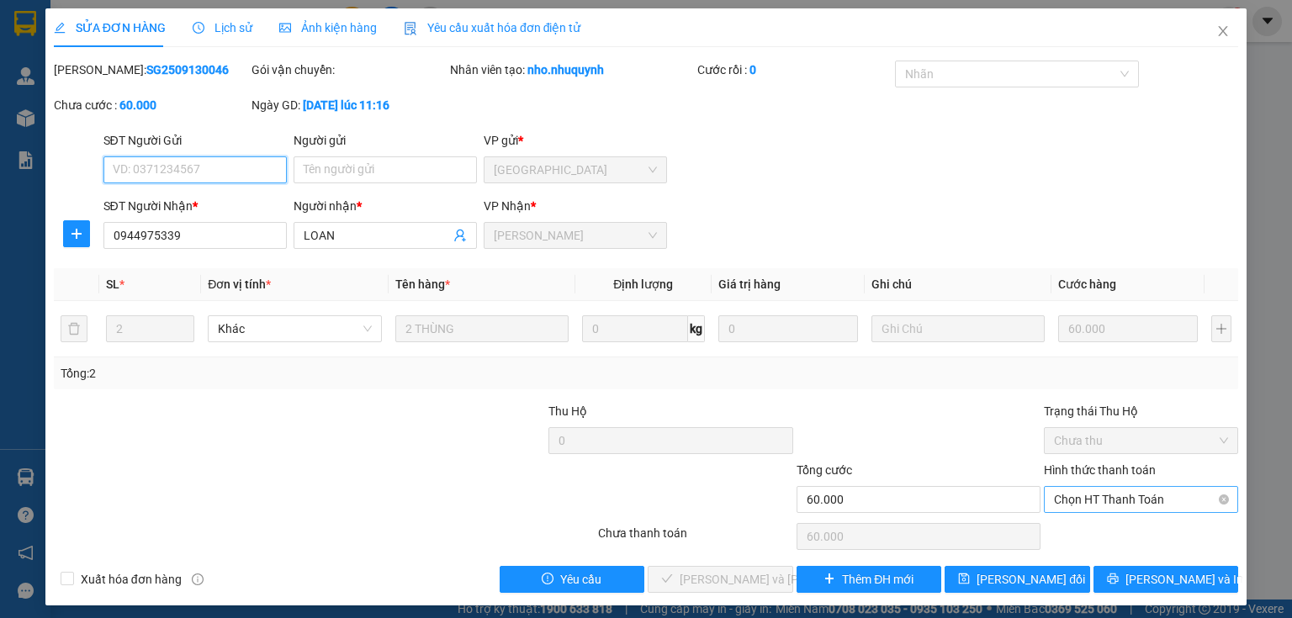
click at [1079, 498] on span "Chọn HT Thanh Toán" at bounding box center [1141, 499] width 174 height 25
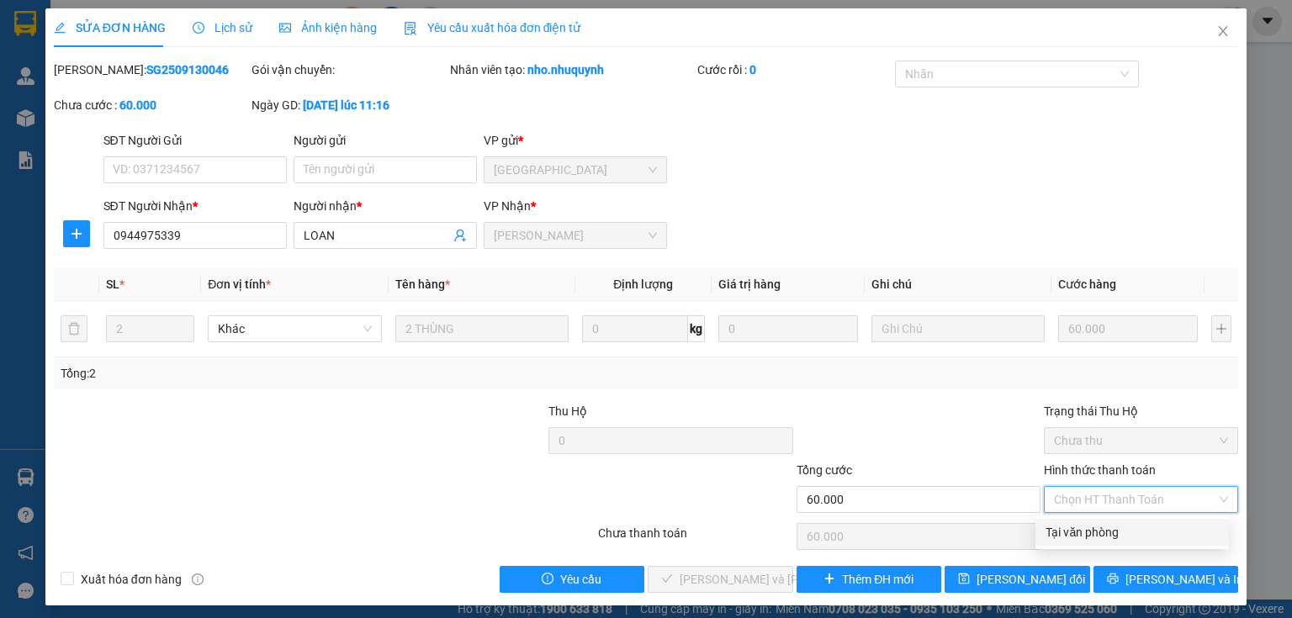
click at [1066, 537] on div "Tại văn phòng" at bounding box center [1132, 532] width 173 height 19
type input "0"
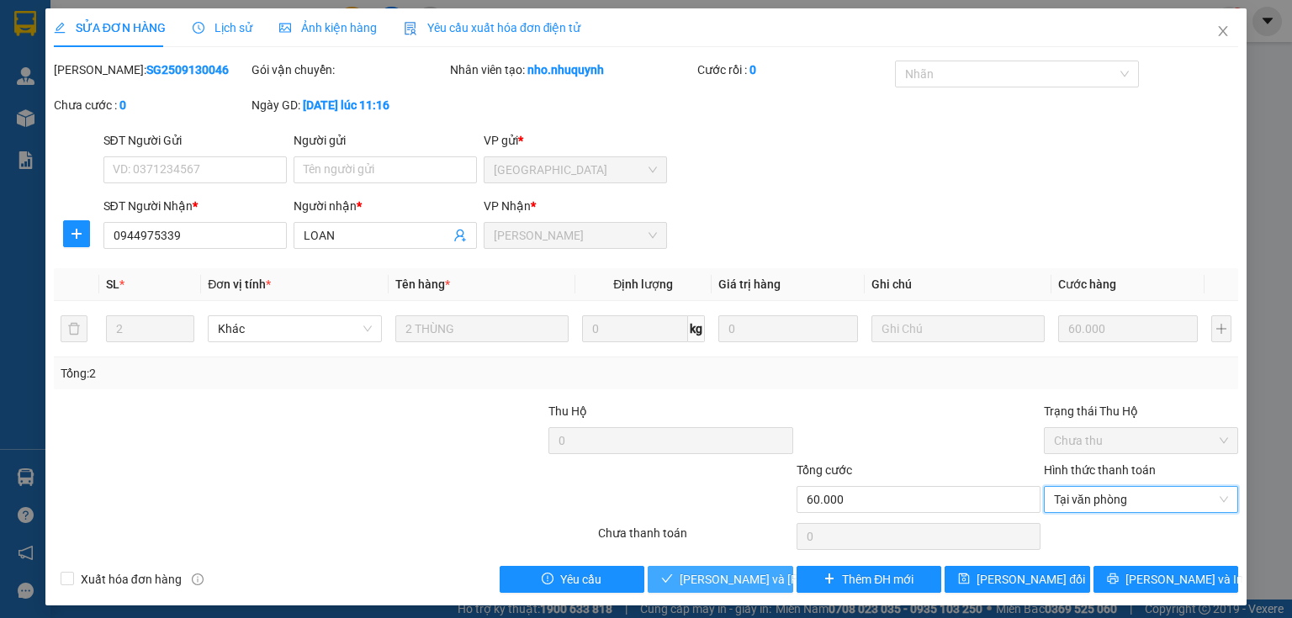
click at [692, 585] on span "[PERSON_NAME] và [PERSON_NAME] hàng" at bounding box center [793, 579] width 227 height 19
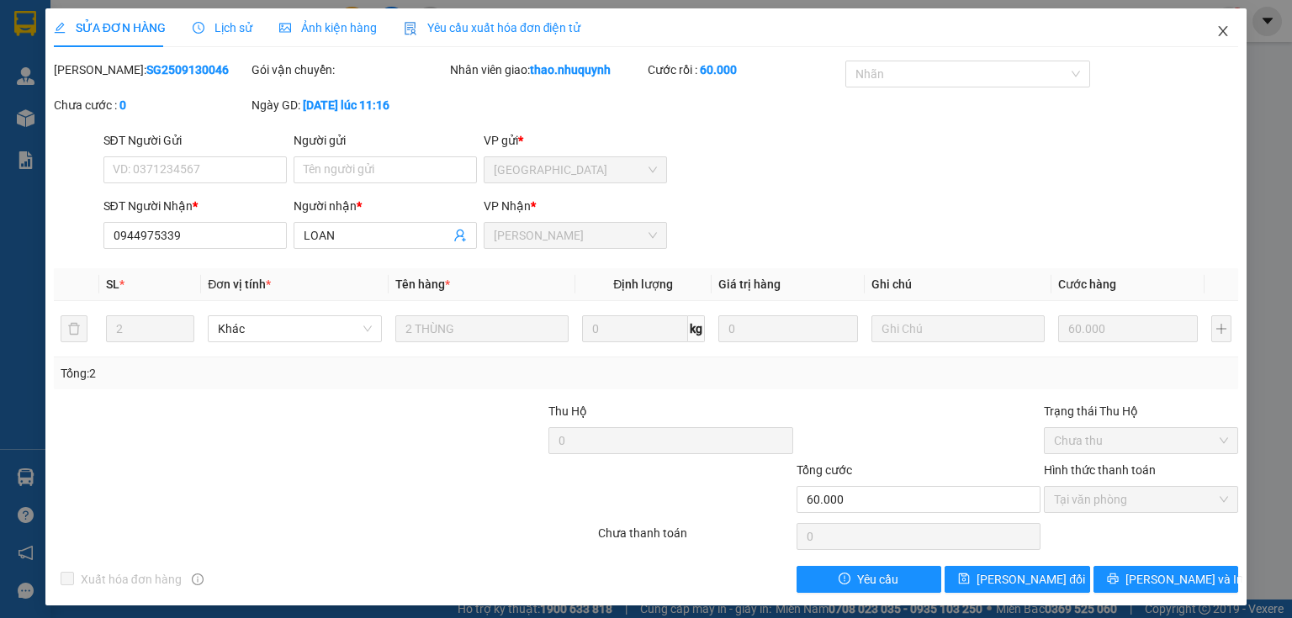
click at [1217, 34] on icon "close" at bounding box center [1223, 30] width 13 height 13
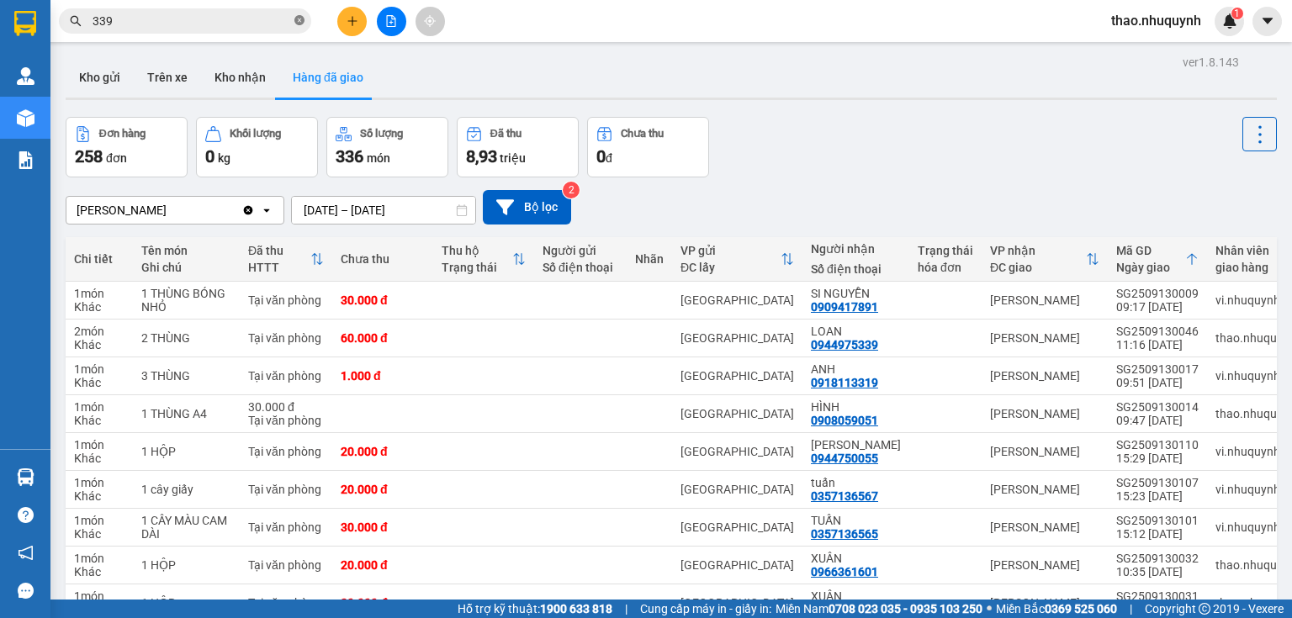
click at [296, 18] on icon "close-circle" at bounding box center [299, 20] width 10 height 10
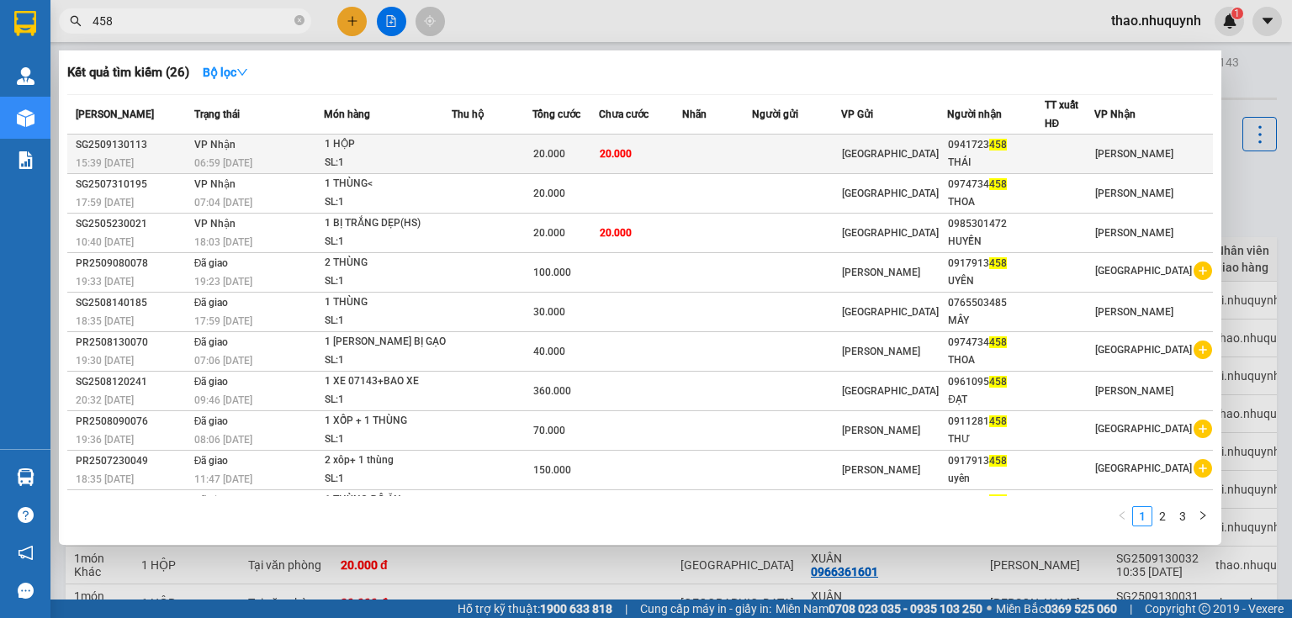
type input "458"
click at [529, 148] on td at bounding box center [492, 155] width 80 height 40
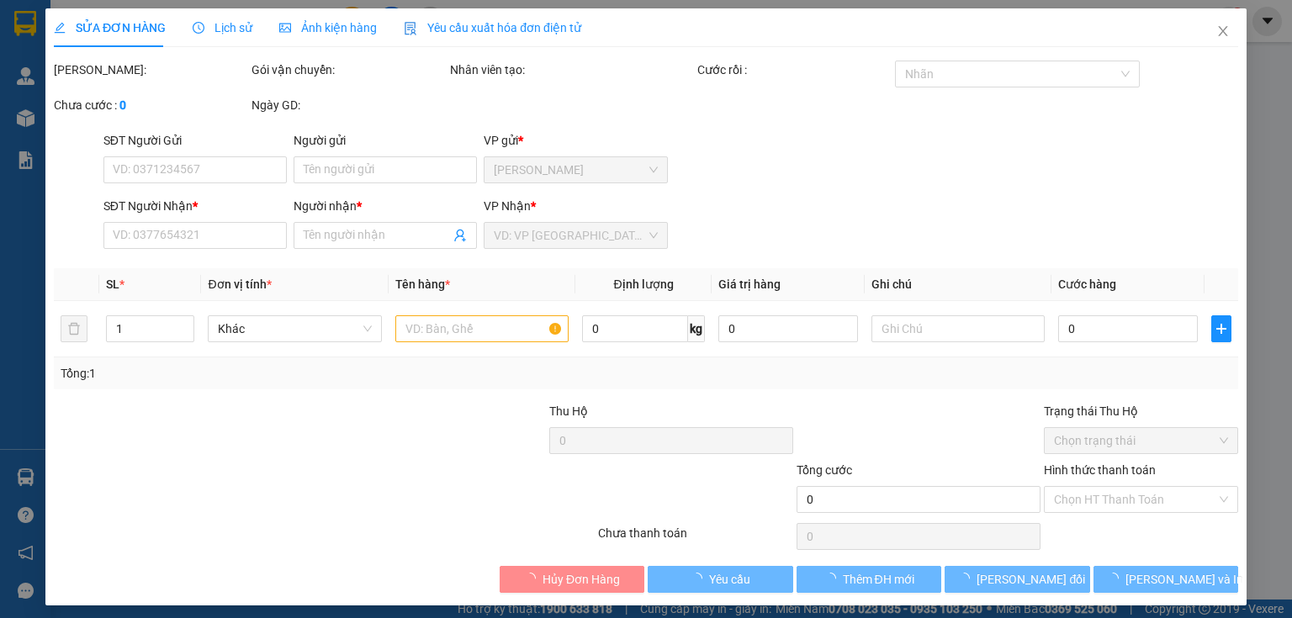
type input "0941723458"
type input "THÁI"
type input "20.000"
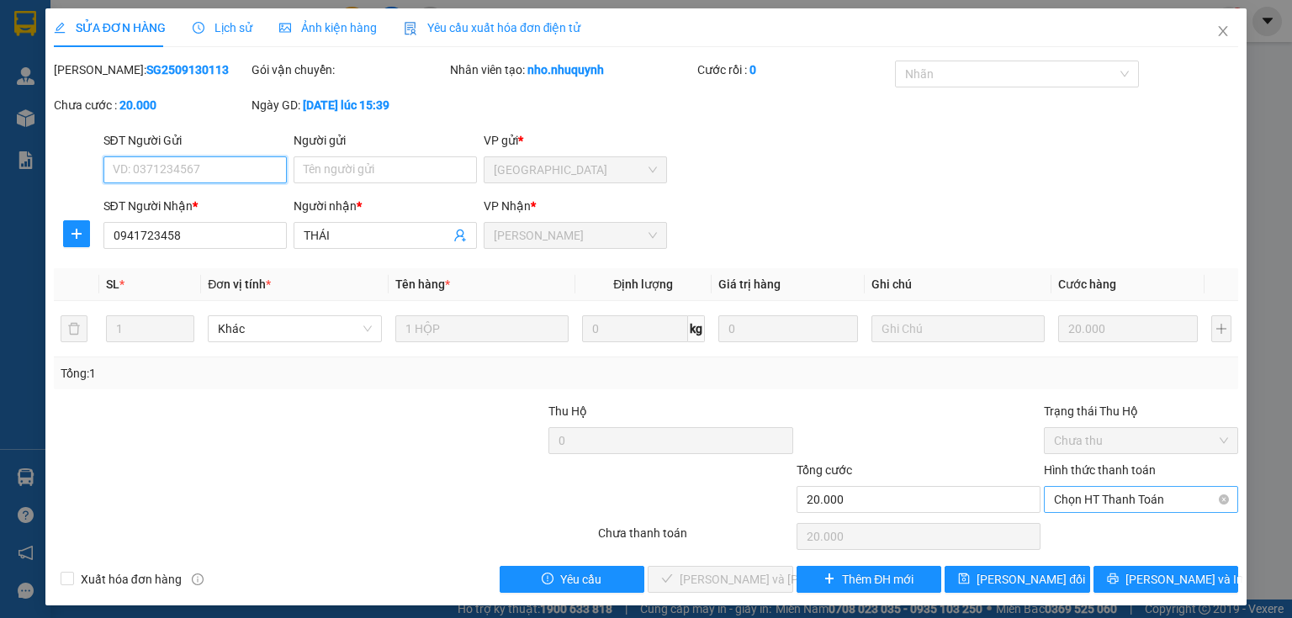
click at [1097, 492] on span "Chọn HT Thanh Toán" at bounding box center [1141, 499] width 174 height 25
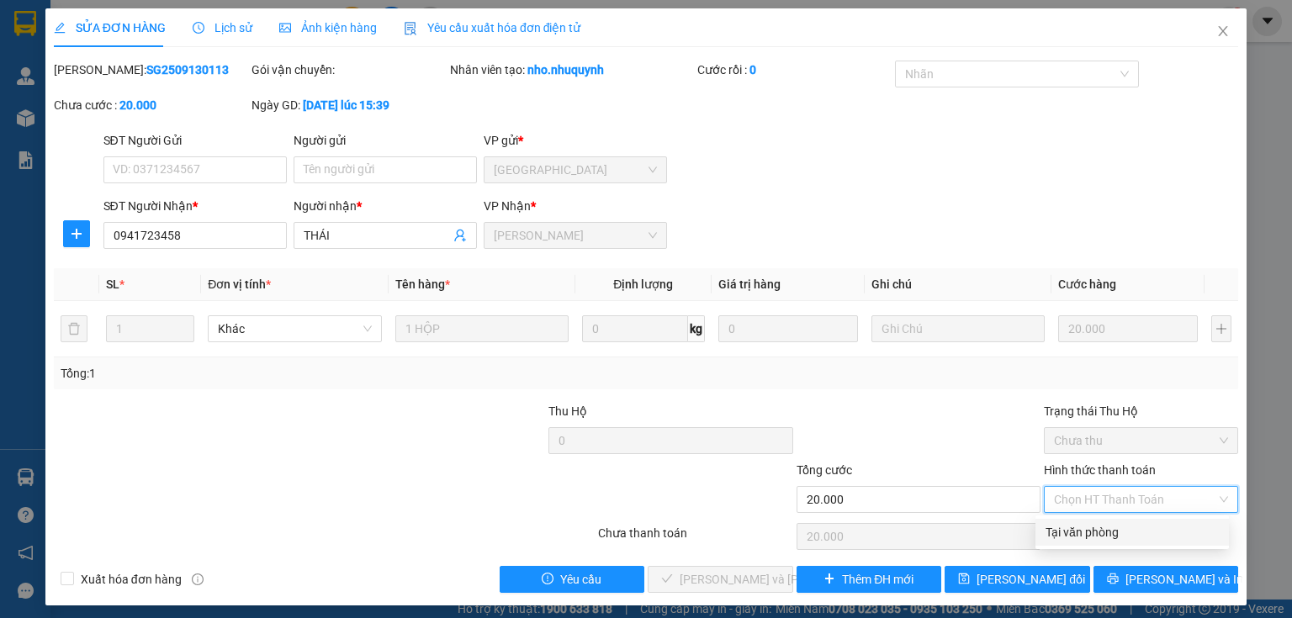
click at [1076, 526] on div "Tại văn phòng" at bounding box center [1132, 532] width 173 height 19
type input "0"
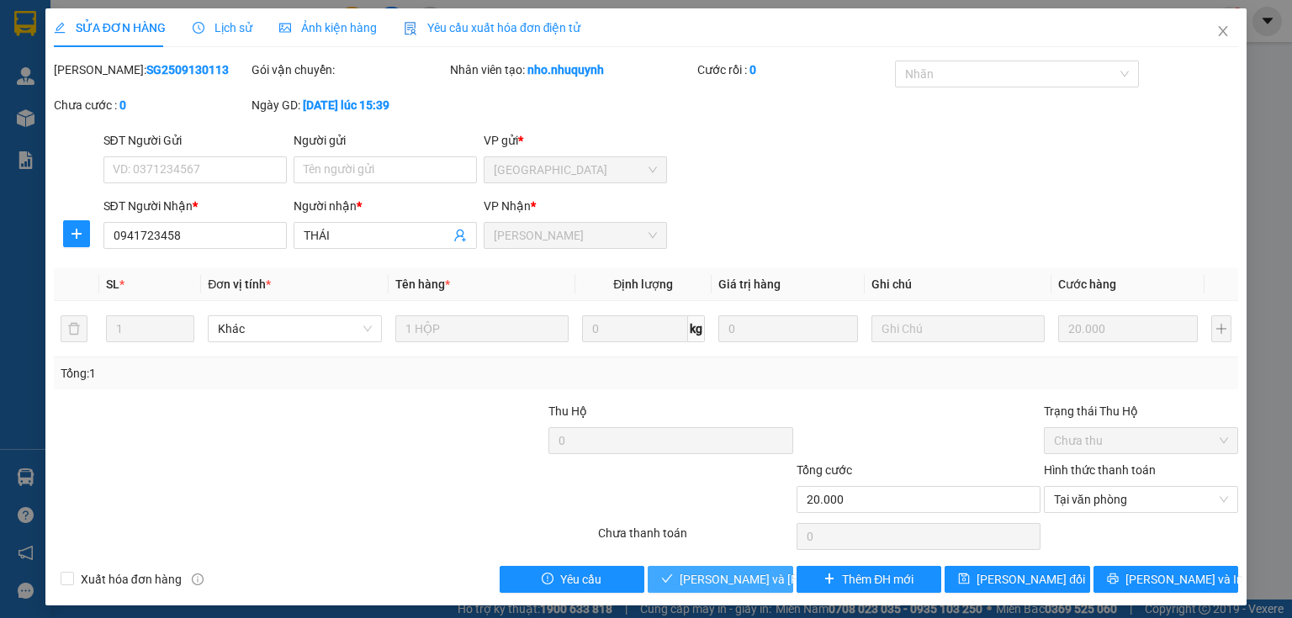
drag, startPoint x: 730, startPoint y: 578, endPoint x: 748, endPoint y: 485, distance: 94.2
click at [729, 574] on span "[PERSON_NAME] và [PERSON_NAME] hàng" at bounding box center [793, 579] width 227 height 19
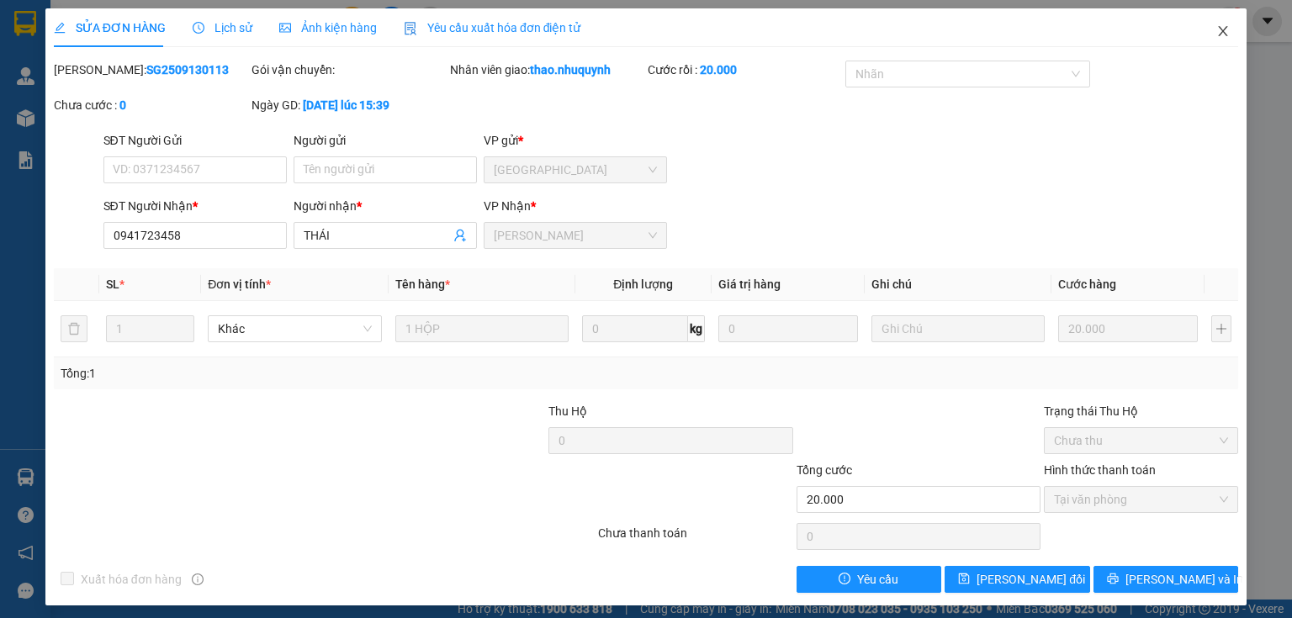
click at [1219, 24] on span "Close" at bounding box center [1223, 31] width 47 height 47
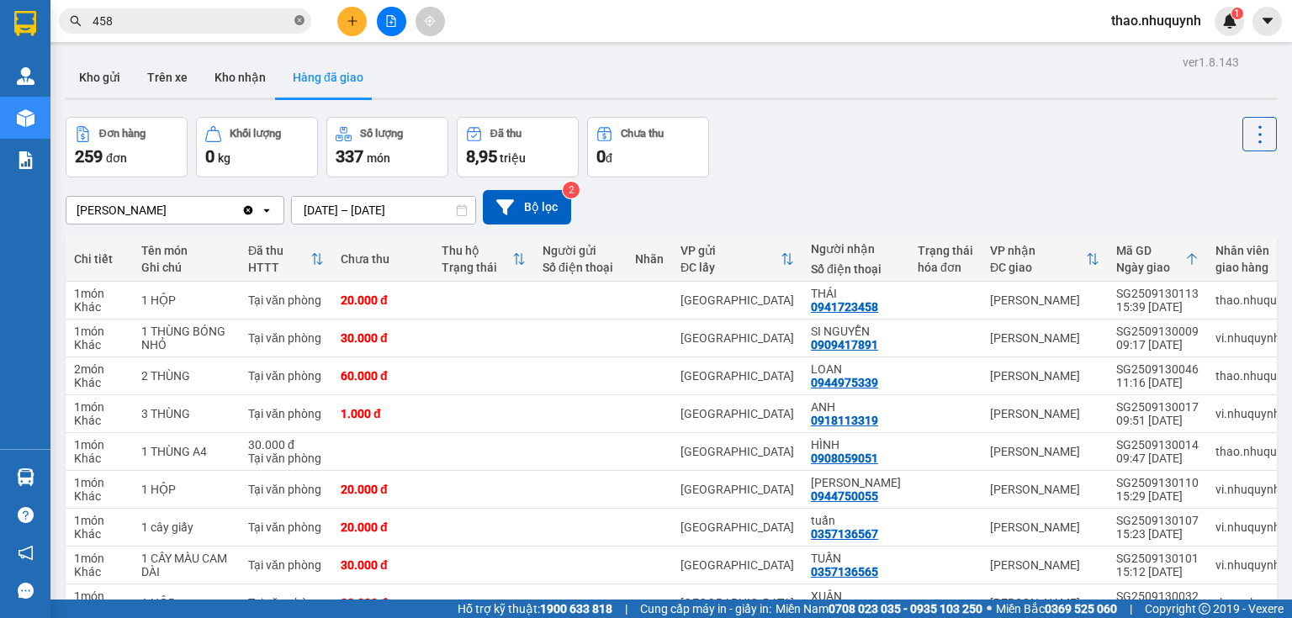
click at [299, 24] on icon "close-circle" at bounding box center [299, 20] width 10 height 10
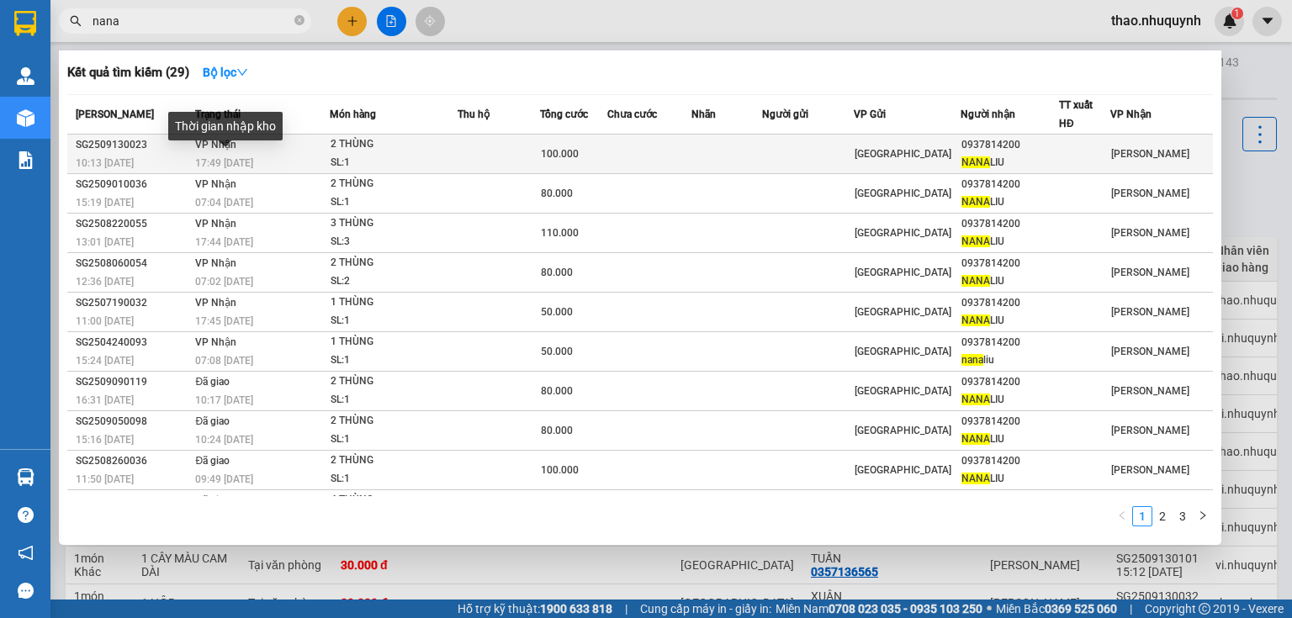
type input "nana"
click at [249, 157] on span "17:49 [DATE]" at bounding box center [224, 163] width 58 height 12
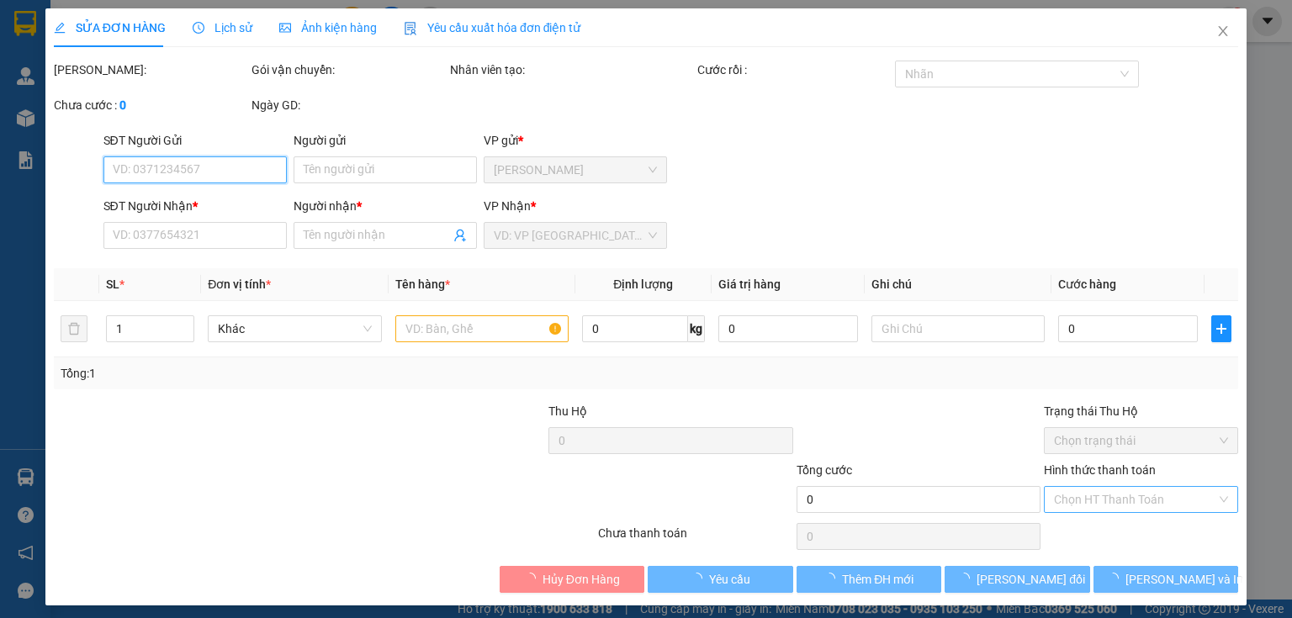
type input "0937814200"
type input "[PERSON_NAME]"
type input "100.000"
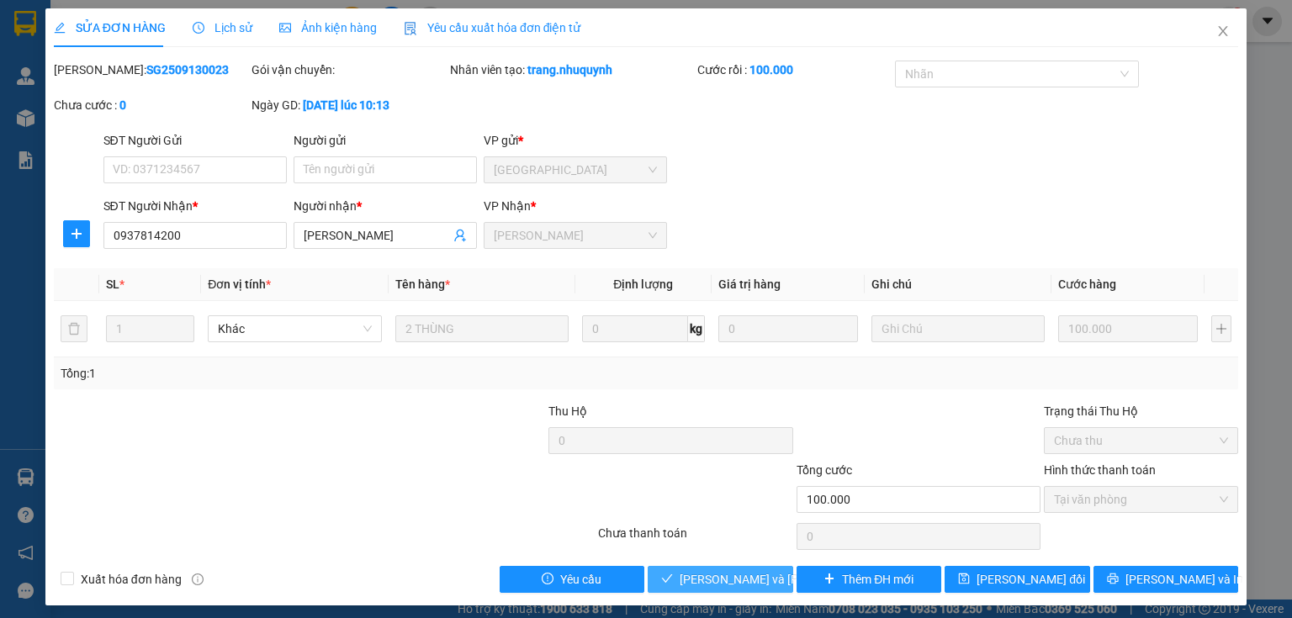
click at [692, 581] on span "[PERSON_NAME] và [PERSON_NAME] hàng" at bounding box center [793, 579] width 227 height 19
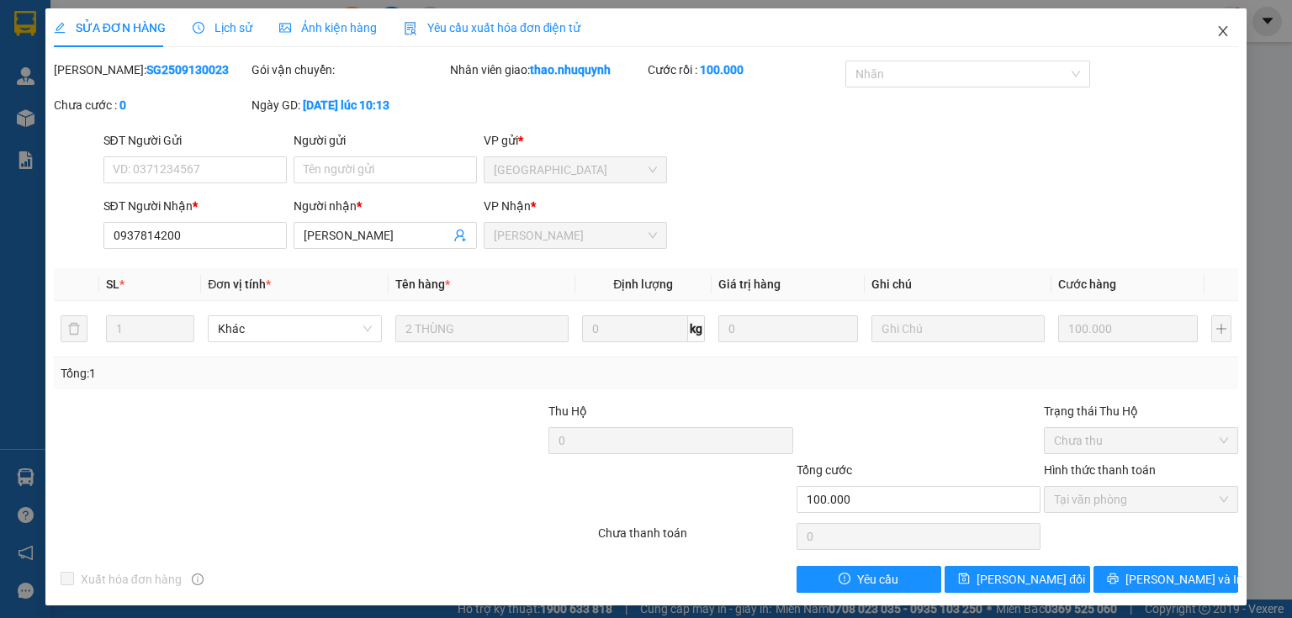
click at [1219, 32] on icon "close" at bounding box center [1223, 31] width 9 height 10
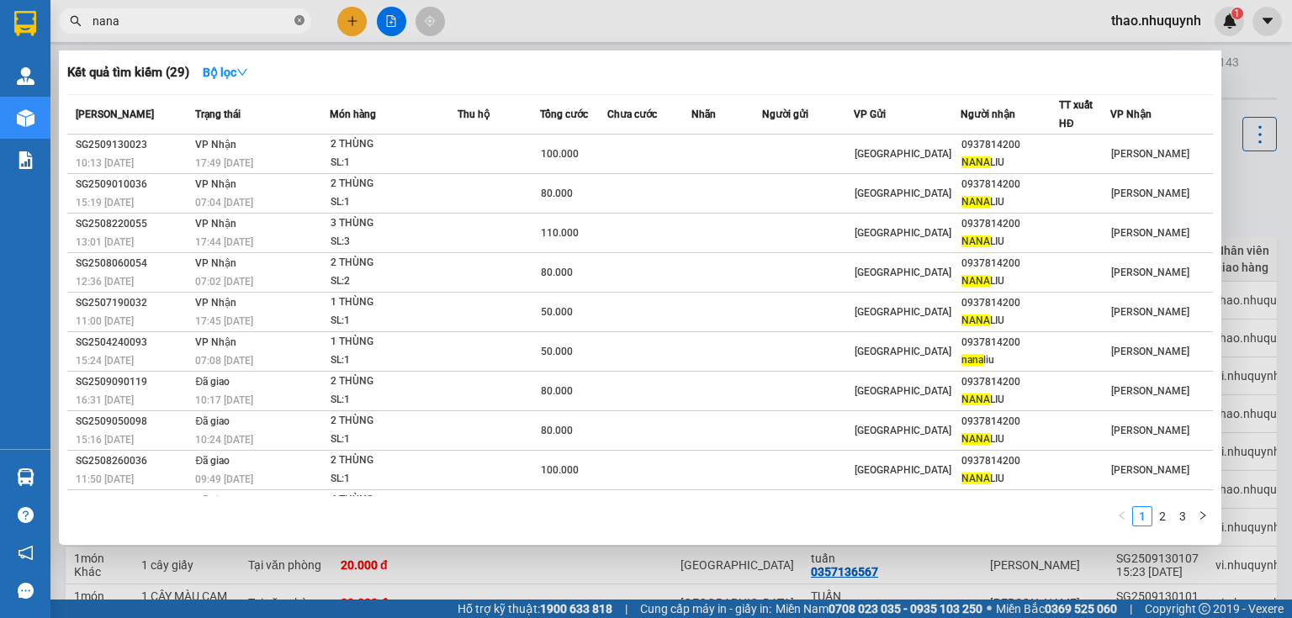
click at [301, 22] on icon "close-circle" at bounding box center [299, 20] width 10 height 10
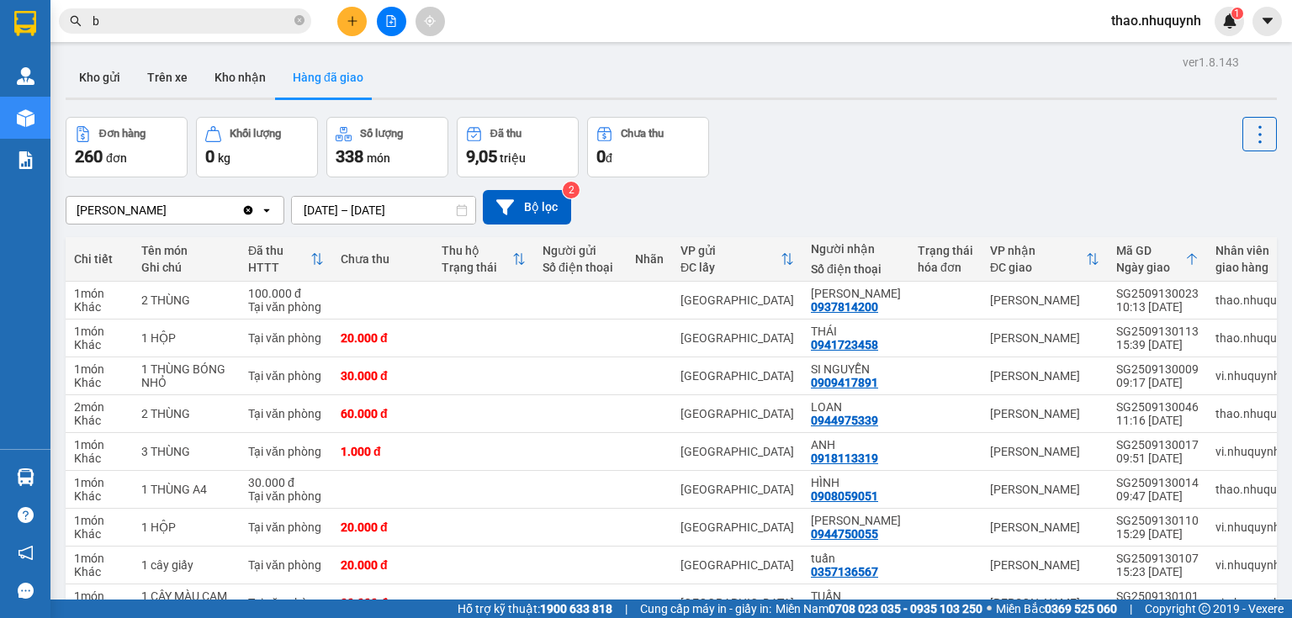
type input "bi"
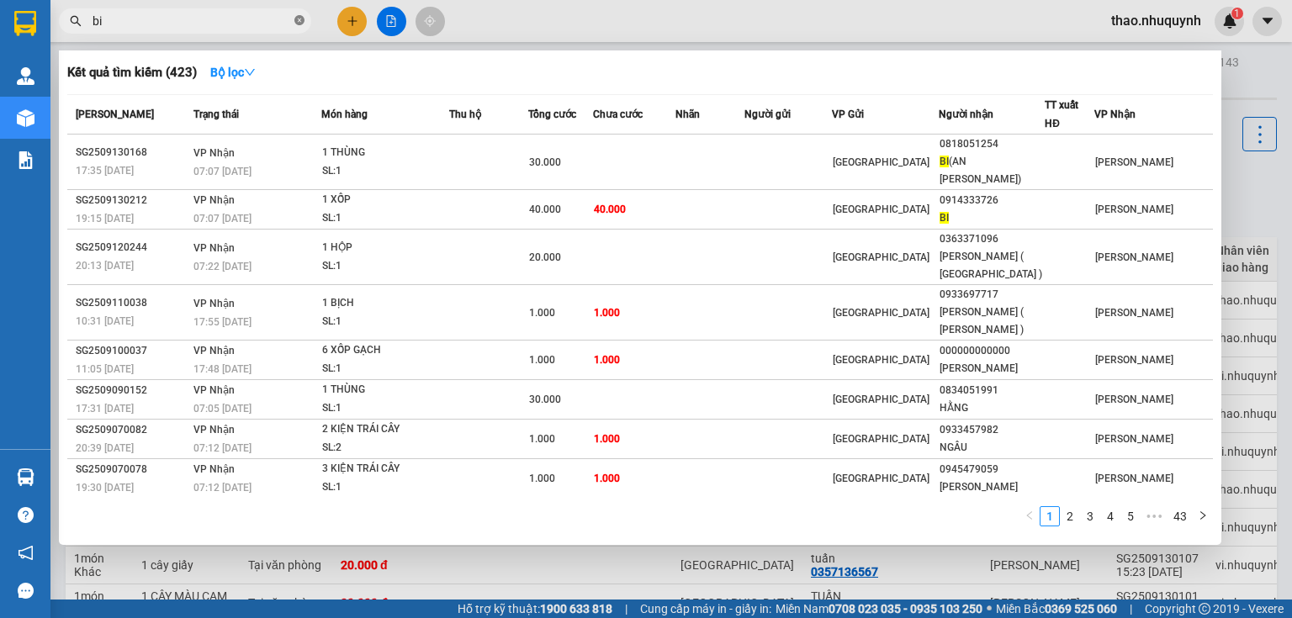
click at [296, 23] on icon "close-circle" at bounding box center [299, 20] width 10 height 10
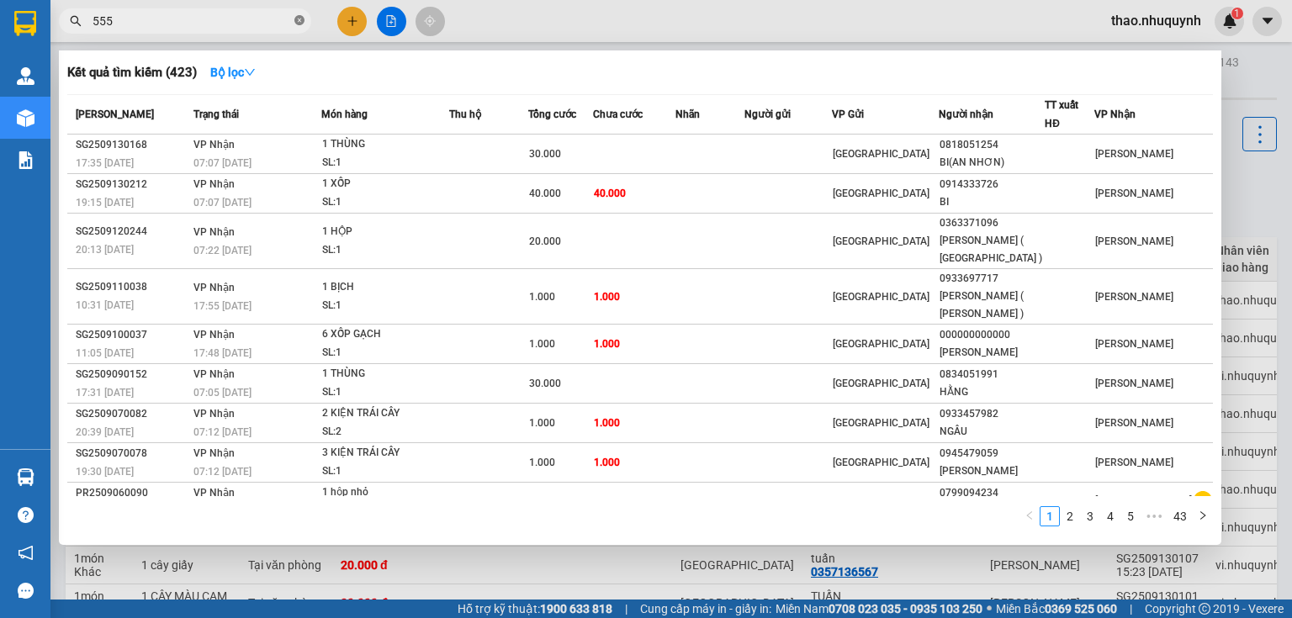
type input "5550"
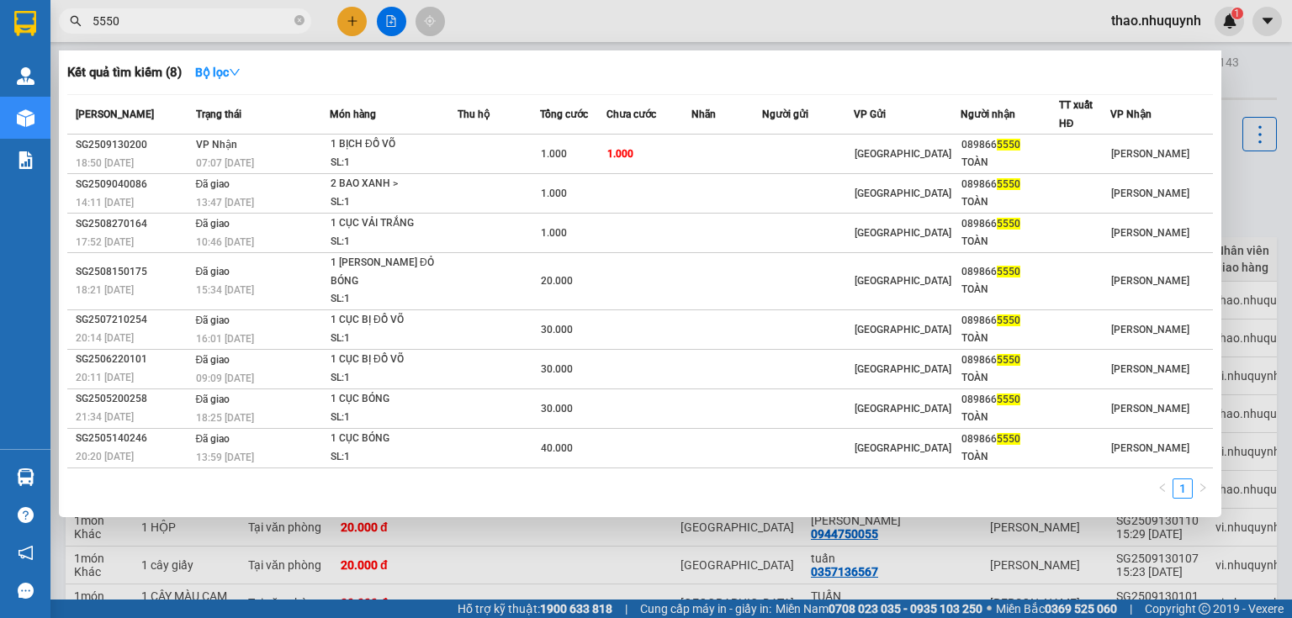
type input "5550"
click at [354, 20] on div at bounding box center [646, 309] width 1292 height 618
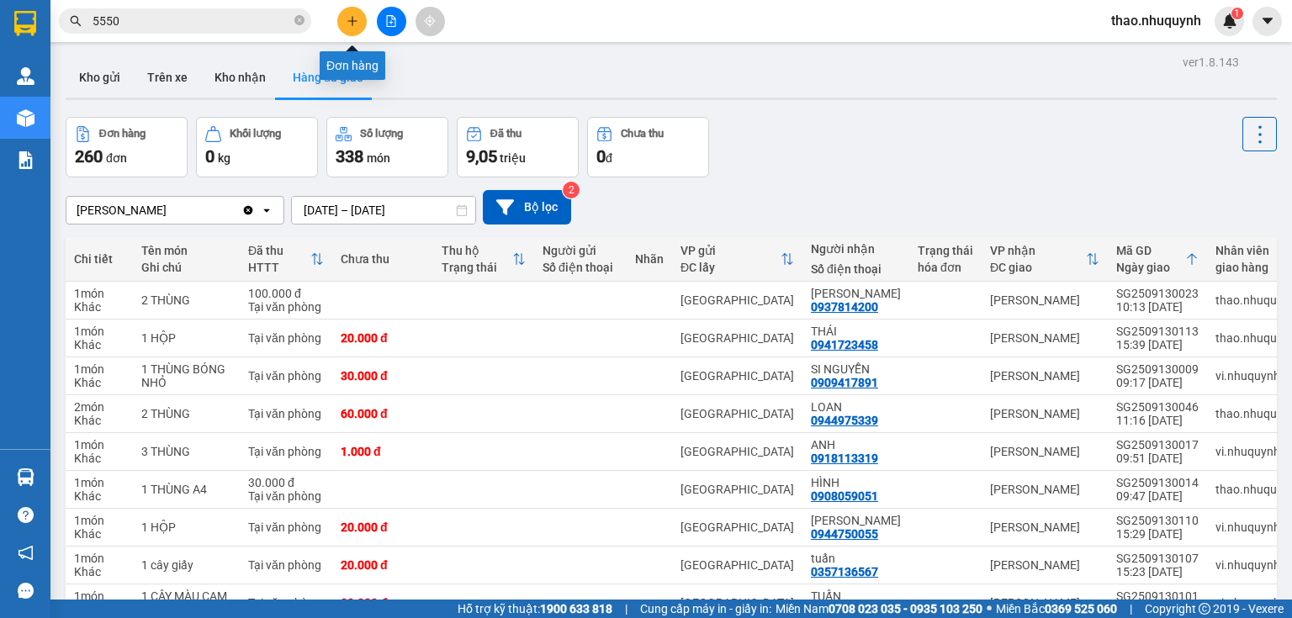
click at [354, 20] on icon "plus" at bounding box center [353, 21] width 12 height 12
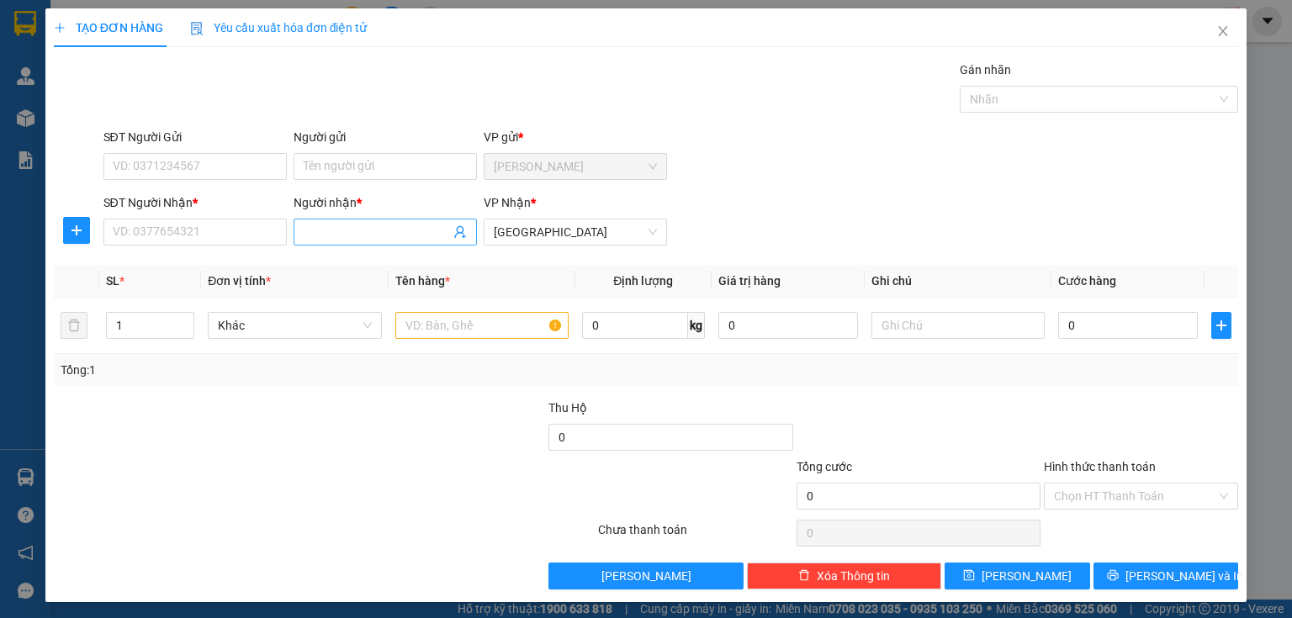
click at [319, 229] on input "Người nhận *" at bounding box center [377, 232] width 146 height 19
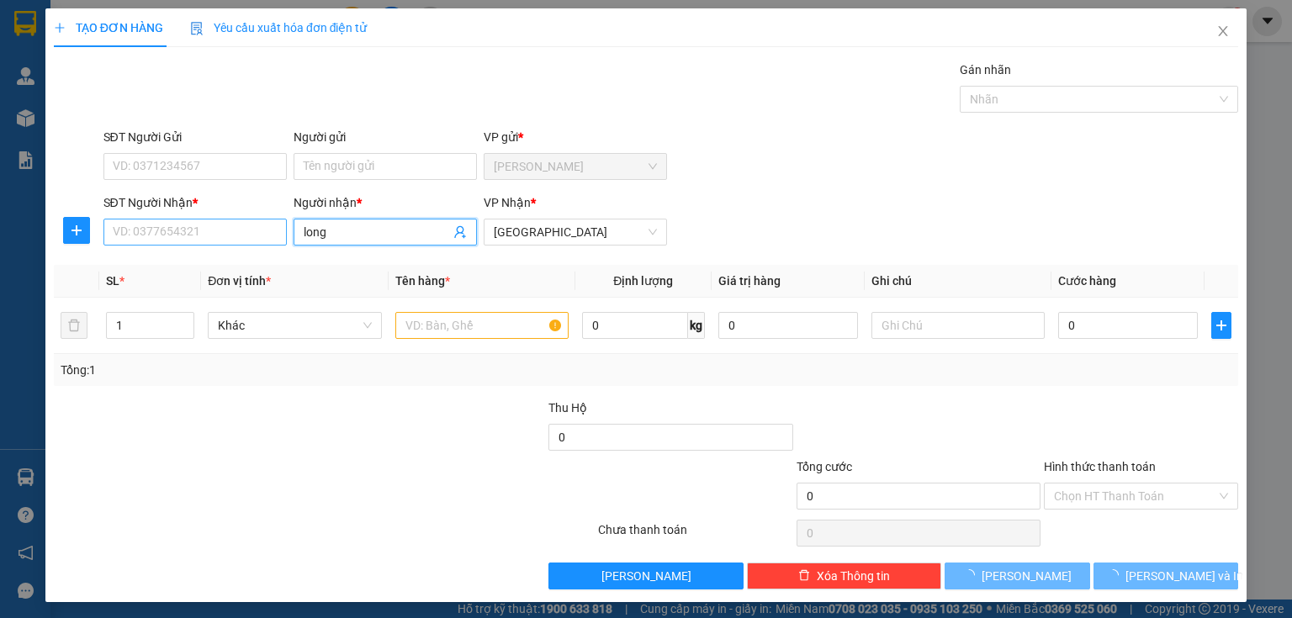
type input "long"
click at [194, 232] on input "SĐT Người Nhận *" at bounding box center [194, 232] width 183 height 27
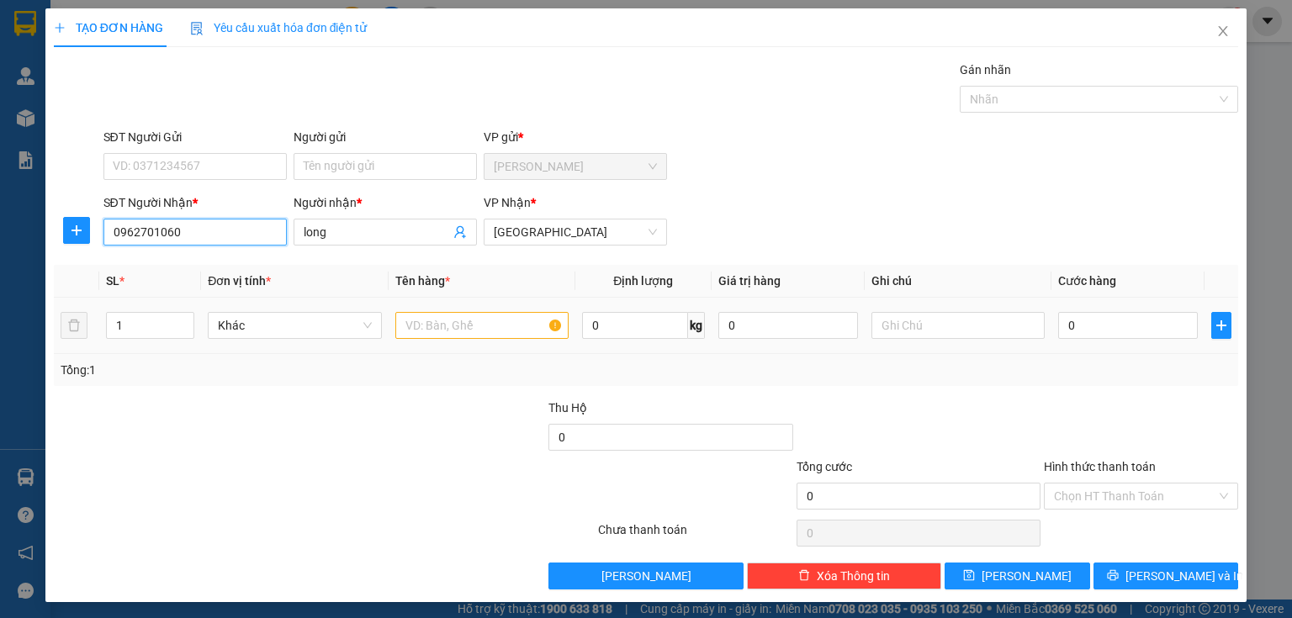
type input "0962701060"
click at [443, 321] on input "text" at bounding box center [481, 325] width 173 height 27
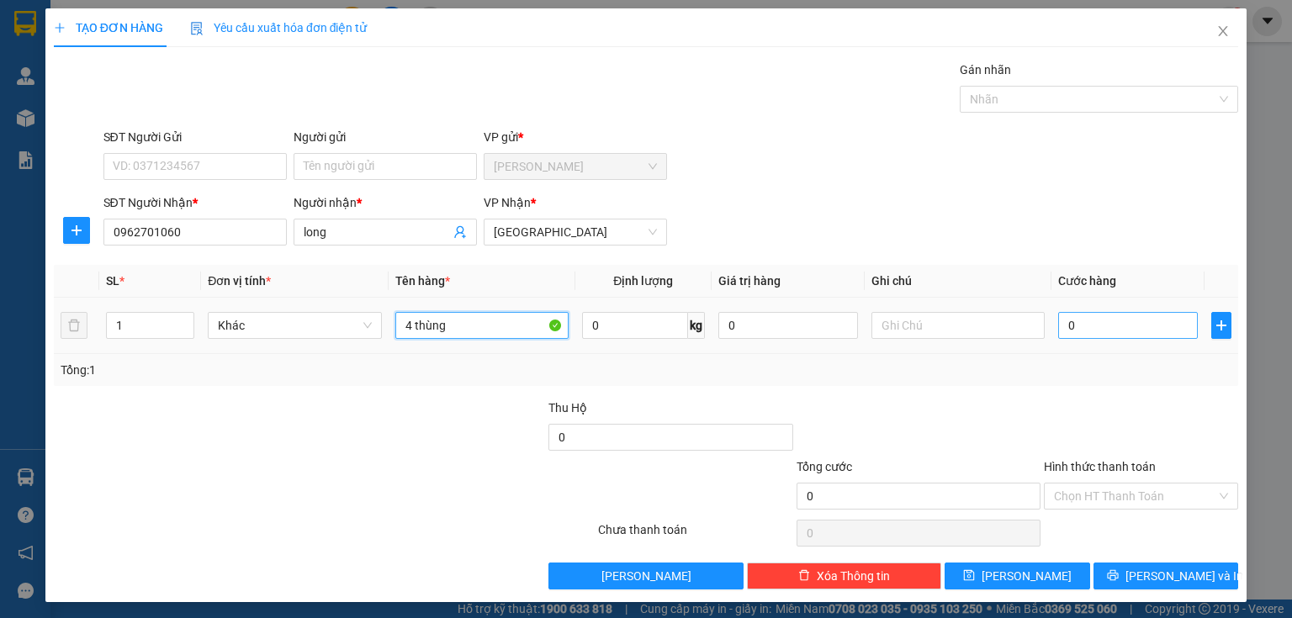
type input "4 thùng"
click at [1058, 321] on input "0" at bounding box center [1128, 325] width 140 height 27
type input "5"
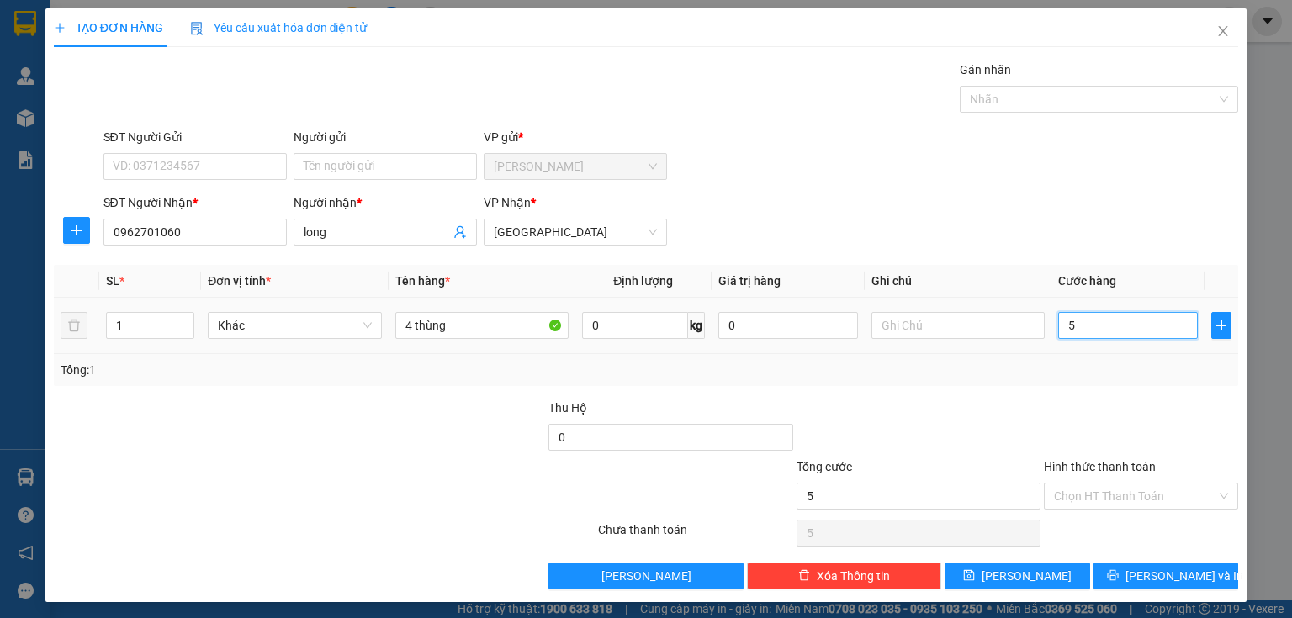
type input "0"
type input "02"
type input "2"
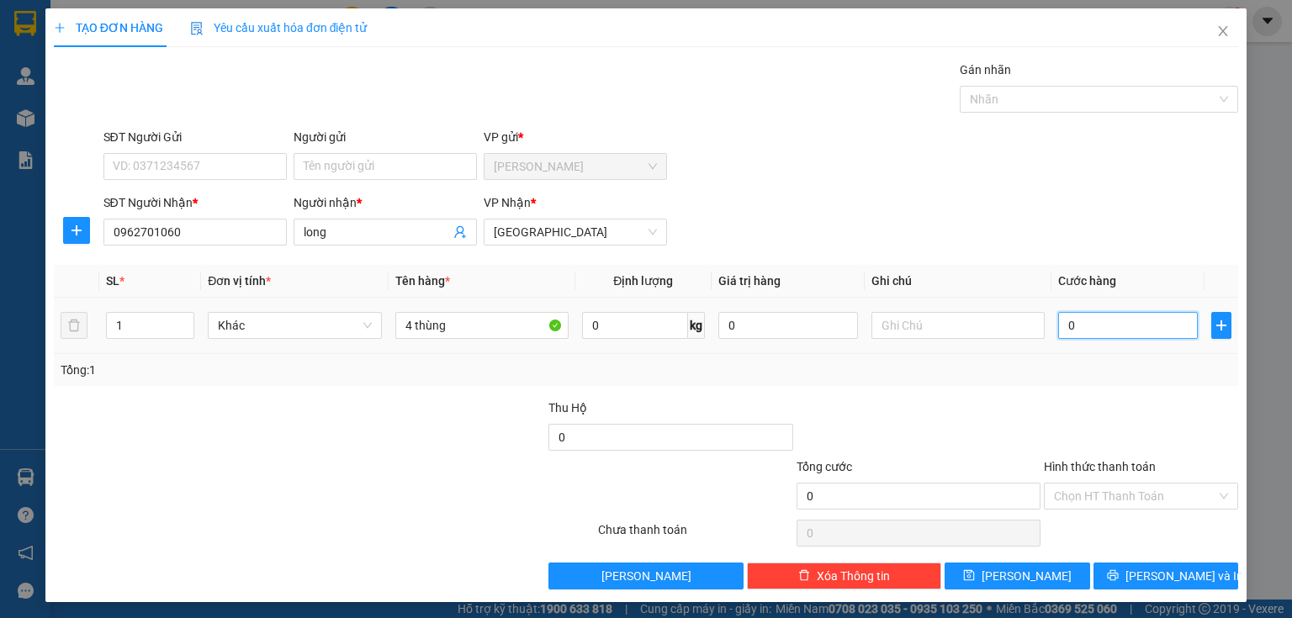
type input "2"
type input "020"
type input "20"
type input "0.200"
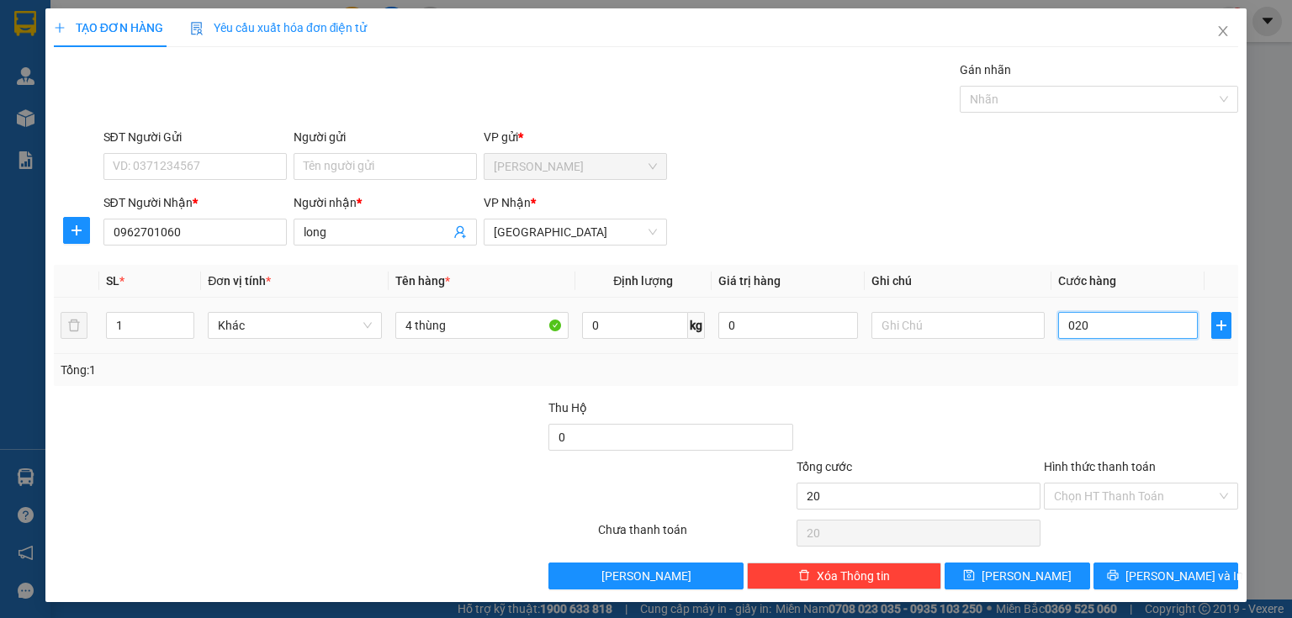
type input "200"
type input "02.000"
type input "2.000"
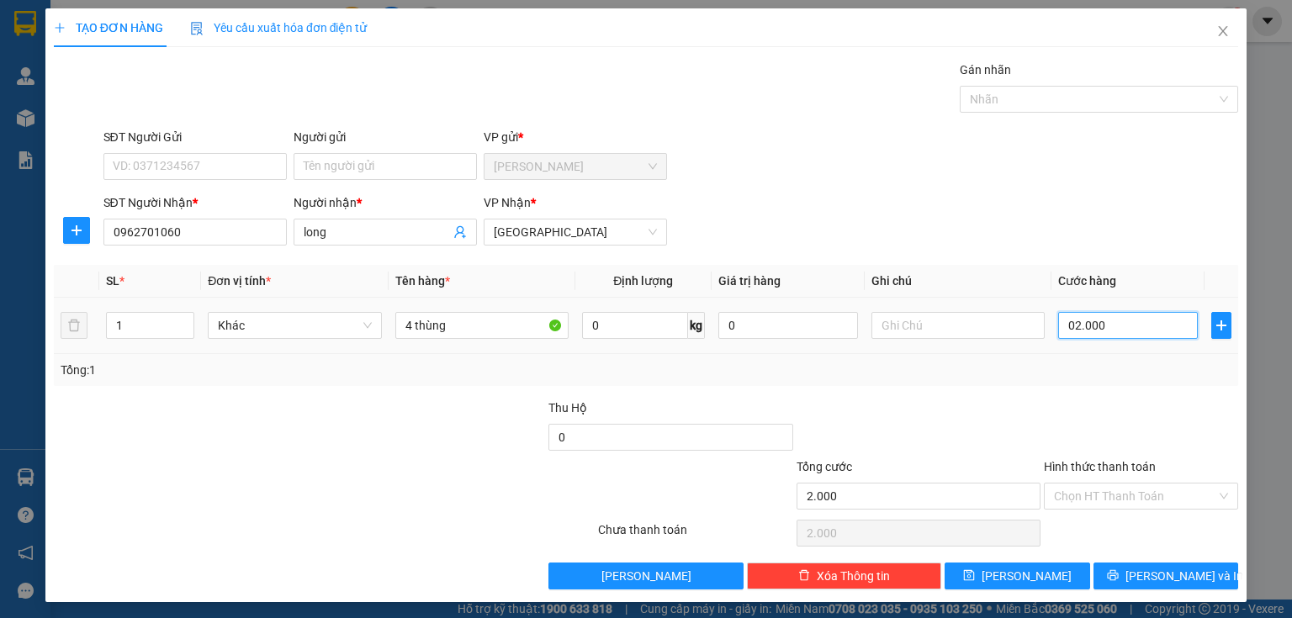
type input "020.000"
type input "20.000"
click at [1072, 330] on input "020.000" at bounding box center [1128, 325] width 140 height 27
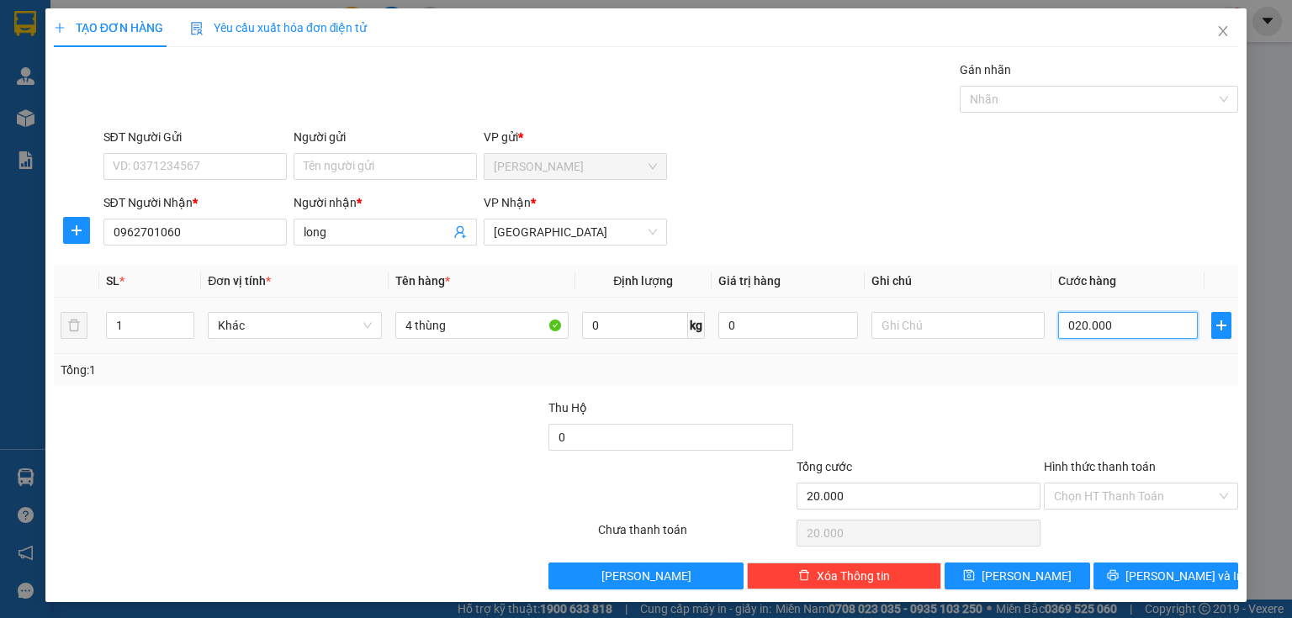
type input "2"
type input "20"
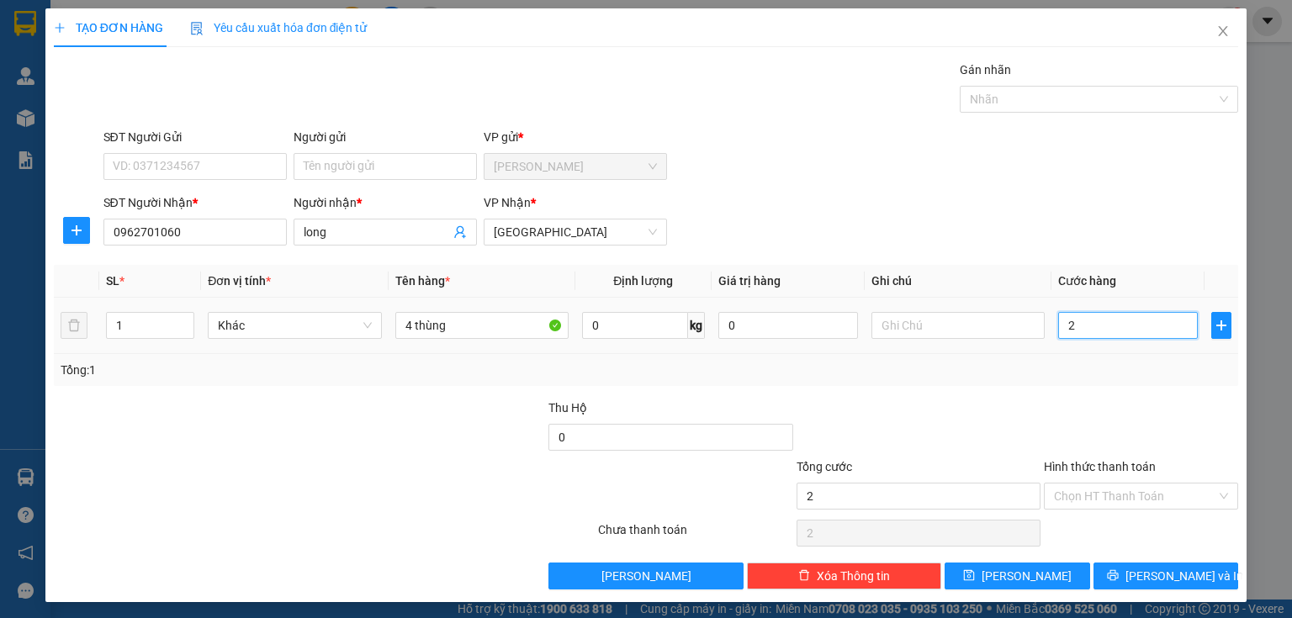
type input "20"
type input "200"
type input "2.000"
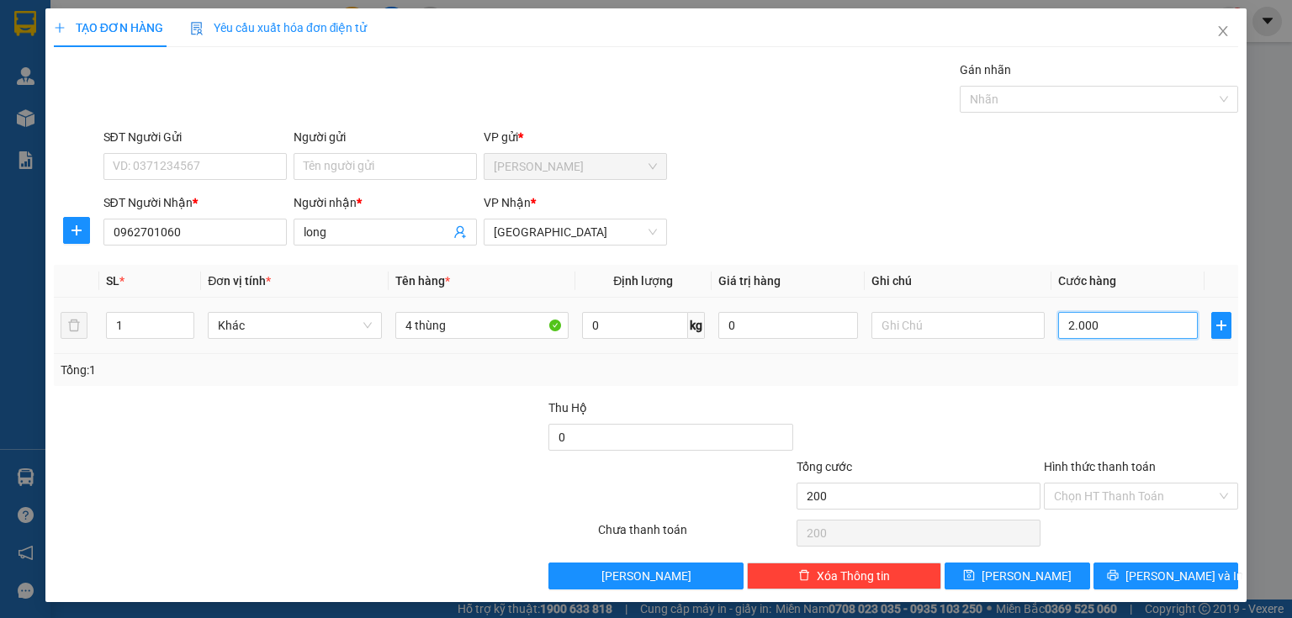
type input "2.000"
type input "20.000"
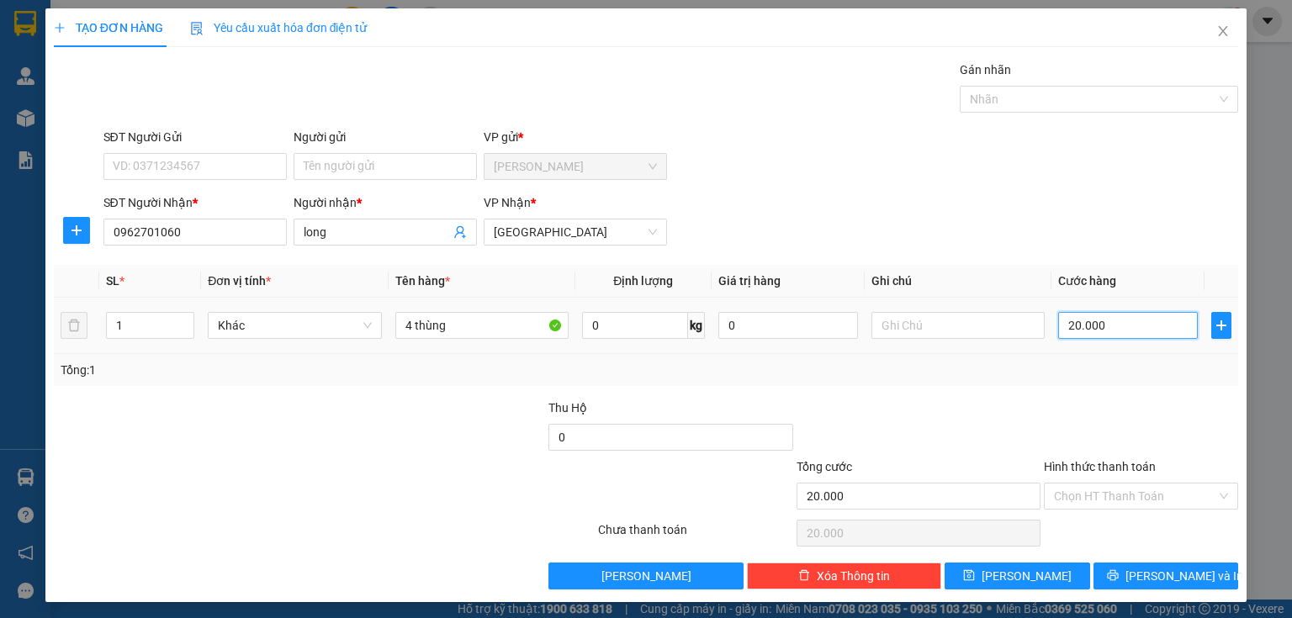
type input "200.000"
click at [1111, 570] on button "[PERSON_NAME] và In" at bounding box center [1167, 576] width 146 height 27
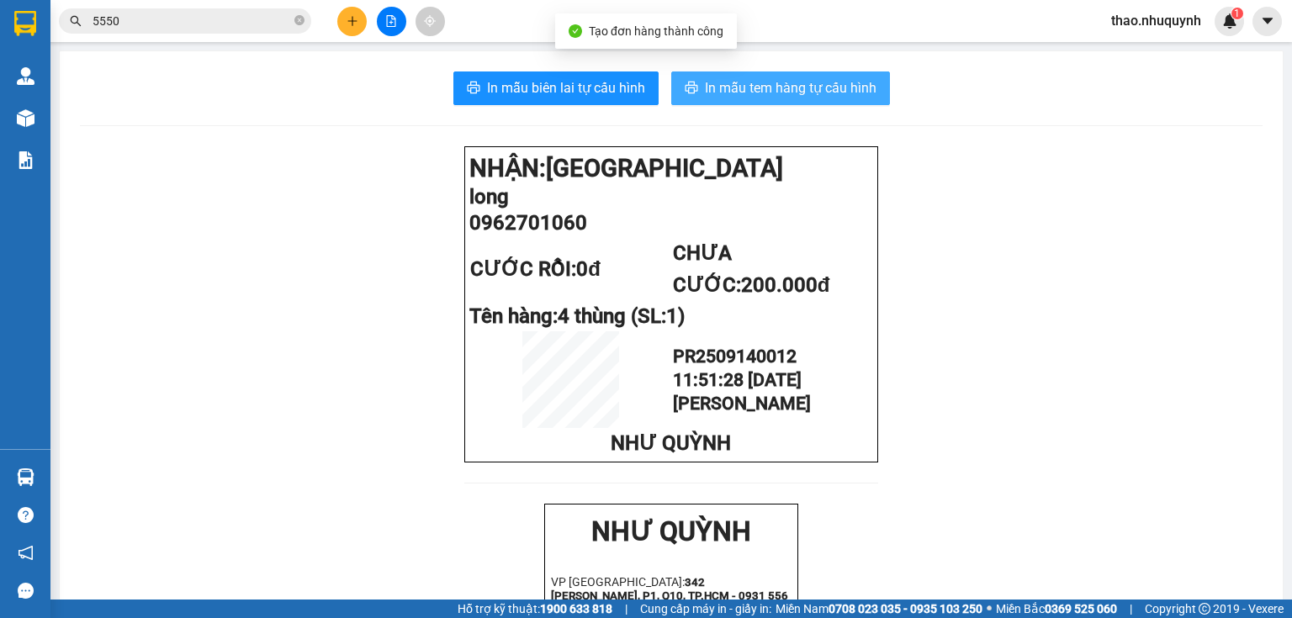
click at [743, 93] on span "In mẫu tem hàng tự cấu hình" at bounding box center [791, 87] width 172 height 21
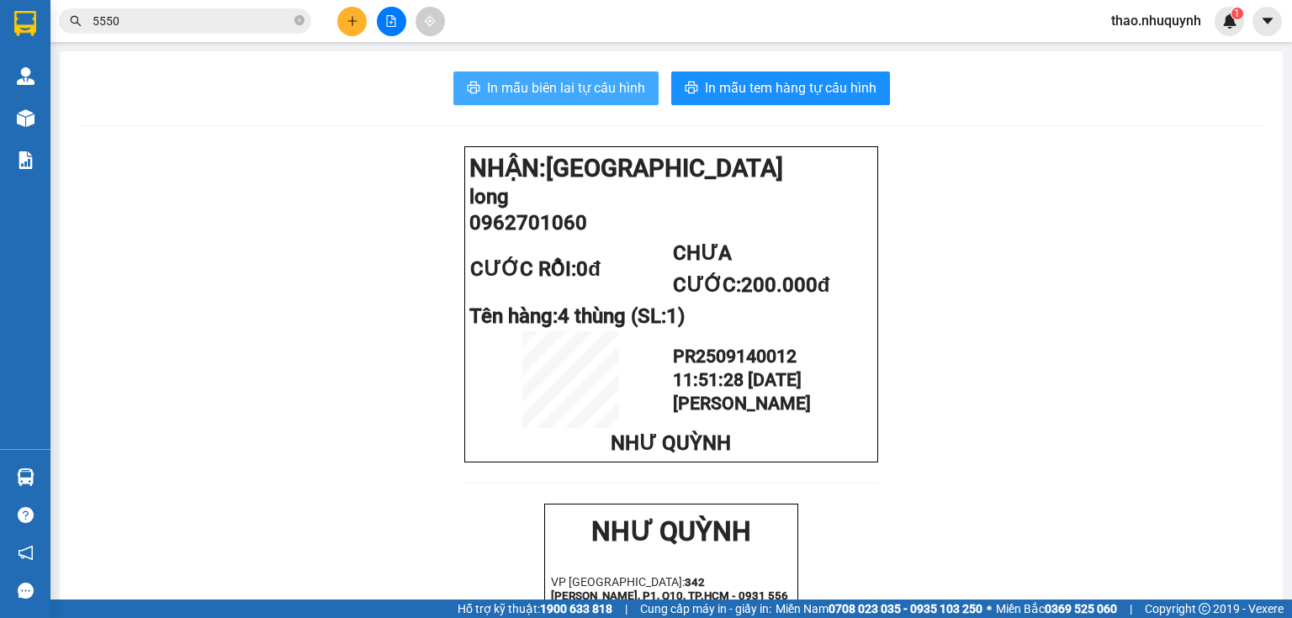
click at [570, 75] on button "In mẫu biên lai tự cấu hình" at bounding box center [555, 89] width 205 height 34
click at [299, 24] on icon "close-circle" at bounding box center [299, 20] width 10 height 10
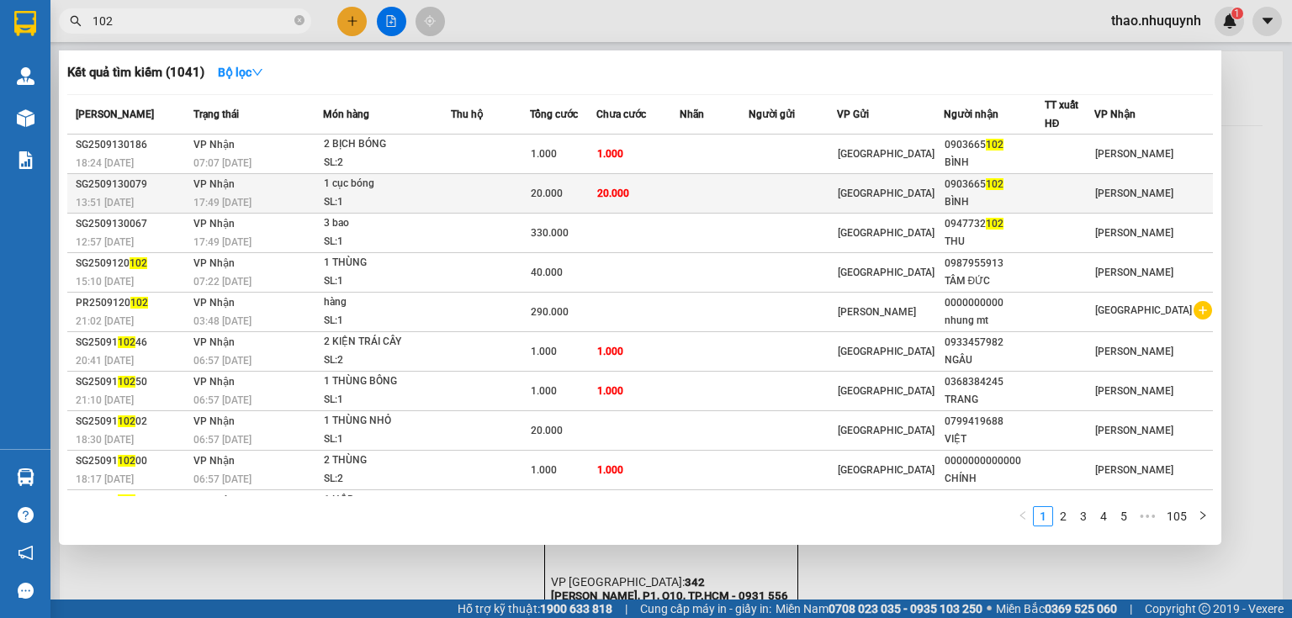
type input "102"
click at [321, 199] on div "17:49 [DATE]" at bounding box center [258, 203] width 128 height 19
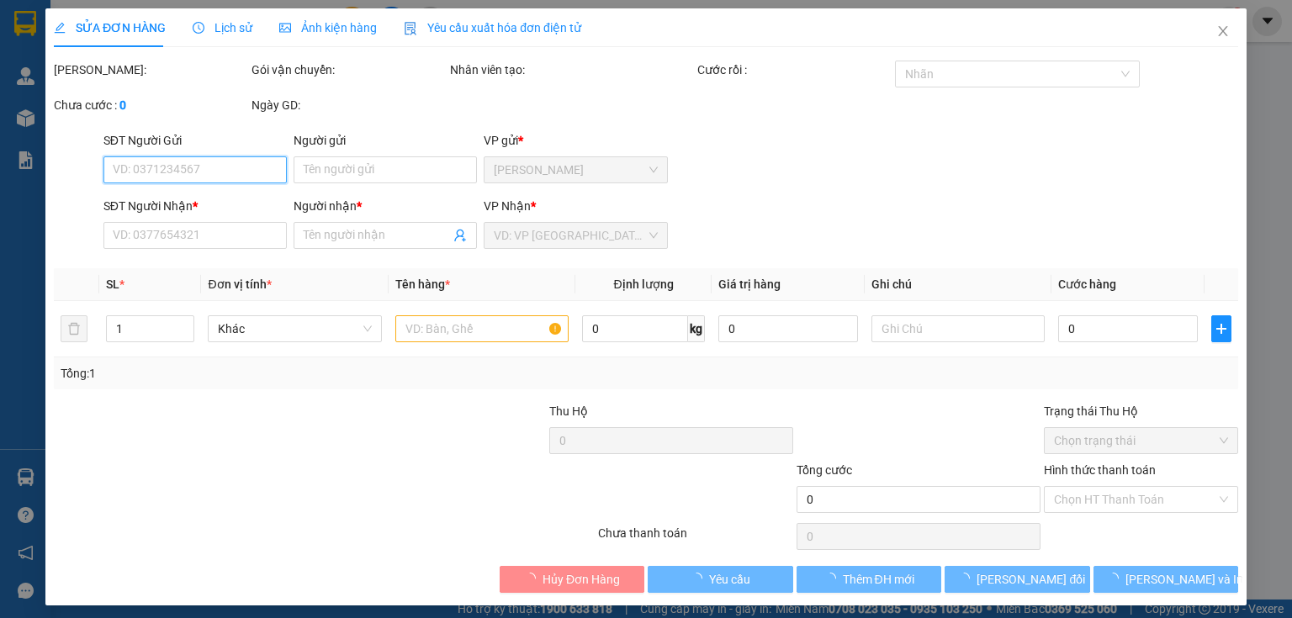
type input "0903665102"
type input "BÌNH"
type input "20.000"
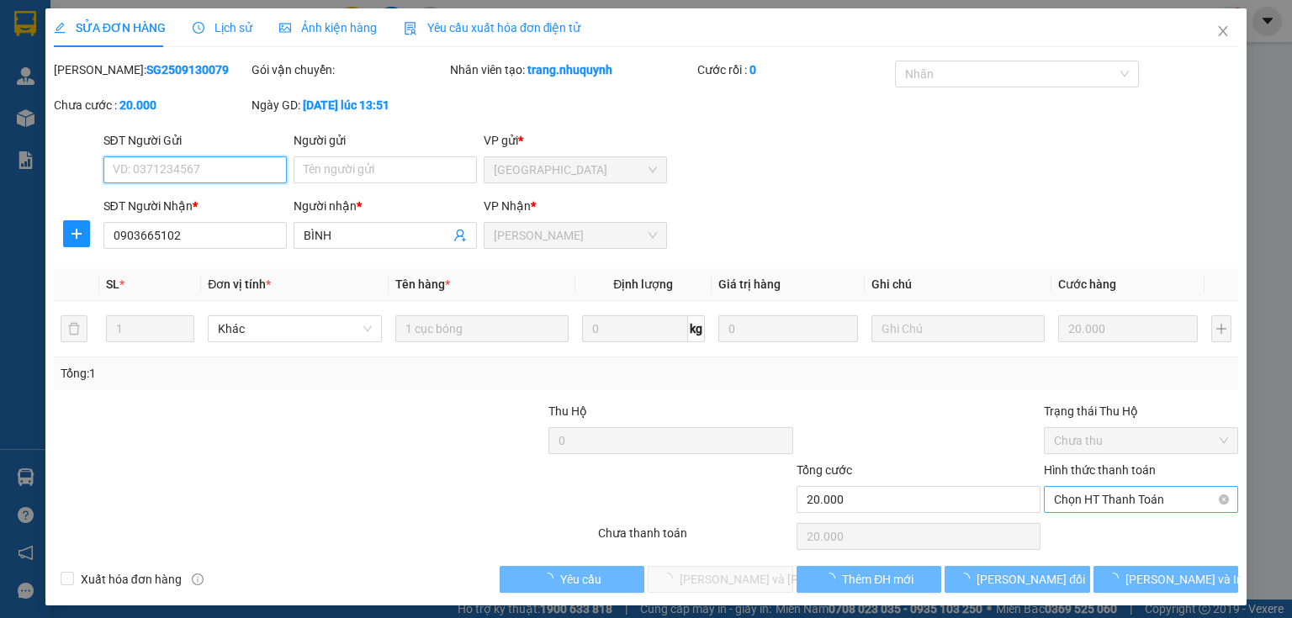
click at [1054, 491] on span "Chọn HT Thanh Toán" at bounding box center [1141, 499] width 174 height 25
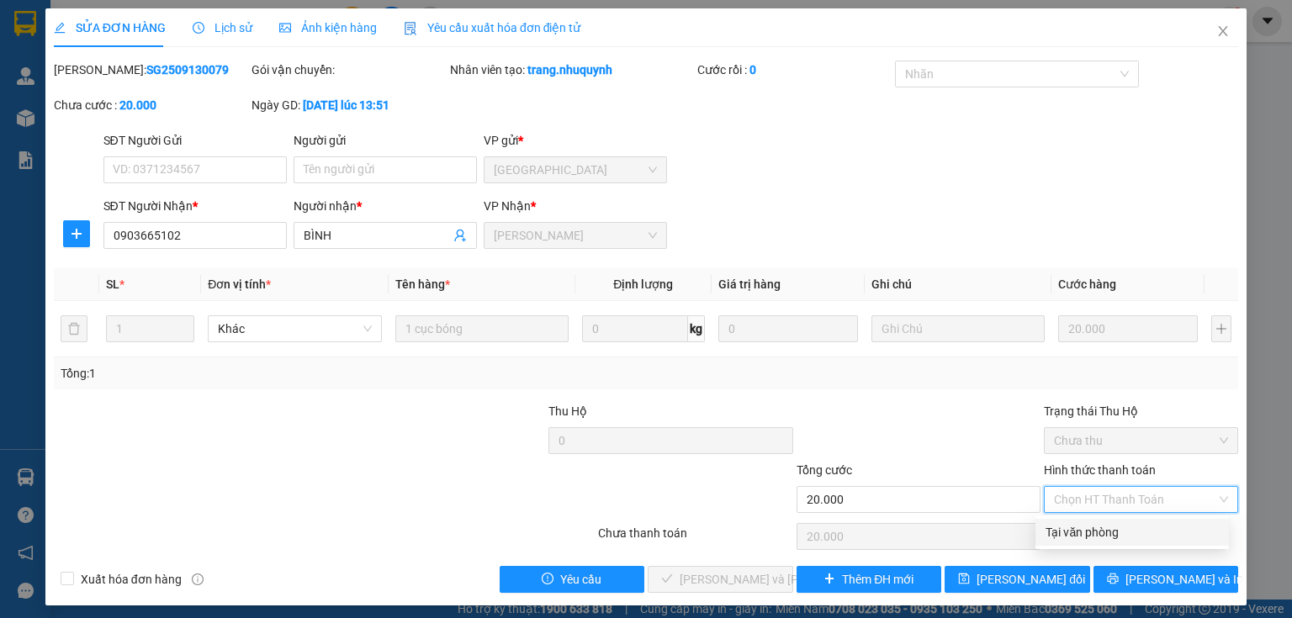
click at [1062, 529] on div "Tại văn phòng" at bounding box center [1132, 532] width 173 height 19
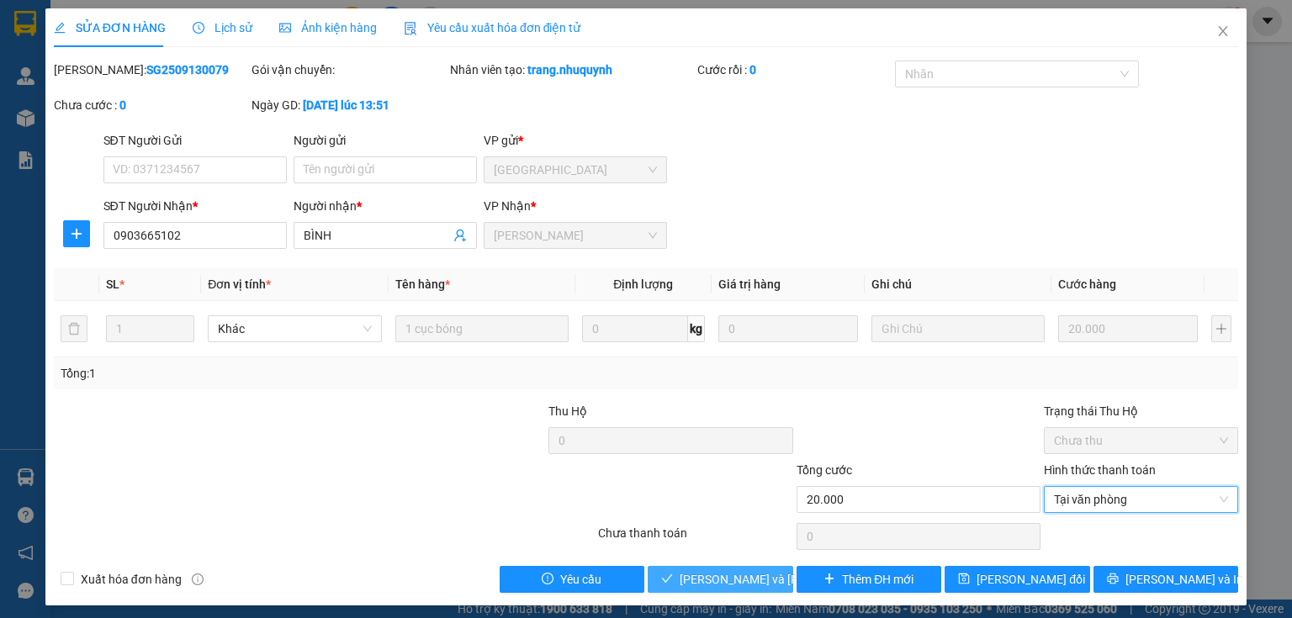
click at [750, 579] on span "[PERSON_NAME] và [PERSON_NAME] hàng" at bounding box center [793, 579] width 227 height 19
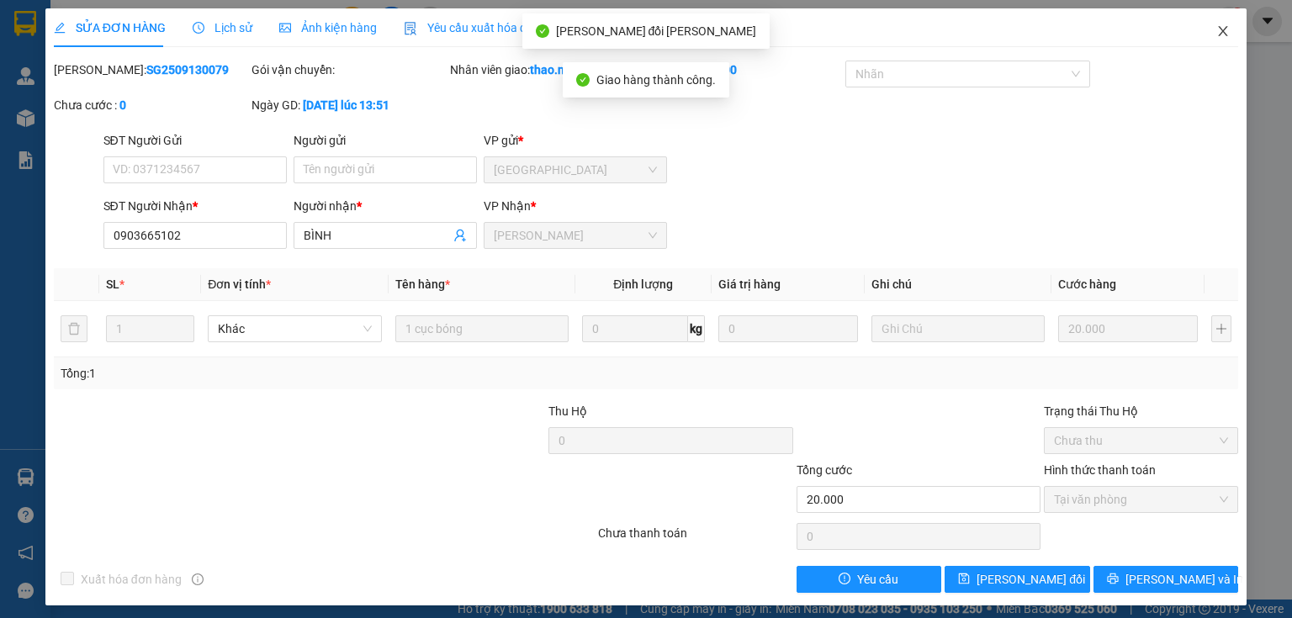
click at [1217, 30] on icon "close" at bounding box center [1223, 30] width 13 height 13
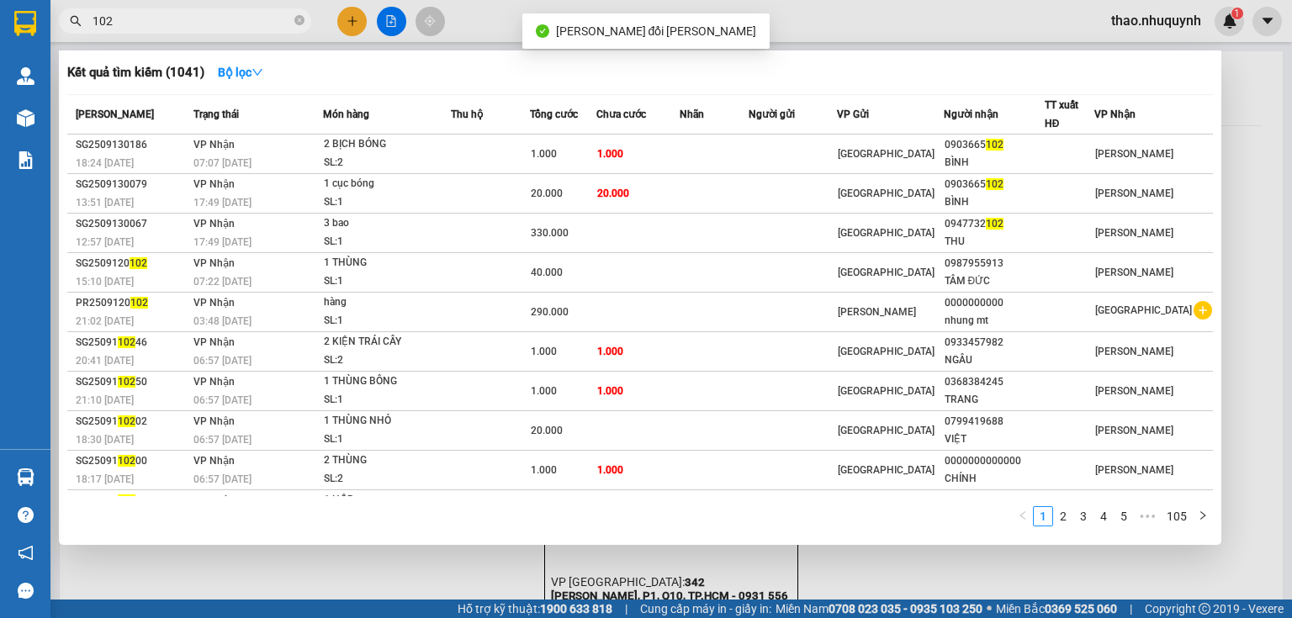
click at [246, 18] on input "102" at bounding box center [192, 21] width 199 height 19
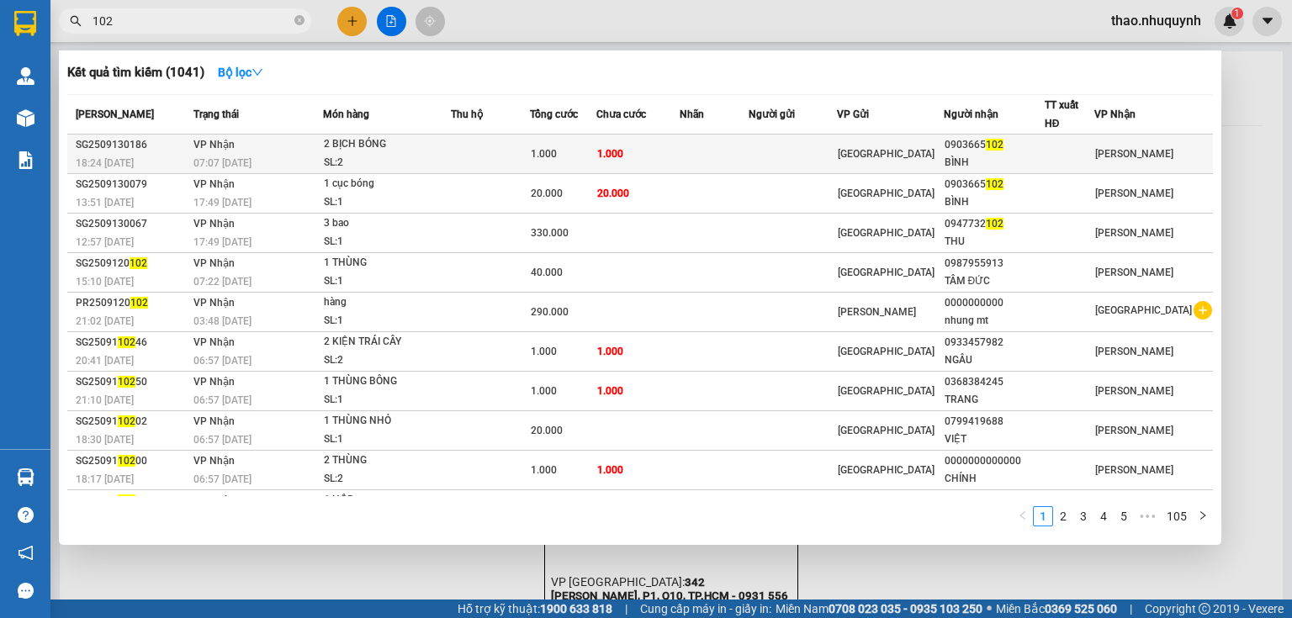
click at [512, 155] on td at bounding box center [490, 155] width 79 height 40
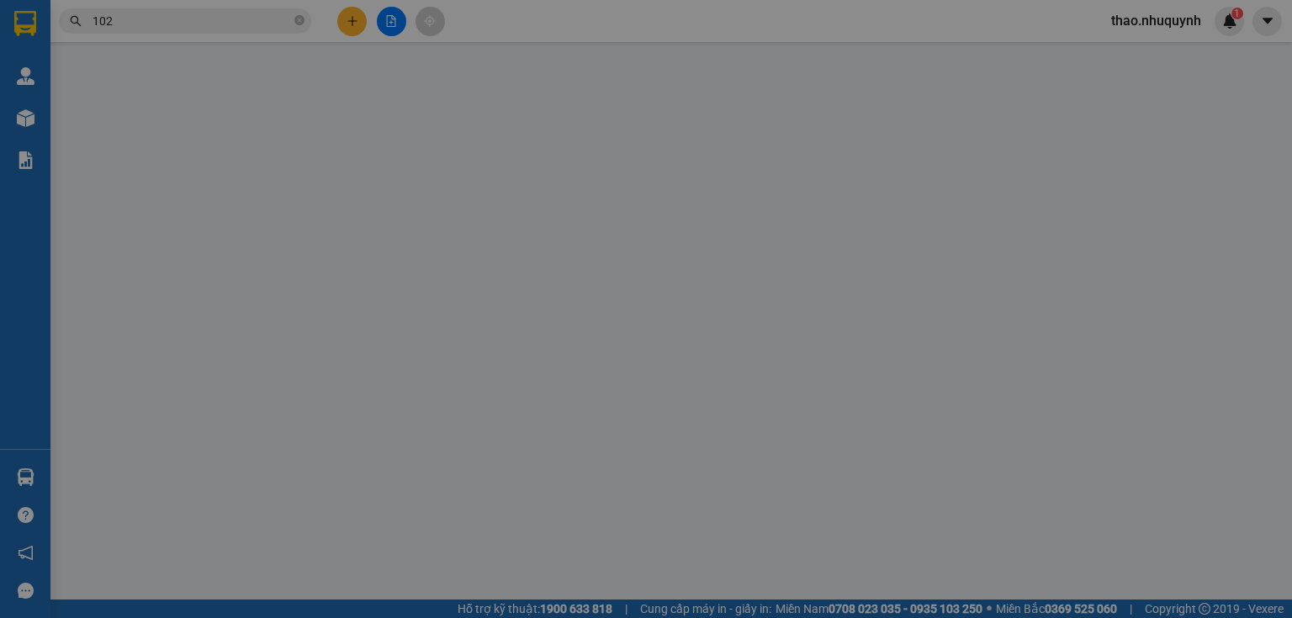
type input "0903665102"
type input "BÌNH"
type input "1.000"
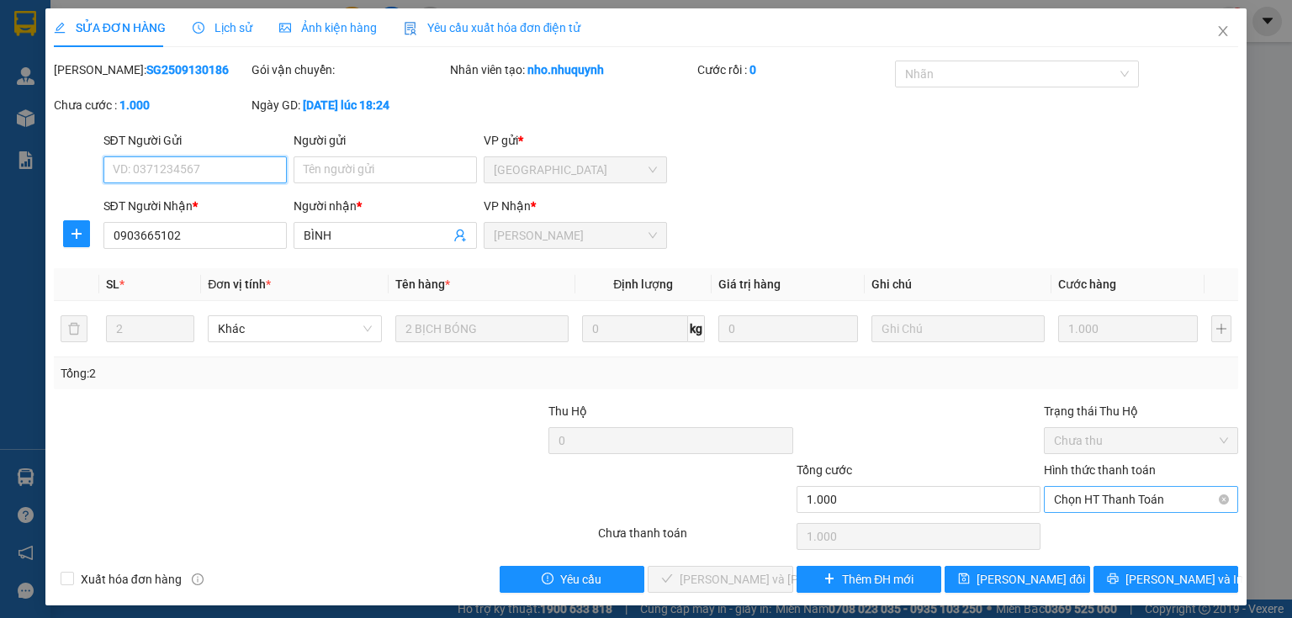
click at [1068, 507] on span "Chọn HT Thanh Toán" at bounding box center [1141, 499] width 174 height 25
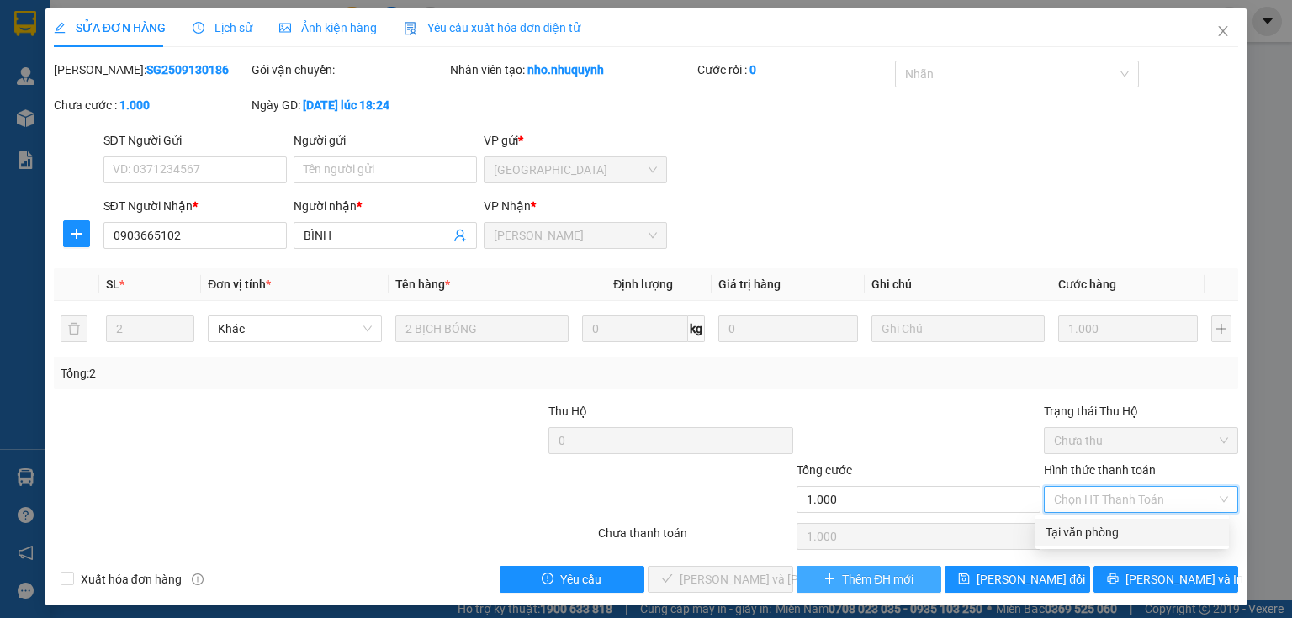
drag, startPoint x: 1066, startPoint y: 527, endPoint x: 927, endPoint y: 568, distance: 144.8
click at [1065, 528] on div "Tại văn phòng" at bounding box center [1132, 532] width 173 height 19
type input "0"
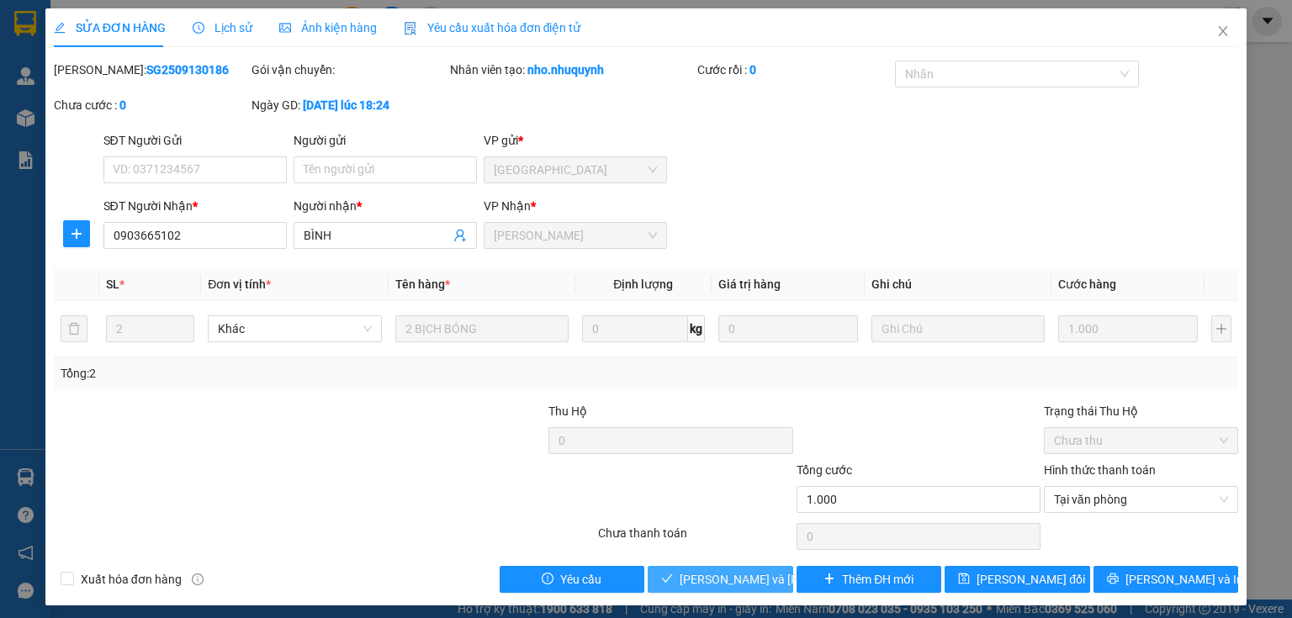
click at [730, 576] on span "[PERSON_NAME] và [PERSON_NAME] hàng" at bounding box center [793, 579] width 227 height 19
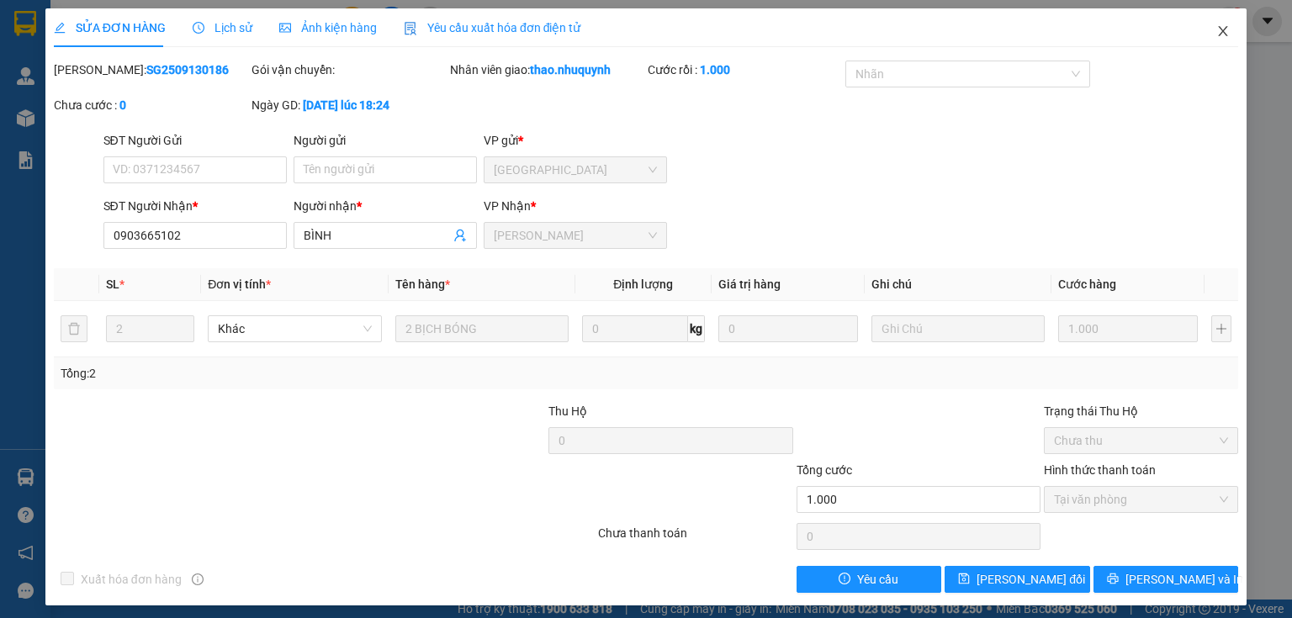
drag, startPoint x: 1212, startPoint y: 33, endPoint x: 1117, endPoint y: 8, distance: 98.2
click at [1219, 30] on icon "close" at bounding box center [1223, 31] width 9 height 10
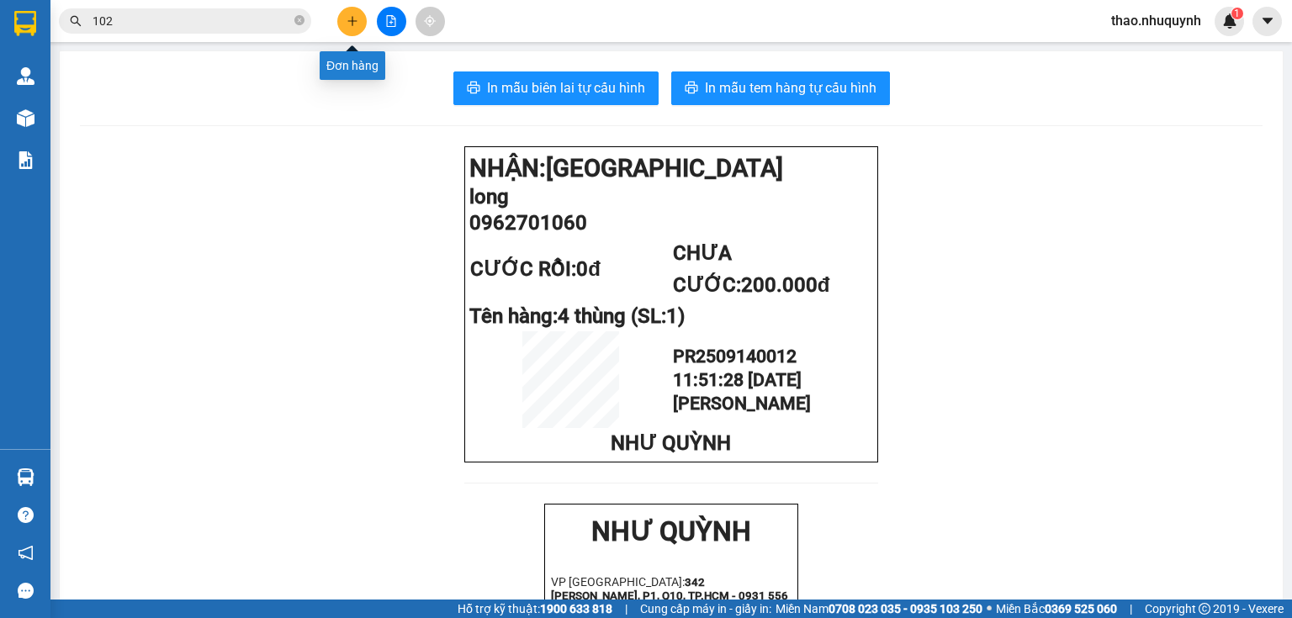
click at [356, 16] on icon "plus" at bounding box center [353, 21] width 12 height 12
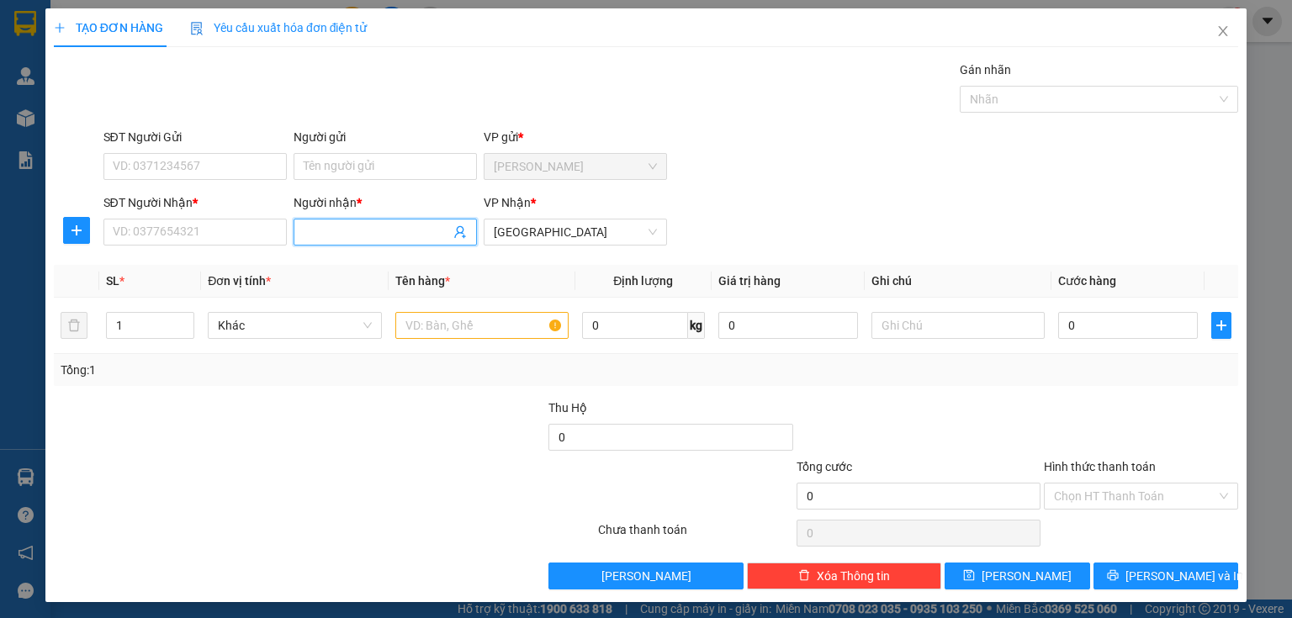
click at [330, 225] on input "Người nhận *" at bounding box center [377, 232] width 146 height 19
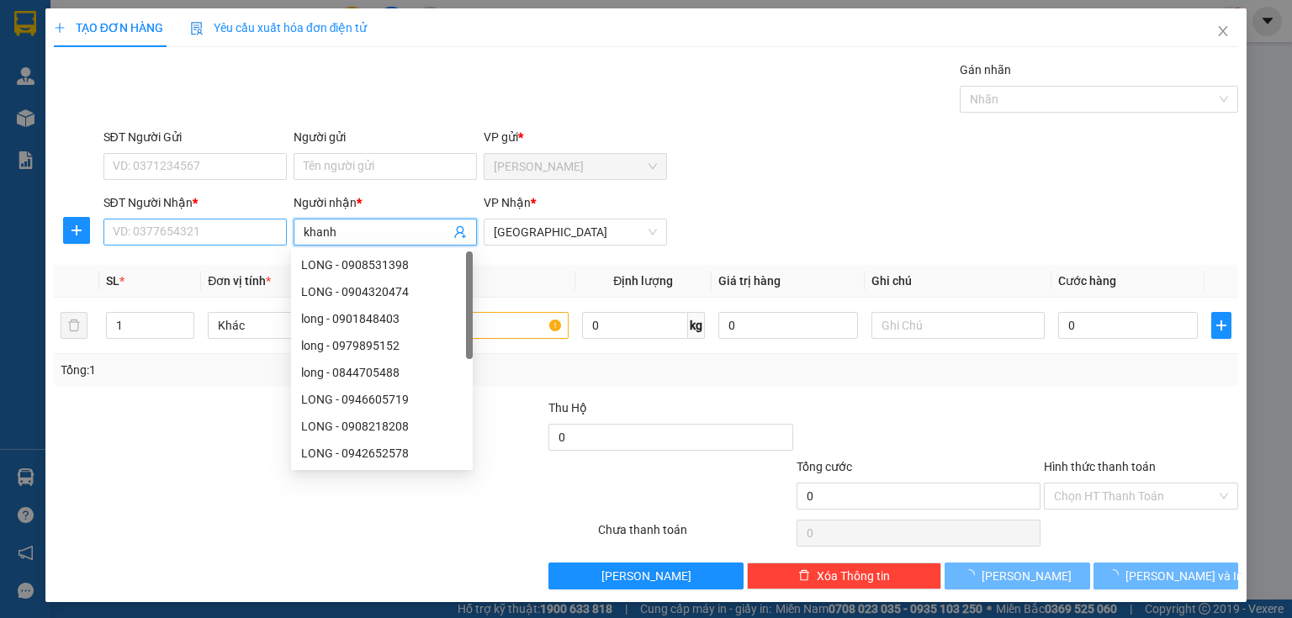
type input "khanh"
click at [151, 234] on input "SĐT Người Nhận *" at bounding box center [194, 232] width 183 height 27
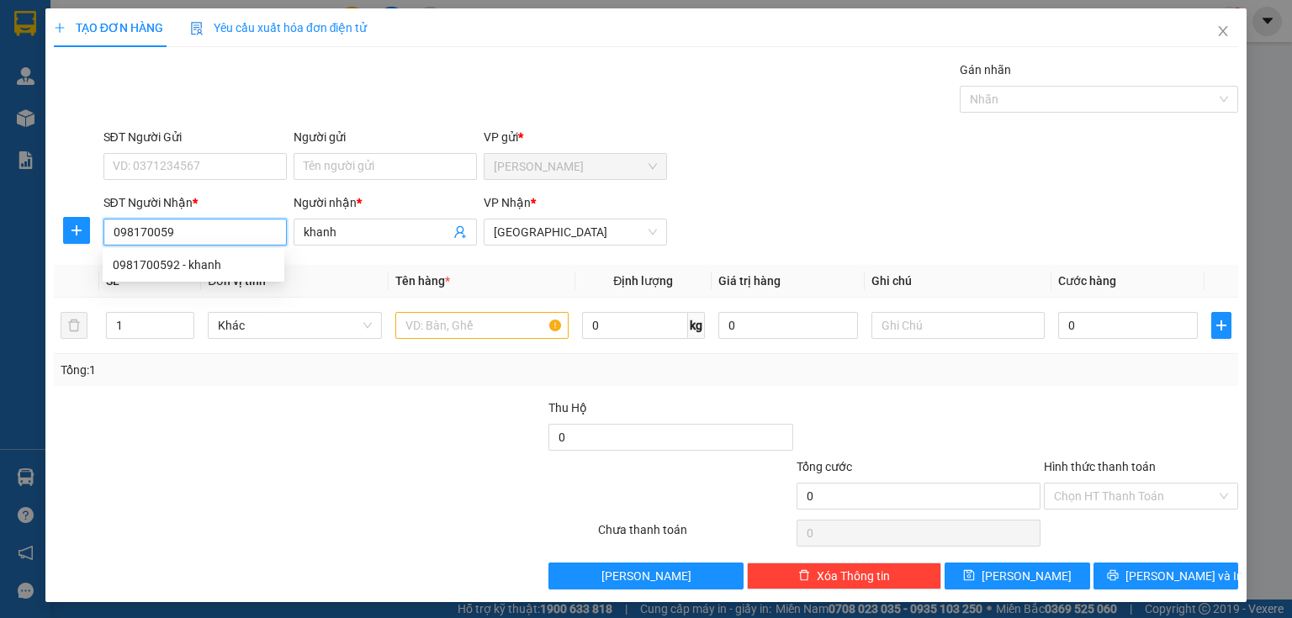
type input "0981700592"
click at [166, 268] on div "0981700592 - khanh" at bounding box center [194, 265] width 162 height 19
type input "50.000"
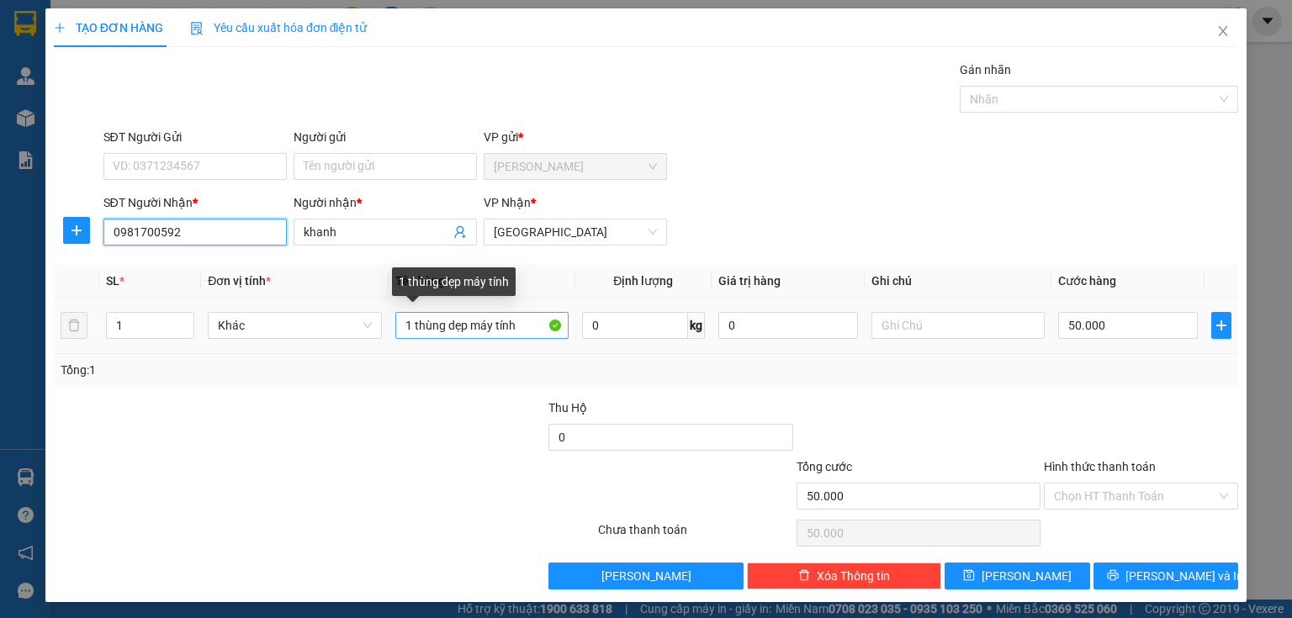
type input "0981700592"
drag, startPoint x: 525, startPoint y: 324, endPoint x: 451, endPoint y: 308, distance: 75.7
click at [447, 313] on input "1 thùng dẹp máy tính" at bounding box center [481, 325] width 173 height 27
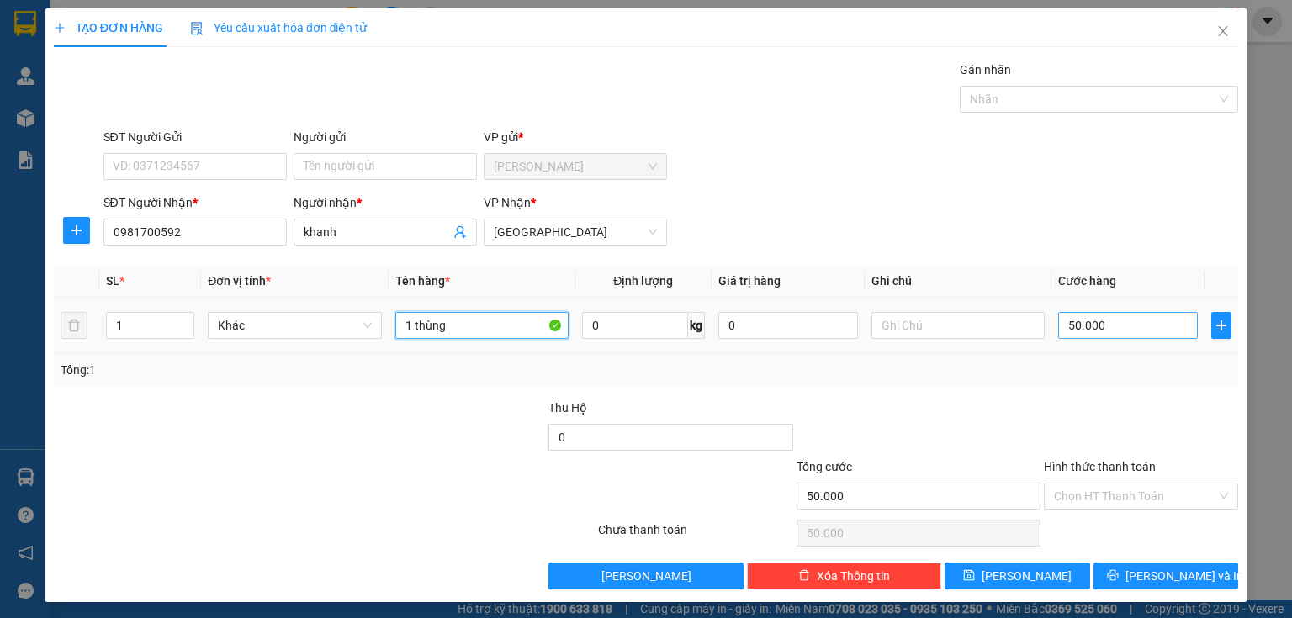
type input "1 thùng"
click at [1111, 316] on input "50.000" at bounding box center [1128, 325] width 140 height 27
type input "3"
type input "30"
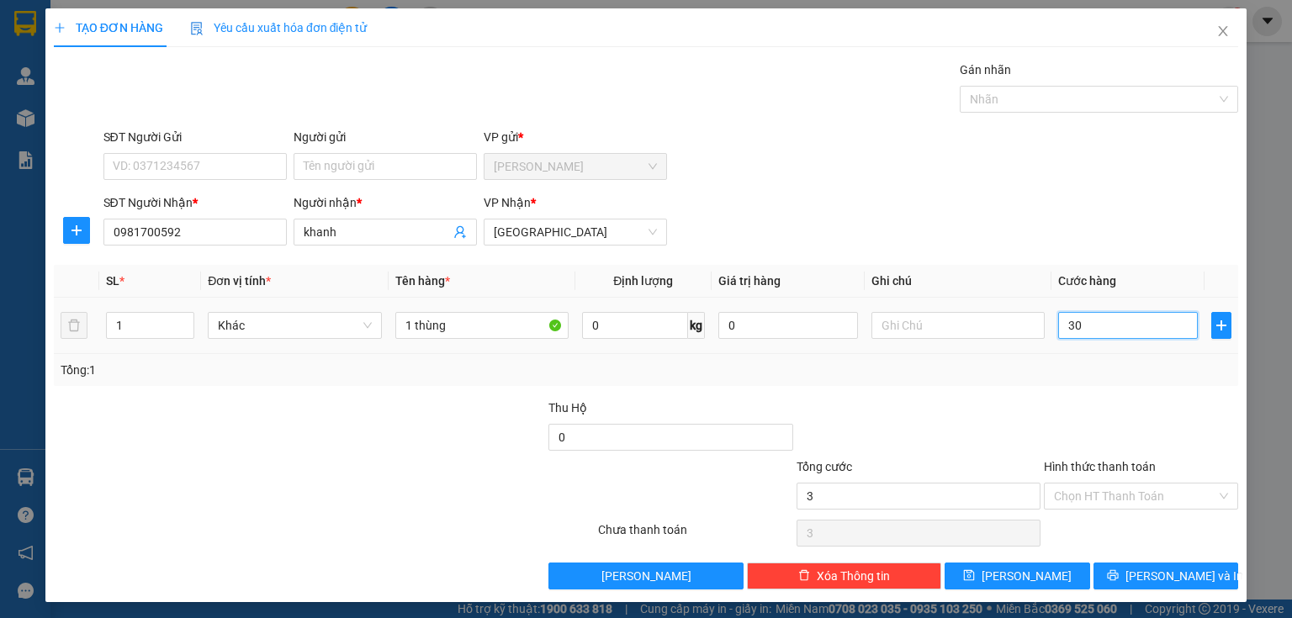
type input "30"
type input "300"
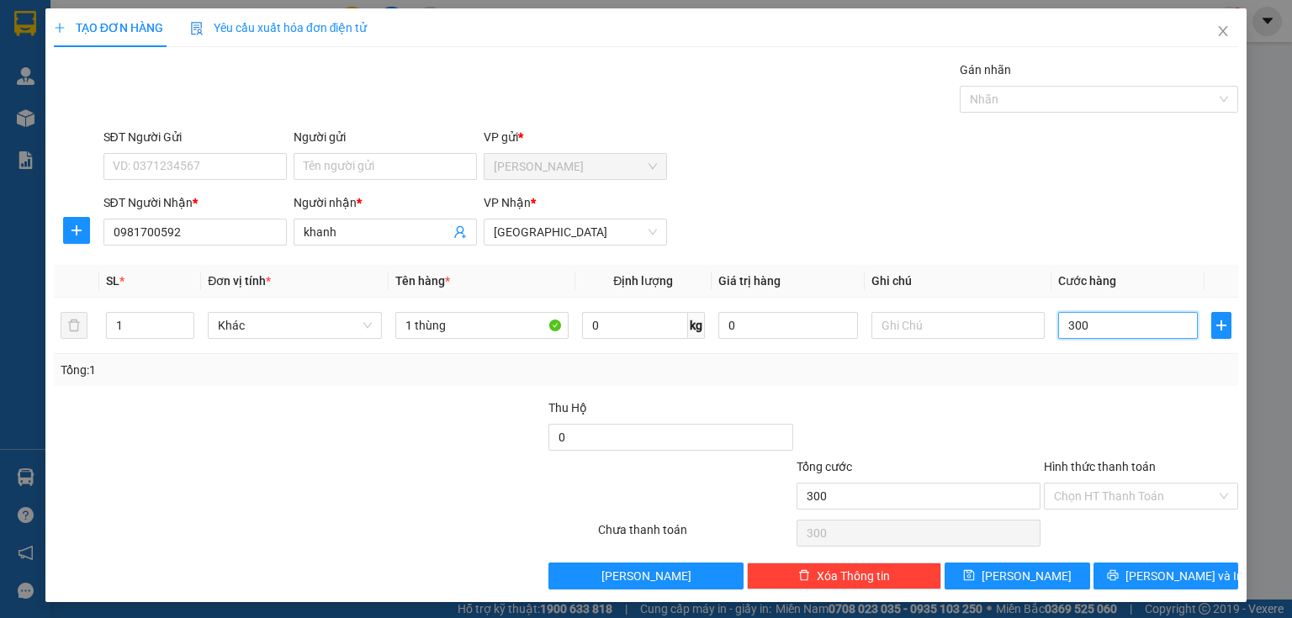
type input "3.000"
type input "30.000"
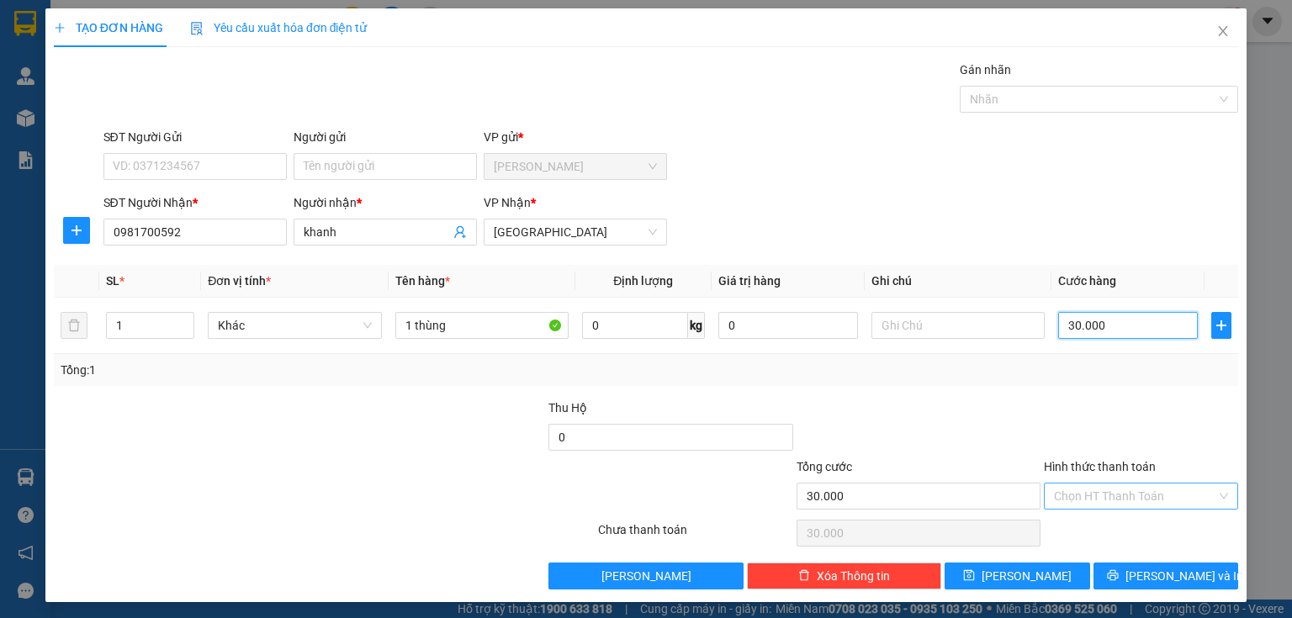
type input "30.000"
click at [1098, 492] on input "Hình thức thanh toán" at bounding box center [1135, 496] width 162 height 25
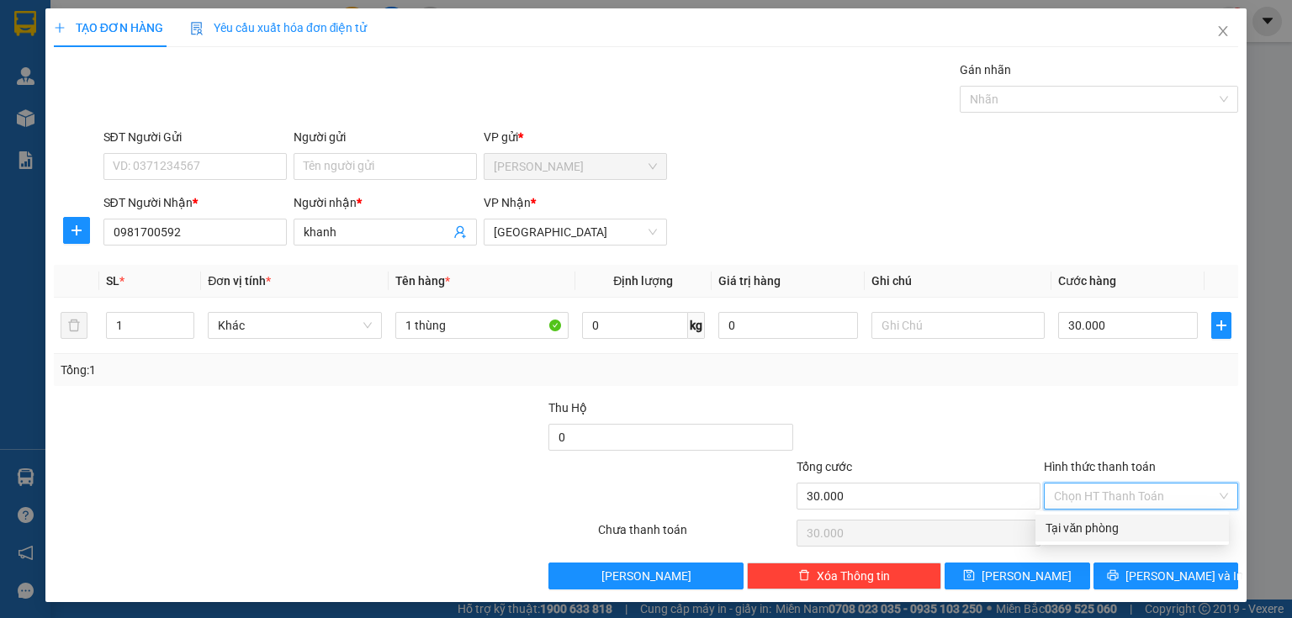
click at [1101, 528] on div "Tại văn phòng" at bounding box center [1132, 528] width 173 height 19
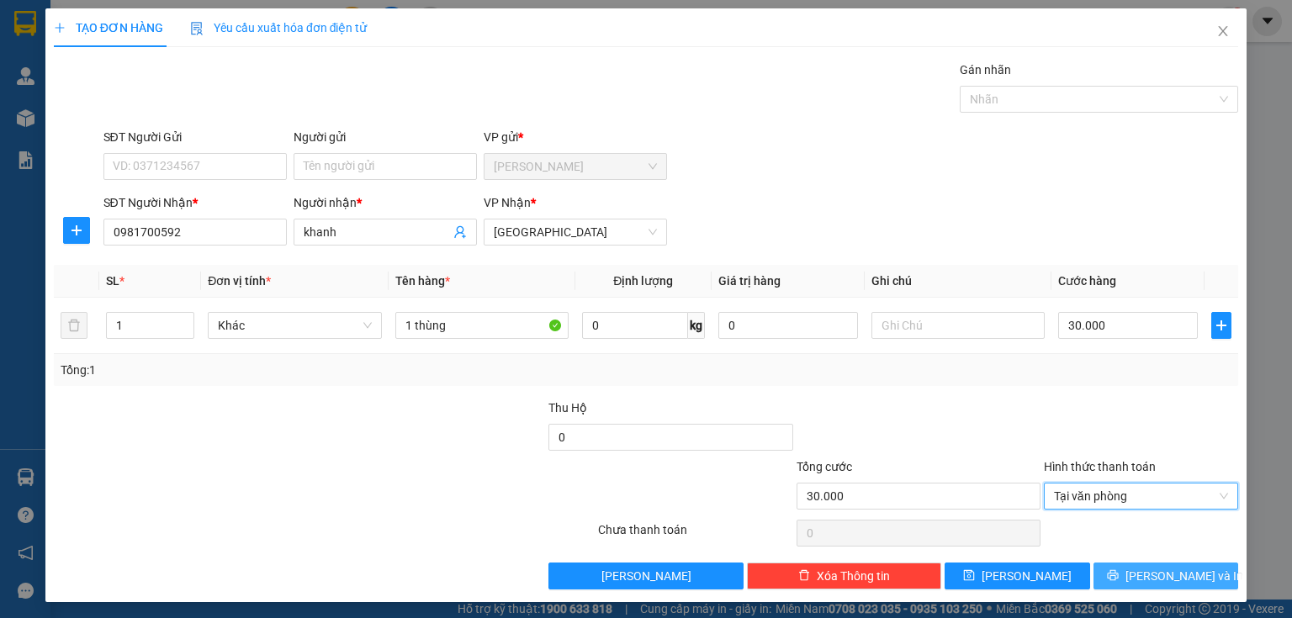
click at [1108, 570] on button "[PERSON_NAME] và In" at bounding box center [1167, 576] width 146 height 27
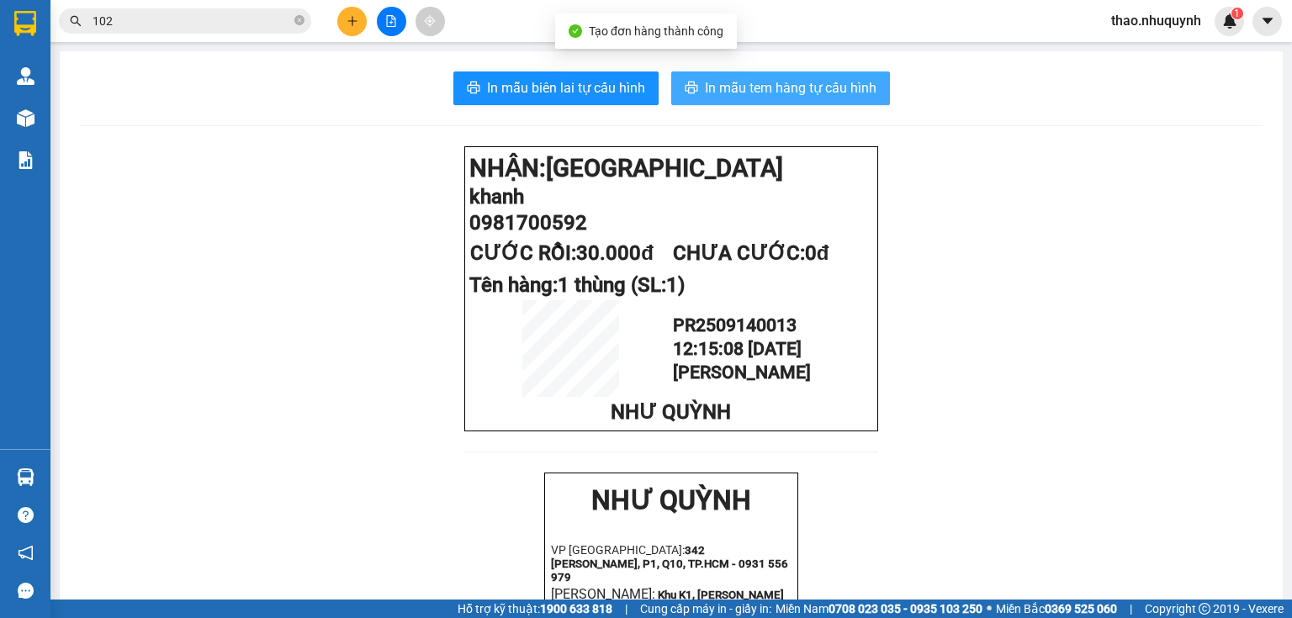
click at [754, 88] on span "In mẫu tem hàng tự cấu hình" at bounding box center [791, 87] width 172 height 21
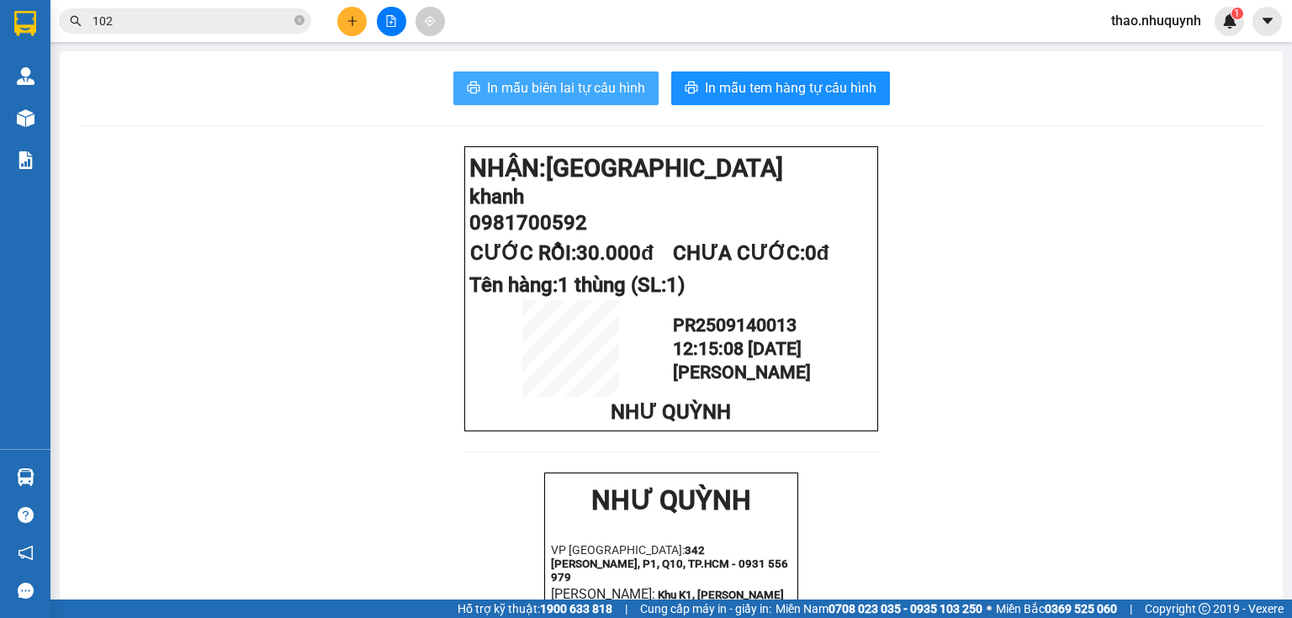
click at [541, 84] on span "In mẫu biên lai tự cấu hình" at bounding box center [566, 87] width 158 height 21
click at [298, 20] on icon "close-circle" at bounding box center [299, 20] width 10 height 10
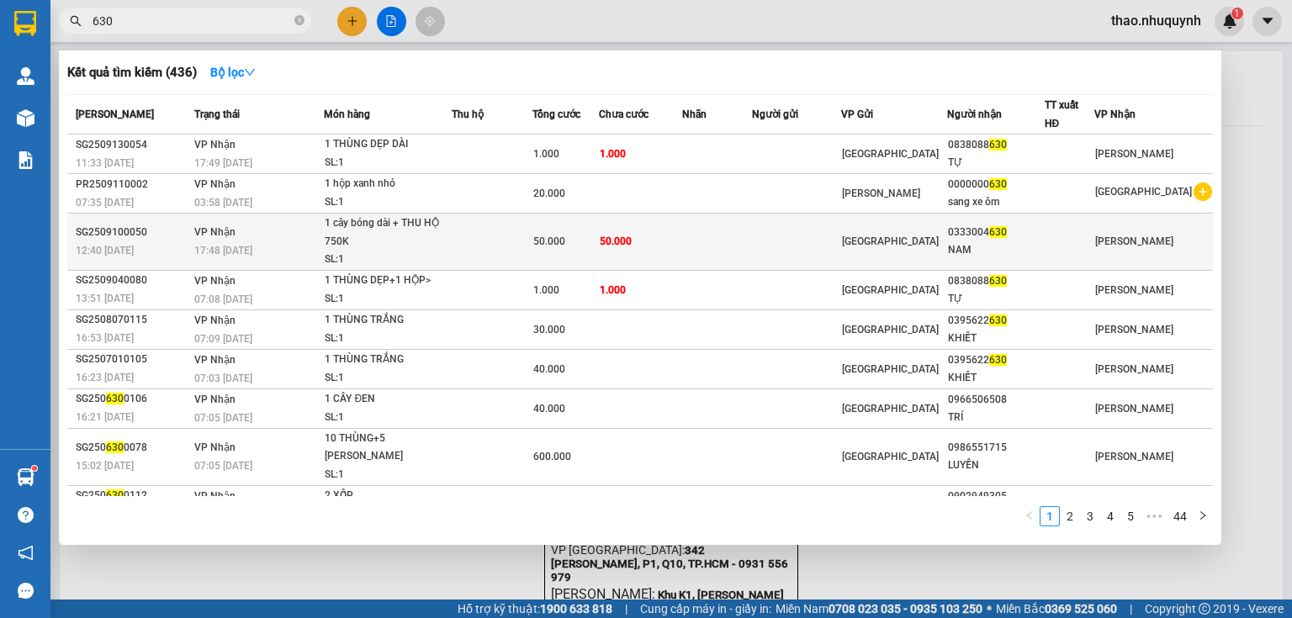
type input "630"
click at [387, 238] on div "1 cây bóng dài + THU HỘ 750K" at bounding box center [388, 233] width 126 height 36
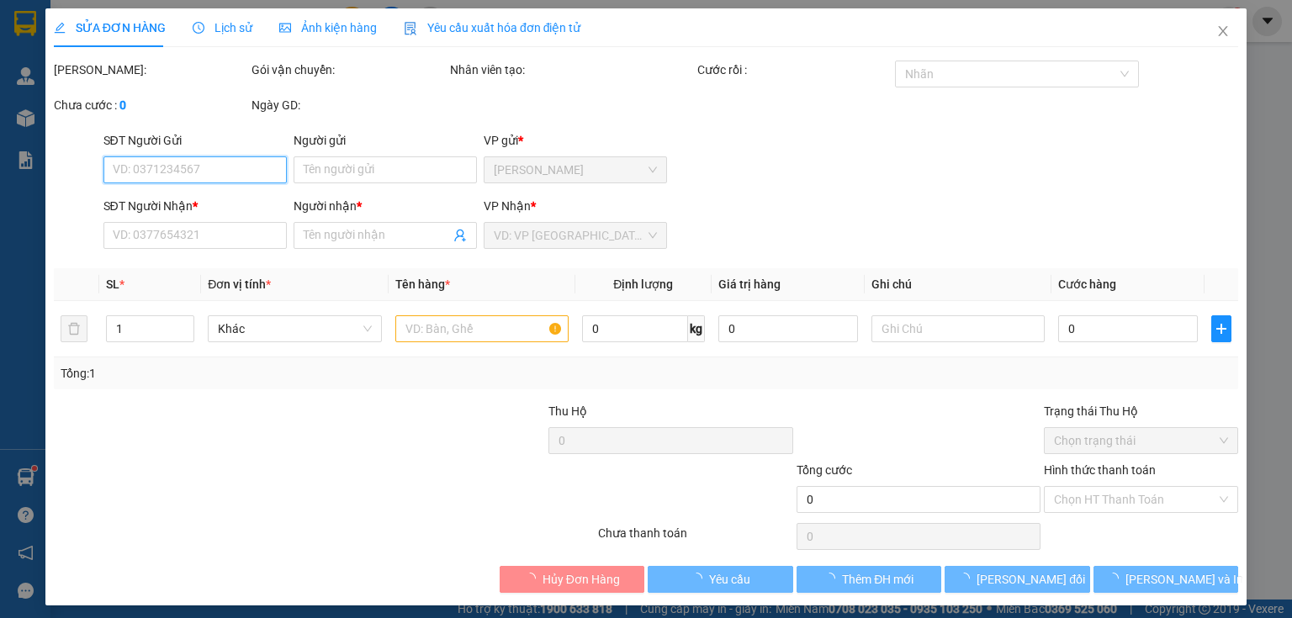
type input "0333004630"
type input "NAM"
type input "50.000"
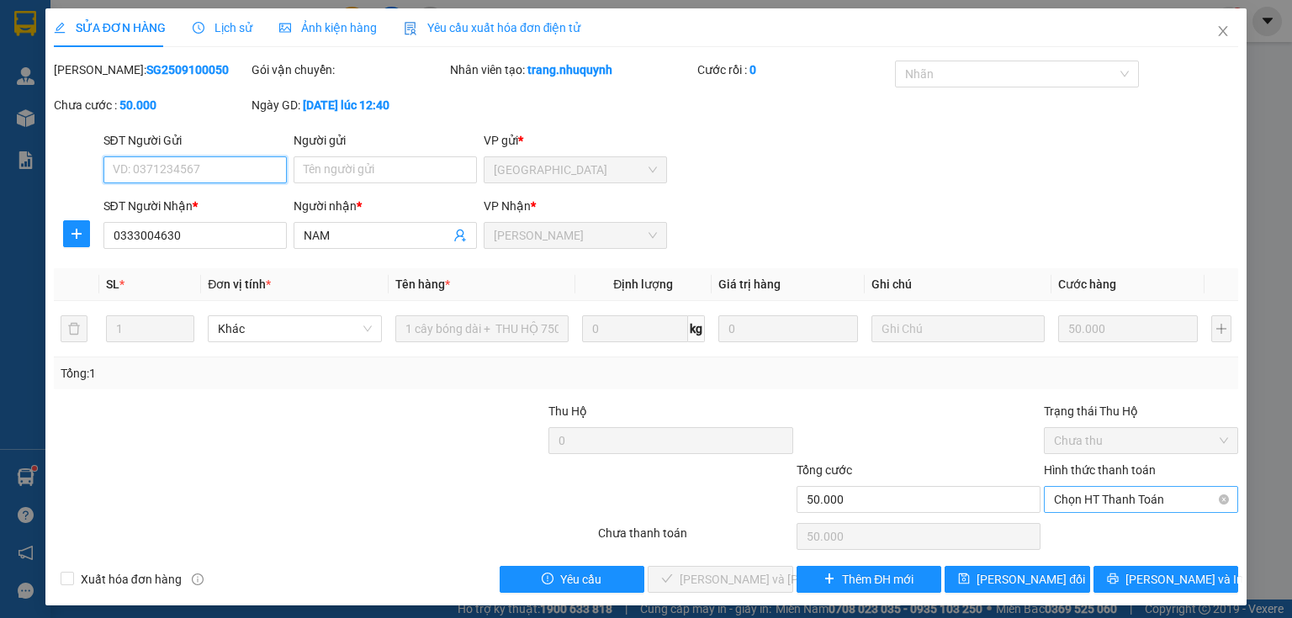
click at [1070, 496] on span "Chọn HT Thanh Toán" at bounding box center [1141, 499] width 174 height 25
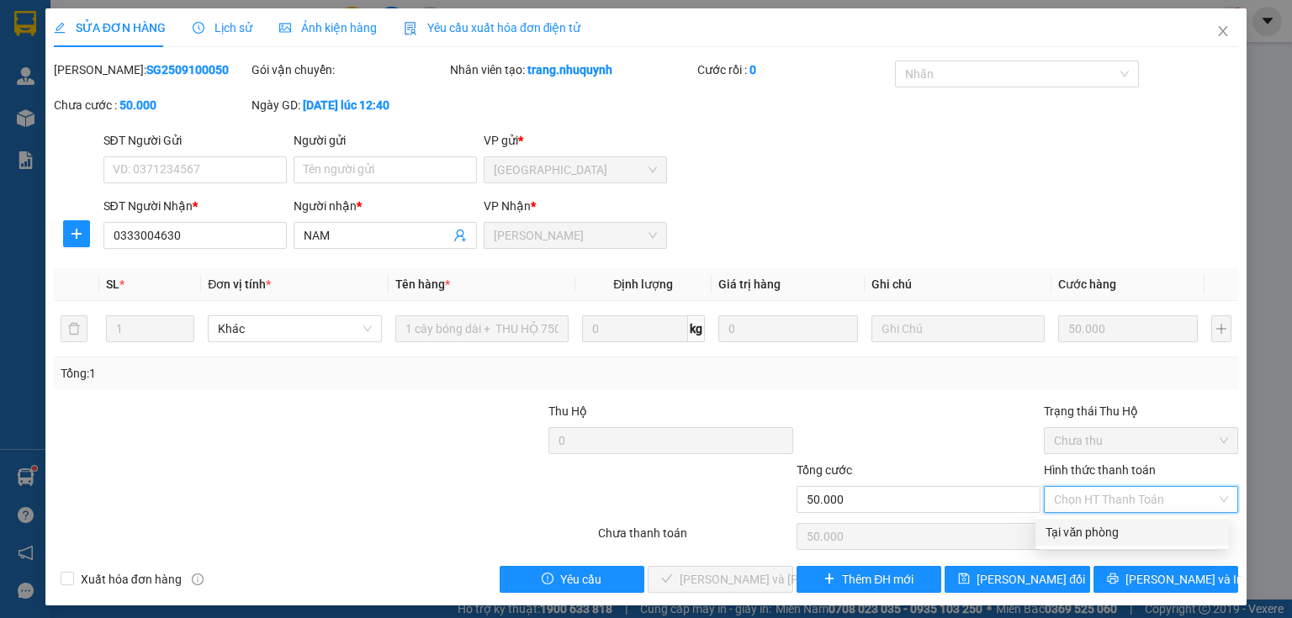
click at [1076, 533] on div "Tại văn phòng" at bounding box center [1132, 532] width 173 height 19
type input "0"
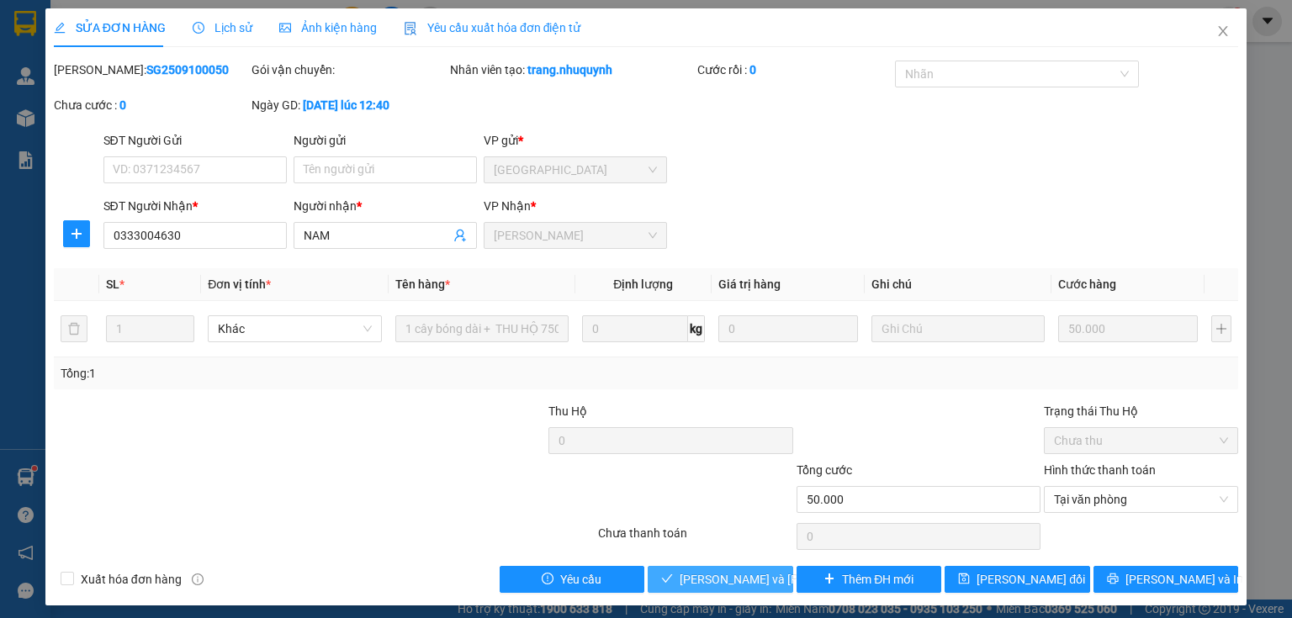
drag, startPoint x: 726, startPoint y: 581, endPoint x: 909, endPoint y: 462, distance: 217.7
click at [727, 579] on span "[PERSON_NAME] và [PERSON_NAME] hàng" at bounding box center [793, 579] width 227 height 19
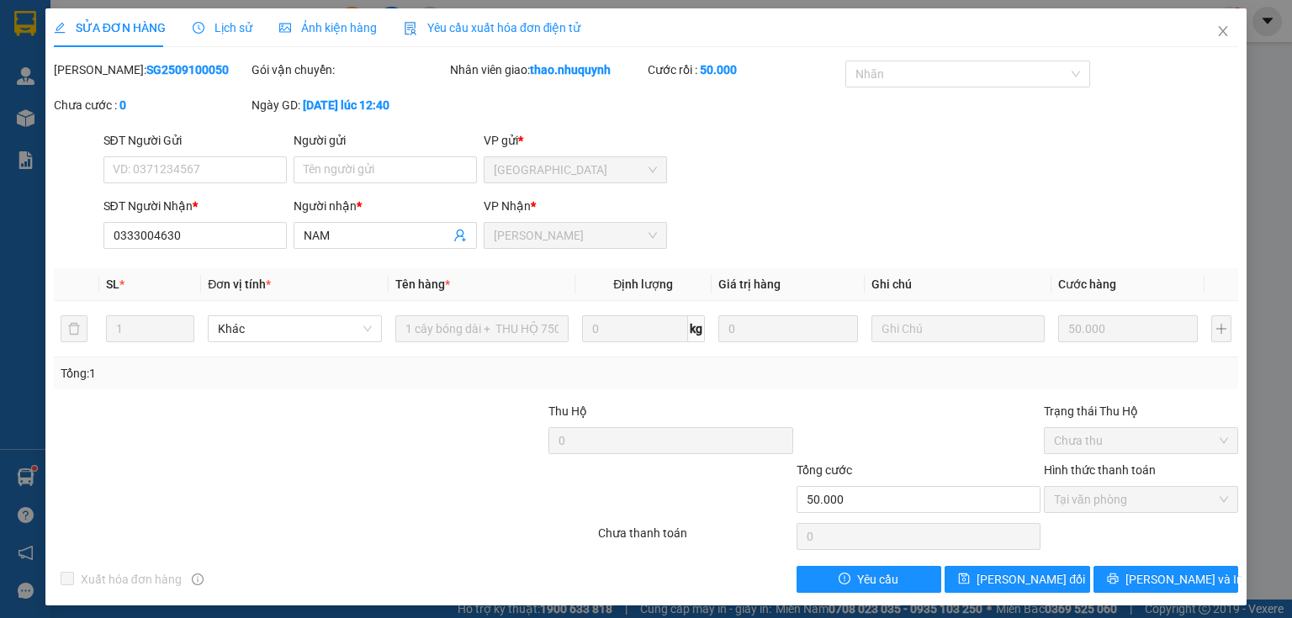
click at [1128, 438] on span "Chưa thu" at bounding box center [1141, 440] width 174 height 25
click at [1217, 26] on icon "close" at bounding box center [1223, 30] width 13 height 13
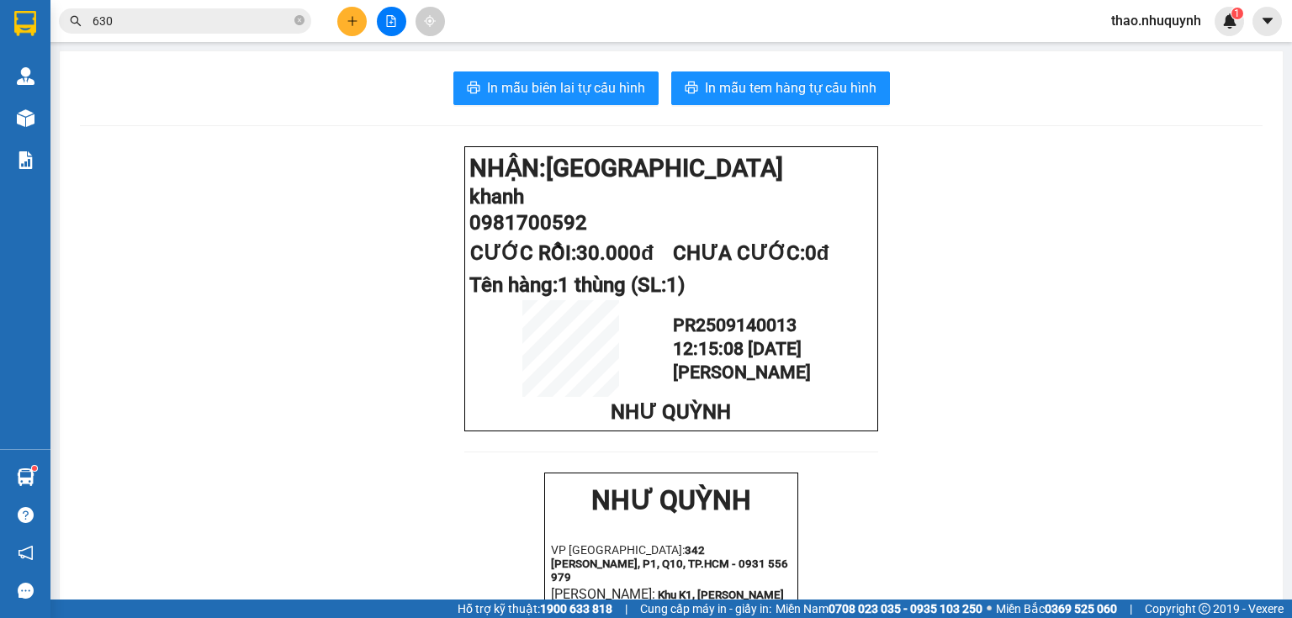
click at [175, 28] on input "630" at bounding box center [192, 21] width 199 height 19
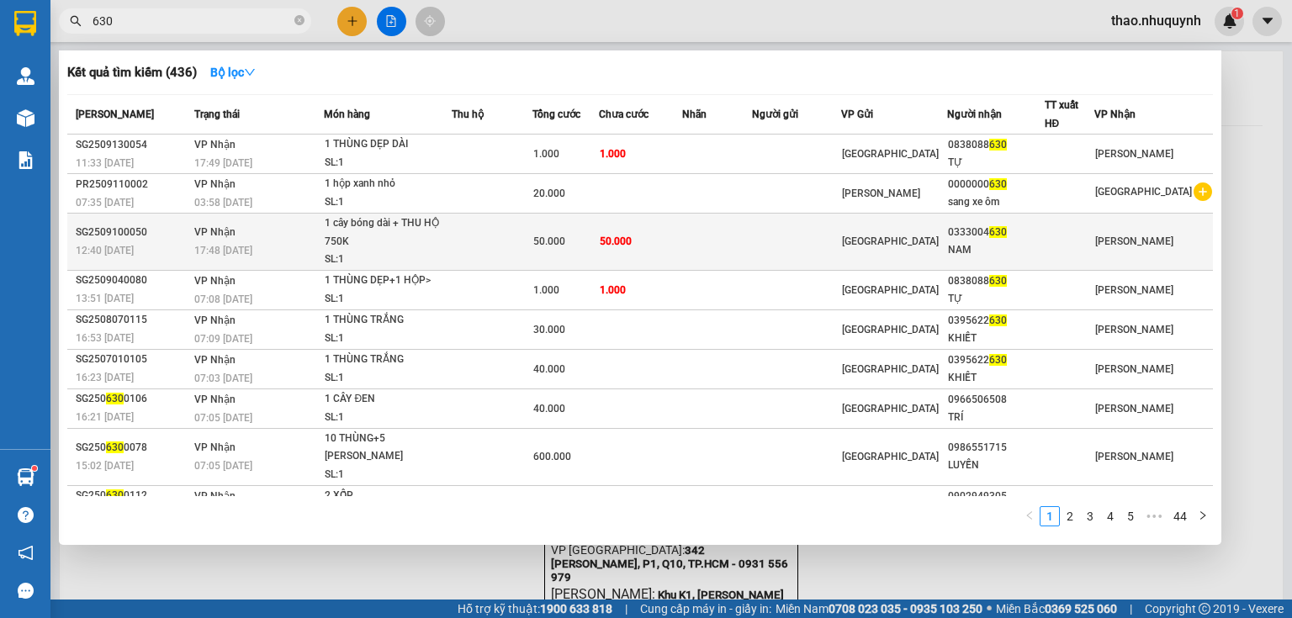
click at [532, 250] on td at bounding box center [492, 242] width 80 height 57
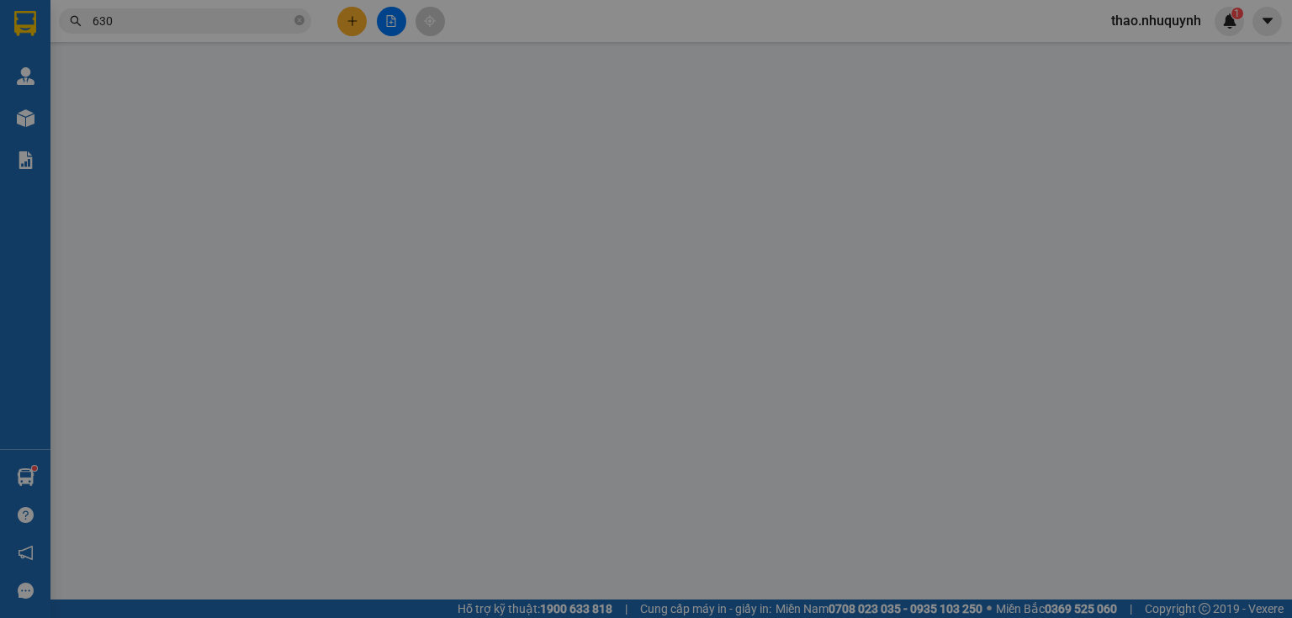
type input "0333004630"
type input "NAM"
type input "50.000"
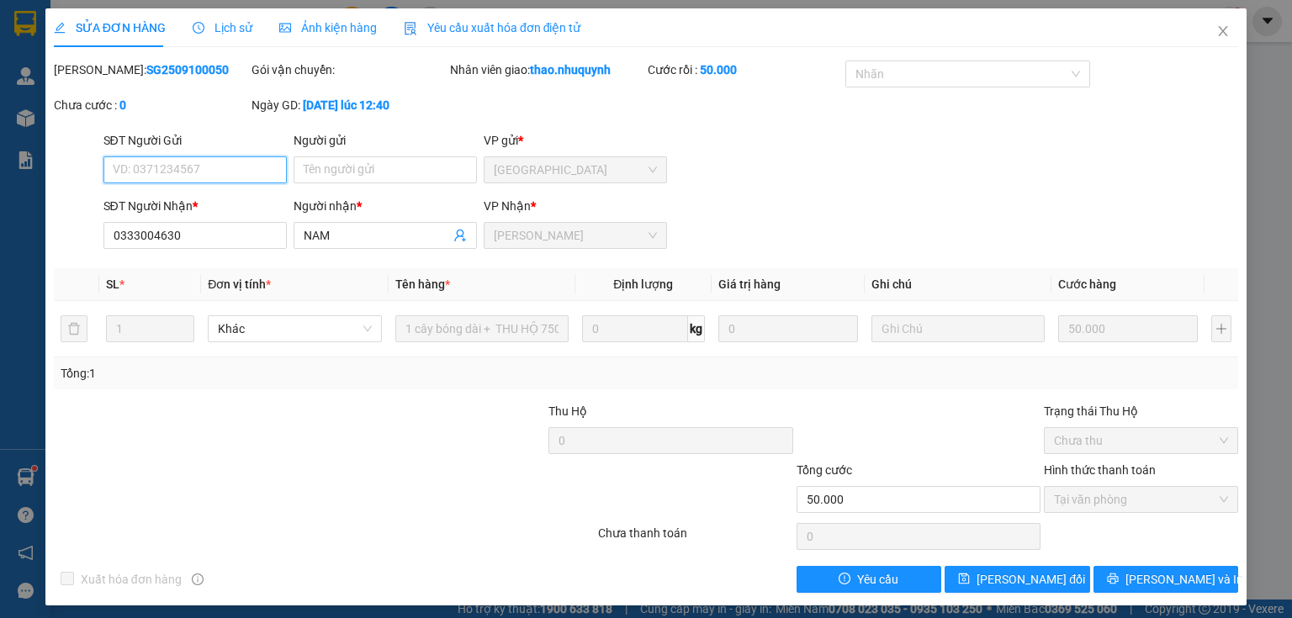
click at [1107, 433] on span "Chưa thu" at bounding box center [1141, 440] width 174 height 25
click at [1099, 501] on span "Tại văn phòng" at bounding box center [1141, 499] width 174 height 25
click at [1085, 444] on span "Chưa thu" at bounding box center [1141, 440] width 174 height 25
click at [1193, 443] on span "Chưa thu" at bounding box center [1141, 440] width 174 height 25
click at [1193, 442] on span "Chưa thu" at bounding box center [1141, 440] width 174 height 25
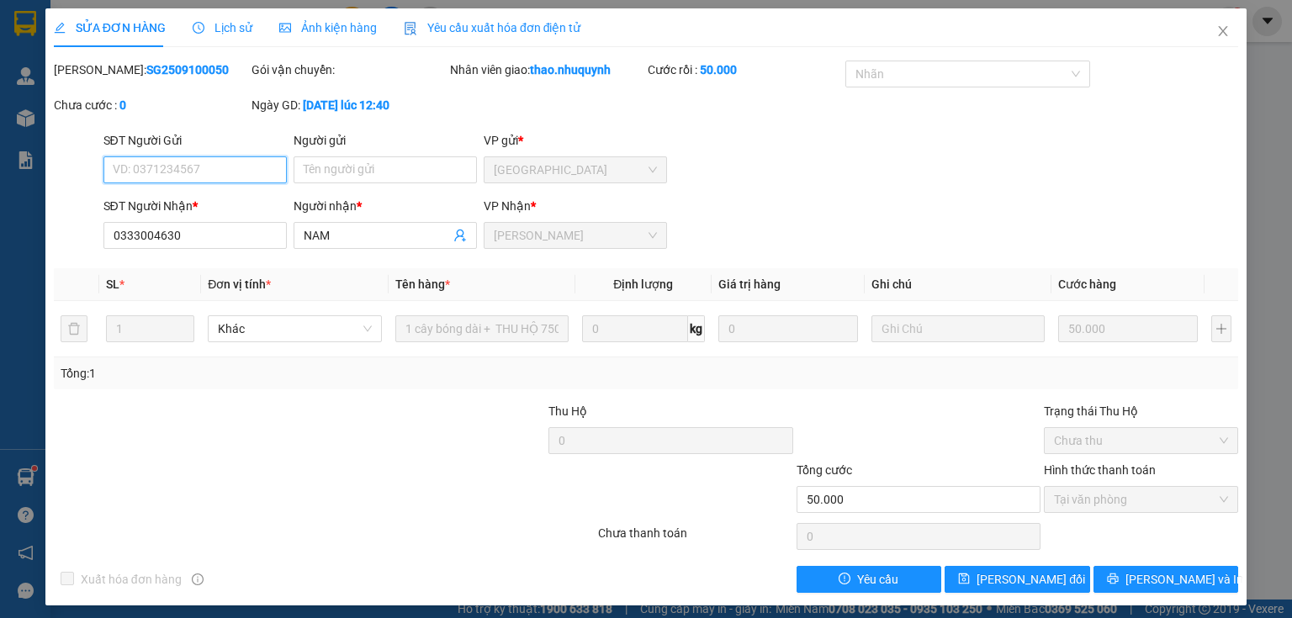
click at [1076, 504] on span "Tại văn phòng" at bounding box center [1141, 499] width 174 height 25
click at [1087, 514] on div "Hình thức thanh toán Tại văn phòng" at bounding box center [1141, 490] width 194 height 59
click at [1217, 30] on icon "close" at bounding box center [1223, 30] width 13 height 13
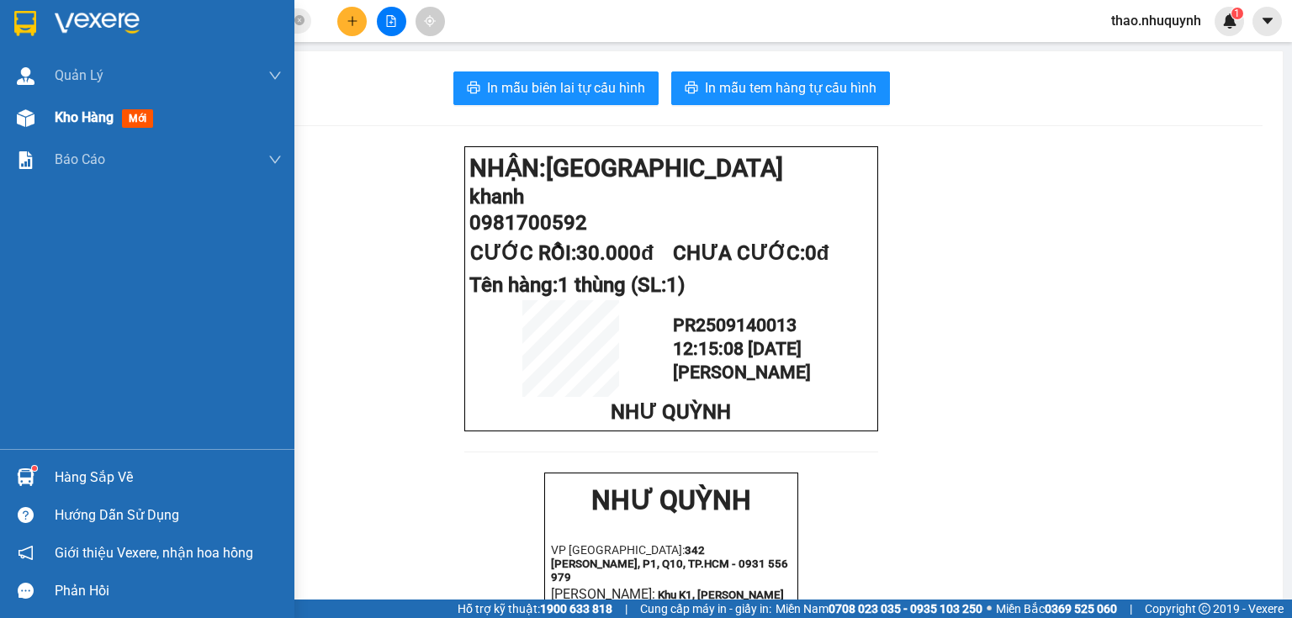
click at [68, 119] on span "Kho hàng" at bounding box center [84, 117] width 59 height 16
click at [89, 114] on span "Kho hàng" at bounding box center [84, 117] width 59 height 16
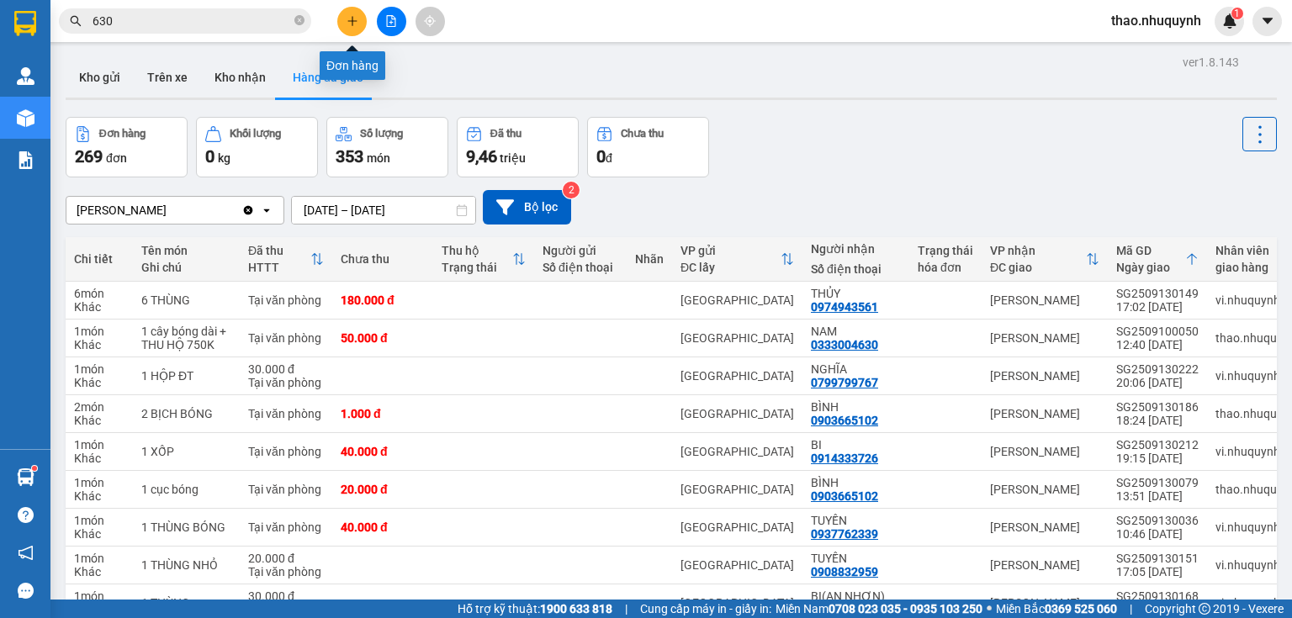
click at [350, 20] on icon "plus" at bounding box center [353, 21] width 12 height 12
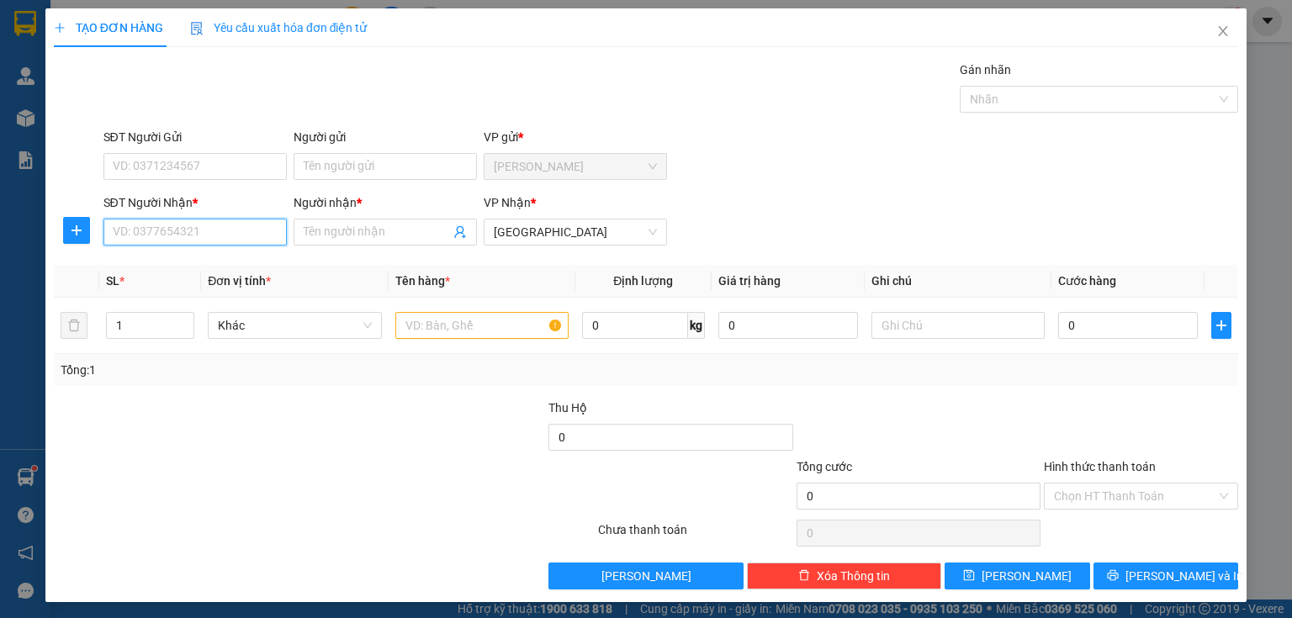
click at [220, 233] on input "SĐT Người Nhận *" at bounding box center [194, 232] width 183 height 27
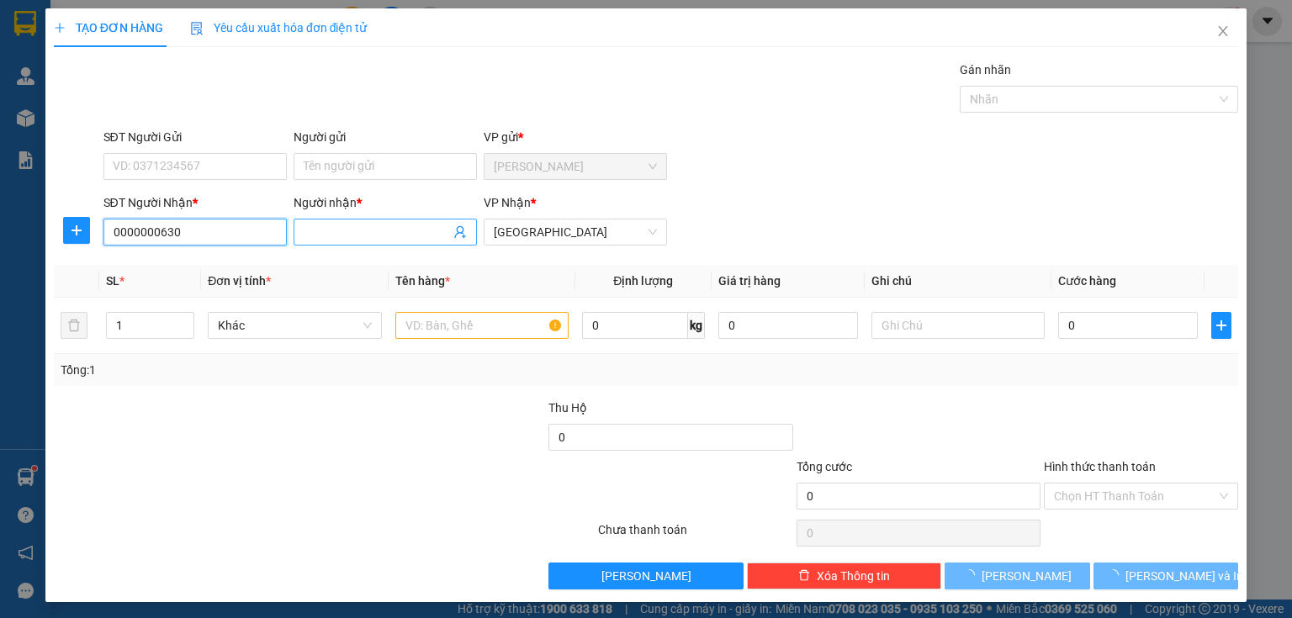
type input "0000000630"
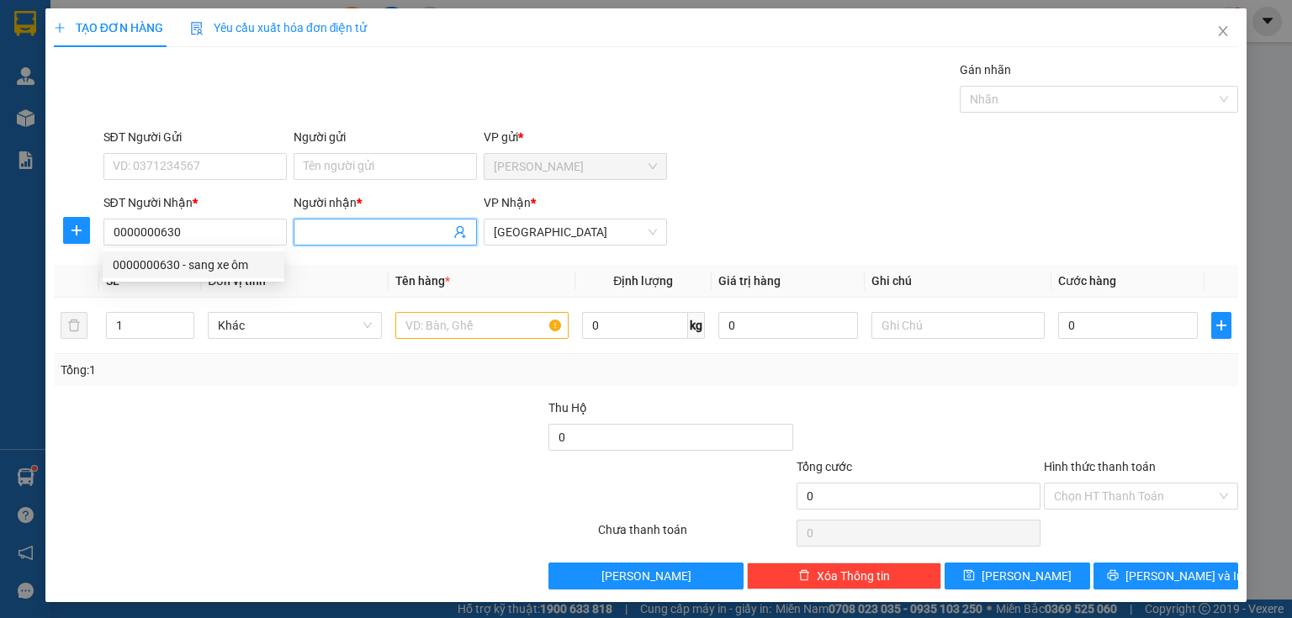
click at [333, 232] on input "Người nhận *" at bounding box center [377, 232] width 146 height 19
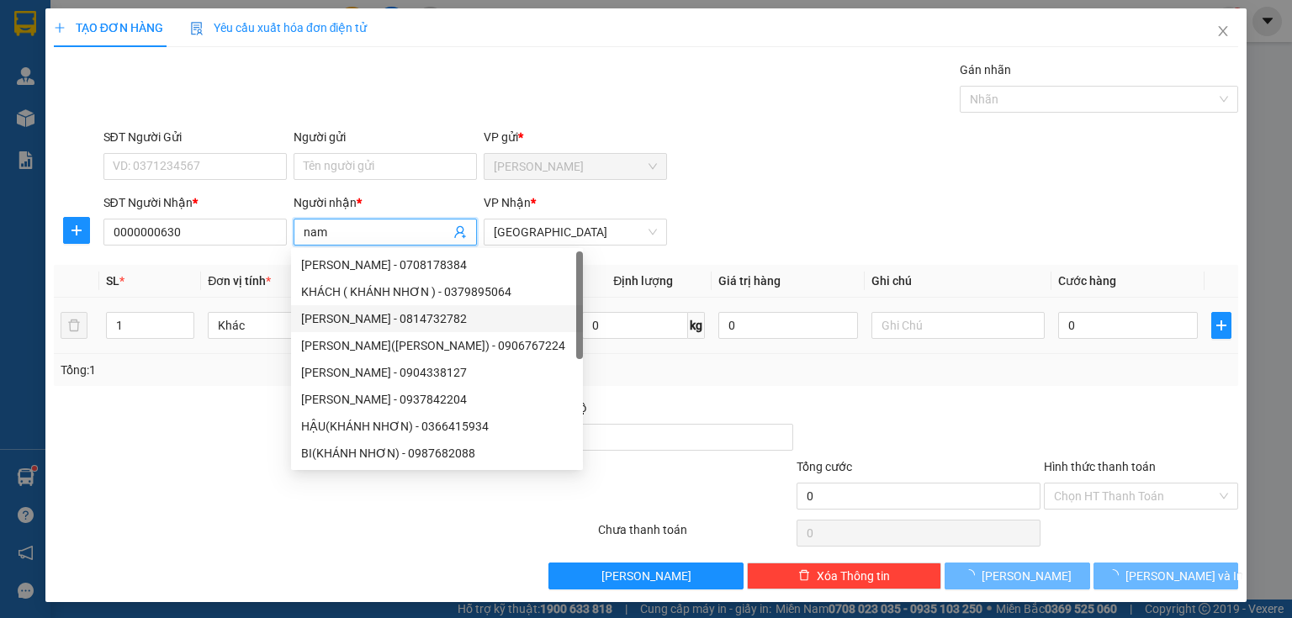
type input "nam"
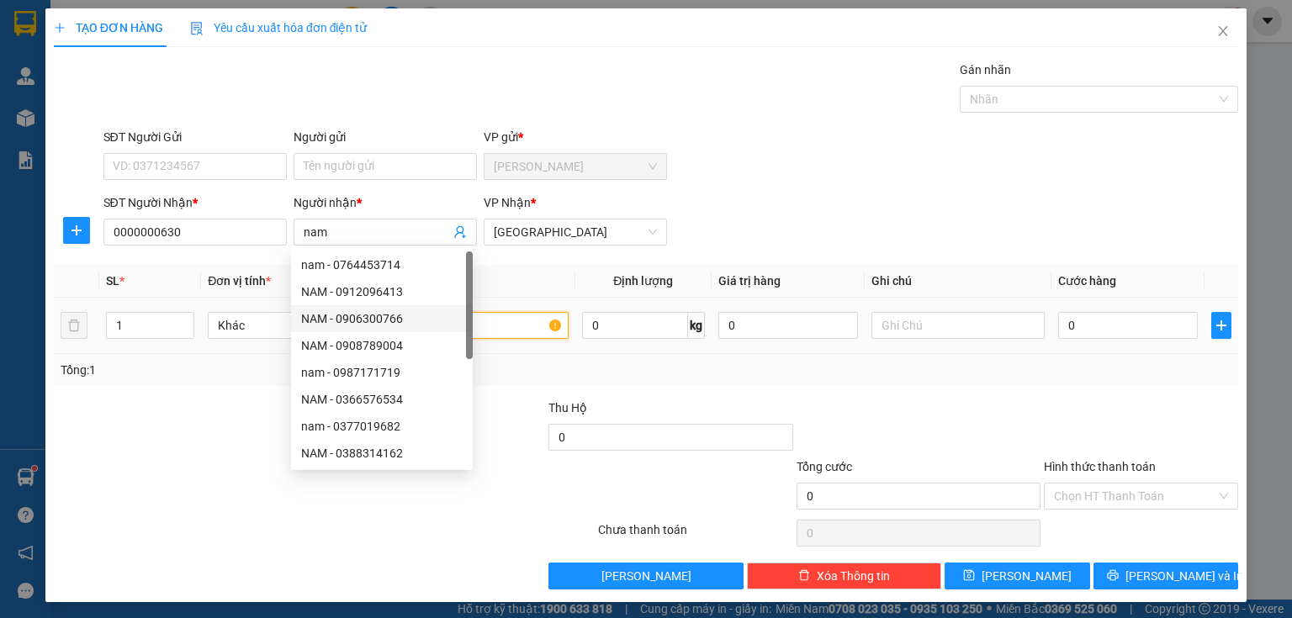
click at [536, 320] on input "text" at bounding box center [481, 325] width 173 height 27
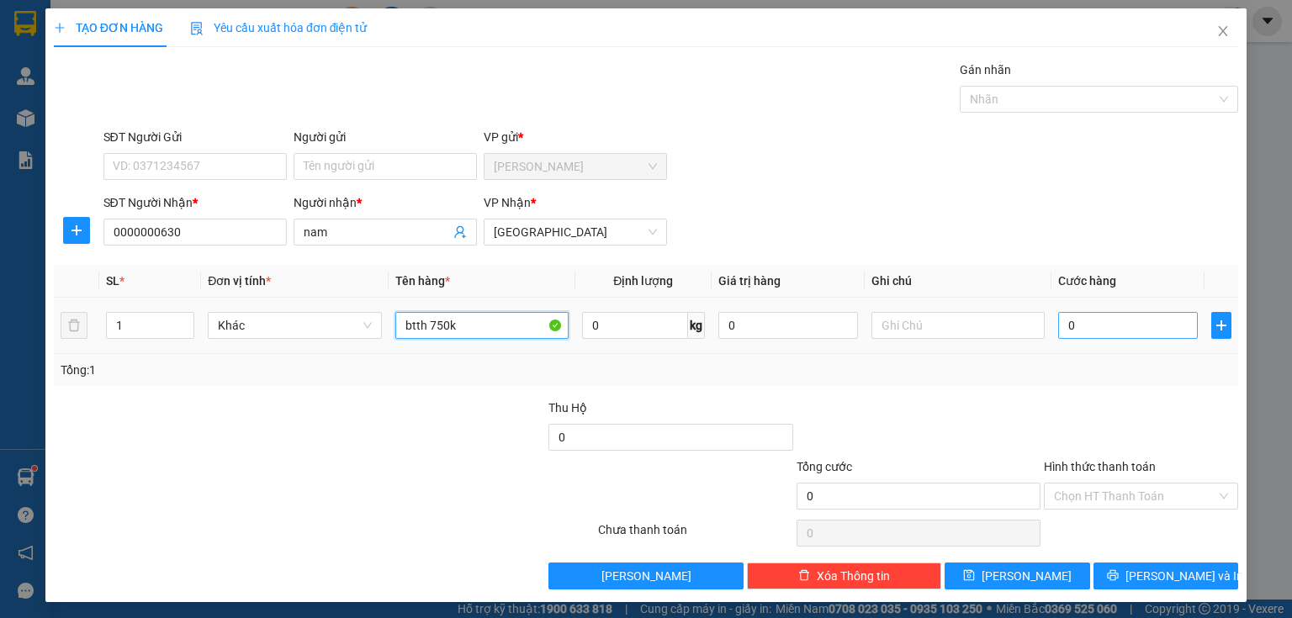
type input "btth 750k"
click at [1097, 328] on input "0" at bounding box center [1128, 325] width 140 height 27
type input "2"
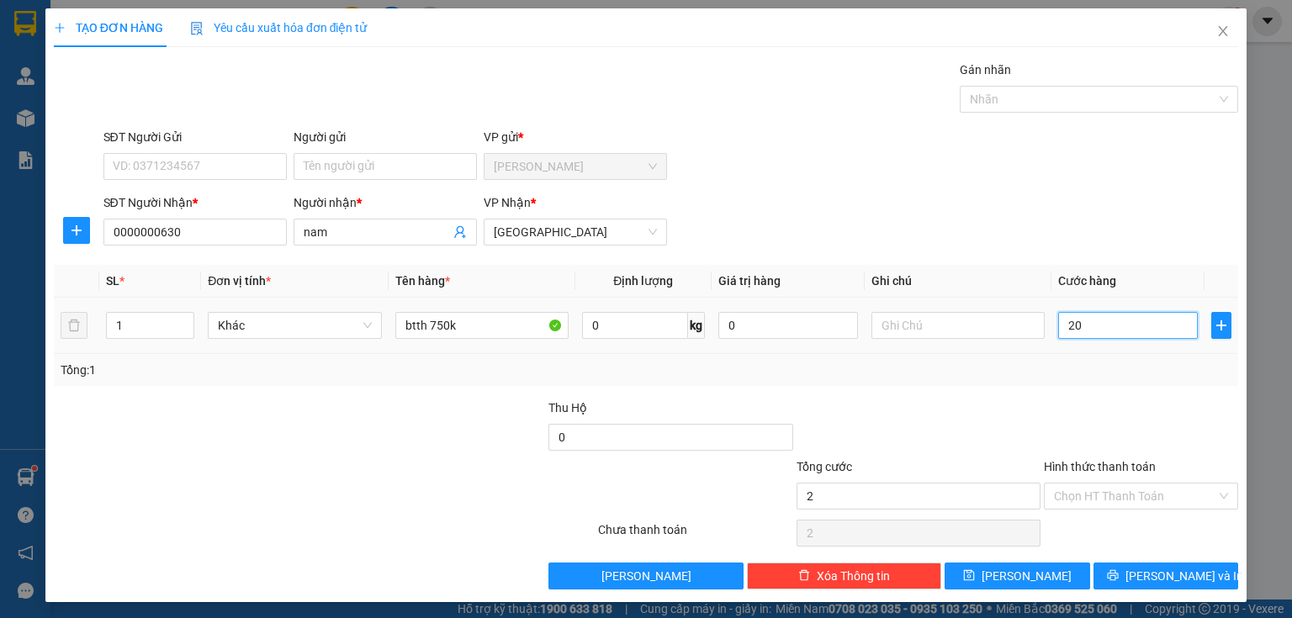
type input "200"
type input "2.000"
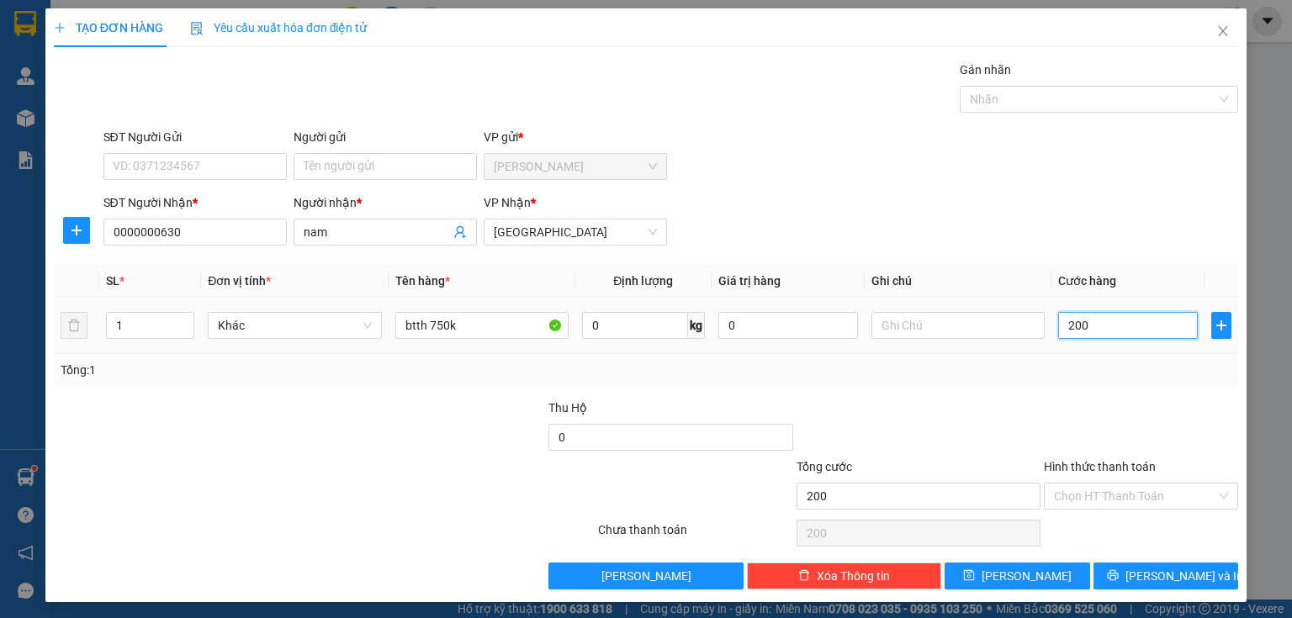
type input "2.000"
type input "20.000"
click at [1094, 568] on button "[PERSON_NAME] và In" at bounding box center [1167, 576] width 146 height 27
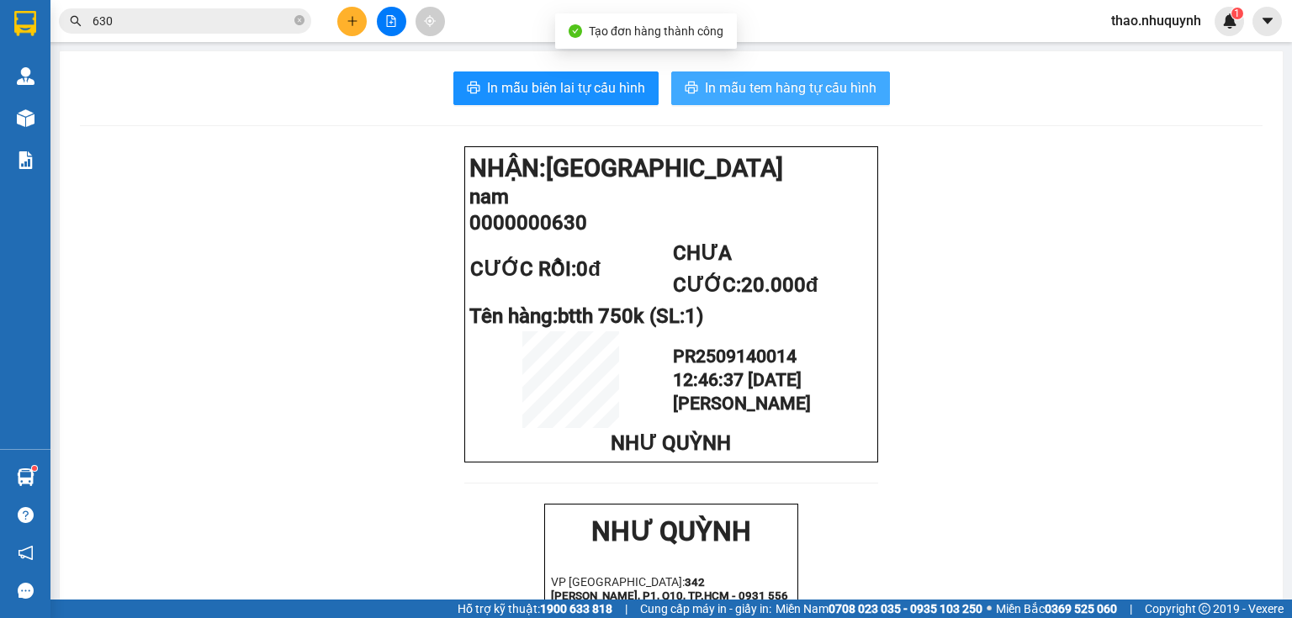
click at [750, 87] on span "In mẫu tem hàng tự cấu hình" at bounding box center [791, 87] width 172 height 21
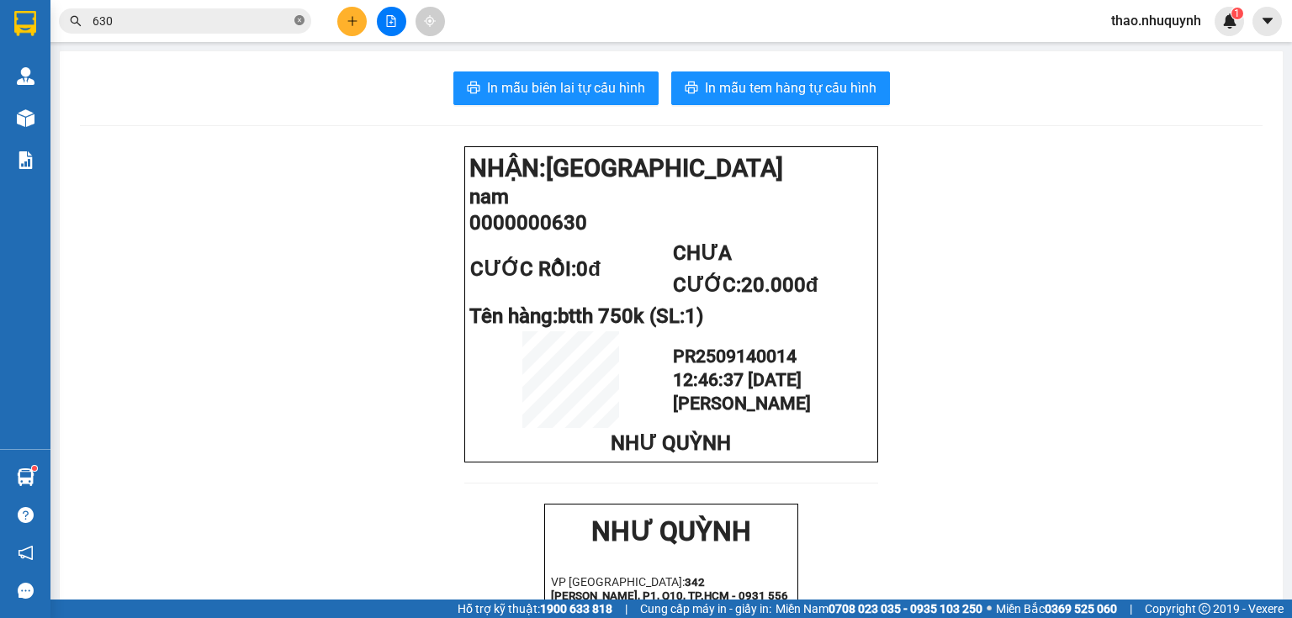
drag, startPoint x: 302, startPoint y: 19, endPoint x: 261, endPoint y: 14, distance: 41.5
click at [298, 18] on icon "close-circle" at bounding box center [299, 20] width 10 height 10
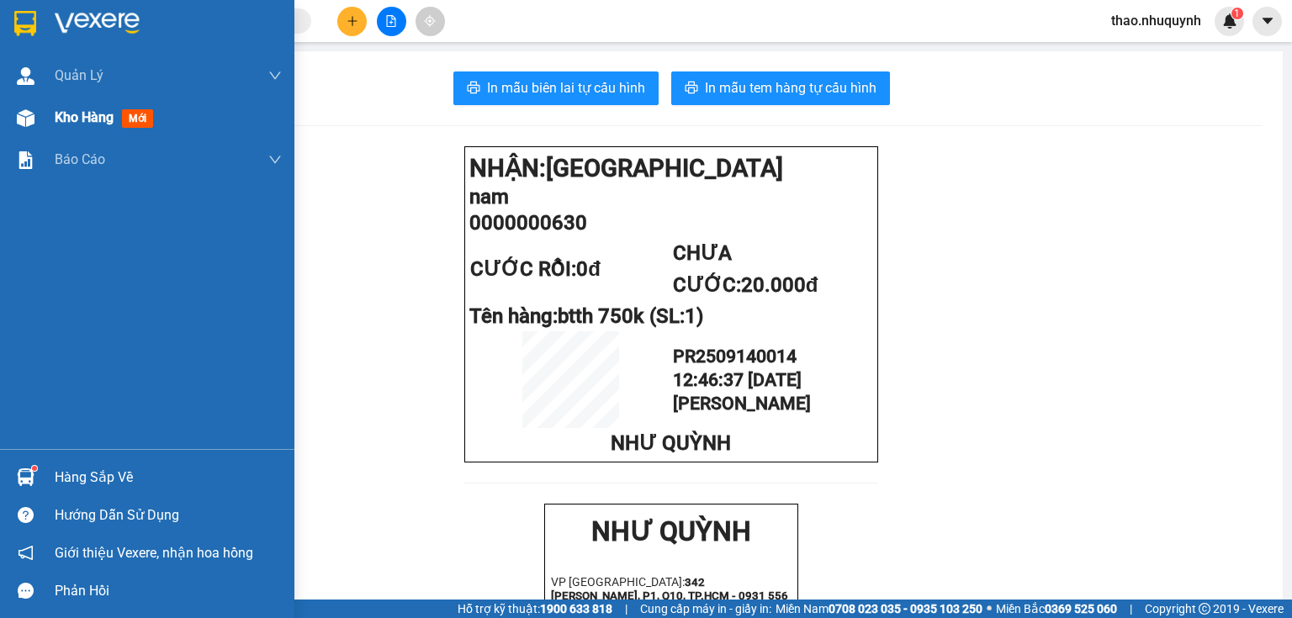
click at [91, 121] on span "Kho hàng" at bounding box center [84, 117] width 59 height 16
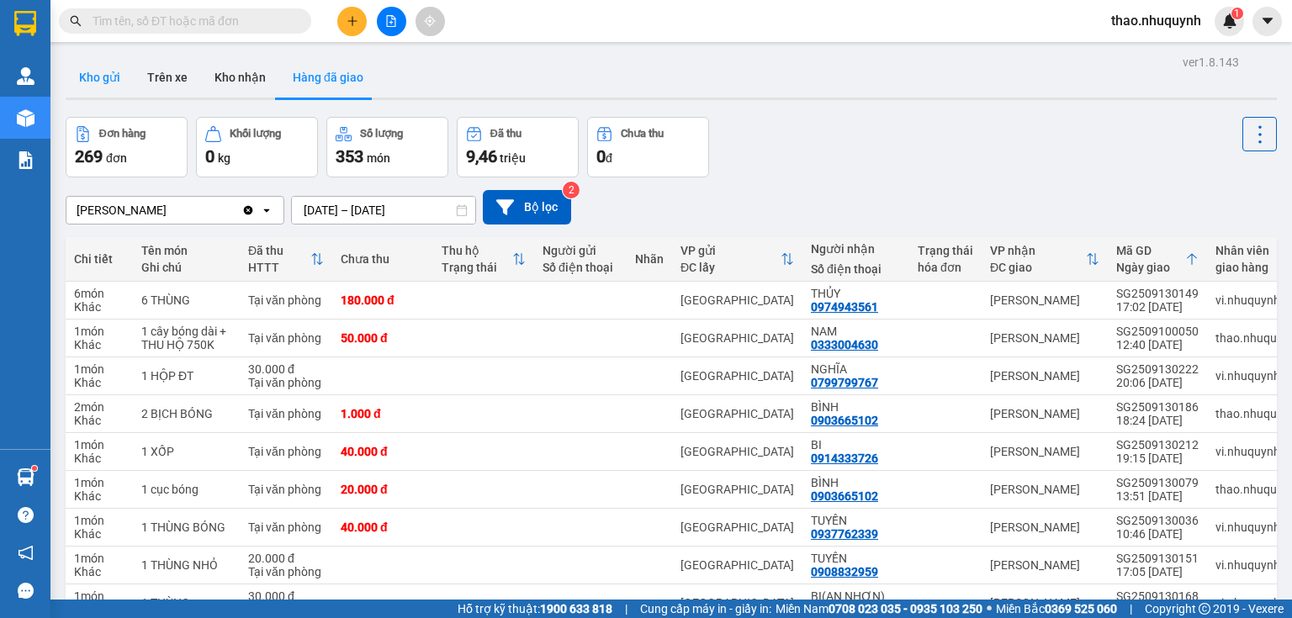
click at [104, 81] on button "Kho gửi" at bounding box center [100, 77] width 68 height 40
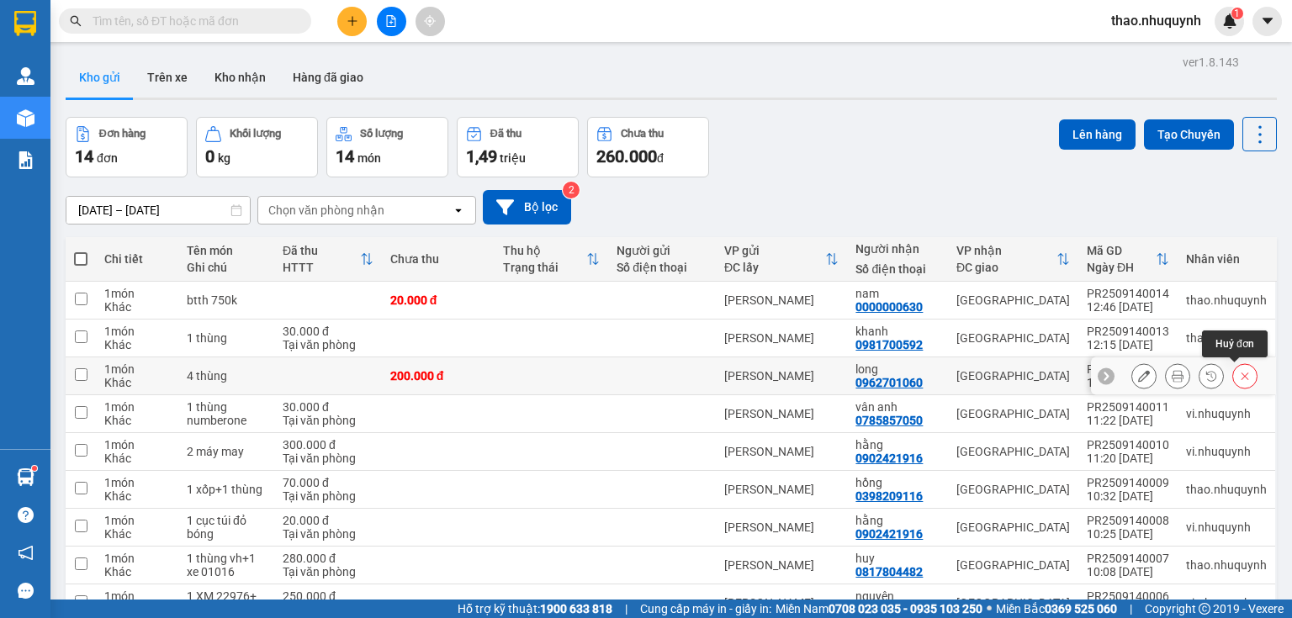
click at [1239, 370] on icon at bounding box center [1245, 376] width 12 height 12
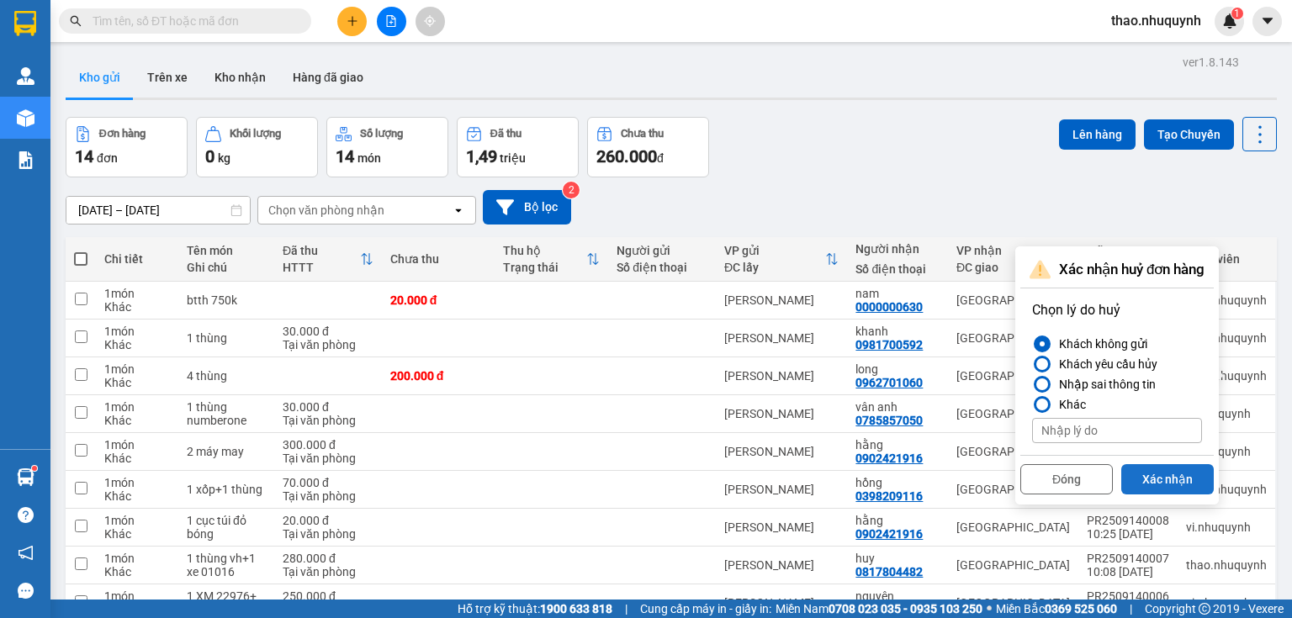
click at [1168, 469] on button "Xác nhận" at bounding box center [1168, 479] width 93 height 30
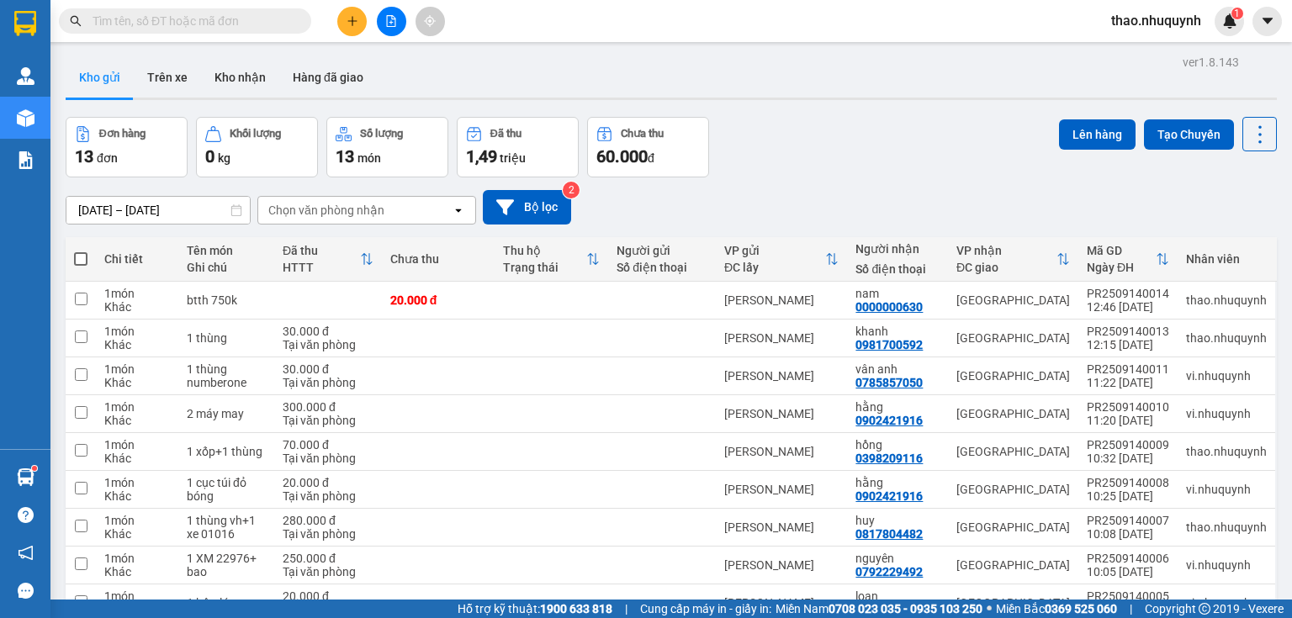
click at [276, 17] on input "text" at bounding box center [192, 21] width 199 height 19
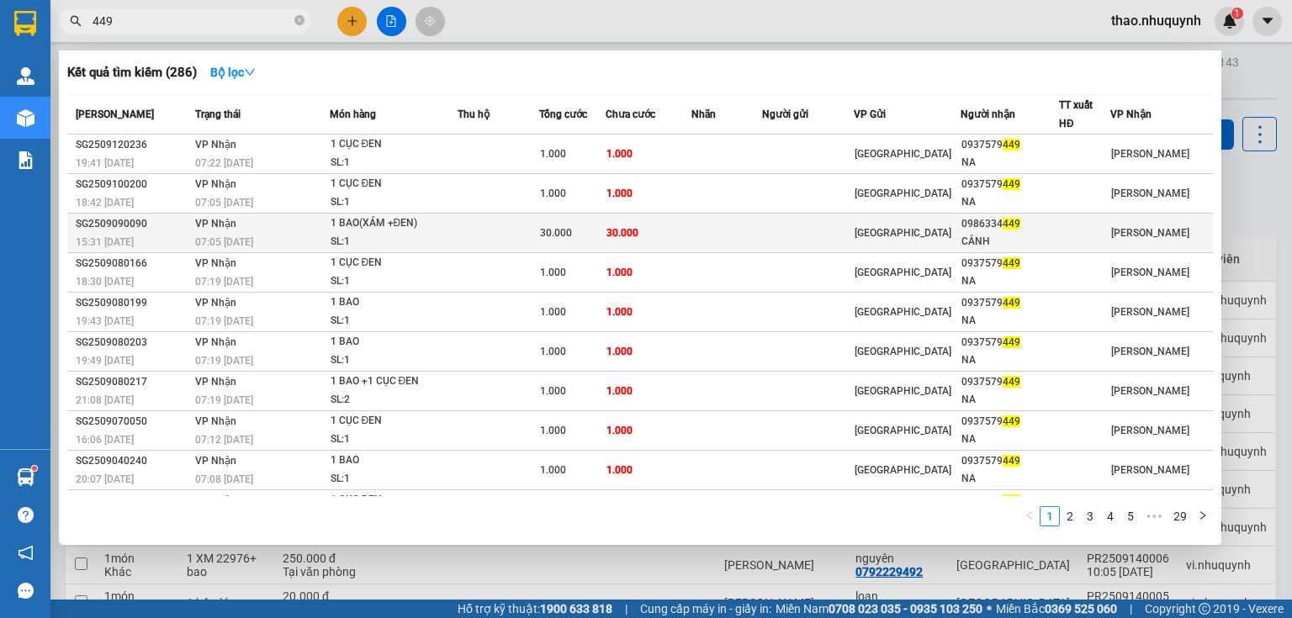
type input "449"
click at [415, 233] on div "SL: 1" at bounding box center [394, 242] width 126 height 19
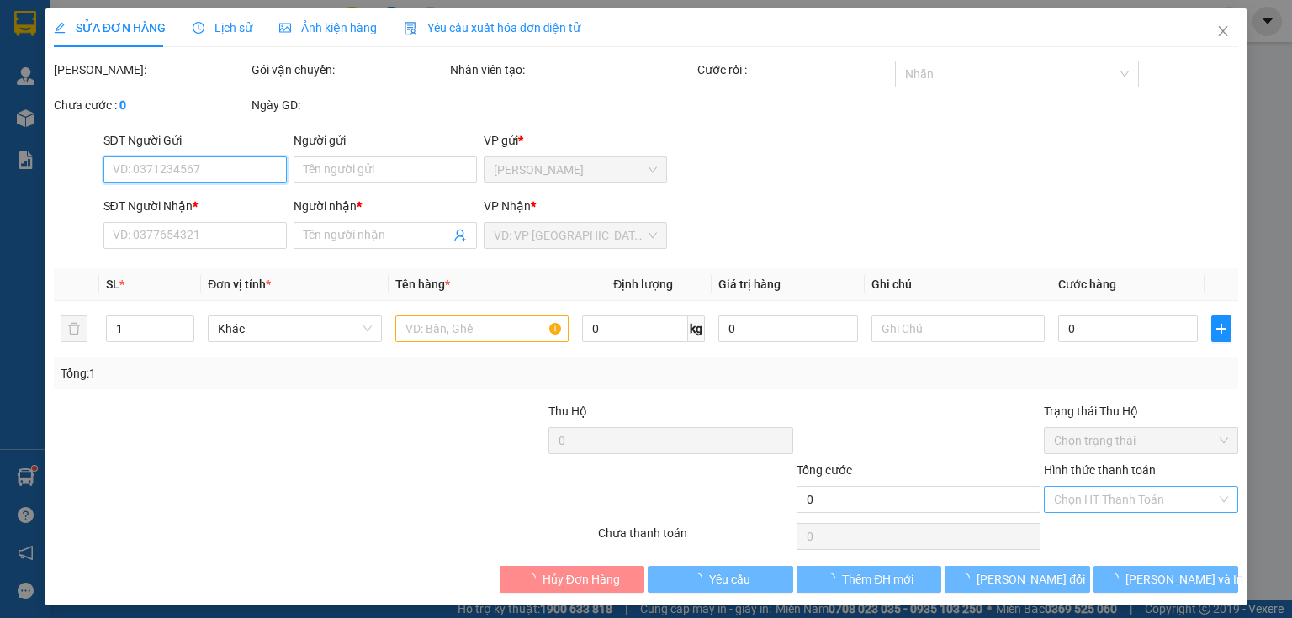
type input "0986334449"
type input "CẢNH"
type input "30.000"
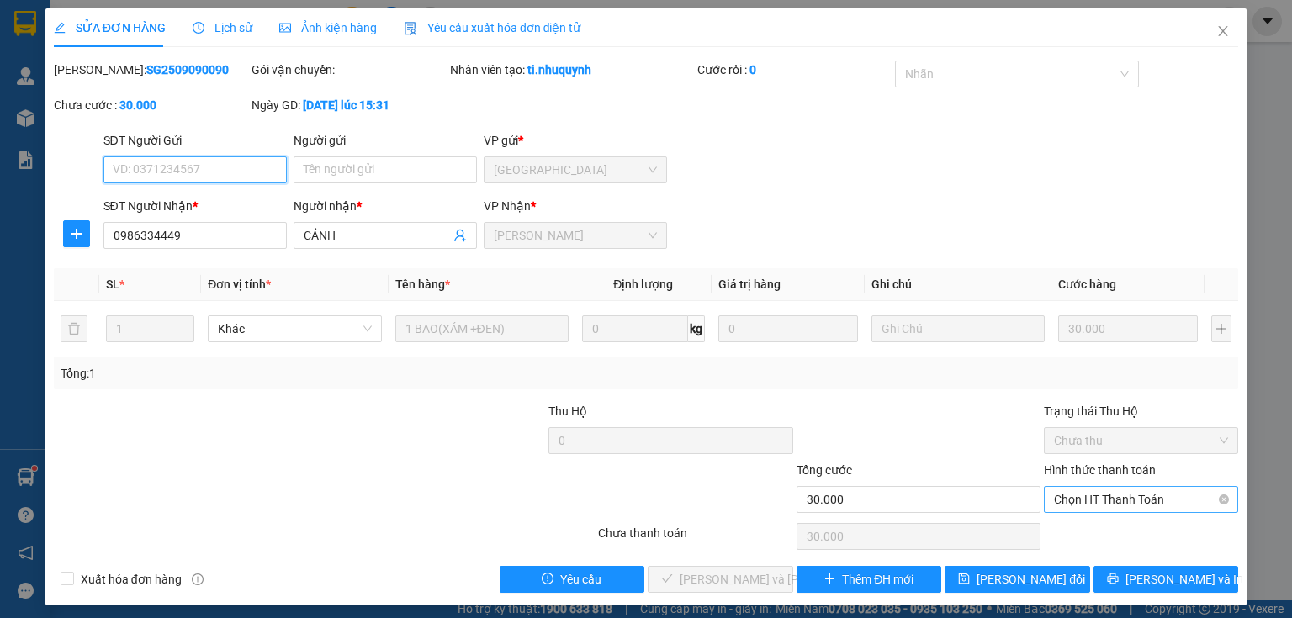
click at [1073, 501] on span "Chọn HT Thanh Toán" at bounding box center [1141, 499] width 174 height 25
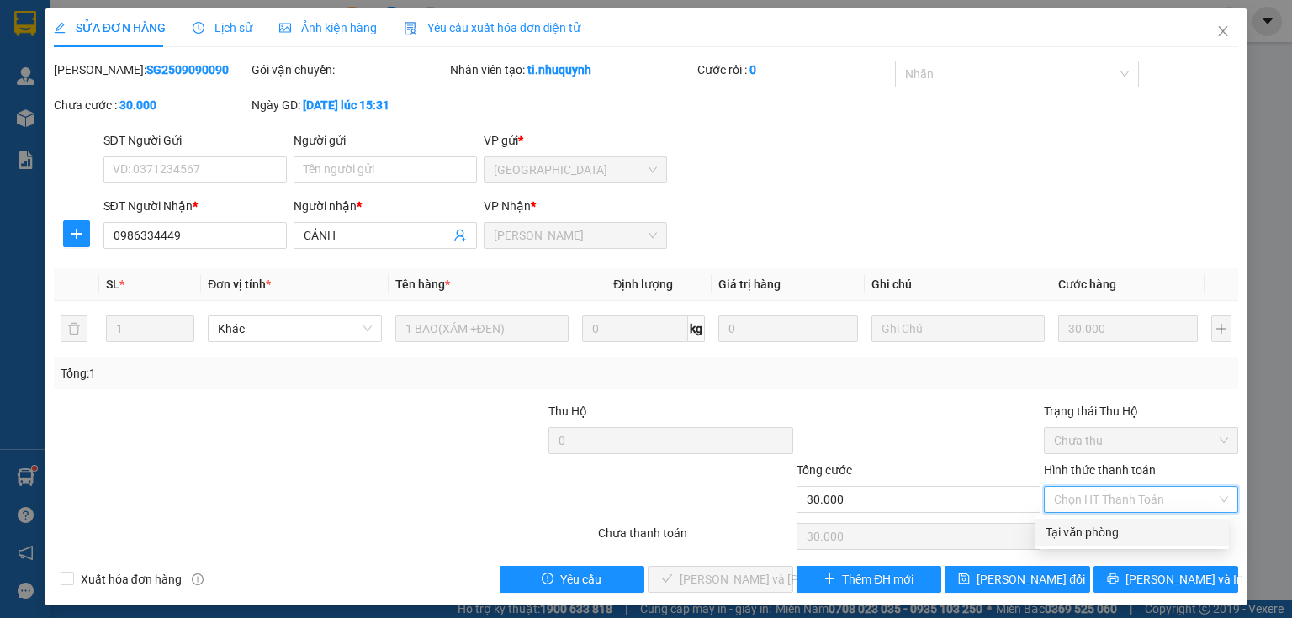
click at [1071, 535] on div "Tại văn phòng" at bounding box center [1132, 532] width 173 height 19
type input "0"
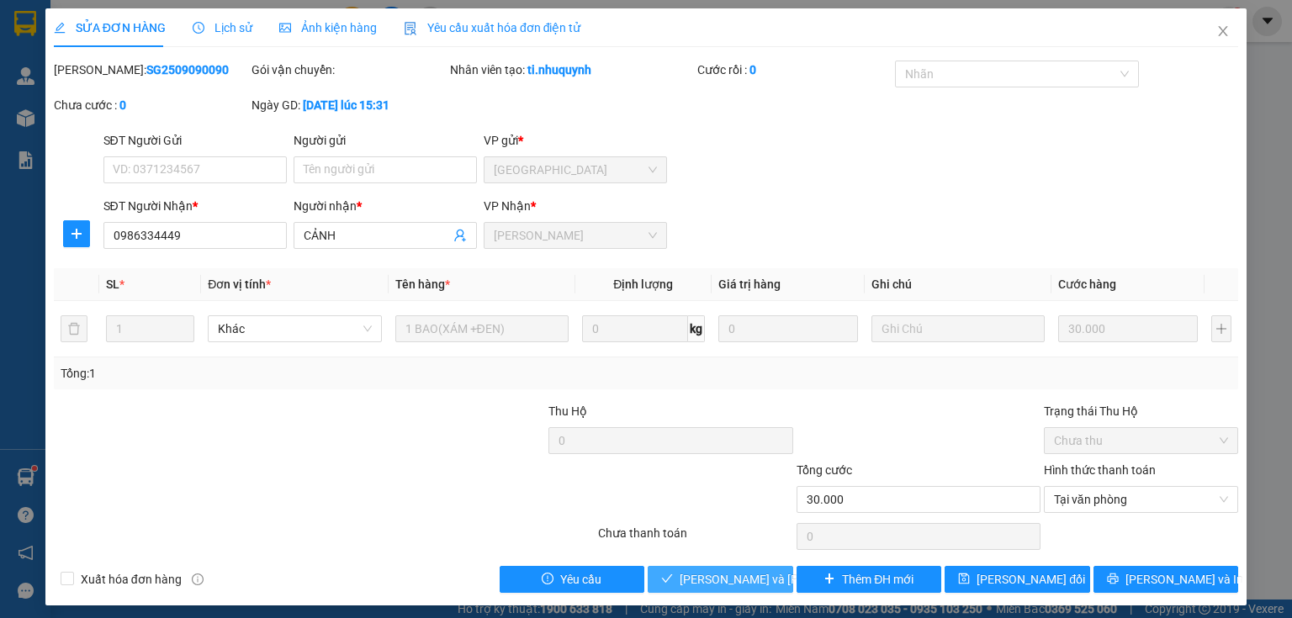
drag, startPoint x: 687, startPoint y: 575, endPoint x: 946, endPoint y: 533, distance: 262.5
click at [777, 574] on button "[PERSON_NAME] và [PERSON_NAME] hàng" at bounding box center [721, 579] width 146 height 27
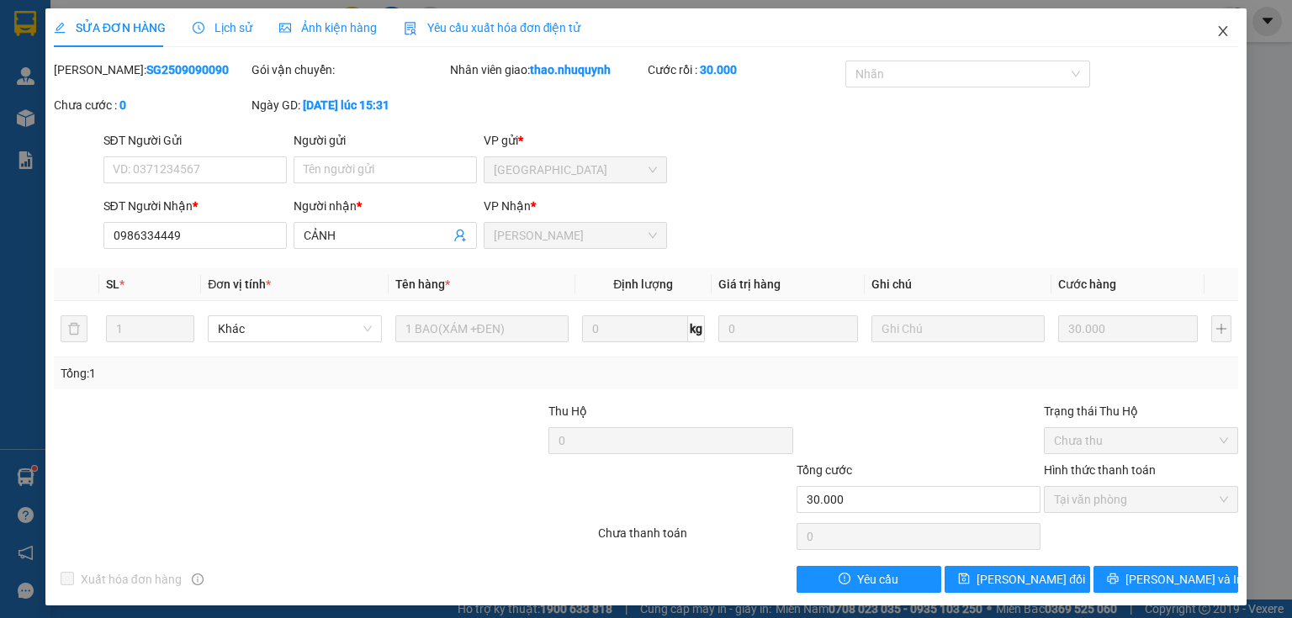
click at [1219, 35] on icon "close" at bounding box center [1223, 31] width 9 height 10
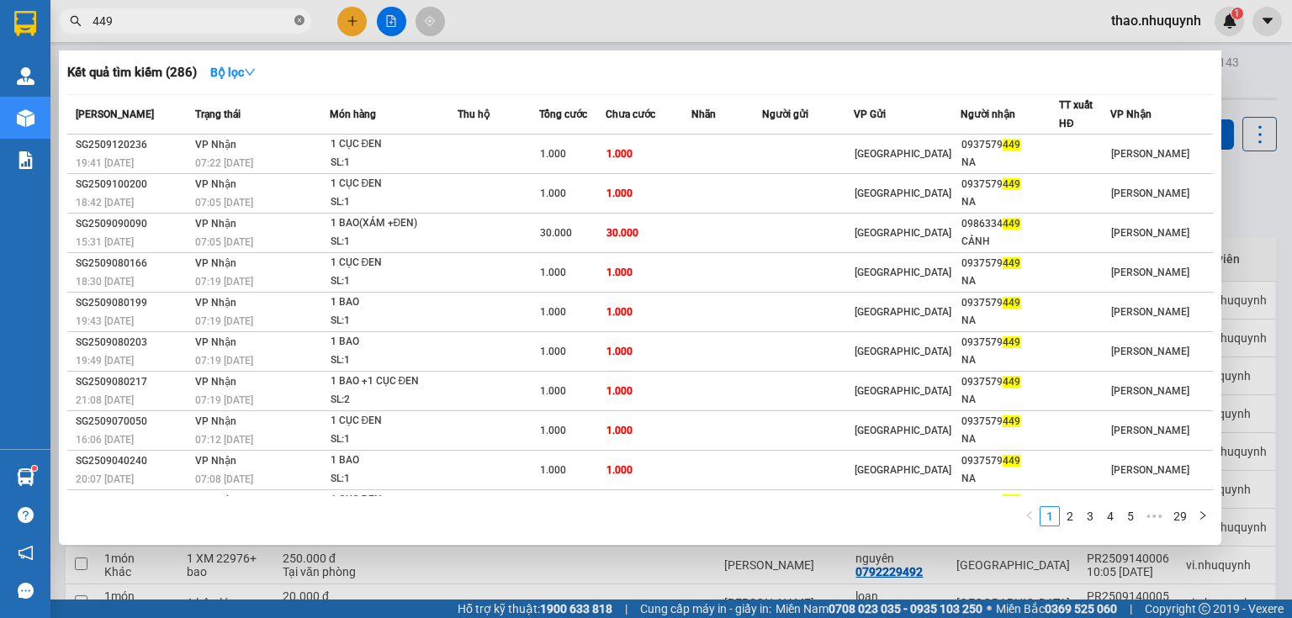
click at [300, 18] on icon "close-circle" at bounding box center [299, 20] width 10 height 10
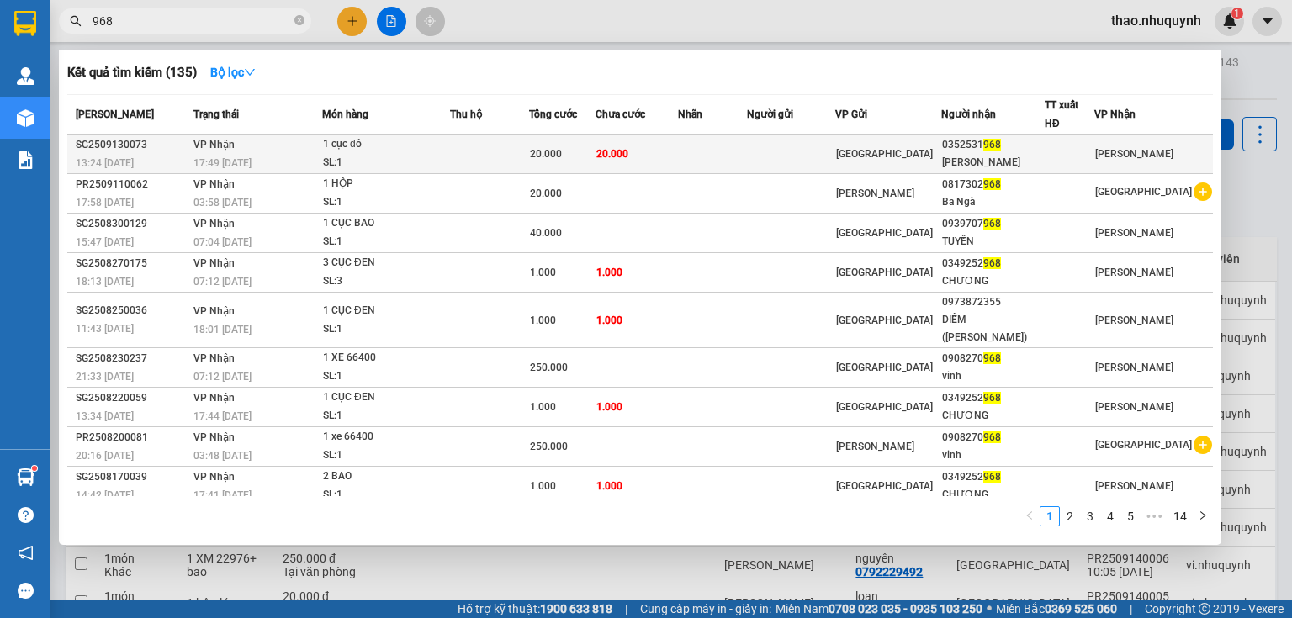
type input "968"
click at [407, 154] on div "SL: 1" at bounding box center [386, 163] width 126 height 19
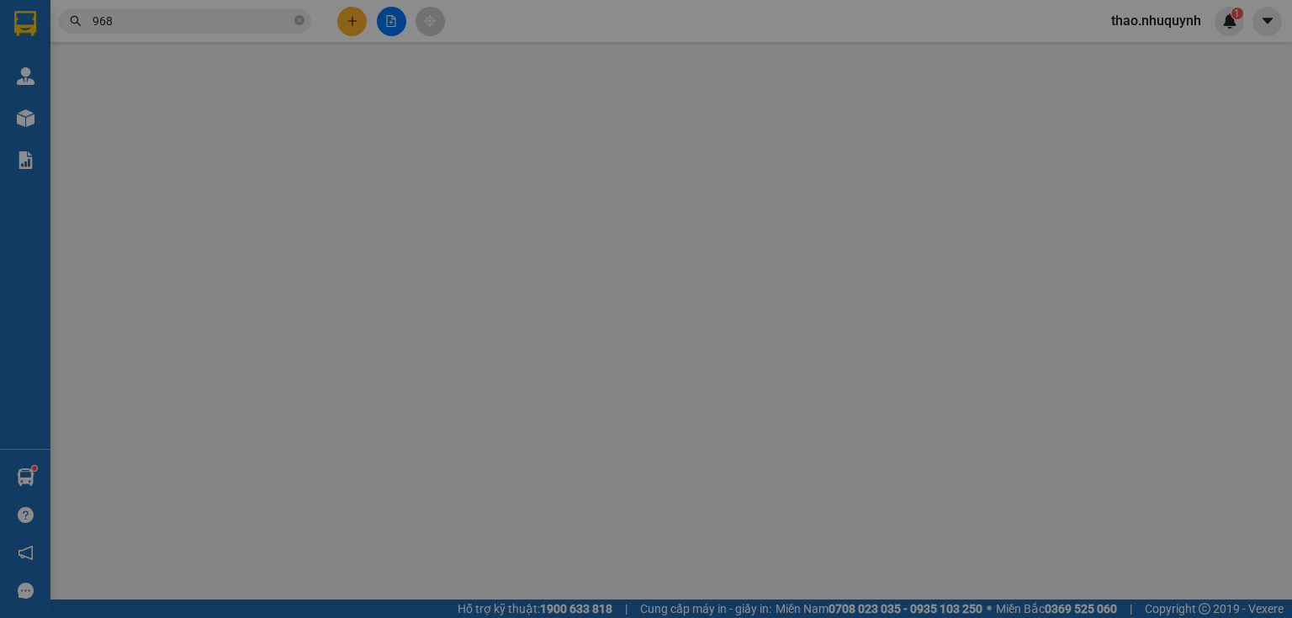
type input "0352531968"
type input "[PERSON_NAME]"
type input "20.000"
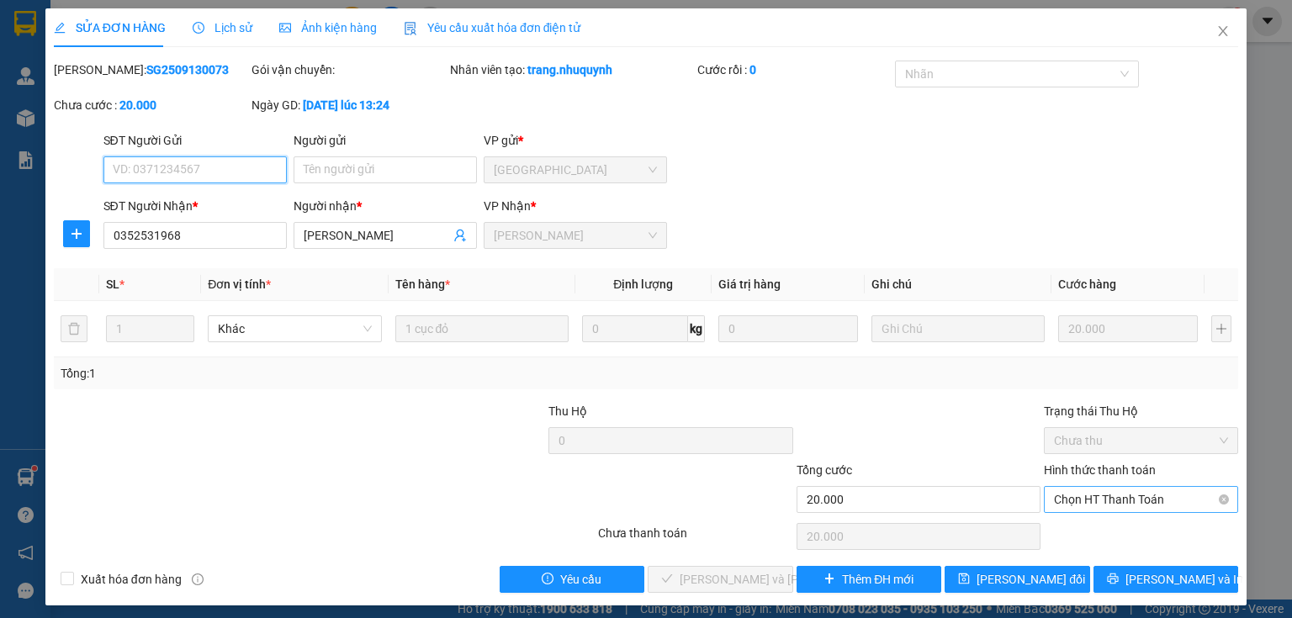
click at [1080, 497] on span "Chọn HT Thanh Toán" at bounding box center [1141, 499] width 174 height 25
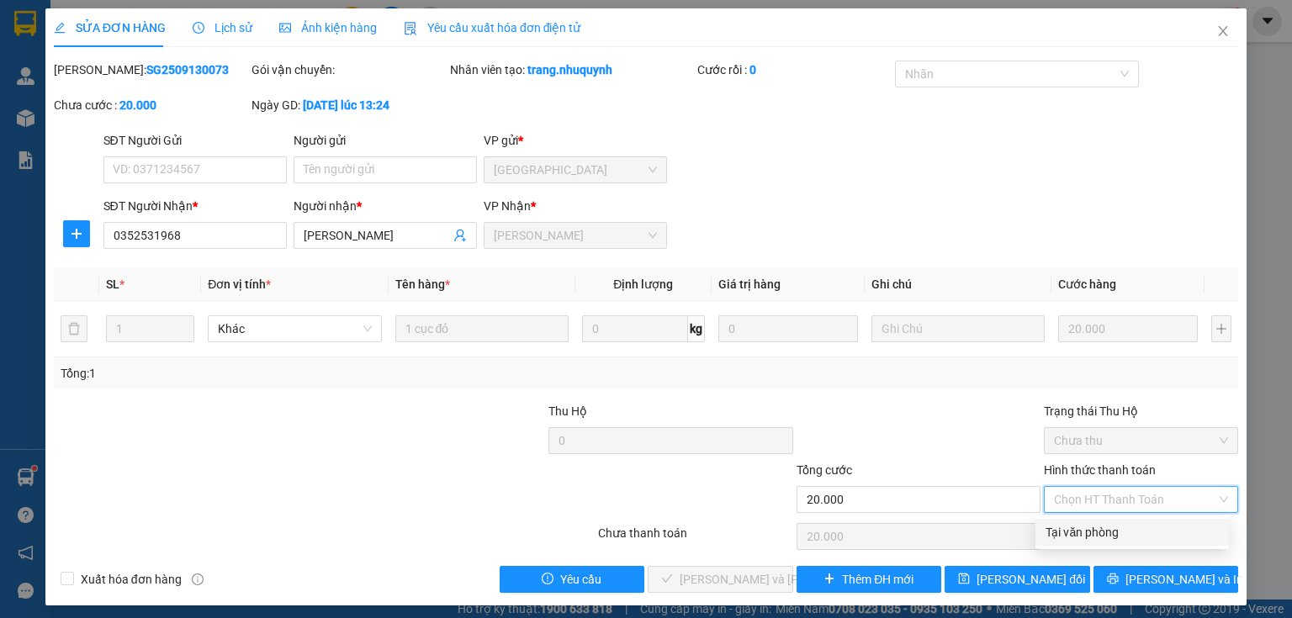
click at [1070, 531] on div "Tại văn phòng" at bounding box center [1132, 532] width 173 height 19
type input "0"
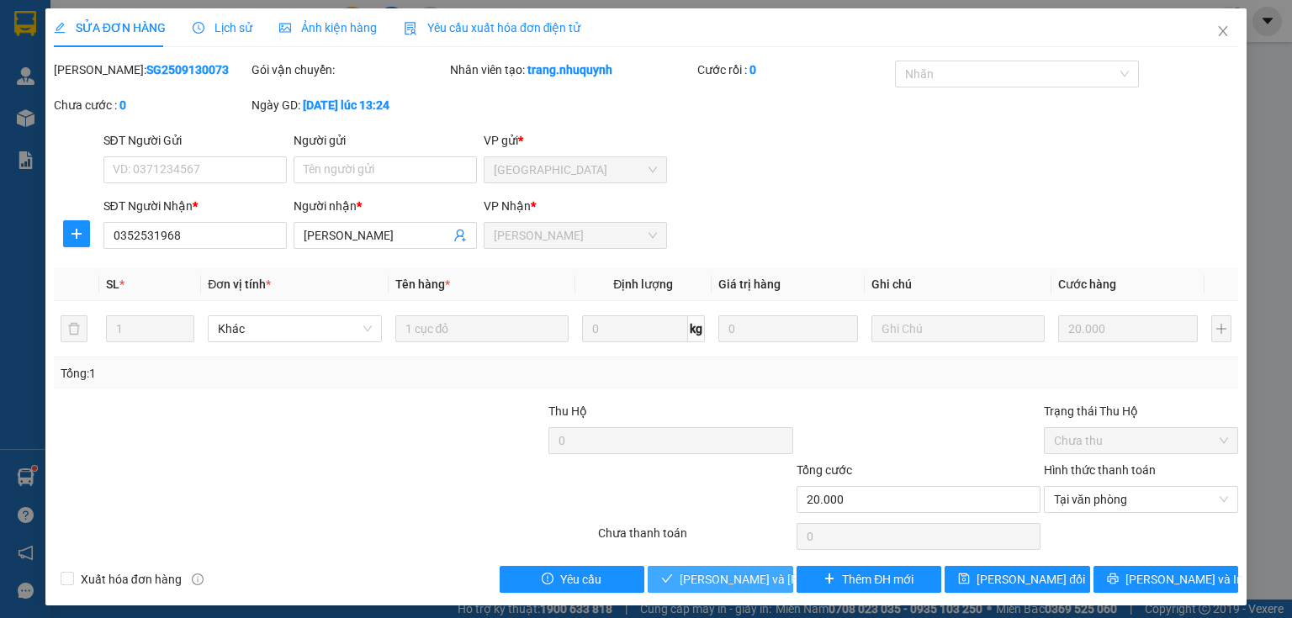
drag, startPoint x: 680, startPoint y: 572, endPoint x: 769, endPoint y: 538, distance: 95.3
click at [686, 572] on span "[PERSON_NAME] và [PERSON_NAME] hàng" at bounding box center [793, 579] width 227 height 19
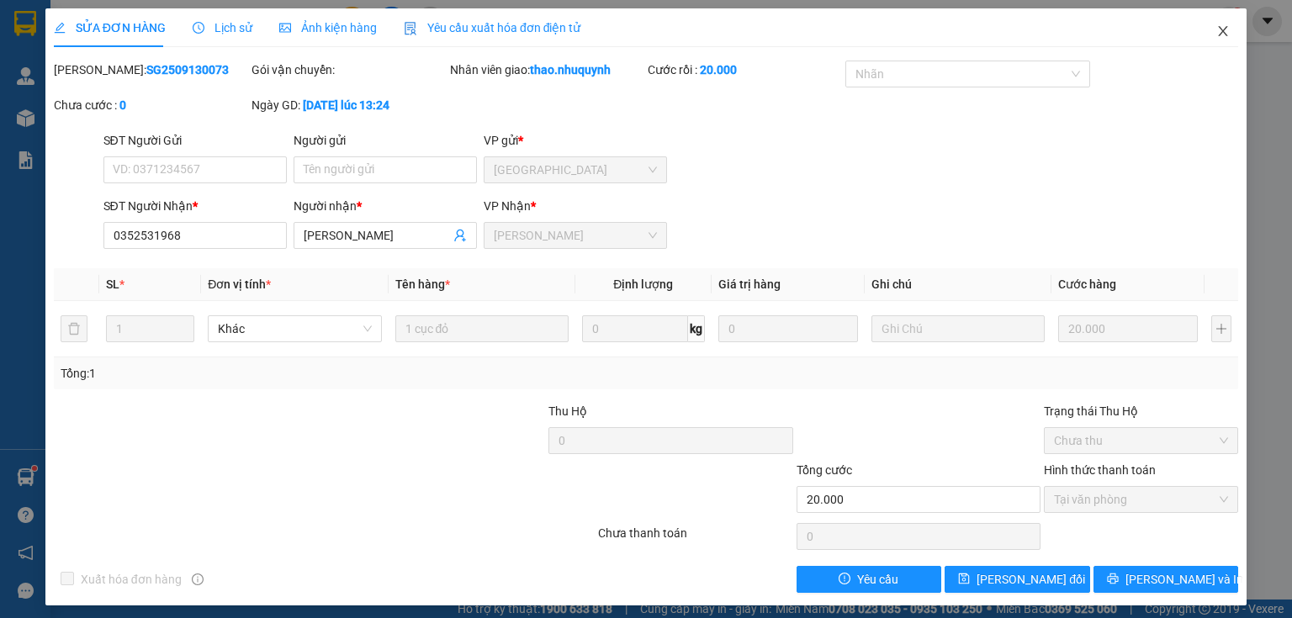
click at [1219, 32] on icon "close" at bounding box center [1223, 31] width 9 height 10
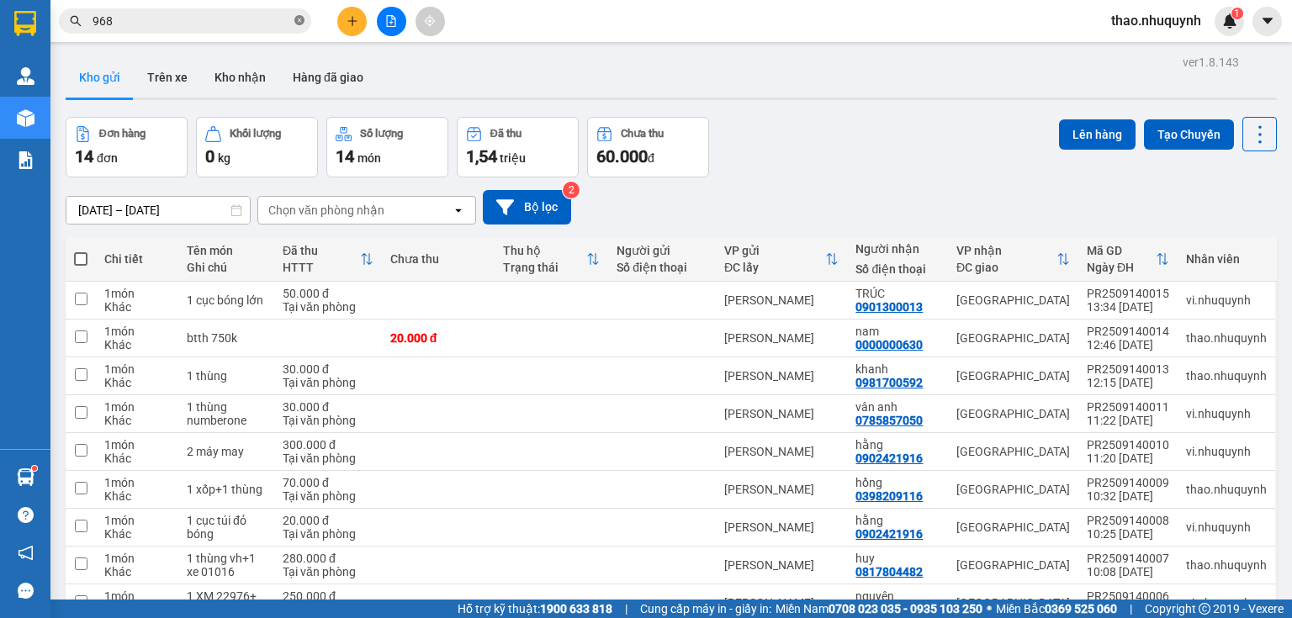
click at [295, 23] on icon "close-circle" at bounding box center [299, 20] width 10 height 10
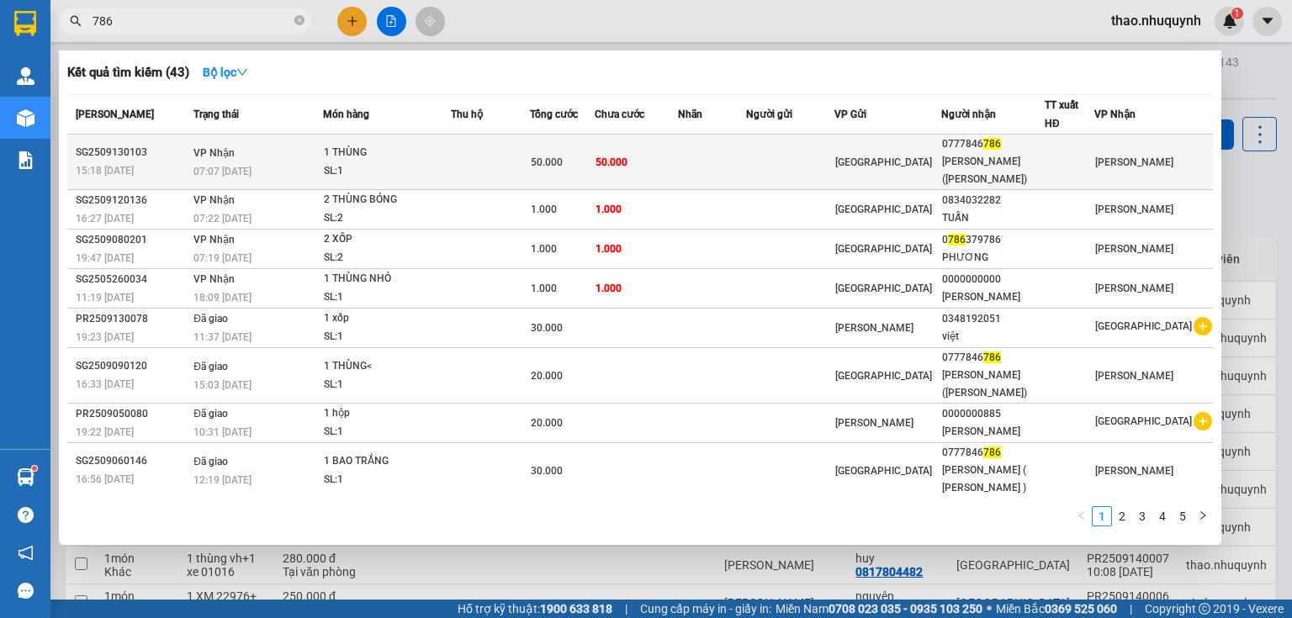
type input "786"
click at [484, 168] on td at bounding box center [490, 163] width 79 height 56
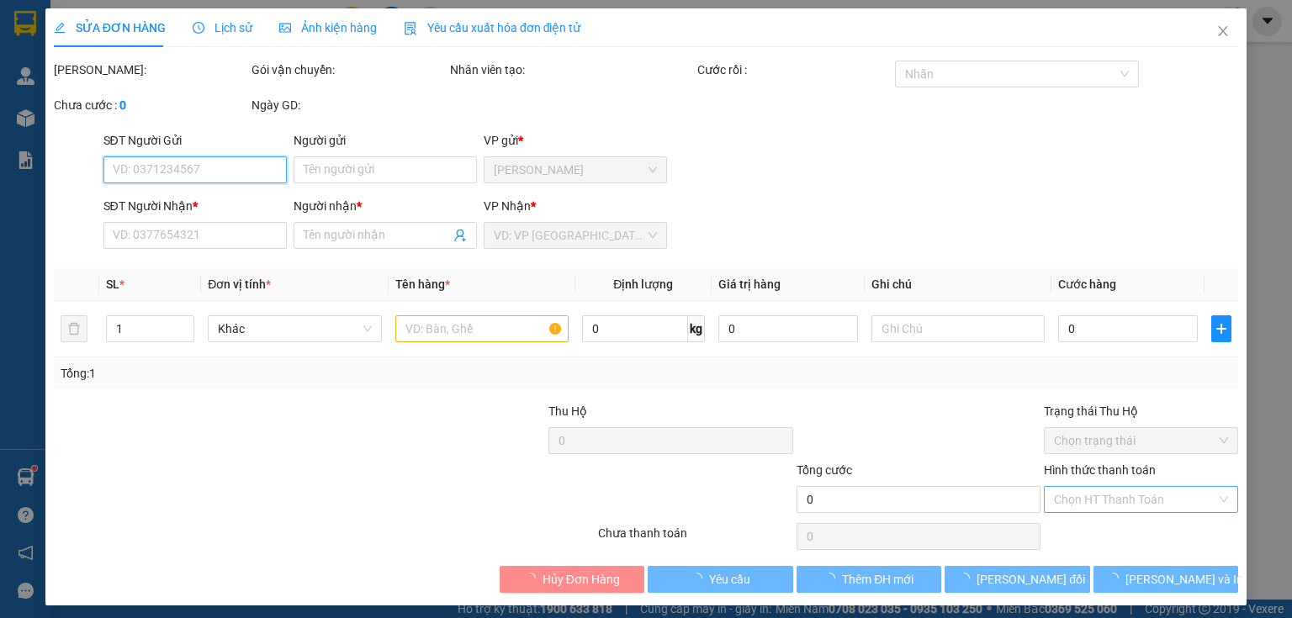
type input "0777846786"
type input "[PERSON_NAME]([PERSON_NAME])"
type input "50.000"
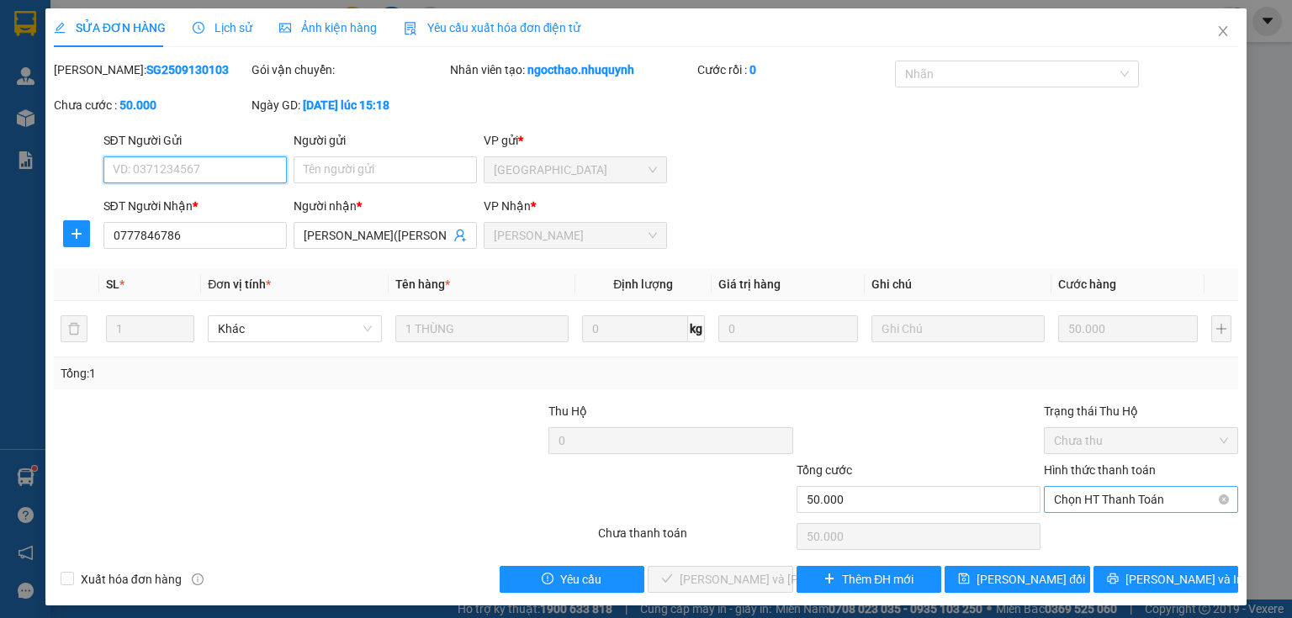
click at [1082, 495] on span "Chọn HT Thanh Toán" at bounding box center [1141, 499] width 174 height 25
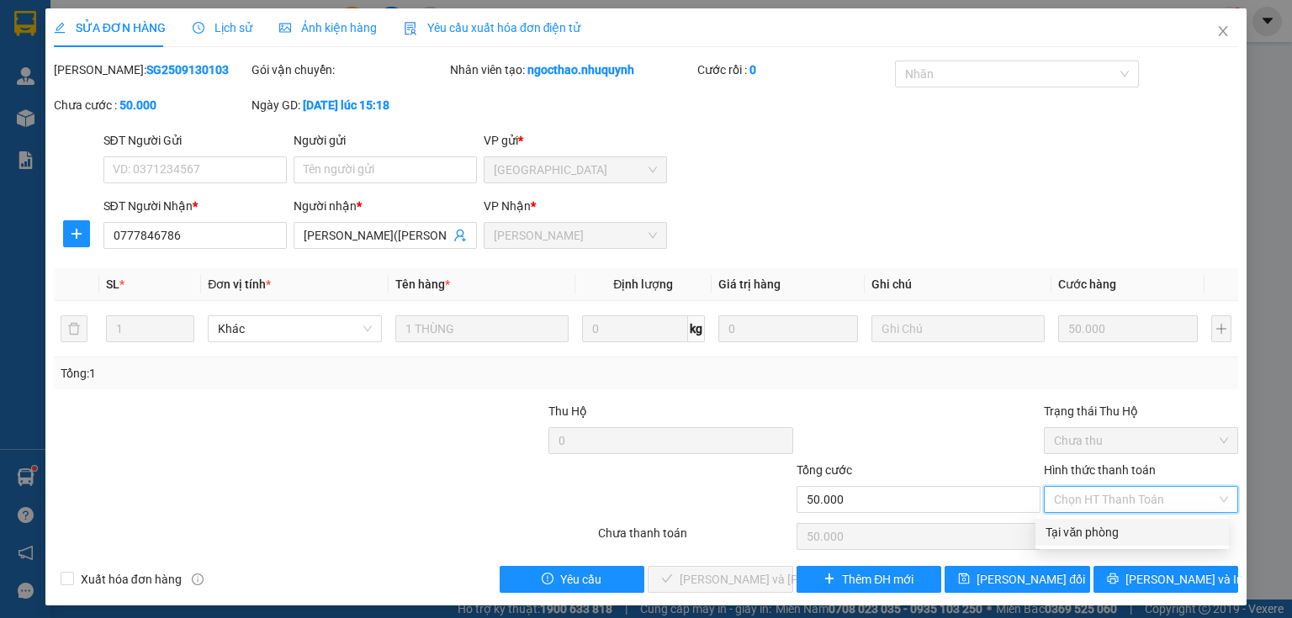
click at [1080, 531] on div "Tại văn phòng" at bounding box center [1132, 532] width 173 height 19
type input "0"
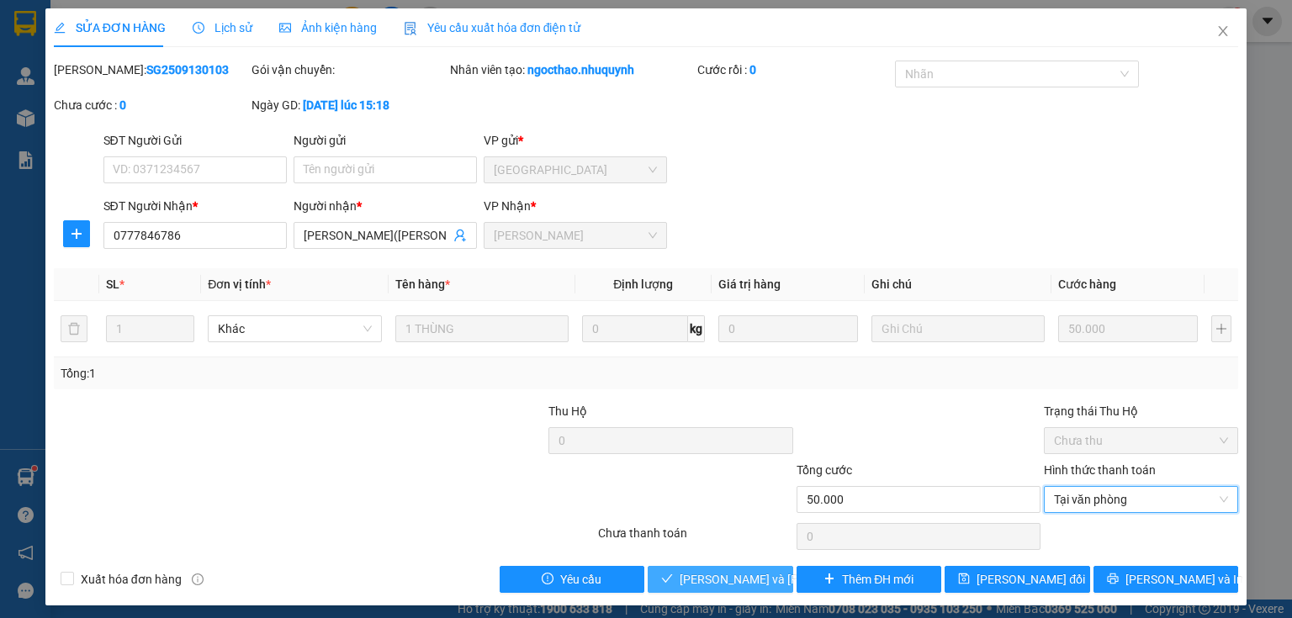
click at [707, 581] on span "[PERSON_NAME] và [PERSON_NAME] hàng" at bounding box center [793, 579] width 227 height 19
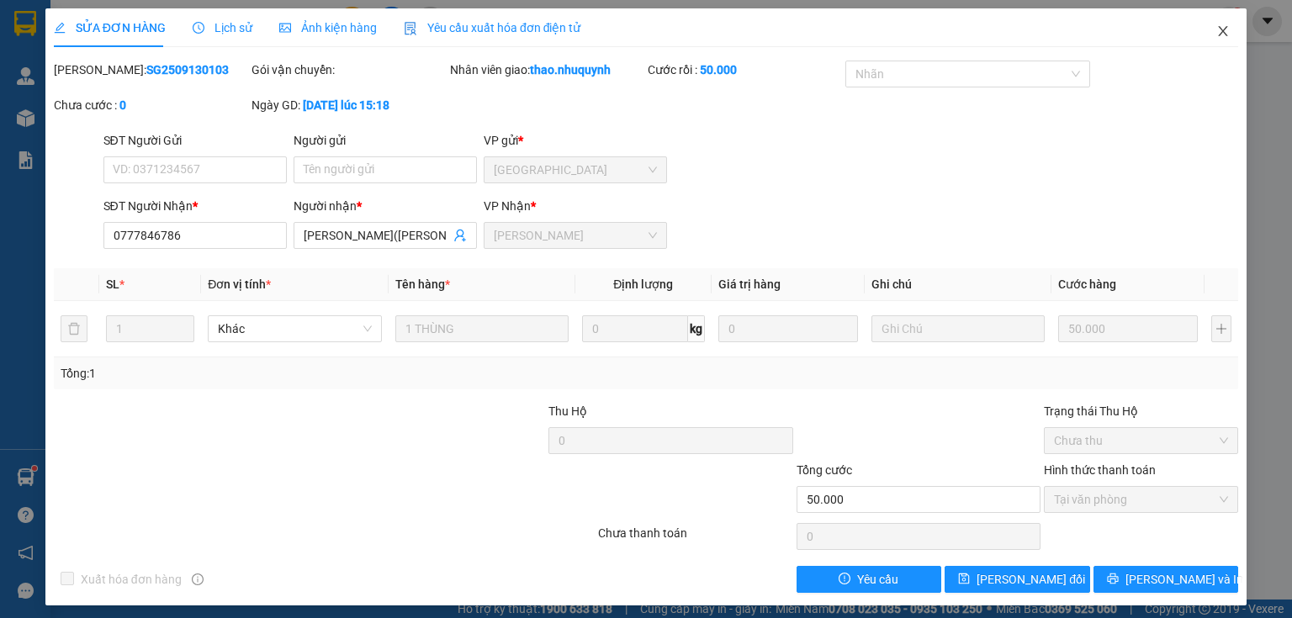
click at [1217, 27] on icon "close" at bounding box center [1223, 30] width 13 height 13
